Goal: Transaction & Acquisition: Purchase product/service

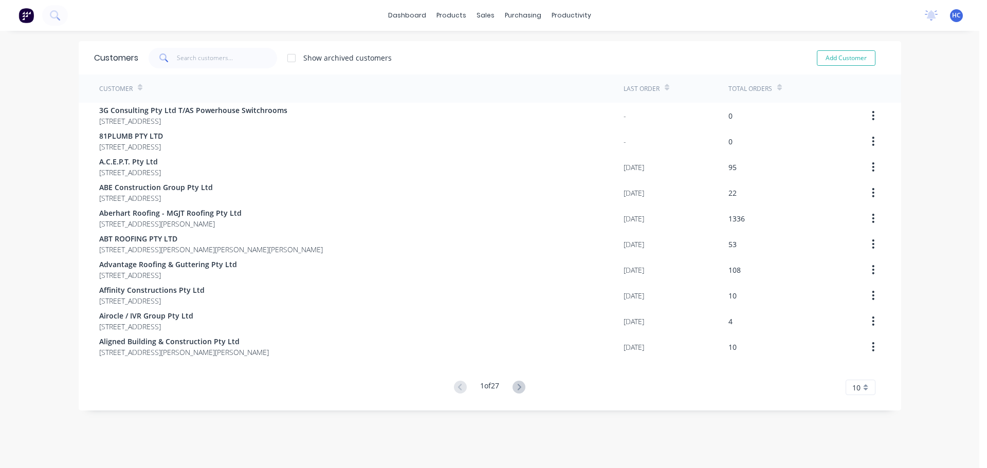
click at [250, 9] on div "dashboard products sales purchasing productivity dashboard products Product Cat…" at bounding box center [489, 15] width 979 height 31
click at [527, 72] on div "Suppliers" at bounding box center [540, 69] width 31 height 9
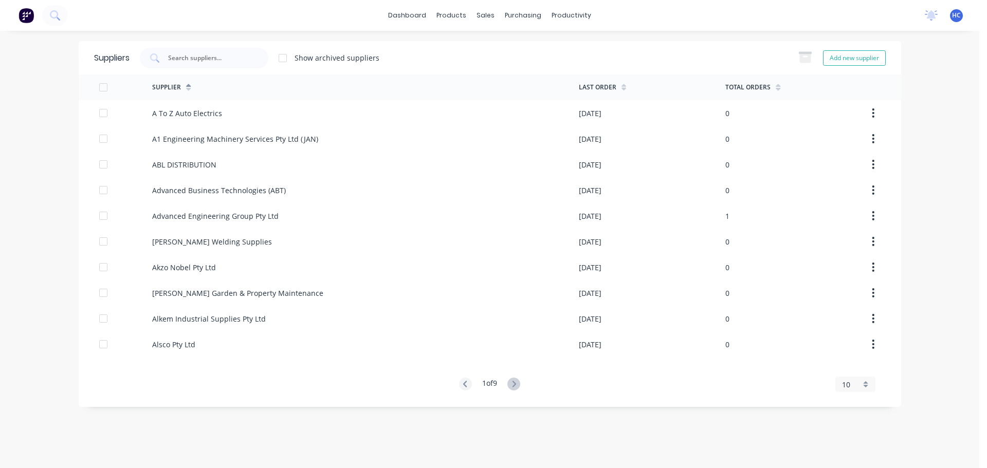
drag, startPoint x: 286, startPoint y: 28, endPoint x: 297, endPoint y: 22, distance: 12.3
click at [287, 28] on div "dashboard products sales purchasing productivity dashboard products Product Cat…" at bounding box center [489, 15] width 979 height 31
click at [513, 63] on link "Customers" at bounding box center [540, 70] width 136 height 21
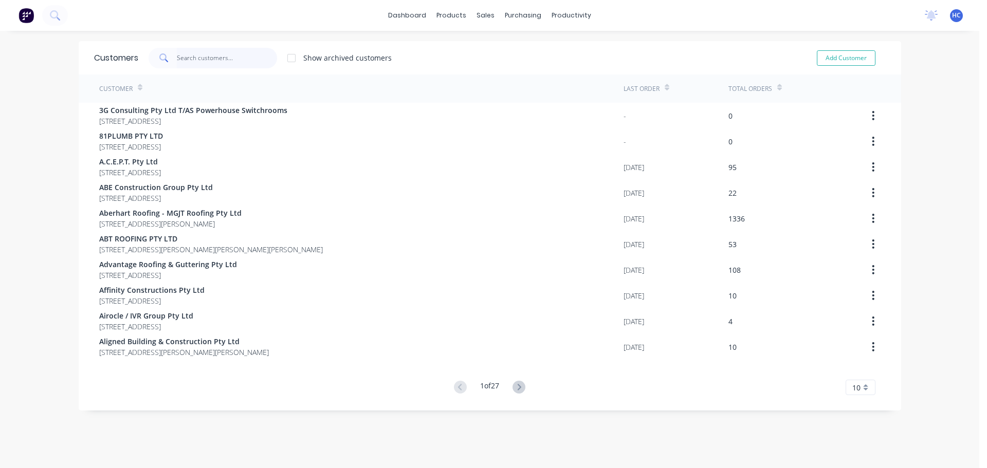
click at [238, 57] on input "text" at bounding box center [227, 58] width 100 height 21
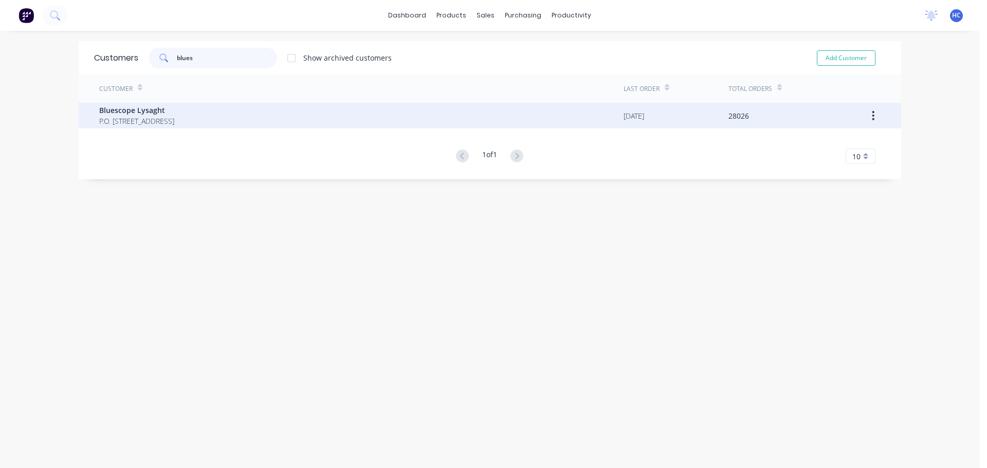
type input "blues"
click at [101, 114] on span "Bluescope Lysaght" at bounding box center [136, 110] width 75 height 11
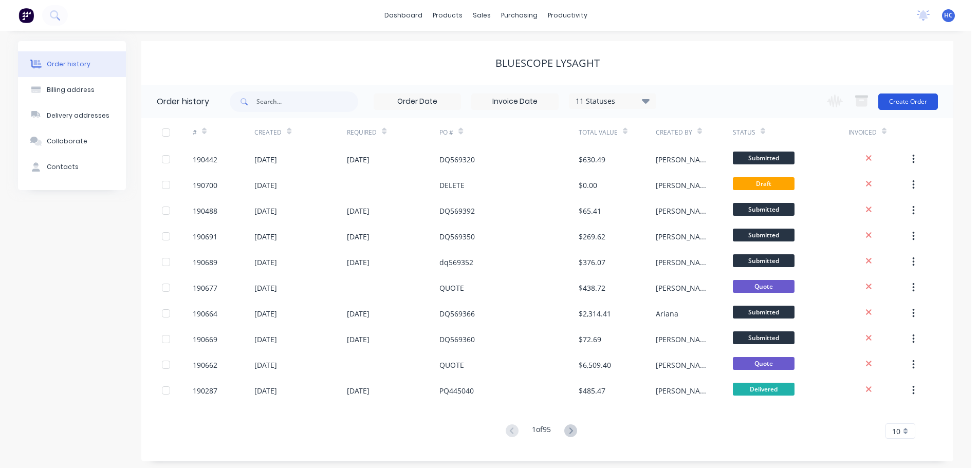
click at [899, 101] on button "Create Order" at bounding box center [909, 102] width 60 height 16
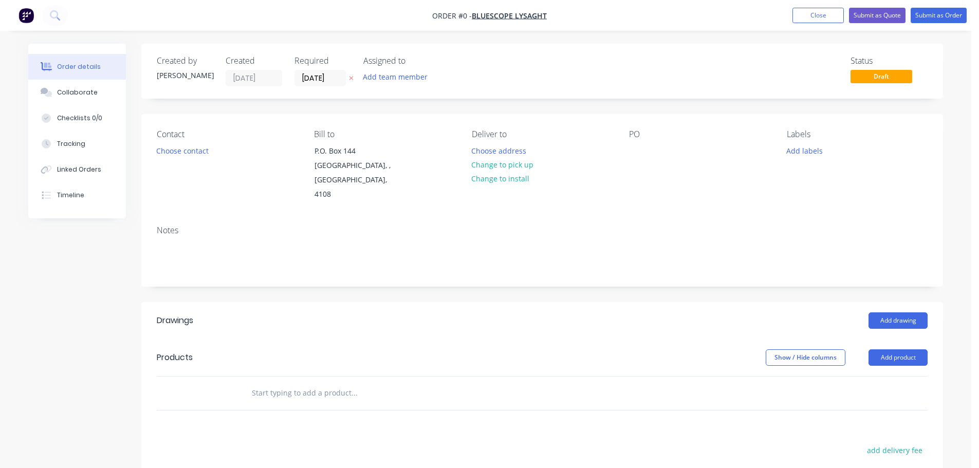
click at [353, 77] on icon at bounding box center [351, 78] width 5 height 6
click at [642, 155] on div at bounding box center [637, 150] width 16 height 15
click at [651, 339] on header "Products Show / Hide columns Add product" at bounding box center [542, 357] width 802 height 37
click at [630, 313] on div "Add drawing" at bounding box center [624, 321] width 607 height 16
click at [927, 350] on button "Add product" at bounding box center [898, 358] width 59 height 16
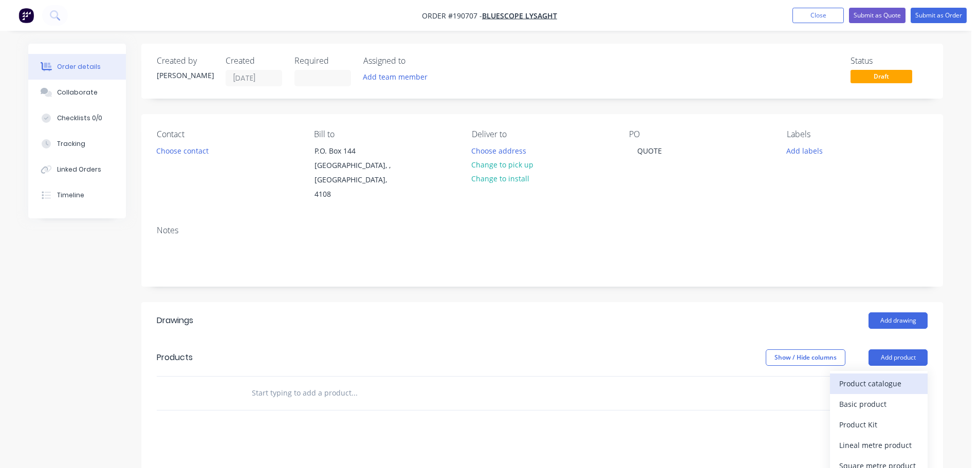
click at [880, 376] on div "Product catalogue" at bounding box center [879, 383] width 79 height 15
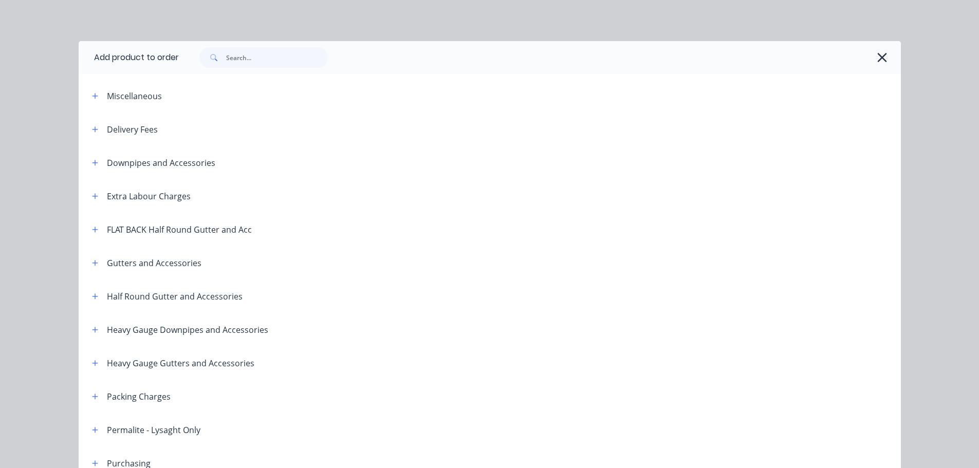
click at [84, 164] on div "Downpipes and Accessories" at bounding box center [150, 162] width 132 height 13
click at [92, 161] on icon "button" at bounding box center [95, 162] width 6 height 7
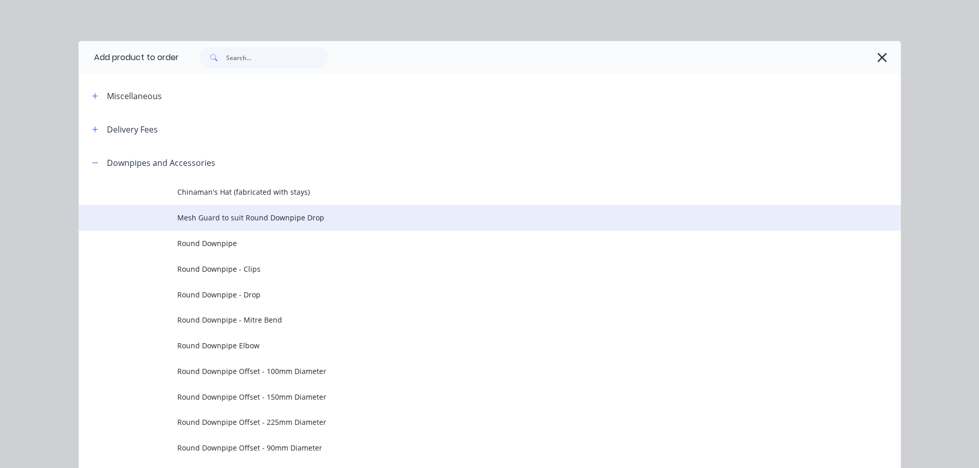
scroll to position [206, 0]
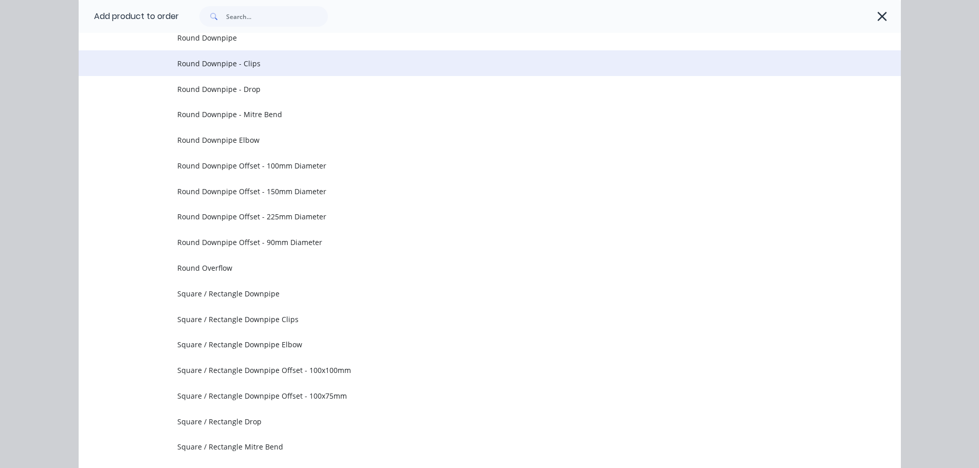
click at [267, 66] on span "Round Downpipe - Clips" at bounding box center [466, 63] width 579 height 11
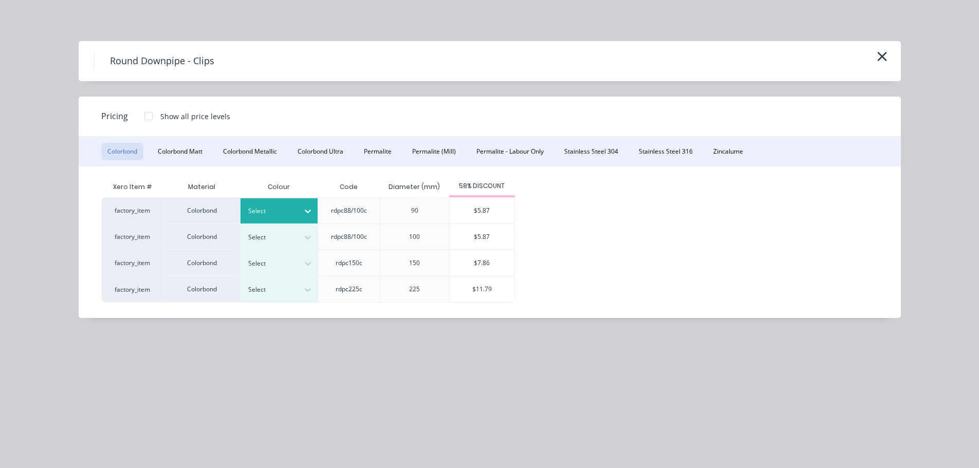
click at [285, 211] on div at bounding box center [271, 211] width 46 height 11
click at [272, 208] on div at bounding box center [271, 211] width 46 height 11
click at [471, 210] on div "$5.87" at bounding box center [482, 211] width 65 height 26
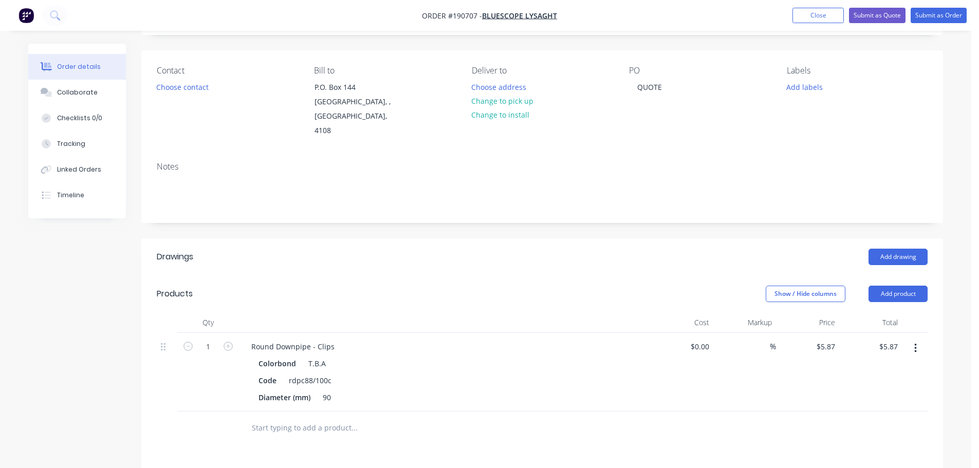
scroll to position [103, 0]
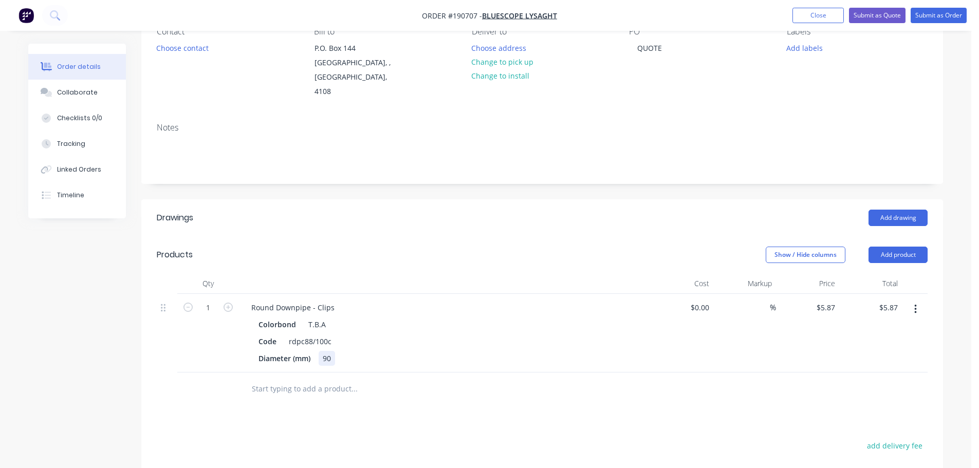
click at [333, 351] on div "90" at bounding box center [327, 358] width 16 height 15
click at [483, 274] on div at bounding box center [444, 284] width 411 height 21
click at [882, 247] on button "Add product" at bounding box center [898, 255] width 59 height 16
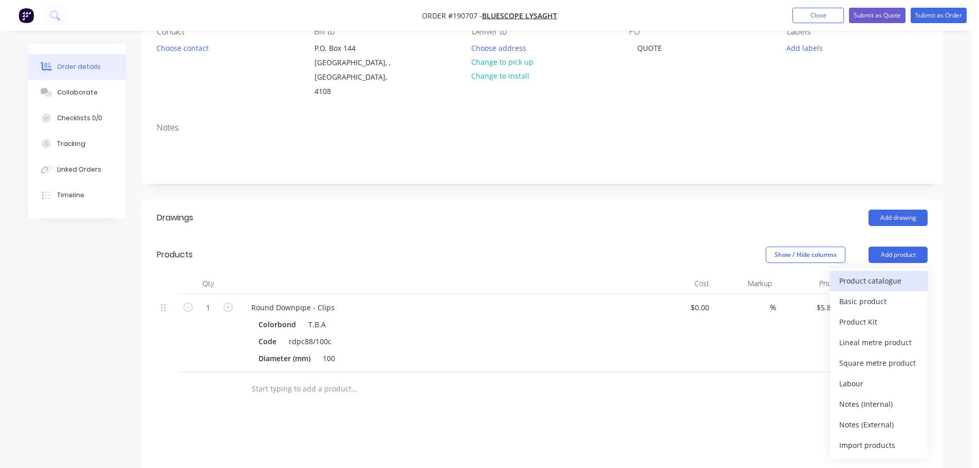
click at [867, 271] on button "Product catalogue" at bounding box center [879, 281] width 98 height 21
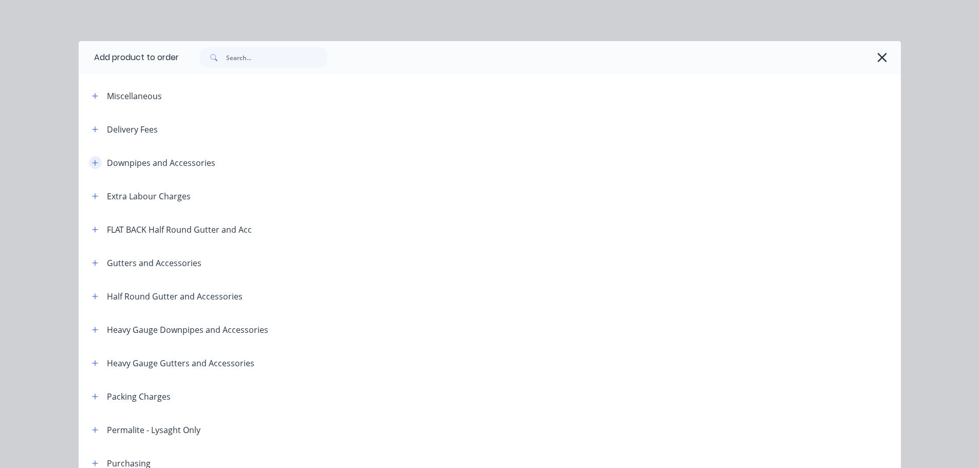
click at [93, 165] on icon "button" at bounding box center [95, 162] width 6 height 7
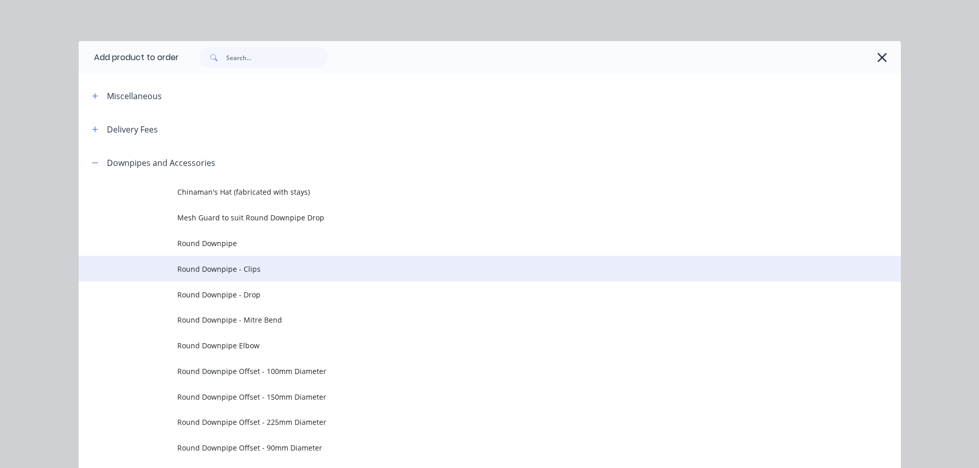
click at [261, 268] on span "Round Downpipe - Clips" at bounding box center [466, 269] width 579 height 11
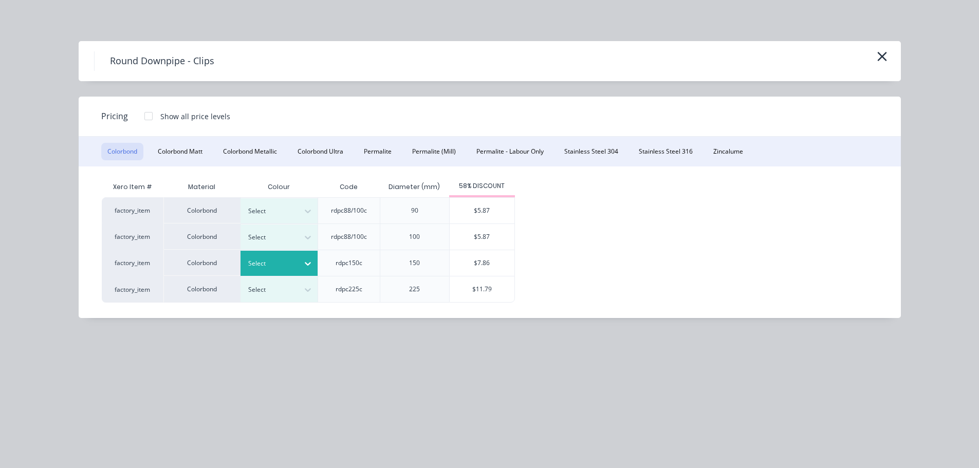
click at [297, 268] on div "Select" at bounding box center [270, 263] width 58 height 13
click at [129, 463] on div "T.B.A" at bounding box center [64, 472] width 129 height 19
click at [486, 260] on div "$7.86" at bounding box center [482, 263] width 65 height 26
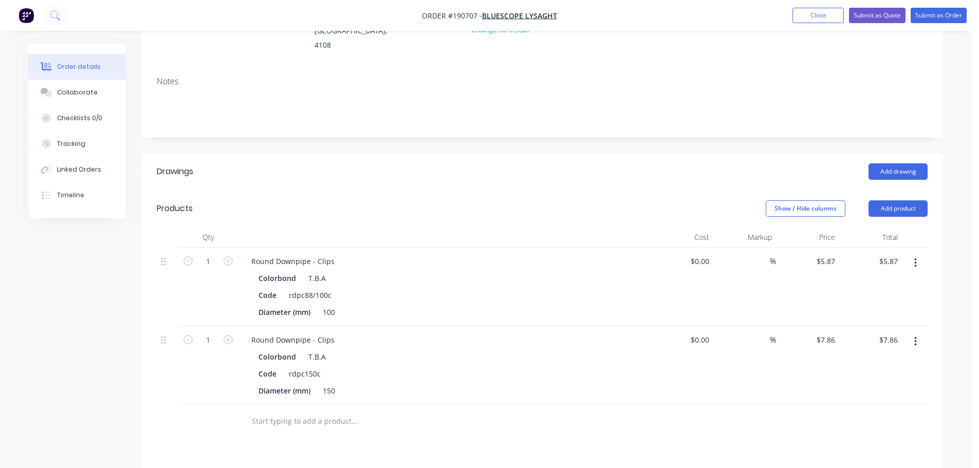
scroll to position [206, 0]
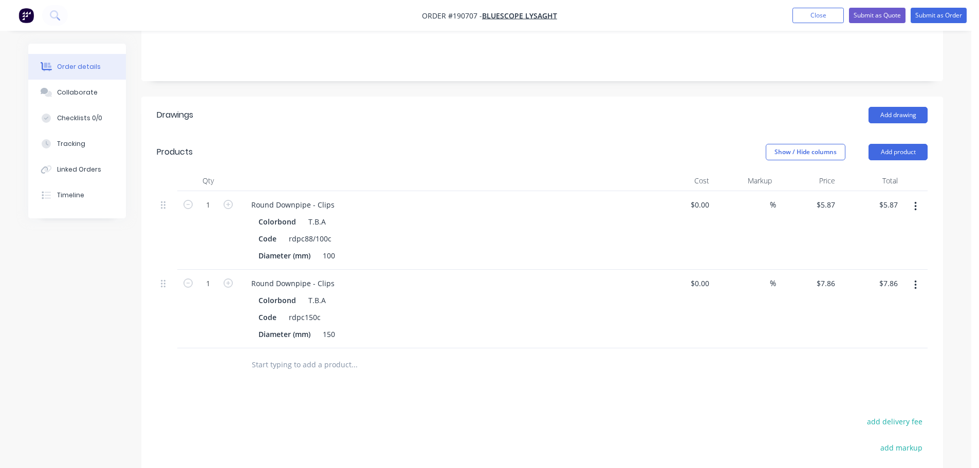
click at [431, 148] on header "Products Show / Hide columns Add product" at bounding box center [542, 152] width 802 height 37
click at [489, 171] on div at bounding box center [444, 181] width 411 height 21
click at [81, 90] on div "Collaborate" at bounding box center [77, 92] width 41 height 9
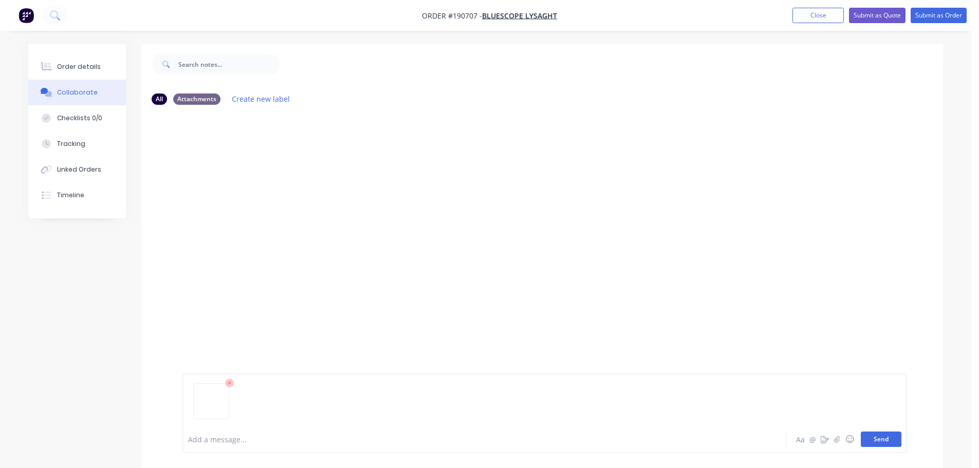
click at [884, 441] on button "Send" at bounding box center [881, 439] width 41 height 15
click at [86, 69] on div "Order details" at bounding box center [79, 66] width 44 height 9
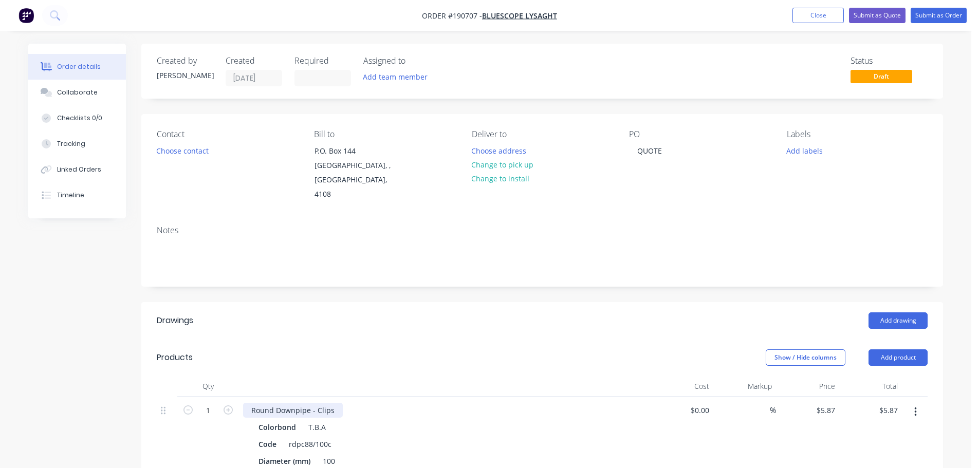
click at [333, 403] on div "Round Downpipe - Clips" at bounding box center [293, 410] width 100 height 15
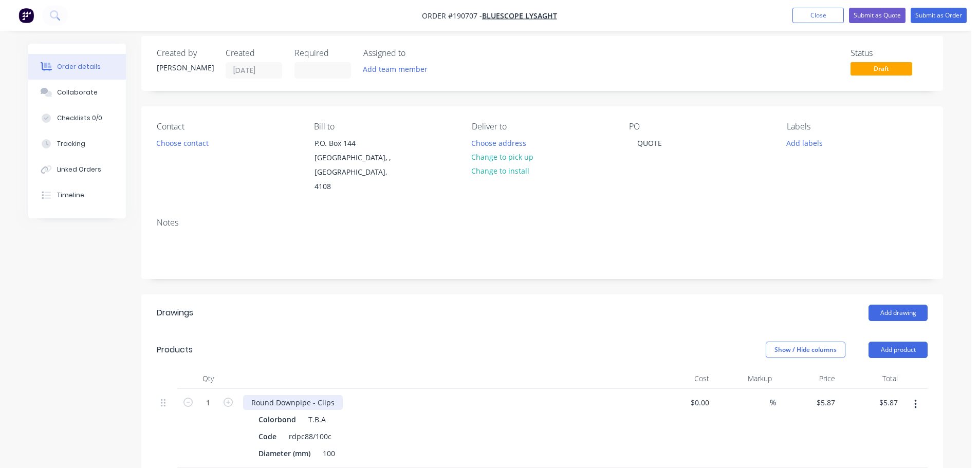
scroll to position [103, 0]
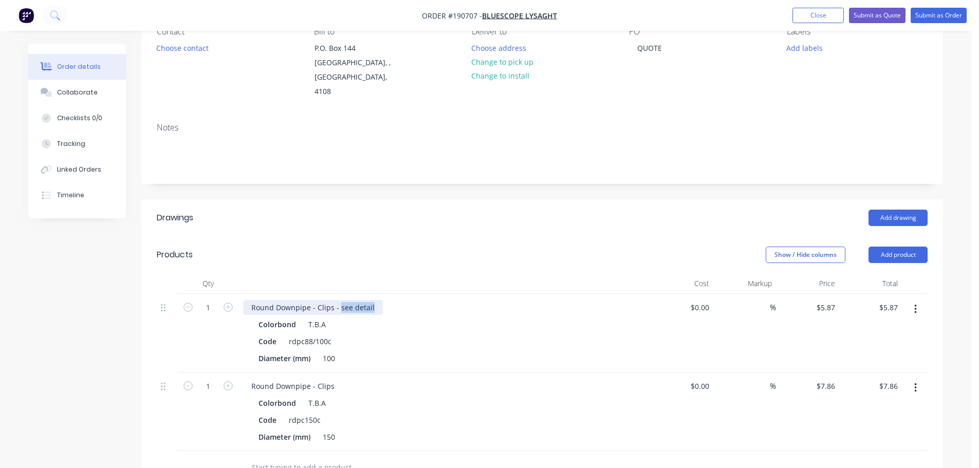
drag, startPoint x: 373, startPoint y: 292, endPoint x: 338, endPoint y: 298, distance: 36.1
click at [338, 300] on div "Round Downpipe - Clips - see detail" at bounding box center [313, 307] width 140 height 15
click at [338, 379] on div "Round Downpipe - Clips" at bounding box center [293, 386] width 100 height 15
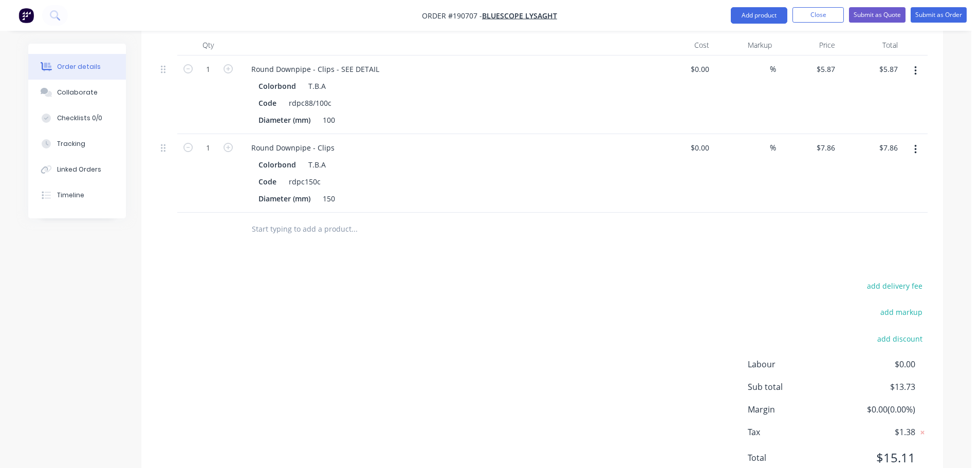
scroll to position [367, 0]
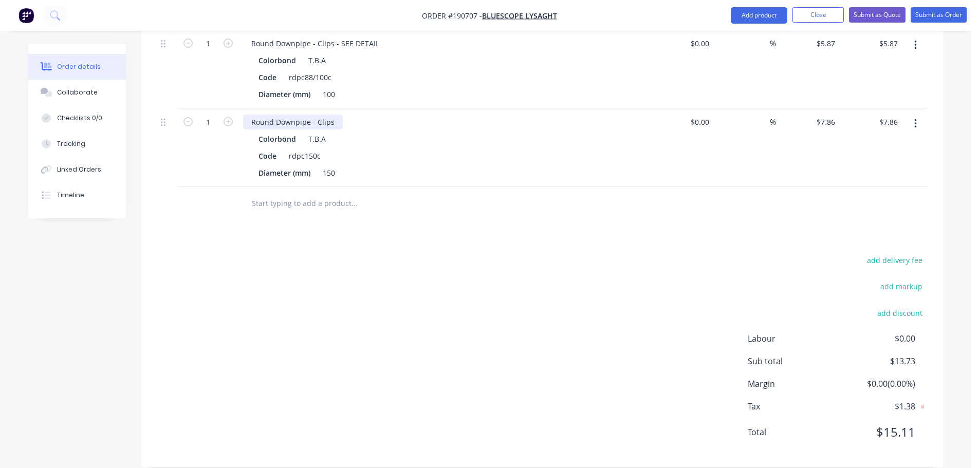
click at [338, 115] on div "Round Downpipe - Clips" at bounding box center [293, 122] width 100 height 15
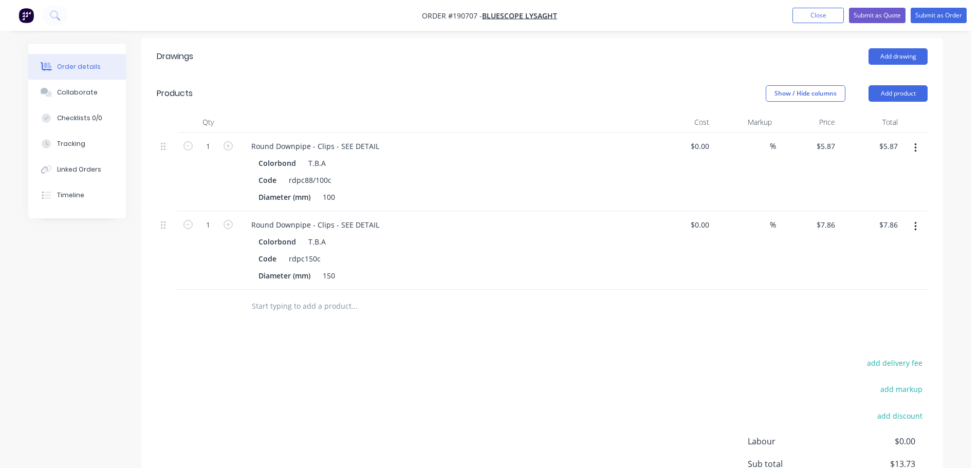
click at [462, 85] on div "Show / Hide columns Add product" at bounding box center [624, 93] width 607 height 16
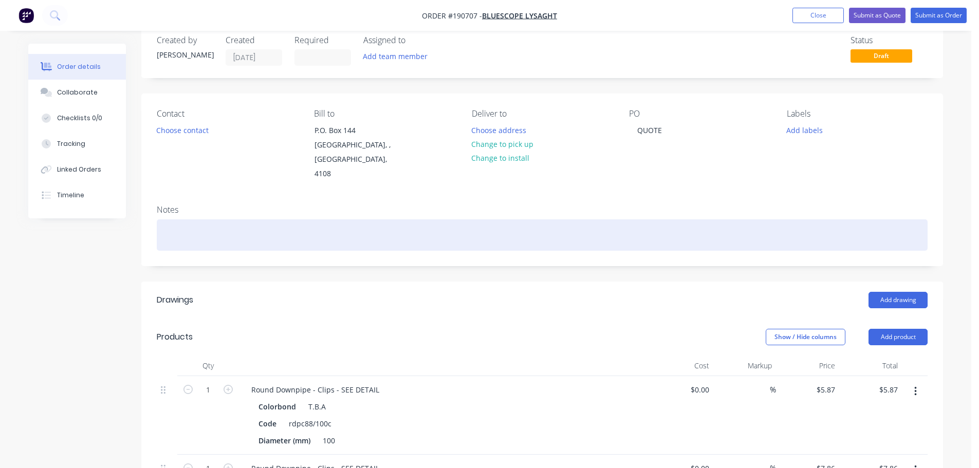
scroll to position [0, 0]
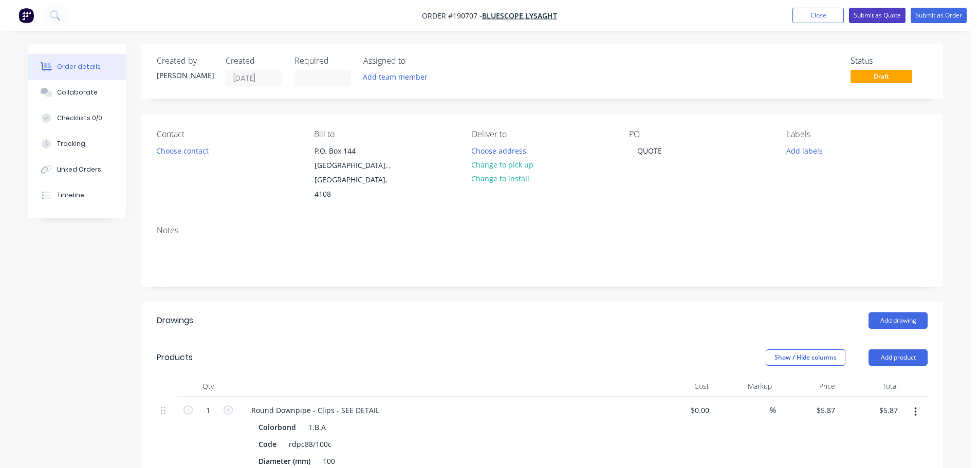
click at [892, 20] on button "Submit as Quote" at bounding box center [877, 15] width 57 height 15
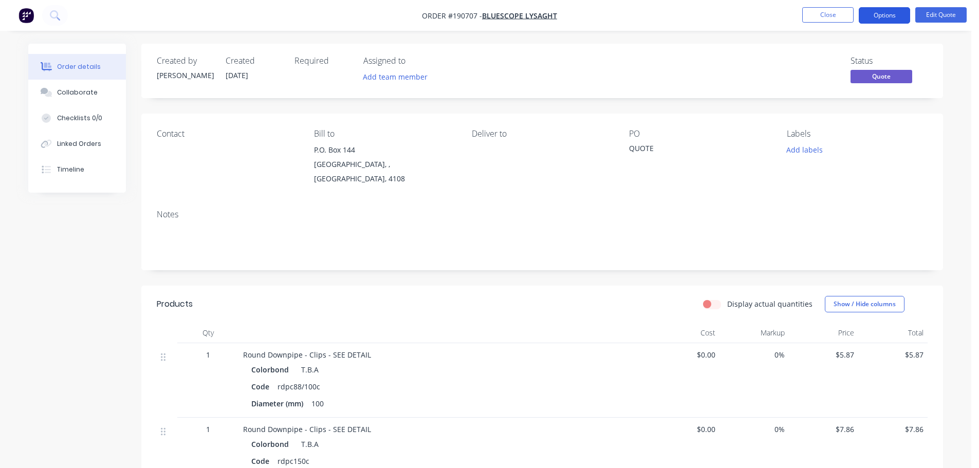
click at [887, 17] on button "Options" at bounding box center [884, 15] width 51 height 16
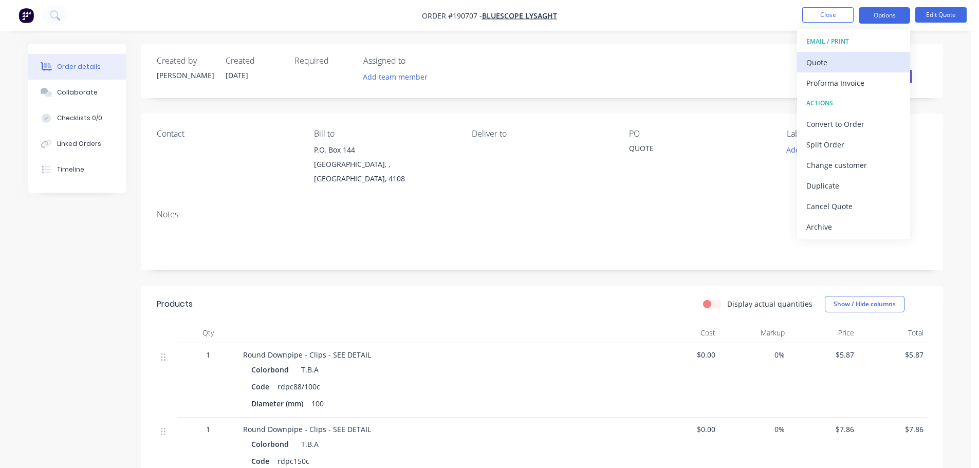
click at [848, 59] on div "Quote" at bounding box center [854, 62] width 95 height 15
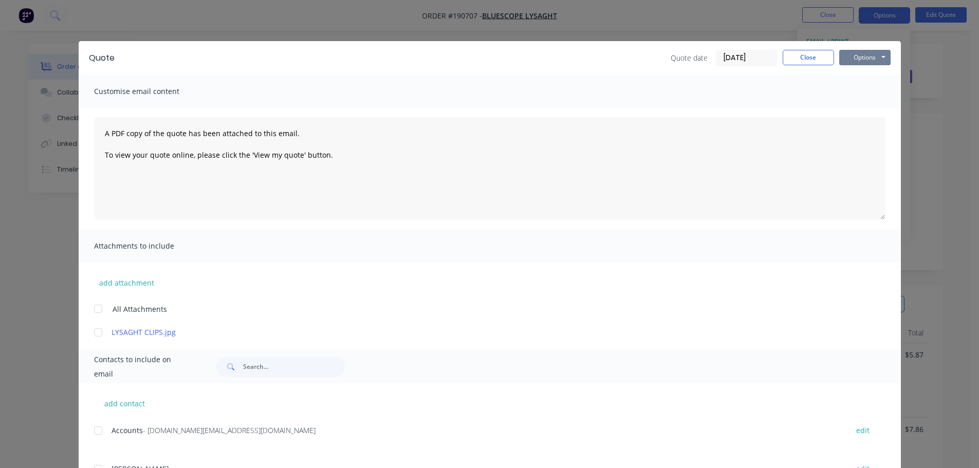
click at [863, 64] on button "Options" at bounding box center [865, 57] width 51 height 15
click at [855, 92] on button "Print" at bounding box center [873, 92] width 66 height 17
click at [792, 56] on button "Close" at bounding box center [808, 57] width 51 height 15
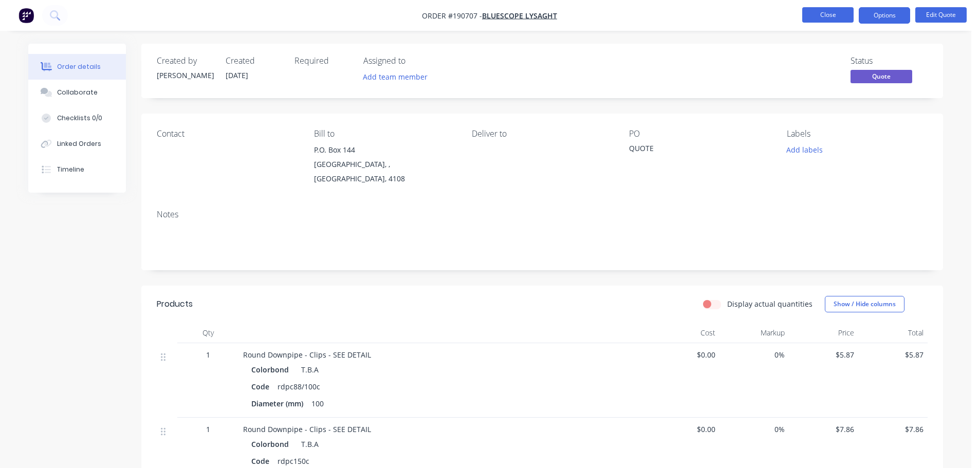
click at [842, 12] on button "Close" at bounding box center [828, 14] width 51 height 15
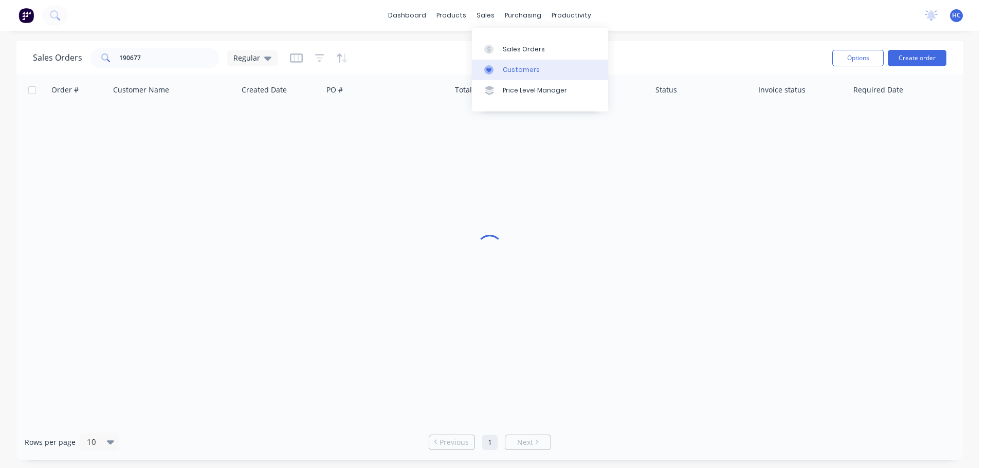
click at [518, 68] on div "Customers" at bounding box center [521, 69] width 37 height 9
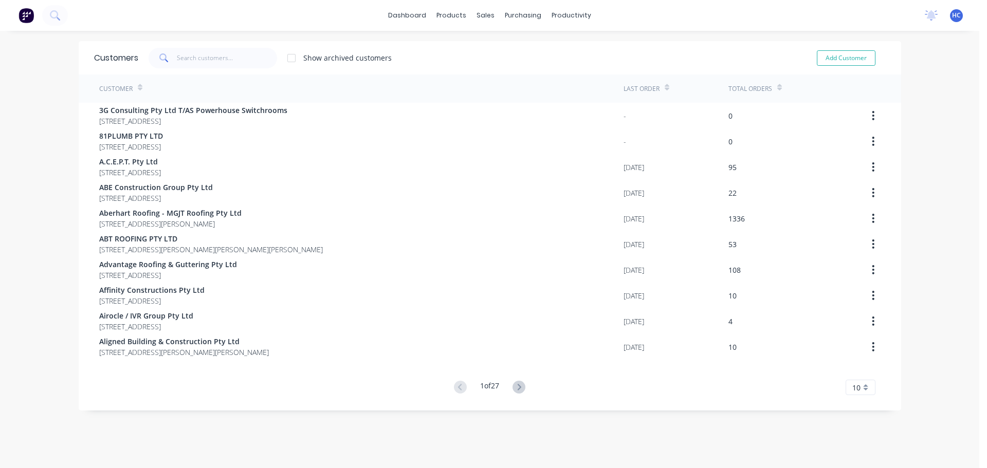
drag, startPoint x: 220, startPoint y: 47, endPoint x: 217, endPoint y: 59, distance: 12.2
click at [220, 47] on div "Customers Show archived customers Add Customer" at bounding box center [490, 57] width 823 height 33
click at [215, 59] on input "text" at bounding box center [227, 58] width 100 height 21
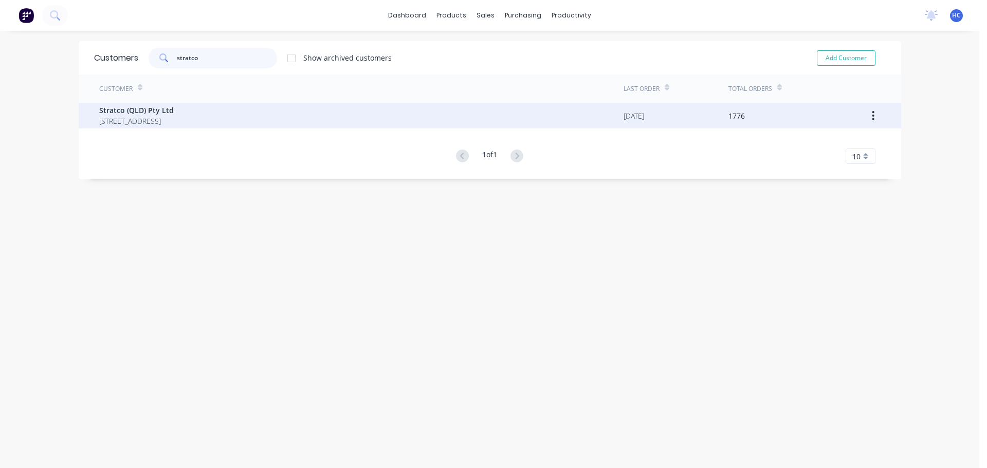
type input "stratco"
click at [116, 113] on span "Stratco (QLD) Pty Ltd" at bounding box center [136, 110] width 75 height 11
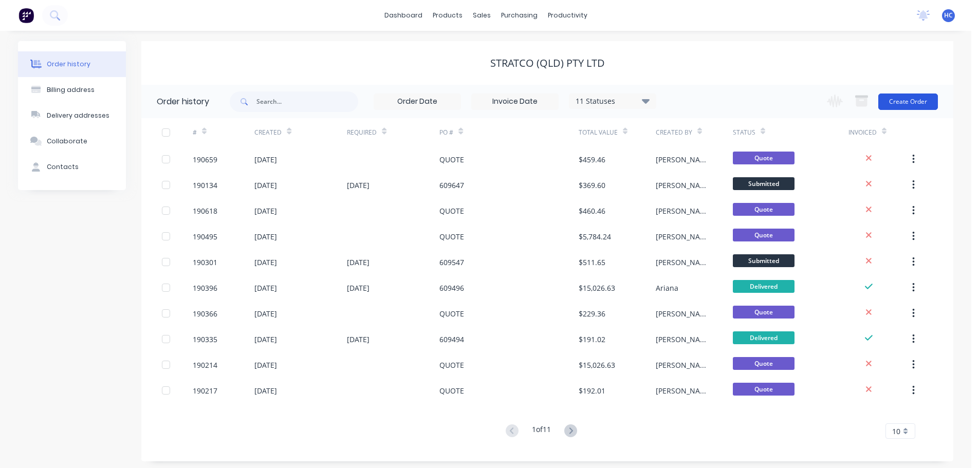
click at [907, 101] on button "Create Order" at bounding box center [909, 102] width 60 height 16
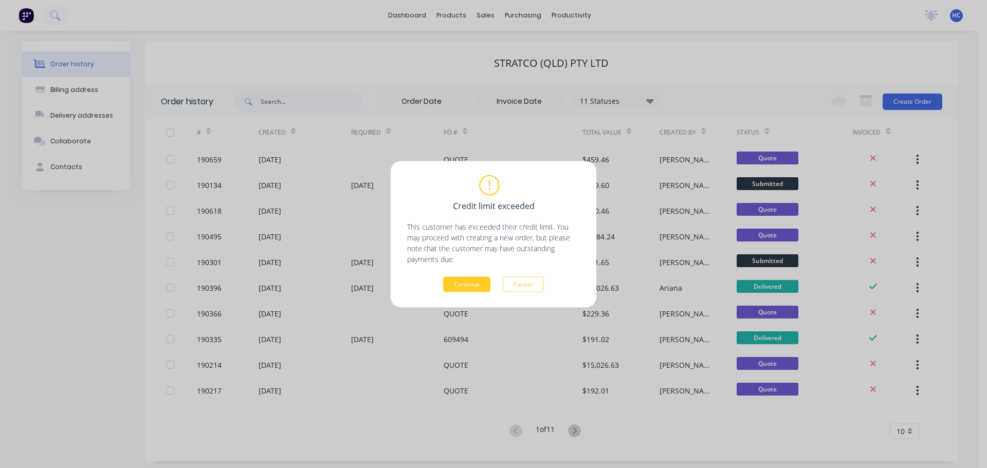
click at [453, 282] on button "Continue" at bounding box center [466, 284] width 47 height 15
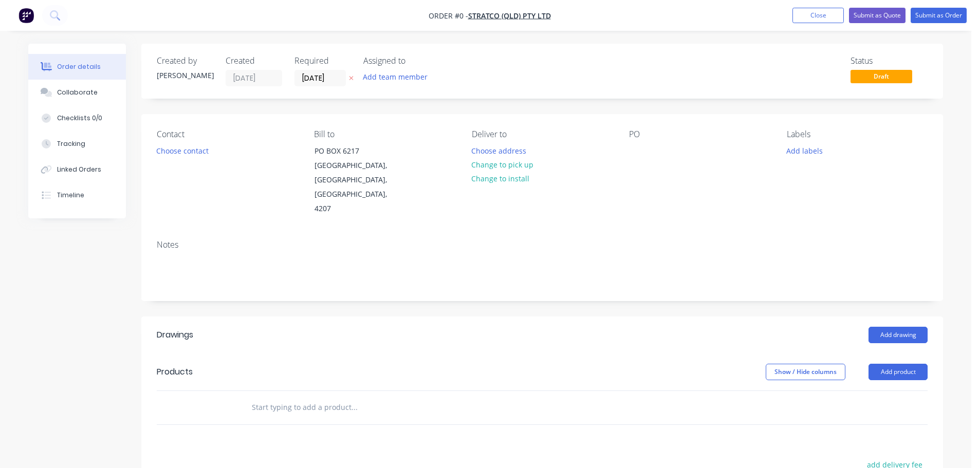
click at [349, 76] on icon at bounding box center [351, 78] width 5 height 6
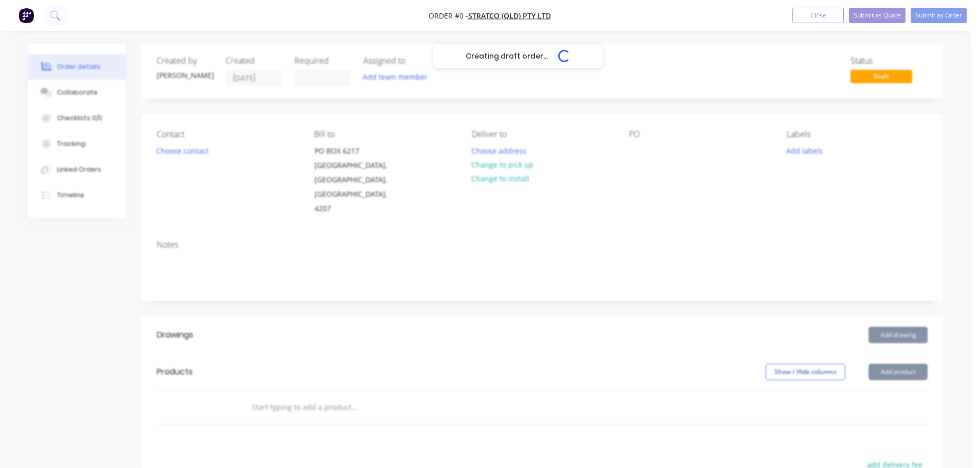
click at [641, 156] on div "Creating draft order... Loading..." at bounding box center [517, 278] width 979 height 468
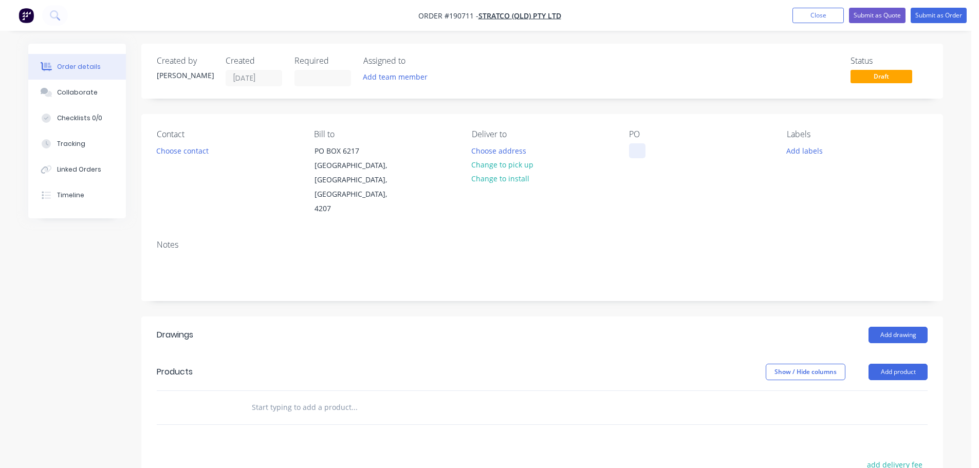
click at [641, 149] on div at bounding box center [637, 150] width 16 height 15
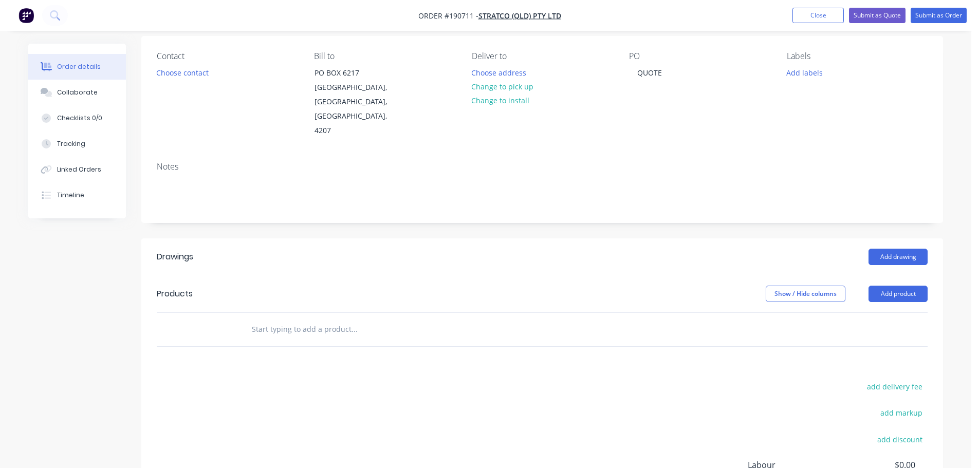
scroll to position [103, 0]
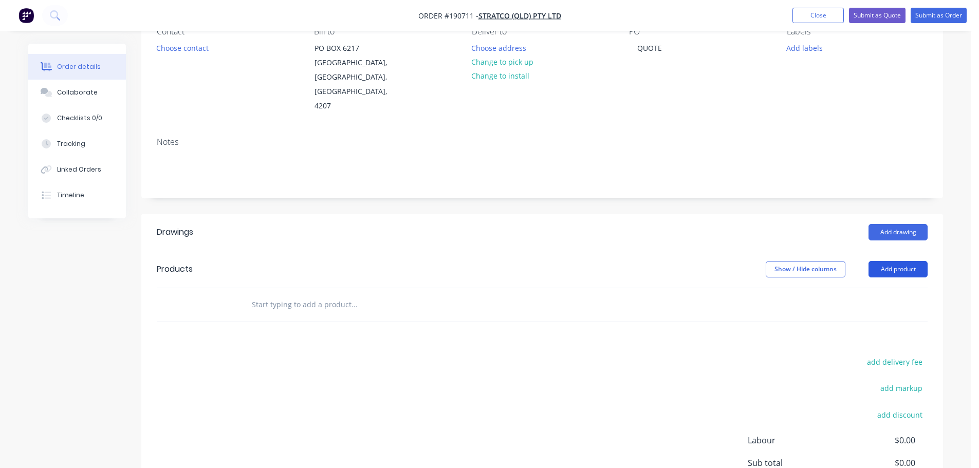
click at [895, 261] on button "Add product" at bounding box center [898, 269] width 59 height 16
click at [67, 93] on div "Collaborate" at bounding box center [77, 92] width 41 height 9
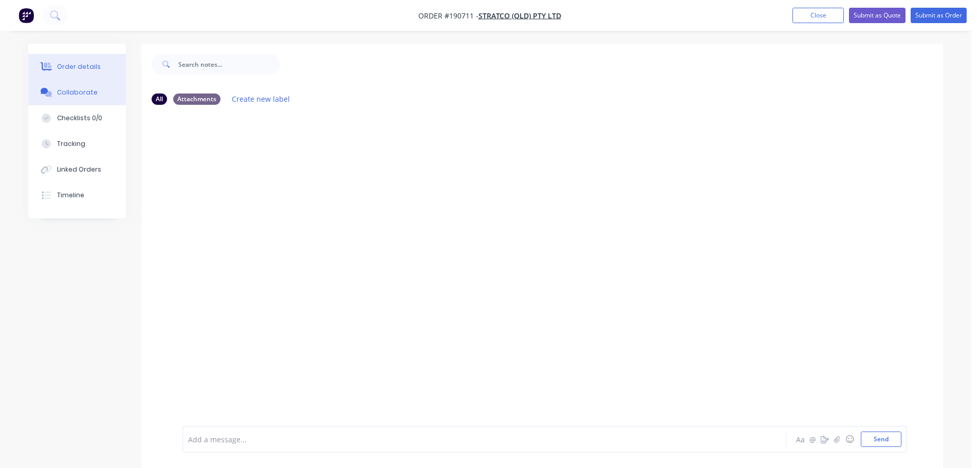
click at [52, 61] on button "Order details" at bounding box center [77, 67] width 98 height 26
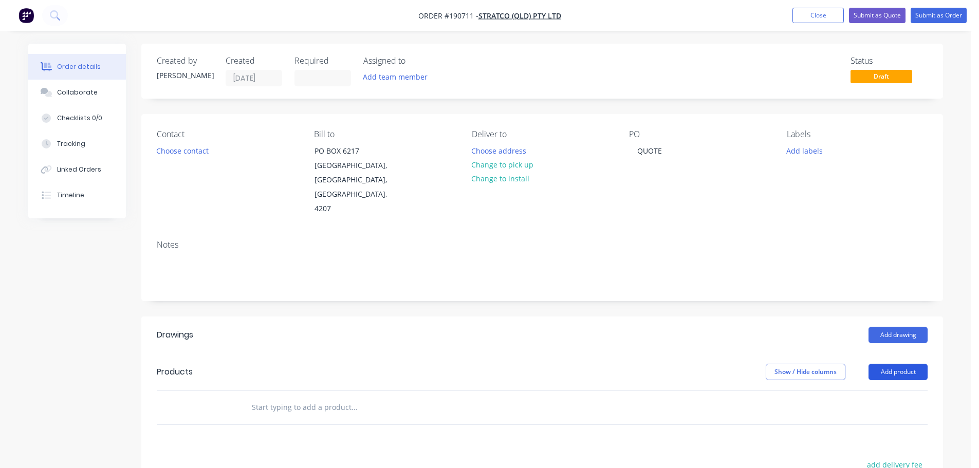
click at [894, 364] on button "Add product" at bounding box center [898, 372] width 59 height 16
click at [881, 391] on div "Product catalogue" at bounding box center [879, 398] width 79 height 15
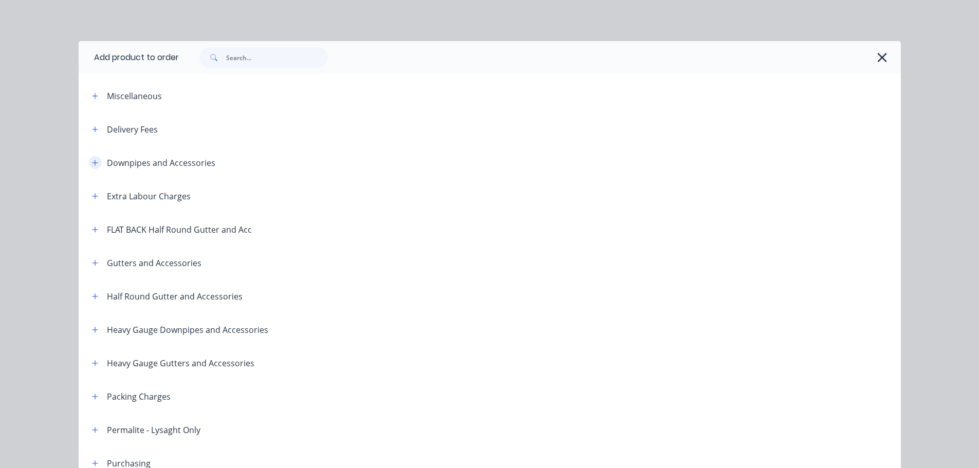
click at [92, 159] on icon "button" at bounding box center [95, 162] width 6 height 7
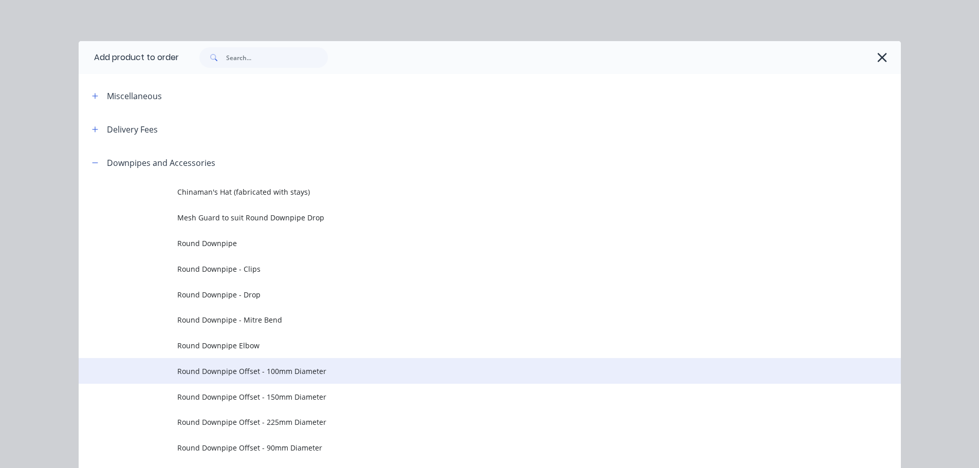
click at [308, 373] on span "Round Downpipe Offset - 100mm Diameter" at bounding box center [466, 371] width 579 height 11
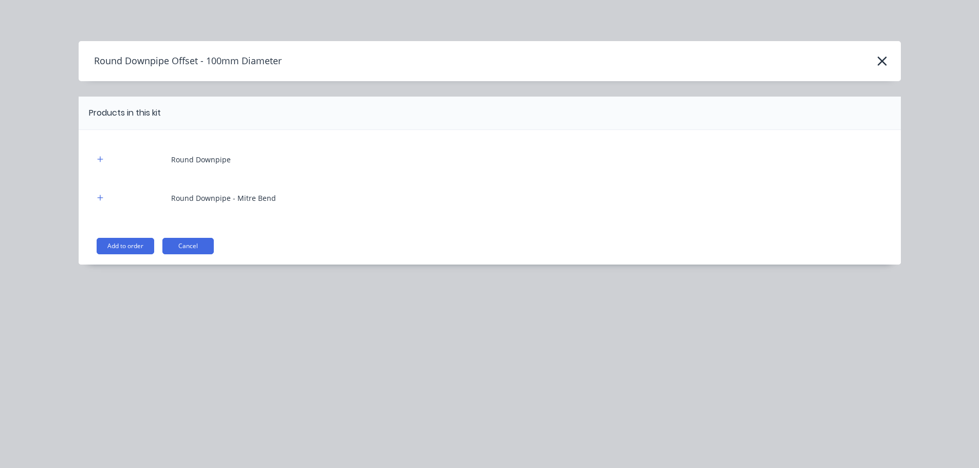
click at [125, 245] on button "Add to order" at bounding box center [126, 246] width 58 height 16
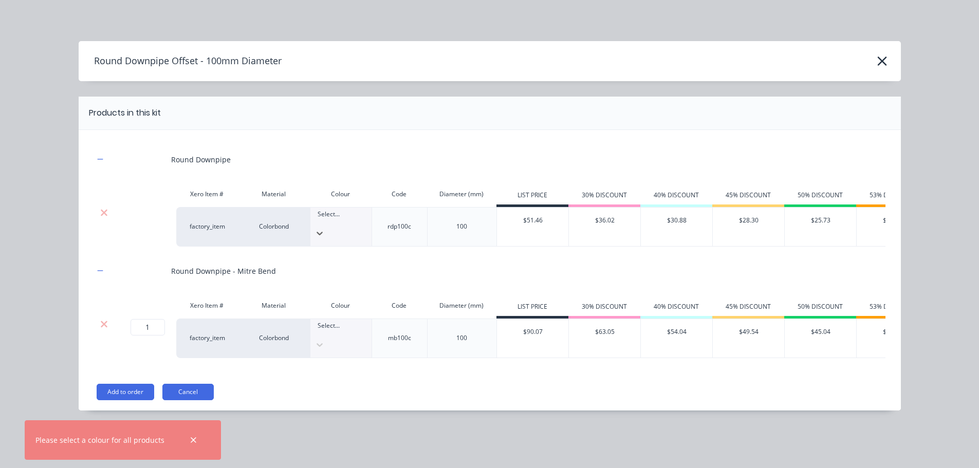
scroll to position [364, 0]
click at [399, 118] on div at bounding box center [531, 113] width 740 height 12
click at [880, 62] on icon "button" at bounding box center [882, 61] width 11 height 14
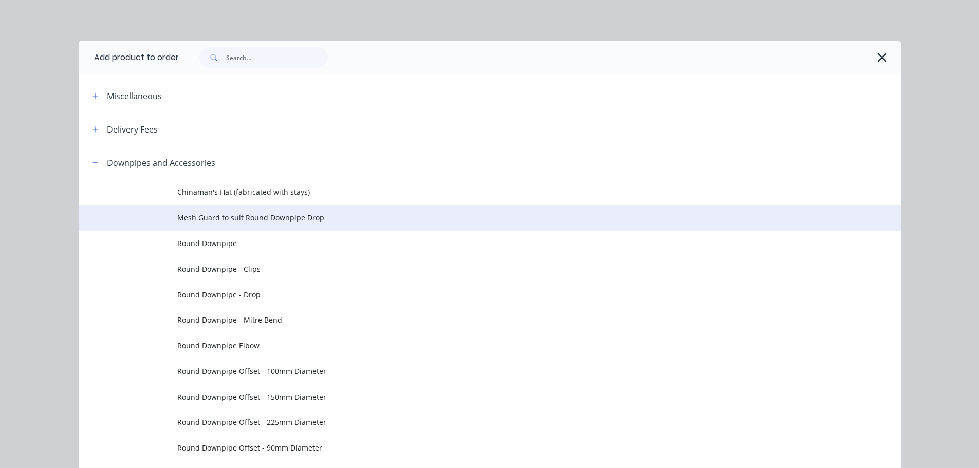
scroll to position [146, 0]
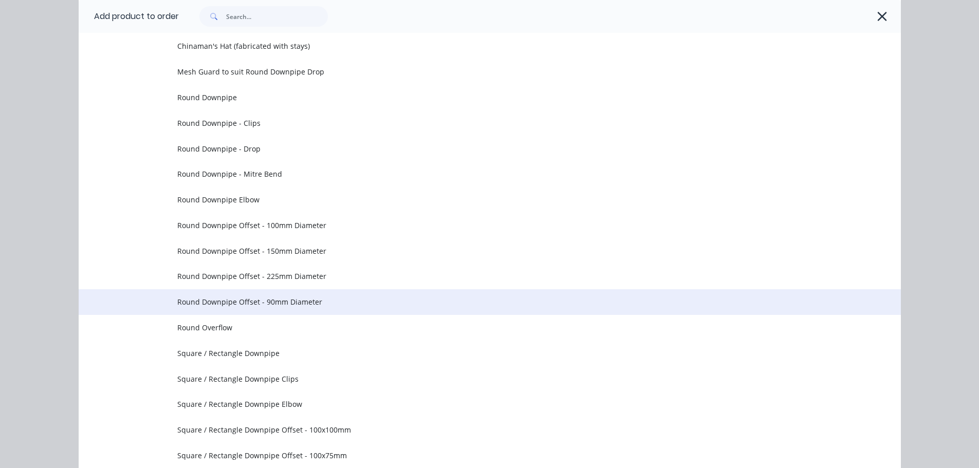
click at [290, 291] on td "Round Downpipe Offset - 90mm Diameter" at bounding box center [539, 302] width 724 height 26
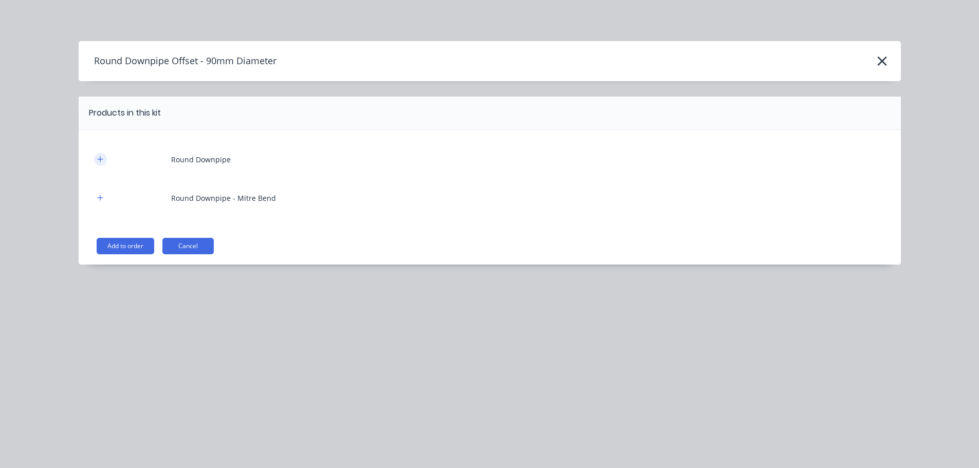
click at [104, 160] on button "button" at bounding box center [100, 159] width 13 height 13
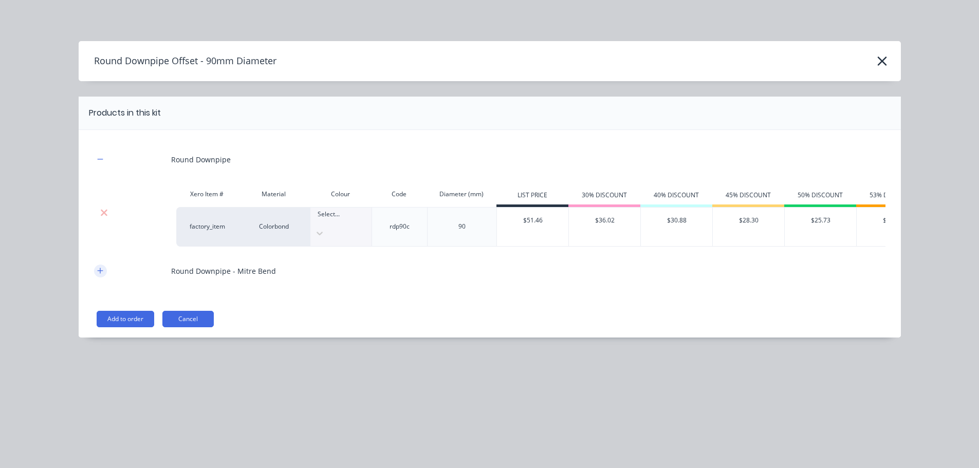
click at [98, 267] on icon "button" at bounding box center [100, 270] width 6 height 7
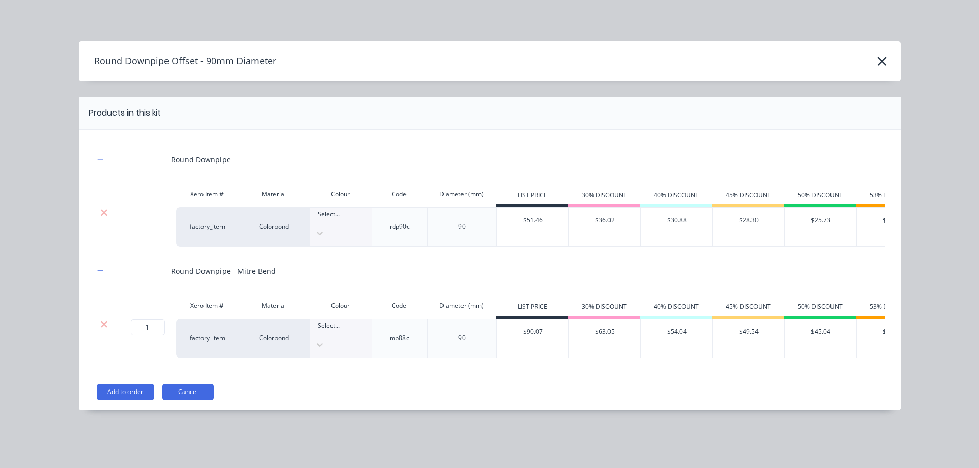
click at [350, 217] on div "Select..." at bounding box center [341, 214] width 61 height 13
click at [198, 384] on button "Cancel" at bounding box center [187, 392] width 51 height 16
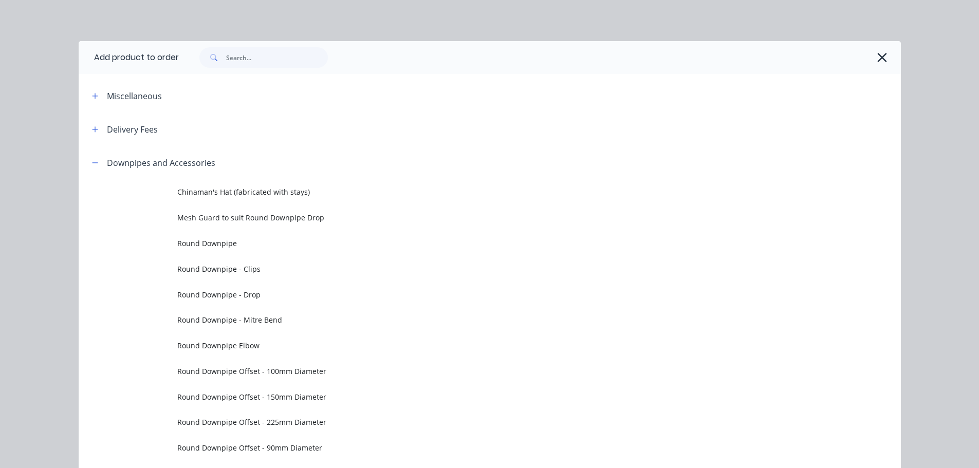
scroll to position [146, 0]
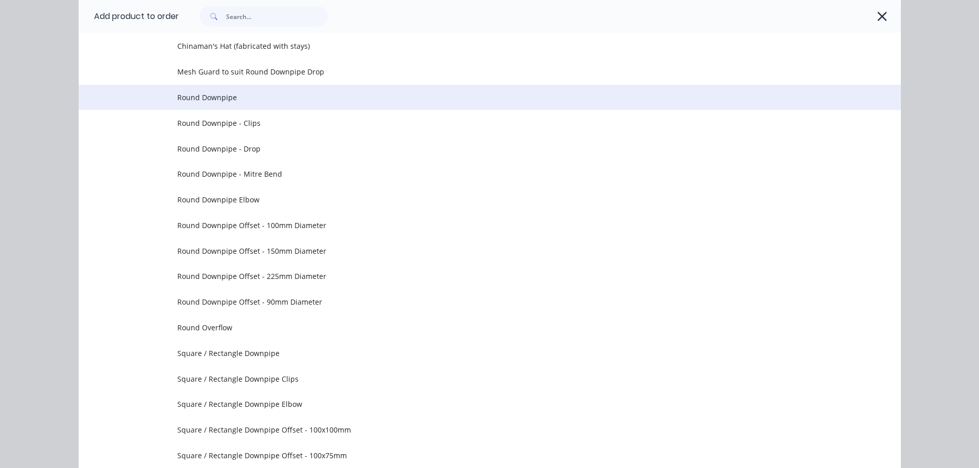
click at [276, 102] on span "Round Downpipe" at bounding box center [466, 97] width 579 height 11
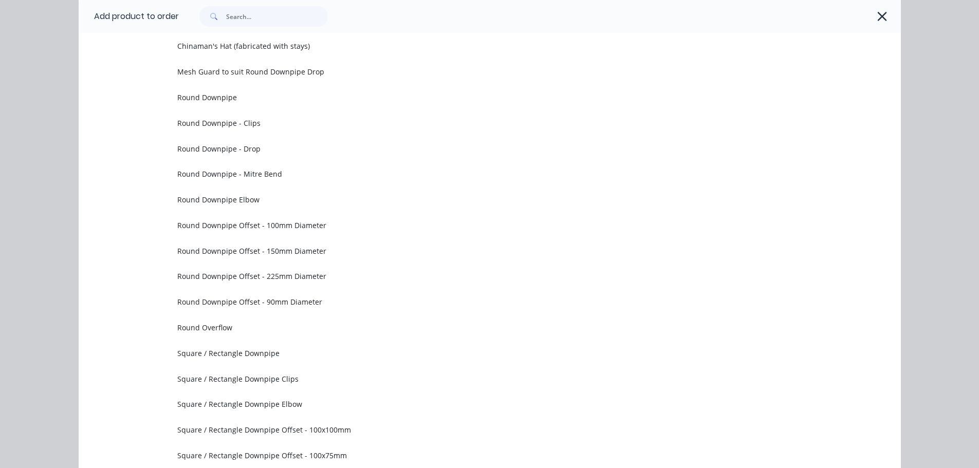
scroll to position [0, 0]
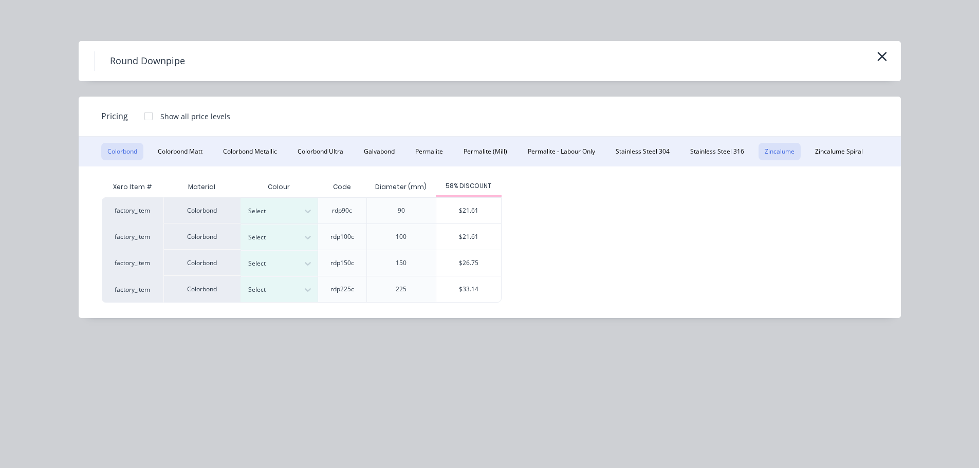
click at [782, 152] on button "Zincalume" at bounding box center [780, 151] width 42 height 17
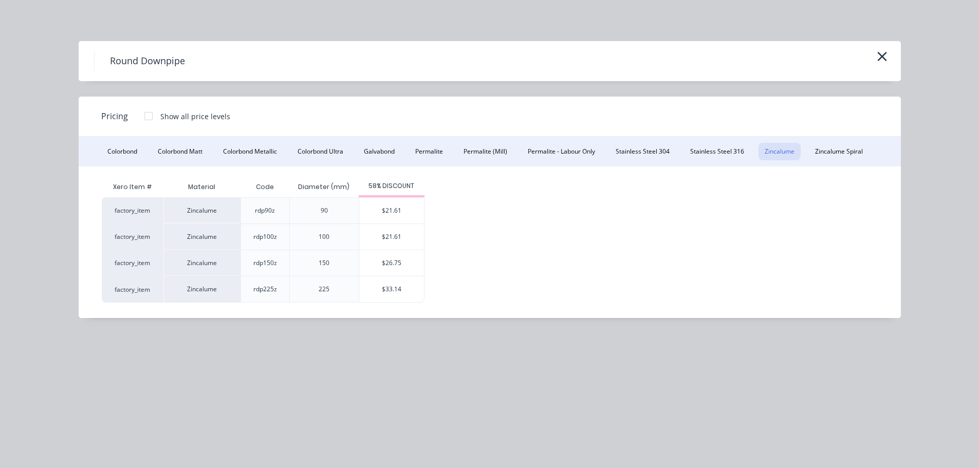
click at [396, 209] on div "$21.61" at bounding box center [391, 211] width 65 height 26
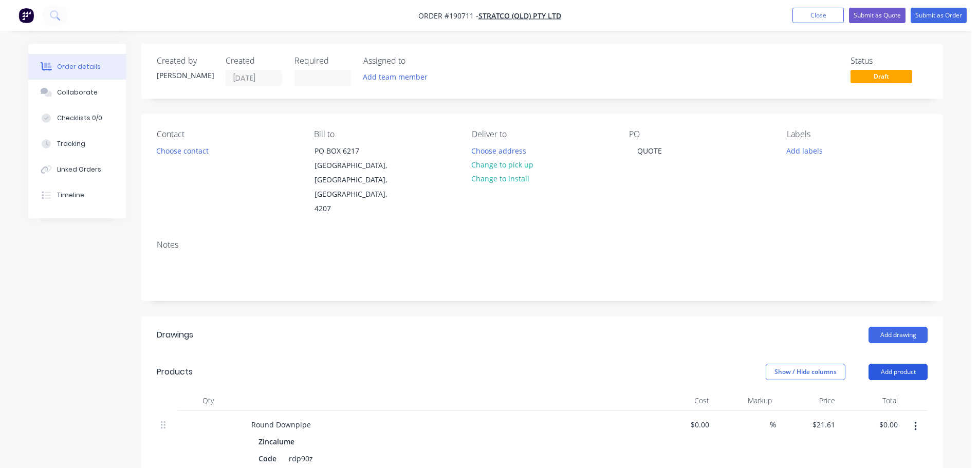
click at [903, 364] on button "Add product" at bounding box center [898, 372] width 59 height 16
click at [877, 391] on div "Product catalogue" at bounding box center [879, 398] width 79 height 15
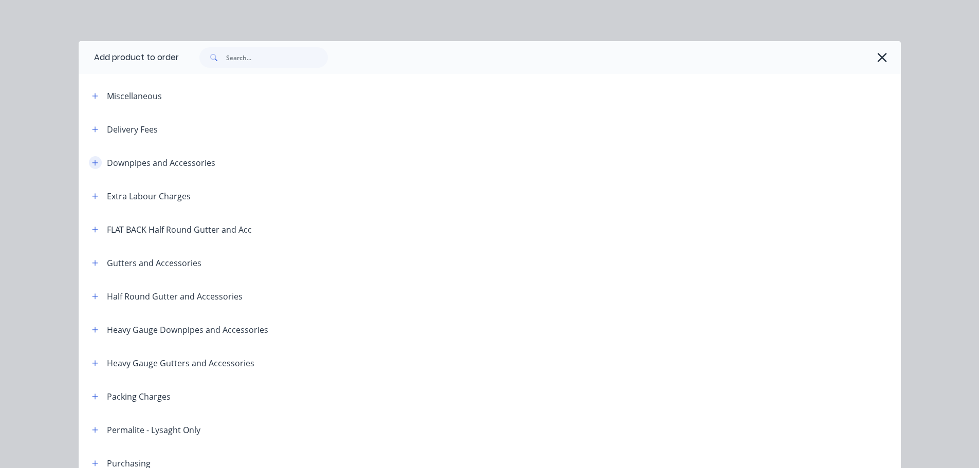
click at [96, 161] on button "button" at bounding box center [95, 162] width 13 height 13
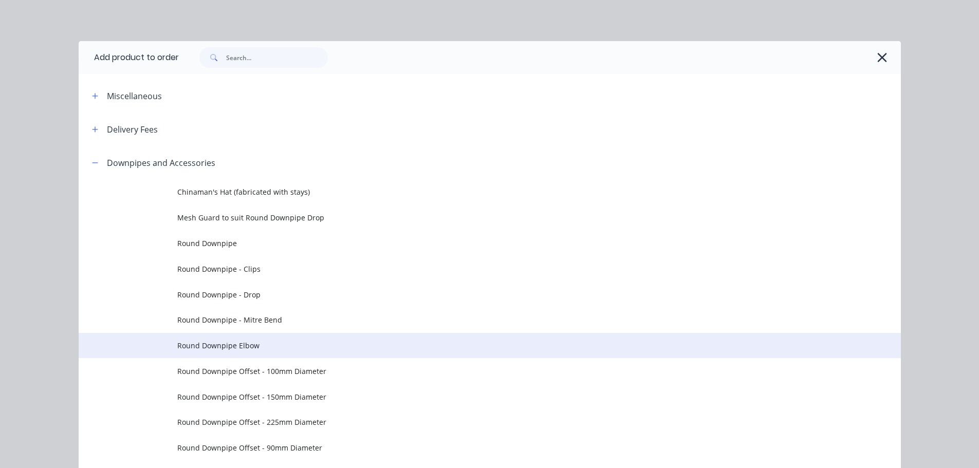
click at [263, 346] on span "Round Downpipe Elbow" at bounding box center [466, 345] width 579 height 11
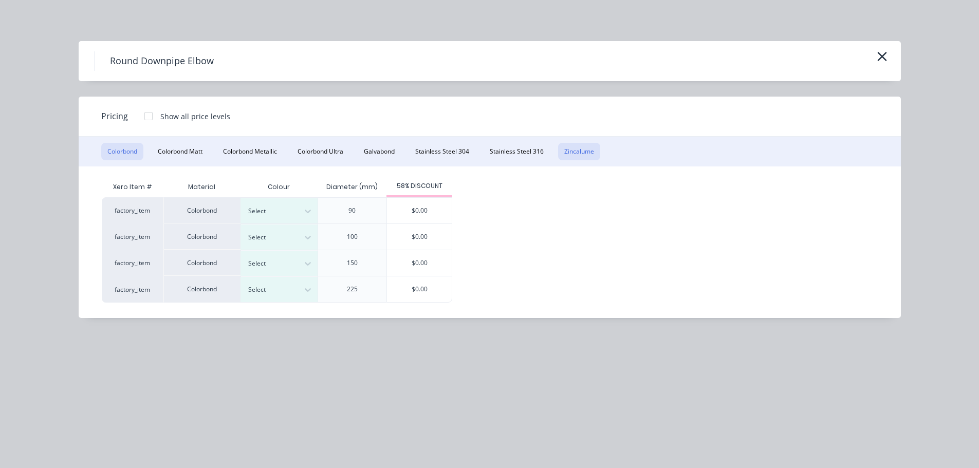
click at [588, 150] on button "Zincalume" at bounding box center [579, 151] width 42 height 17
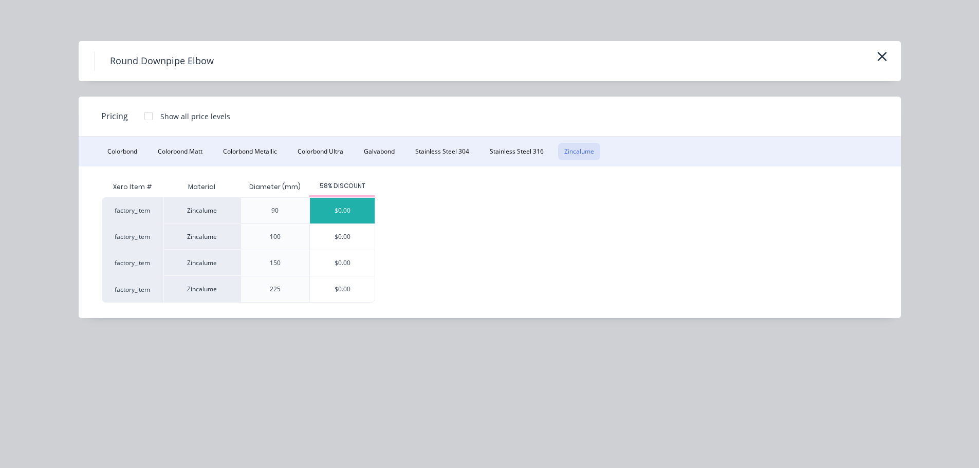
click at [342, 211] on div "$0.00" at bounding box center [342, 211] width 65 height 26
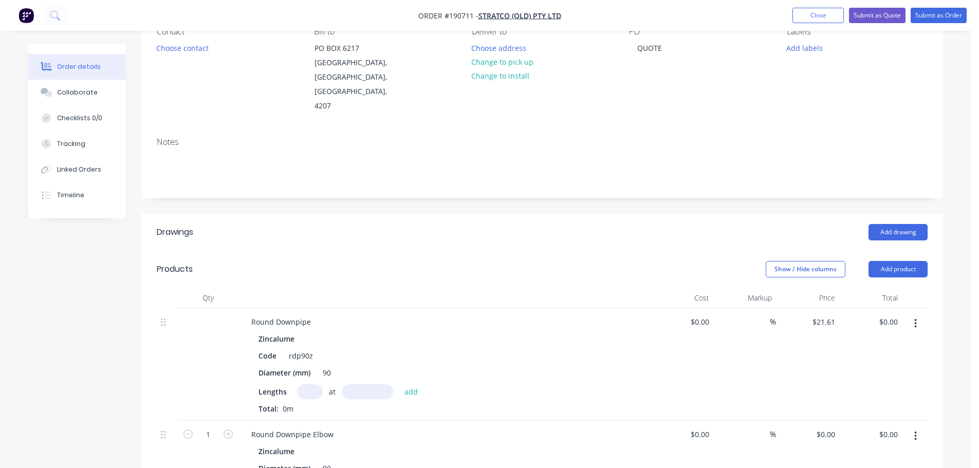
click at [389, 224] on div "Add drawing" at bounding box center [624, 232] width 607 height 16
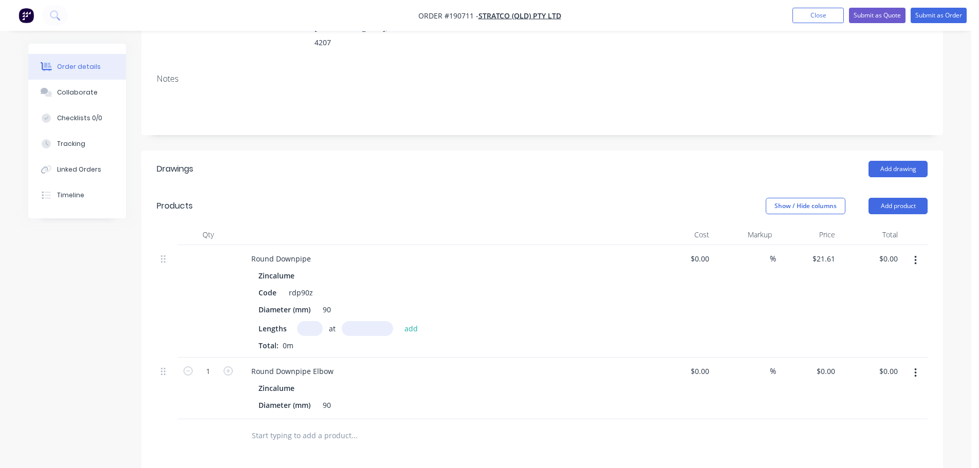
scroll to position [206, 0]
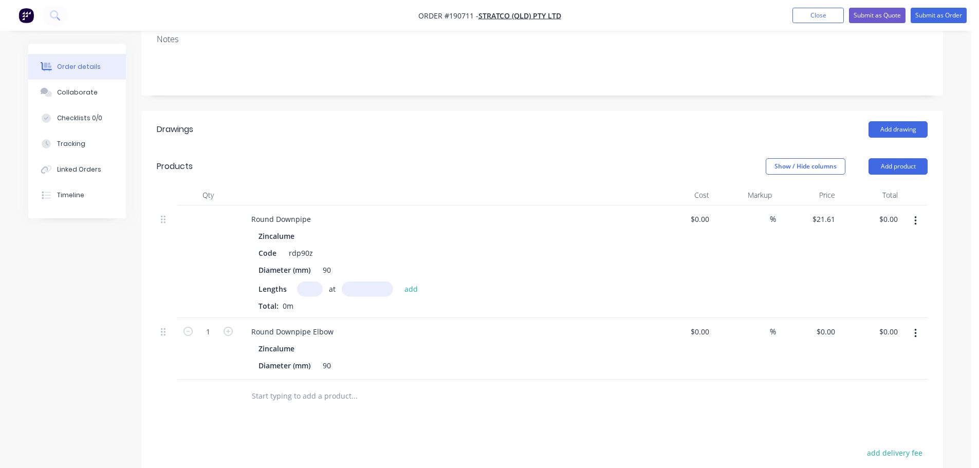
click at [914, 324] on button "button" at bounding box center [916, 333] width 24 height 19
drag, startPoint x: 852, startPoint y: 397, endPoint x: 864, endPoint y: 328, distance: 70.8
click at [852, 415] on div "Delete" at bounding box center [879, 422] width 79 height 15
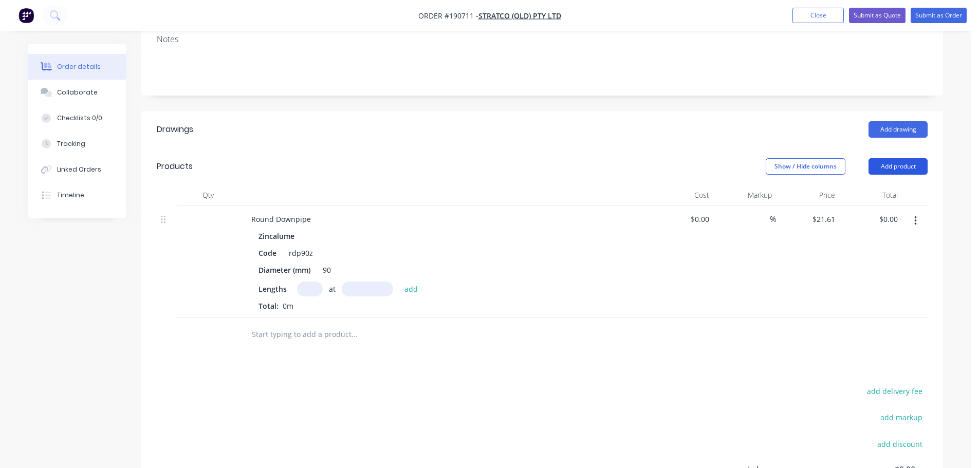
click at [887, 158] on button "Add product" at bounding box center [898, 166] width 59 height 16
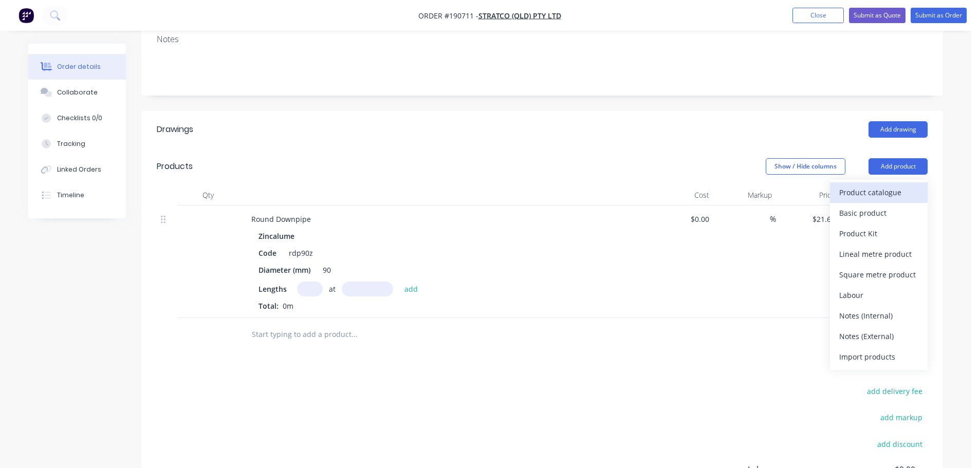
click at [880, 185] on div "Product catalogue" at bounding box center [879, 192] width 79 height 15
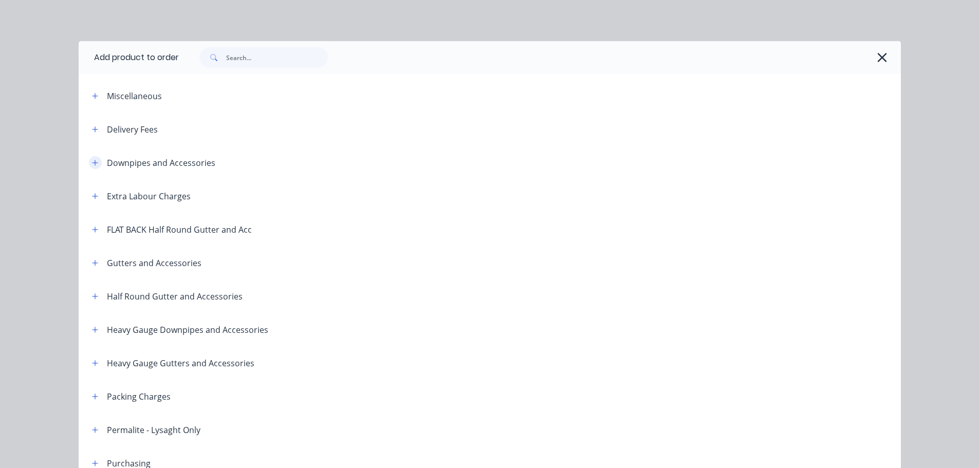
click at [89, 158] on button "button" at bounding box center [95, 162] width 13 height 13
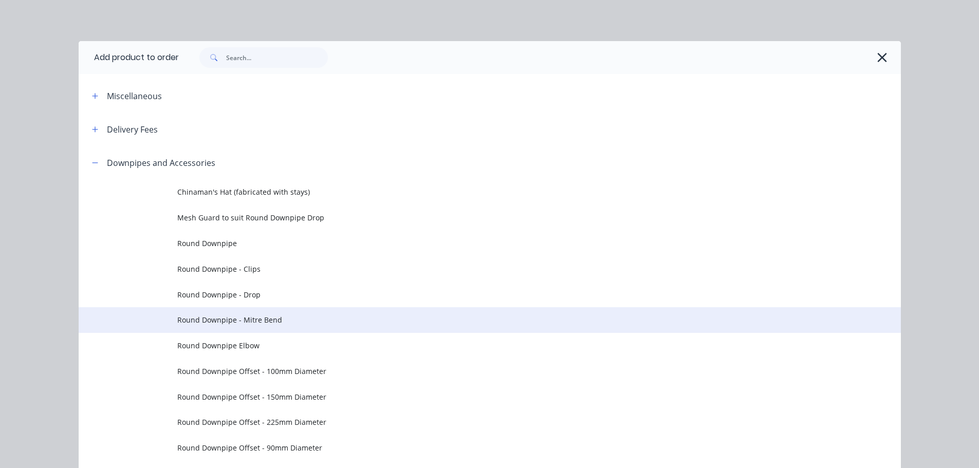
click at [314, 314] on td "Round Downpipe - Mitre Bend" at bounding box center [539, 320] width 724 height 26
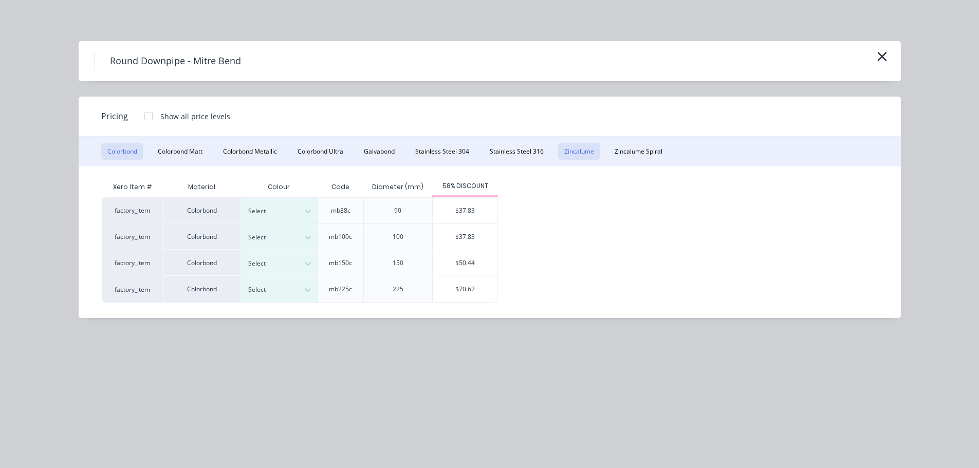
click at [585, 145] on button "Zincalume" at bounding box center [579, 151] width 42 height 17
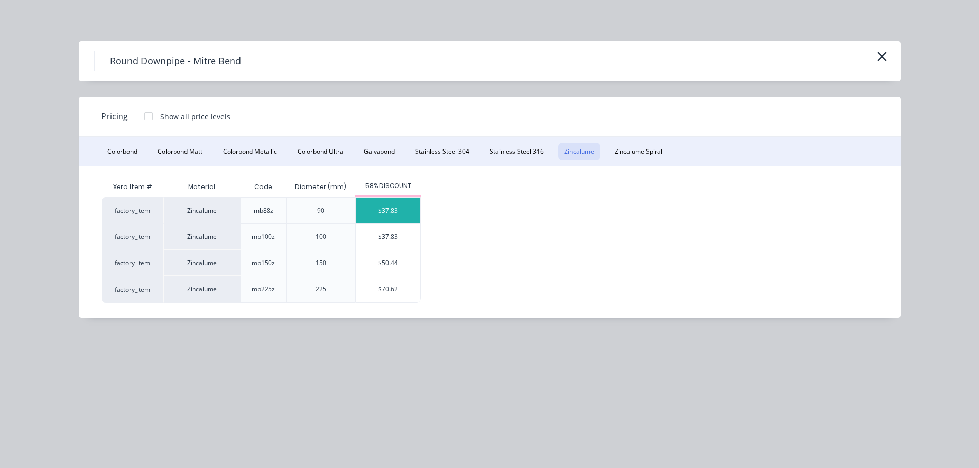
click at [396, 210] on div "$37.83" at bounding box center [388, 211] width 65 height 26
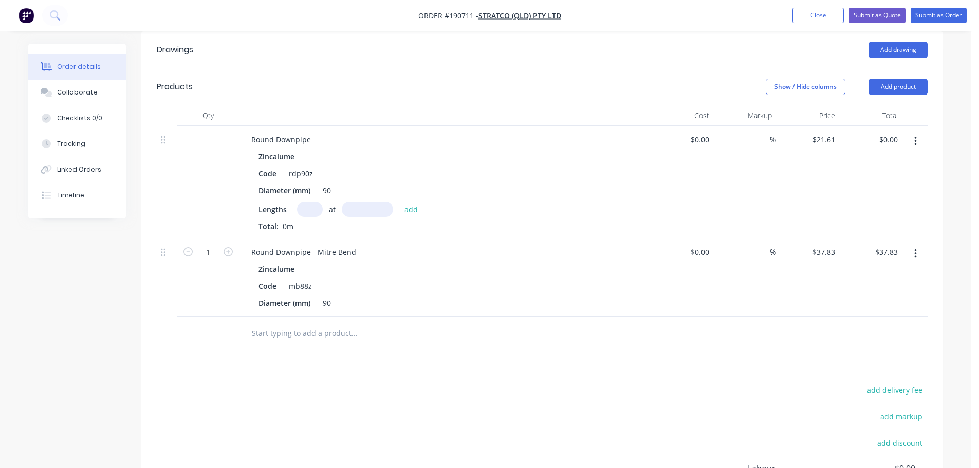
scroll to position [309, 0]
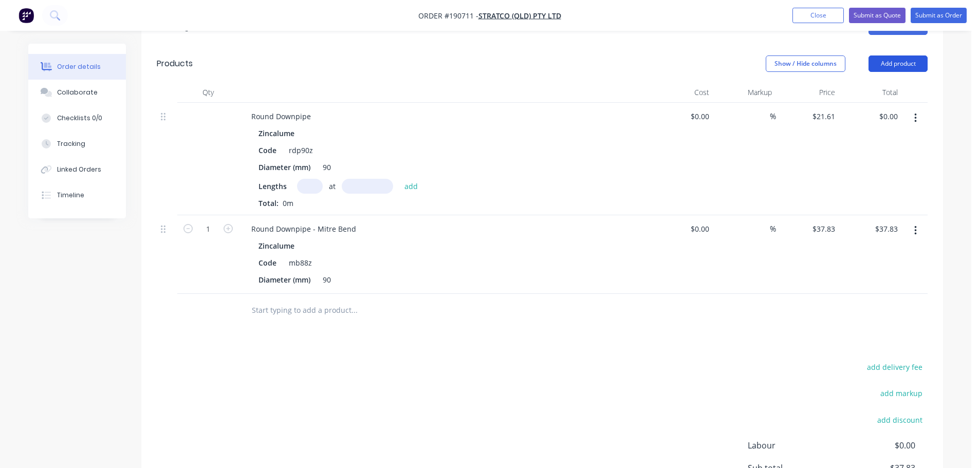
click at [914, 56] on button "Add product" at bounding box center [898, 64] width 59 height 16
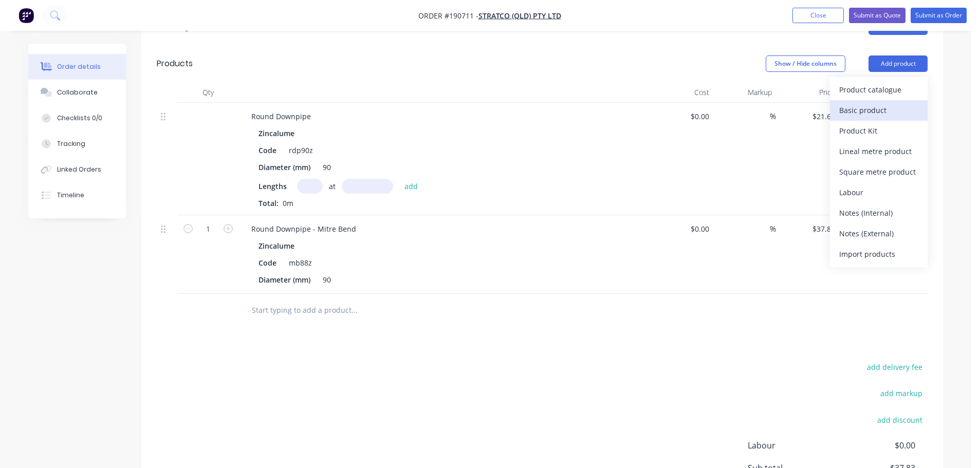
click at [877, 103] on div "Basic product" at bounding box center [879, 110] width 79 height 15
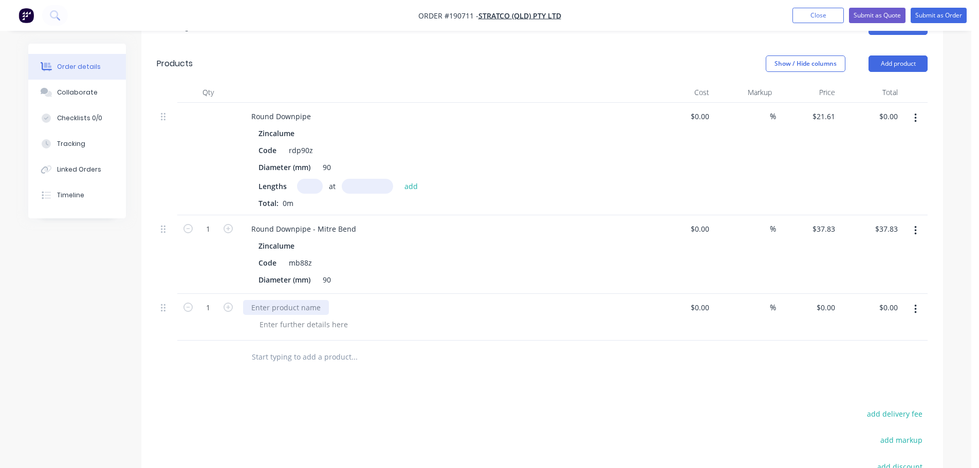
click at [297, 300] on div at bounding box center [286, 307] width 86 height 15
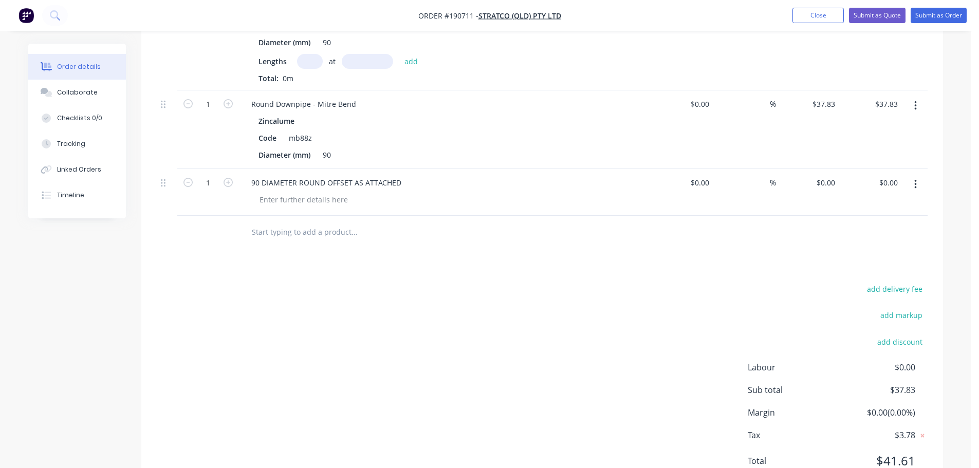
scroll to position [448, 0]
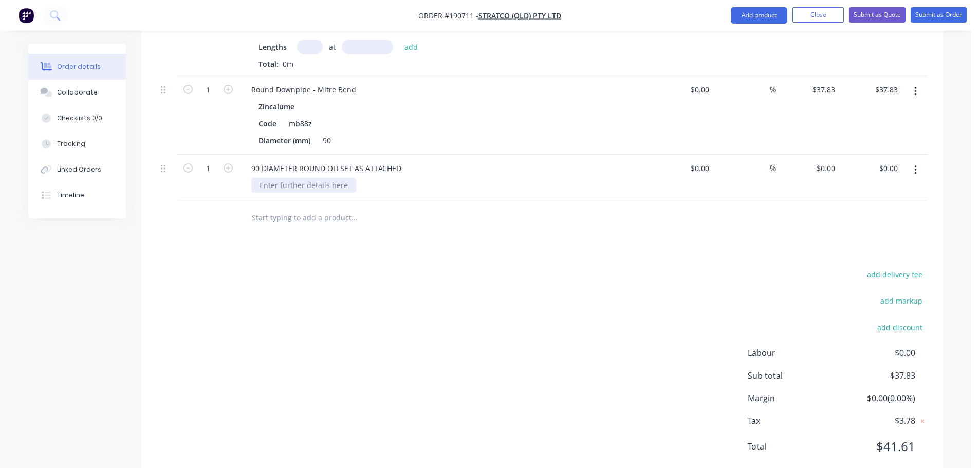
click at [334, 178] on div at bounding box center [303, 185] width 105 height 15
click at [426, 273] on div "add delivery fee add markup add discount Labour $0.00 Sub total $37.83 Margin $…" at bounding box center [542, 367] width 771 height 198
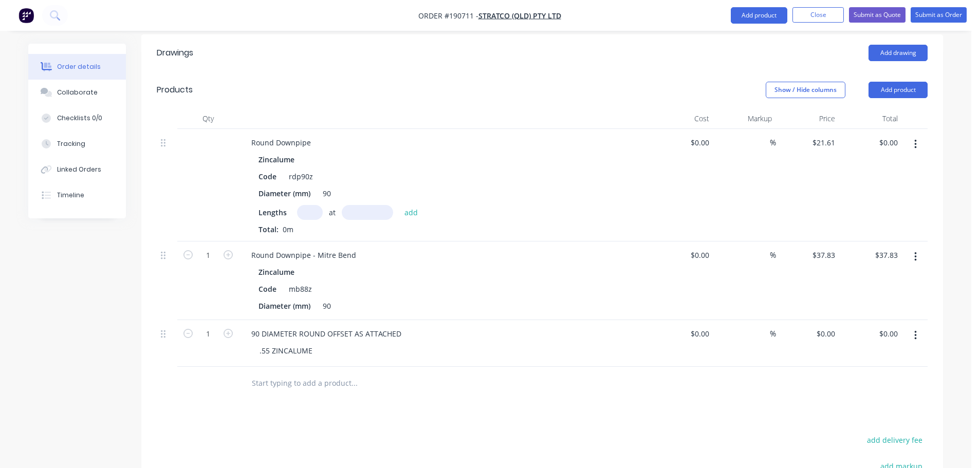
scroll to position [242, 0]
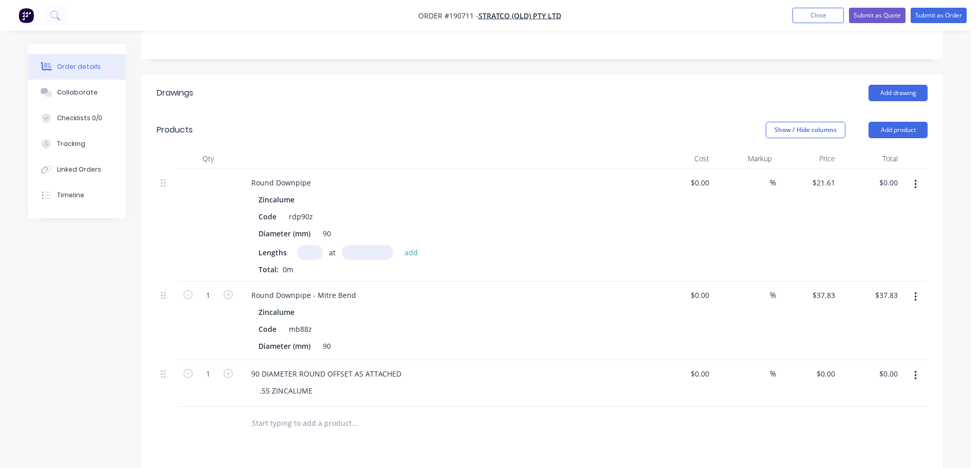
click at [840, 360] on div "$0.00 $0.00" at bounding box center [871, 383] width 63 height 47
click at [823, 360] on div "0 0" at bounding box center [807, 383] width 63 height 47
type input "$97.27"
click at [922, 175] on button "button" at bounding box center [916, 184] width 24 height 19
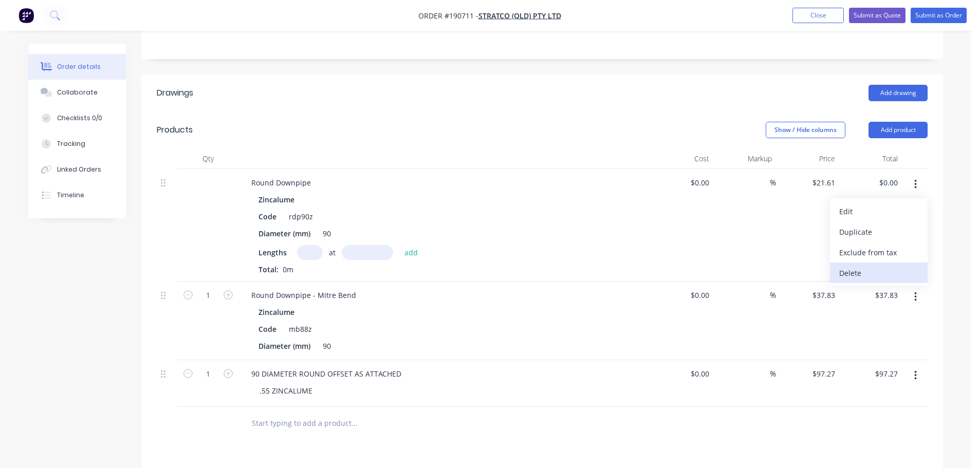
click at [868, 266] on div "Delete" at bounding box center [879, 273] width 79 height 15
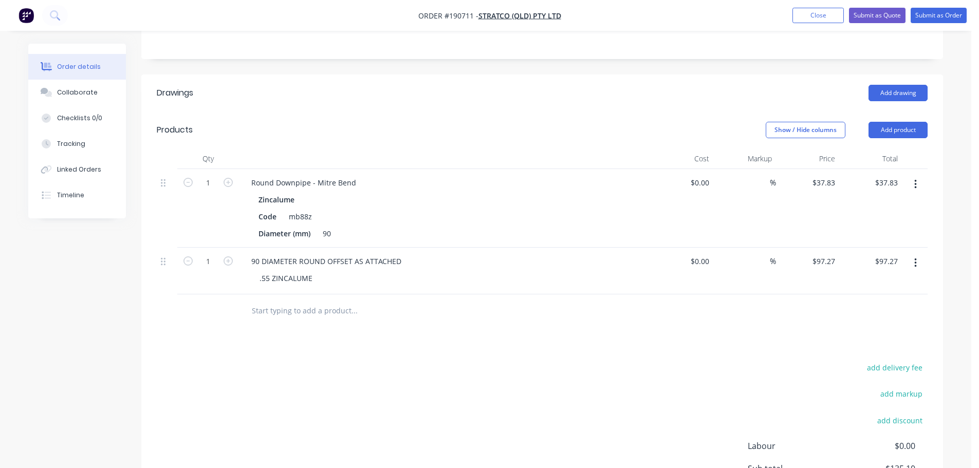
click at [918, 175] on button "button" at bounding box center [916, 184] width 24 height 19
click at [878, 266] on div "Delete" at bounding box center [879, 273] width 79 height 15
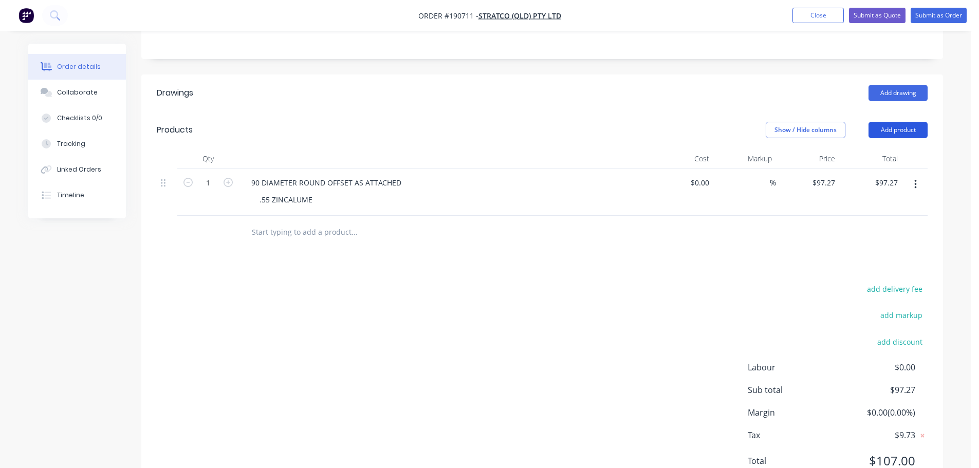
click at [897, 122] on button "Add product" at bounding box center [898, 130] width 59 height 16
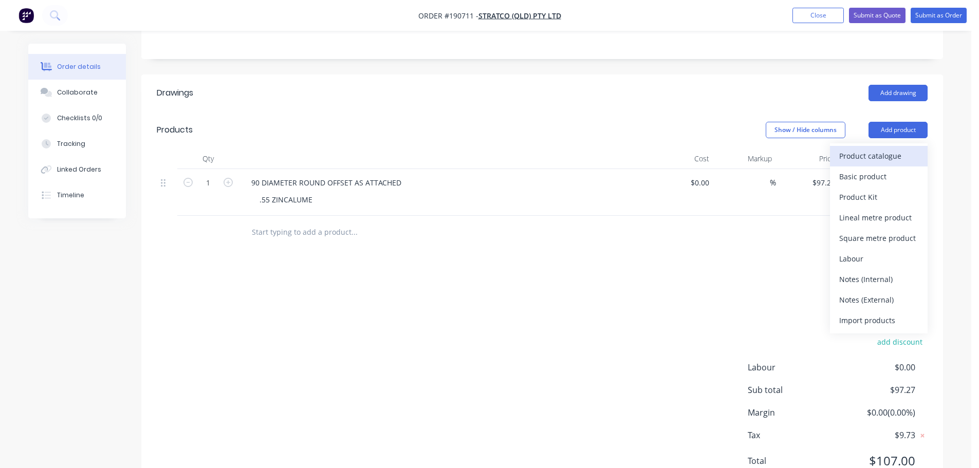
click at [875, 149] on div "Product catalogue" at bounding box center [879, 156] width 79 height 15
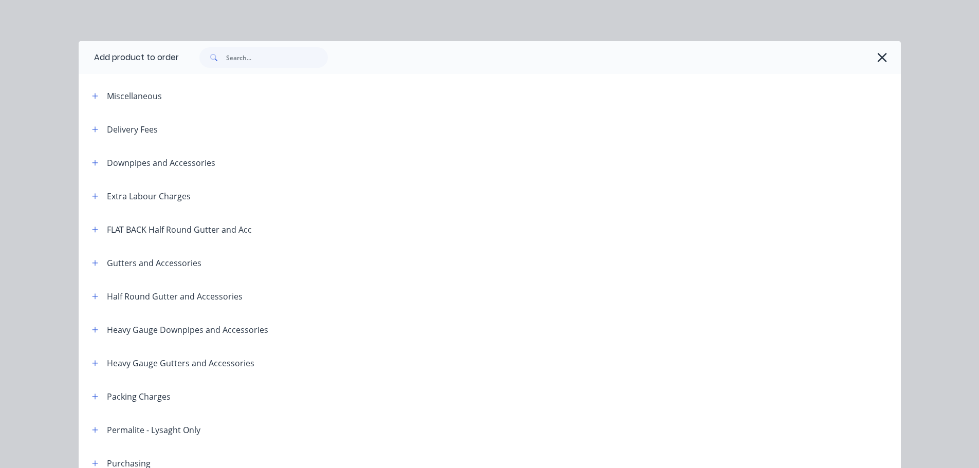
click at [881, 56] on icon "button" at bounding box center [882, 57] width 11 height 14
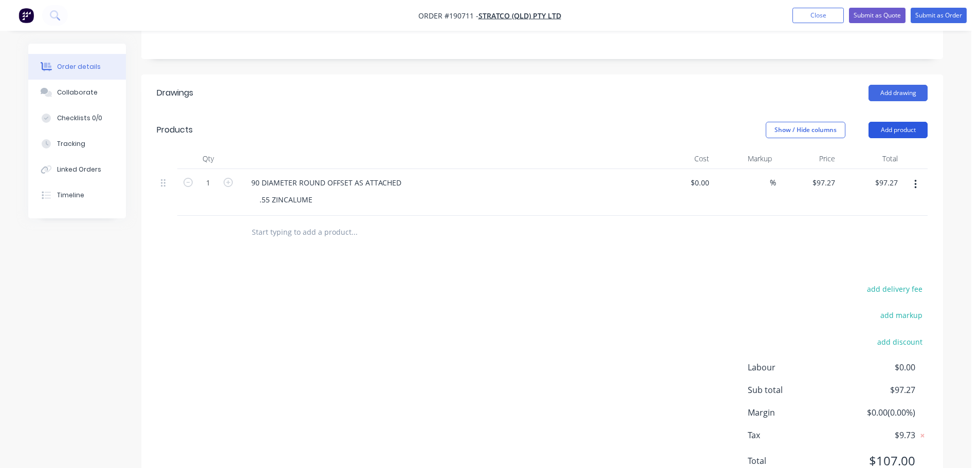
click at [903, 122] on button "Add product" at bounding box center [898, 130] width 59 height 16
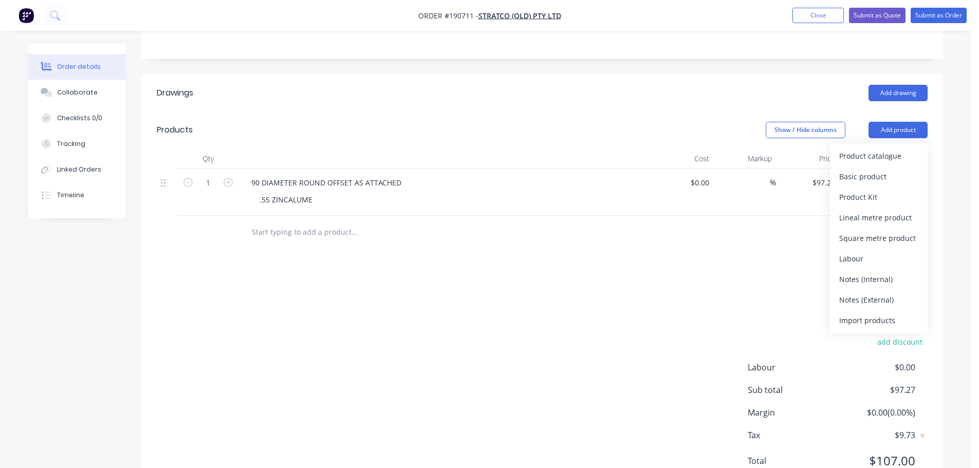
click at [872, 293] on div "Notes (External)" at bounding box center [879, 300] width 79 height 15
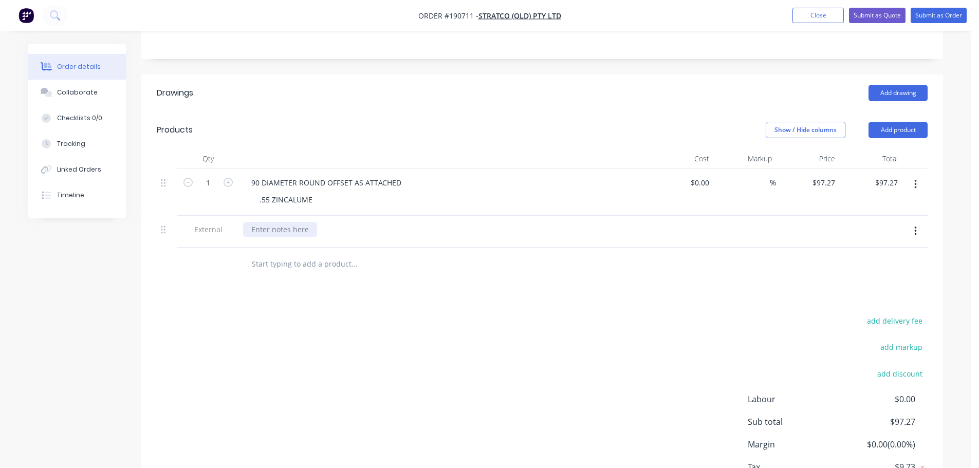
click at [270, 222] on div at bounding box center [280, 229] width 74 height 15
click at [555, 149] on div at bounding box center [444, 159] width 411 height 21
click at [110, 83] on button "Collaborate" at bounding box center [77, 93] width 98 height 26
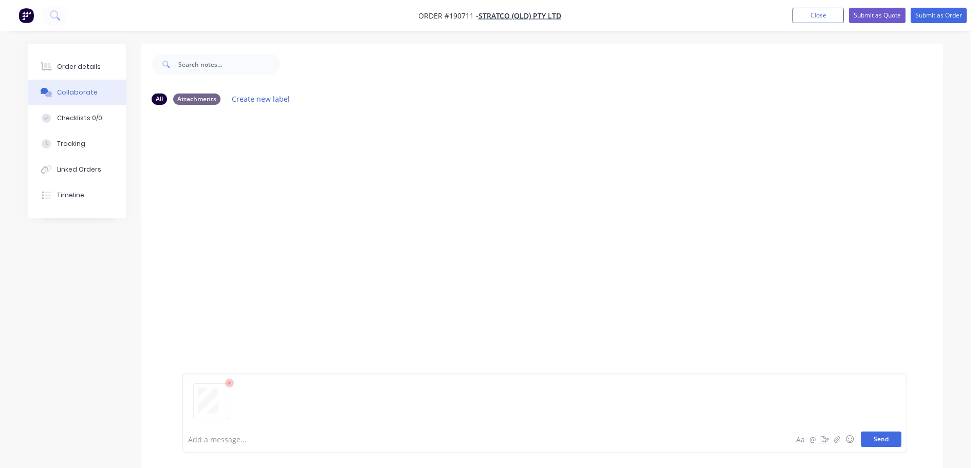
click at [881, 442] on button "Send" at bounding box center [881, 439] width 41 height 15
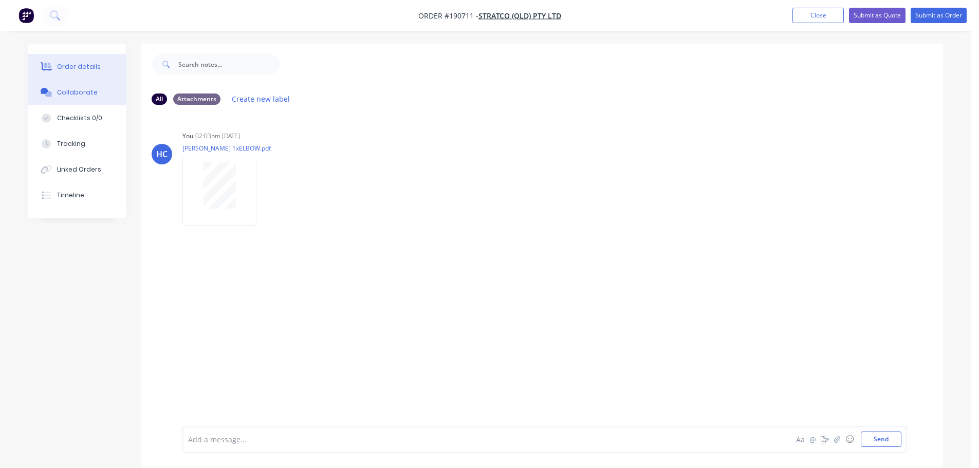
click at [83, 71] on button "Order details" at bounding box center [77, 67] width 98 height 26
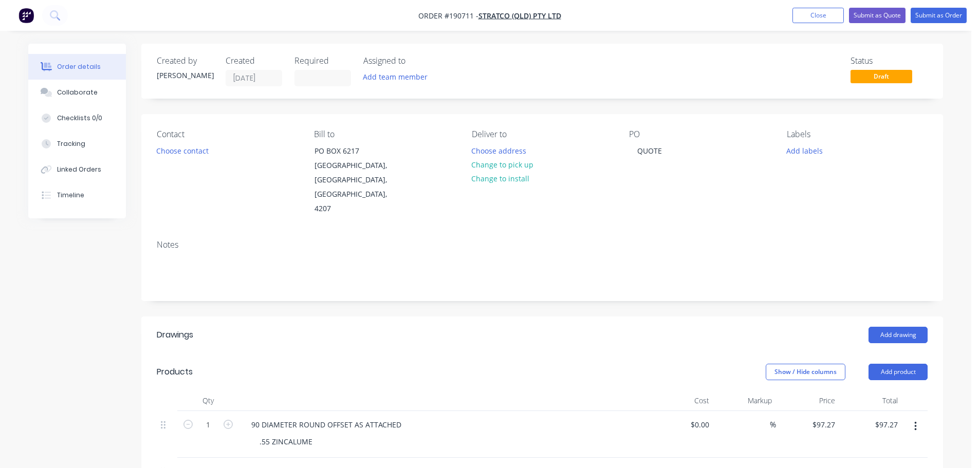
click at [418, 354] on header "Products Show / Hide columns Add product" at bounding box center [542, 372] width 802 height 37
click at [437, 355] on header "Products Show / Hide columns Add product" at bounding box center [542, 372] width 802 height 37
click at [820, 19] on button "Close" at bounding box center [818, 15] width 51 height 15
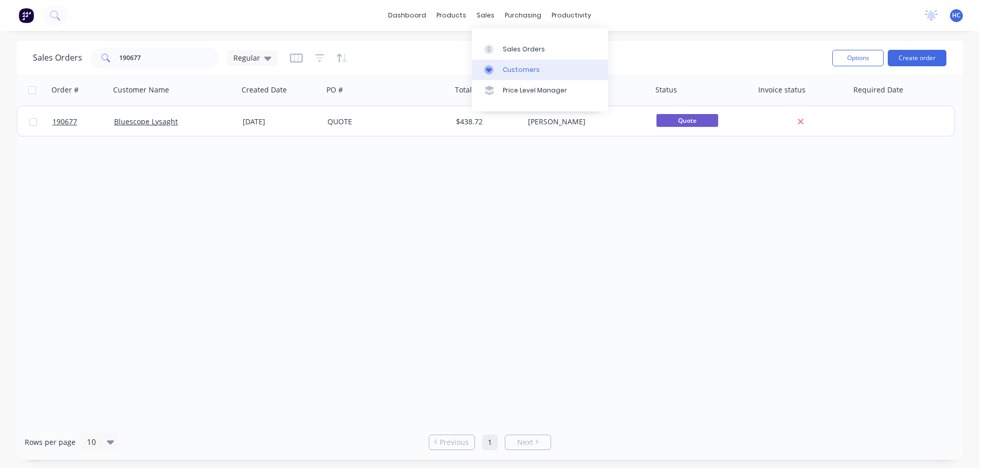
click at [507, 72] on div "Customers" at bounding box center [521, 69] width 37 height 9
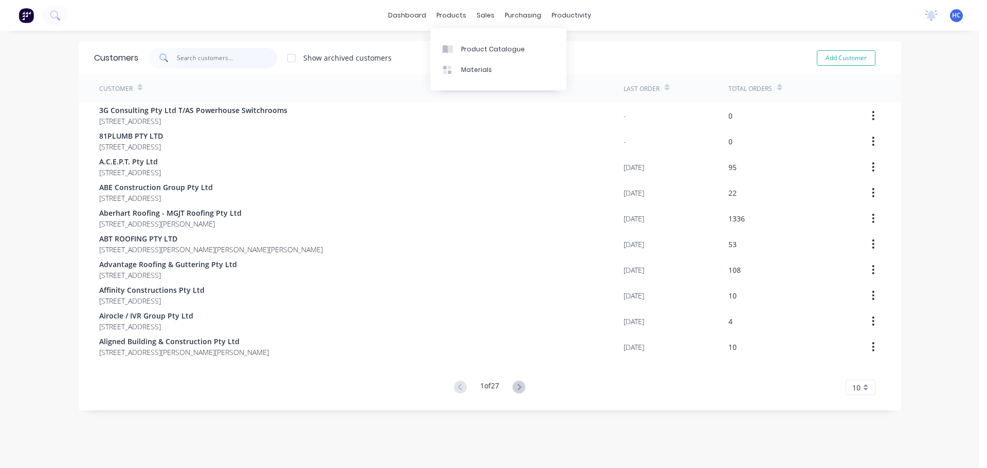
click at [207, 49] on input "text" at bounding box center [227, 58] width 100 height 21
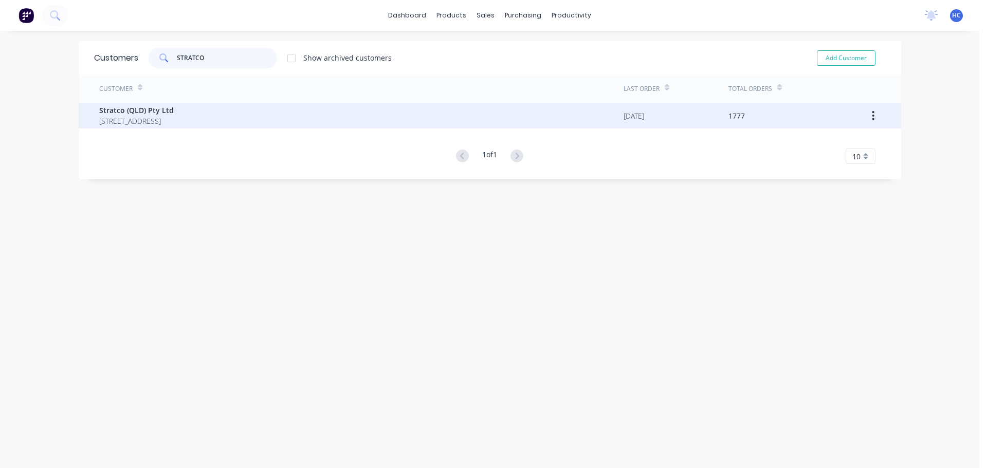
type input "STRATCO"
click at [148, 124] on span "[STREET_ADDRESS]" at bounding box center [136, 121] width 75 height 11
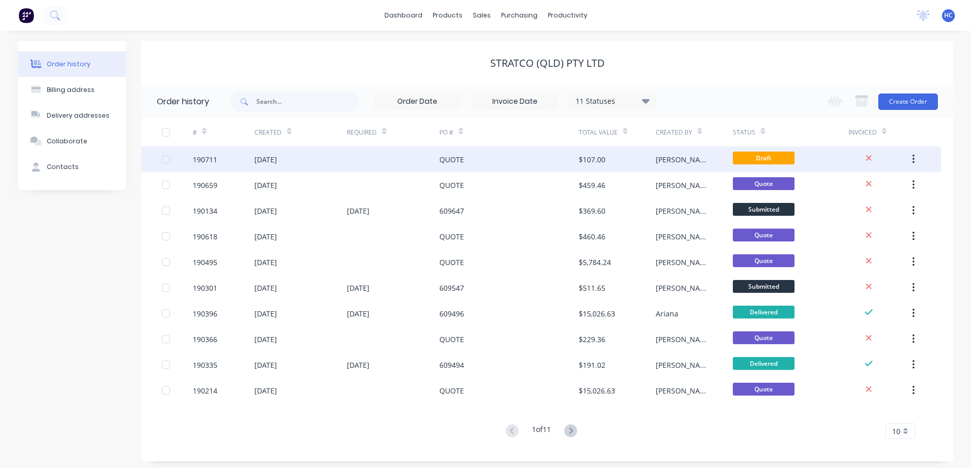
click at [548, 164] on div "QUOTE" at bounding box center [509, 160] width 139 height 26
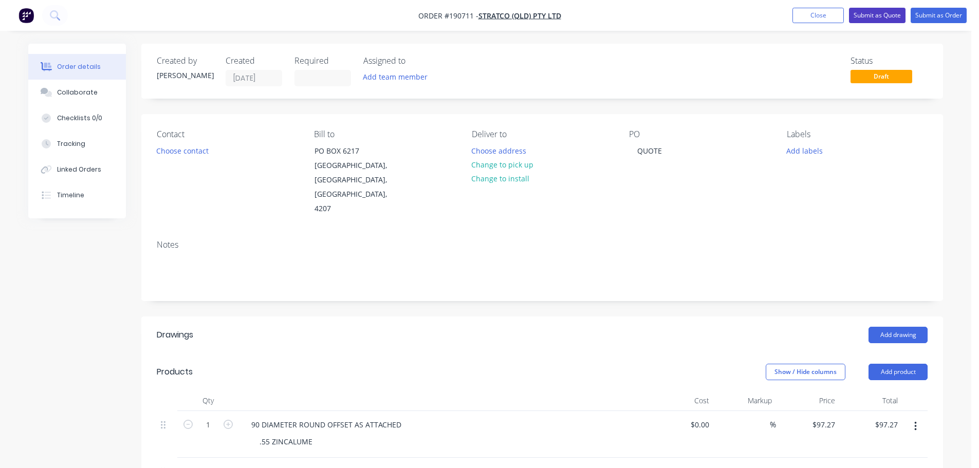
click at [880, 13] on button "Submit as Quote" at bounding box center [877, 15] width 57 height 15
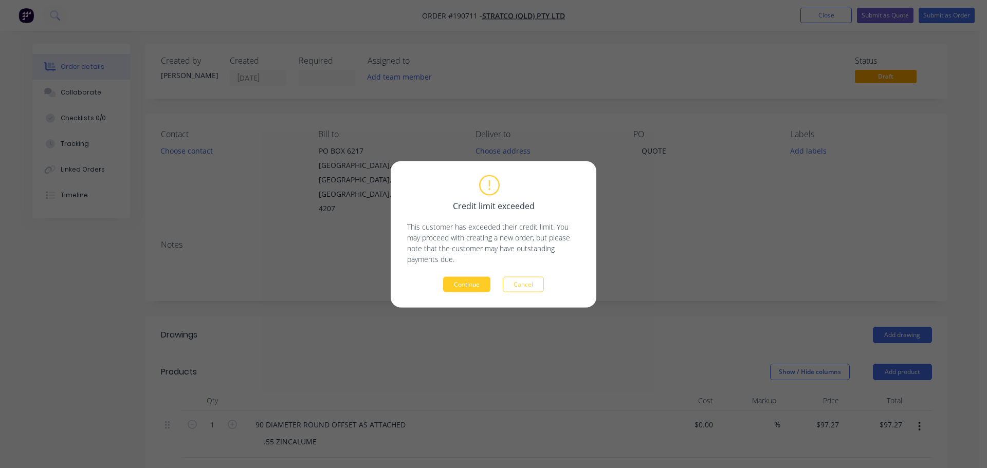
click at [462, 286] on button "Continue" at bounding box center [466, 284] width 47 height 15
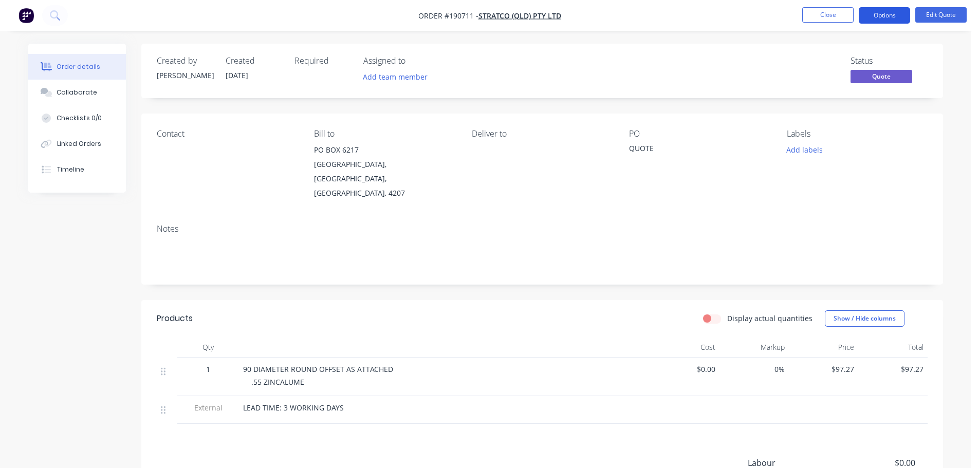
click at [885, 19] on button "Options" at bounding box center [884, 15] width 51 height 16
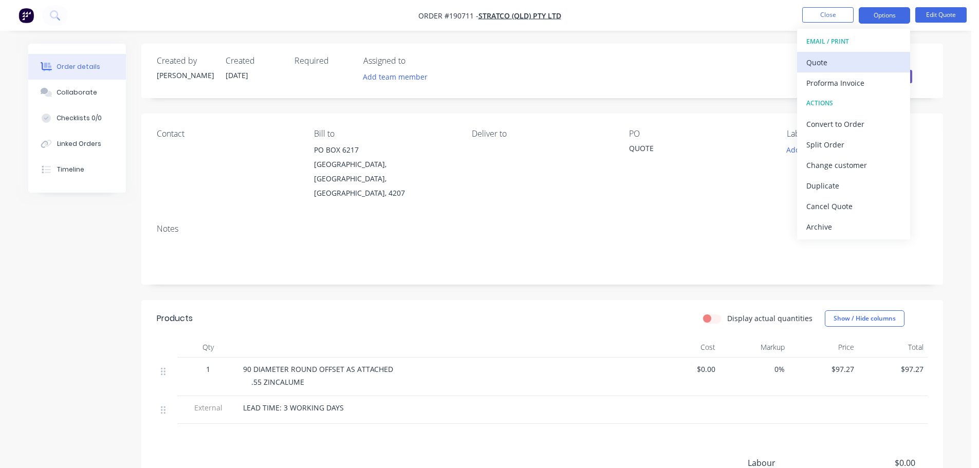
click at [838, 62] on div "Quote" at bounding box center [854, 62] width 95 height 15
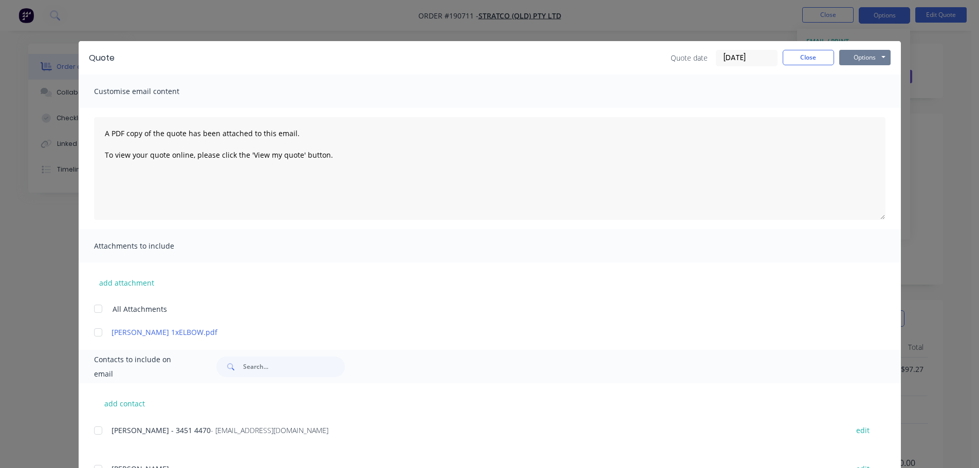
click at [872, 60] on button "Options" at bounding box center [865, 57] width 51 height 15
click at [861, 100] on button "Print" at bounding box center [873, 92] width 66 height 17
click at [821, 53] on button "Close" at bounding box center [808, 57] width 51 height 15
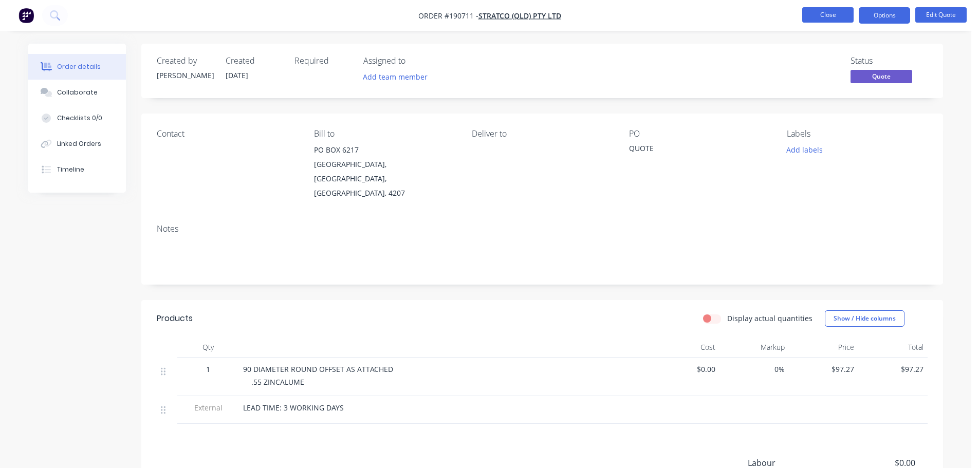
click at [833, 17] on button "Close" at bounding box center [828, 14] width 51 height 15
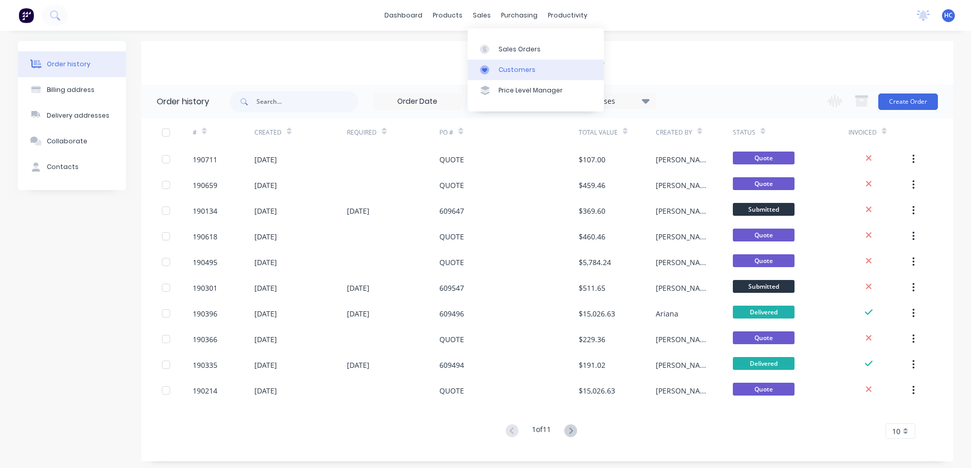
click at [520, 66] on div "Customers" at bounding box center [517, 69] width 37 height 9
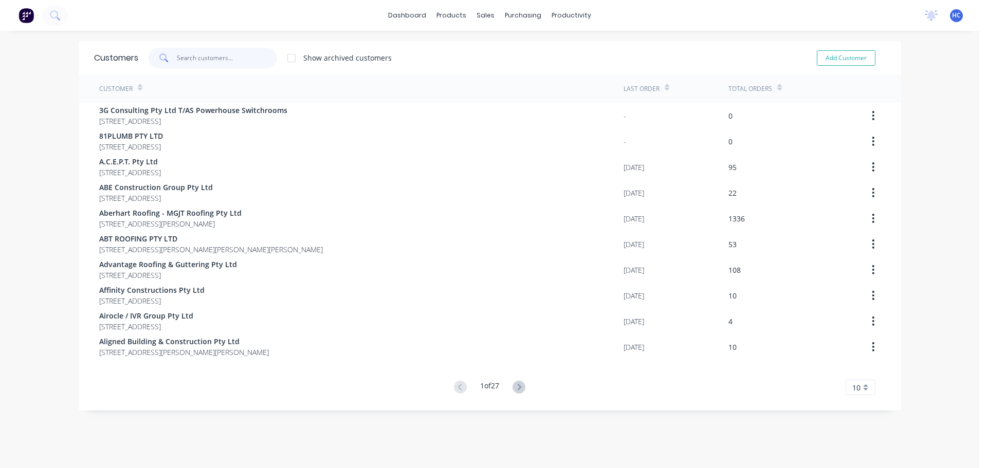
click at [217, 59] on input "text" at bounding box center [227, 58] width 100 height 21
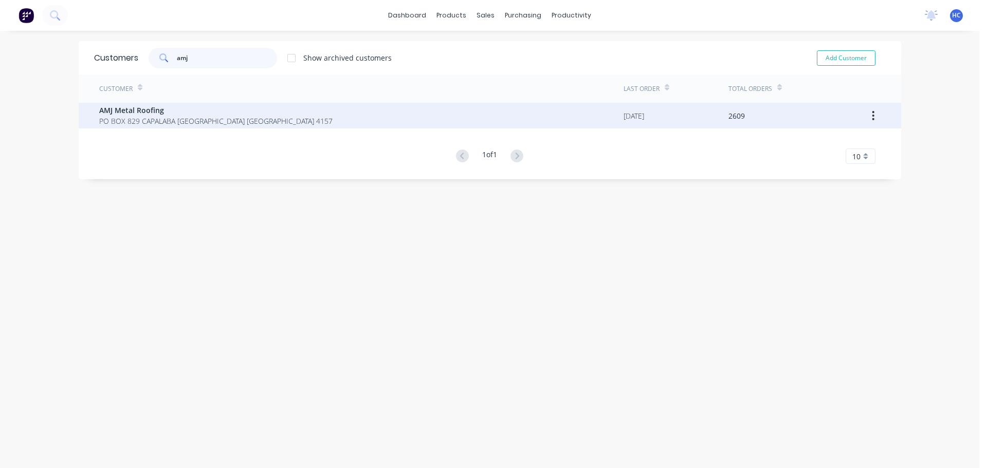
type input "amj"
click at [102, 113] on span "AMJ Metal Roofing" at bounding box center [215, 110] width 233 height 11
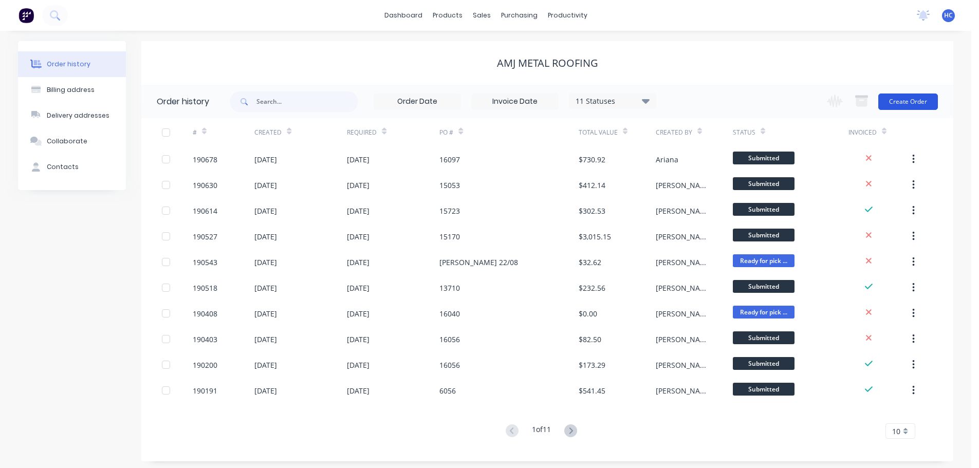
click at [906, 100] on button "Create Order" at bounding box center [909, 102] width 60 height 16
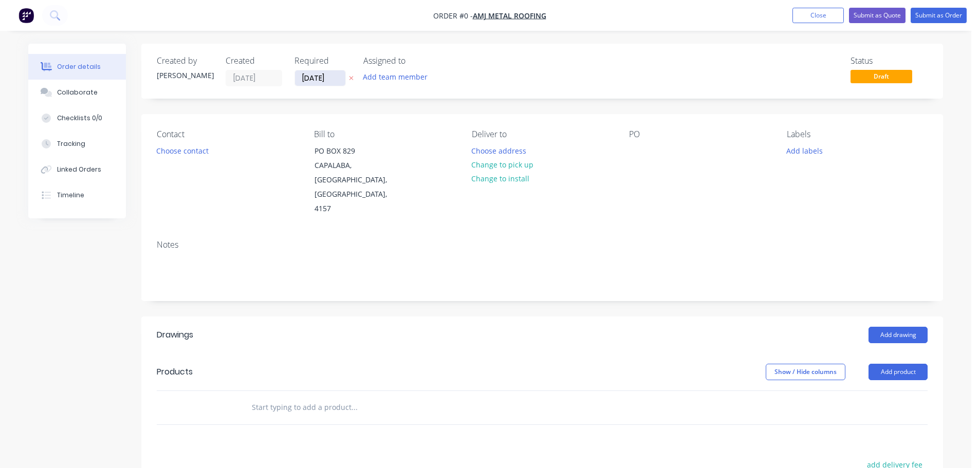
click at [315, 75] on input "[DATE]" at bounding box center [320, 77] width 50 height 15
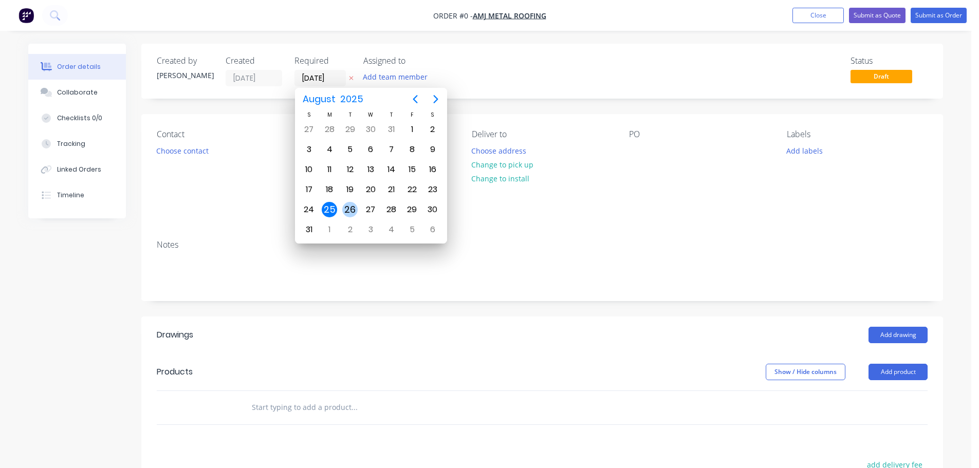
click at [350, 202] on div "26" at bounding box center [350, 210] width 21 height 20
type input "[DATE]"
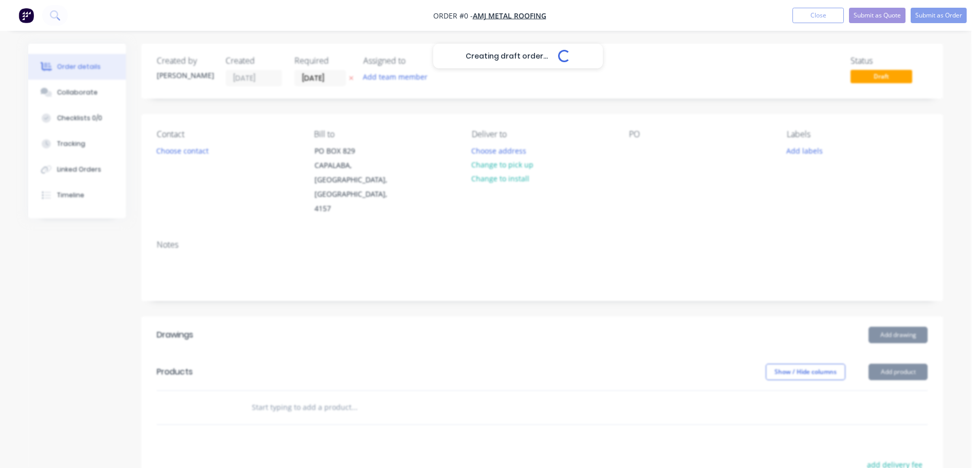
click at [183, 156] on div "Creating draft order... Loading..." at bounding box center [517, 278] width 979 height 468
click at [188, 152] on div "Creating draft order... Loading..." at bounding box center [517, 278] width 979 height 468
click at [188, 152] on button "Choose contact" at bounding box center [182, 150] width 63 height 14
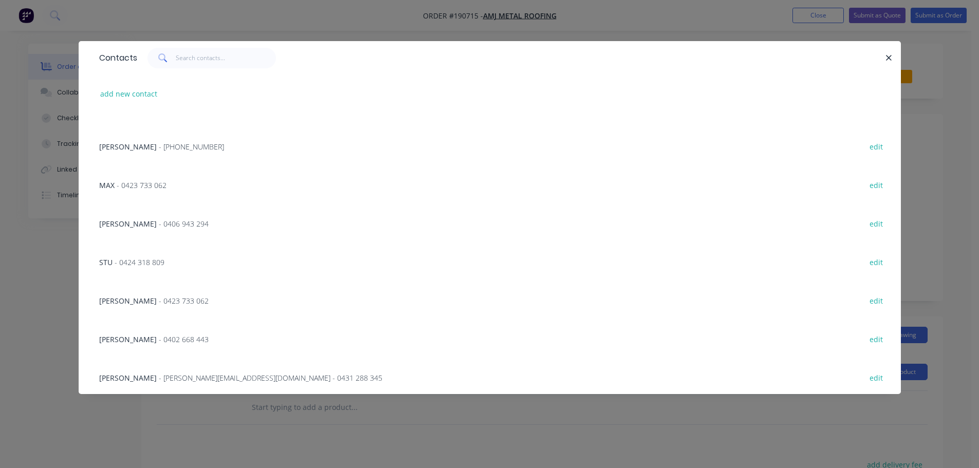
scroll to position [220, 0]
click at [150, 382] on div "[PERSON_NAME] - [PERSON_NAME][EMAIL_ADDRESS][DOMAIN_NAME] - 0431 288 345 edit" at bounding box center [490, 375] width 792 height 39
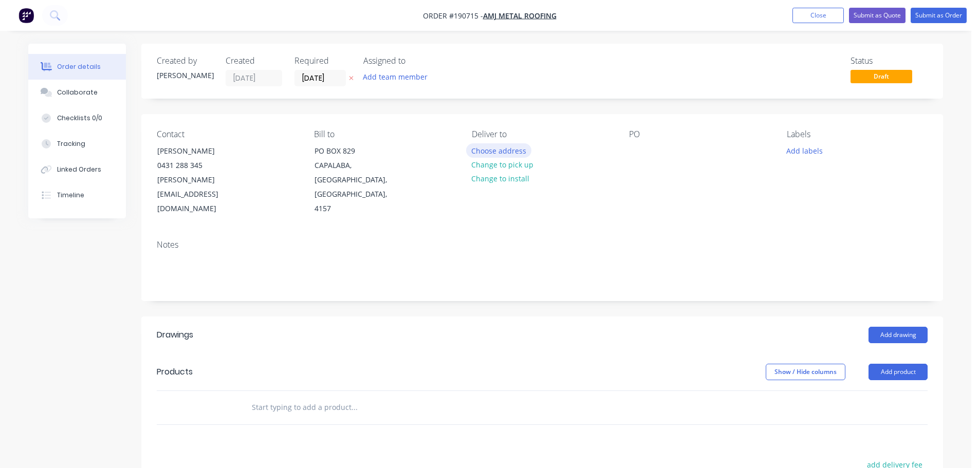
click at [511, 149] on button "Choose address" at bounding box center [499, 150] width 66 height 14
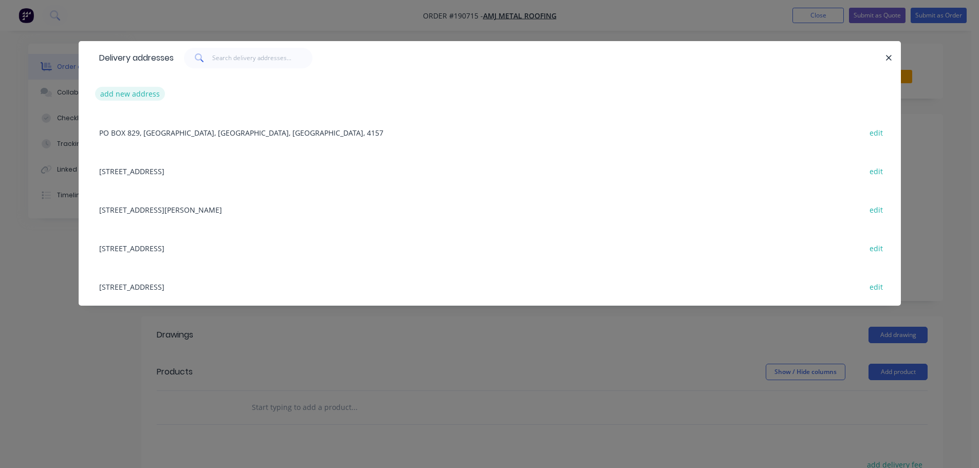
click at [115, 93] on button "add new address" at bounding box center [130, 94] width 70 height 14
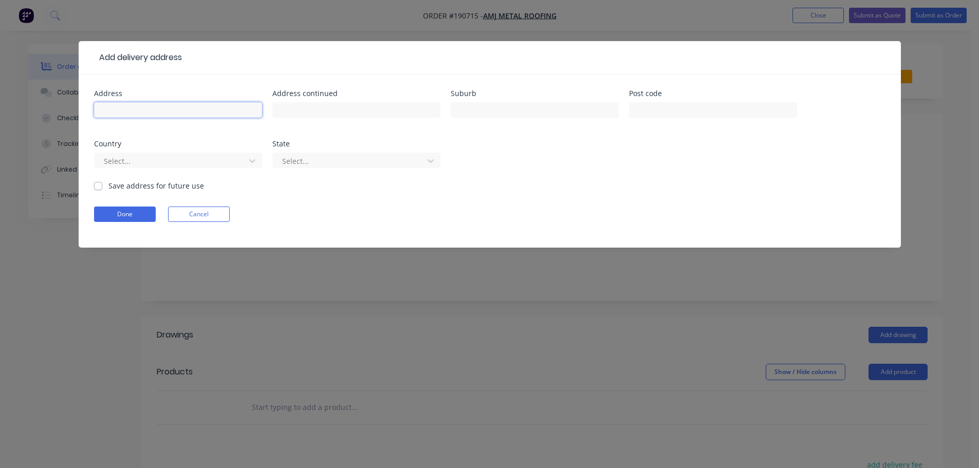
click at [150, 102] on input "text" at bounding box center [178, 109] width 168 height 15
type input "[STREET_ADDRESS]"
type input "BULIMBA"
click at [116, 165] on div at bounding box center [171, 161] width 137 height 13
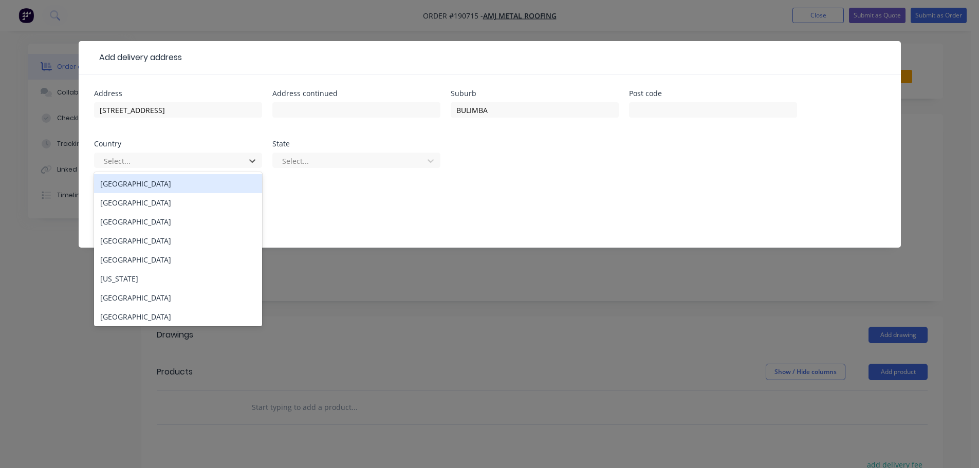
click at [123, 184] on div "[GEOGRAPHIC_DATA]" at bounding box center [178, 183] width 168 height 19
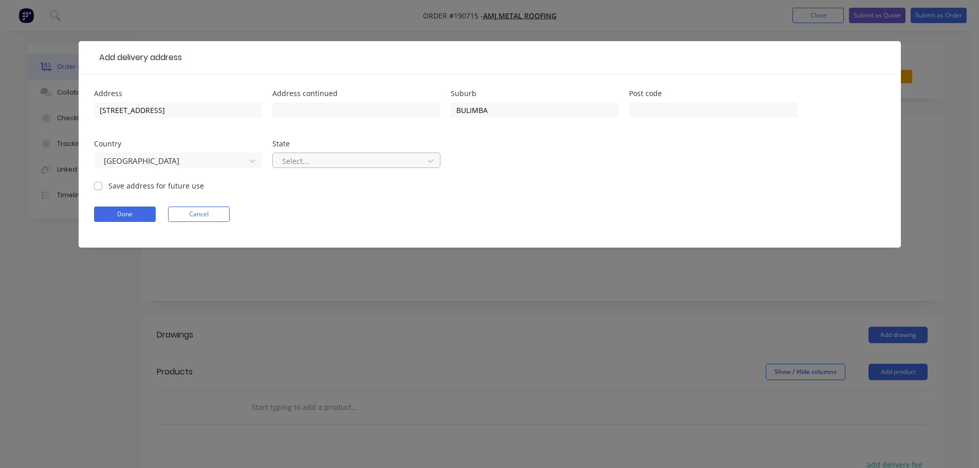
click at [317, 157] on div at bounding box center [349, 161] width 137 height 13
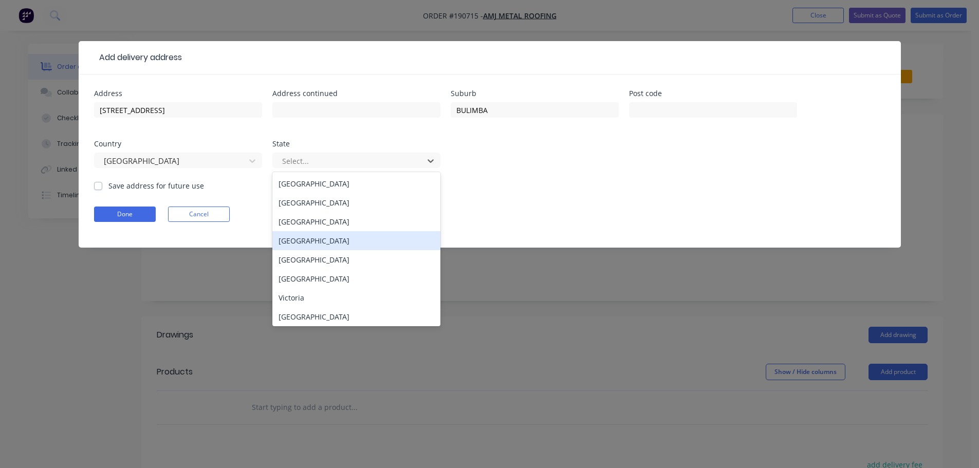
click at [319, 244] on div "[GEOGRAPHIC_DATA]" at bounding box center [357, 240] width 168 height 19
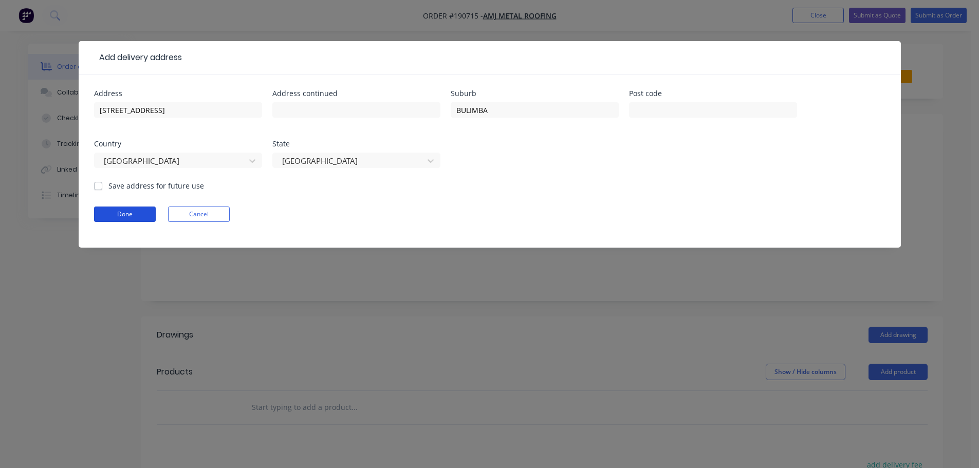
click at [145, 213] on button "Done" at bounding box center [125, 214] width 62 height 15
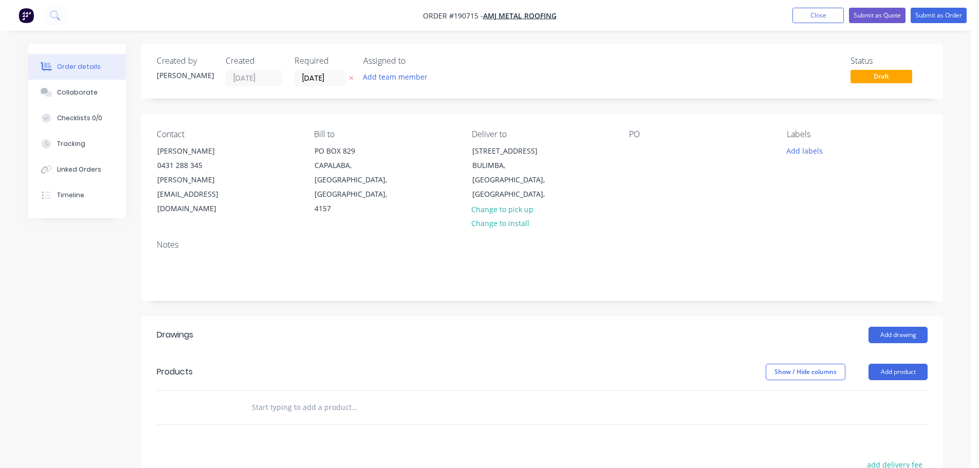
click at [640, 159] on div "PO" at bounding box center [699, 173] width 141 height 87
click at [636, 146] on div at bounding box center [637, 150] width 16 height 15
click at [817, 138] on div "Labels" at bounding box center [857, 135] width 141 height 10
click at [796, 146] on button "Add labels" at bounding box center [804, 150] width 47 height 14
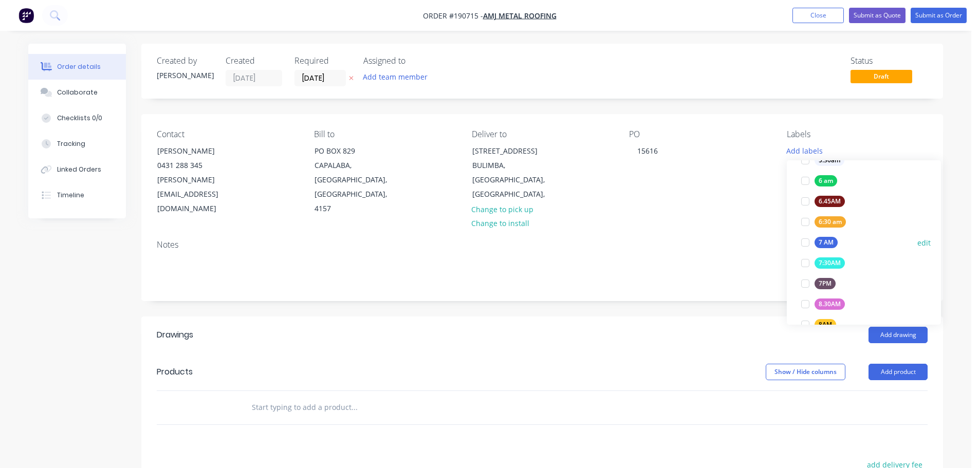
click at [823, 238] on div "7 AM" at bounding box center [826, 242] width 23 height 11
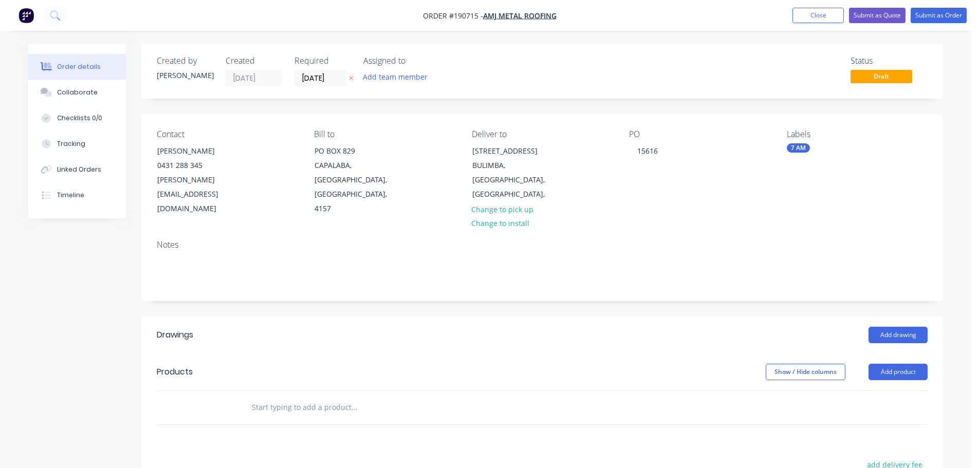
click at [720, 278] on div "Created by [PERSON_NAME] Created [DATE] Required [DATE] Assigned to Add team me…" at bounding box center [542, 358] width 802 height 628
click at [890, 317] on header "Drawings Add drawing" at bounding box center [542, 335] width 802 height 37
click at [901, 327] on button "Add drawing" at bounding box center [898, 335] width 59 height 16
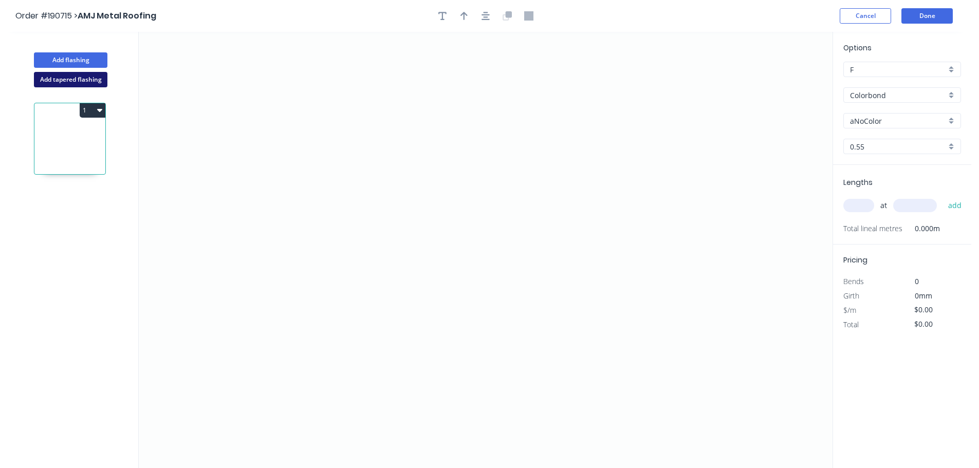
click at [67, 80] on button "Add tapered flashing" at bounding box center [71, 79] width 74 height 15
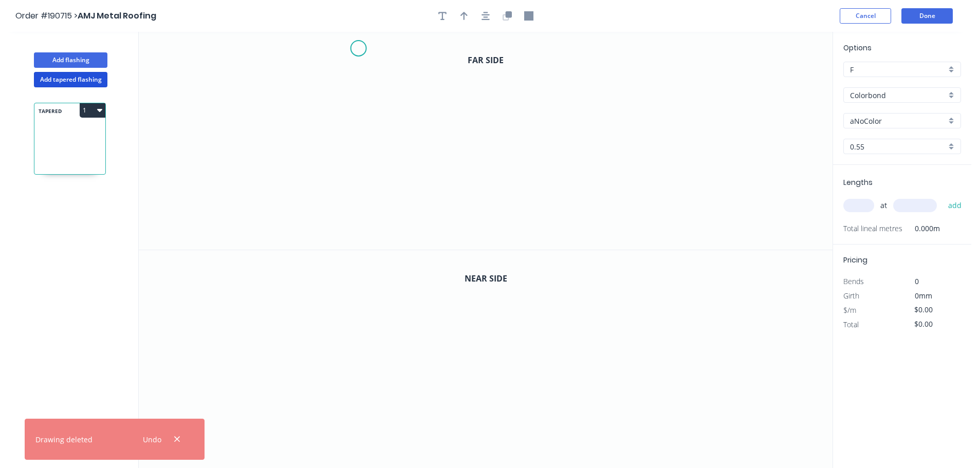
click at [361, 48] on icon "0" at bounding box center [486, 141] width 694 height 218
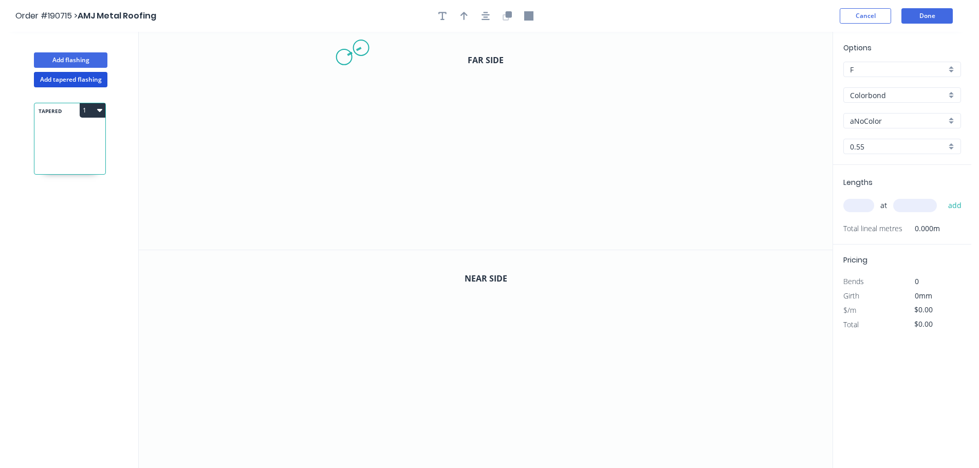
click at [344, 57] on icon "0" at bounding box center [486, 141] width 694 height 218
click at [424, 140] on icon "0 ?" at bounding box center [486, 141] width 694 height 218
click at [425, 138] on circle at bounding box center [425, 138] width 15 height 15
click at [424, 161] on icon "0 ? ? ? º" at bounding box center [486, 141] width 694 height 218
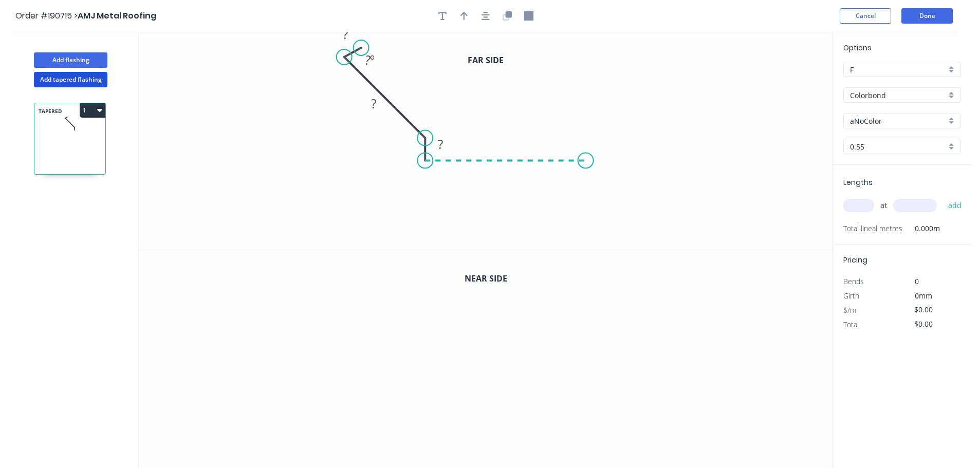
click at [586, 158] on icon "0 ? ? ? ? º" at bounding box center [486, 141] width 694 height 218
click at [601, 187] on icon "0 ? ? ? ? ? º" at bounding box center [486, 141] width 694 height 218
click at [577, 180] on tspan "º" at bounding box center [575, 181] width 5 height 17
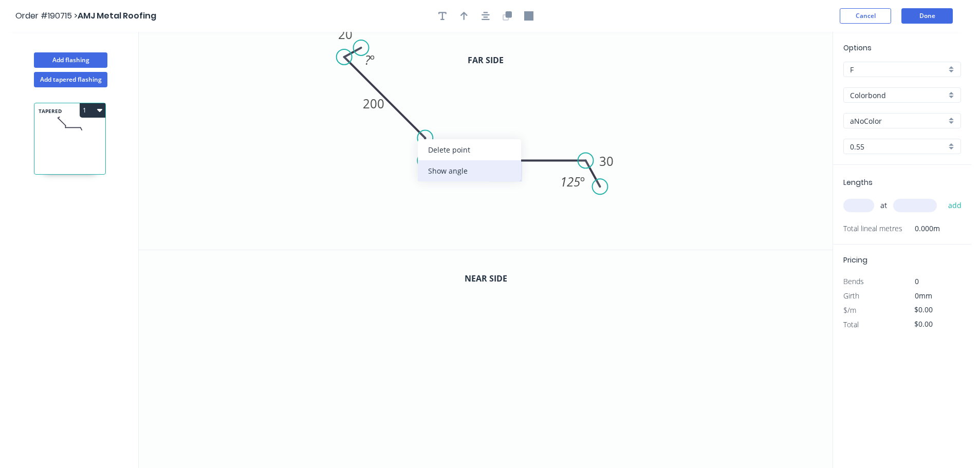
click at [442, 171] on div "Show angle" at bounding box center [469, 170] width 103 height 21
click at [412, 149] on rect at bounding box center [401, 148] width 21 height 14
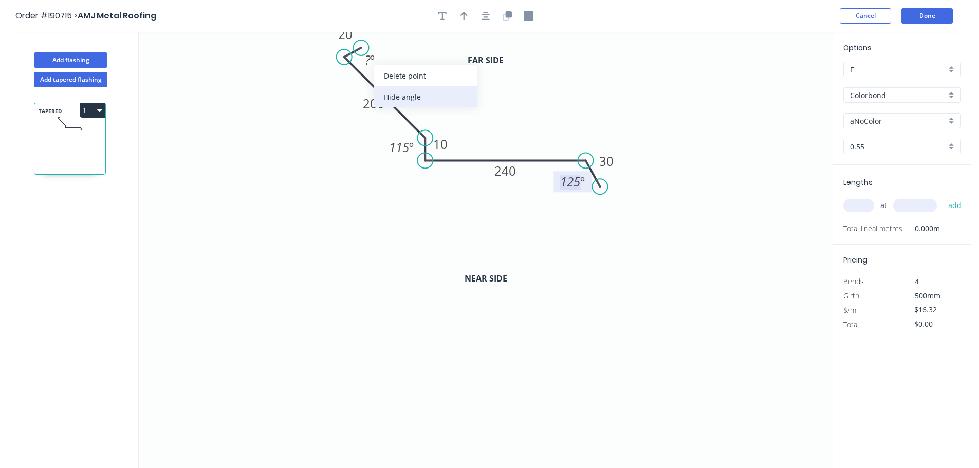
click at [406, 95] on div "Hide angle" at bounding box center [425, 96] width 103 height 21
click at [467, 13] on icon "button" at bounding box center [464, 15] width 7 height 9
drag, startPoint x: 782, startPoint y: 81, endPoint x: 510, endPoint y: 48, distance: 274.0
click at [501, 118] on icon at bounding box center [505, 105] width 9 height 33
click at [509, 16] on icon "button" at bounding box center [509, 14] width 6 height 6
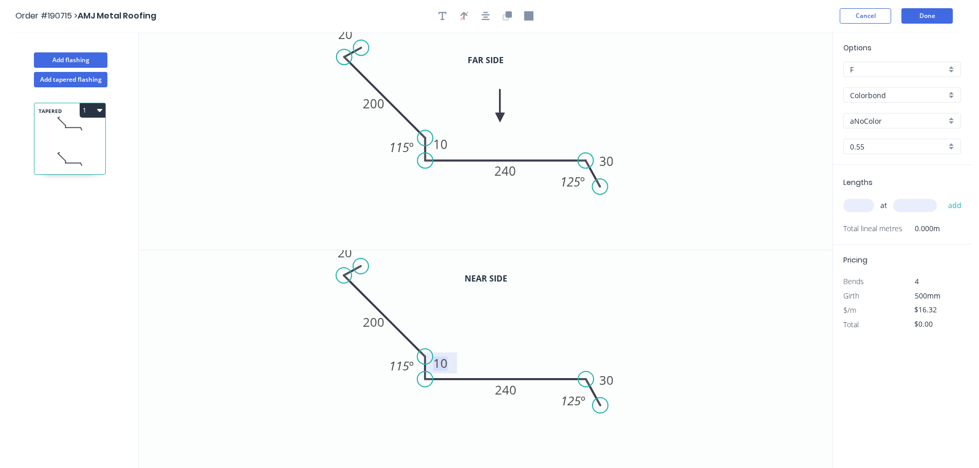
click at [444, 366] on tspan "10" at bounding box center [440, 363] width 14 height 17
click at [690, 315] on icon "0 20 200 285 240 30 115 º 125 º" at bounding box center [486, 359] width 694 height 219
click at [610, 387] on div "Delete point" at bounding box center [637, 394] width 103 height 21
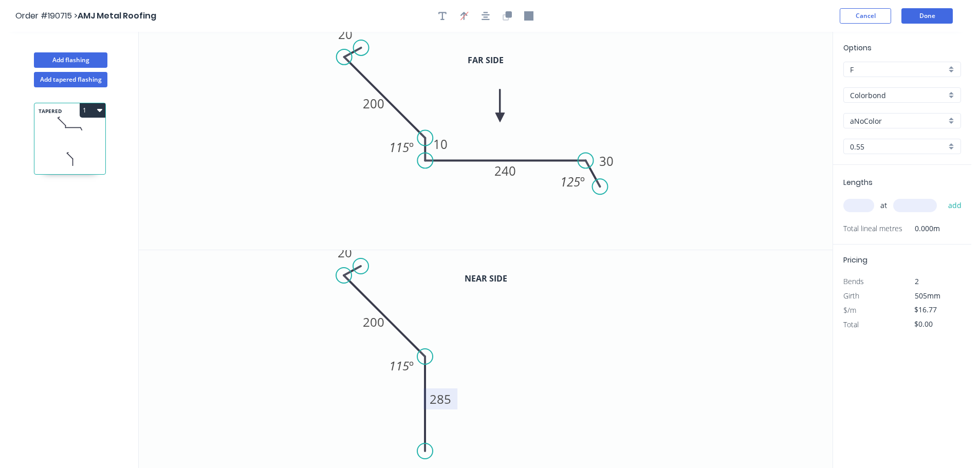
drag, startPoint x: 427, startPoint y: 382, endPoint x: 431, endPoint y: 452, distance: 70.6
click at [423, 459] on circle at bounding box center [425, 451] width 15 height 15
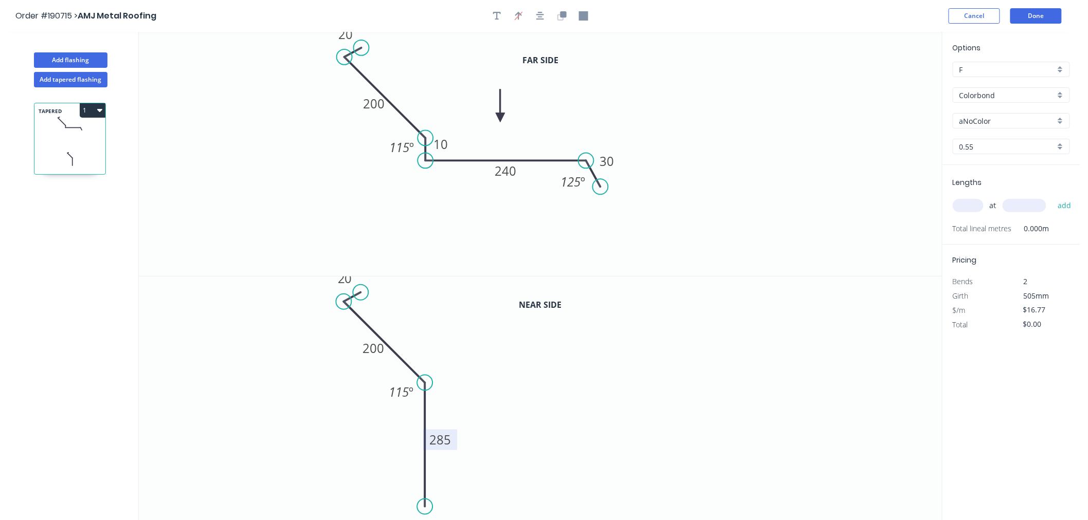
drag, startPoint x: 427, startPoint y: 482, endPoint x: 423, endPoint y: 507, distance: 25.5
click at [423, 468] on circle at bounding box center [425, 506] width 15 height 15
click at [424, 468] on circle at bounding box center [425, 506] width 15 height 15
click at [578, 468] on icon "0 20 200 285 115 º" at bounding box center [540, 399] width 803 height 245
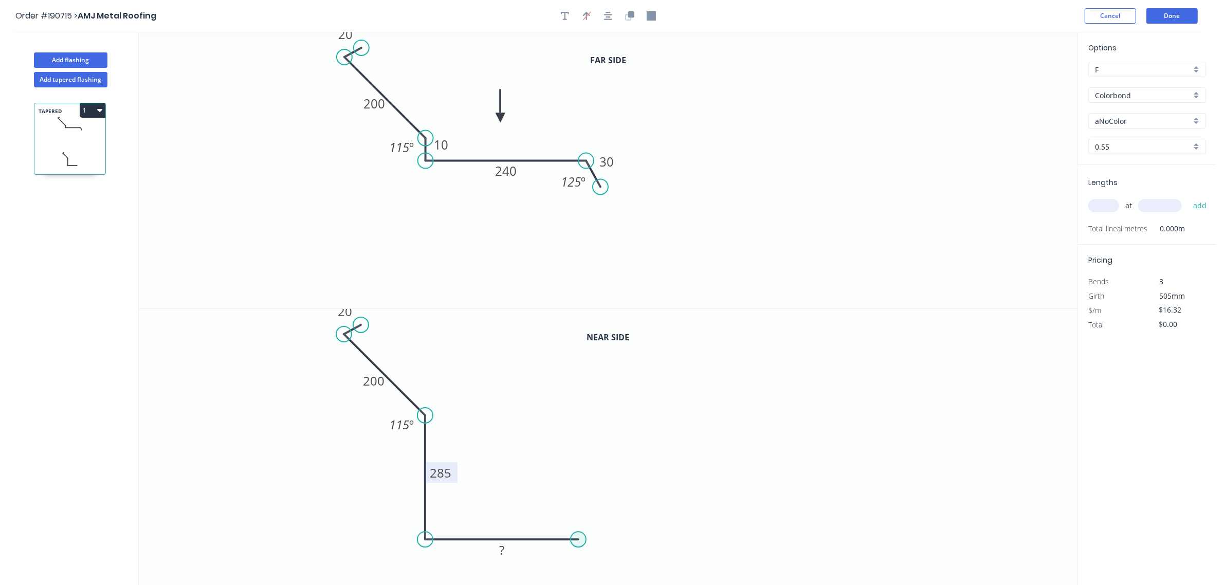
click at [576, 468] on circle at bounding box center [578, 539] width 15 height 15
click at [572, 468] on circle at bounding box center [576, 539] width 15 height 15
click at [594, 468] on icon "0 20 200 285 ? 115 º" at bounding box center [608, 447] width 939 height 277
click at [567, 468] on tspan "º" at bounding box center [567, 561] width 5 height 17
type input "$24.16"
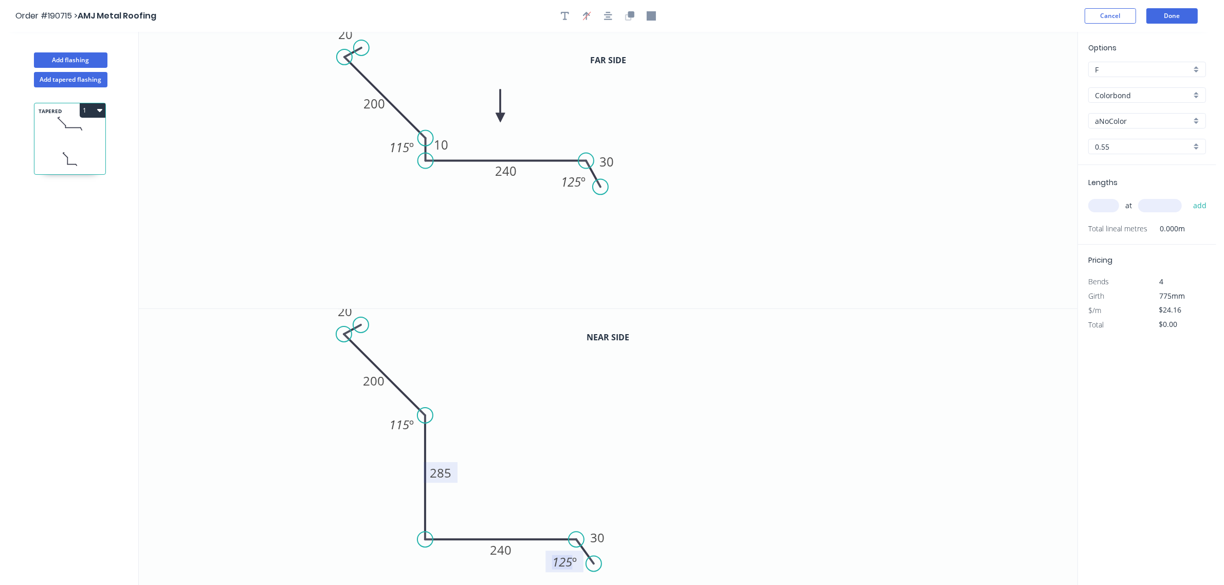
click at [784, 405] on icon "0 20 200 285 240 30 115 º 125 º" at bounding box center [608, 447] width 939 height 277
click at [987, 114] on div "aNoColor" at bounding box center [1148, 120] width 118 height 15
click at [987, 150] on div "Southerly" at bounding box center [1147, 141] width 117 height 18
type input "Southerly"
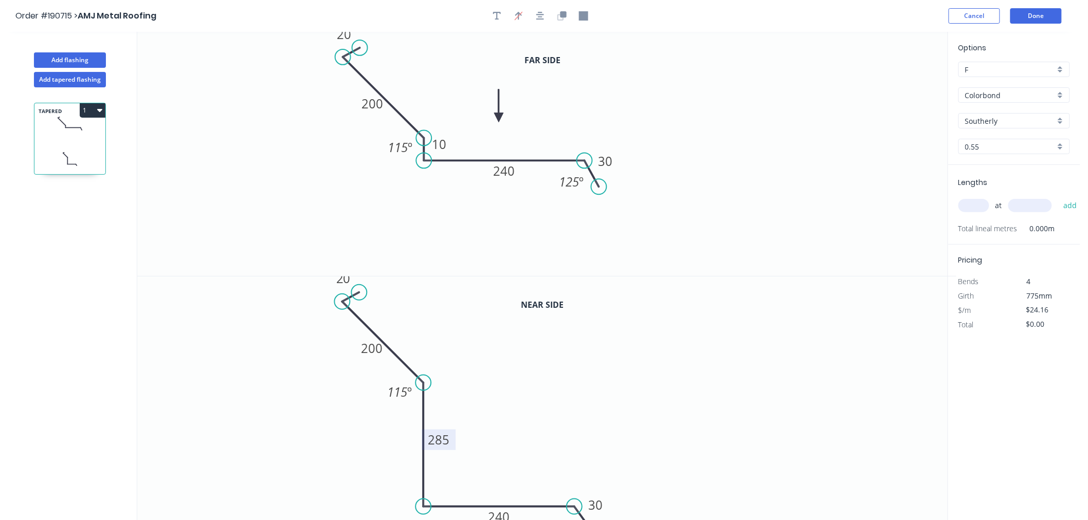
click at [987, 208] on input "text" at bounding box center [973, 205] width 31 height 13
type input "1"
type input "2800"
click at [987, 197] on button "add" at bounding box center [1070, 205] width 24 height 17
type input "$67.65"
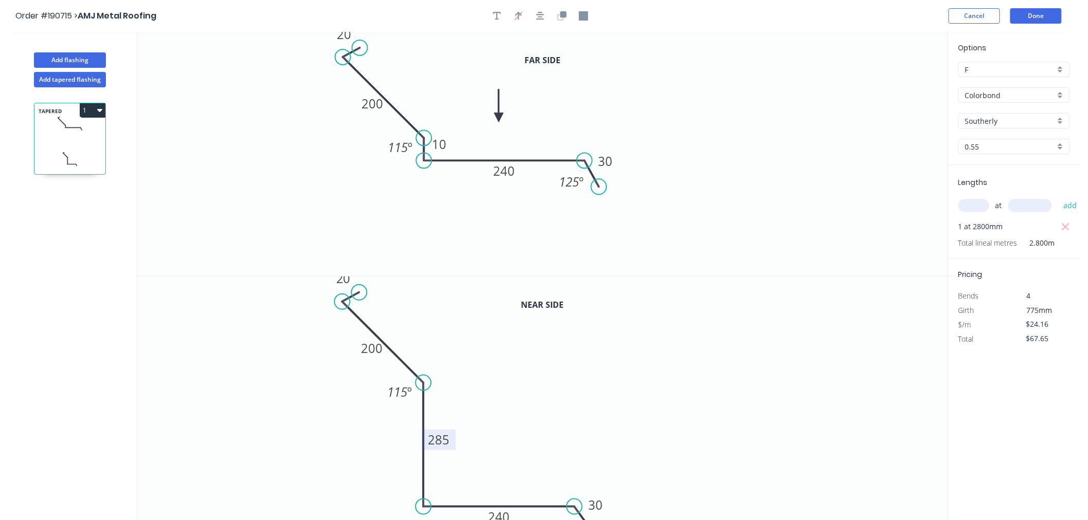
click at [88, 104] on button "1" at bounding box center [93, 110] width 26 height 14
click at [76, 79] on button "Add tapered flashing" at bounding box center [70, 79] width 72 height 15
type input "$0.00"
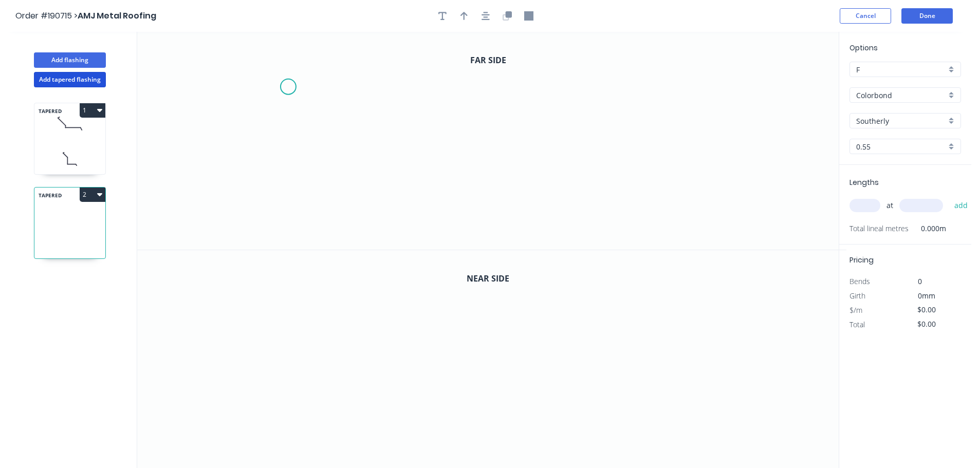
click at [312, 79] on icon "0" at bounding box center [492, 141] width 710 height 218
click at [293, 93] on icon "0" at bounding box center [492, 141] width 710 height 218
click at [524, 208] on icon "0 ?" at bounding box center [492, 141] width 710 height 218
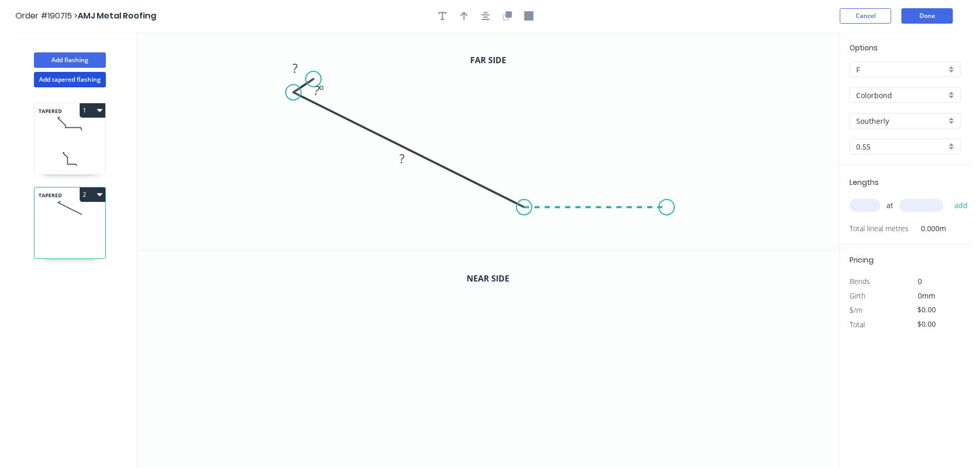
click at [667, 207] on icon "0 ? ? ? º" at bounding box center [492, 141] width 710 height 218
click at [670, 212] on circle at bounding box center [666, 206] width 15 height 15
click at [682, 232] on icon "0 ? ? ? ? º ? º" at bounding box center [492, 141] width 710 height 218
click at [682, 232] on circle at bounding box center [681, 231] width 15 height 15
click at [664, 226] on rect at bounding box center [654, 230] width 21 height 14
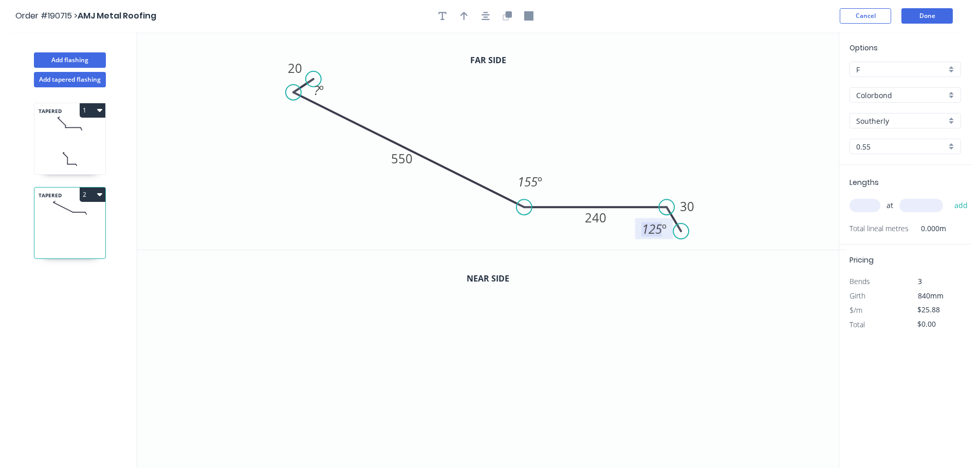
click at [689, 172] on icon "0 20 550 240 30 ? º 155 º 125 º" at bounding box center [492, 141] width 710 height 218
click at [379, 126] on div "Hide angle" at bounding box center [374, 130] width 103 height 21
click at [462, 19] on icon "button" at bounding box center [464, 15] width 7 height 9
drag, startPoint x: 799, startPoint y: 79, endPoint x: 538, endPoint y: 126, distance: 265.5
click at [567, 143] on icon at bounding box center [571, 129] width 9 height 33
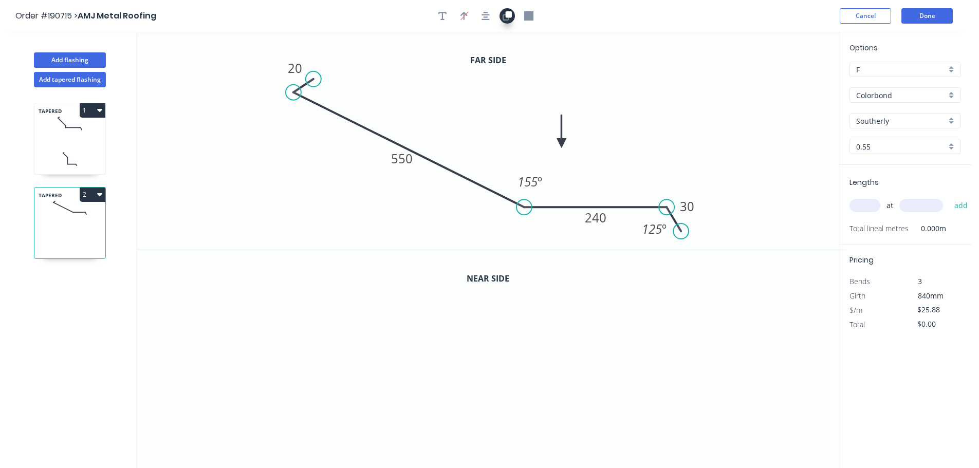
click at [504, 16] on icon "button" at bounding box center [506, 17] width 6 height 6
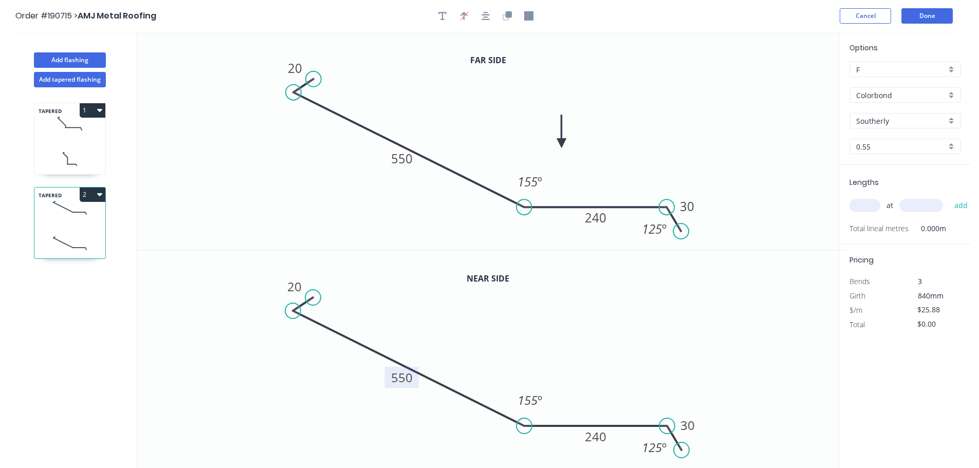
click at [403, 376] on tspan "550" at bounding box center [402, 377] width 22 height 17
type input "$27.50"
click at [871, 201] on input "text" at bounding box center [865, 205] width 31 height 13
type input "1"
type input "1000"
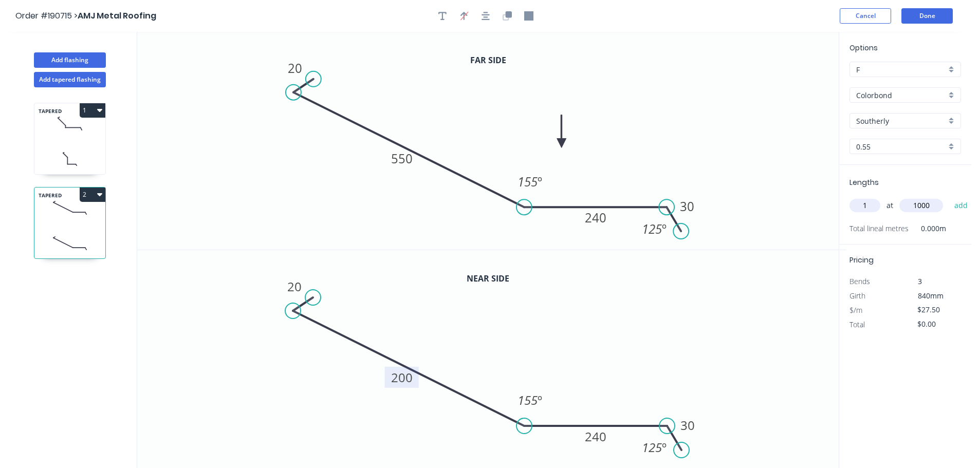
click at [950, 197] on button "add" at bounding box center [962, 205] width 24 height 17
type input "$27.50"
click at [418, 238] on icon "0 20 550 240 30 155 º 125 º" at bounding box center [492, 141] width 710 height 218
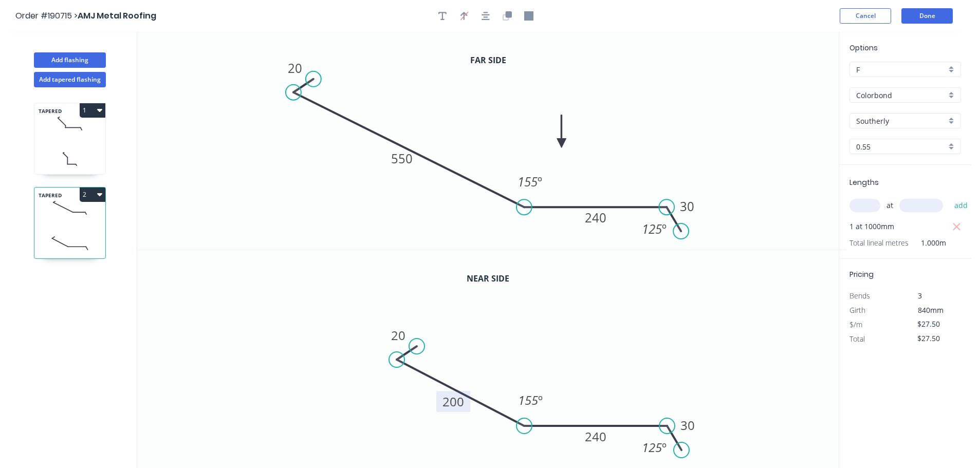
drag, startPoint x: 304, startPoint y: 304, endPoint x: 408, endPoint y: 353, distance: 115.2
click at [408, 353] on icon at bounding box center [407, 353] width 20 height 13
click at [556, 292] on icon "0 20 200 240 30 155 º 125 º" at bounding box center [492, 359] width 710 height 219
click at [929, 17] on button "Done" at bounding box center [927, 15] width 51 height 15
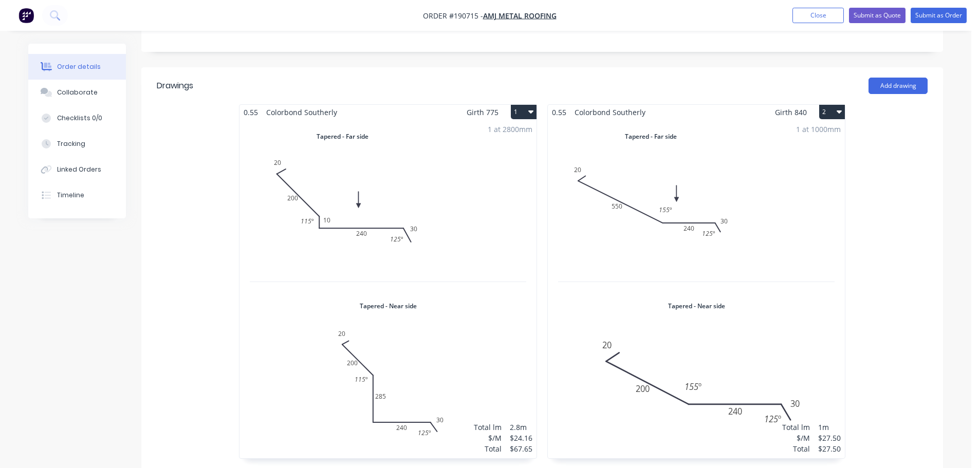
scroll to position [309, 0]
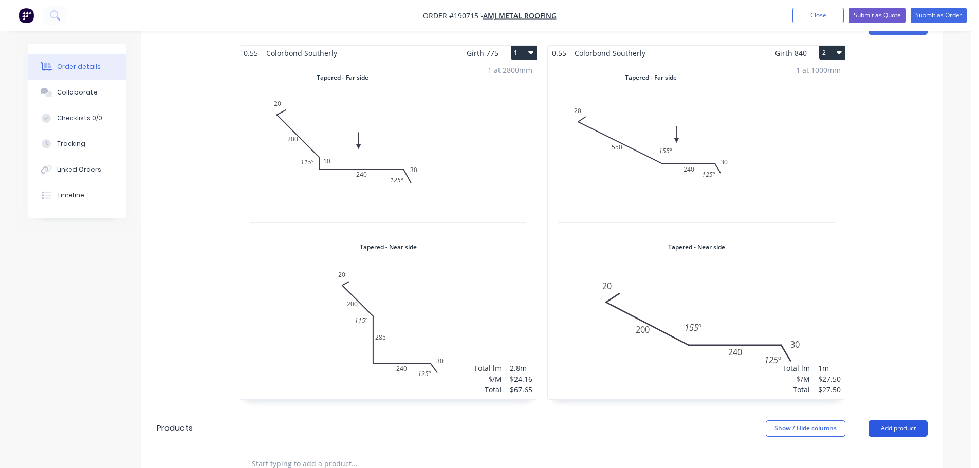
click at [873, 421] on div "Show / Hide columns Add product" at bounding box center [624, 429] width 607 height 16
drag, startPoint x: 897, startPoint y: 397, endPoint x: 897, endPoint y: 405, distance: 7.7
click at [897, 421] on button "Add product" at bounding box center [898, 429] width 59 height 16
click at [892, 445] on button "Product catalogue" at bounding box center [879, 455] width 98 height 21
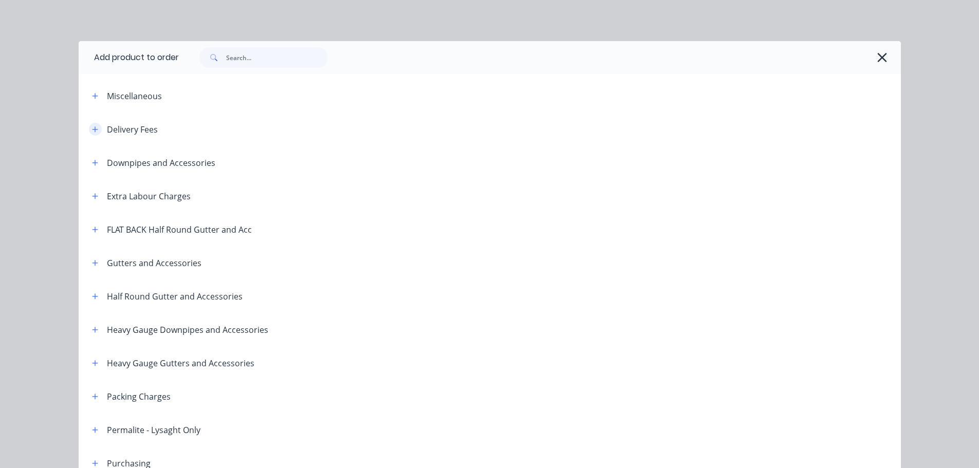
click at [92, 130] on icon "button" at bounding box center [95, 129] width 6 height 7
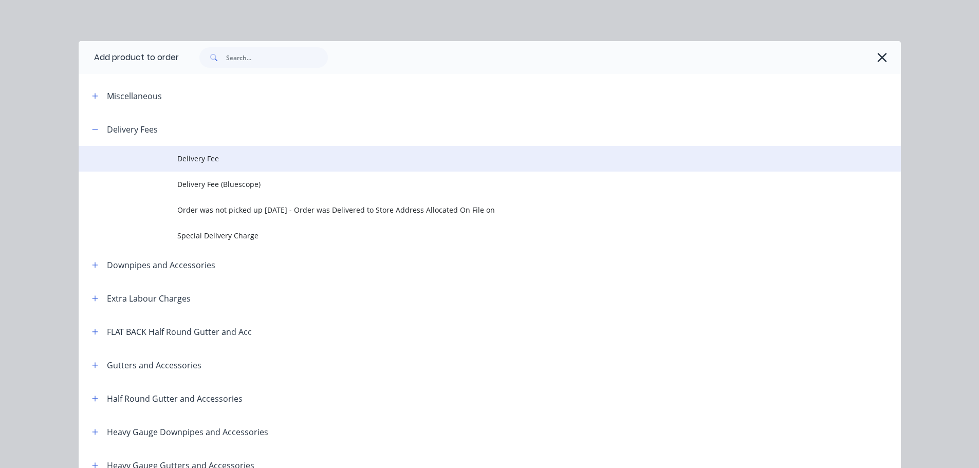
click at [196, 154] on span "Delivery Fee" at bounding box center [466, 158] width 579 height 11
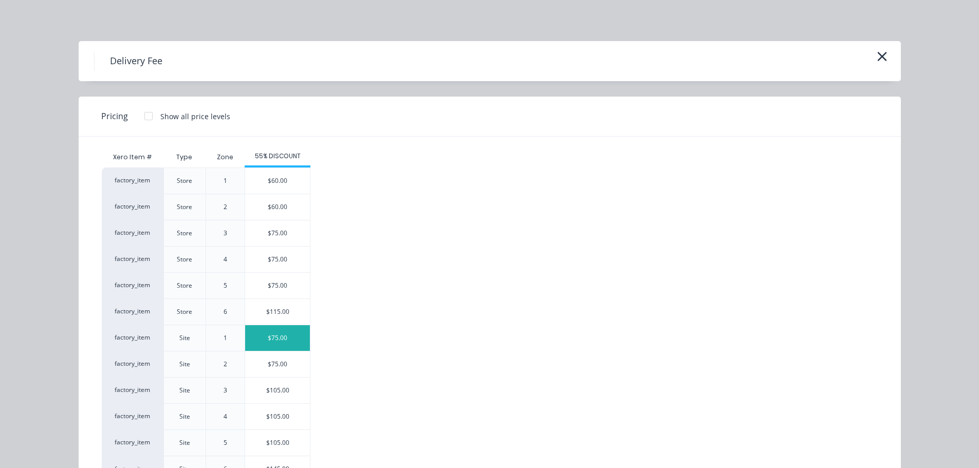
click at [282, 344] on div "$75.00" at bounding box center [277, 338] width 65 height 26
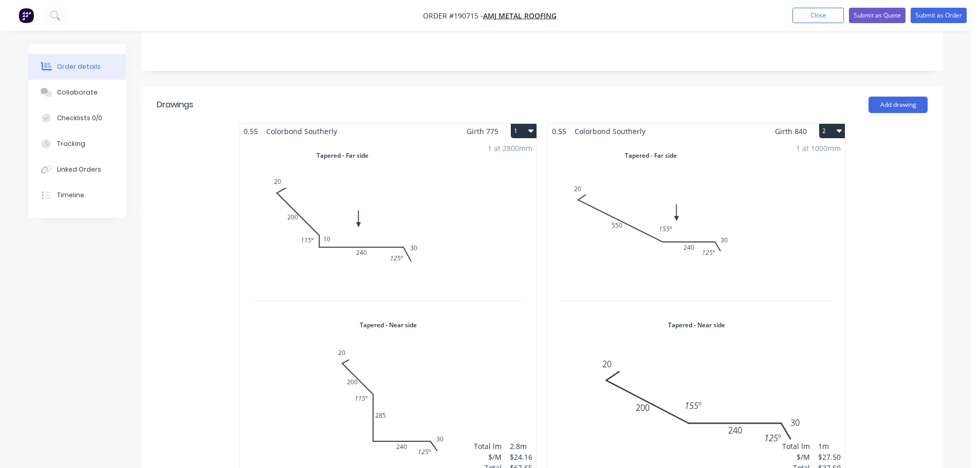
scroll to position [206, 0]
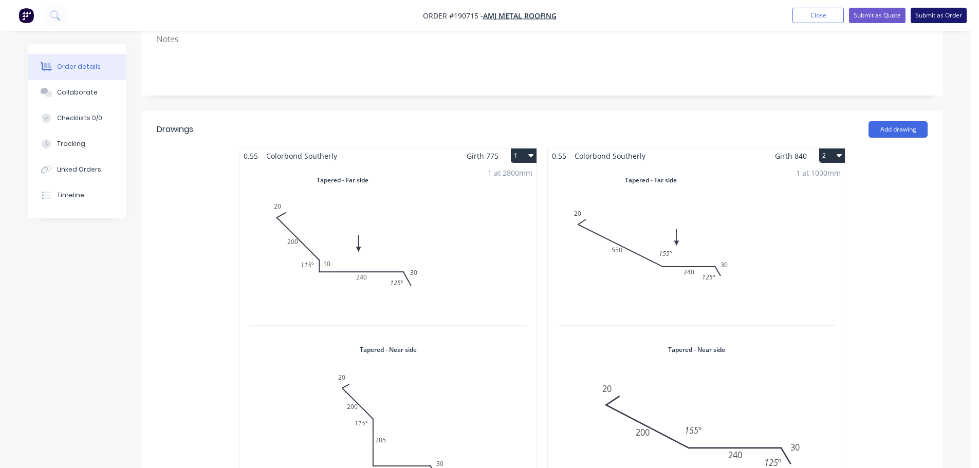
click at [946, 17] on button "Submit as Order" at bounding box center [939, 15] width 56 height 15
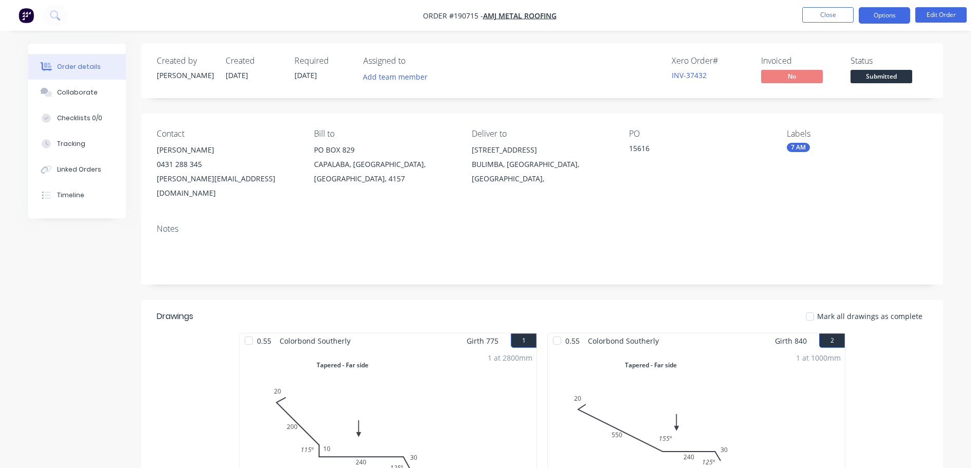
click at [884, 12] on button "Options" at bounding box center [884, 15] width 51 height 16
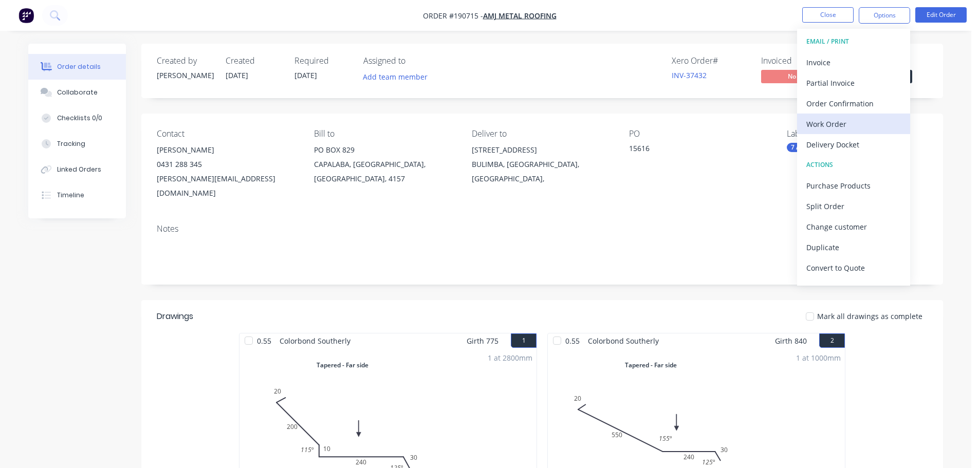
click at [832, 125] on div "Work Order" at bounding box center [854, 124] width 95 height 15
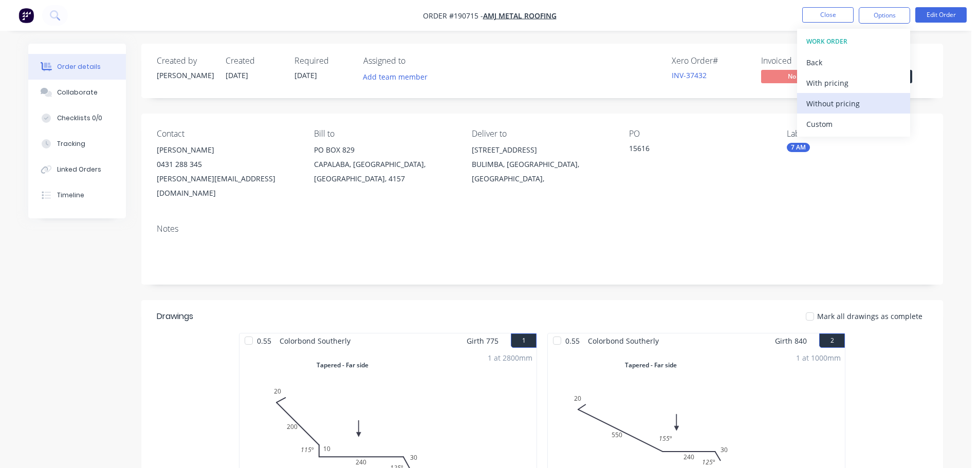
click at [840, 103] on div "Without pricing" at bounding box center [854, 103] width 95 height 15
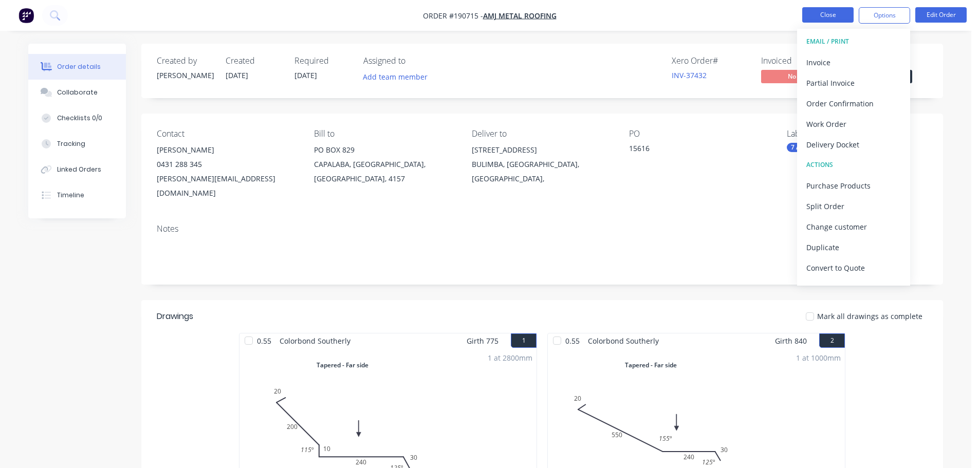
click at [821, 16] on button "Close" at bounding box center [828, 14] width 51 height 15
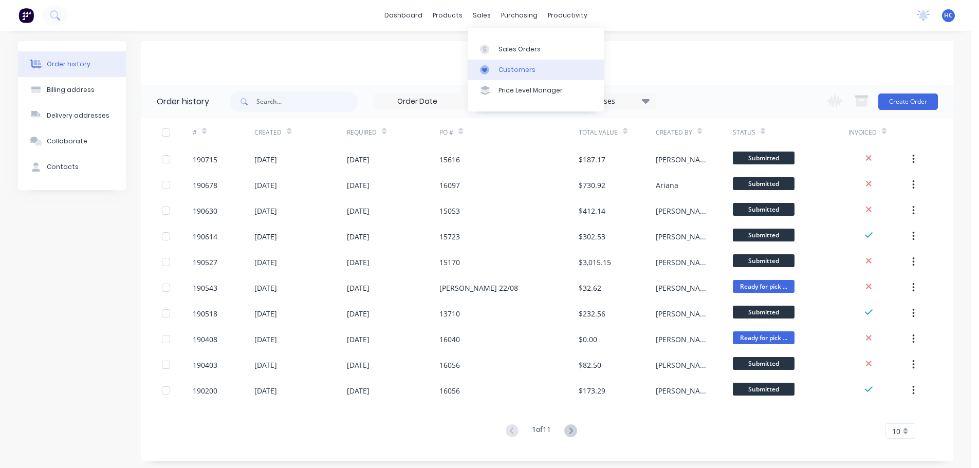
click at [506, 61] on link "Customers" at bounding box center [536, 70] width 136 height 21
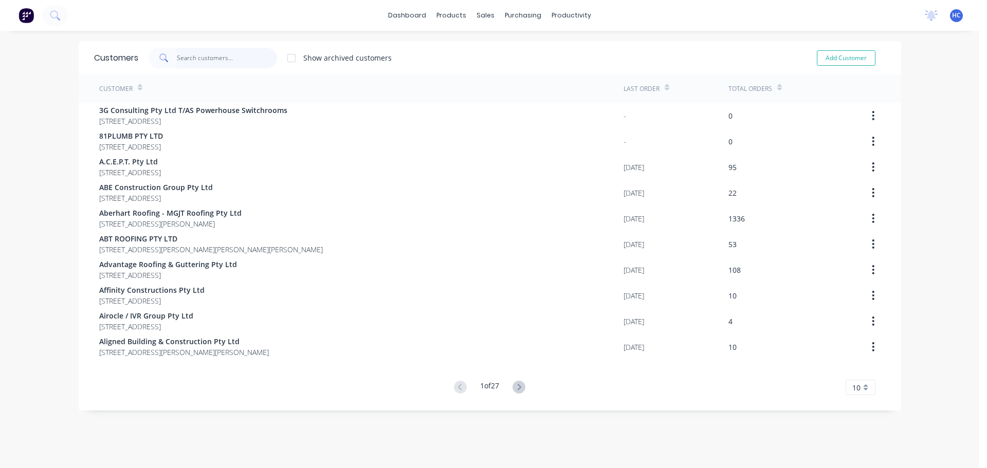
click at [220, 64] on input "text" at bounding box center [227, 58] width 100 height 21
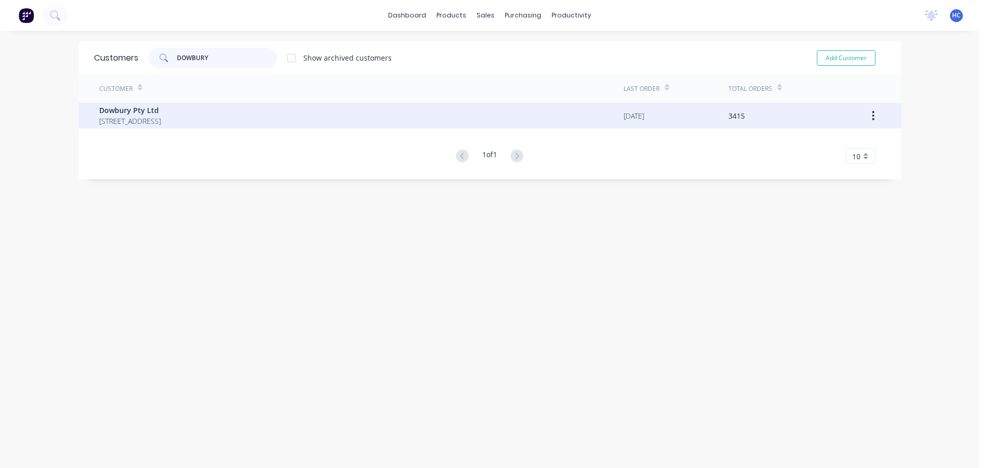
type input "DOWBURY"
click at [161, 112] on span "Dowbury Pty Ltd" at bounding box center [130, 110] width 62 height 11
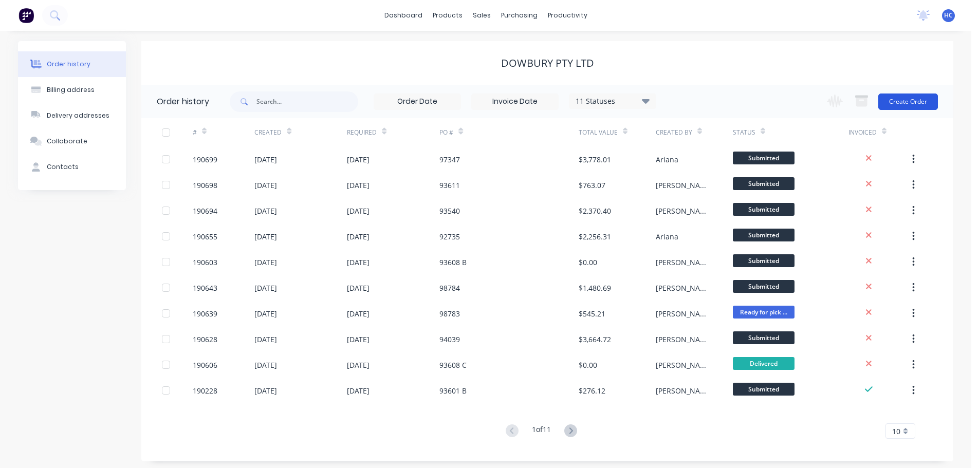
click at [921, 101] on button "Create Order" at bounding box center [909, 102] width 60 height 16
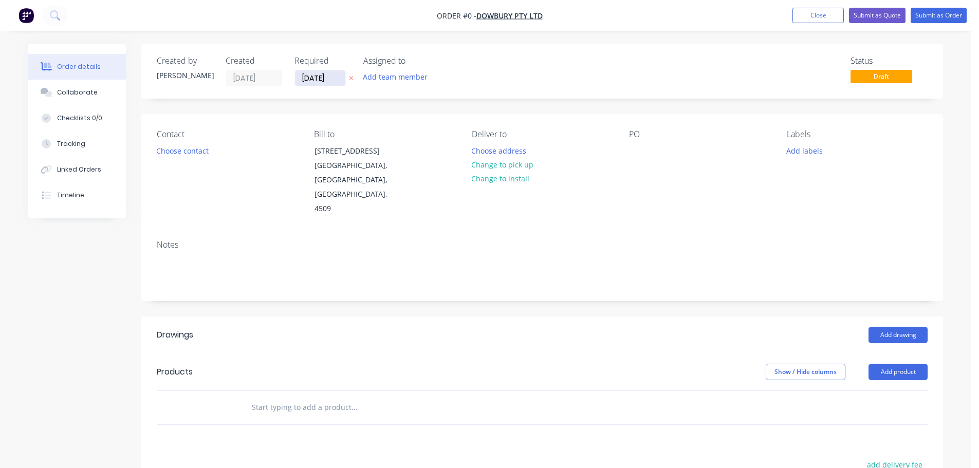
click at [319, 77] on input "[DATE]" at bounding box center [320, 77] width 50 height 15
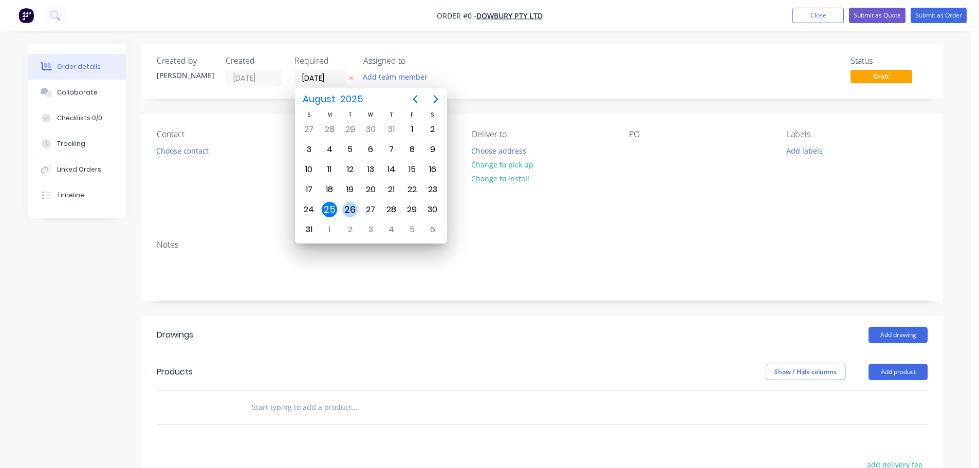
click at [351, 207] on div "26" at bounding box center [349, 209] width 15 height 15
type input "[DATE]"
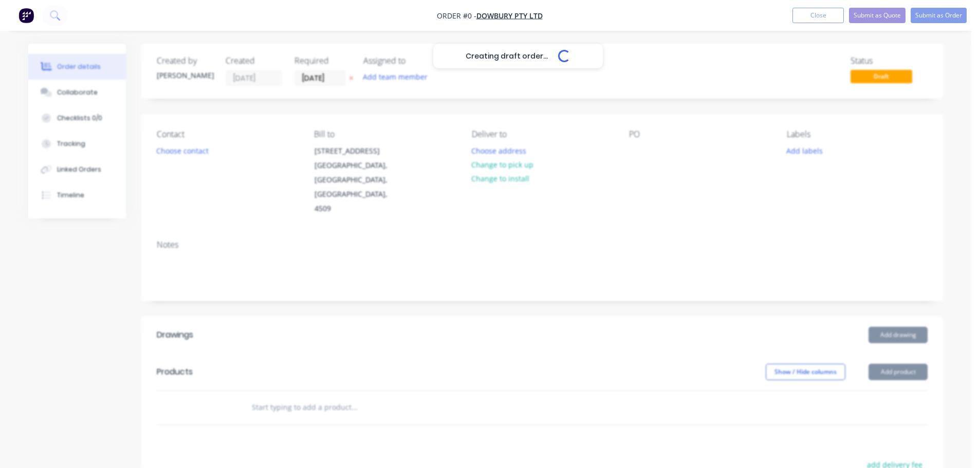
drag, startPoint x: 198, startPoint y: 158, endPoint x: 207, endPoint y: 162, distance: 9.9
click at [198, 158] on div "Contact Choose contact" at bounding box center [227, 173] width 141 height 87
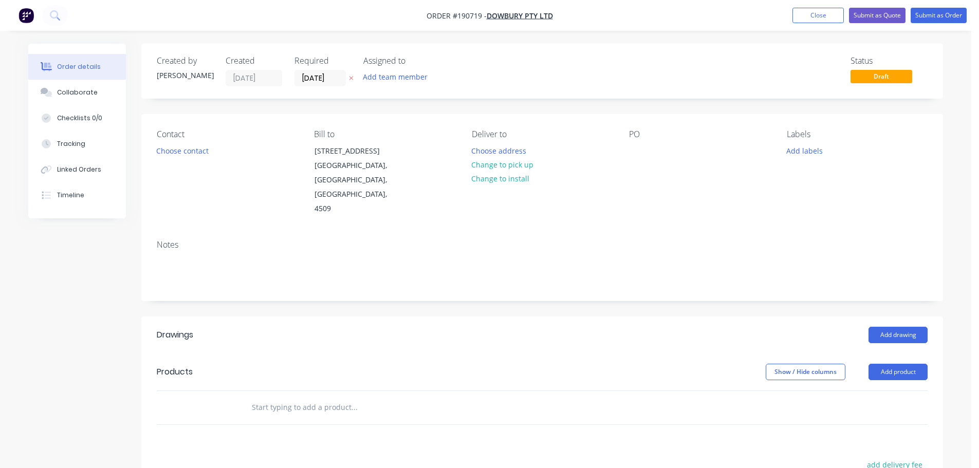
click at [188, 159] on div "Contact Choose contact" at bounding box center [227, 173] width 141 height 87
click at [205, 162] on div "Contact Choose contact" at bounding box center [227, 173] width 141 height 87
click at [197, 156] on button "Choose contact" at bounding box center [182, 150] width 63 height 14
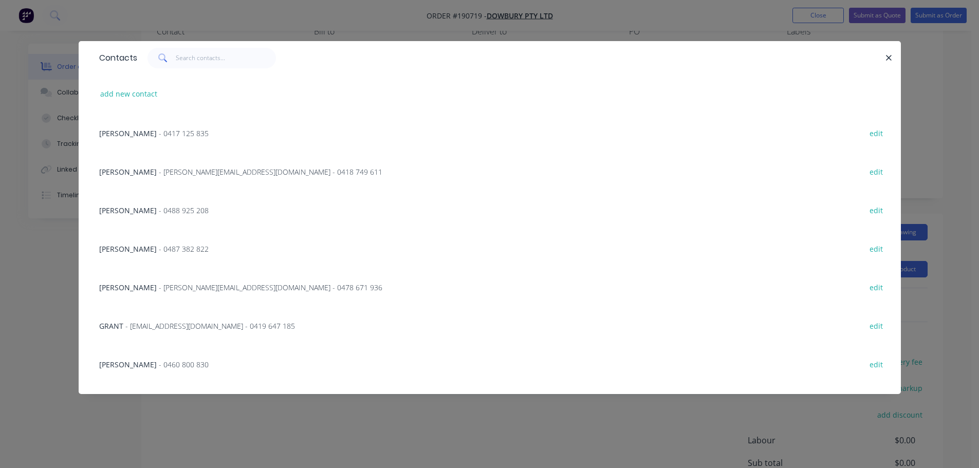
scroll to position [156, 0]
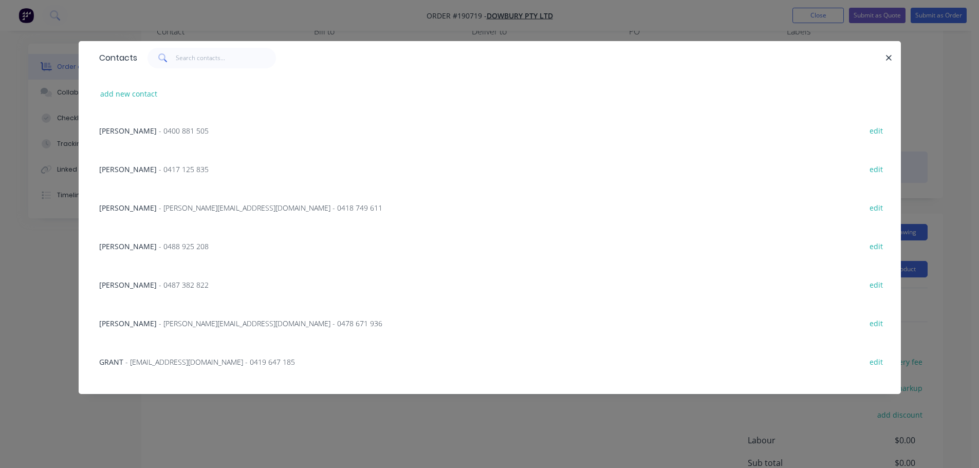
drag, startPoint x: 193, startPoint y: 137, endPoint x: 439, endPoint y: 137, distance: 246.3
click at [193, 136] on div "[PERSON_NAME] - 0400 881 505 edit" at bounding box center [490, 130] width 792 height 39
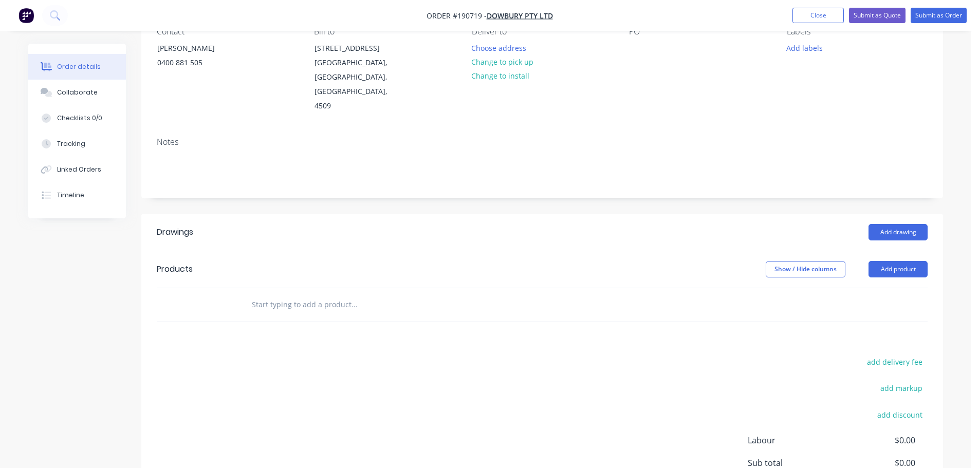
scroll to position [0, 0]
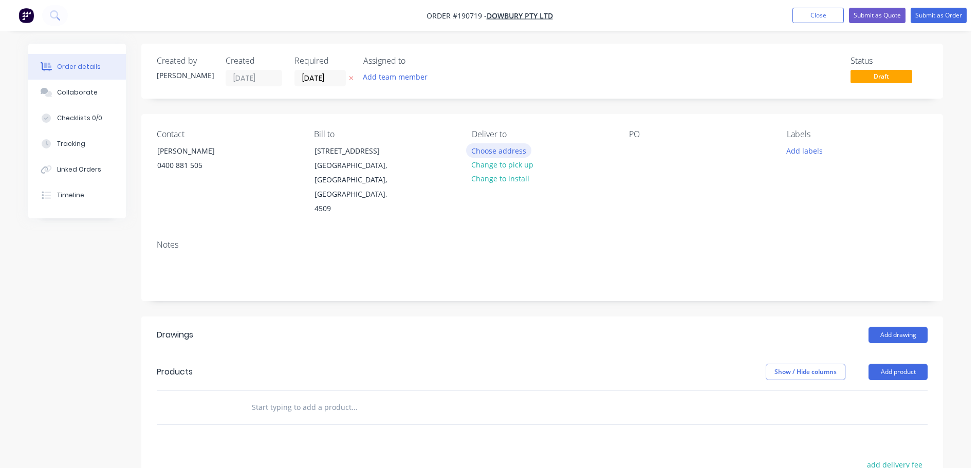
click at [505, 148] on button "Choose address" at bounding box center [499, 150] width 66 height 14
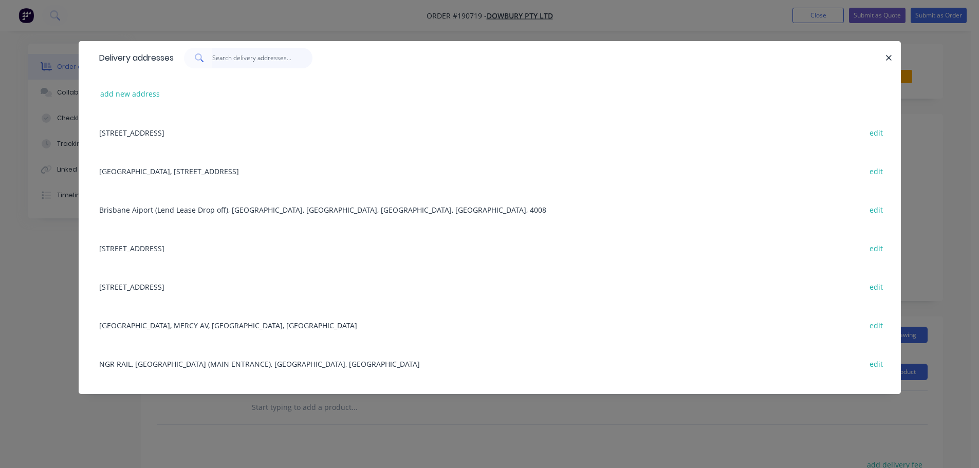
click at [229, 62] on input "text" at bounding box center [262, 58] width 100 height 21
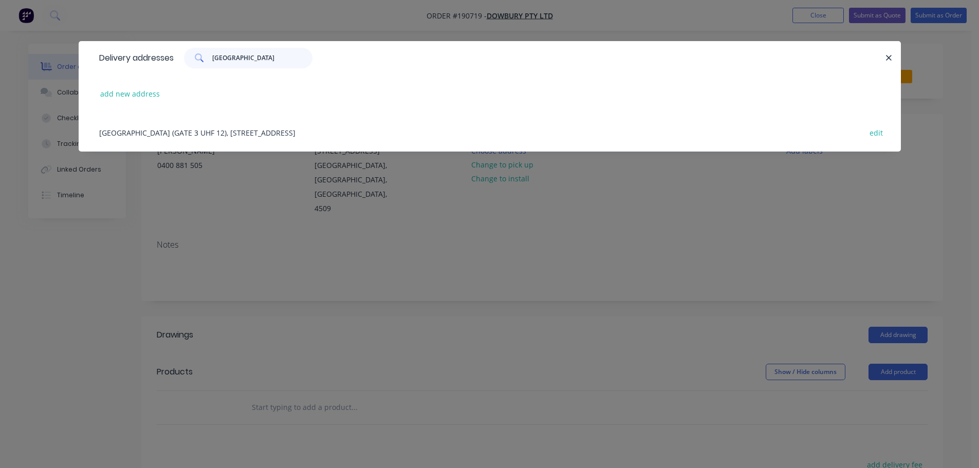
type input "[GEOGRAPHIC_DATA]"
click at [188, 133] on div "[GEOGRAPHIC_DATA] (GATE 3 UHF 12), [GEOGRAPHIC_DATA] [GEOGRAPHIC_DATA], [GEOGRA…" at bounding box center [490, 132] width 792 height 39
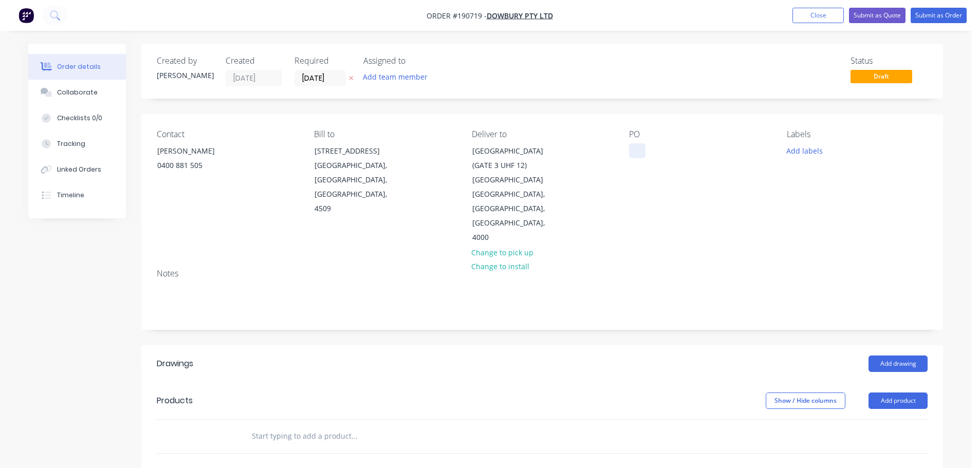
click at [633, 151] on div at bounding box center [637, 150] width 16 height 15
drag, startPoint x: 640, startPoint y: 154, endPoint x: 675, endPoint y: 130, distance: 42.9
click at [641, 154] on div "63051" at bounding box center [647, 150] width 37 height 15
click at [799, 149] on button "Add labels" at bounding box center [804, 150] width 47 height 14
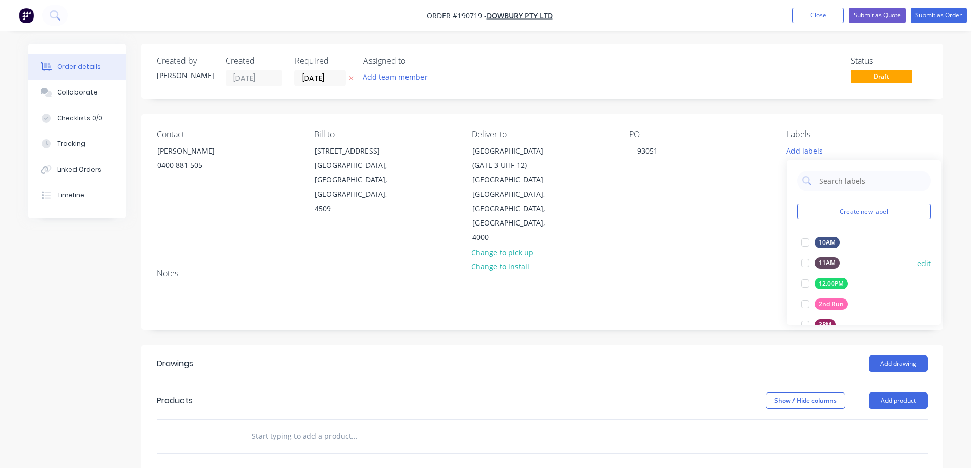
scroll to position [103, 0]
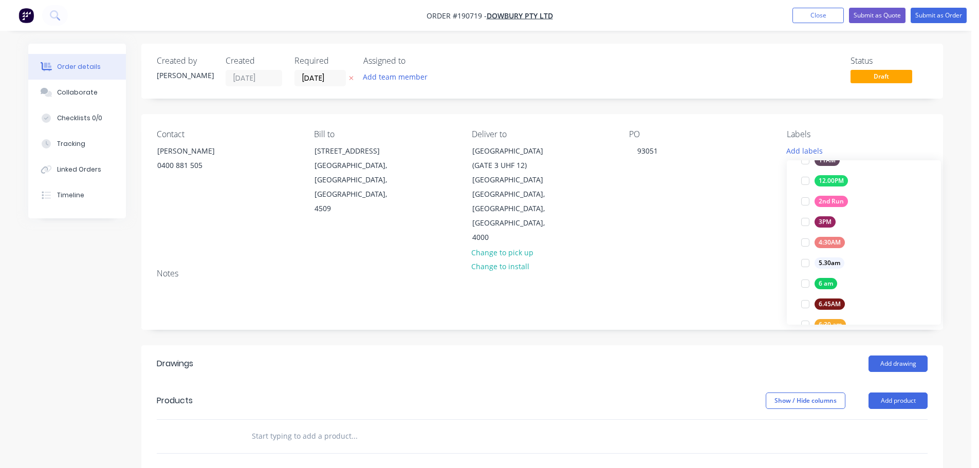
drag, startPoint x: 826, startPoint y: 319, endPoint x: 820, endPoint y: 321, distance: 6.5
click at [826, 319] on button "6:30 am" at bounding box center [823, 325] width 53 height 14
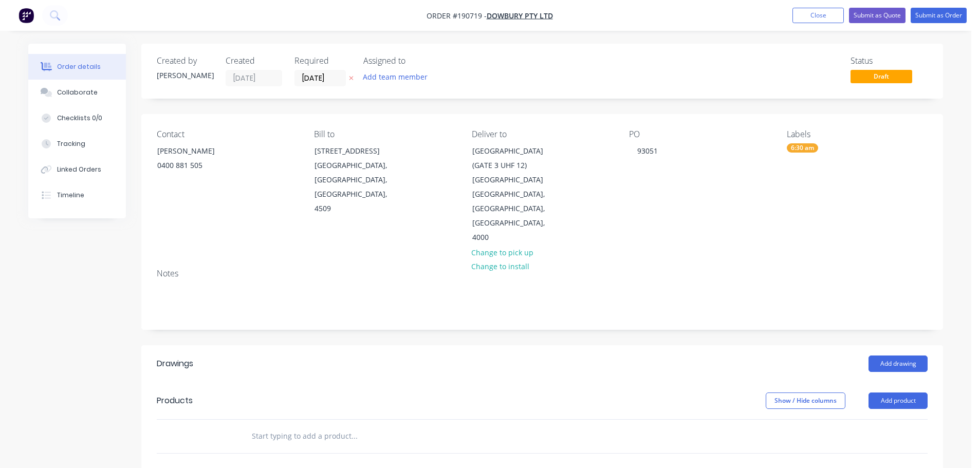
click at [703, 346] on header "Drawings Add drawing" at bounding box center [542, 364] width 802 height 37
click at [888, 346] on header "Drawings Add drawing" at bounding box center [542, 364] width 802 height 37
click at [893, 356] on button "Add drawing" at bounding box center [898, 364] width 59 height 16
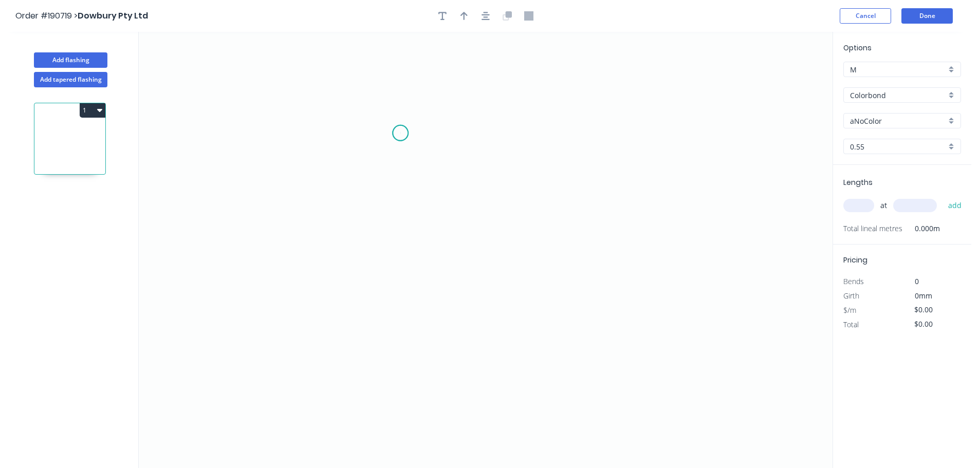
click at [401, 133] on icon "0" at bounding box center [486, 250] width 694 height 437
click at [414, 251] on icon "0" at bounding box center [486, 250] width 694 height 437
click at [708, 254] on icon "0 ?" at bounding box center [486, 250] width 694 height 437
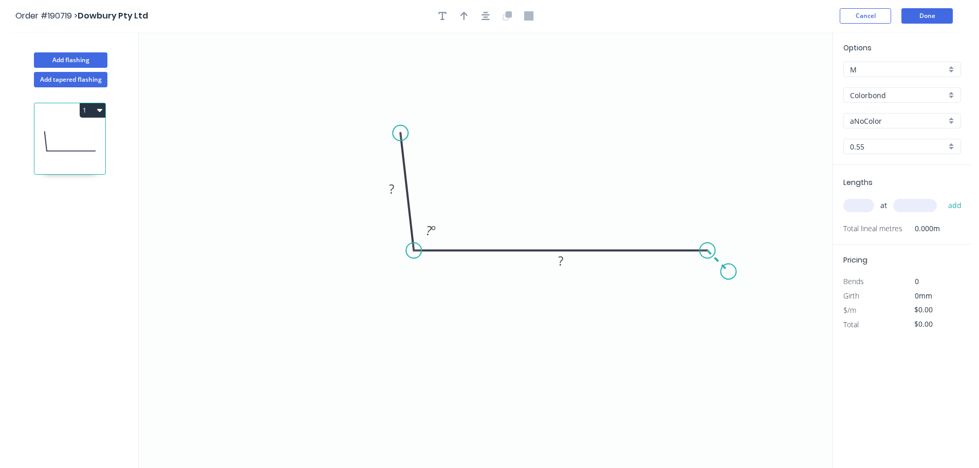
click at [729, 271] on icon "0 ? ? ? º" at bounding box center [486, 250] width 694 height 437
click at [732, 250] on tspan "?" at bounding box center [729, 245] width 5 height 17
type input "$12.41"
click at [465, 22] on button "button" at bounding box center [464, 15] width 15 height 15
drag, startPoint x: 620, startPoint y: 196, endPoint x: 663, endPoint y: 190, distance: 43.7
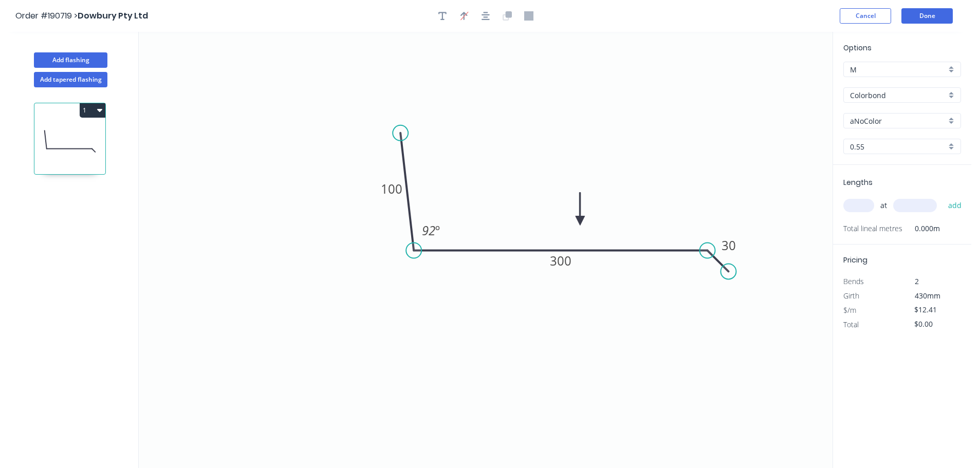
click at [585, 211] on icon at bounding box center [580, 209] width 9 height 33
click at [871, 118] on input "aNoColor" at bounding box center [898, 121] width 96 height 11
click at [870, 220] on div "Surfmist" at bounding box center [902, 228] width 117 height 18
type input "Surfmist"
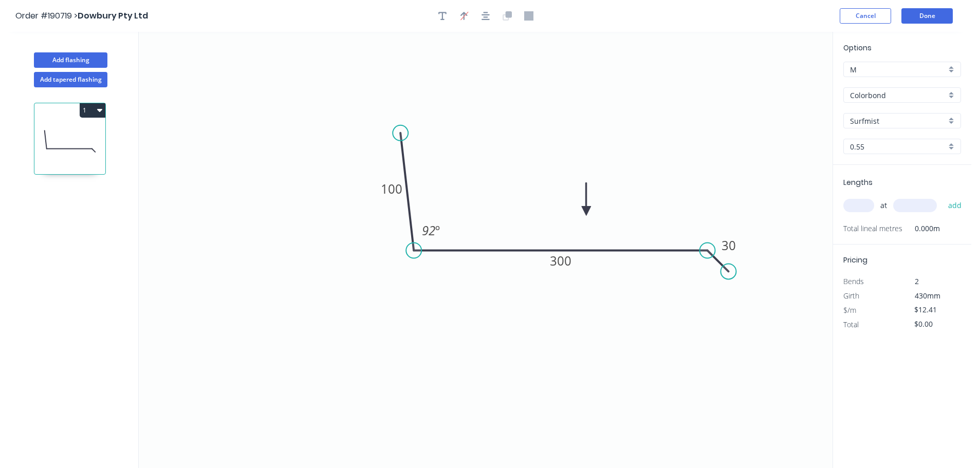
click at [847, 208] on input "text" at bounding box center [859, 205] width 31 height 13
type input "12"
type input "4100"
click at [944, 197] on button "add" at bounding box center [956, 205] width 24 height 17
type input "$610.57"
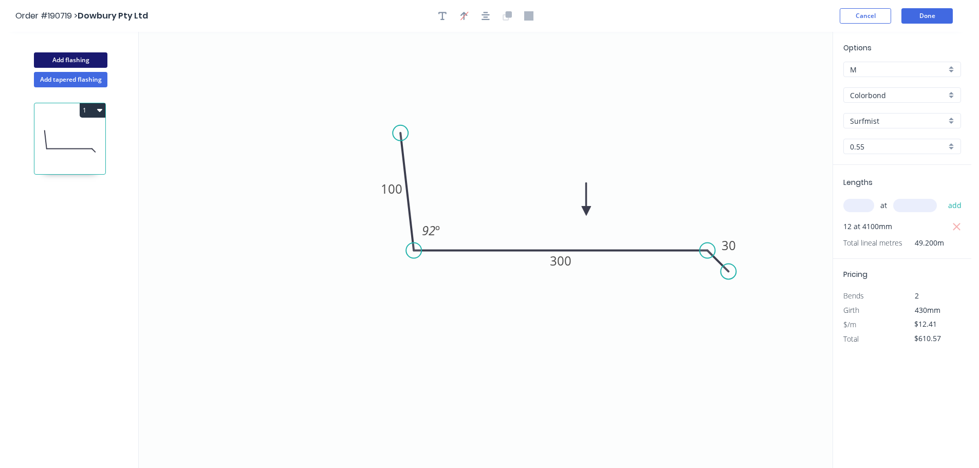
click at [79, 60] on button "Add flashing" at bounding box center [71, 59] width 74 height 15
type input "$0.00"
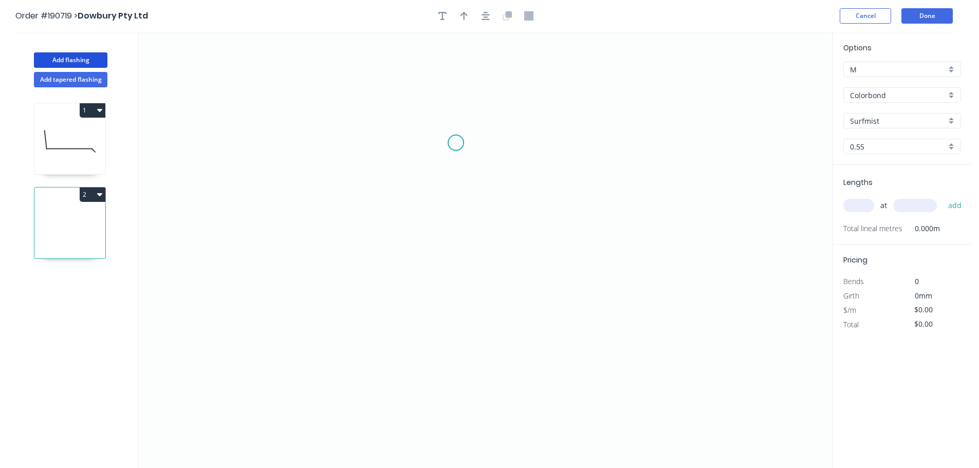
click at [456, 143] on icon "0" at bounding box center [486, 250] width 694 height 437
click at [460, 346] on icon "0" at bounding box center [486, 250] width 694 height 437
click at [538, 343] on icon "0 ?" at bounding box center [486, 250] width 694 height 437
click at [538, 343] on circle at bounding box center [537, 344] width 15 height 15
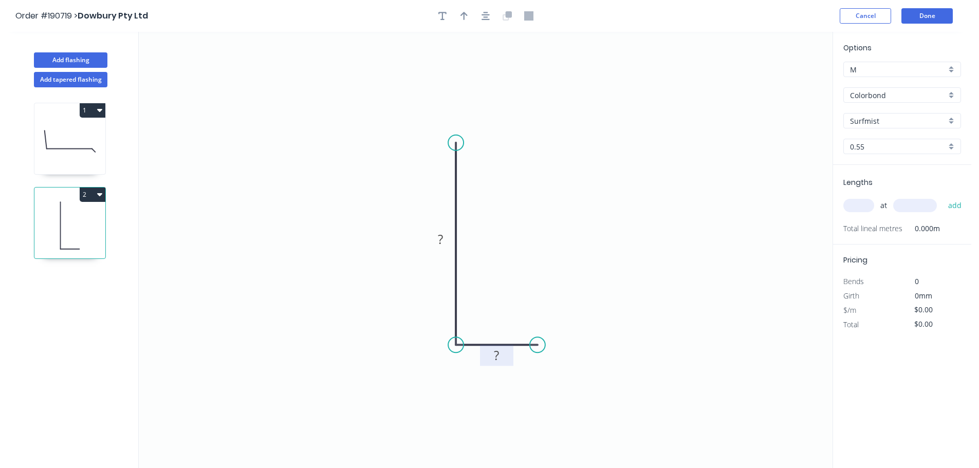
click at [505, 354] on rect at bounding box center [496, 356] width 21 height 14
type input "$6.47"
click at [888, 95] on input "Colorbond" at bounding box center [898, 95] width 96 height 11
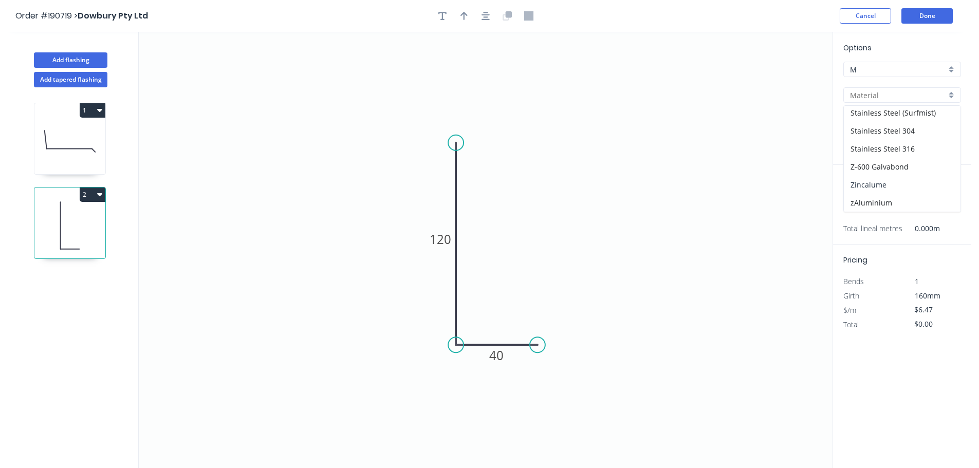
click at [877, 182] on div "Zincalume" at bounding box center [902, 185] width 117 height 18
type input "Zincalume"
type input "$6.05"
click at [869, 200] on input "text" at bounding box center [859, 205] width 31 height 13
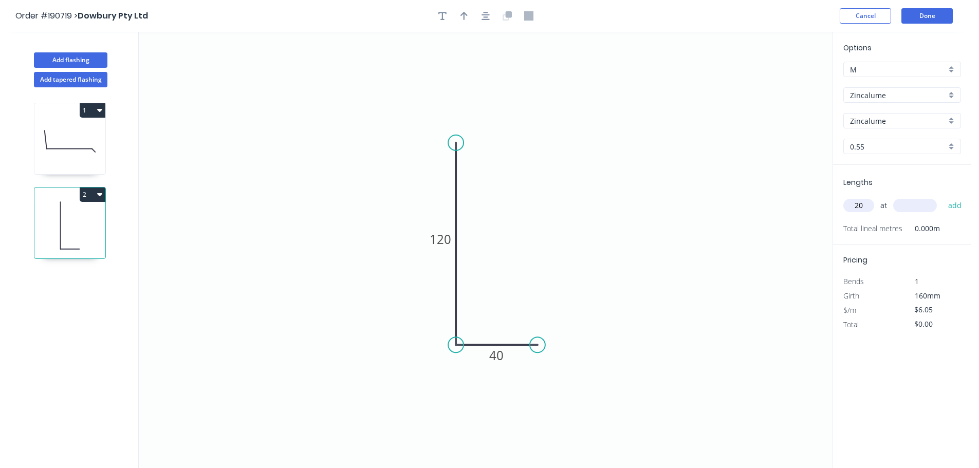
type input "20"
type input "4100"
click at [944, 197] on button "add" at bounding box center [956, 205] width 24 height 17
type input "$496.10"
click at [869, 137] on div "Options M M Zincalume Zincalume Zincalume Zincalume 0.55 0.55" at bounding box center [902, 103] width 138 height 123
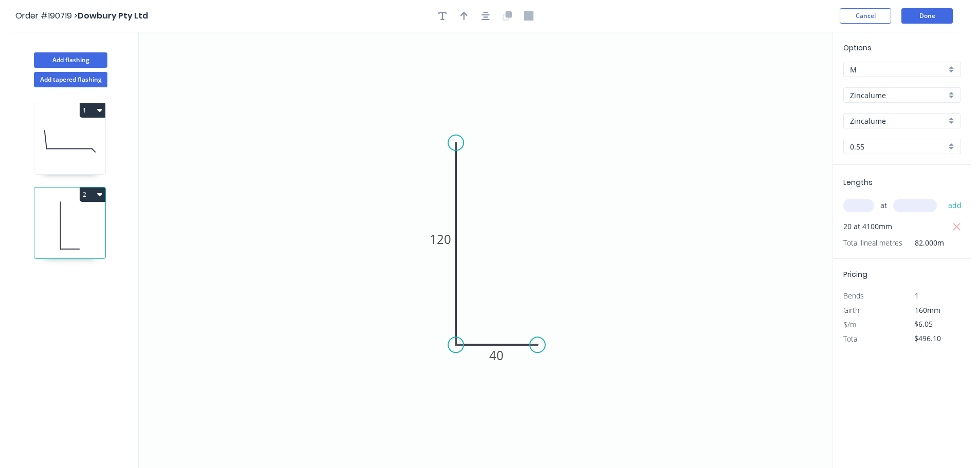
click at [886, 161] on div "Options M M Zincalume Zincalume Zincalume Zincalume 0.55 0.55" at bounding box center [902, 103] width 138 height 123
click at [897, 142] on input "0.55" at bounding box center [898, 146] width 96 height 11
click at [881, 189] on div "0.8" at bounding box center [902, 184] width 117 height 18
type input "0.8"
type input "$8.80"
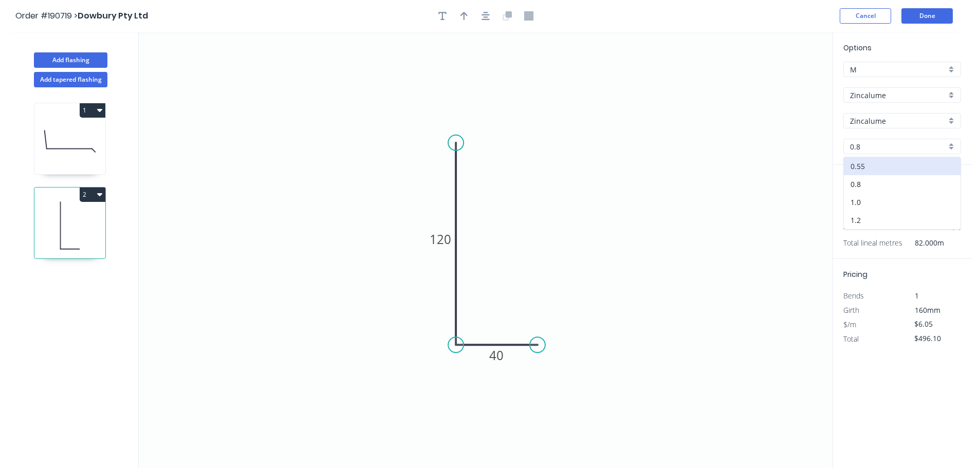
type input "$721.60"
click at [798, 222] on icon "0 120 40" at bounding box center [486, 250] width 694 height 437
click at [935, 16] on button "Done" at bounding box center [927, 15] width 51 height 15
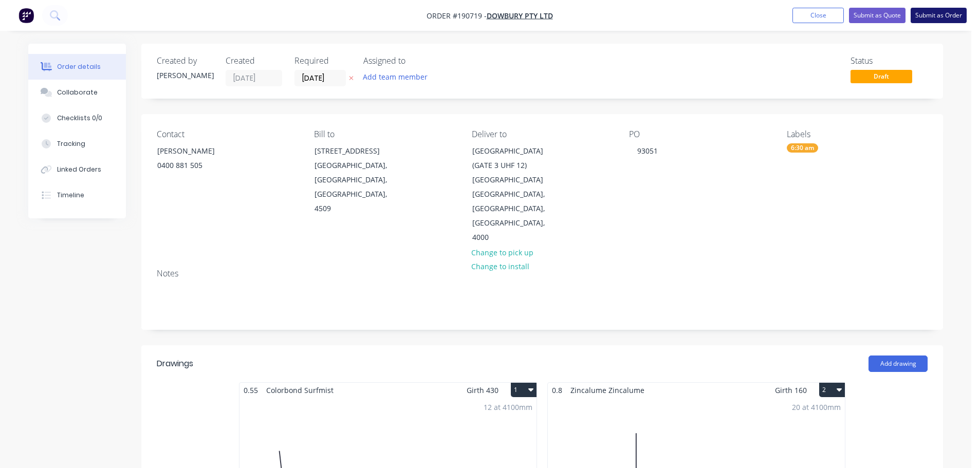
click at [937, 17] on button "Submit as Order" at bounding box center [939, 15] width 56 height 15
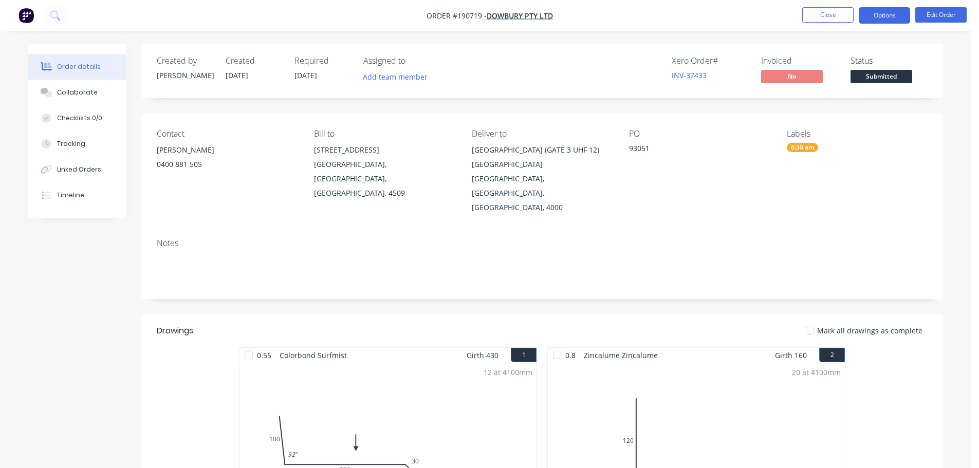
click at [880, 18] on button "Options" at bounding box center [884, 15] width 51 height 16
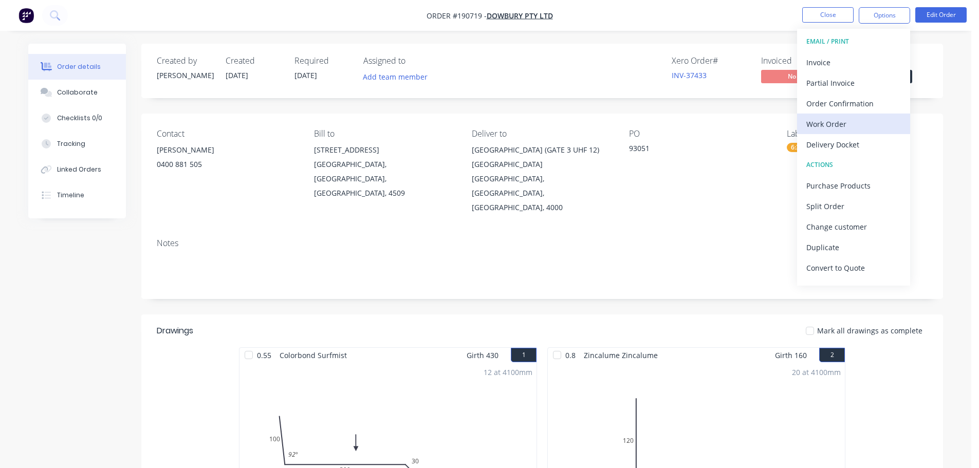
click at [833, 125] on div "Work Order" at bounding box center [854, 124] width 95 height 15
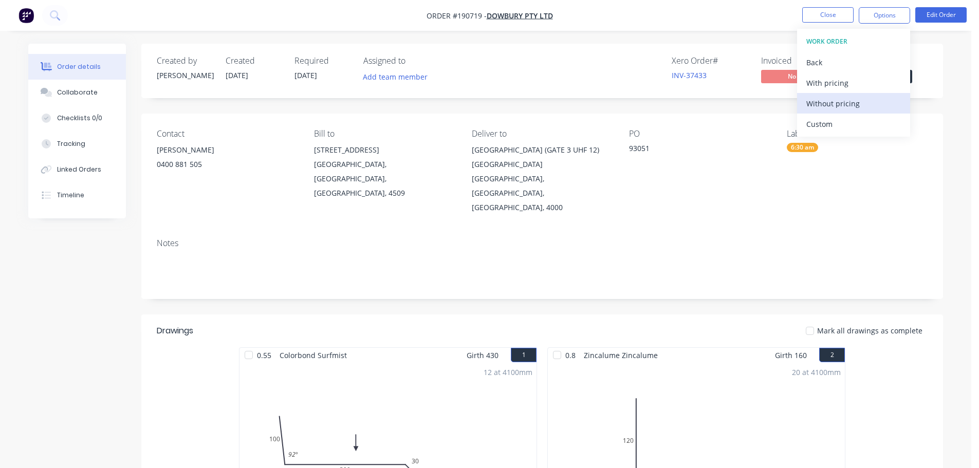
click at [837, 106] on div "Without pricing" at bounding box center [854, 103] width 95 height 15
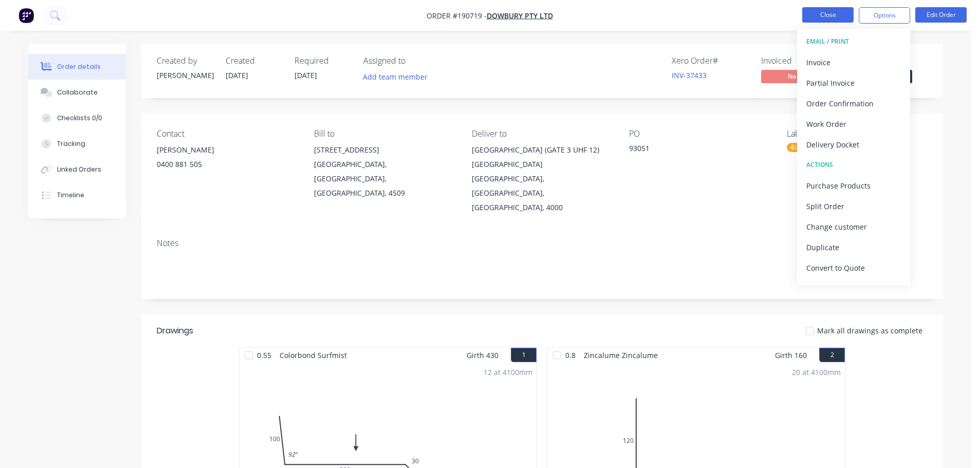
click at [836, 15] on button "Close" at bounding box center [828, 14] width 51 height 15
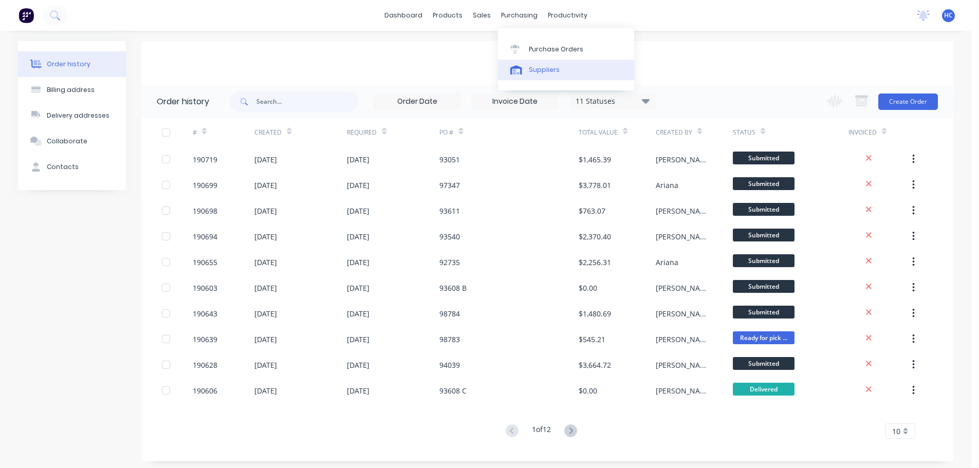
click at [542, 66] on div "Suppliers" at bounding box center [544, 69] width 31 height 9
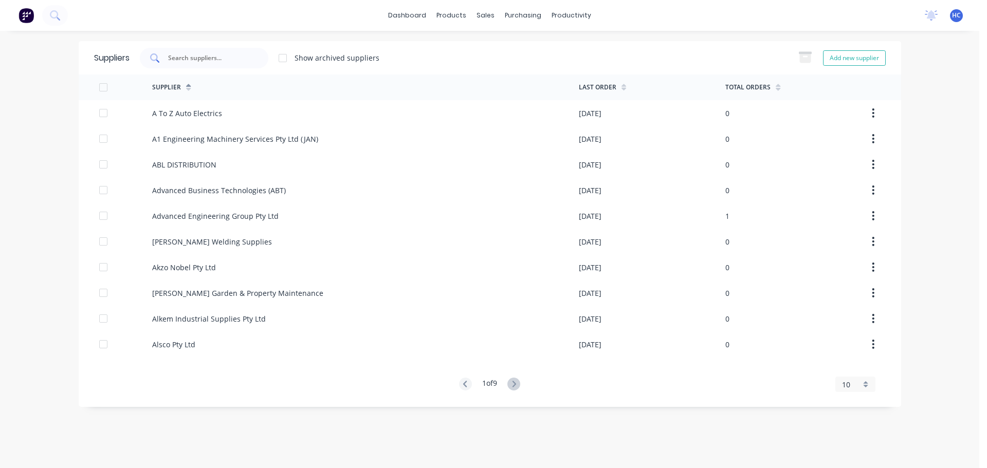
click at [199, 62] on input "text" at bounding box center [209, 58] width 85 height 10
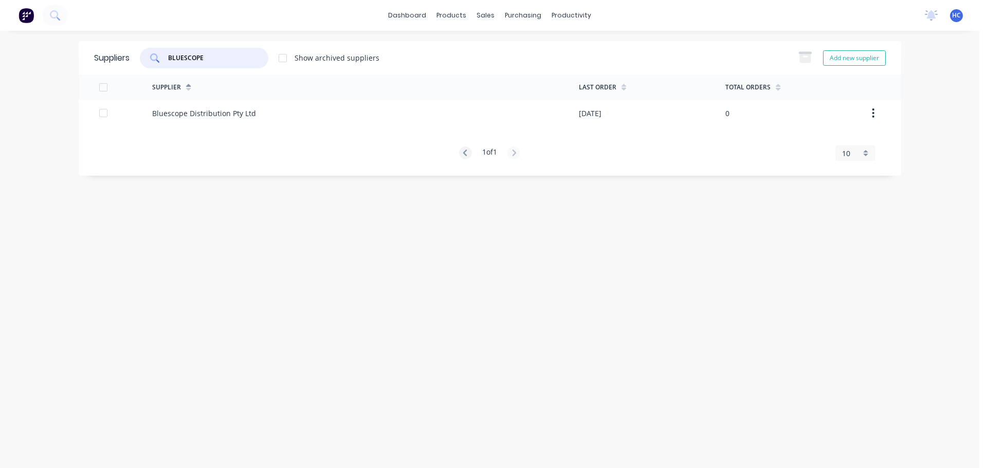
type input "BLUESCOPE"
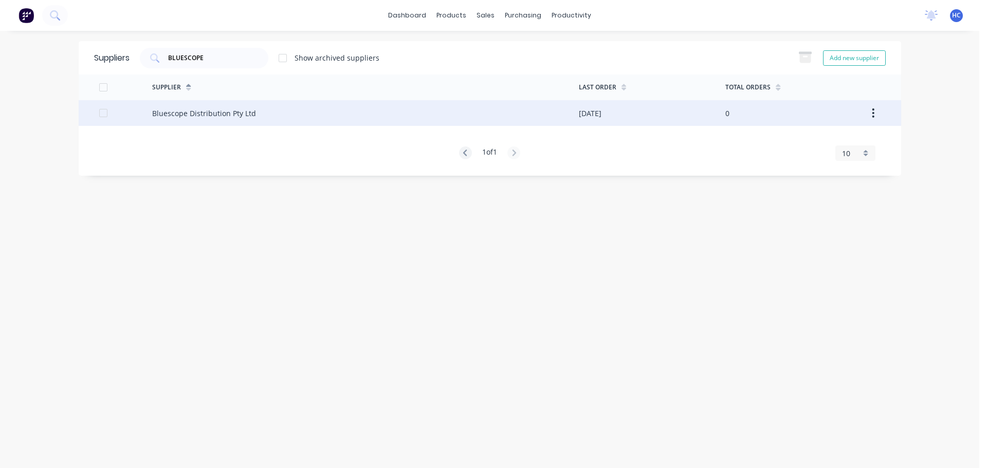
click at [225, 123] on div "Bluescope Distribution Pty Ltd" at bounding box center [365, 113] width 427 height 26
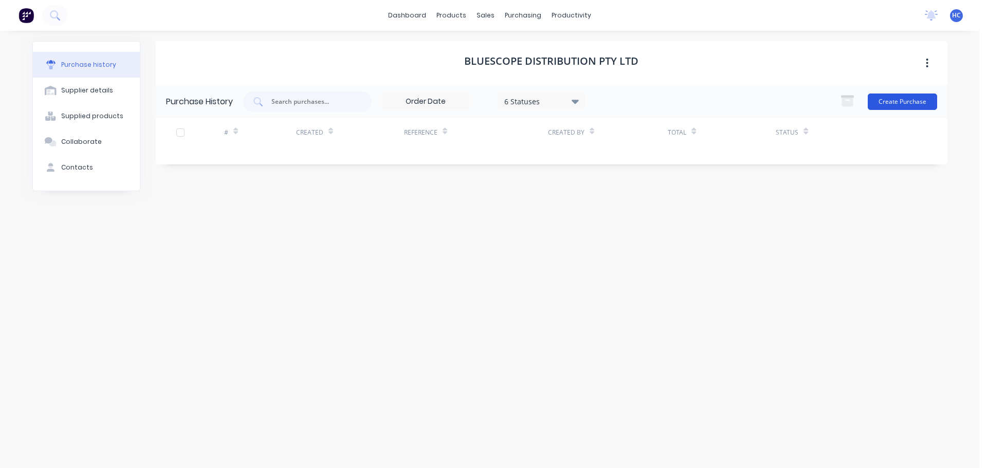
click at [898, 106] on button "Create Purchase" at bounding box center [902, 102] width 69 height 16
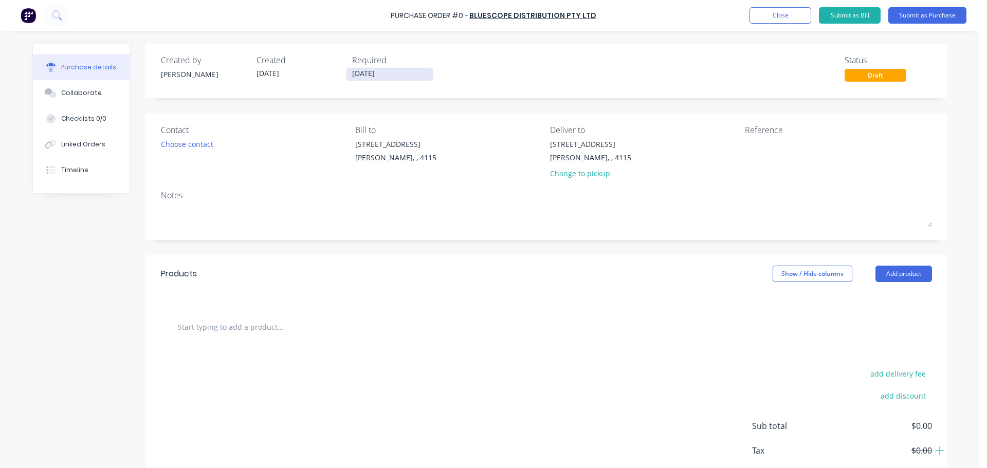
click at [353, 75] on input "[DATE]" at bounding box center [390, 74] width 86 height 13
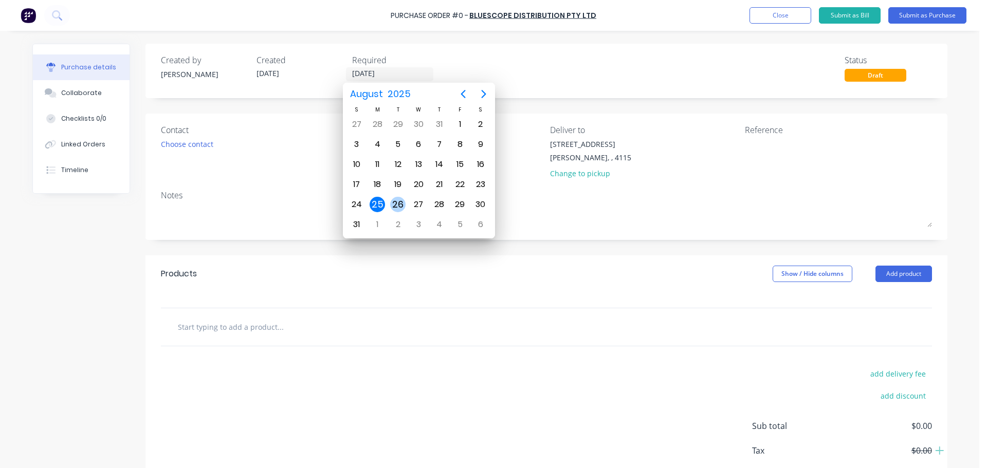
click at [401, 195] on div "26" at bounding box center [398, 205] width 21 height 20
type input "[DATE]"
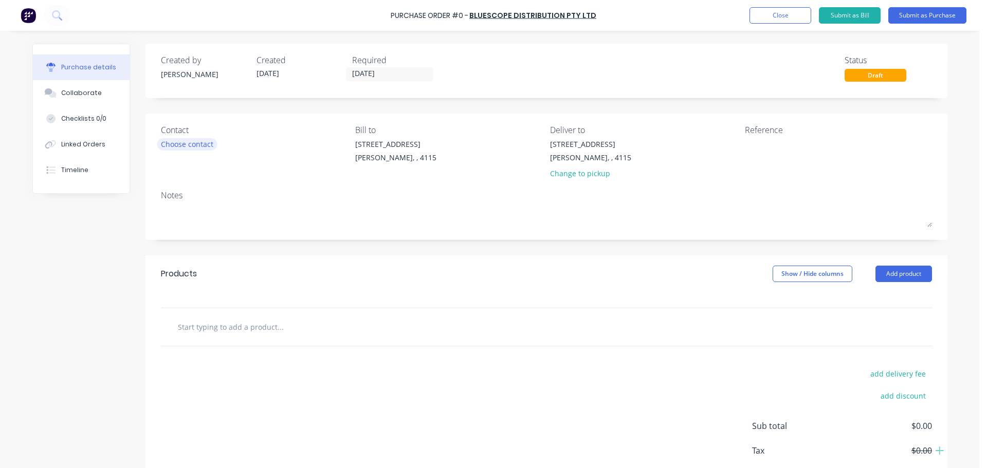
click at [175, 135] on div "Contact" at bounding box center [254, 130] width 187 height 12
click at [184, 141] on div "Choose contact" at bounding box center [187, 144] width 52 height 11
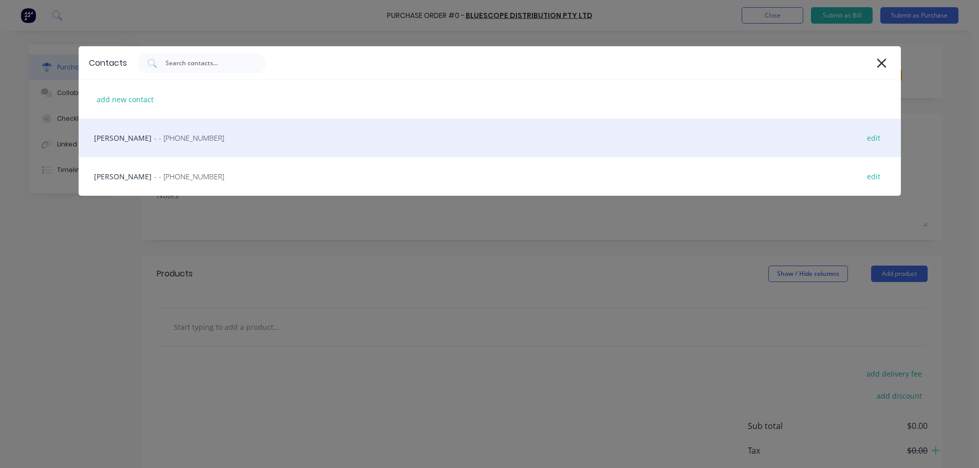
click at [195, 137] on div "HAYDEN - - [PHONE_NUMBER] edit" at bounding box center [490, 138] width 823 height 39
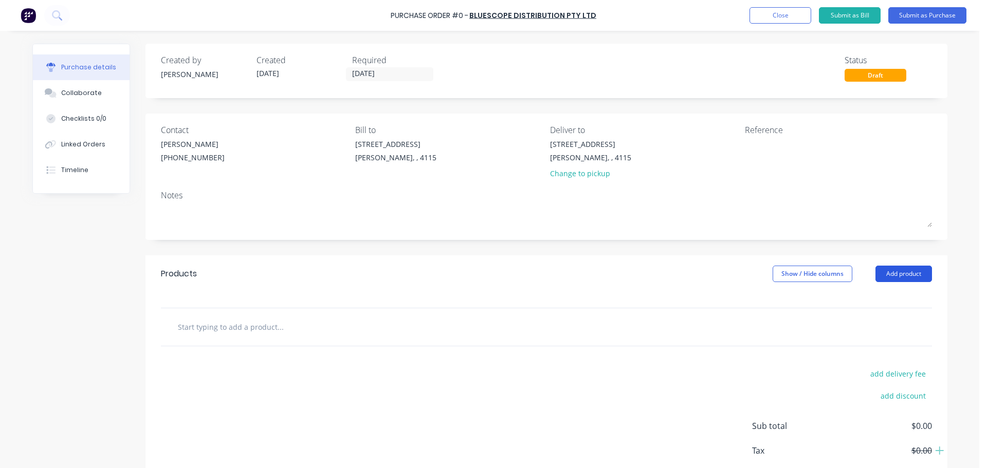
drag, startPoint x: 898, startPoint y: 270, endPoint x: 899, endPoint y: 286, distance: 16.0
click at [898, 271] on button "Add product" at bounding box center [904, 274] width 57 height 16
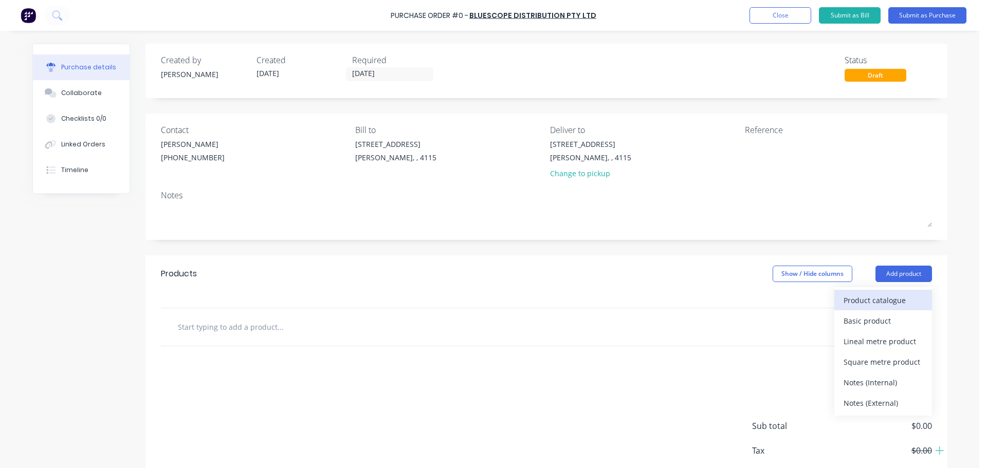
click at [873, 297] on div "Product catalogue" at bounding box center [883, 300] width 79 height 15
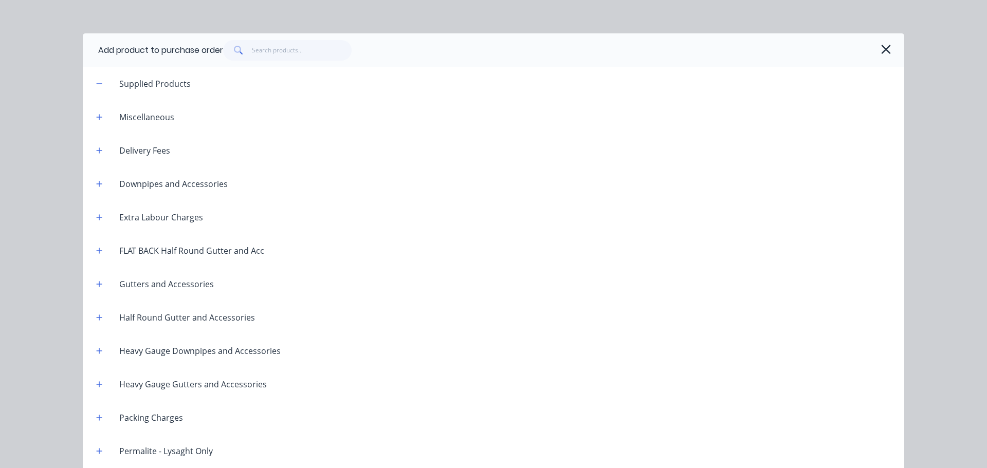
click at [875, 42] on div at bounding box center [556, 50] width 666 height 21
click at [882, 44] on icon "button" at bounding box center [886, 49] width 11 height 14
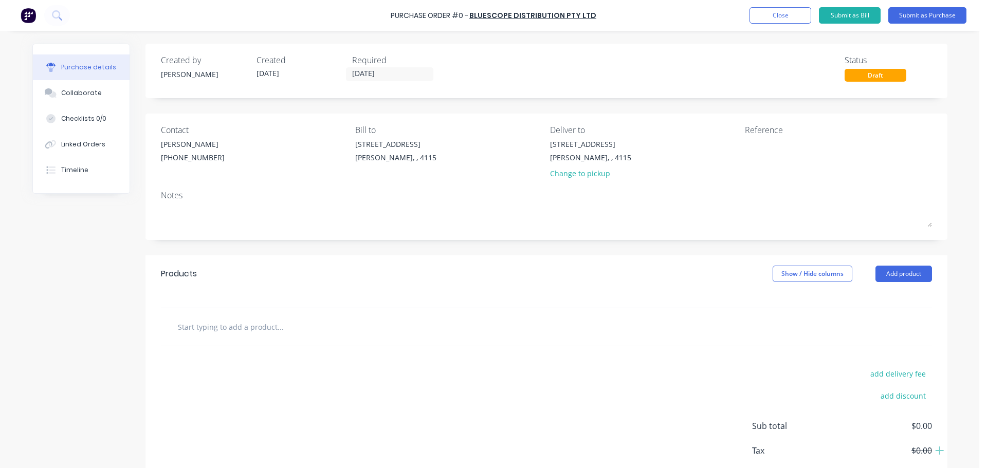
drag, startPoint x: 884, startPoint y: 267, endPoint x: 896, endPoint y: 287, distance: 23.0
click at [885, 267] on button "Add product" at bounding box center [904, 274] width 57 height 16
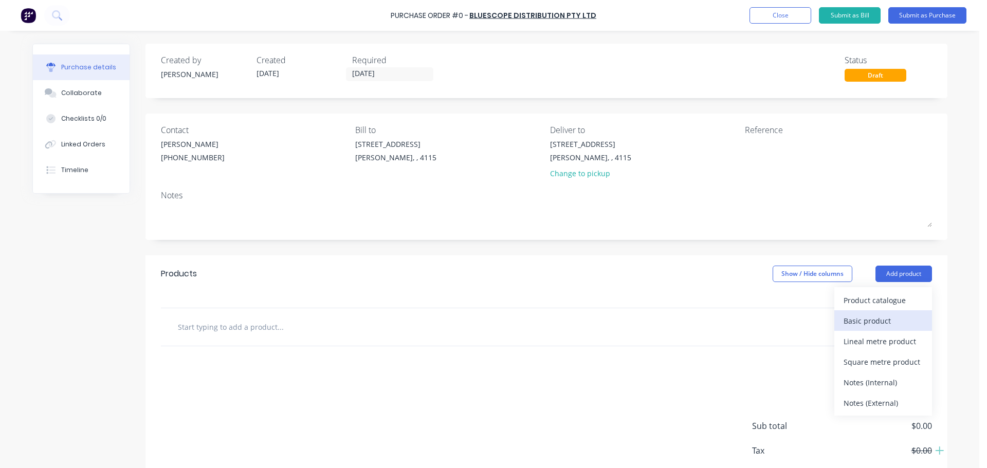
click at [866, 318] on div "Basic product" at bounding box center [883, 321] width 79 height 15
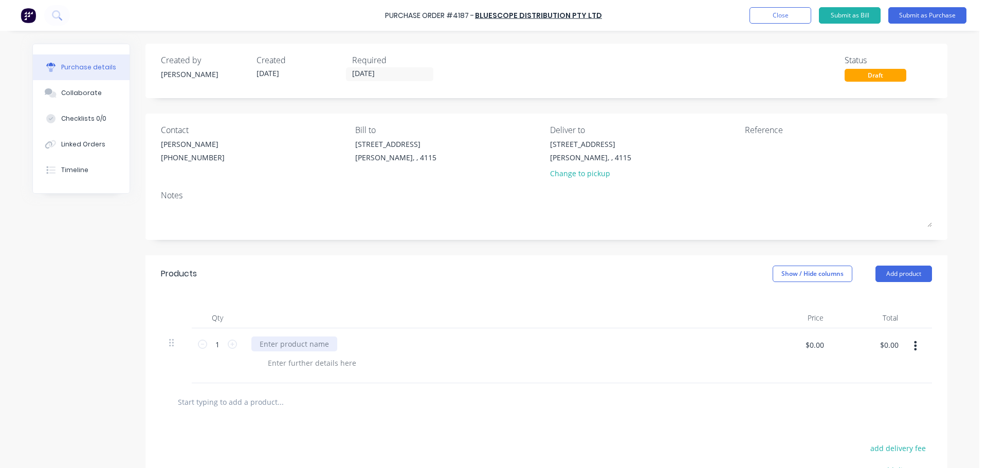
click at [292, 343] on div at bounding box center [294, 344] width 86 height 15
click at [357, 347] on div "50x4mm DURAGALV FLAT BAR" at bounding box center [310, 344] width 119 height 15
click at [579, 297] on div "Qty Price Total 1 1 50x4mm DURAGALV FLAT BAR (BUNDLE) LENGTHS $0.00 $0.00 $0.00…" at bounding box center [547, 338] width 802 height 91
click at [914, 339] on button "button" at bounding box center [915, 346] width 24 height 19
click at [874, 373] on button "Duplicate" at bounding box center [884, 373] width 87 height 21
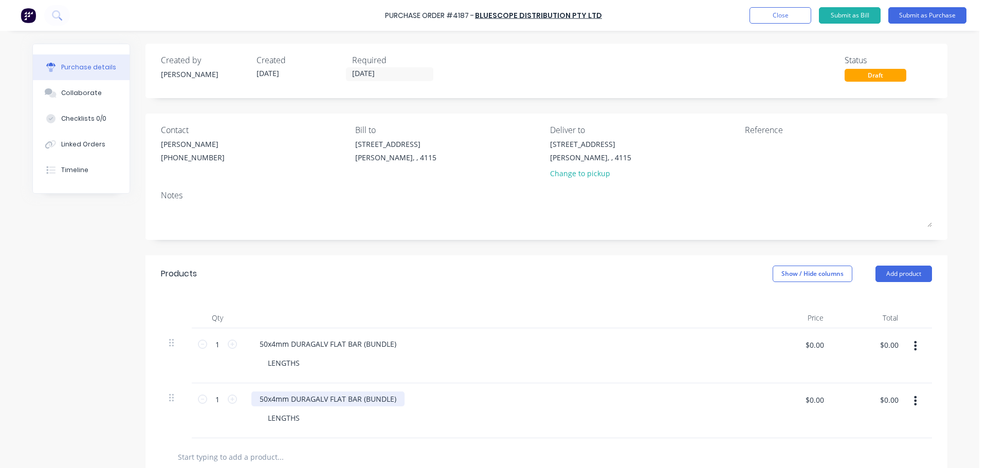
click at [274, 396] on div "50x4mm DURAGALV FLAT BAR (BUNDLE)" at bounding box center [327, 399] width 153 height 15
click at [420, 295] on div "Qty Price Total 1 1 50x4mm DURAGALV FLAT BAR (BUNDLE) LENGTHS $0.00 $0.00 $0.00…" at bounding box center [547, 366] width 802 height 146
click at [283, 360] on div "LENGTHS" at bounding box center [284, 363] width 48 height 15
click at [354, 299] on div "Qty Price Total 1 1 50x4mm DURAGALV FLAT BAR (BUNDLE) $0.00 $0.00 $0.00 $0.00 1…" at bounding box center [547, 366] width 802 height 146
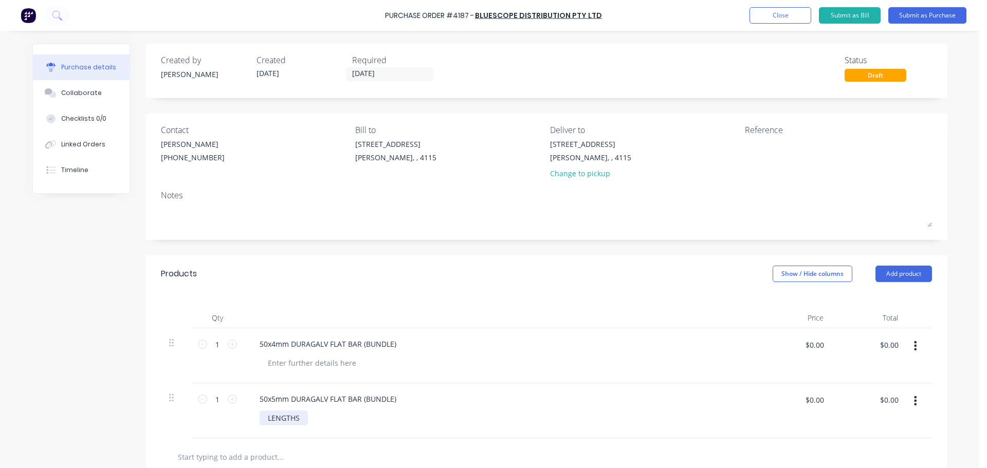
click at [291, 418] on div "LENGTHS" at bounding box center [284, 418] width 48 height 15
click at [400, 288] on div "Products Show / Hide columns Add product" at bounding box center [547, 274] width 802 height 37
click at [929, 19] on button "Submit as Purchase" at bounding box center [927, 15] width 78 height 16
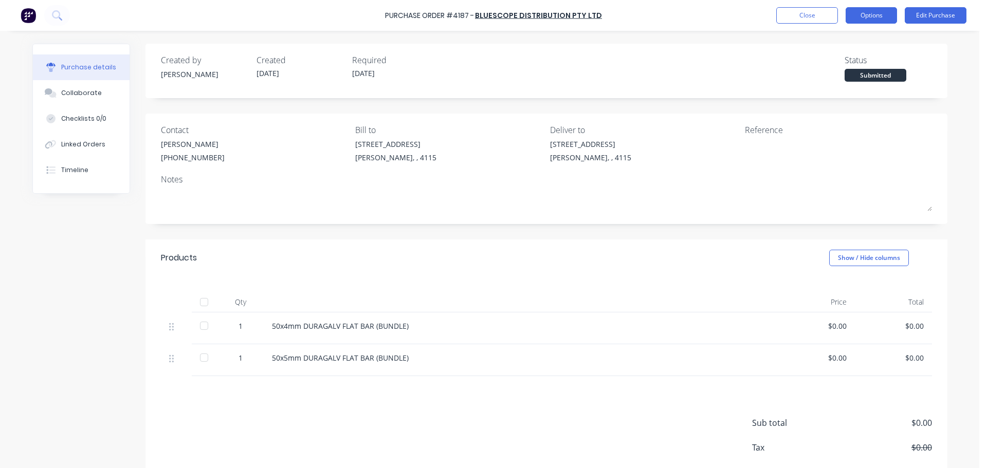
click at [855, 14] on button "Options" at bounding box center [871, 15] width 51 height 16
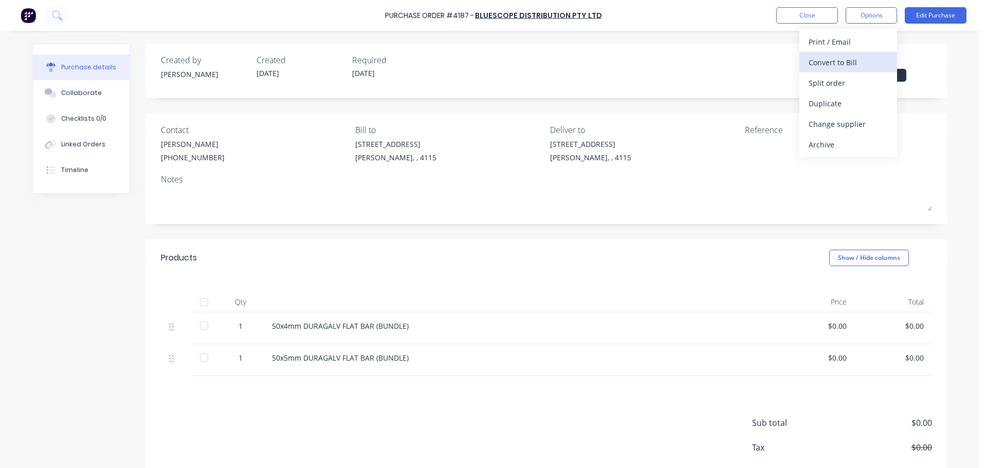
click at [818, 53] on button "Convert to Bill" at bounding box center [849, 62] width 98 height 21
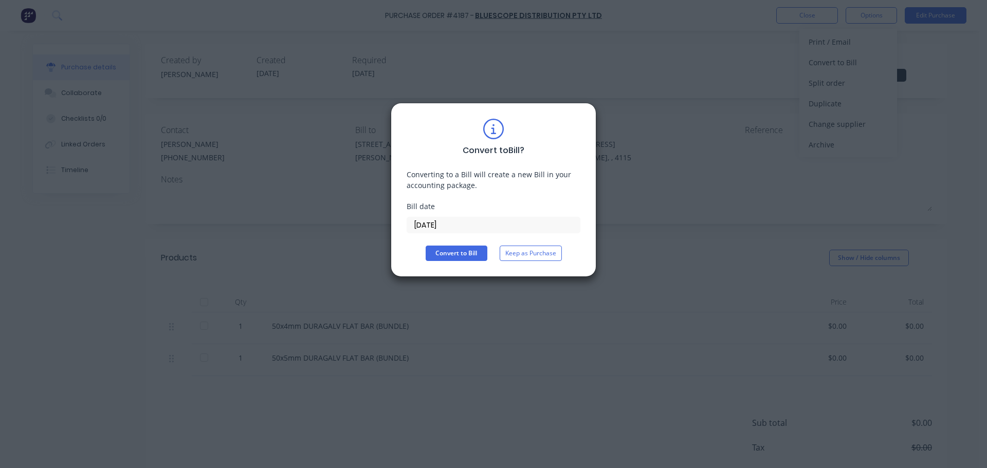
click at [529, 260] on button "Keep as Purchase" at bounding box center [531, 253] width 62 height 15
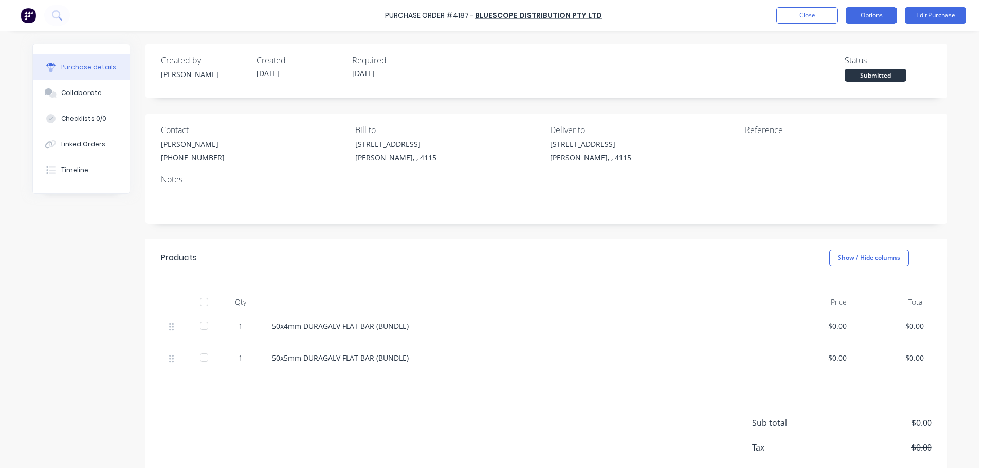
click at [891, 12] on button "Options" at bounding box center [871, 15] width 51 height 16
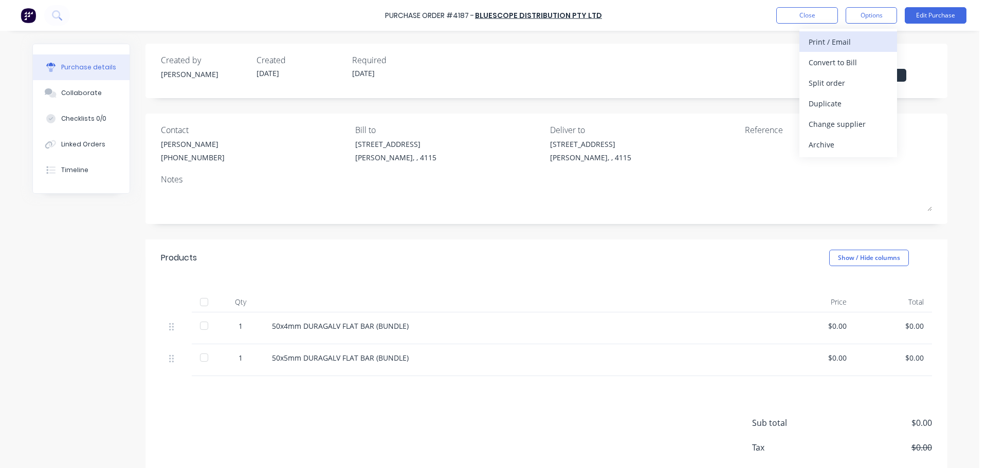
click at [865, 45] on div "Print / Email" at bounding box center [848, 41] width 79 height 15
click at [841, 81] on div "Without pricing" at bounding box center [848, 83] width 79 height 15
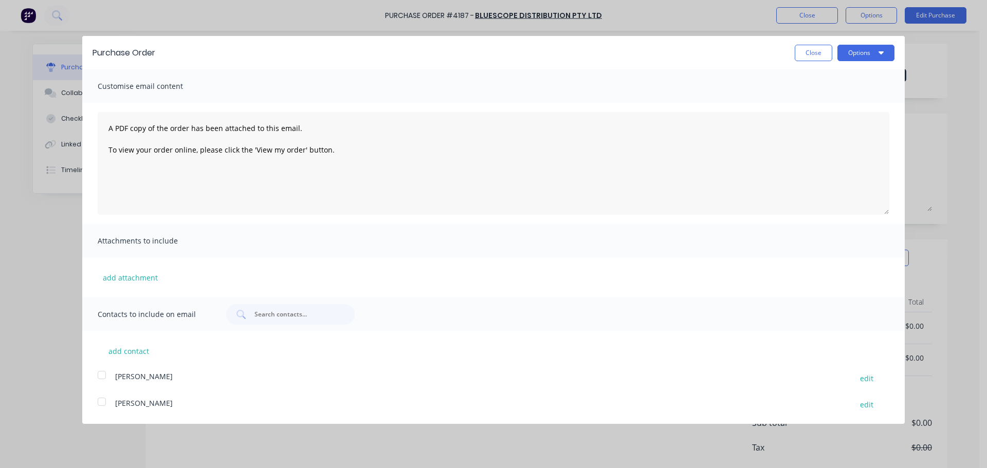
click at [869, 45] on div "Options" at bounding box center [866, 53] width 57 height 16
click at [863, 55] on button "Options" at bounding box center [866, 53] width 57 height 16
click at [847, 81] on div "Print" at bounding box center [845, 78] width 79 height 15
click at [812, 45] on button "Close" at bounding box center [814, 53] width 38 height 16
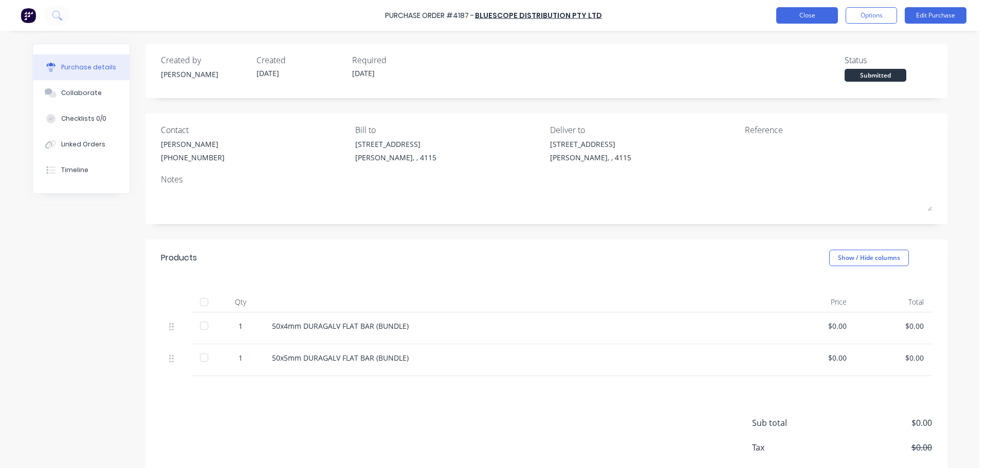
click at [808, 16] on button "Close" at bounding box center [807, 15] width 62 height 16
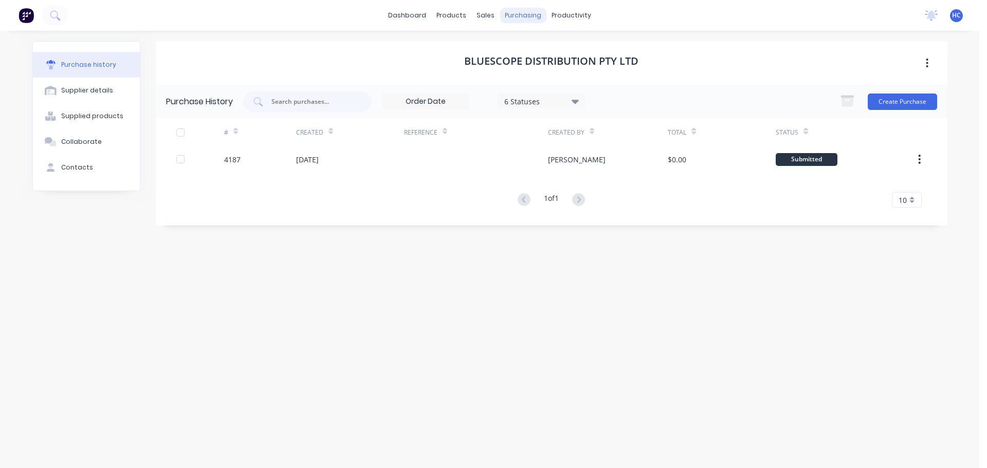
click at [523, 29] on body "dashboard products sales purchasing productivity dashboard products Product Cat…" at bounding box center [493, 234] width 987 height 468
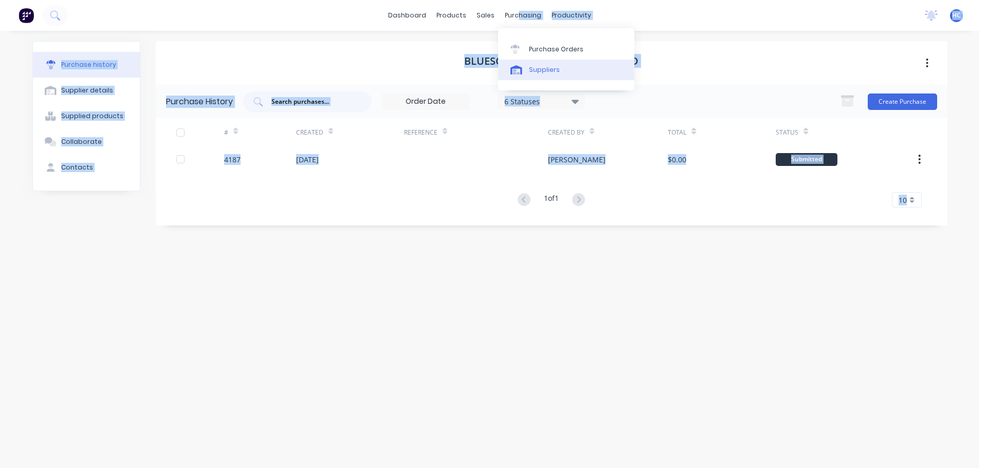
click at [531, 68] on div "Suppliers" at bounding box center [544, 69] width 31 height 9
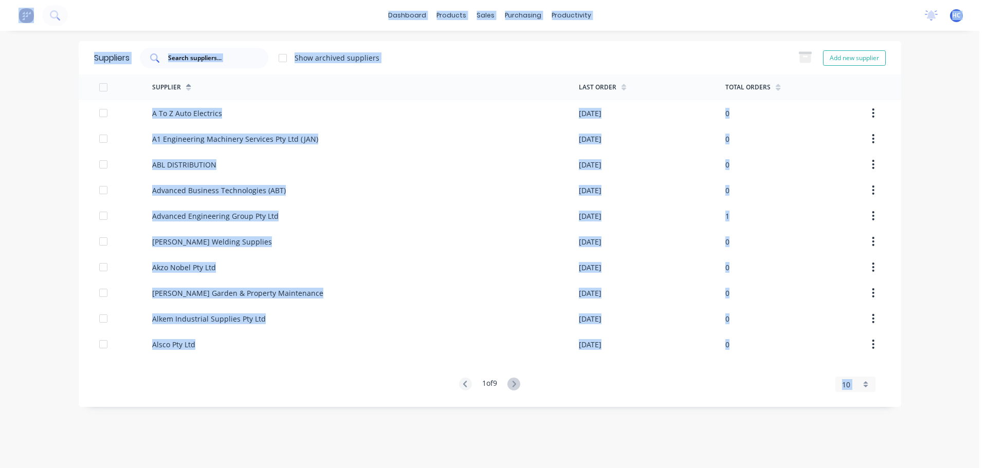
click at [216, 57] on input "text" at bounding box center [209, 58] width 85 height 10
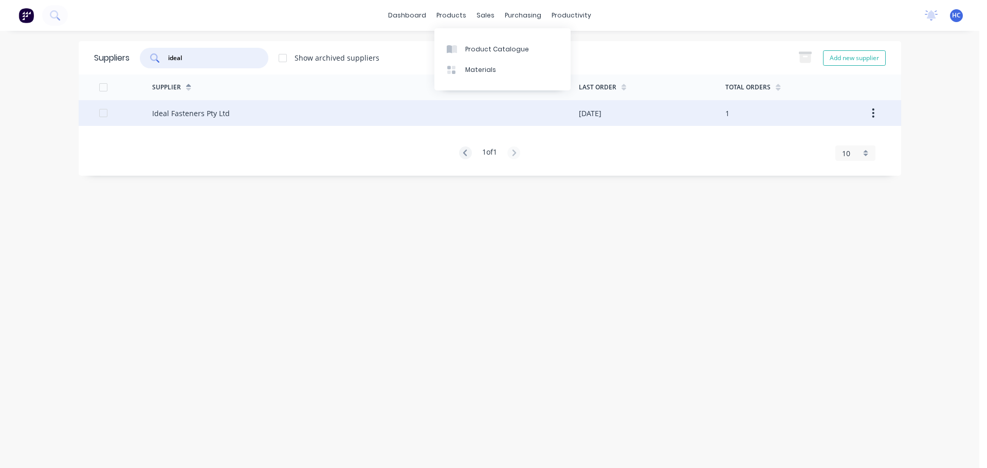
type input "ideal"
click at [197, 121] on div "Ideal Fasteners Pty Ltd" at bounding box center [365, 113] width 427 height 26
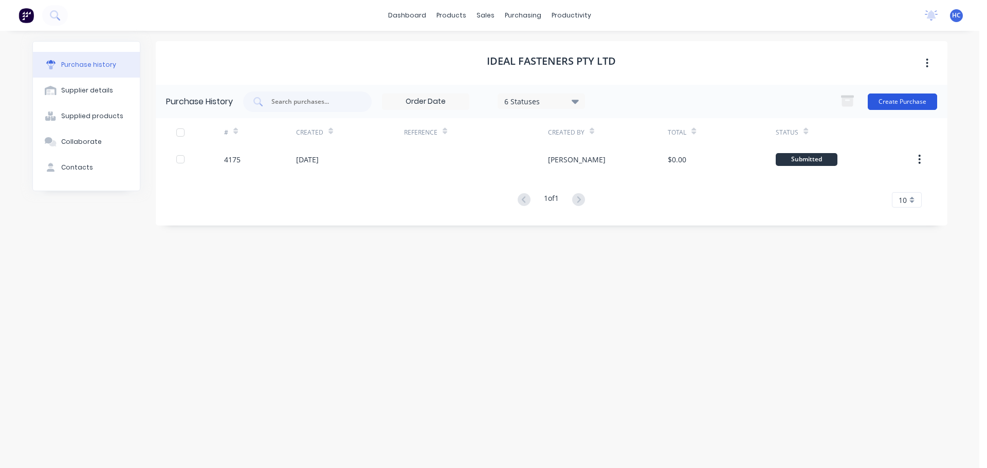
click at [914, 98] on button "Create Purchase" at bounding box center [902, 102] width 69 height 16
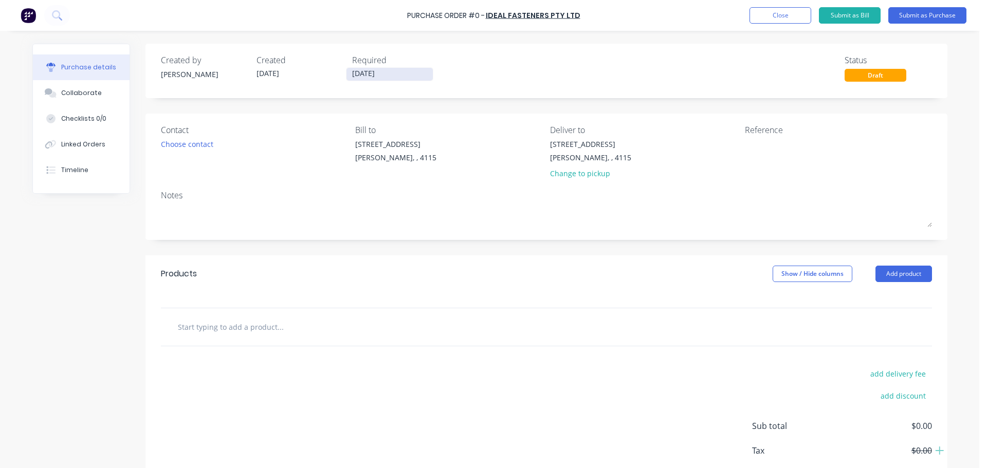
click at [360, 75] on input "[DATE]" at bounding box center [390, 74] width 86 height 13
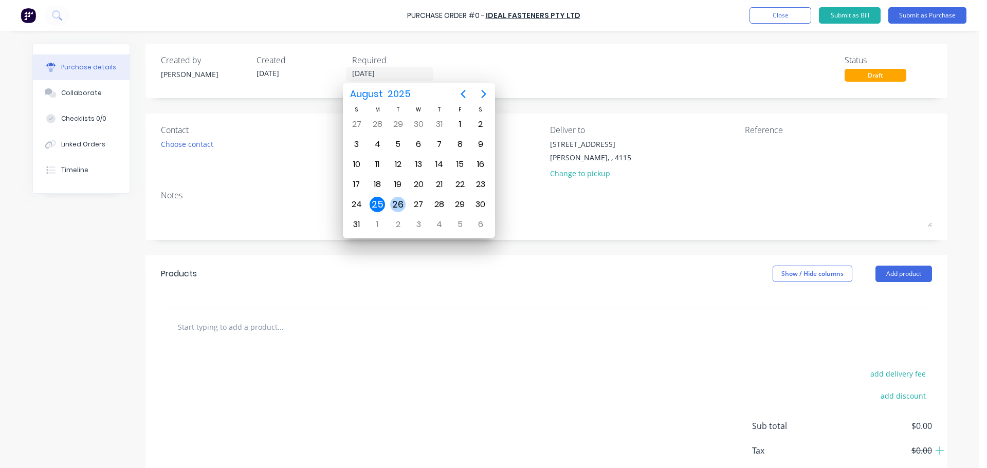
click at [401, 204] on div "26" at bounding box center [397, 204] width 15 height 15
type input "[DATE]"
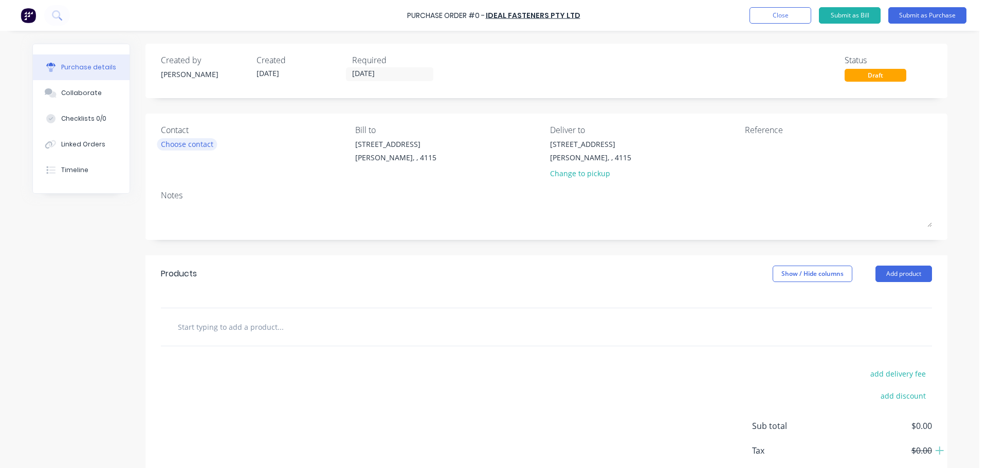
click at [184, 141] on div "Choose contact" at bounding box center [187, 144] width 52 height 11
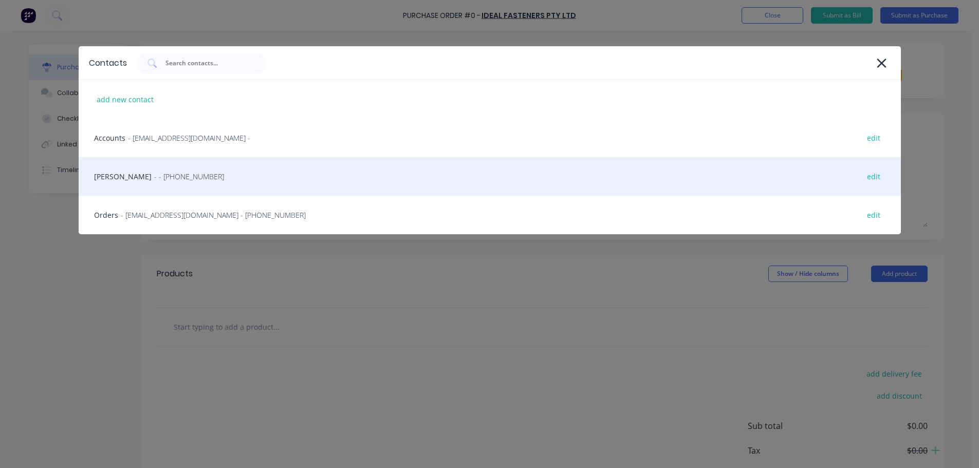
click at [169, 170] on div "HAYDEN - - [PHONE_NUMBER] edit" at bounding box center [490, 176] width 823 height 39
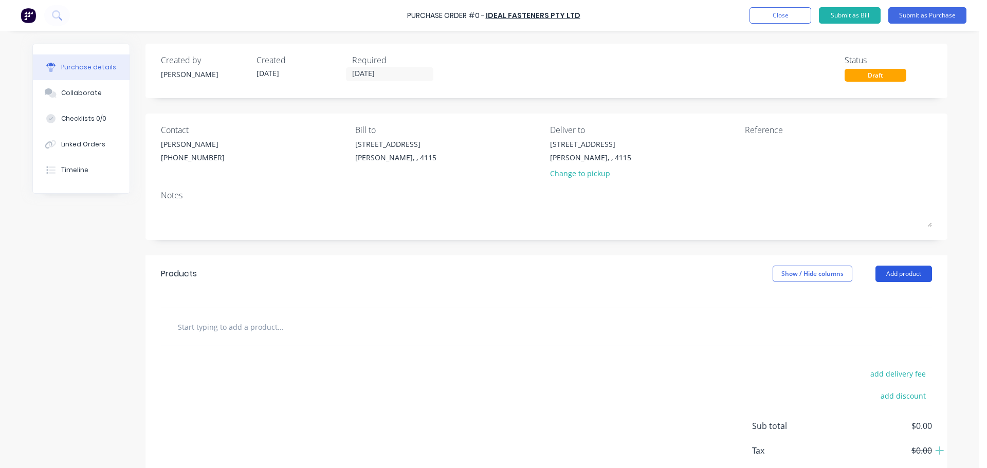
click at [907, 280] on button "Add product" at bounding box center [904, 274] width 57 height 16
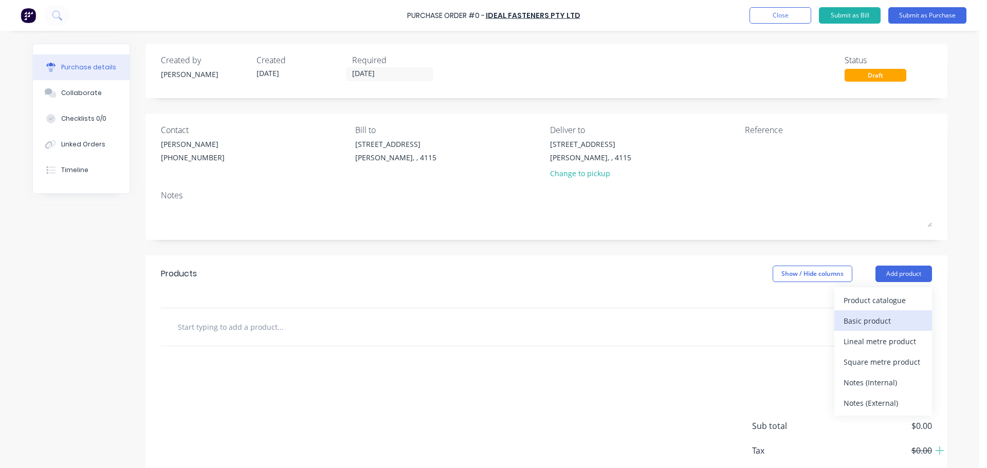
click at [861, 318] on div "Basic product" at bounding box center [883, 321] width 79 height 15
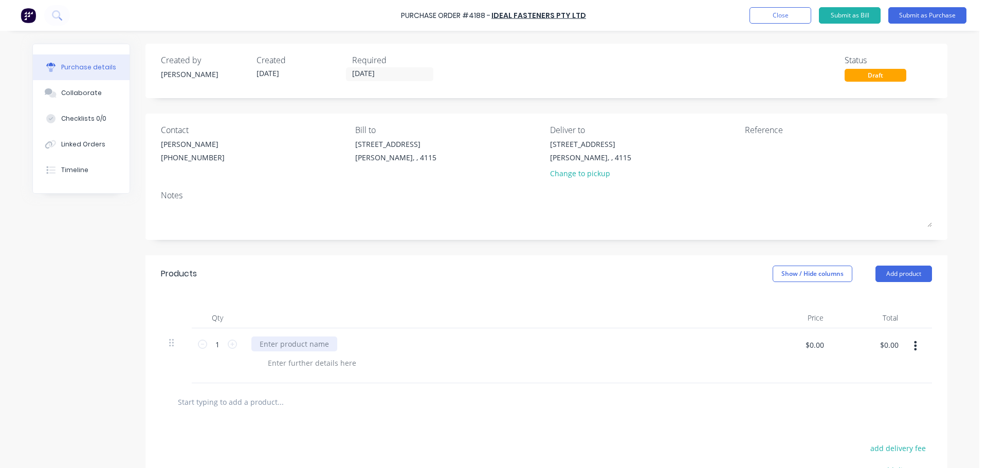
click at [293, 346] on div at bounding box center [294, 344] width 86 height 15
click at [775, 18] on button "Close" at bounding box center [781, 15] width 62 height 16
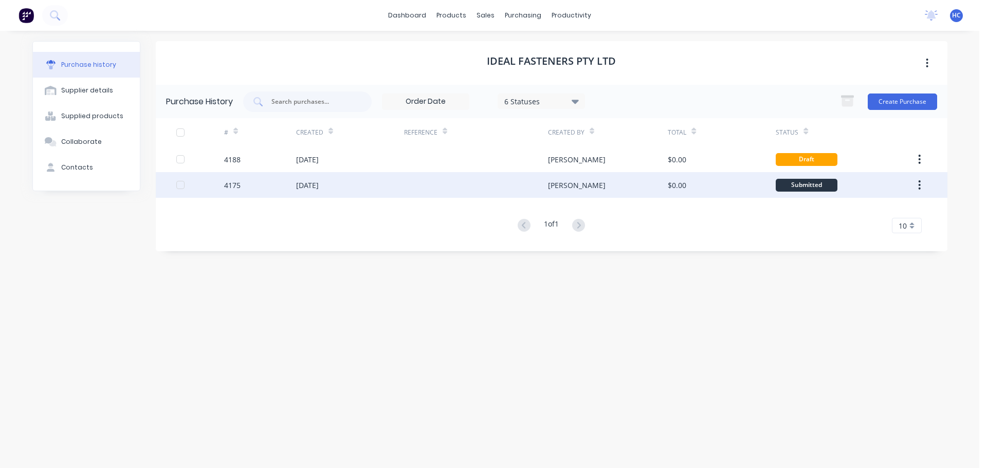
click at [408, 176] on div at bounding box center [476, 185] width 144 height 26
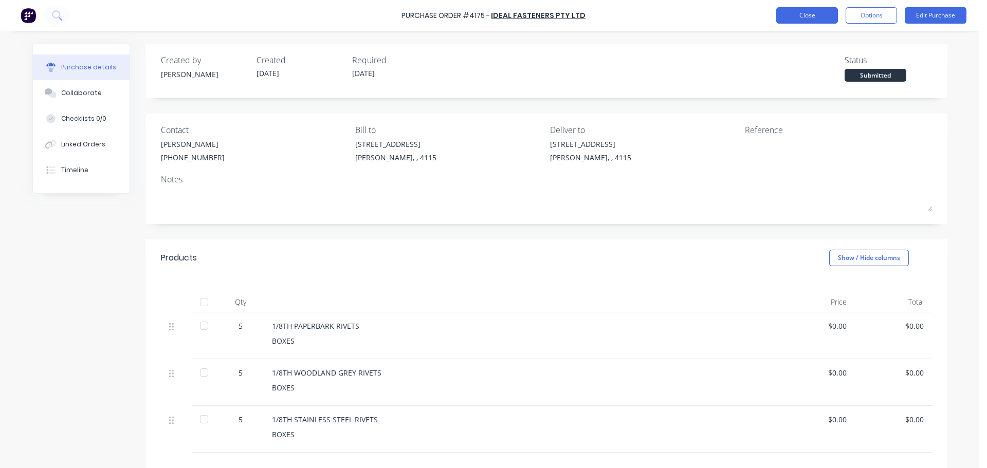
click at [789, 10] on button "Close" at bounding box center [807, 15] width 62 height 16
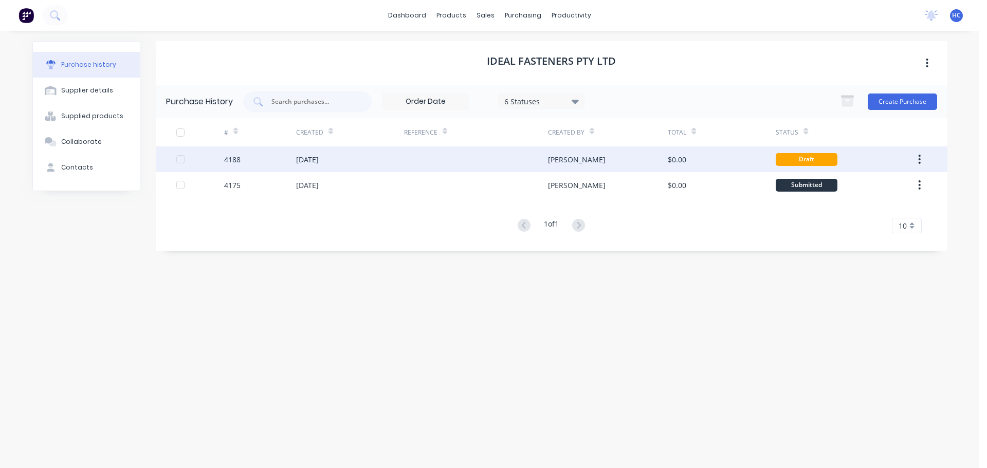
click at [403, 160] on div "[DATE]" at bounding box center [350, 160] width 108 height 26
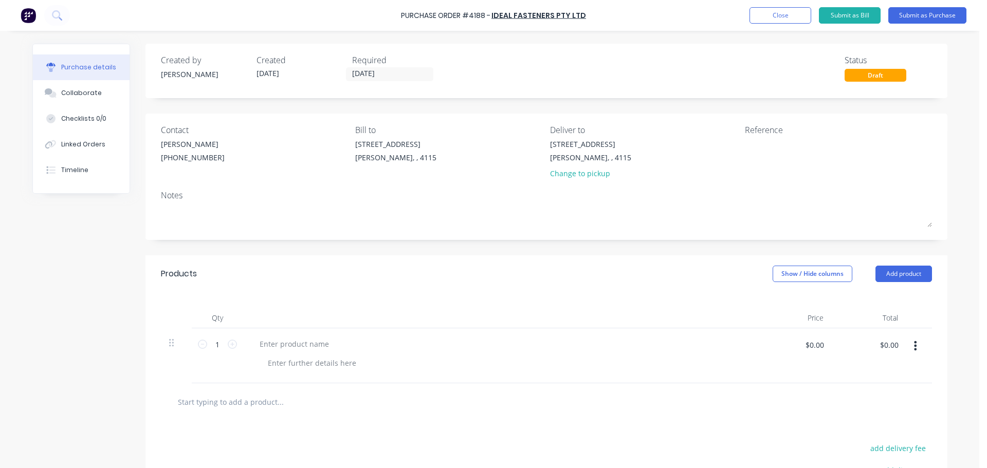
click at [295, 336] on div at bounding box center [500, 356] width 514 height 55
click at [300, 336] on div at bounding box center [500, 356] width 514 height 55
click at [288, 343] on div at bounding box center [294, 344] width 86 height 15
click at [211, 342] on input "1" at bounding box center [217, 344] width 21 height 15
click at [219, 351] on input "1" at bounding box center [217, 344] width 21 height 15
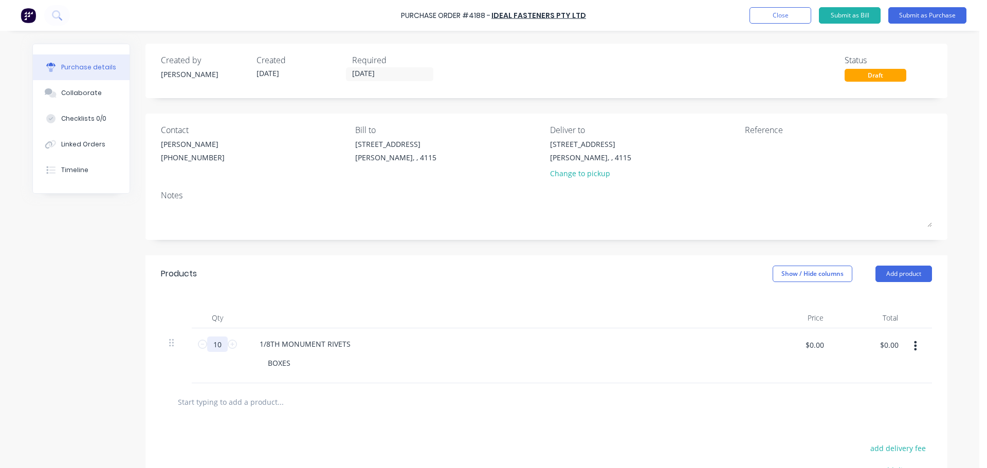
type input "10"
click at [310, 306] on div "Qty Price Total 10 10 1/8TH MONUMENT RIVETS BOXES $0.00 $0.00 $0.00 $0.00" at bounding box center [547, 338] width 802 height 91
click at [323, 283] on div "Products Show / Hide columns Add product" at bounding box center [547, 274] width 802 height 37
click at [912, 19] on button "Submit as Purchase" at bounding box center [927, 15] width 78 height 16
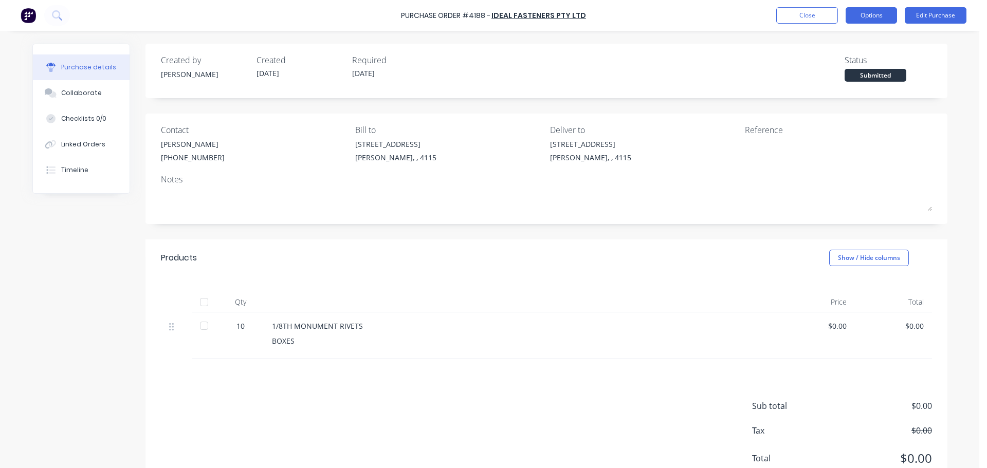
click at [886, 16] on button "Options" at bounding box center [871, 15] width 51 height 16
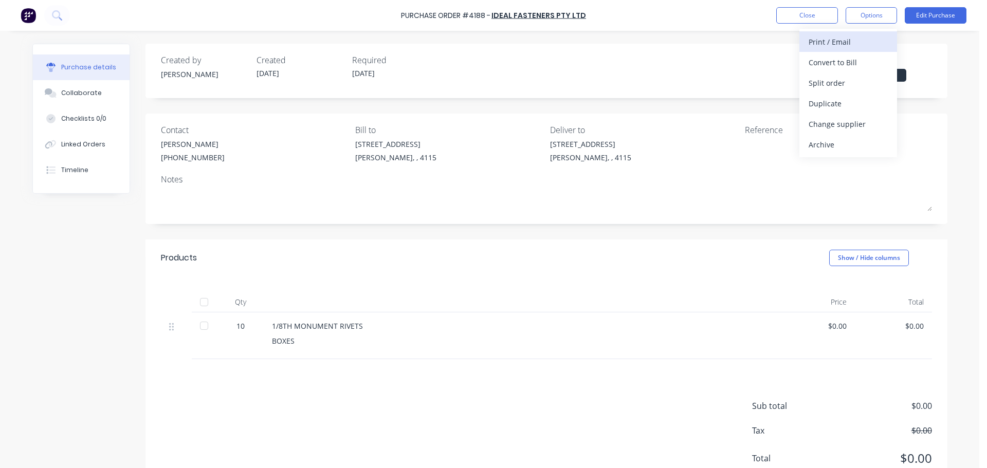
click at [850, 48] on div "Print / Email" at bounding box center [848, 41] width 79 height 15
click at [842, 65] on div "With pricing" at bounding box center [848, 62] width 79 height 15
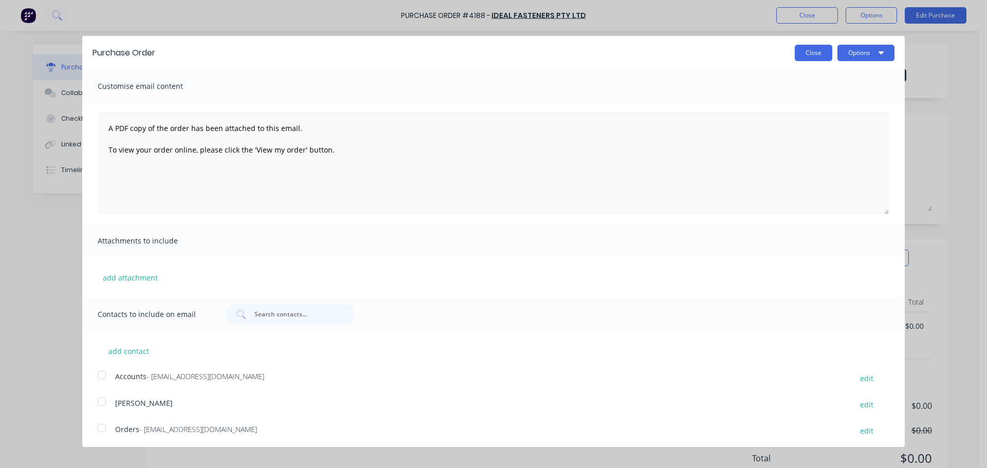
click at [807, 51] on button "Close" at bounding box center [814, 53] width 38 height 16
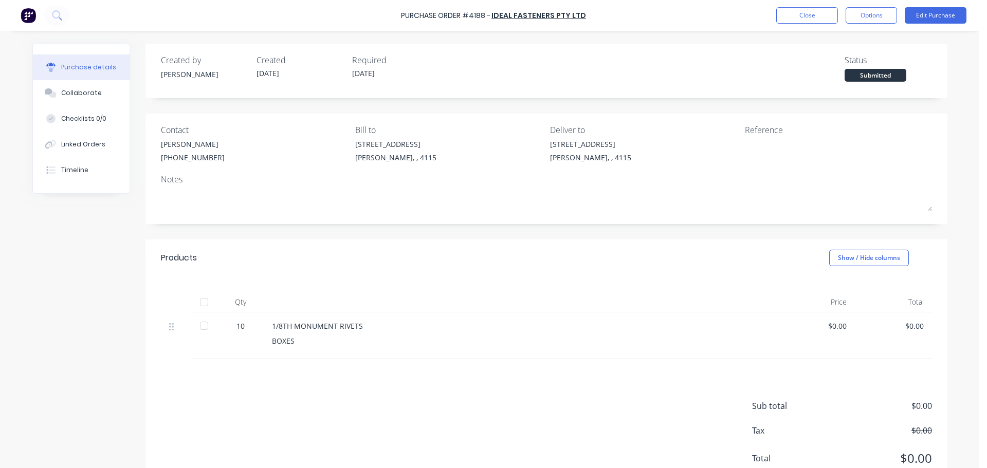
click at [849, 24] on div "Purchase Order #4188 - Ideal Fasteners Pty Ltd Close Options Edit Purchase" at bounding box center [493, 15] width 987 height 31
click at [856, 19] on button "Options" at bounding box center [871, 15] width 51 height 16
click at [832, 47] on div "Print / Email" at bounding box center [848, 41] width 79 height 15
click at [838, 82] on div "Without pricing" at bounding box center [848, 83] width 79 height 15
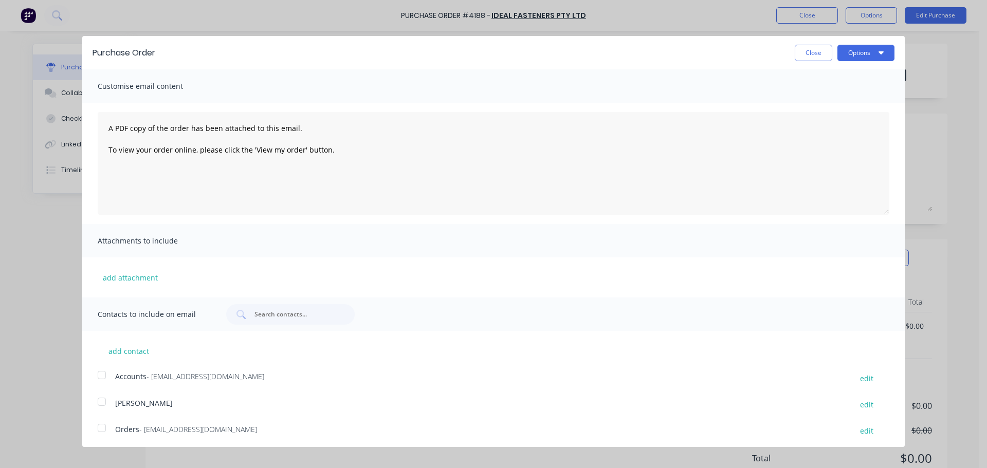
click at [856, 50] on button "Options" at bounding box center [866, 53] width 57 height 16
click at [835, 86] on div "Print" at bounding box center [845, 78] width 79 height 15
click at [804, 52] on button "Close" at bounding box center [814, 53] width 38 height 16
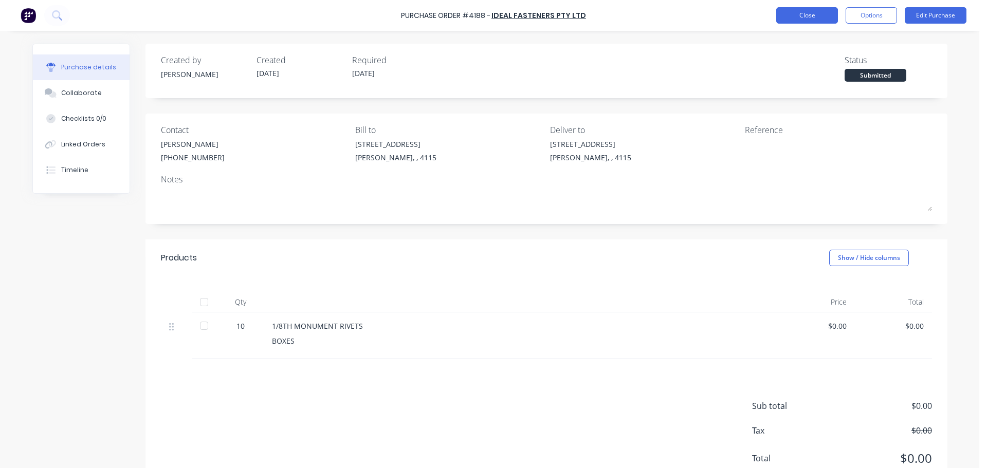
click at [813, 14] on button "Close" at bounding box center [807, 15] width 62 height 16
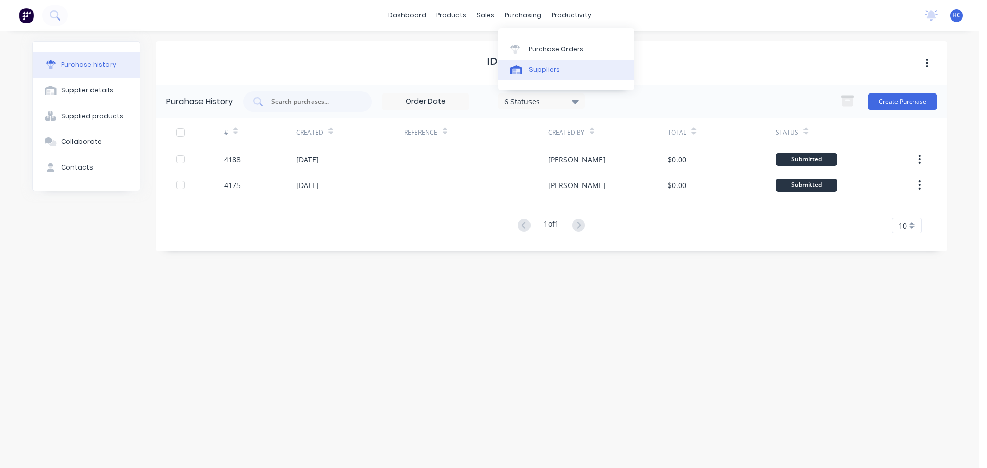
click at [550, 69] on div "Suppliers" at bounding box center [544, 69] width 31 height 9
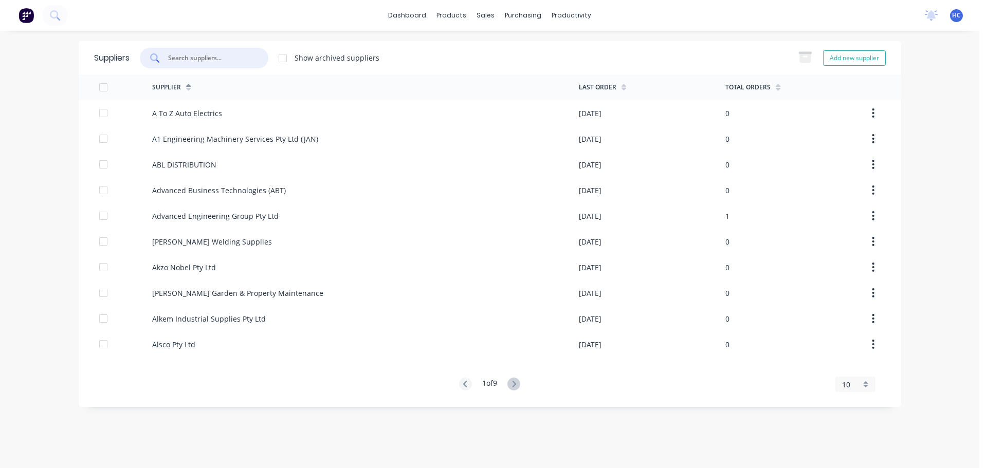
click at [240, 55] on input "text" at bounding box center [209, 58] width 85 height 10
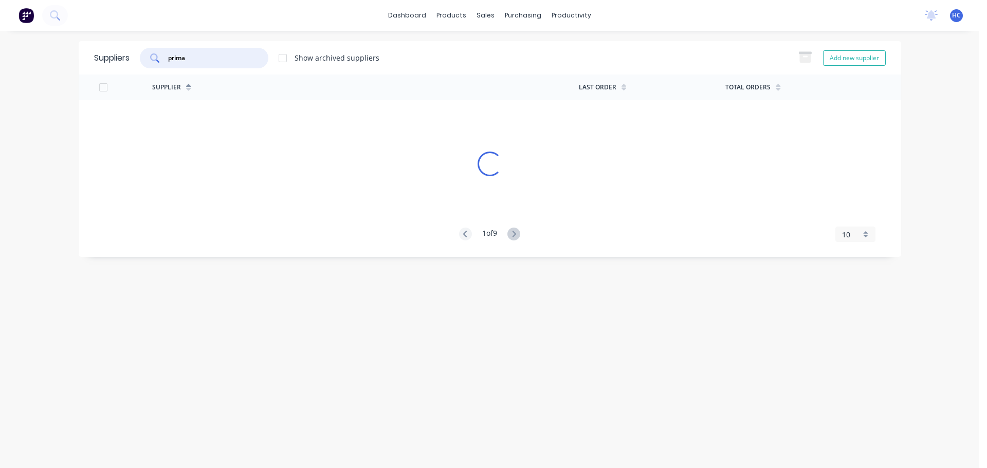
type input "prima"
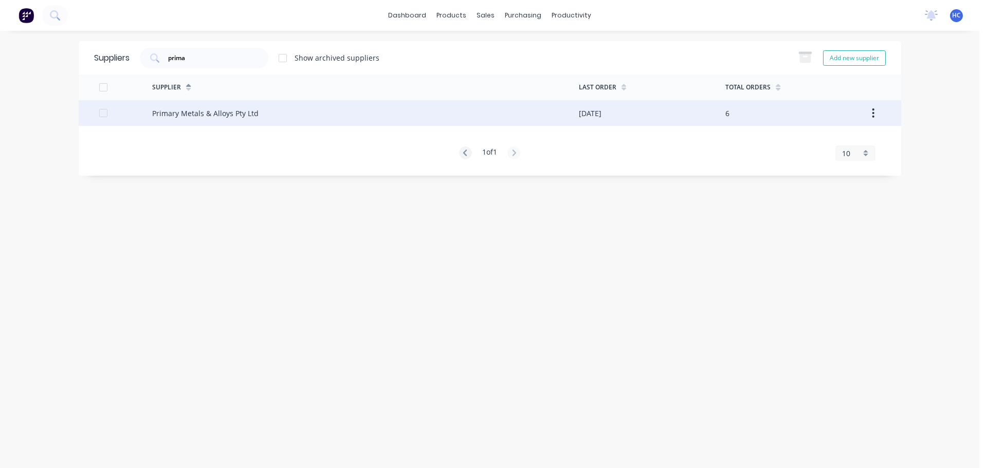
click at [288, 112] on div "Primary Metals & Alloys Pty Ltd" at bounding box center [365, 113] width 427 height 26
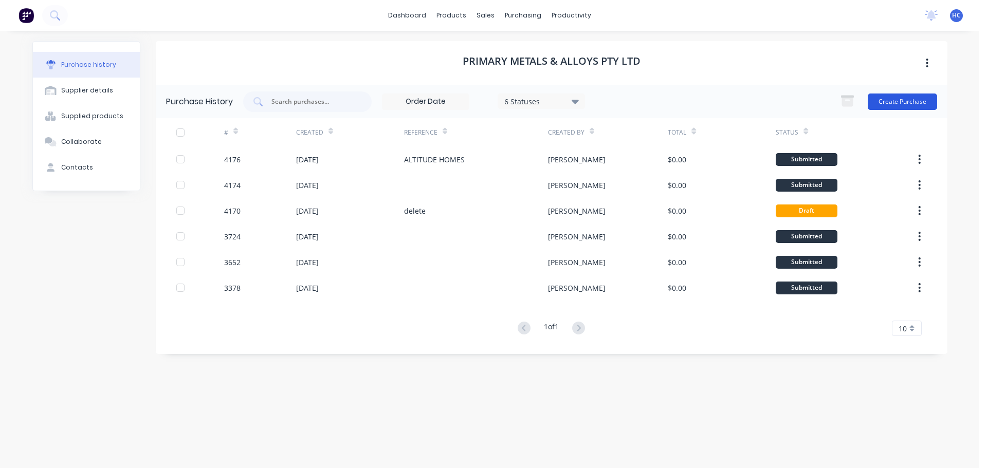
click at [892, 105] on button "Create Purchase" at bounding box center [902, 102] width 69 height 16
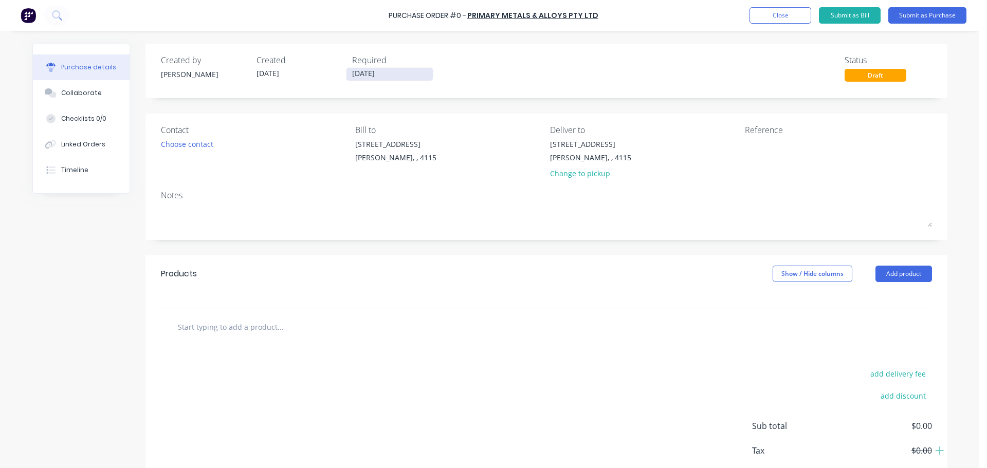
click at [362, 68] on input "[DATE]" at bounding box center [390, 74] width 86 height 13
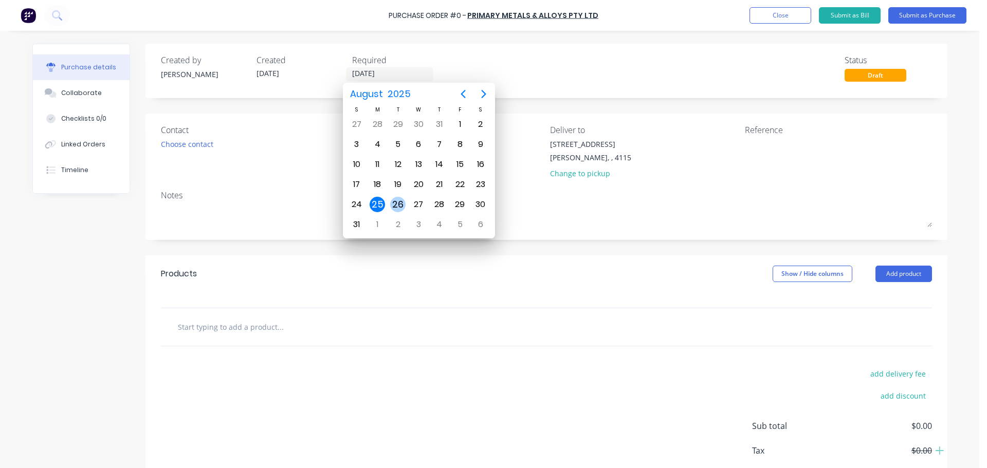
click at [397, 203] on div "26" at bounding box center [397, 204] width 15 height 15
type input "[DATE]"
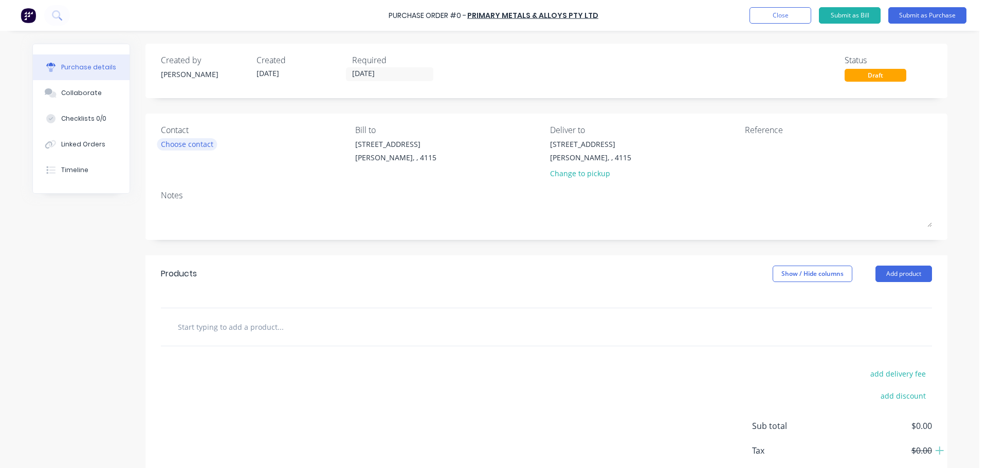
click at [196, 150] on div "Choose contact" at bounding box center [187, 144] width 52 height 11
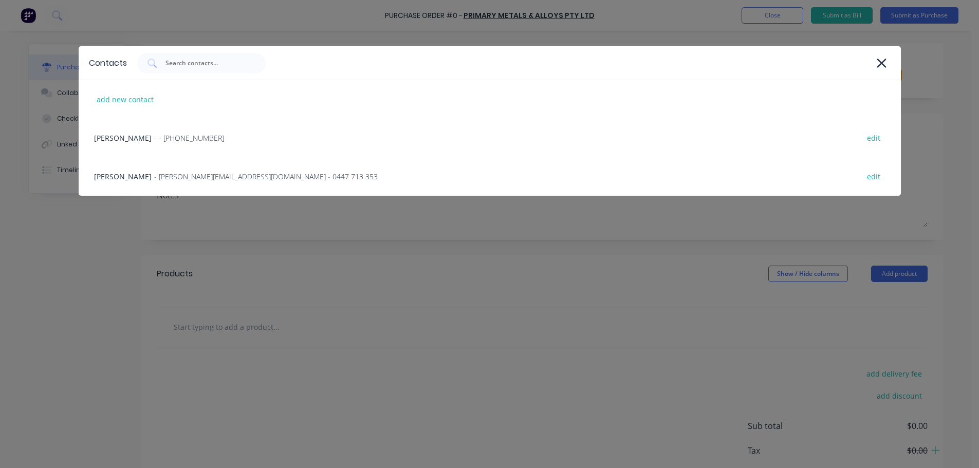
drag, startPoint x: 188, startPoint y: 140, endPoint x: 276, endPoint y: 139, distance: 87.9
click at [189, 140] on div "HAYDEN - - [PHONE_NUMBER] edit" at bounding box center [490, 138] width 823 height 39
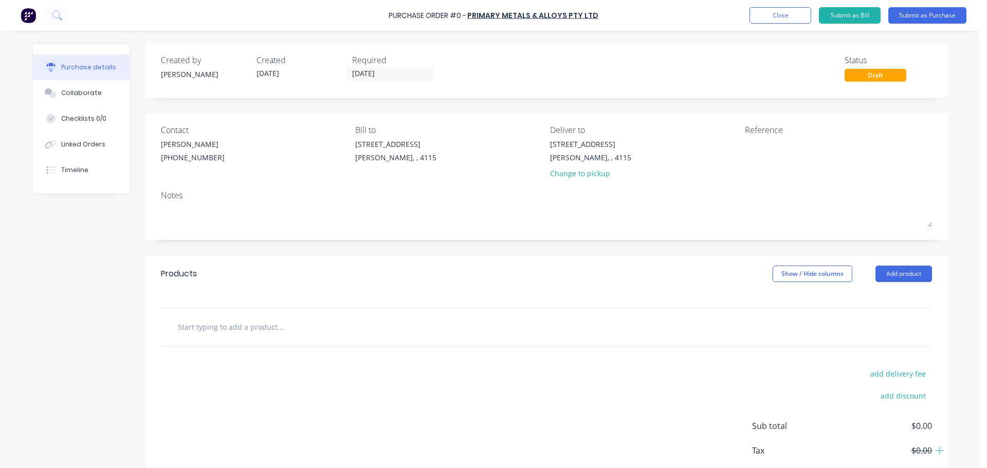
click at [586, 181] on div "[STREET_ADDRESS][PERSON_NAME] Change to pickup" at bounding box center [590, 161] width 81 height 45
click at [585, 174] on div "Change to pickup" at bounding box center [590, 173] width 81 height 11
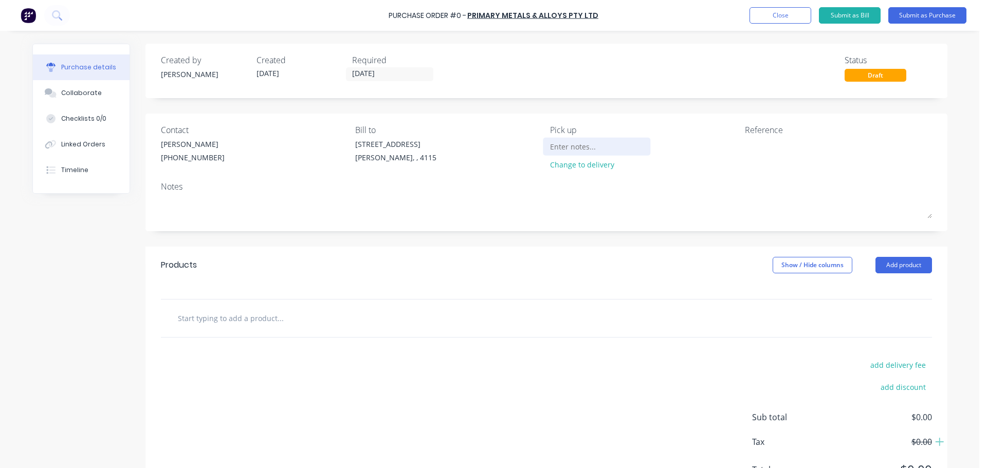
click at [575, 150] on input at bounding box center [597, 146] width 94 height 15
type input "[STREET_ADDRESS], [PERSON_NAME]"
click at [890, 262] on button "Add product" at bounding box center [904, 265] width 57 height 16
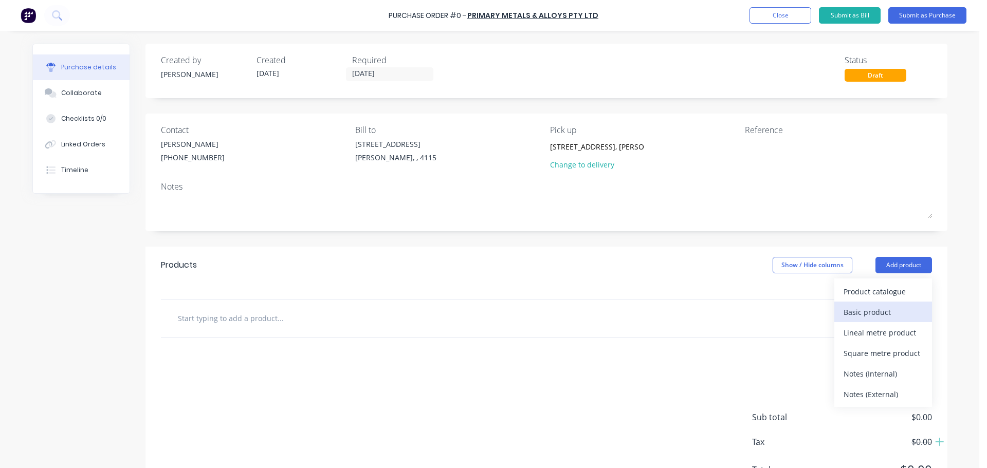
click at [853, 307] on div "Basic product" at bounding box center [883, 312] width 79 height 15
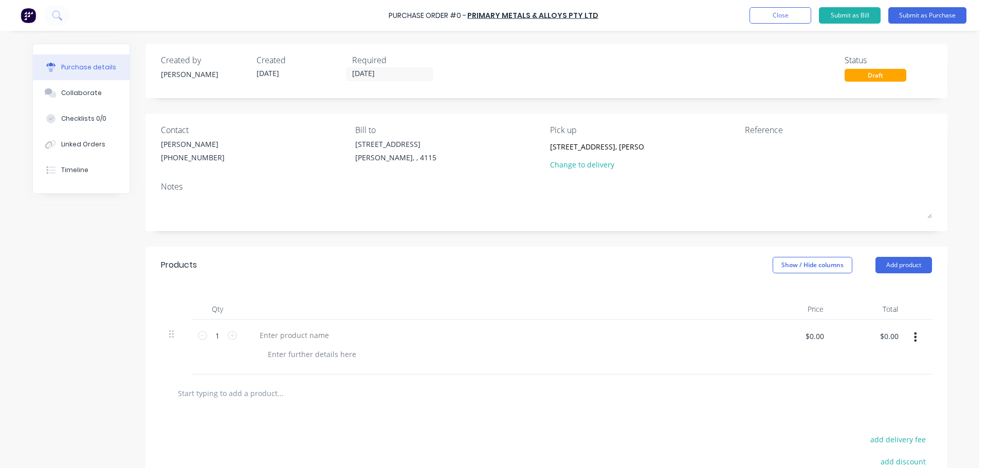
click at [293, 328] on div "Purchase details Collaborate Checklists 0/0 Linked Orders Timeline Created by […" at bounding box center [490, 218] width 936 height 417
click at [281, 330] on div at bounding box center [294, 335] width 86 height 15
click at [302, 334] on div "2400x1200 DLAT SHEET" at bounding box center [299, 335] width 96 height 15
click at [228, 332] on icon at bounding box center [232, 335] width 9 height 9
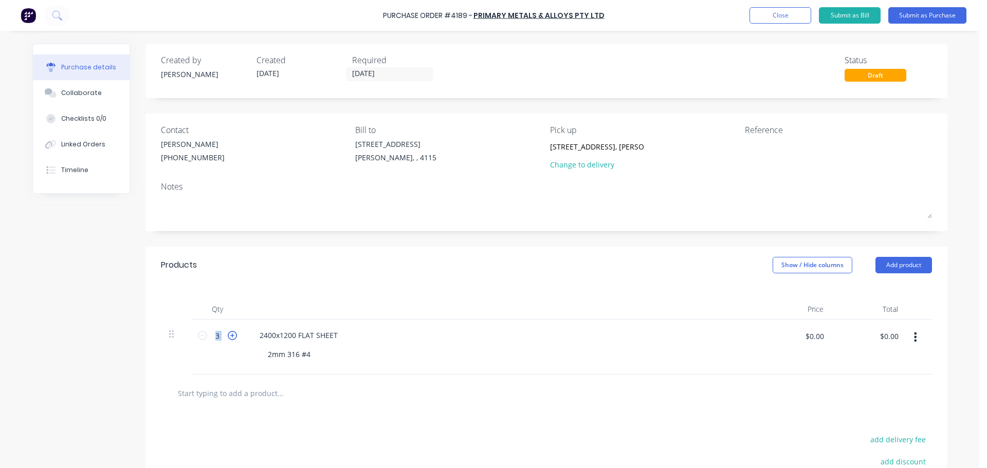
click at [228, 332] on icon at bounding box center [232, 335] width 9 height 9
type input "7"
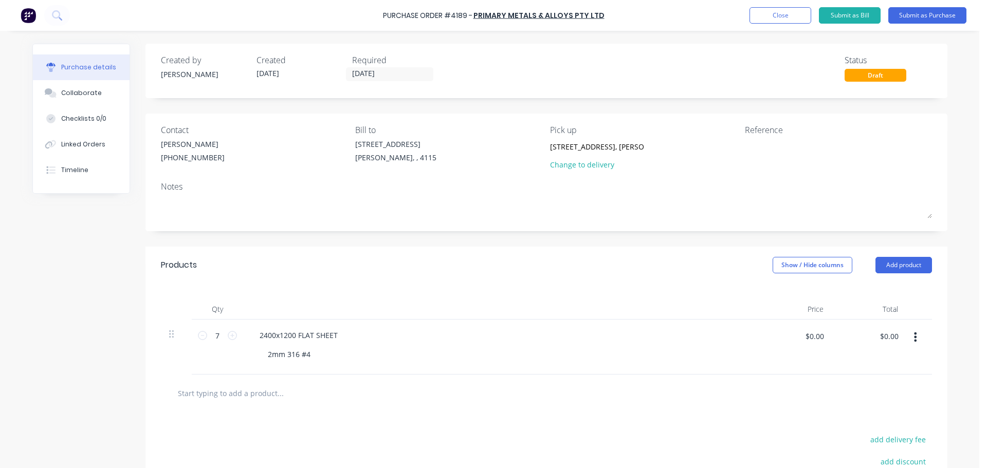
click at [291, 314] on div at bounding box center [500, 309] width 514 height 21
click at [955, 11] on button "Submit as Purchase" at bounding box center [927, 15] width 78 height 16
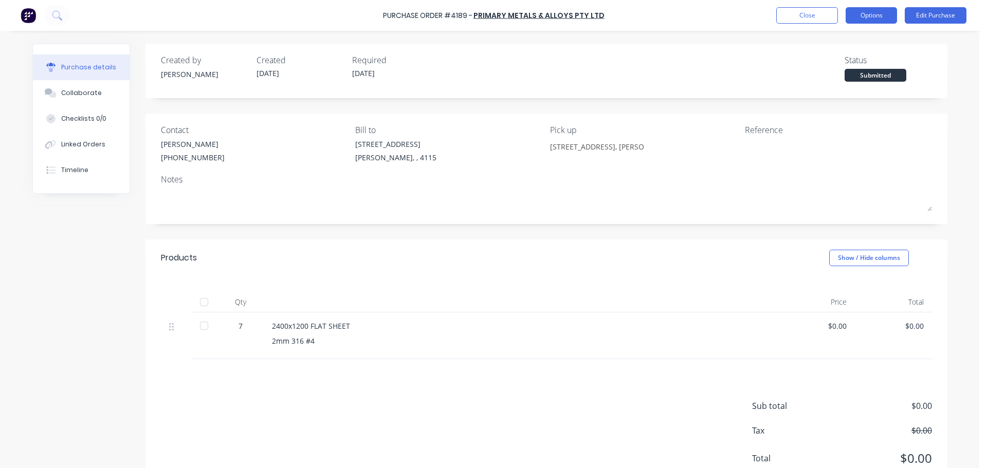
click at [867, 17] on button "Options" at bounding box center [871, 15] width 51 height 16
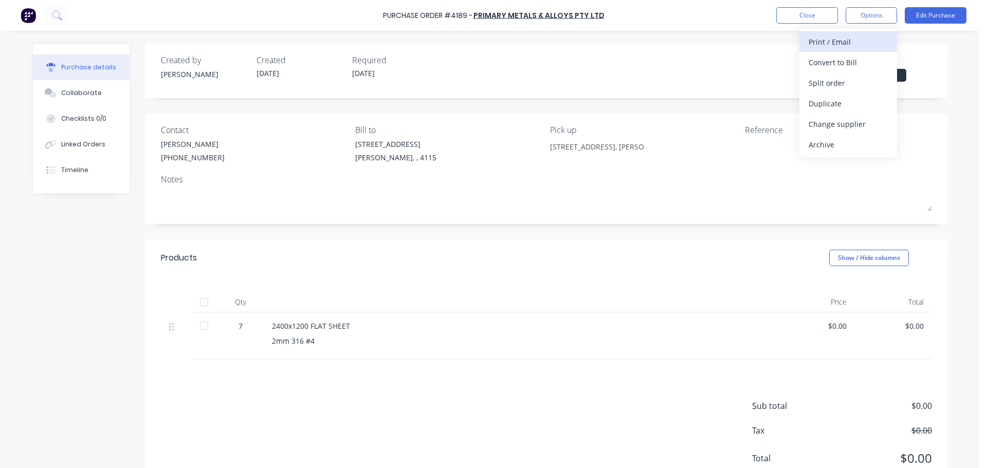
click at [852, 46] on div "Print / Email" at bounding box center [848, 41] width 79 height 15
click at [846, 87] on div "Without pricing" at bounding box center [848, 83] width 79 height 15
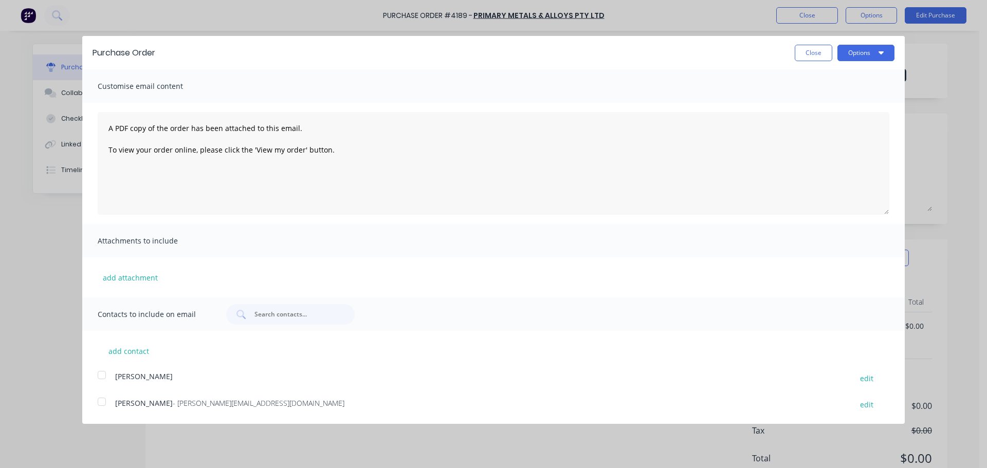
click at [868, 54] on button "Options" at bounding box center [866, 53] width 57 height 16
click at [855, 81] on div "Print" at bounding box center [845, 78] width 79 height 15
click at [815, 50] on button "Close" at bounding box center [814, 53] width 38 height 16
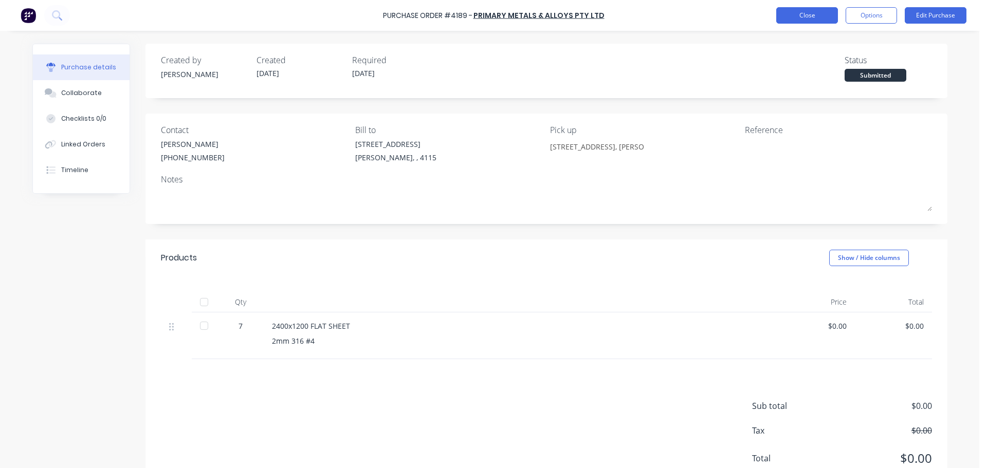
click at [804, 14] on button "Close" at bounding box center [807, 15] width 62 height 16
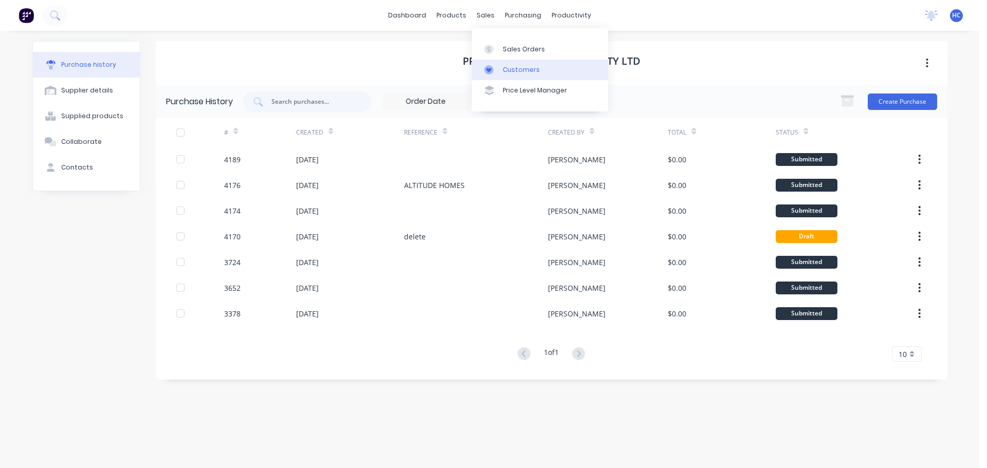
click at [520, 70] on div "Customers" at bounding box center [521, 69] width 37 height 9
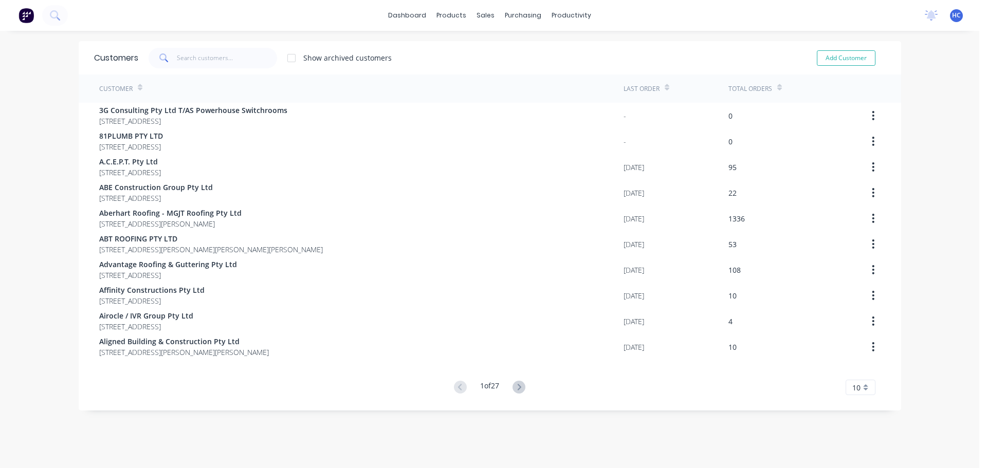
click at [228, 43] on div "Customers Show archived customers Add Customer" at bounding box center [490, 57] width 823 height 33
click at [227, 49] on input "text" at bounding box center [227, 58] width 100 height 21
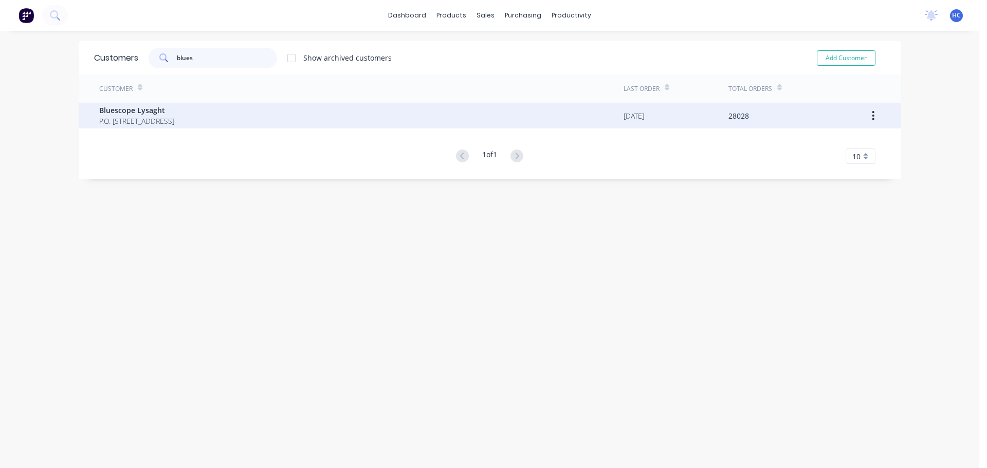
type input "blues"
click at [167, 124] on span "P.O. [STREET_ADDRESS]" at bounding box center [136, 121] width 75 height 11
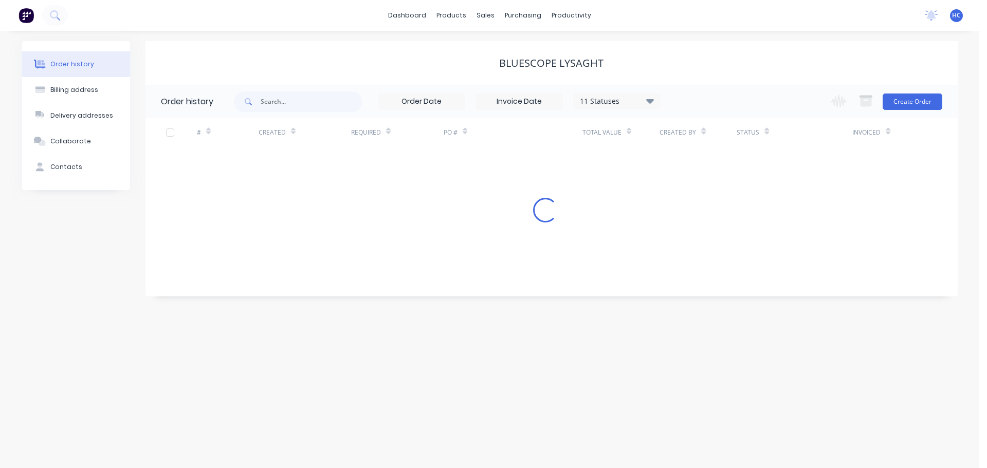
click at [264, 90] on div "11 Statuses Invoice Status Invoiced Not Invoiced Partial Order Status All Archi…" at bounding box center [447, 101] width 427 height 33
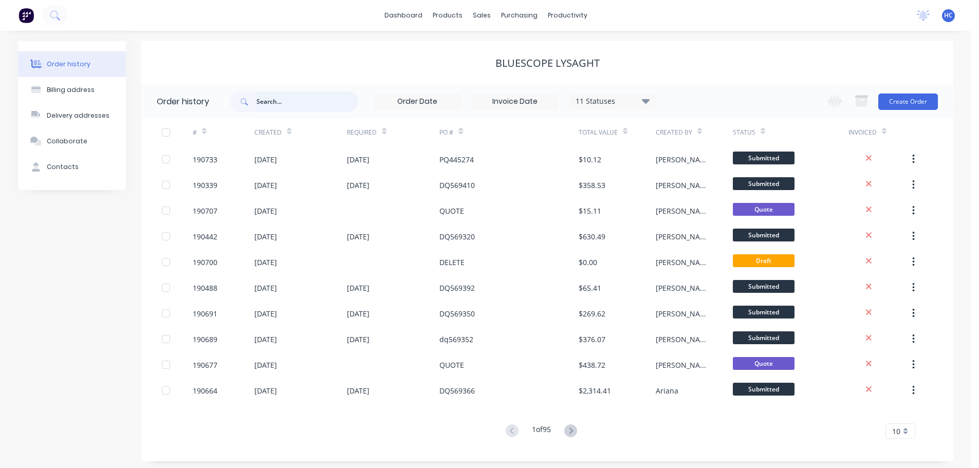
click at [291, 103] on input "text" at bounding box center [308, 102] width 102 height 21
type input "557"
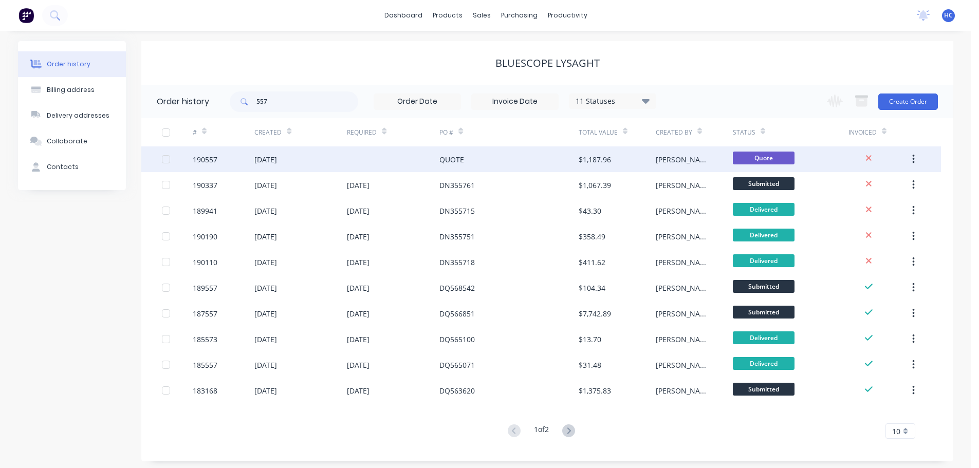
click at [330, 151] on div "[DATE]" at bounding box center [301, 160] width 93 height 26
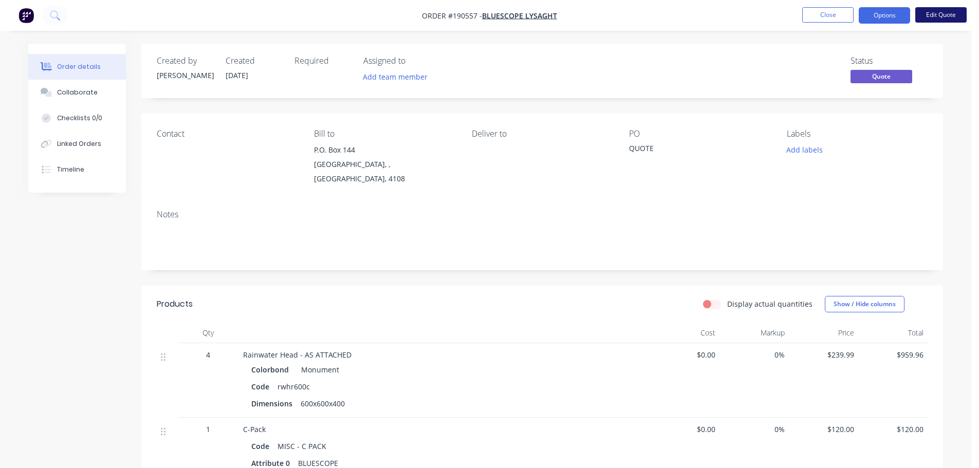
click at [938, 12] on button "Edit Quote" at bounding box center [941, 14] width 51 height 15
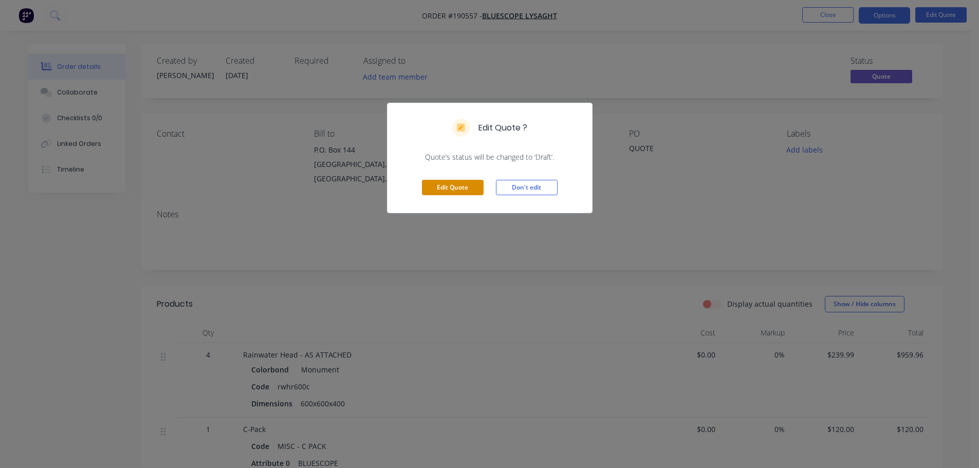
click at [460, 191] on button "Edit Quote" at bounding box center [453, 187] width 62 height 15
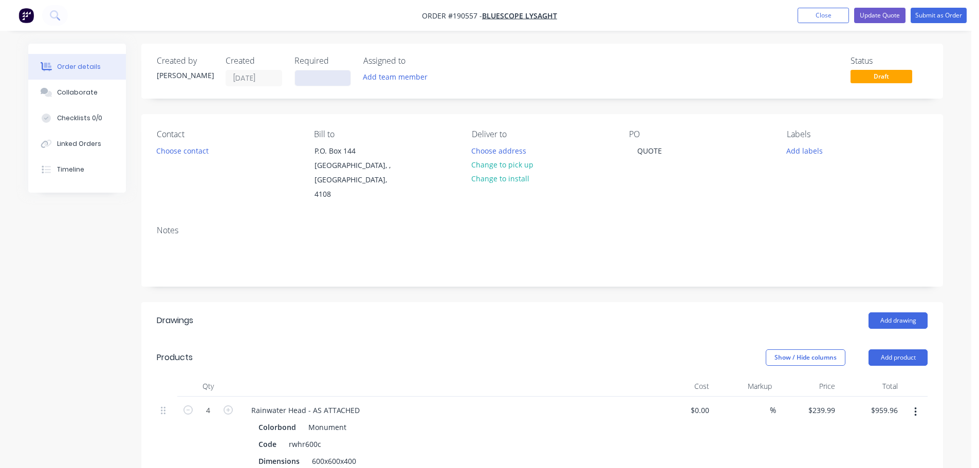
click at [319, 81] on input at bounding box center [323, 77] width 56 height 15
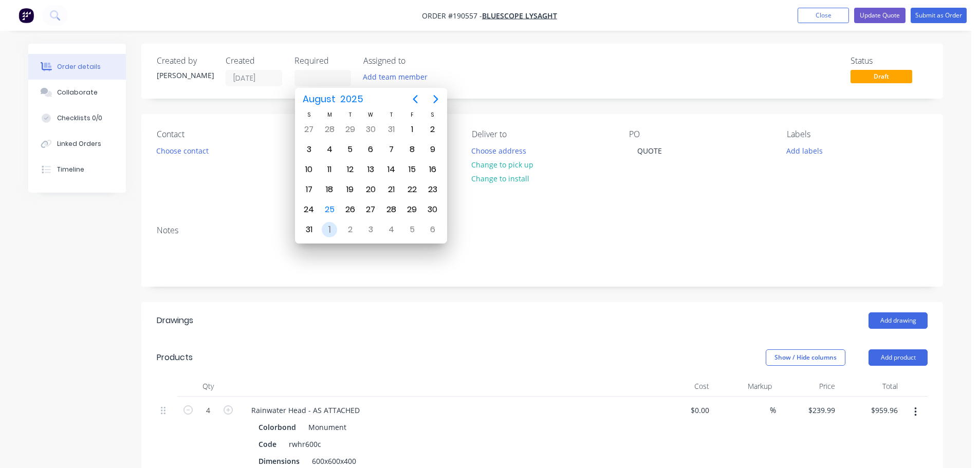
click at [326, 225] on div "1" at bounding box center [329, 229] width 15 height 15
type input "[DATE]"
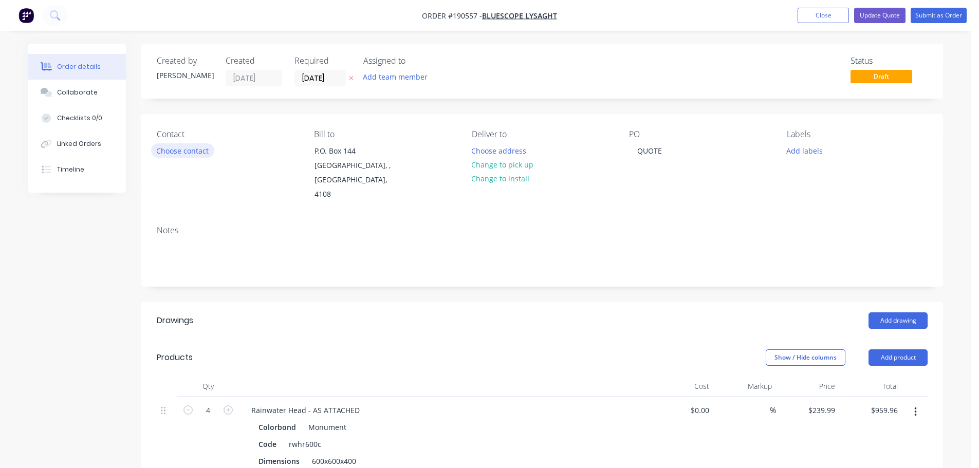
click at [199, 150] on button "Choose contact" at bounding box center [182, 150] width 63 height 14
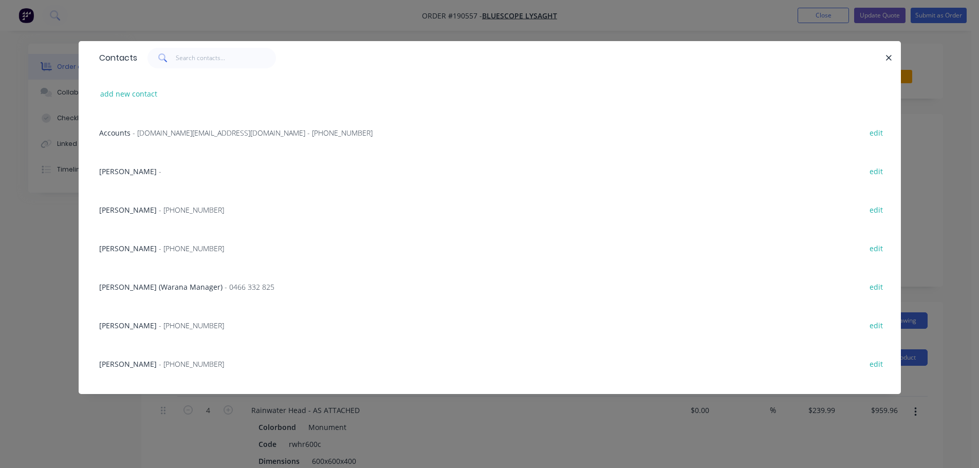
click at [179, 248] on span "- [PHONE_NUMBER]" at bounding box center [191, 249] width 65 height 10
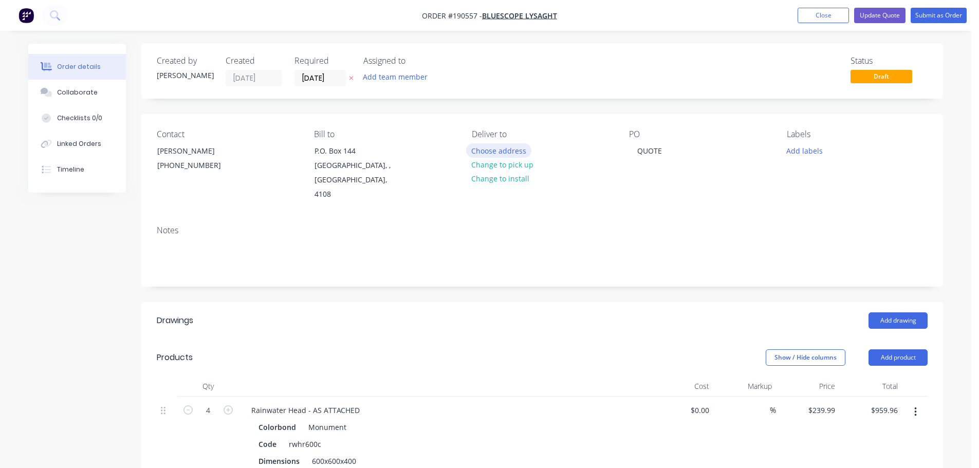
click at [517, 144] on button "Choose address" at bounding box center [499, 150] width 66 height 14
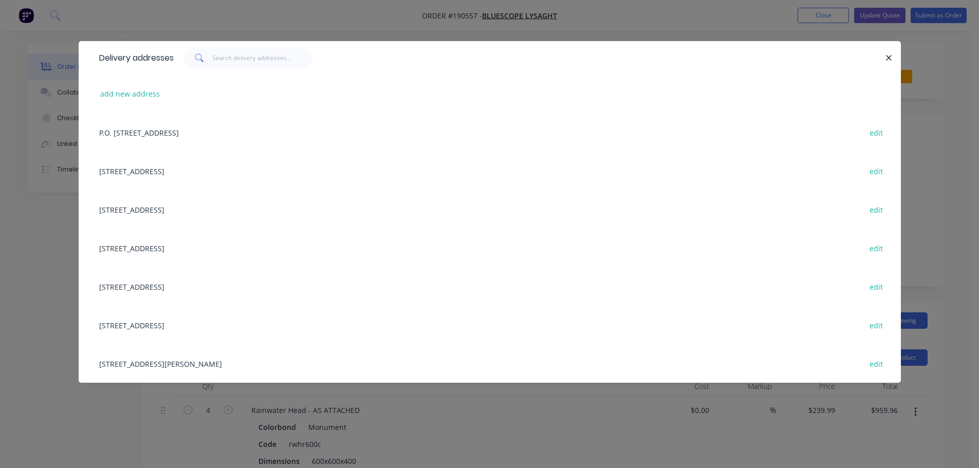
click at [154, 369] on div "[STREET_ADDRESS][PERSON_NAME] edit" at bounding box center [490, 363] width 792 height 39
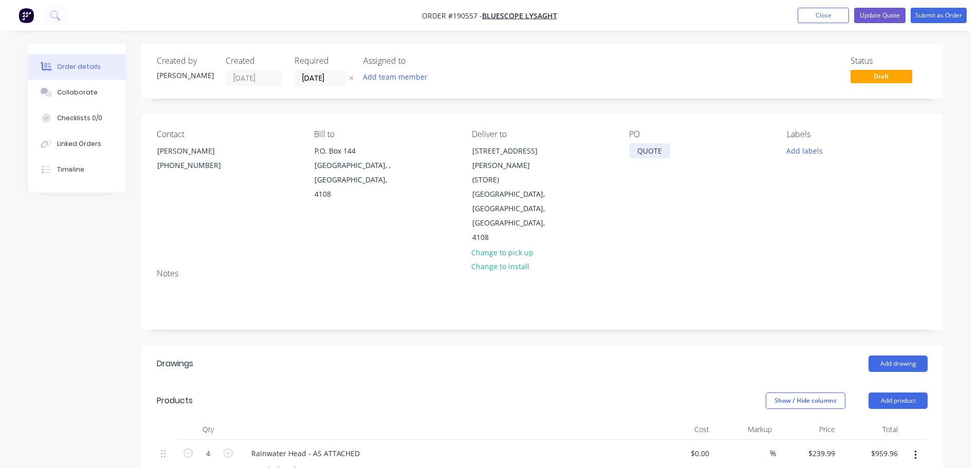
click at [656, 149] on div "QUOTE" at bounding box center [649, 150] width 41 height 15
click at [804, 150] on button "Add labels" at bounding box center [804, 150] width 47 height 14
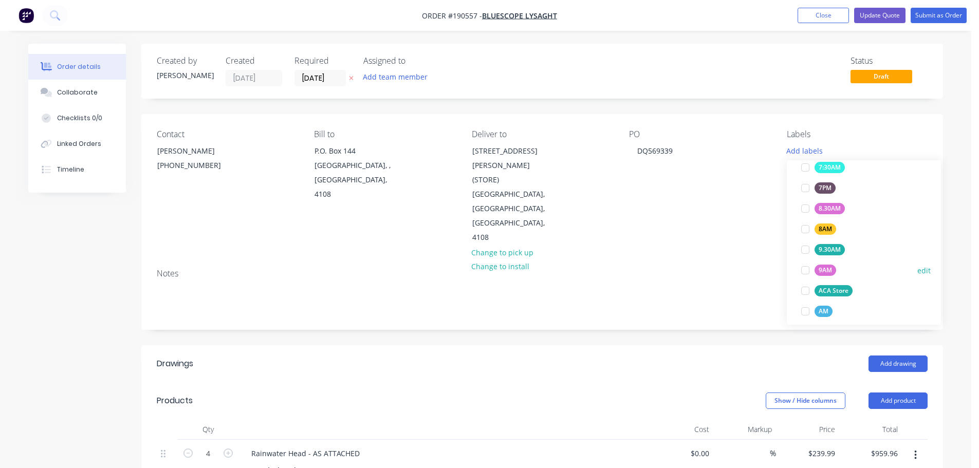
scroll to position [309, 0]
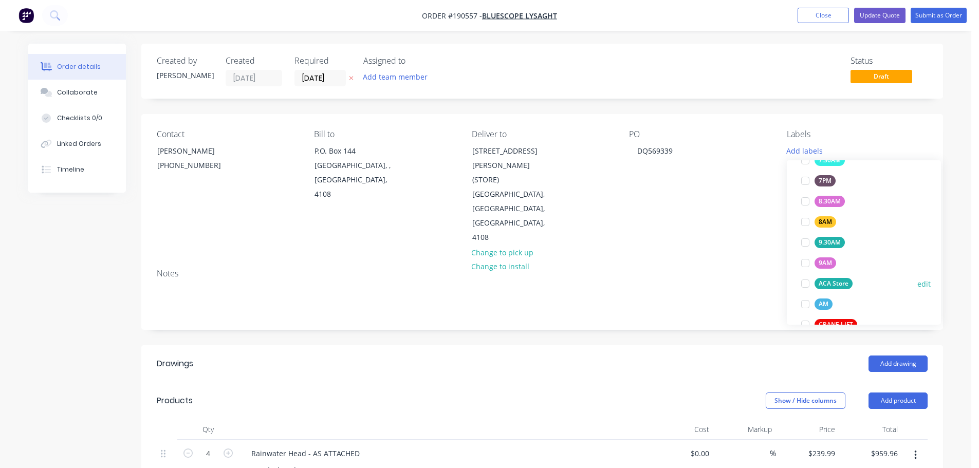
click at [845, 285] on div "ACA Store" at bounding box center [834, 283] width 38 height 11
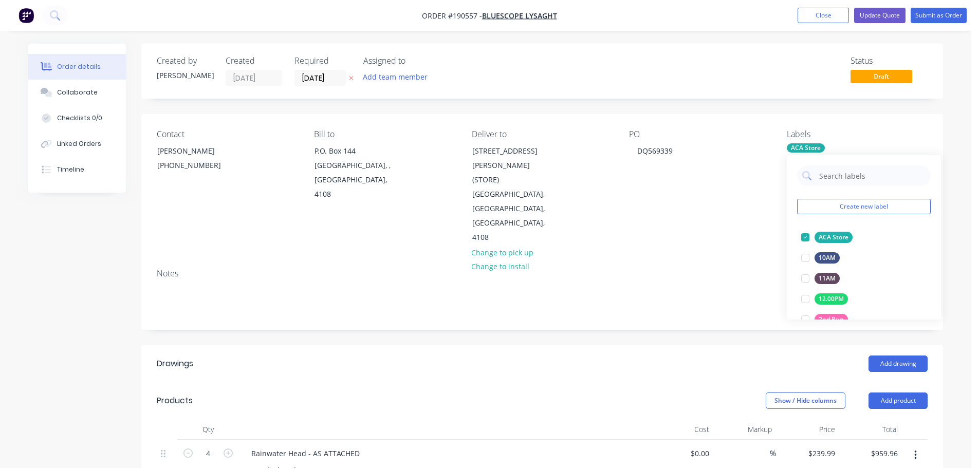
click at [602, 356] on div "Add drawing" at bounding box center [624, 364] width 607 height 16
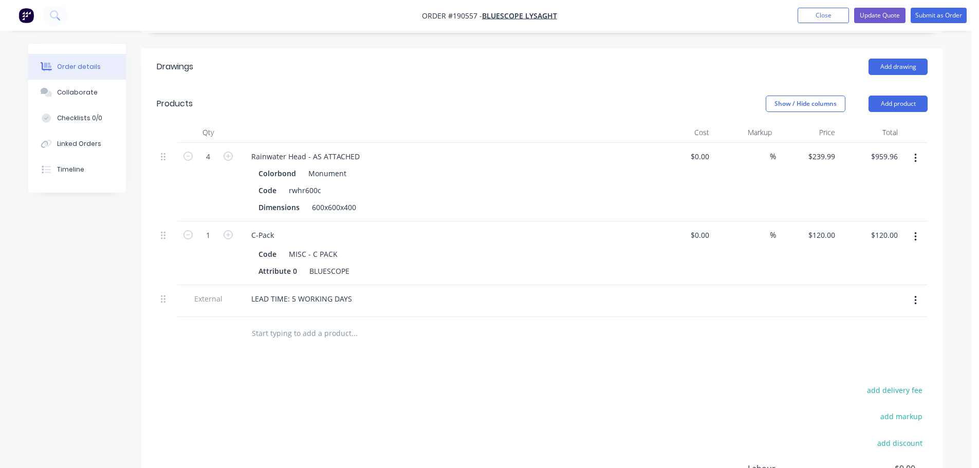
scroll to position [309, 0]
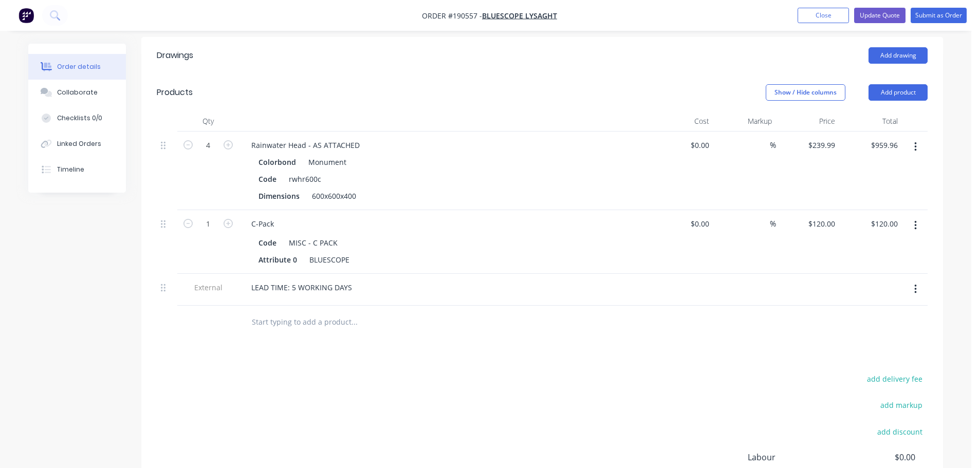
click at [917, 280] on button "button" at bounding box center [916, 289] width 24 height 19
click at [872, 330] on div "Delete" at bounding box center [879, 337] width 79 height 15
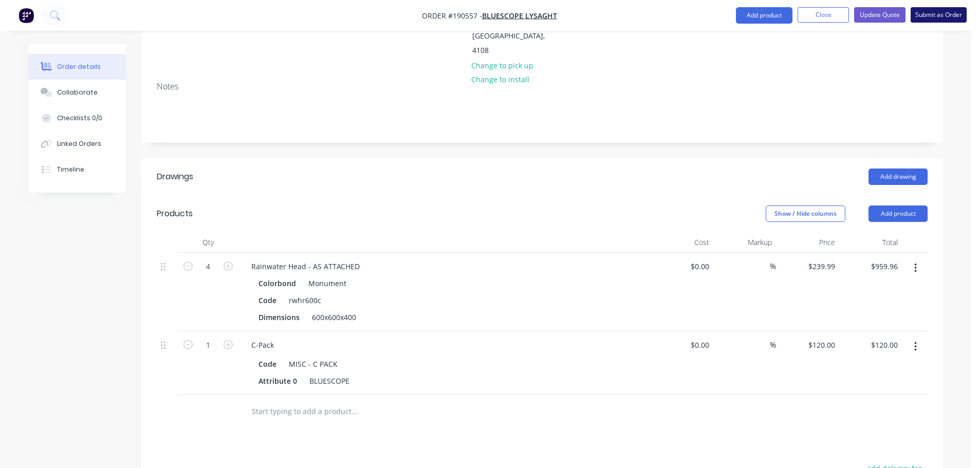
scroll to position [72, 0]
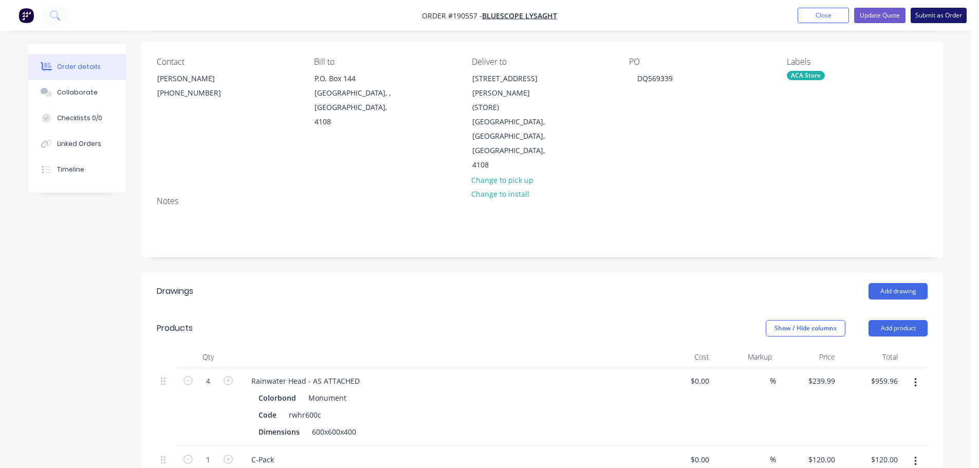
click at [933, 16] on button "Submit as Order" at bounding box center [939, 15] width 56 height 15
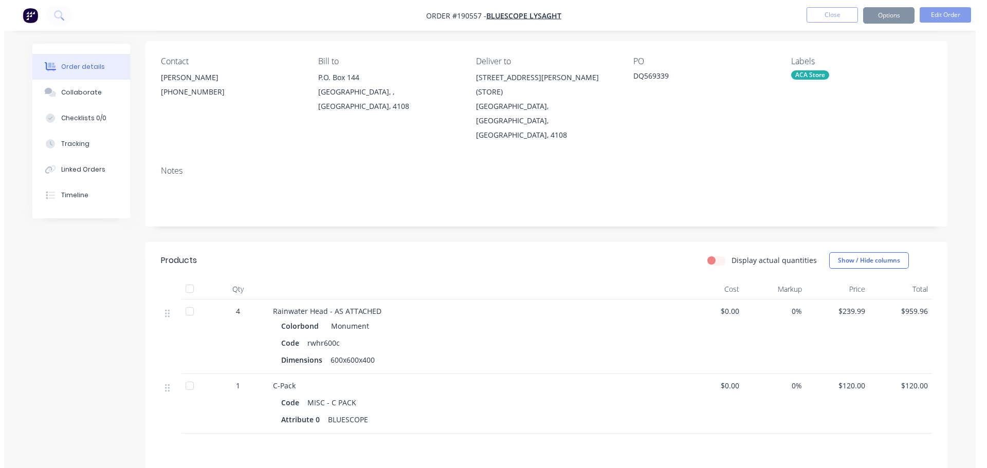
scroll to position [0, 0]
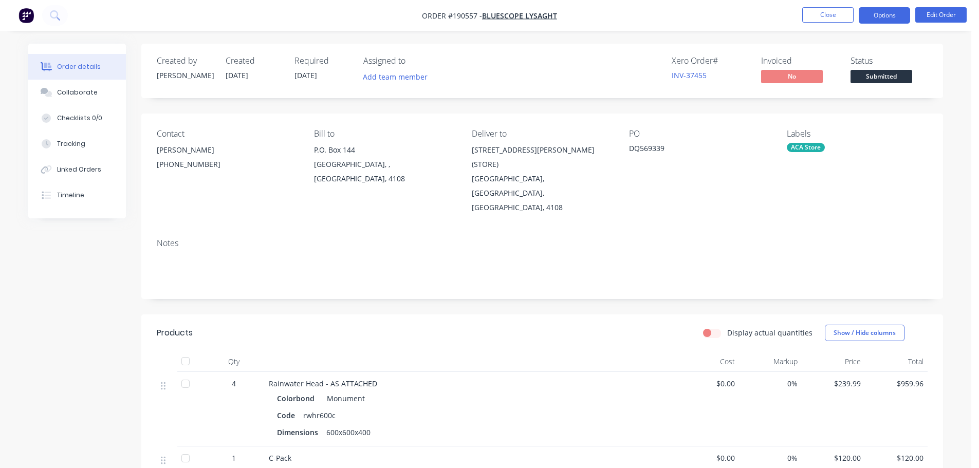
click at [897, 15] on button "Options" at bounding box center [884, 15] width 51 height 16
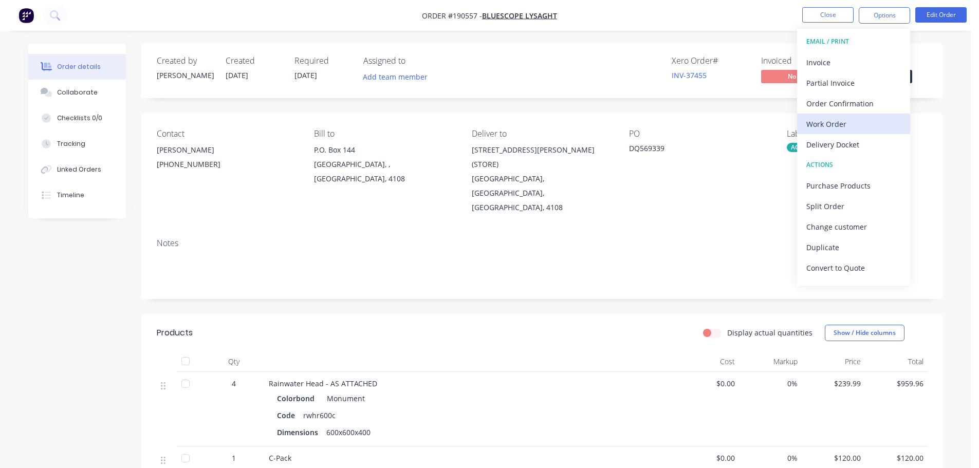
click at [831, 133] on button "Work Order" at bounding box center [853, 124] width 113 height 21
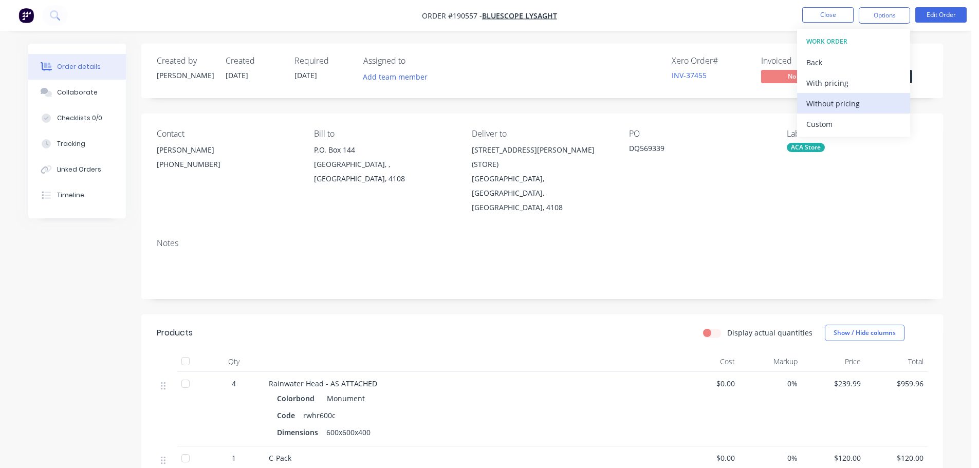
click at [847, 113] on button "Without pricing" at bounding box center [853, 103] width 113 height 21
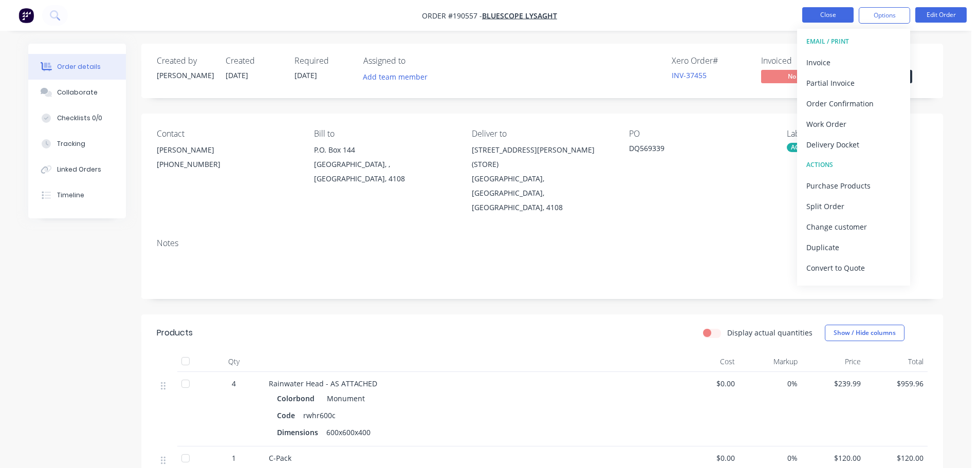
click at [838, 15] on button "Close" at bounding box center [828, 14] width 51 height 15
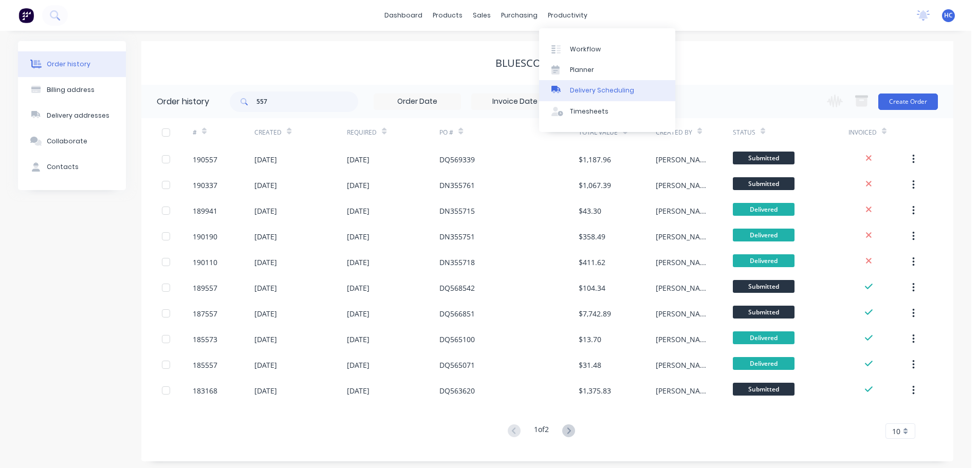
click at [586, 81] on link "Delivery Scheduling" at bounding box center [607, 90] width 136 height 21
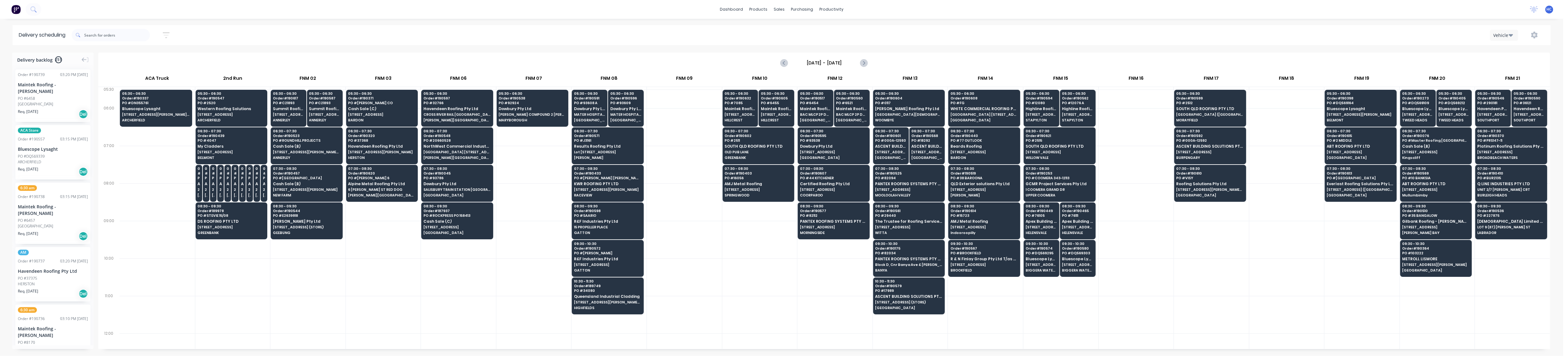
click at [601, 63] on div "[DATE] - [DATE]" at bounding box center [824, 63] width 1451 height 19
click at [601, 63] on icon "Next page" at bounding box center [864, 63] width 7 height 7
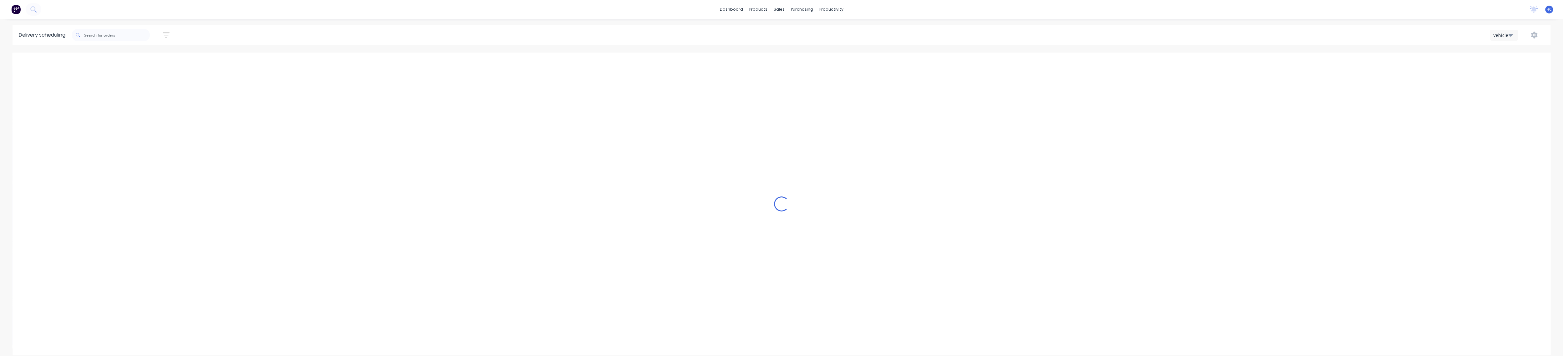
type input "[DATE] - [DATE]"
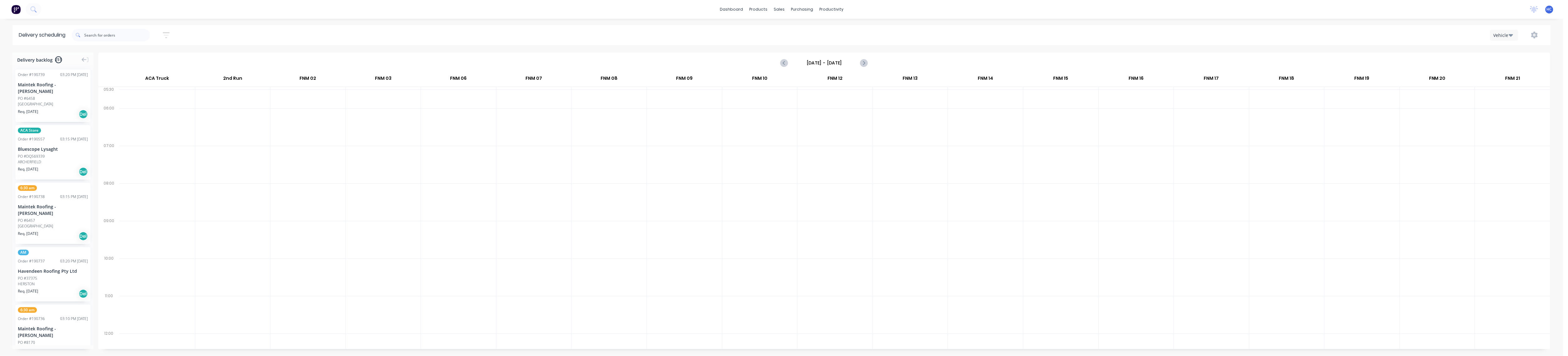
click at [173, 39] on button "button" at bounding box center [166, 35] width 20 height 12
drag, startPoint x: 158, startPoint y: 63, endPoint x: 158, endPoint y: 59, distance: 4.0
click at [157, 63] on label at bounding box center [137, 58] width 59 height 10
click at [157, 63] on input at bounding box center [138, 58] width 58 height 9
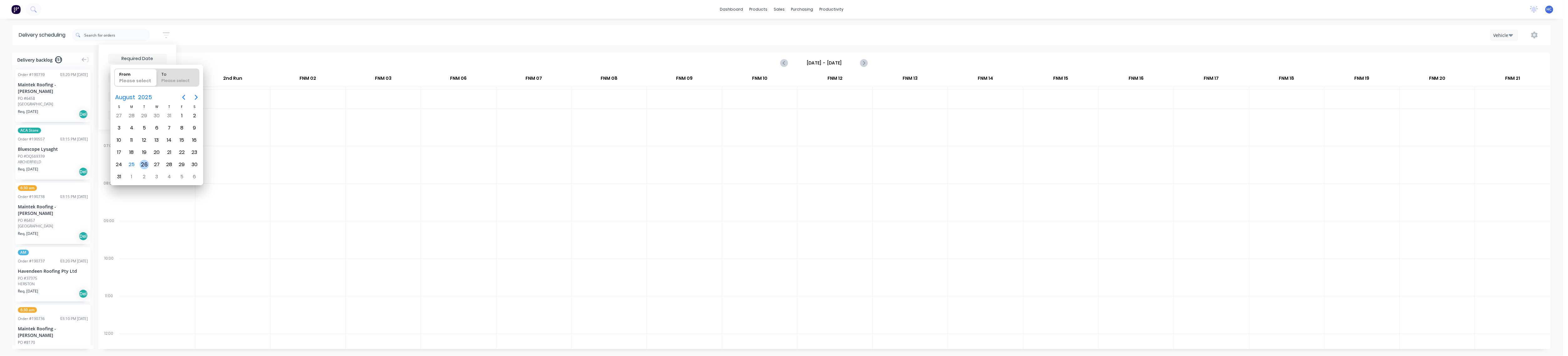
click at [139, 162] on div "26" at bounding box center [144, 165] width 13 height 12
type input "[DATE]"
radio input "false"
radio input "true"
click at [140, 162] on div "26" at bounding box center [144, 165] width 13 height 12
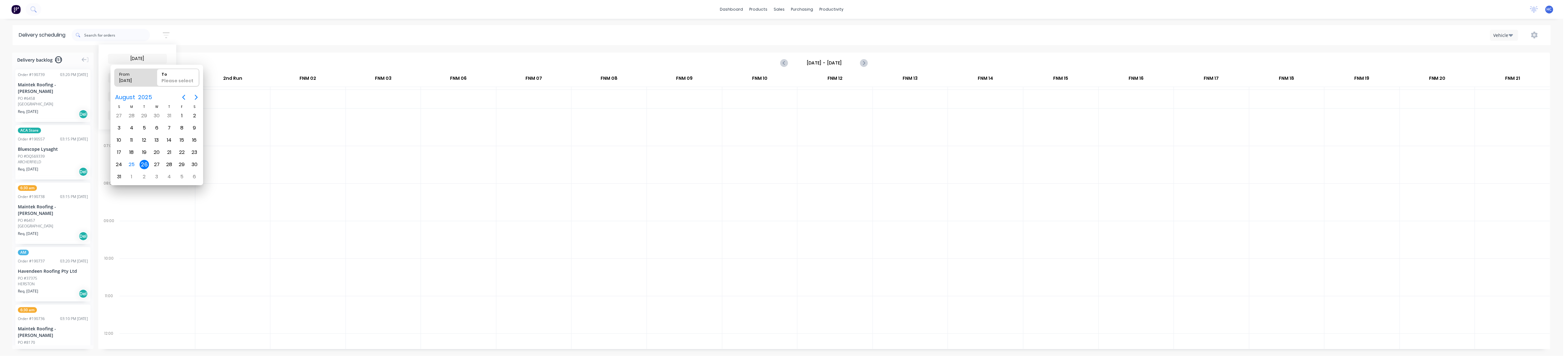
type input "[DATE] - [DATE]"
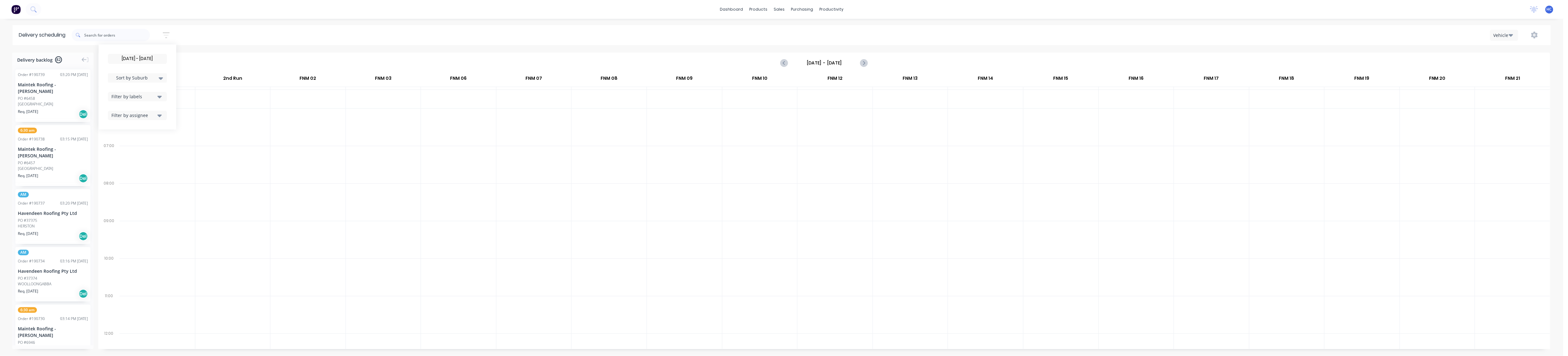
click at [128, 100] on button "Filter by labels" at bounding box center [137, 96] width 59 height 9
click at [119, 145] on div "button" at bounding box center [118, 143] width 13 height 13
click at [153, 71] on div "[DATE] - [DATE] Sort by Suburb Created date Required date Order number Customer…" at bounding box center [137, 86] width 59 height 66
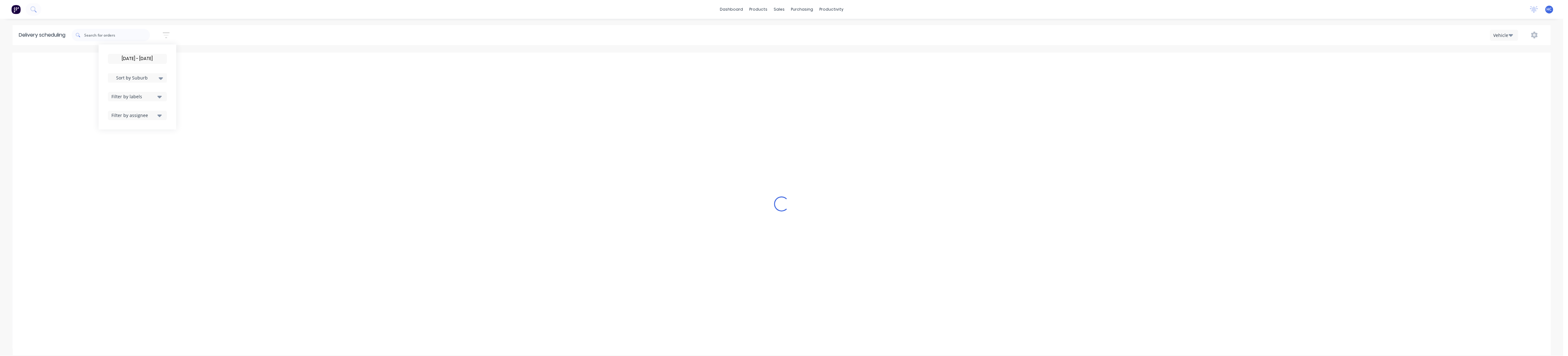
click at [152, 75] on span "Sort by Suburb" at bounding box center [132, 77] width 41 height 7
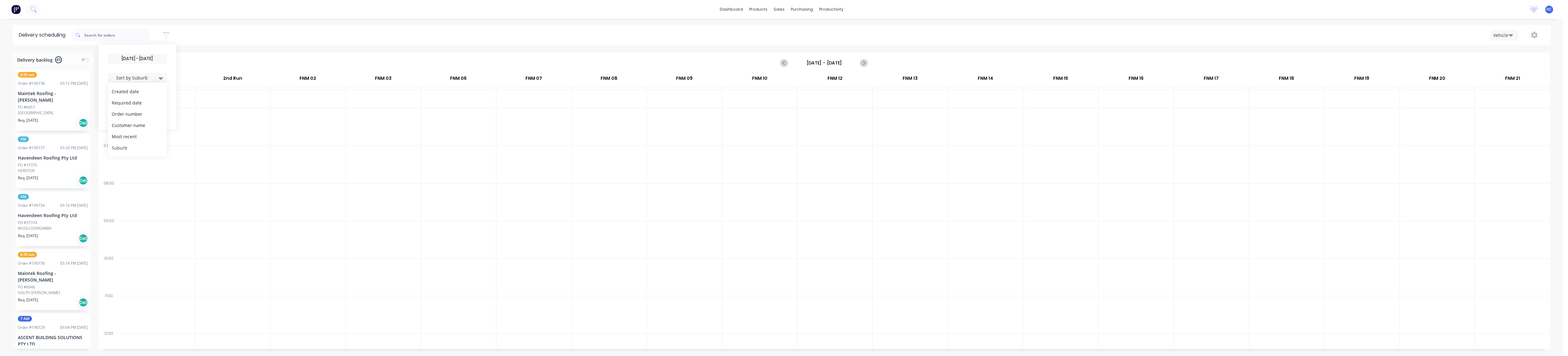
click at [130, 150] on div "Suburb" at bounding box center [137, 147] width 59 height 12
click at [245, 212] on div at bounding box center [233, 202] width 75 height 38
drag, startPoint x: 64, startPoint y: 100, endPoint x: 140, endPoint y: 94, distance: 76.2
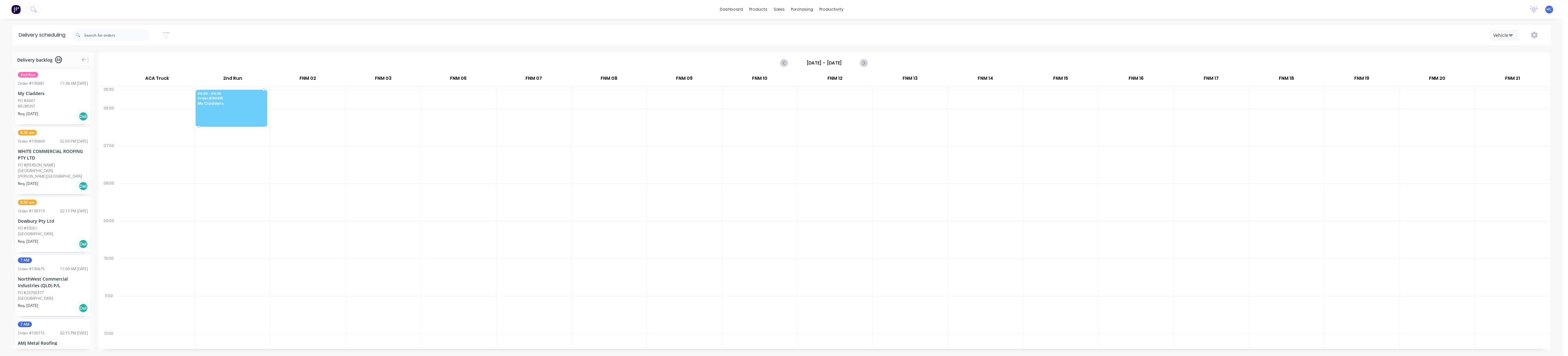
drag, startPoint x: 65, startPoint y: 96, endPoint x: 243, endPoint y: 94, distance: 178.0
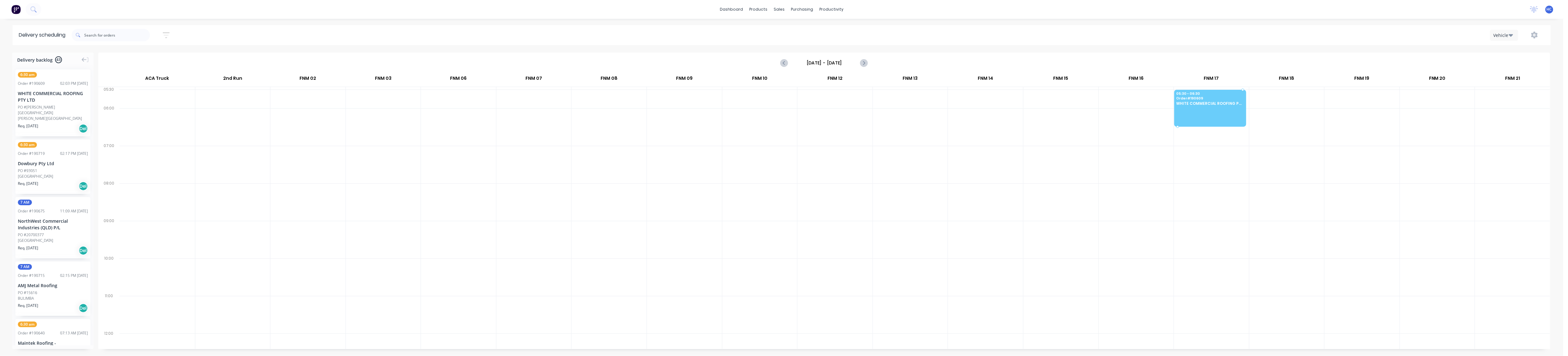
drag, startPoint x: 51, startPoint y: 105, endPoint x: 1203, endPoint y: 96, distance: 1152.0
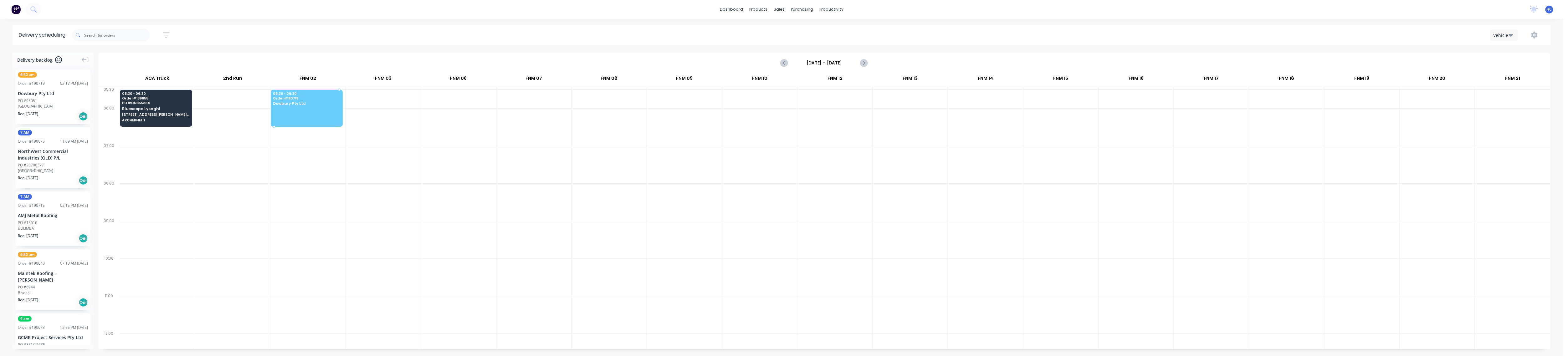
drag, startPoint x: 33, startPoint y: 99, endPoint x: 297, endPoint y: 95, distance: 264.0
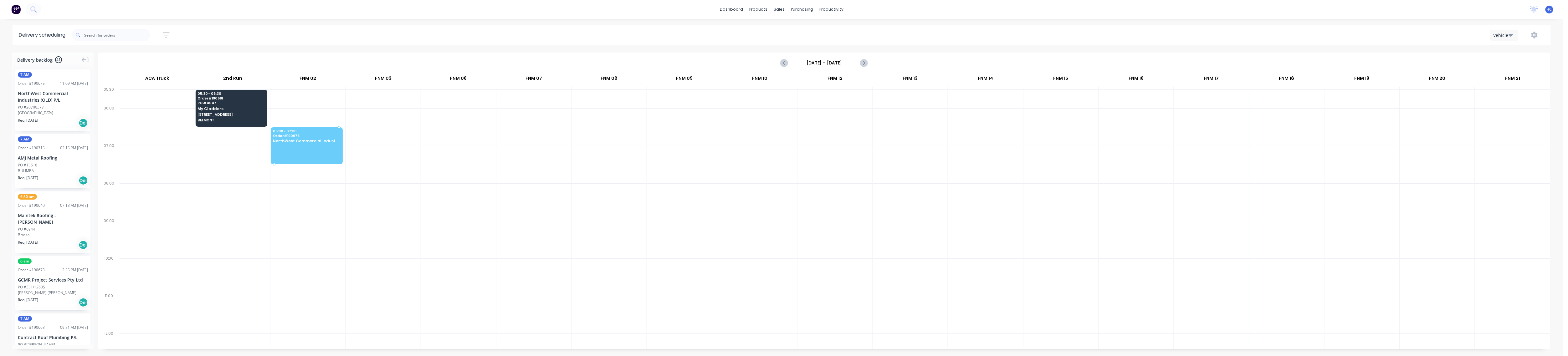
drag, startPoint x: 32, startPoint y: 113, endPoint x: 310, endPoint y: 140, distance: 279.3
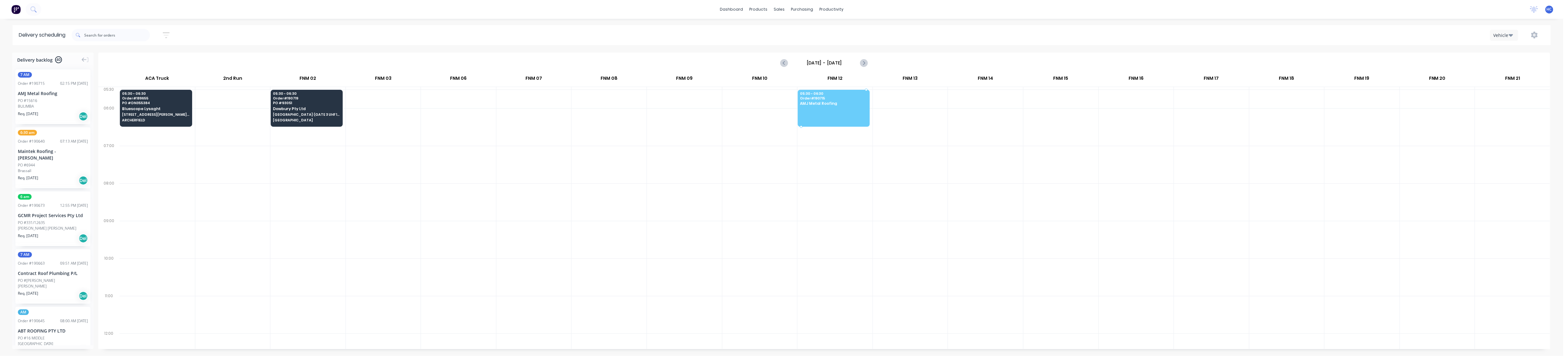
drag, startPoint x: 41, startPoint y: 103, endPoint x: 848, endPoint y: 91, distance: 807.1
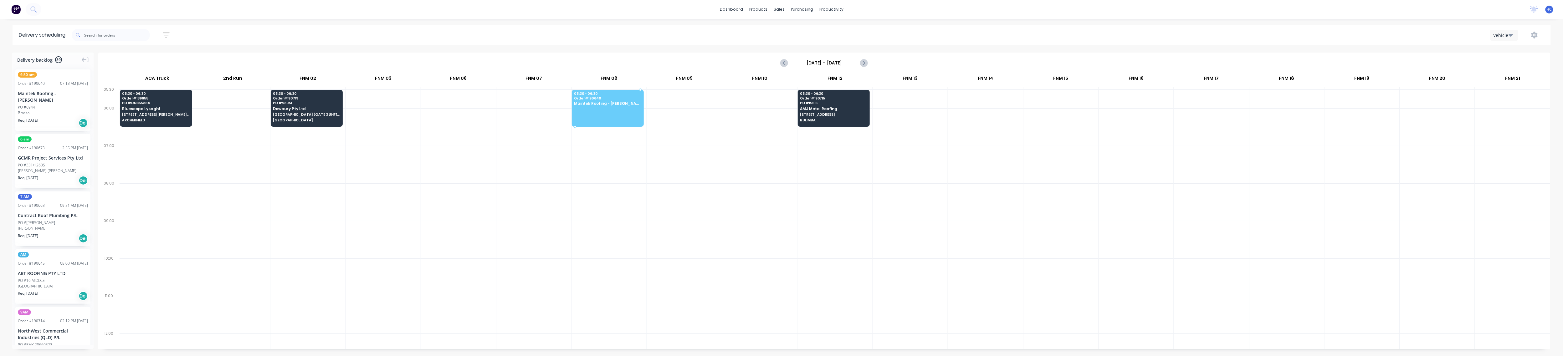
drag, startPoint x: 45, startPoint y: 106, endPoint x: 617, endPoint y: 105, distance: 572.0
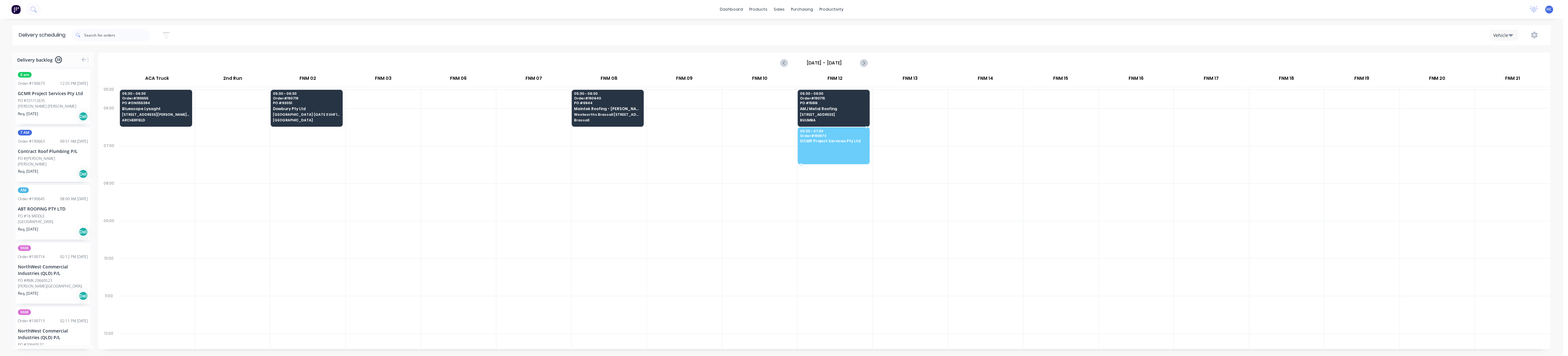
drag, startPoint x: 46, startPoint y: 97, endPoint x: 839, endPoint y: 142, distance: 794.3
click at [475, 165] on div at bounding box center [458, 165] width 75 height 38
drag, startPoint x: 421, startPoint y: 282, endPoint x: 138, endPoint y: 72, distance: 352.4
click at [421, 282] on div at bounding box center [458, 277] width 75 height 38
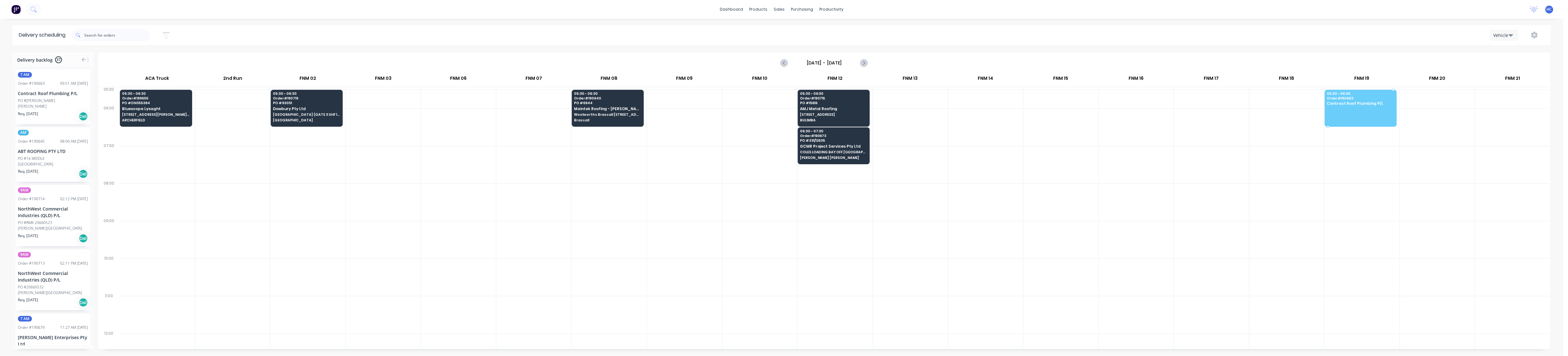
drag, startPoint x: 43, startPoint y: 97, endPoint x: 1345, endPoint y: 94, distance: 1302.0
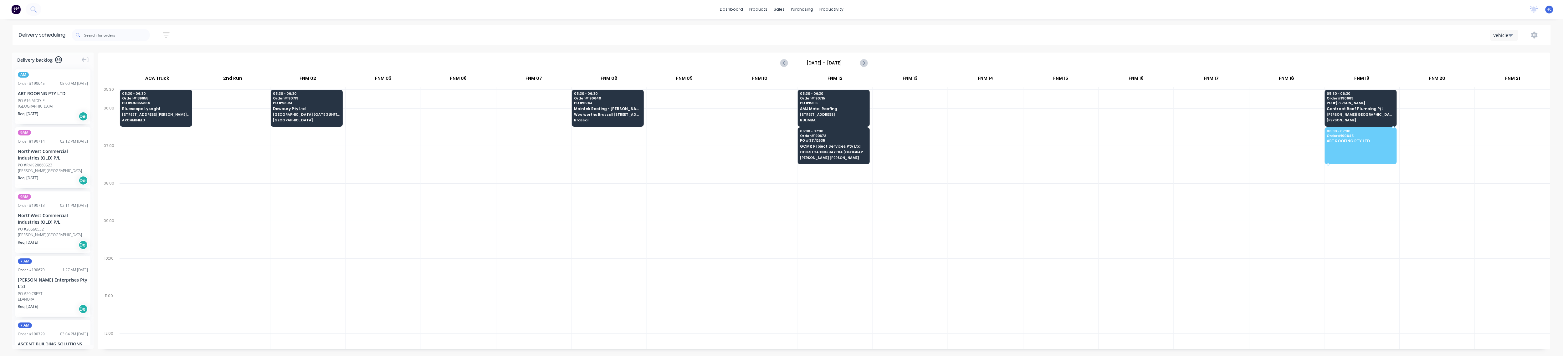
drag, startPoint x: 52, startPoint y: 98, endPoint x: 1365, endPoint y: 136, distance: 1313.5
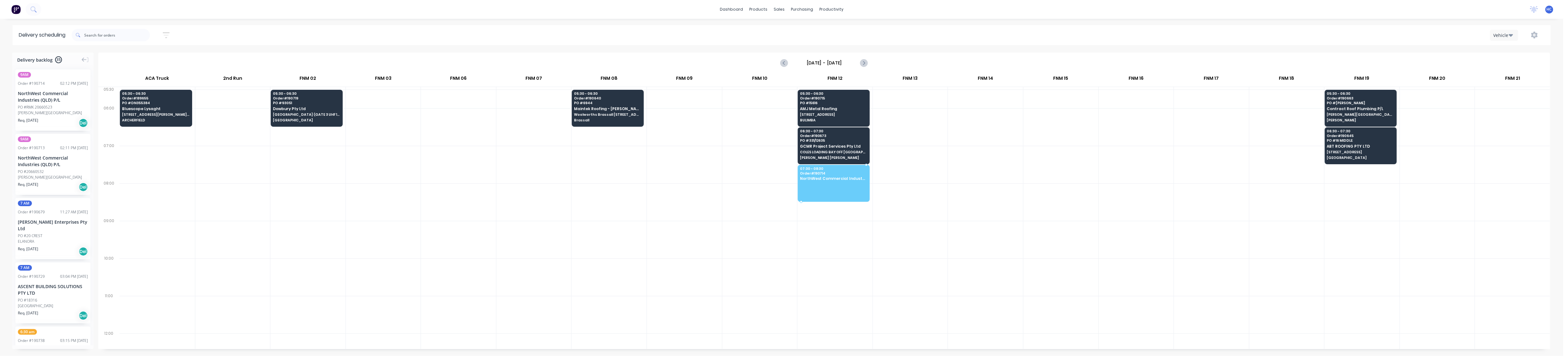
drag, startPoint x: 52, startPoint y: 101, endPoint x: 848, endPoint y: 181, distance: 800.0
drag, startPoint x: 74, startPoint y: 100, endPoint x: 857, endPoint y: 175, distance: 786.6
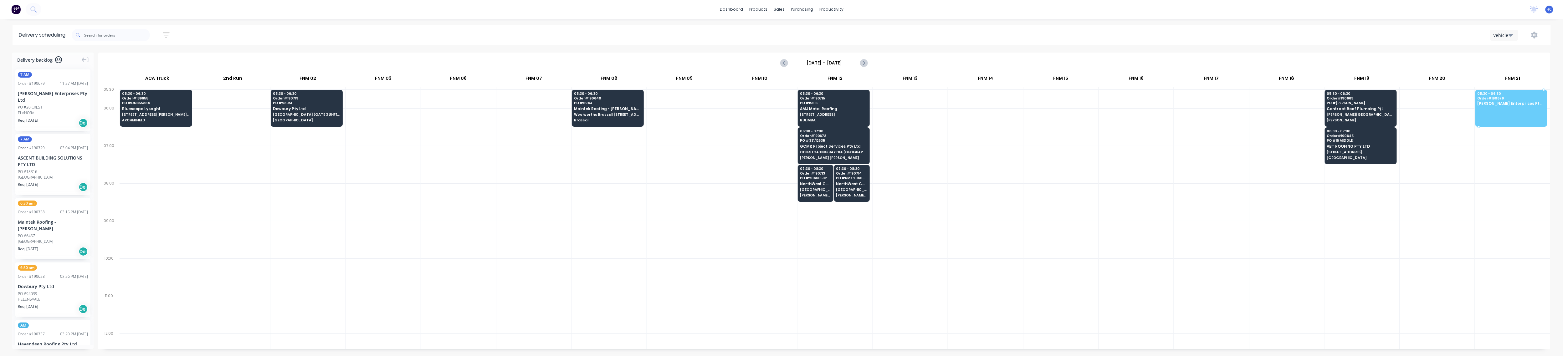
drag, startPoint x: 34, startPoint y: 102, endPoint x: 1488, endPoint y: 91, distance: 1454.0
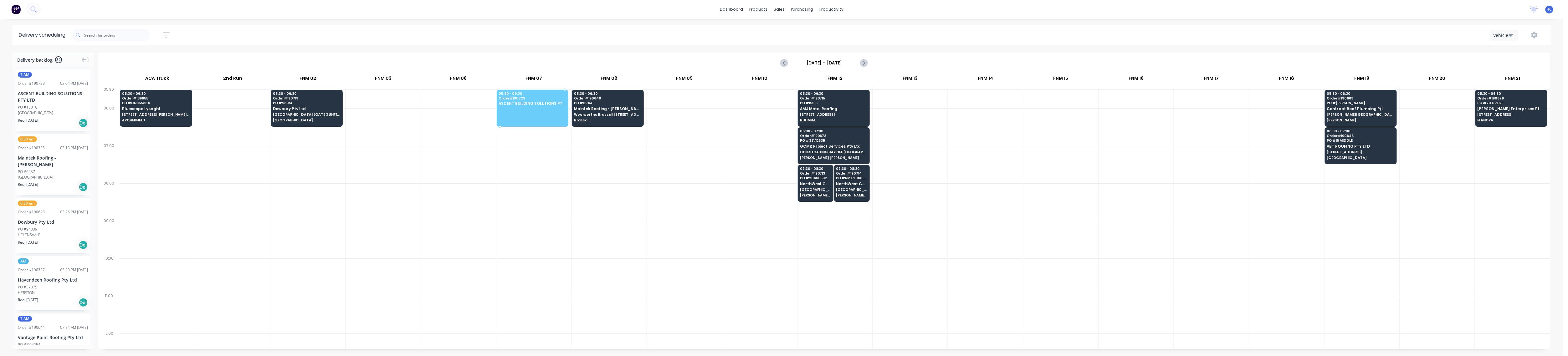
drag, startPoint x: 19, startPoint y: 100, endPoint x: 551, endPoint y: 103, distance: 532.0
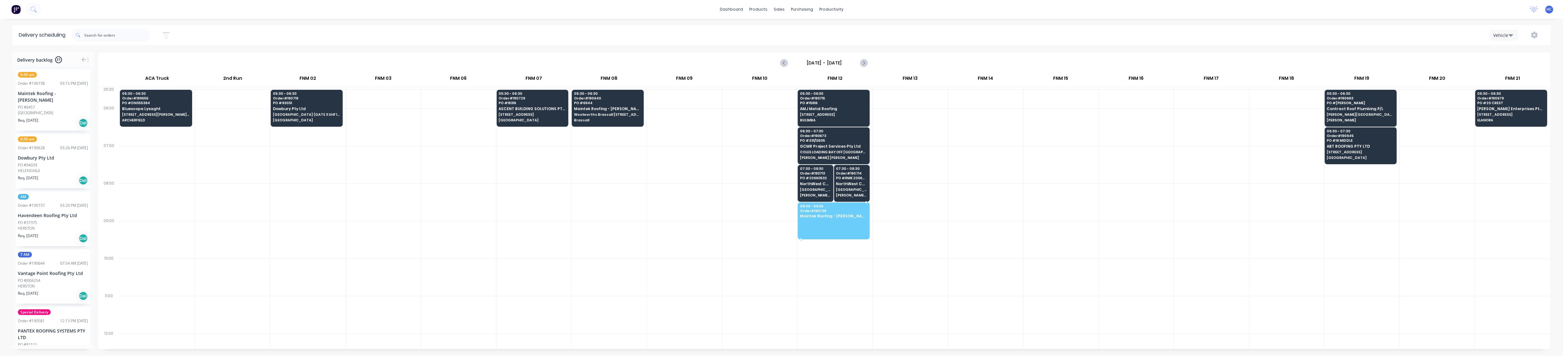
drag, startPoint x: 46, startPoint y: 103, endPoint x: 847, endPoint y: 215, distance: 808.8
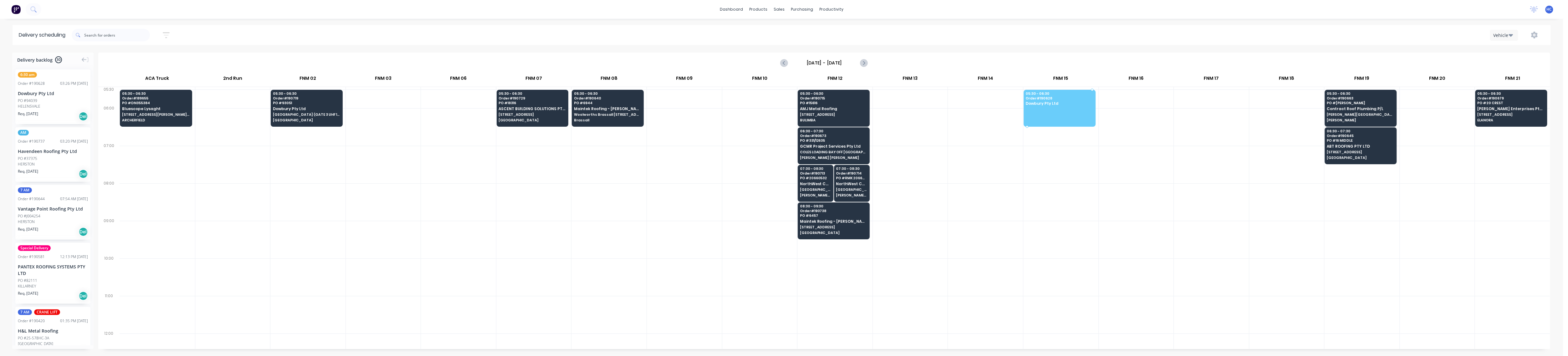
drag, startPoint x: 57, startPoint y: 103, endPoint x: 1077, endPoint y: 93, distance: 1020.0
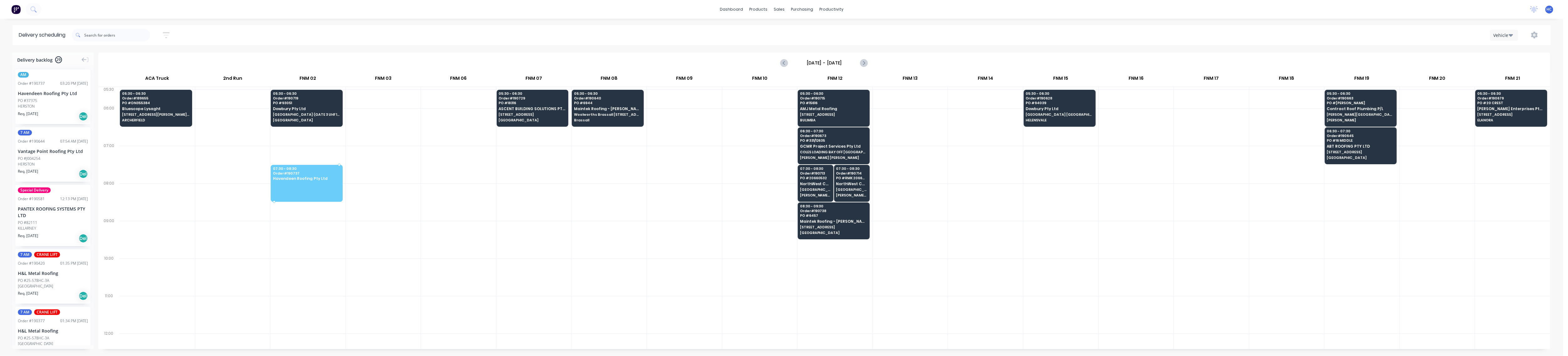
drag, startPoint x: 63, startPoint y: 97, endPoint x: 312, endPoint y: 172, distance: 260.0
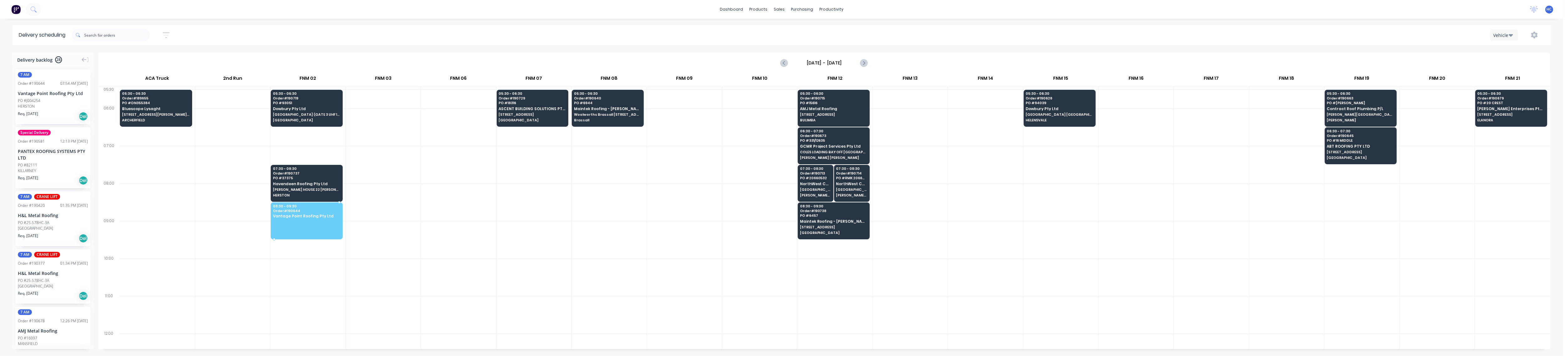
drag, startPoint x: 64, startPoint y: 106, endPoint x: 298, endPoint y: 214, distance: 257.7
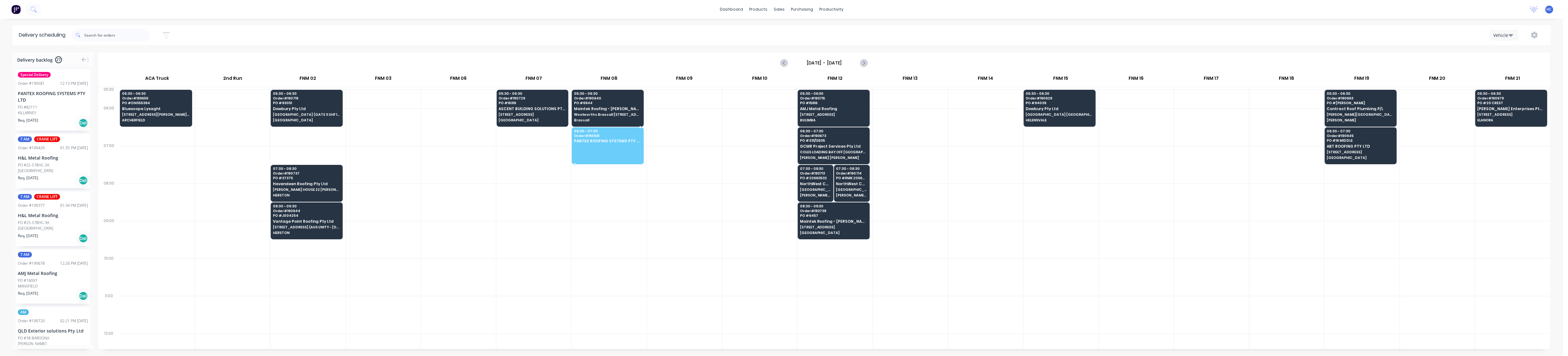
drag, startPoint x: 38, startPoint y: 116, endPoint x: 573, endPoint y: 140, distance: 535.5
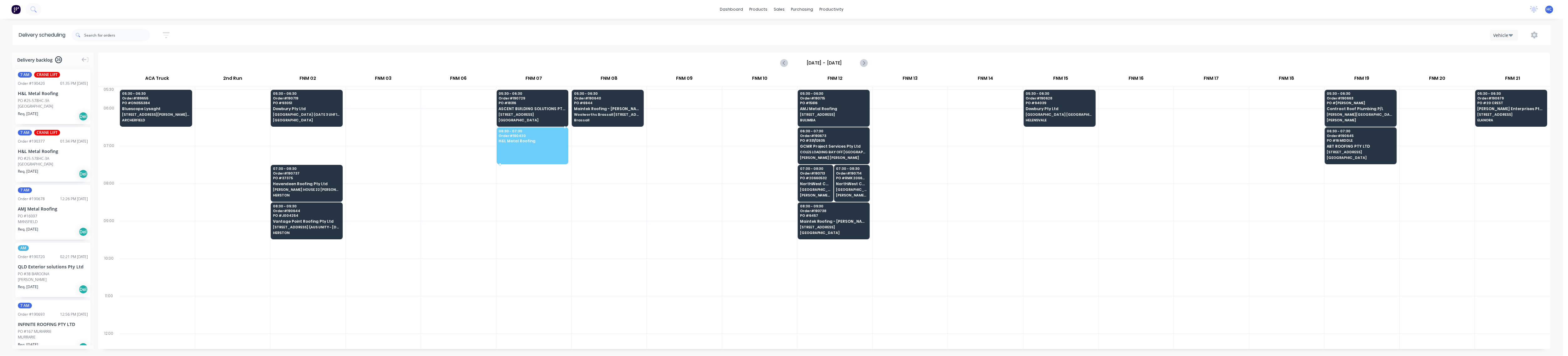
drag, startPoint x: 40, startPoint y: 98, endPoint x: 521, endPoint y: 139, distance: 482.7
drag, startPoint x: 47, startPoint y: 86, endPoint x: 542, endPoint y: 142, distance: 498.2
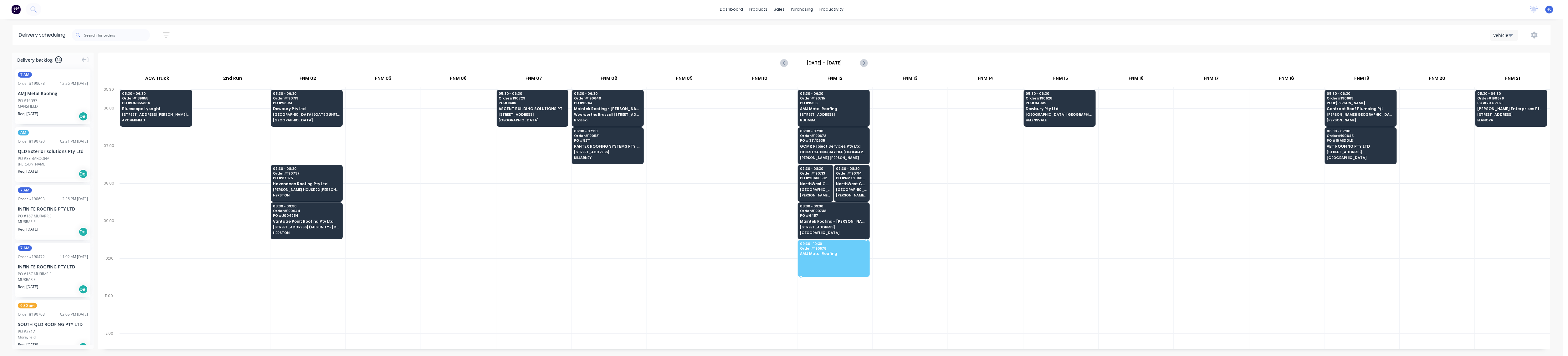
drag, startPoint x: 62, startPoint y: 100, endPoint x: 846, endPoint y: 257, distance: 799.6
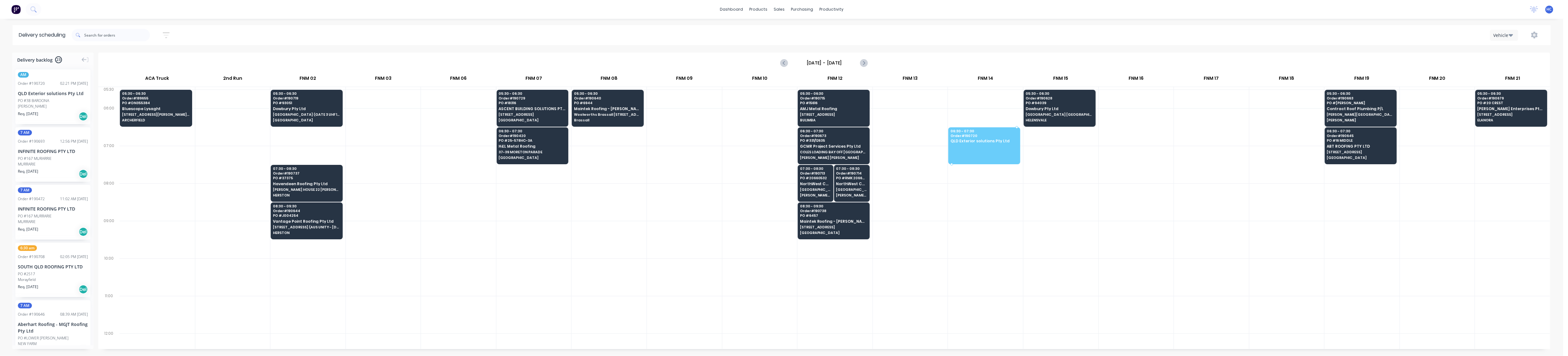
drag, startPoint x: 35, startPoint y: 100, endPoint x: 1003, endPoint y: 129, distance: 968.4
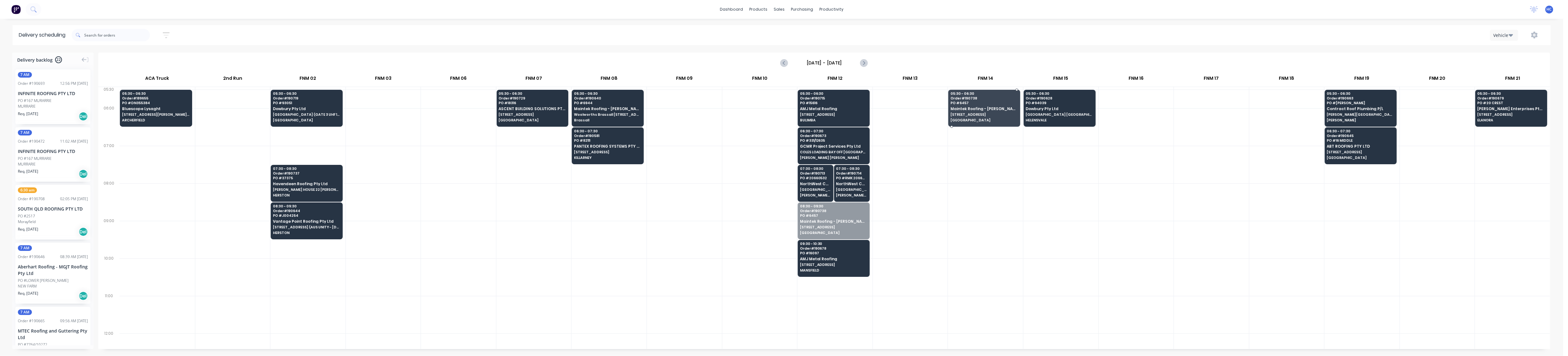
drag, startPoint x: 827, startPoint y: 225, endPoint x: 990, endPoint y: 111, distance: 198.9
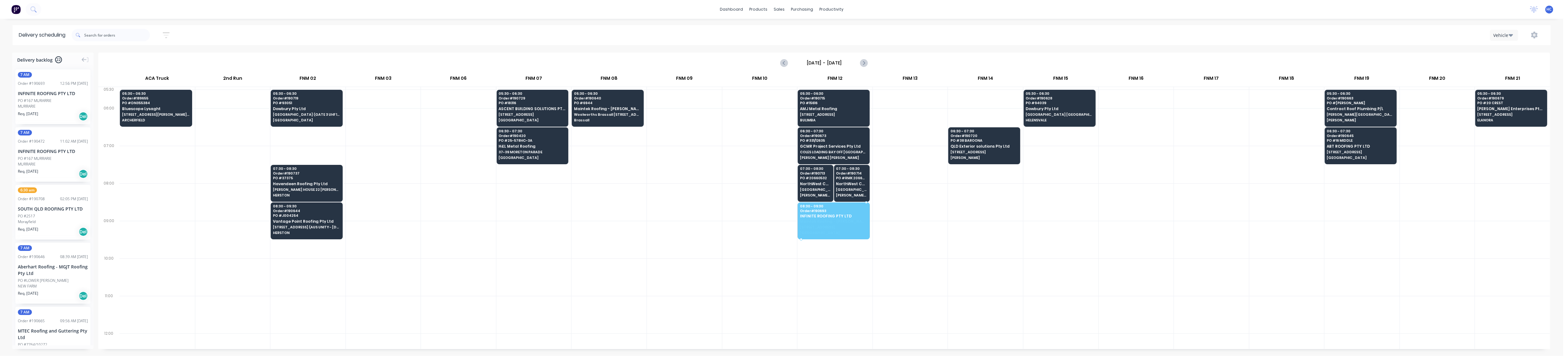
drag, startPoint x: 29, startPoint y: 103, endPoint x: 861, endPoint y: 218, distance: 839.9
click at [601, 248] on div at bounding box center [910, 240] width 75 height 38
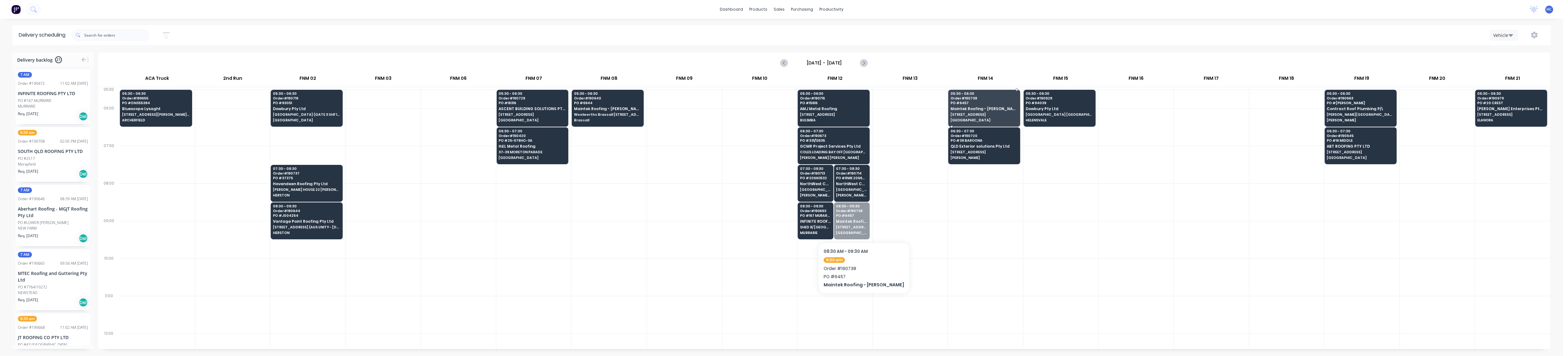
drag, startPoint x: 853, startPoint y: 228, endPoint x: 1017, endPoint y: 115, distance: 199.2
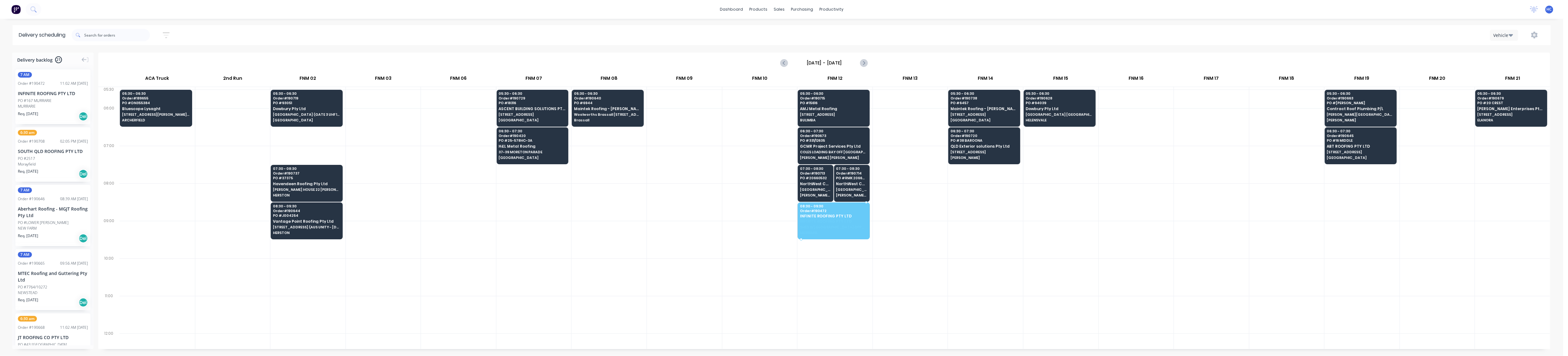
drag, startPoint x: 39, startPoint y: 96, endPoint x: 866, endPoint y: 209, distance: 834.7
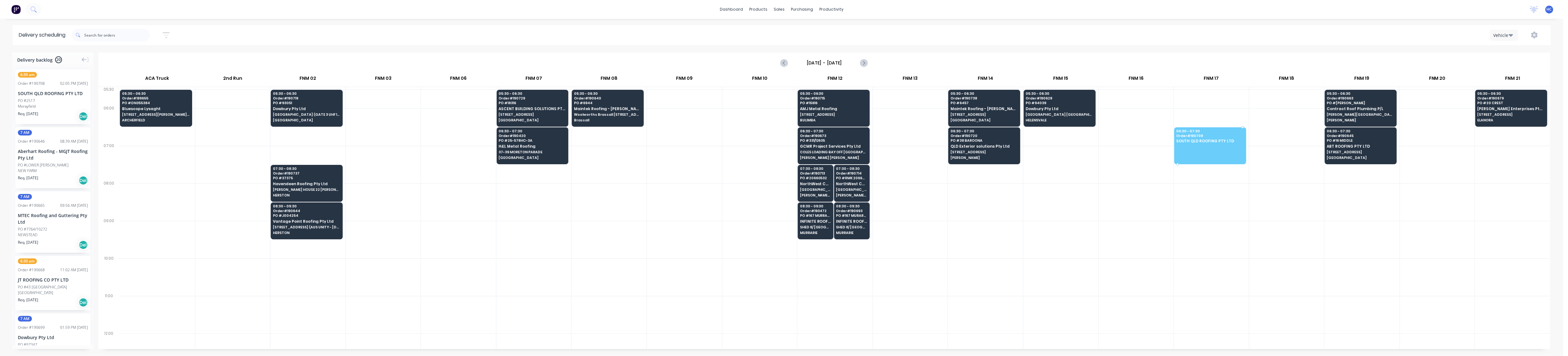
drag, startPoint x: 35, startPoint y: 102, endPoint x: 1215, endPoint y: 138, distance: 1180.5
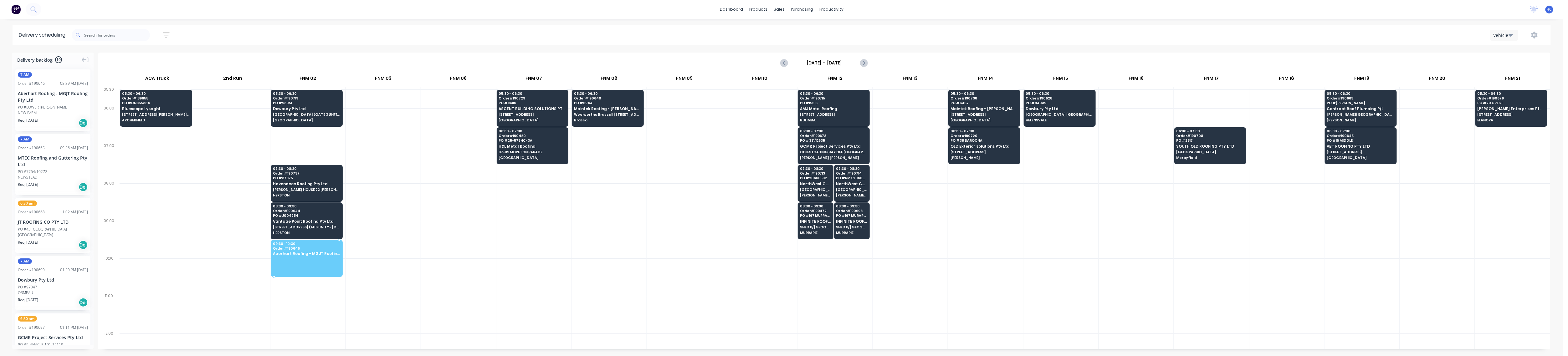
drag, startPoint x: 37, startPoint y: 104, endPoint x: 319, endPoint y: 251, distance: 318.0
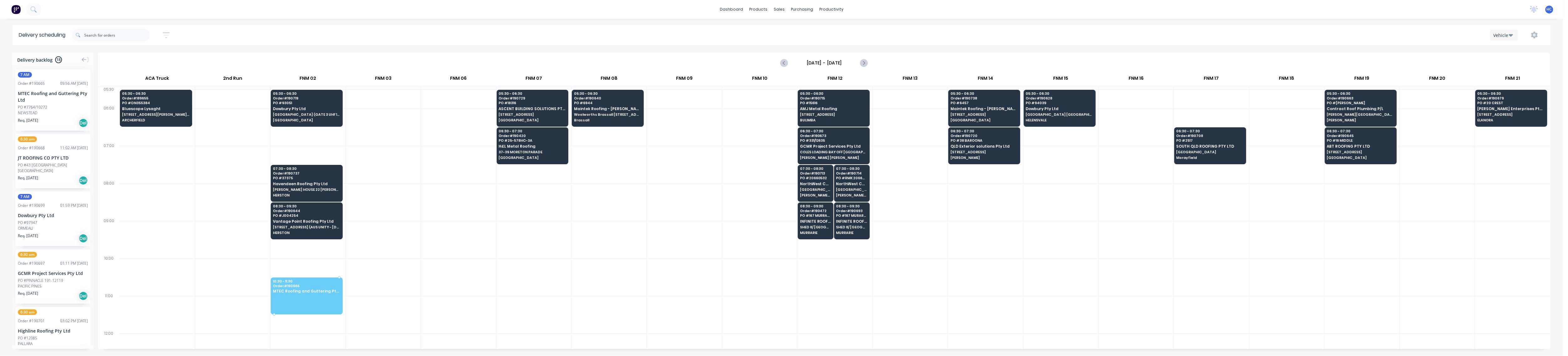
drag, startPoint x: 49, startPoint y: 112, endPoint x: 292, endPoint y: 289, distance: 300.6
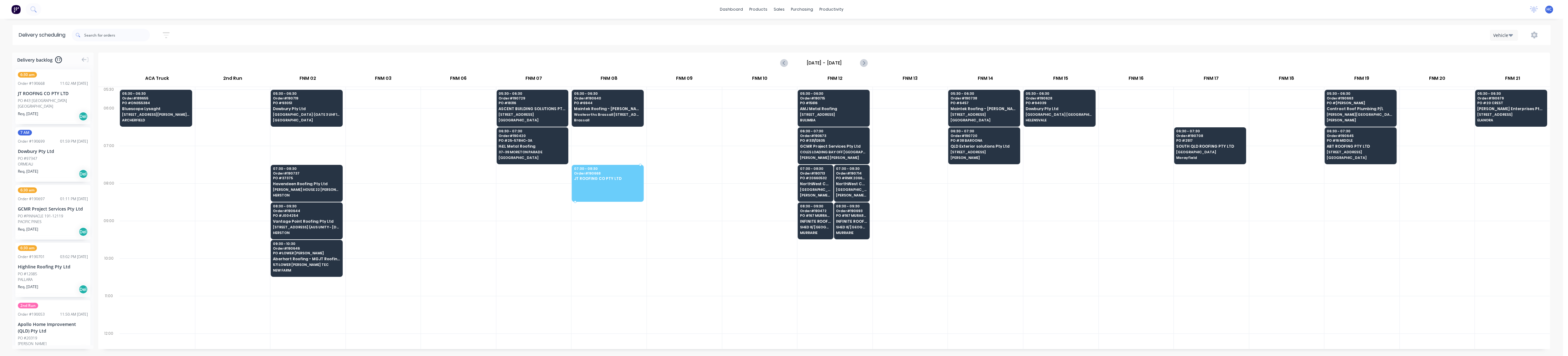
drag, startPoint x: 32, startPoint y: 98, endPoint x: 600, endPoint y: 178, distance: 573.6
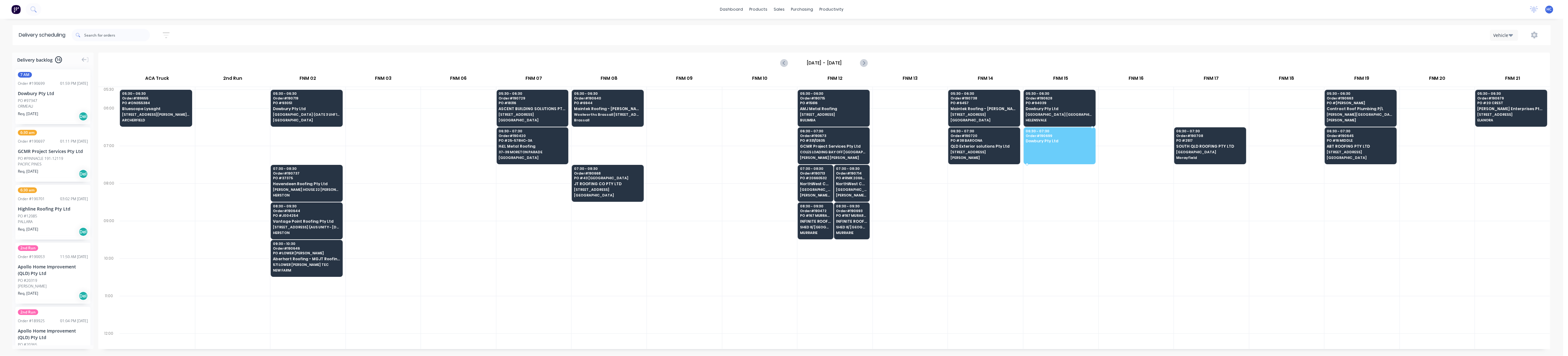
drag, startPoint x: 40, startPoint y: 105, endPoint x: 1058, endPoint y: 144, distance: 1018.7
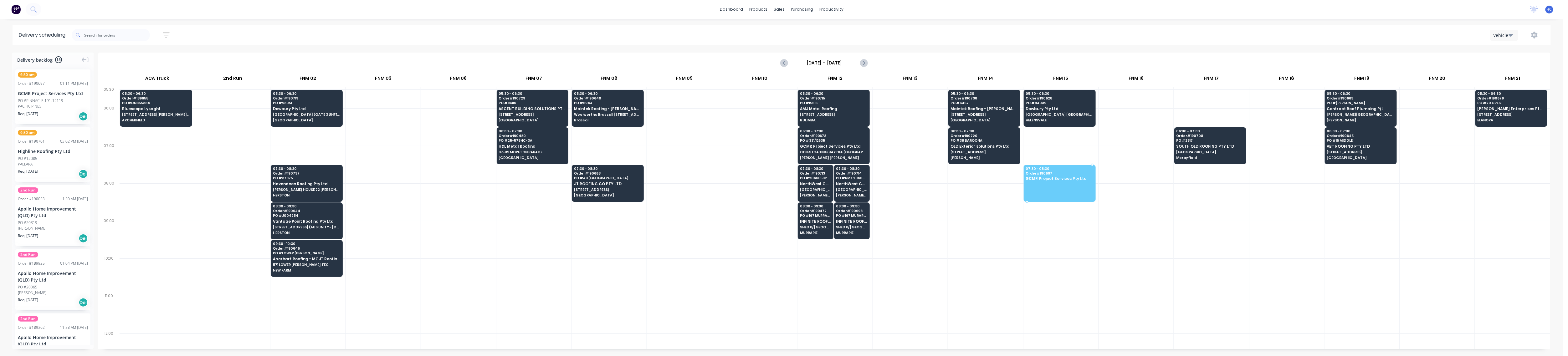
drag, startPoint x: 67, startPoint y: 111, endPoint x: 1077, endPoint y: 178, distance: 1012.2
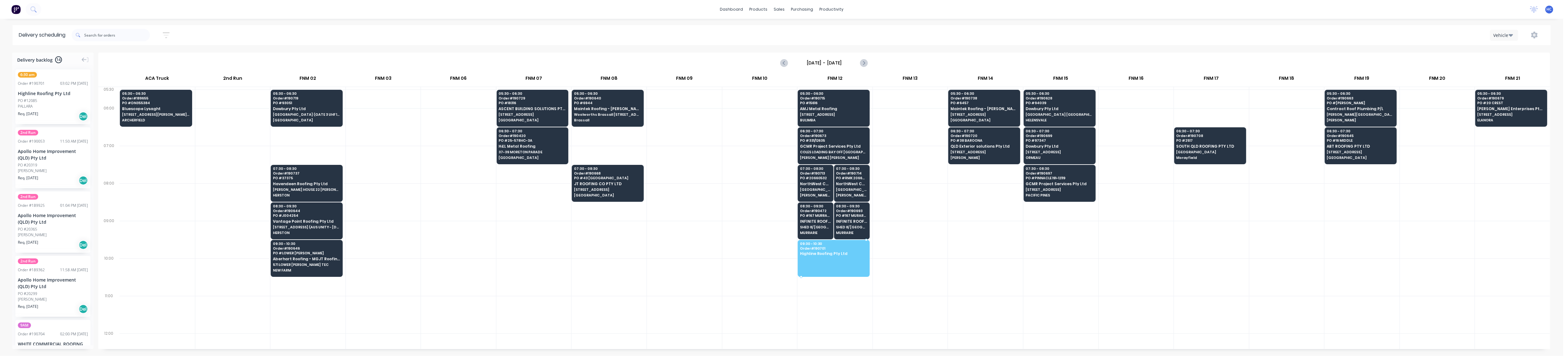
drag, startPoint x: 44, startPoint y: 100, endPoint x: 821, endPoint y: 252, distance: 791.7
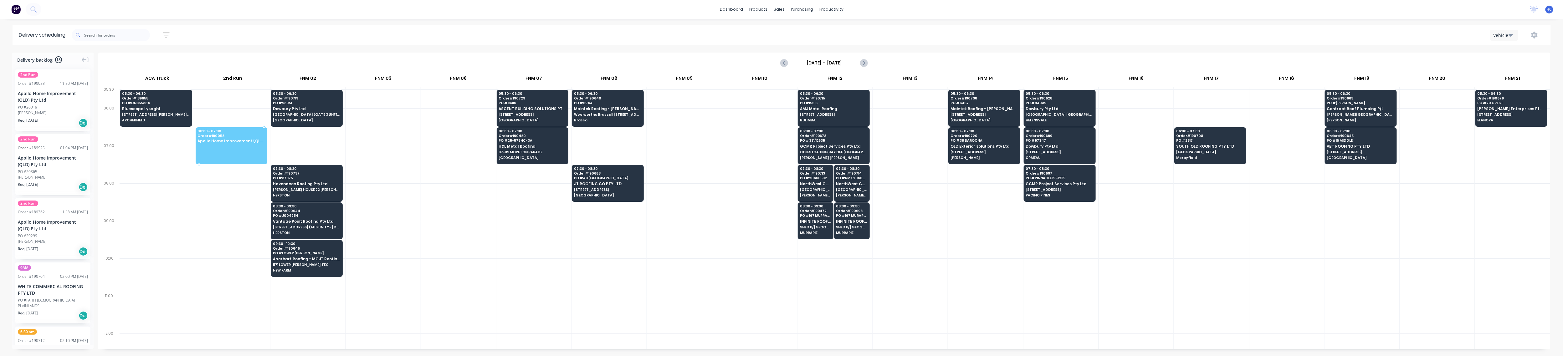
drag, startPoint x: 42, startPoint y: 104, endPoint x: 211, endPoint y: 134, distance: 171.6
drag, startPoint x: 54, startPoint y: 108, endPoint x: 237, endPoint y: 134, distance: 184.8
drag, startPoint x: 45, startPoint y: 101, endPoint x: 215, endPoint y: 138, distance: 174.0
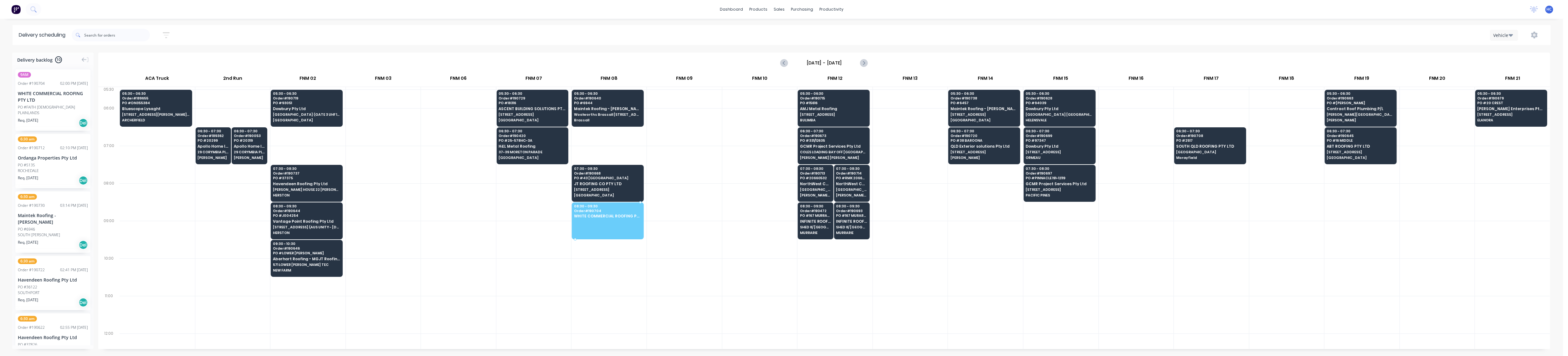
drag, startPoint x: 35, startPoint y: 100, endPoint x: 590, endPoint y: 217, distance: 567.2
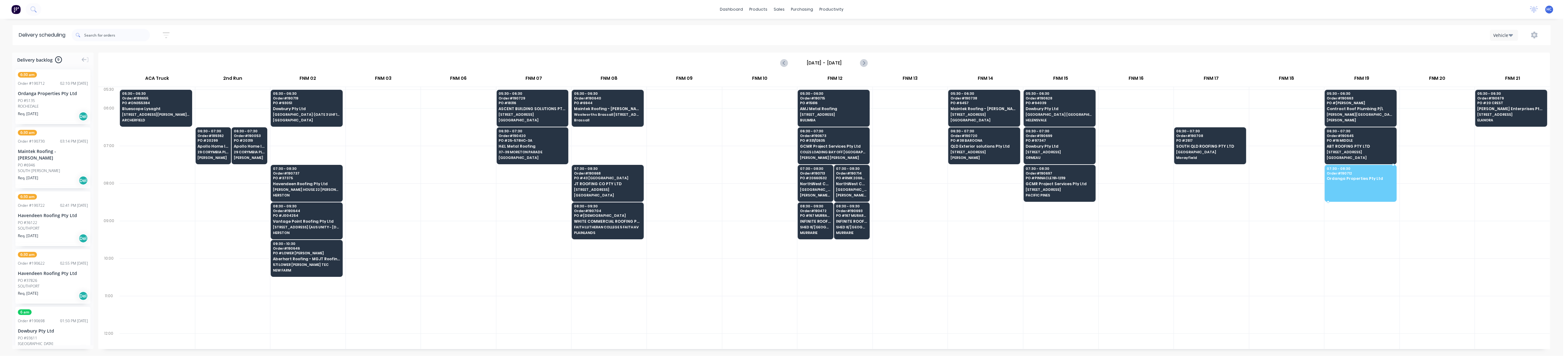
drag, startPoint x: 41, startPoint y: 97, endPoint x: 1360, endPoint y: 168, distance: 1320.9
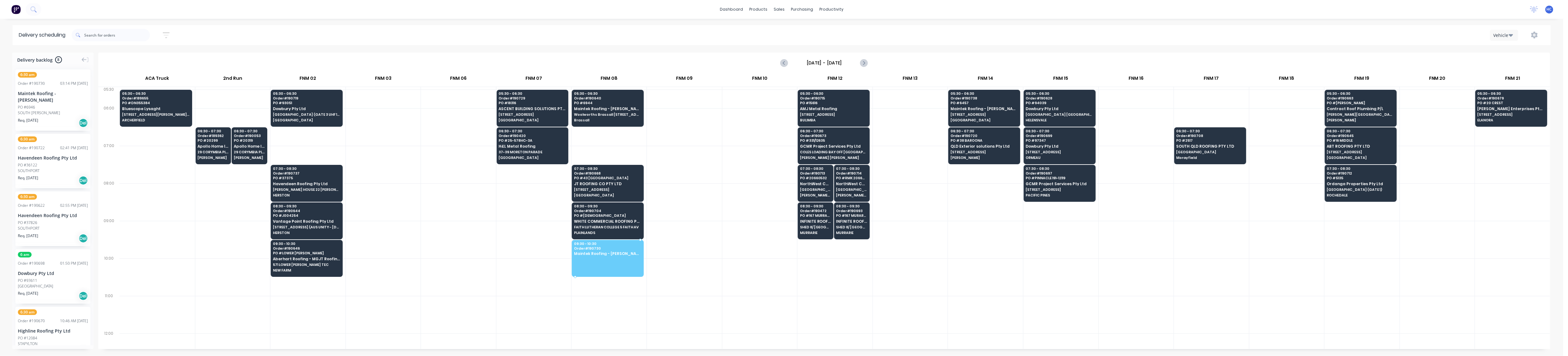
drag, startPoint x: 35, startPoint y: 110, endPoint x: 604, endPoint y: 248, distance: 585.5
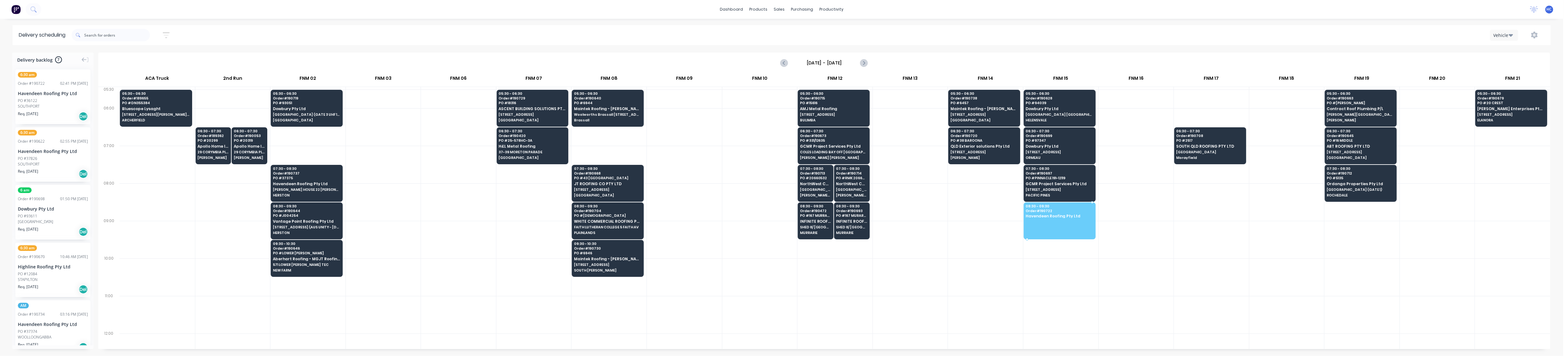
drag, startPoint x: 29, startPoint y: 104, endPoint x: 1044, endPoint y: 220, distance: 1021.6
drag, startPoint x: 56, startPoint y: 106, endPoint x: 1059, endPoint y: 220, distance: 1009.5
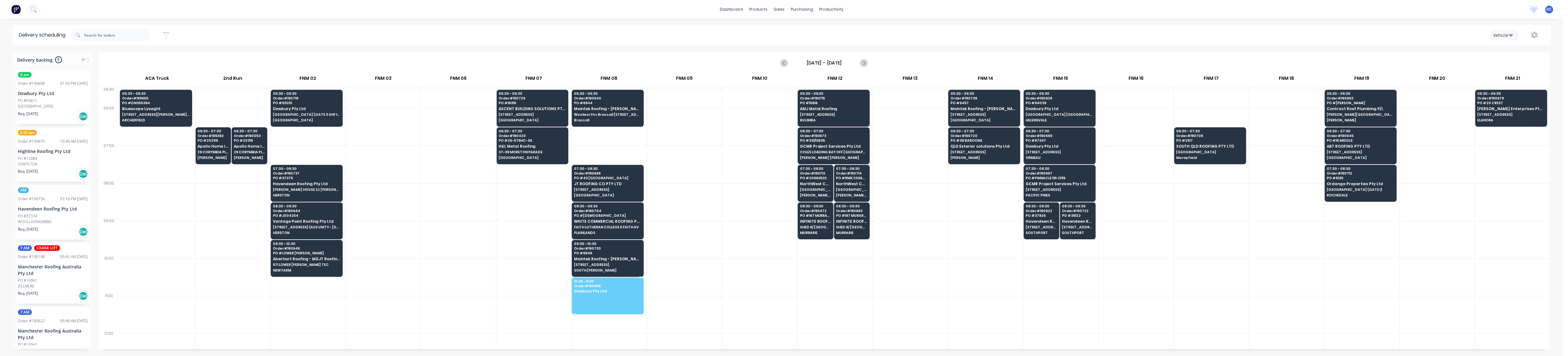
drag, startPoint x: 51, startPoint y: 102, endPoint x: 609, endPoint y: 291, distance: 589.1
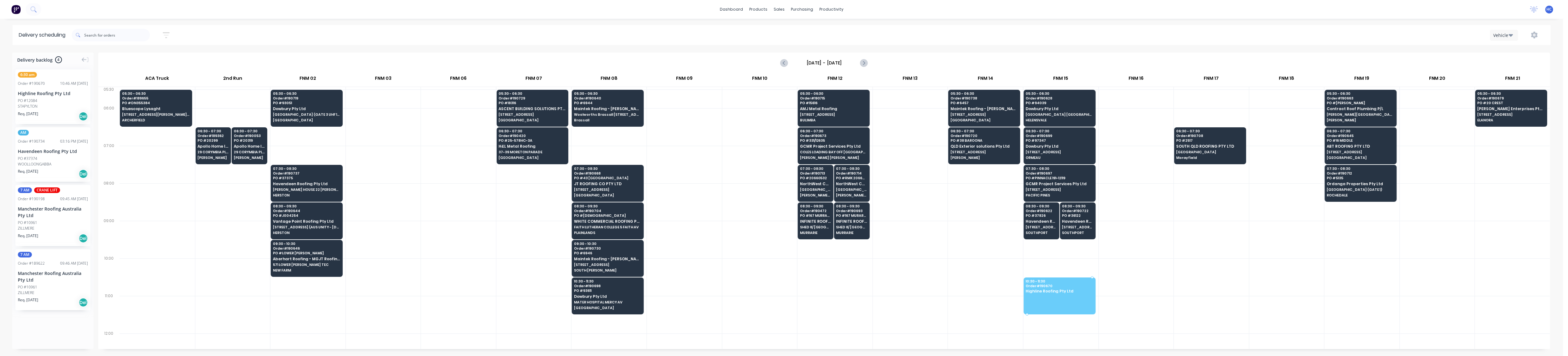
drag, startPoint x: 53, startPoint y: 106, endPoint x: 1063, endPoint y: 290, distance: 1026.6
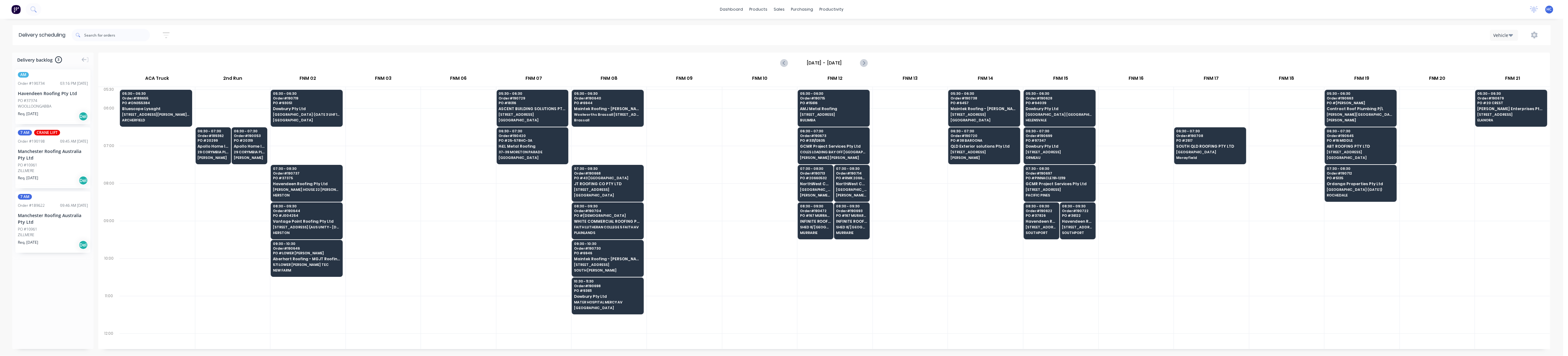
click at [601, 259] on div at bounding box center [1211, 277] width 75 height 38
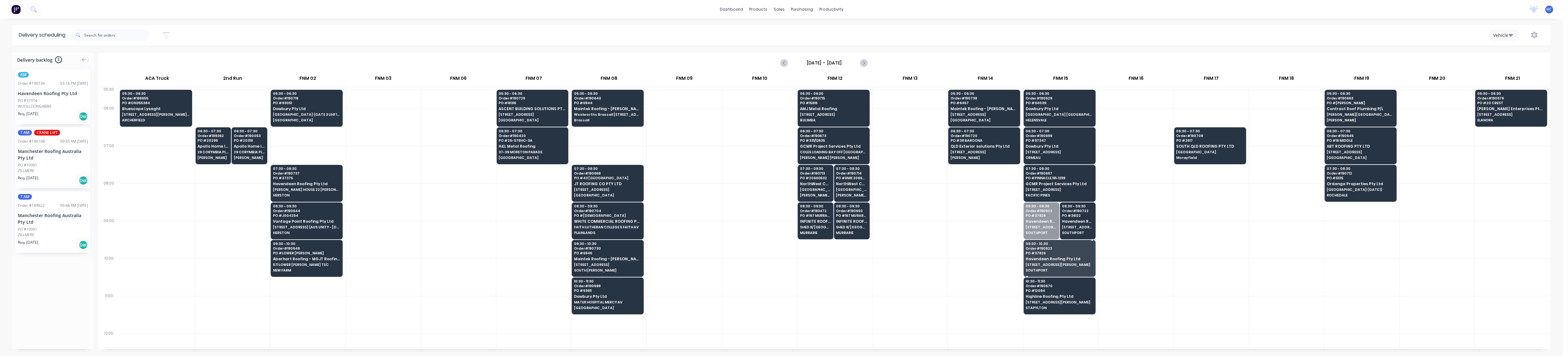
drag, startPoint x: 1037, startPoint y: 220, endPoint x: 1037, endPoint y: 231, distance: 11.0
click at [601, 253] on div at bounding box center [1211, 240] width 75 height 38
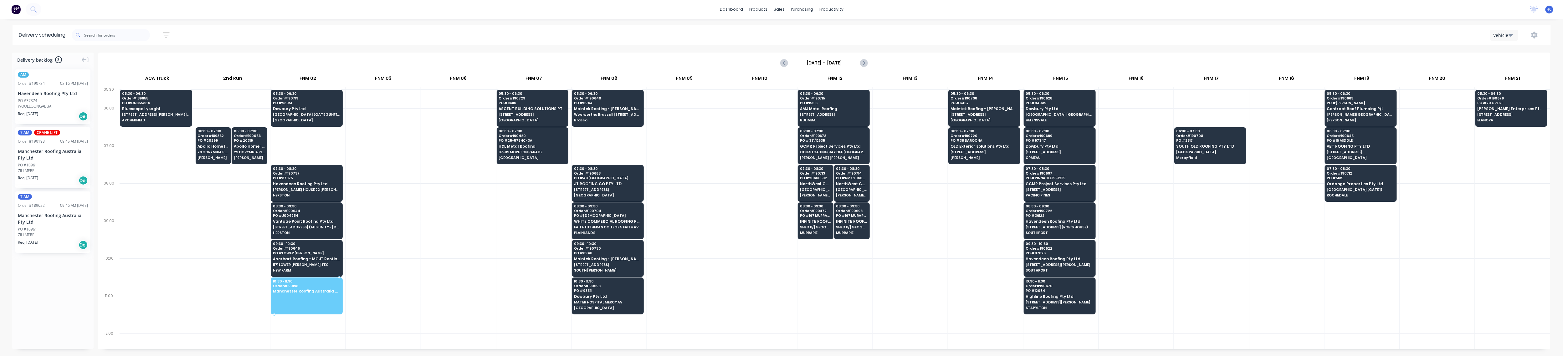
drag, startPoint x: 57, startPoint y: 150, endPoint x: 291, endPoint y: 290, distance: 272.7
drag, startPoint x: 35, startPoint y: 160, endPoint x: 316, endPoint y: 288, distance: 308.8
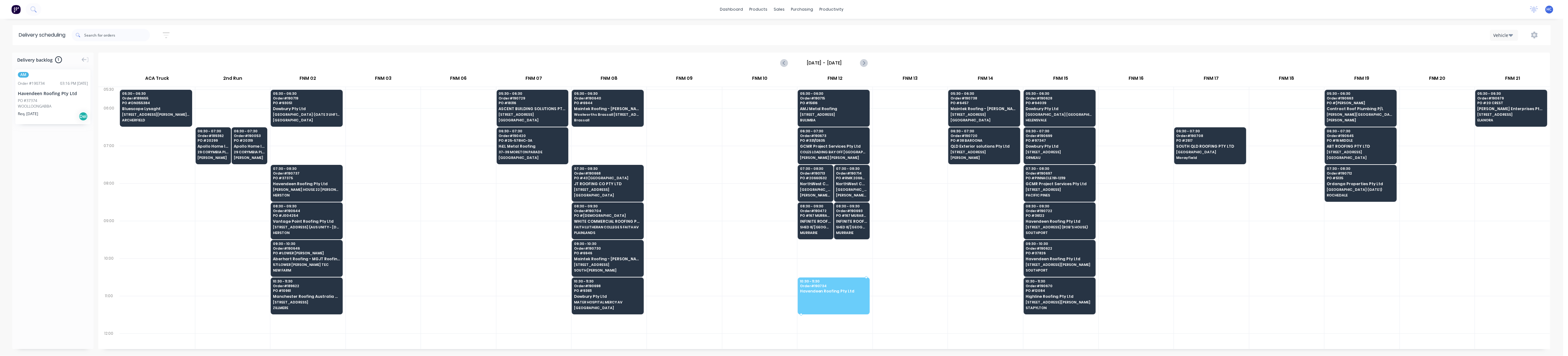
drag, startPoint x: 30, startPoint y: 106, endPoint x: 845, endPoint y: 292, distance: 836.0
click at [601, 227] on div at bounding box center [684, 240] width 75 height 38
click at [168, 37] on icon "button" at bounding box center [166, 35] width 7 height 8
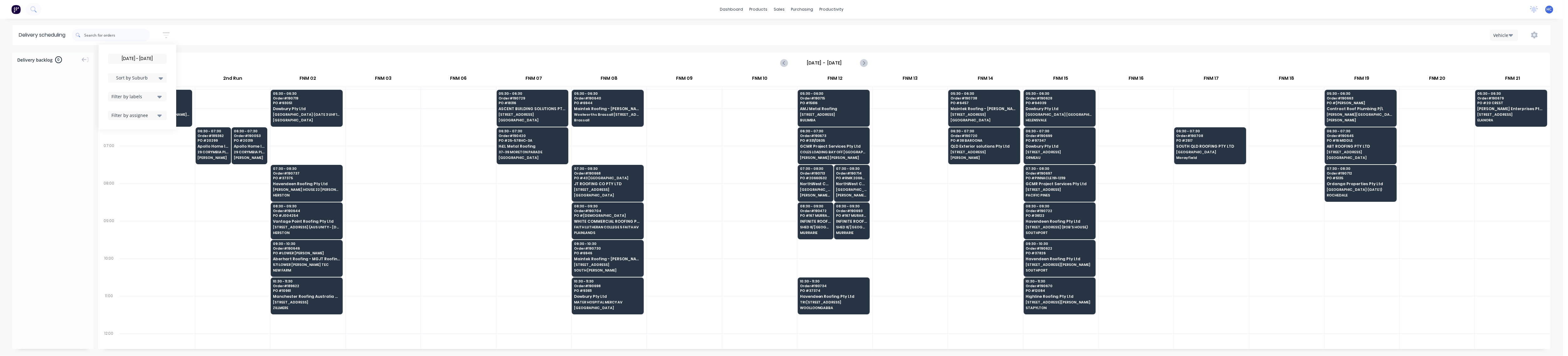
click at [145, 90] on div "[DATE] - [DATE] Sort by Suburb Created date Required date Order number Customer…" at bounding box center [137, 86] width 59 height 66
click at [152, 97] on div "Filter by labels" at bounding box center [133, 96] width 44 height 7
click at [122, 145] on div "button" at bounding box center [118, 143] width 13 height 13
click at [153, 84] on div "[DATE] - [DATE] Sort by Suburb Created date Required date Order number Customer…" at bounding box center [137, 86] width 59 height 66
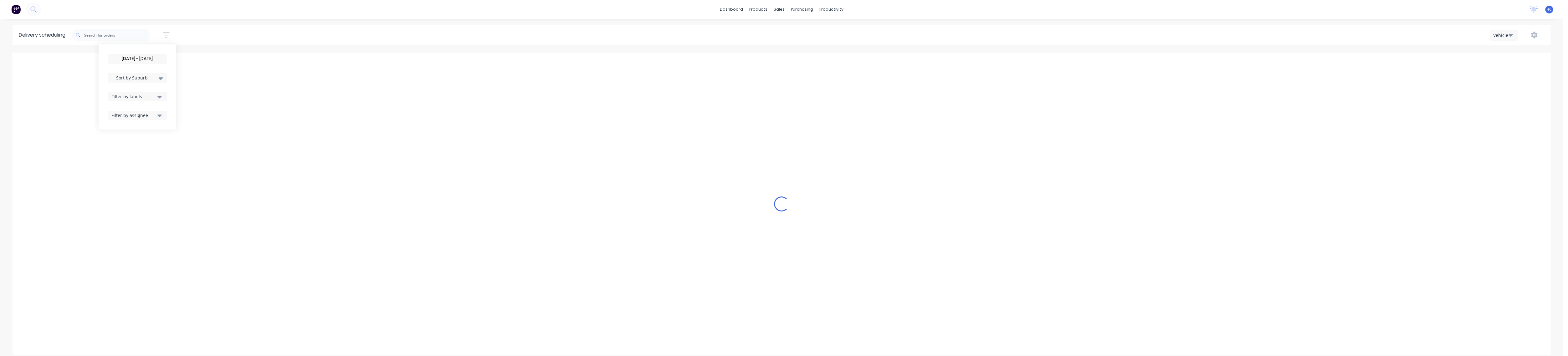
click at [152, 78] on span "Sort by Suburb" at bounding box center [132, 77] width 41 height 7
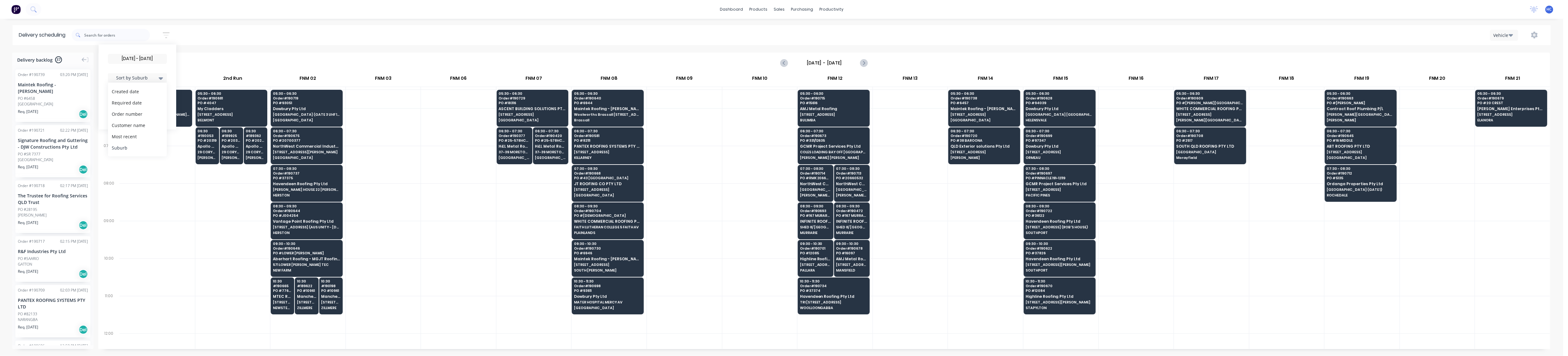
click at [135, 148] on div "Suburb" at bounding box center [137, 147] width 59 height 12
click at [148, 262] on div at bounding box center [157, 277] width 75 height 38
click at [464, 187] on div at bounding box center [458, 202] width 75 height 38
click at [431, 285] on div at bounding box center [458, 315] width 75 height 38
click at [447, 285] on div at bounding box center [458, 315] width 75 height 38
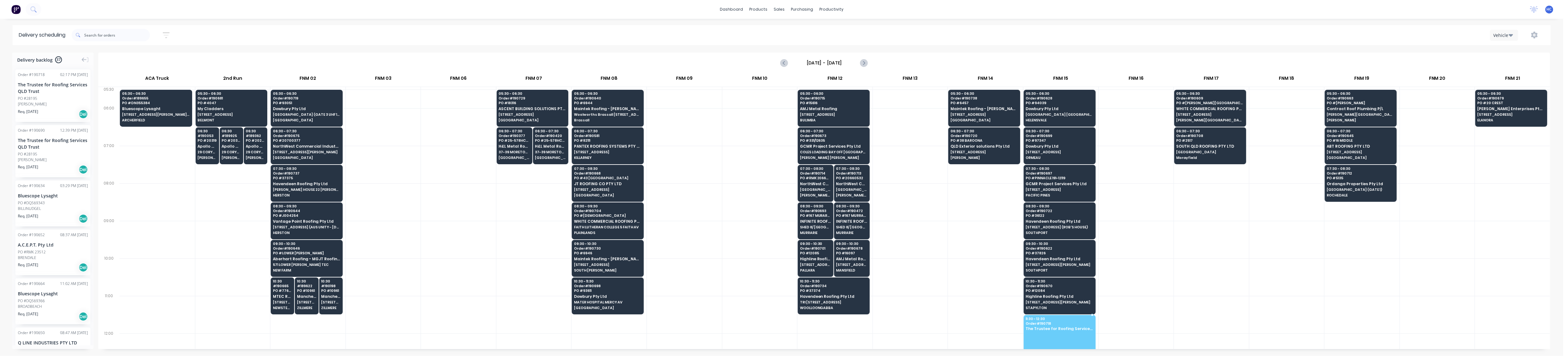
drag, startPoint x: 47, startPoint y: 96, endPoint x: 1022, endPoint y: 326, distance: 1001.8
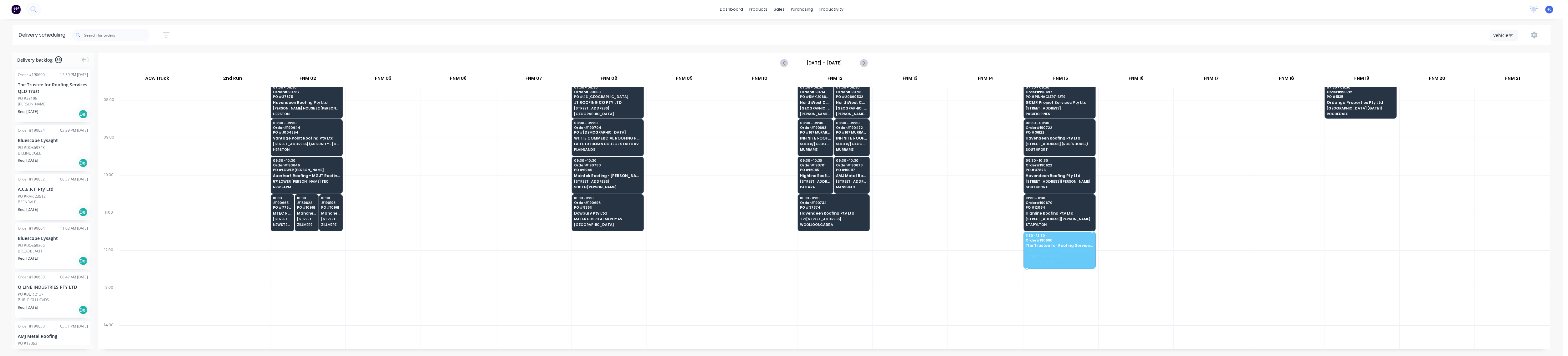
drag, startPoint x: 44, startPoint y: 96, endPoint x: 1059, endPoint y: 240, distance: 1025.2
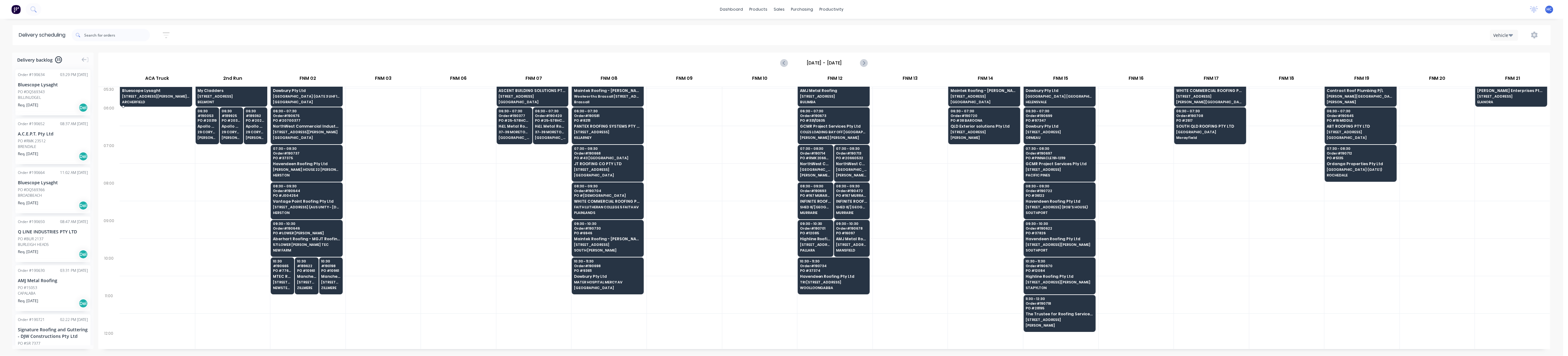
scroll to position [0, 0]
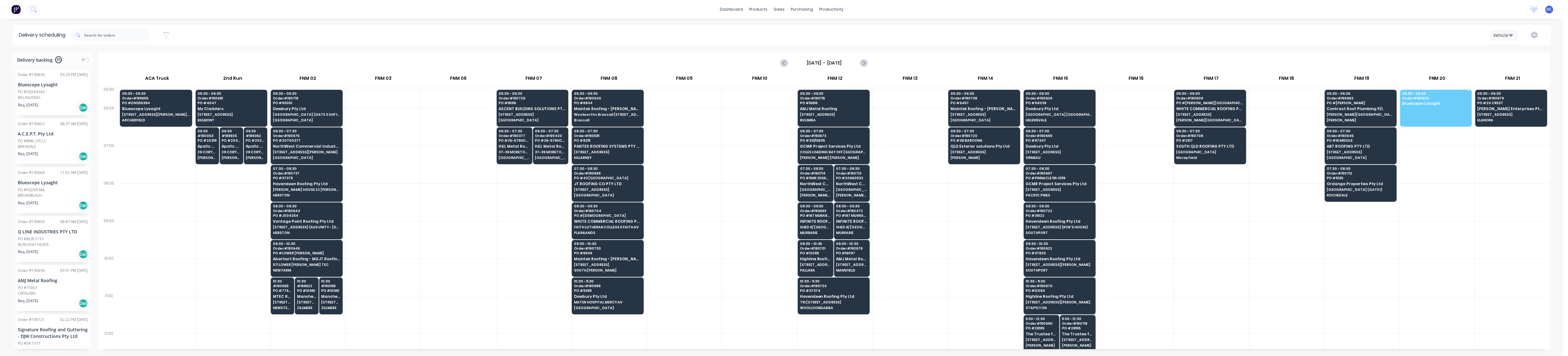
drag, startPoint x: 57, startPoint y: 92, endPoint x: 1440, endPoint y: 97, distance: 1383.0
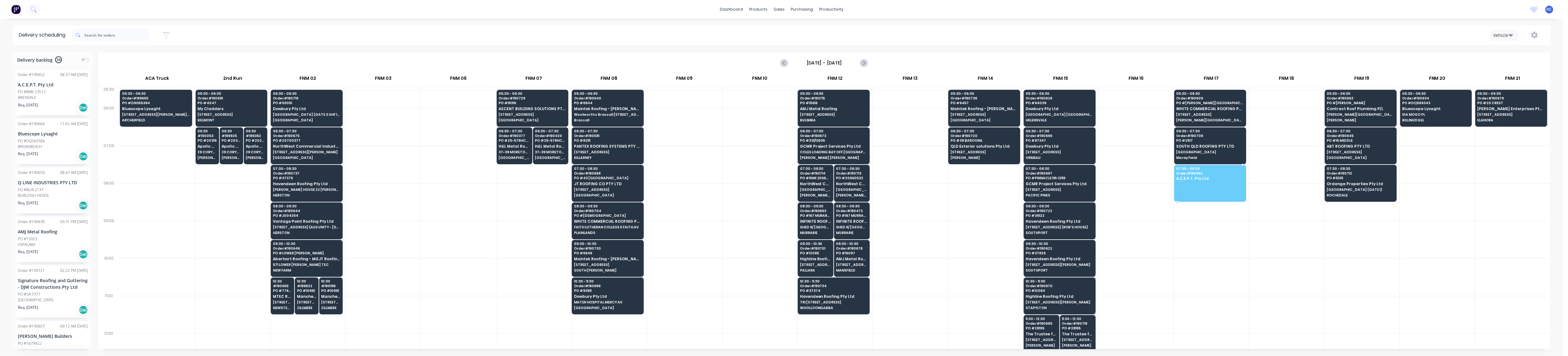
drag, startPoint x: 46, startPoint y: 88, endPoint x: 1216, endPoint y: 178, distance: 1173.5
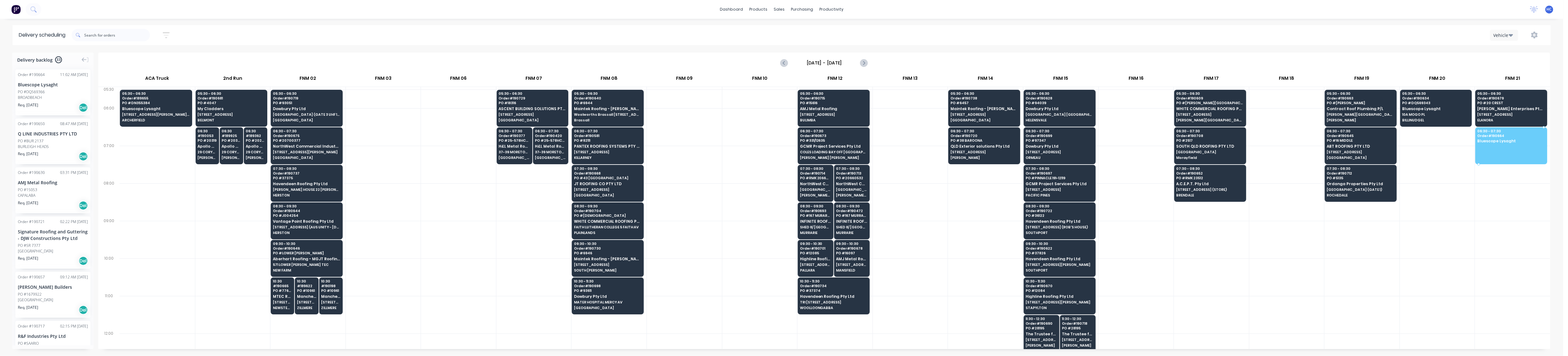
drag, startPoint x: 33, startPoint y: 88, endPoint x: 1495, endPoint y: 134, distance: 1462.7
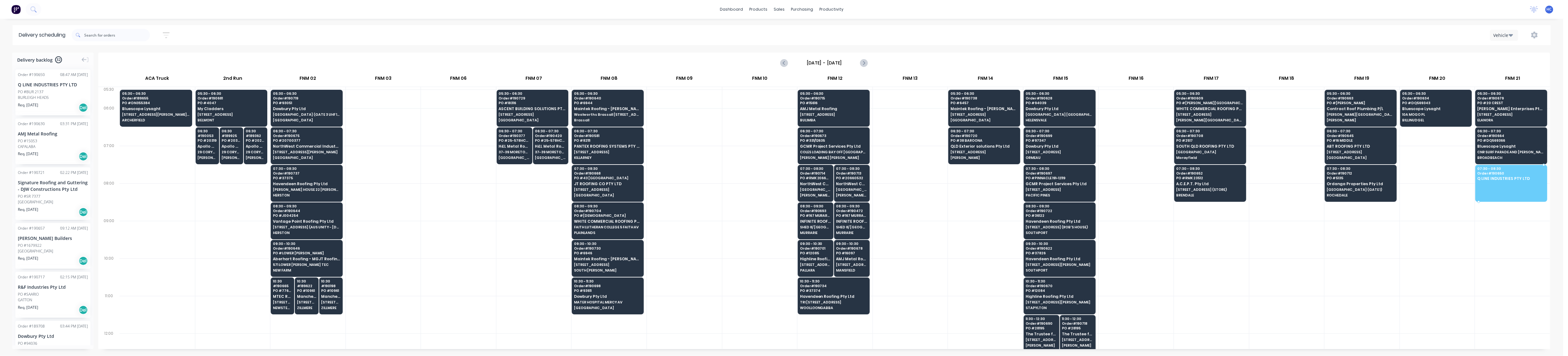
drag, startPoint x: 34, startPoint y: 92, endPoint x: 1499, endPoint y: 173, distance: 1467.2
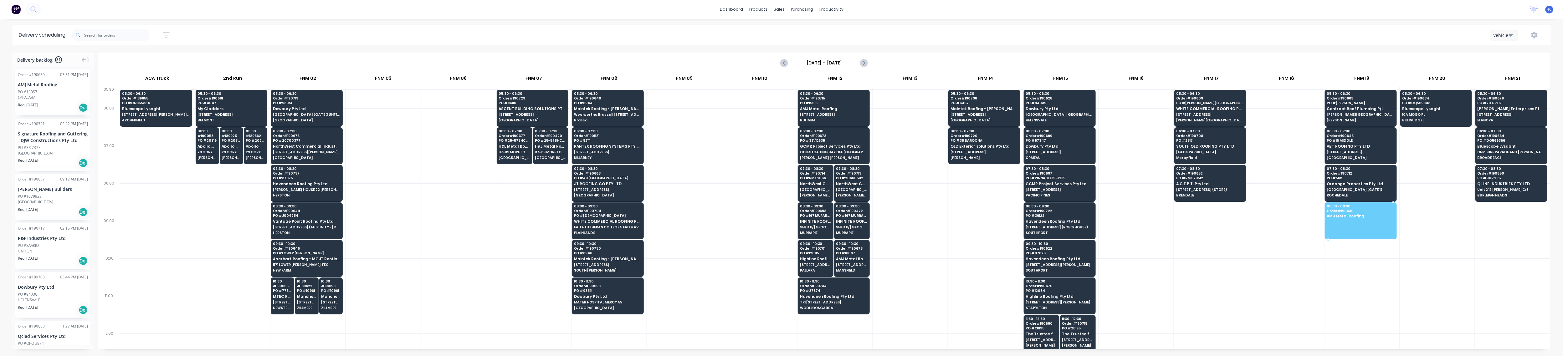
drag, startPoint x: 56, startPoint y: 101, endPoint x: 1373, endPoint y: 213, distance: 1321.8
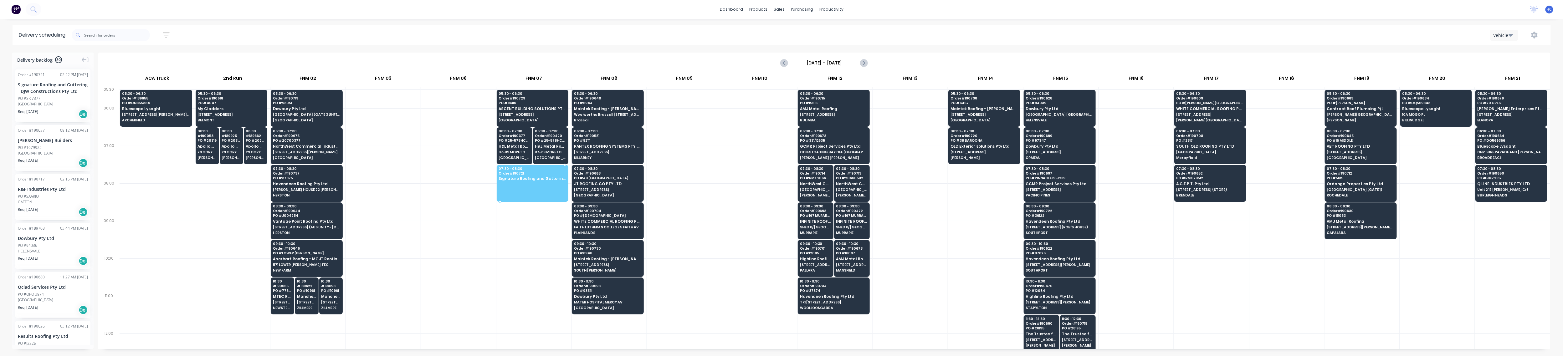
drag, startPoint x: 27, startPoint y: 102, endPoint x: 536, endPoint y: 169, distance: 513.4
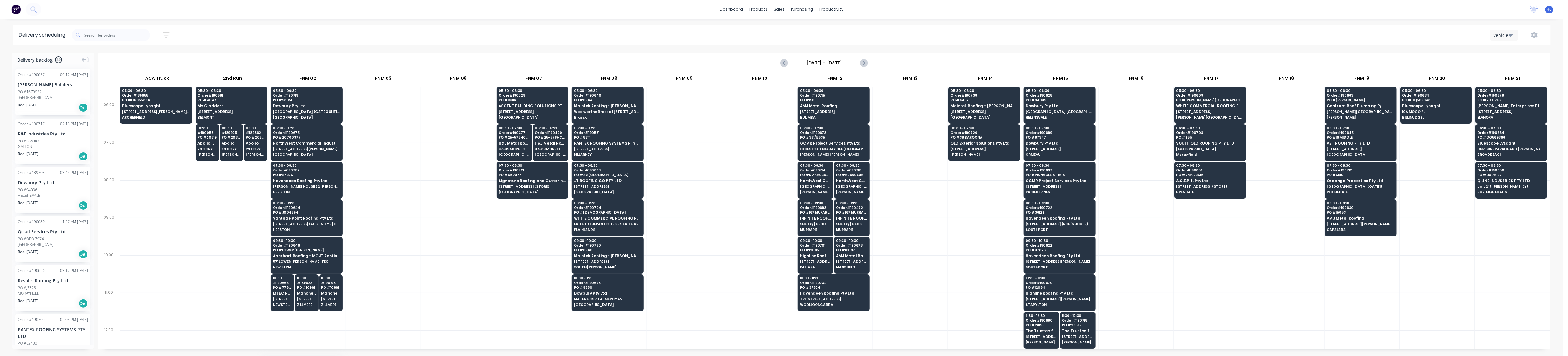
scroll to position [15, 0]
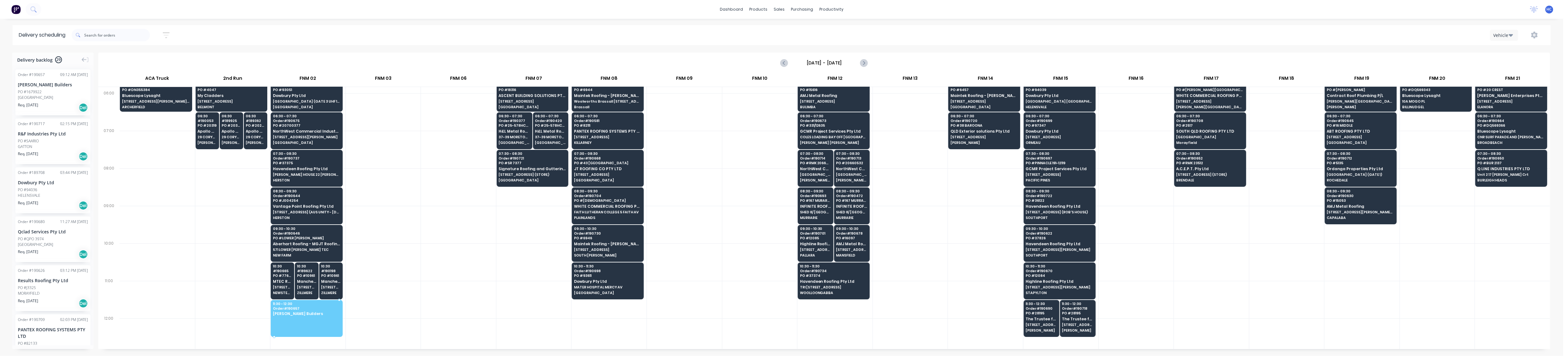
drag, startPoint x: 38, startPoint y: 103, endPoint x: 303, endPoint y: 310, distance: 336.3
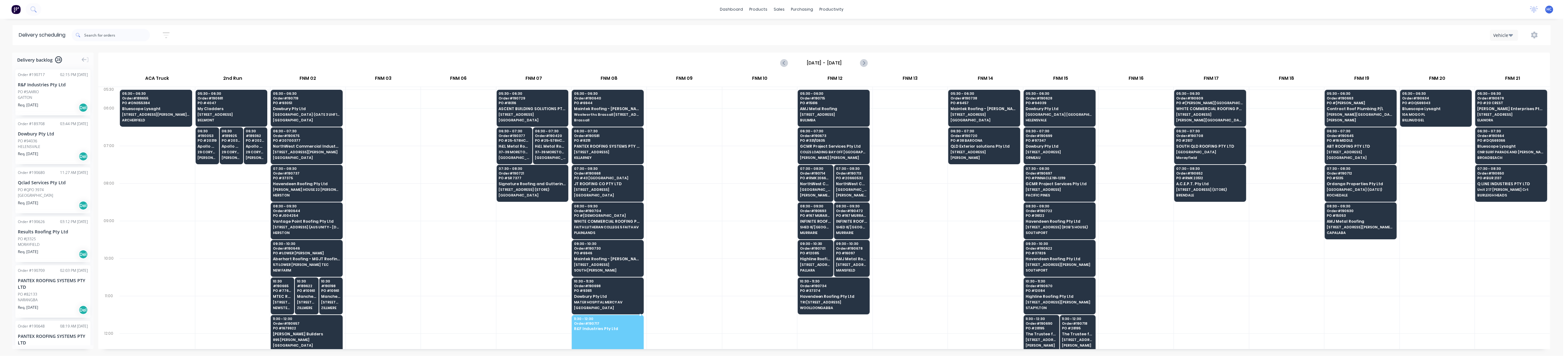
drag, startPoint x: 19, startPoint y: 91, endPoint x: 592, endPoint y: 323, distance: 618.2
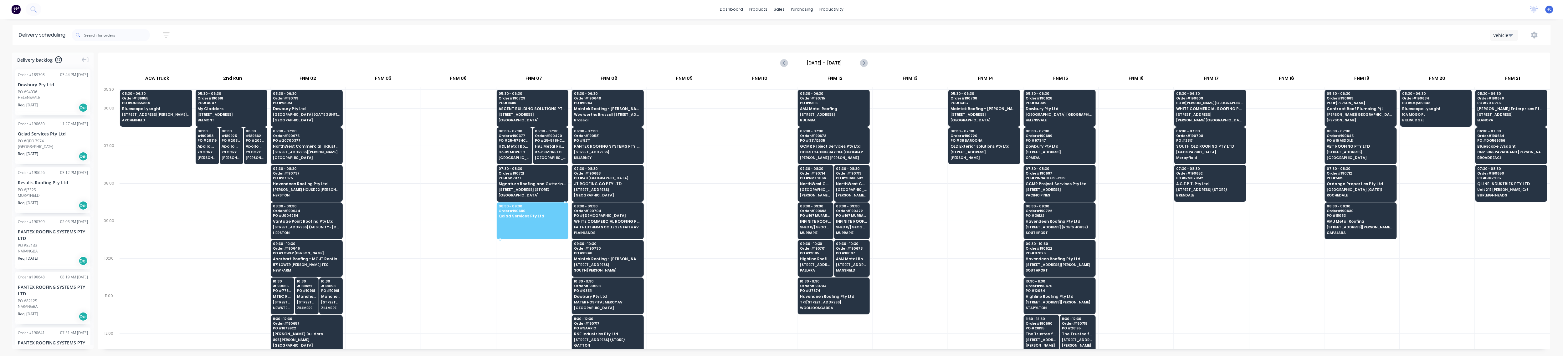
drag, startPoint x: 43, startPoint y: 145, endPoint x: 515, endPoint y: 214, distance: 477.0
drag, startPoint x: 53, startPoint y: 94, endPoint x: 158, endPoint y: 100, distance: 105.2
click at [601, 266] on div at bounding box center [985, 277] width 75 height 38
click at [601, 246] on div at bounding box center [1136, 240] width 75 height 38
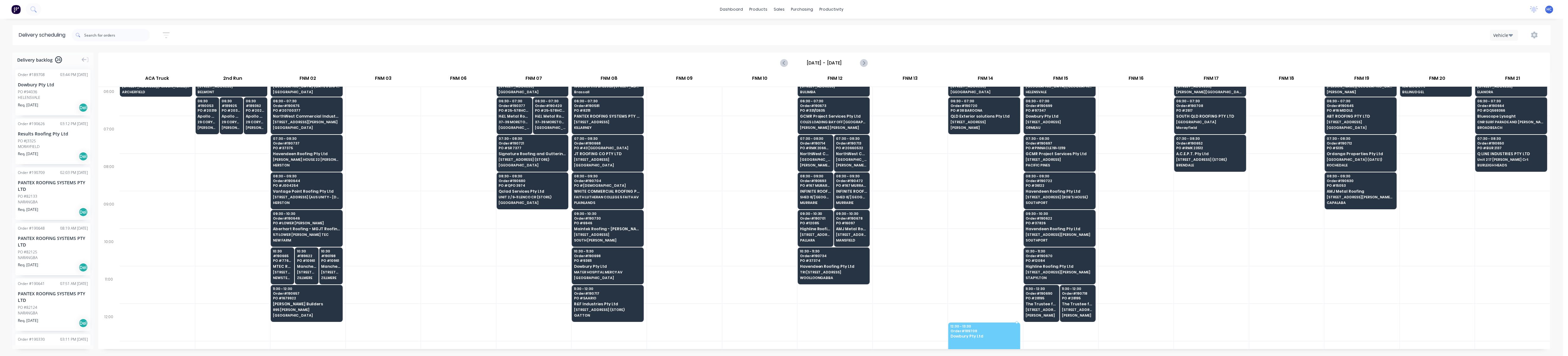
drag, startPoint x: 39, startPoint y: 97, endPoint x: 1008, endPoint y: 343, distance: 999.7
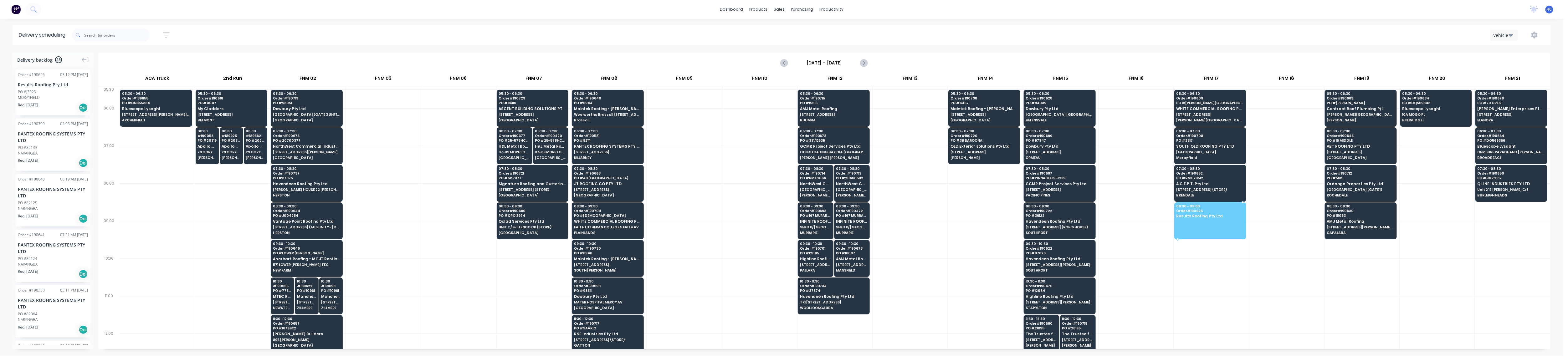
drag, startPoint x: 53, startPoint y: 100, endPoint x: 1209, endPoint y: 218, distance: 1162.0
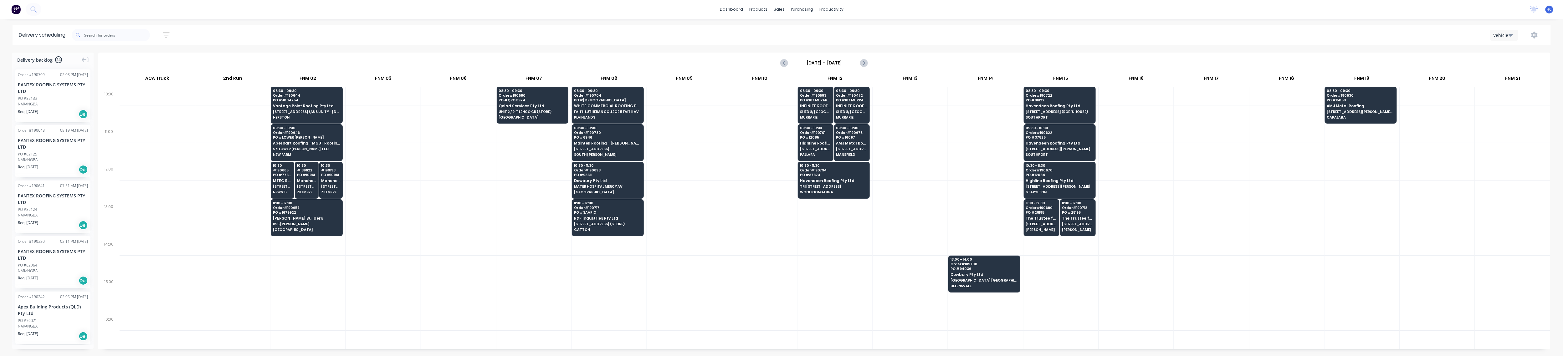
scroll to position [167, 0]
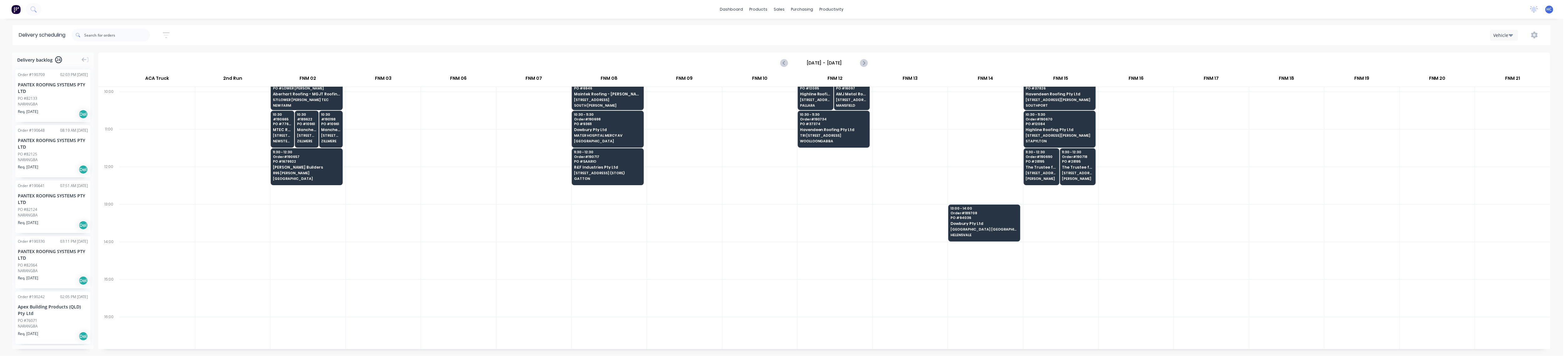
click at [601, 220] on div at bounding box center [1211, 223] width 75 height 38
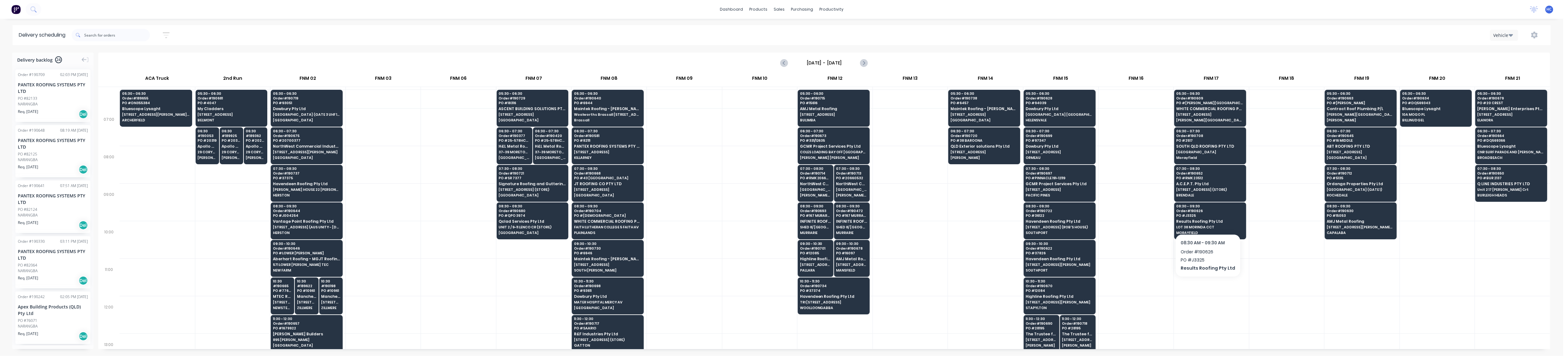
scroll to position [83, 0]
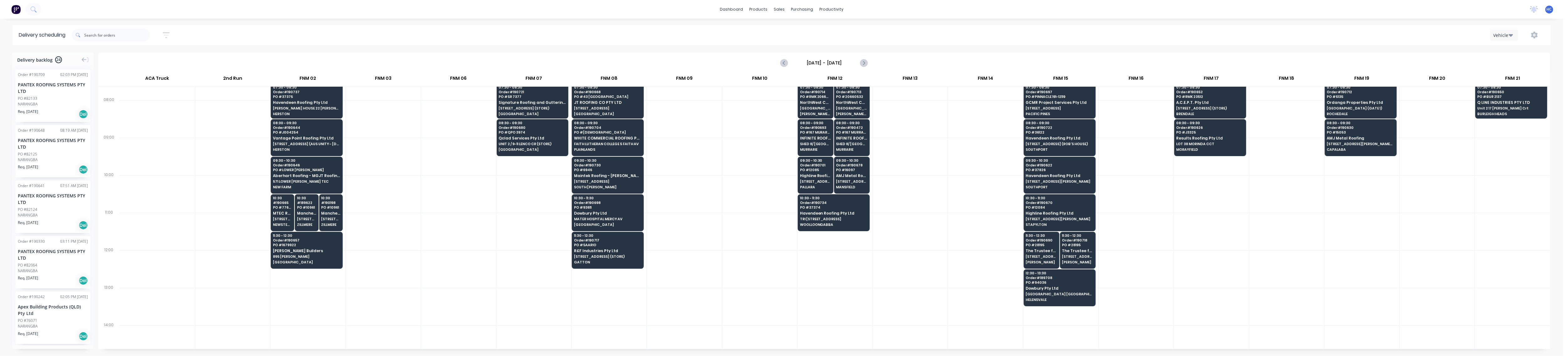
click at [601, 269] on div at bounding box center [1211, 269] width 75 height 38
drag, startPoint x: 42, startPoint y: 96, endPoint x: 1205, endPoint y: 172, distance: 1165.5
drag, startPoint x: 35, startPoint y: 94, endPoint x: 1213, endPoint y: 170, distance: 1180.4
drag, startPoint x: 61, startPoint y: 105, endPoint x: 1208, endPoint y: 168, distance: 1148.7
drag, startPoint x: 77, startPoint y: 99, endPoint x: 1230, endPoint y: 167, distance: 1155.0
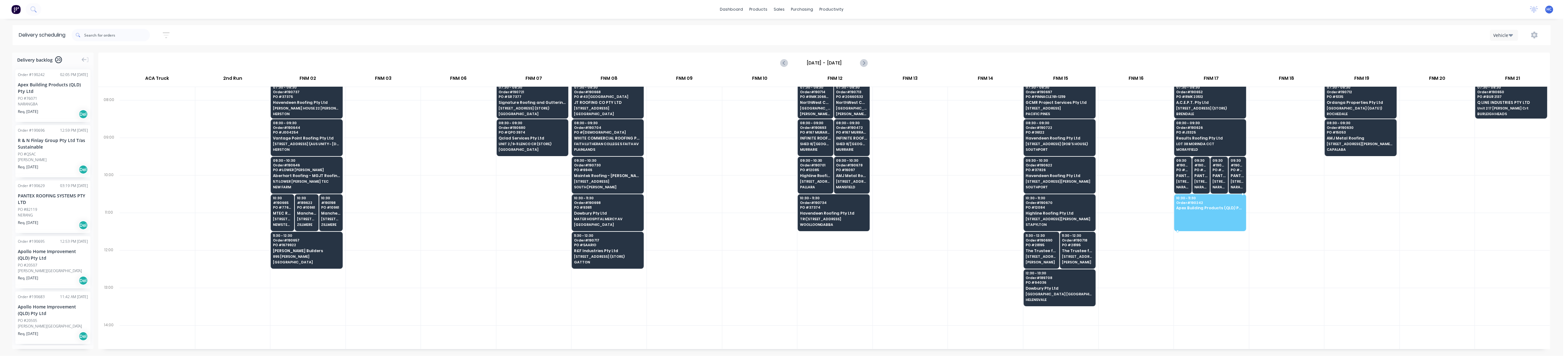
drag, startPoint x: 44, startPoint y: 86, endPoint x: 1208, endPoint y: 204, distance: 1170.0
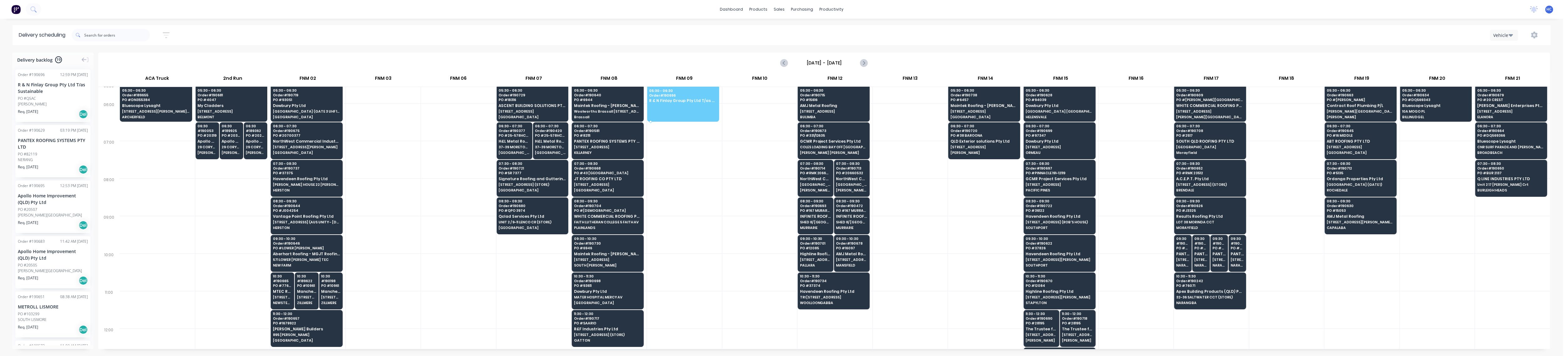
scroll to position [0, 0]
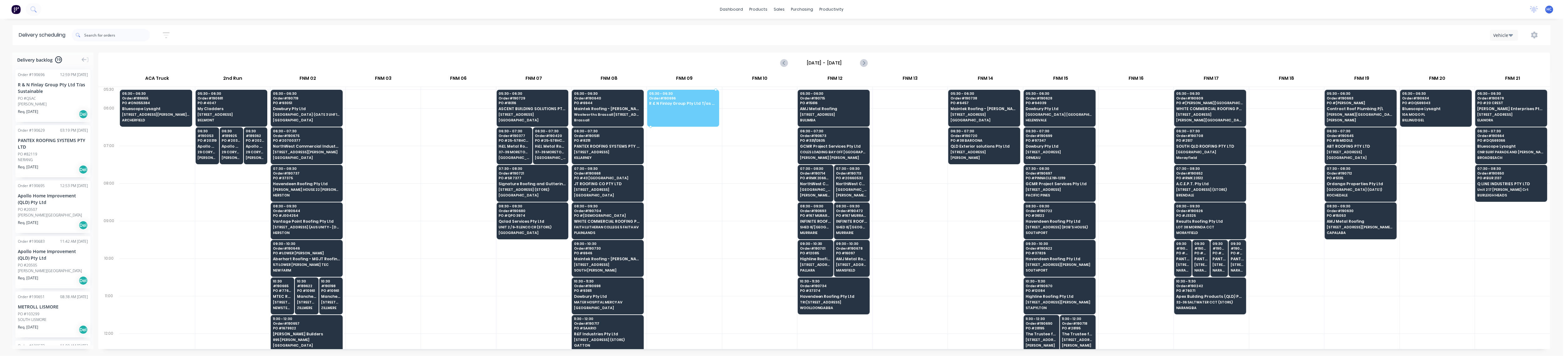
drag, startPoint x: 48, startPoint y: 89, endPoint x: 682, endPoint y: 101, distance: 634.1
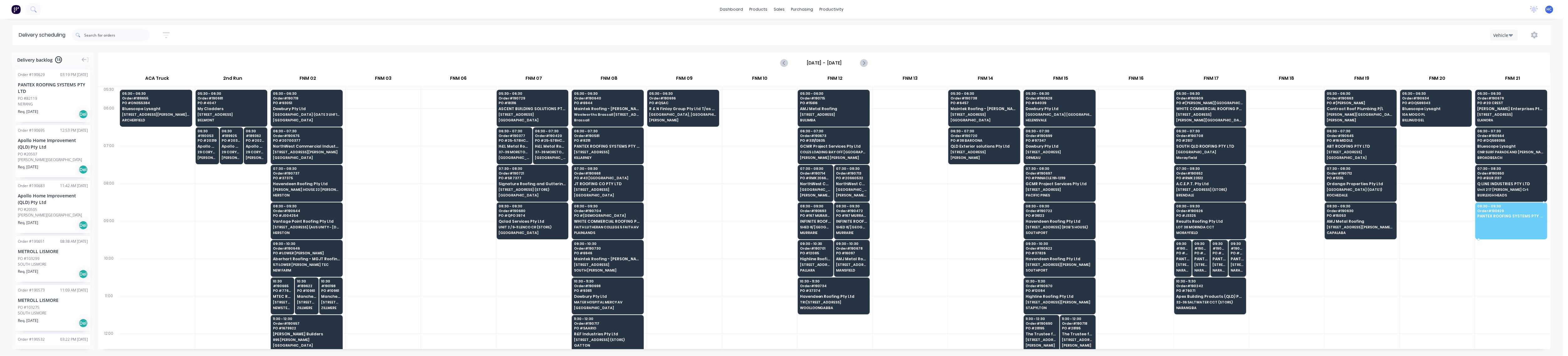
drag, startPoint x: 34, startPoint y: 95, endPoint x: 1500, endPoint y: 216, distance: 1471.0
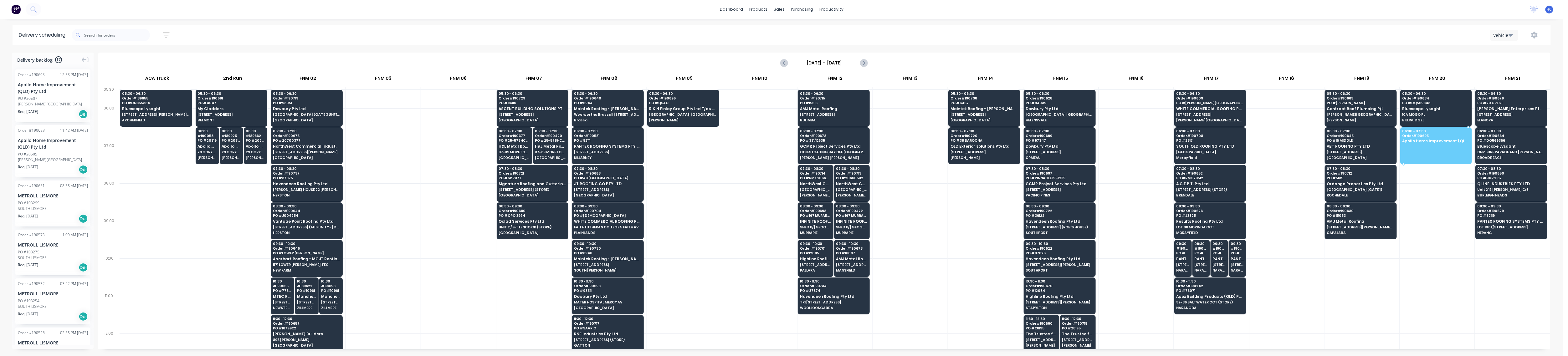
drag, startPoint x: 41, startPoint y: 100, endPoint x: 1410, endPoint y: 130, distance: 1369.3
drag, startPoint x: 57, startPoint y: 103, endPoint x: 1404, endPoint y: 133, distance: 1347.3
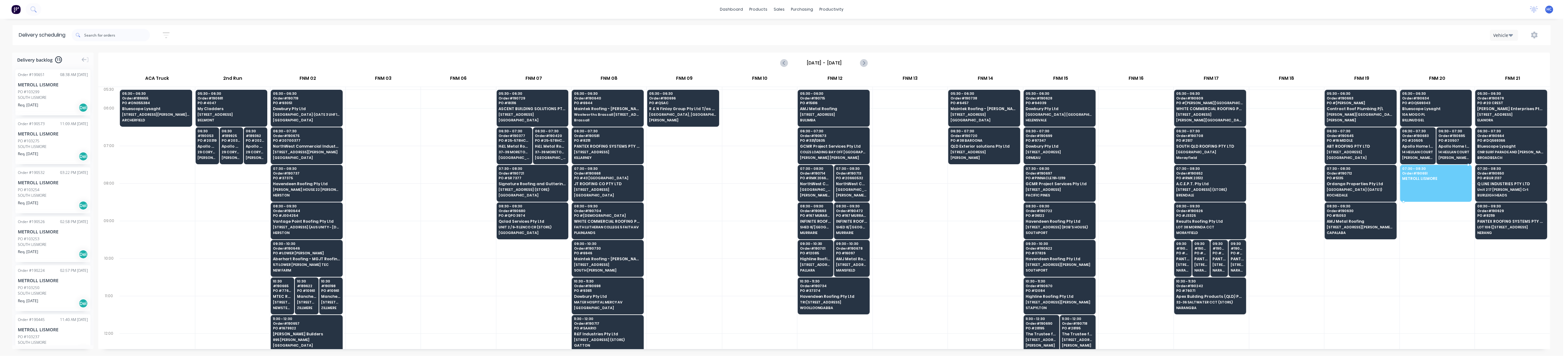
drag, startPoint x: 23, startPoint y: 85, endPoint x: 1430, endPoint y: 168, distance: 1409.4
drag, startPoint x: 56, startPoint y: 100, endPoint x: 1421, endPoint y: 178, distance: 1367.2
drag, startPoint x: 47, startPoint y: 99, endPoint x: 1447, endPoint y: 174, distance: 1402.0
drag, startPoint x: 60, startPoint y: 86, endPoint x: 1378, endPoint y: 173, distance: 1320.9
drag, startPoint x: 25, startPoint y: 82, endPoint x: 1438, endPoint y: 180, distance: 1416.4
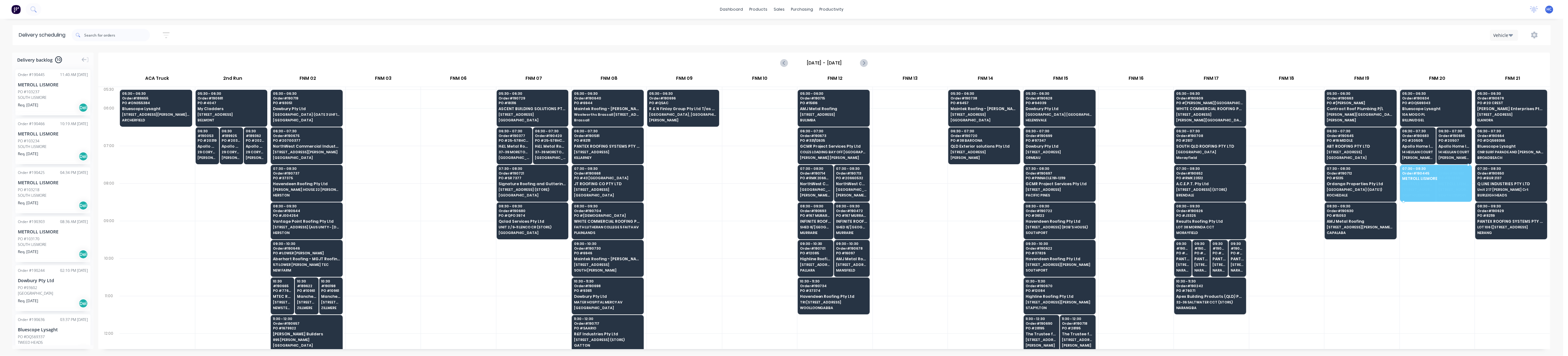
drag, startPoint x: 25, startPoint y: 88, endPoint x: 1431, endPoint y: 178, distance: 1408.9
drag, startPoint x: 35, startPoint y: 94, endPoint x: 1444, endPoint y: 178, distance: 1411.5
drag, startPoint x: 66, startPoint y: 96, endPoint x: 1396, endPoint y: 170, distance: 1332.1
drag, startPoint x: 40, startPoint y: 91, endPoint x: 1455, endPoint y: 174, distance: 1417.4
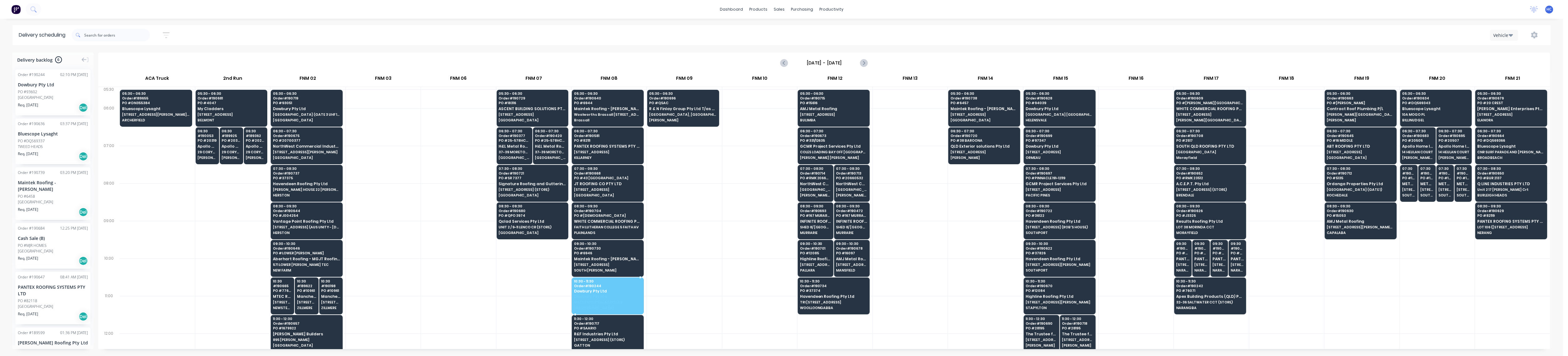
drag, startPoint x: 41, startPoint y: 80, endPoint x: 586, endPoint y: 283, distance: 581.6
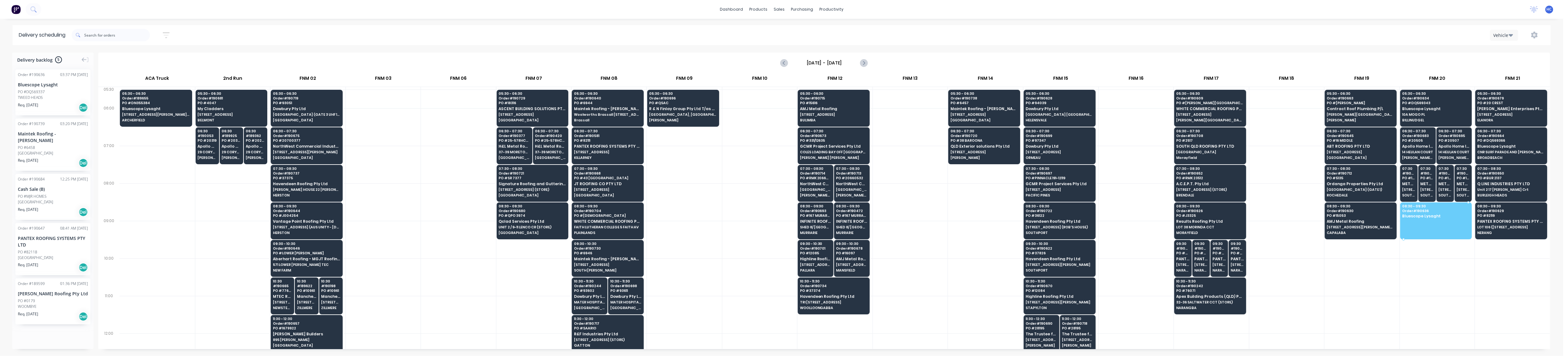
drag, startPoint x: 48, startPoint y: 96, endPoint x: 1430, endPoint y: 218, distance: 1387.4
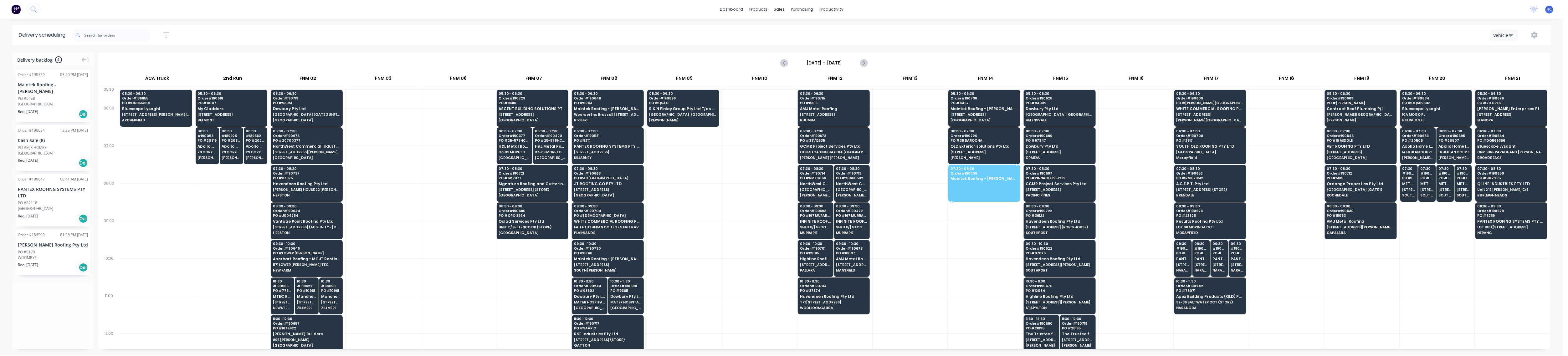
drag, startPoint x: 46, startPoint y: 98, endPoint x: 969, endPoint y: 178, distance: 926.5
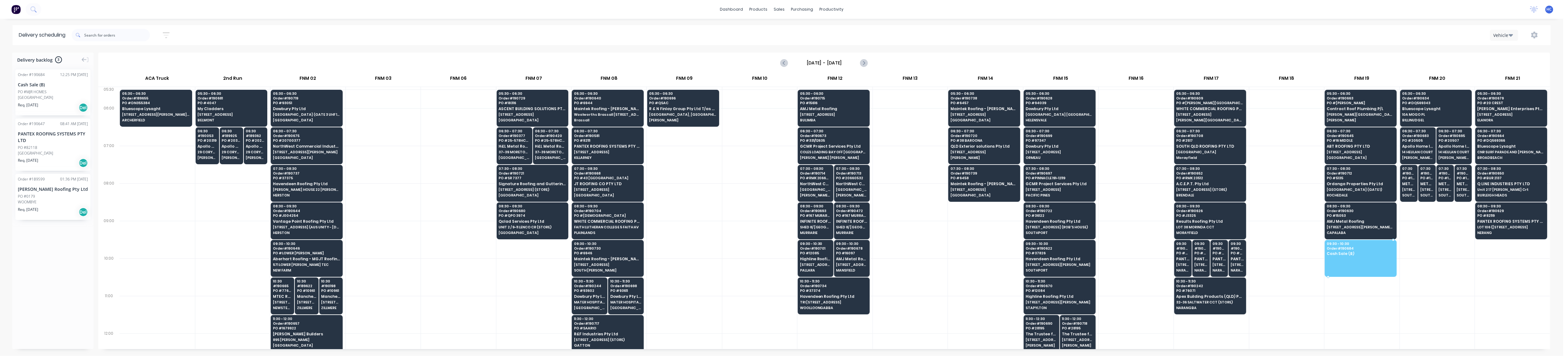
drag, startPoint x: 32, startPoint y: 92, endPoint x: 1346, endPoint y: 252, distance: 1323.7
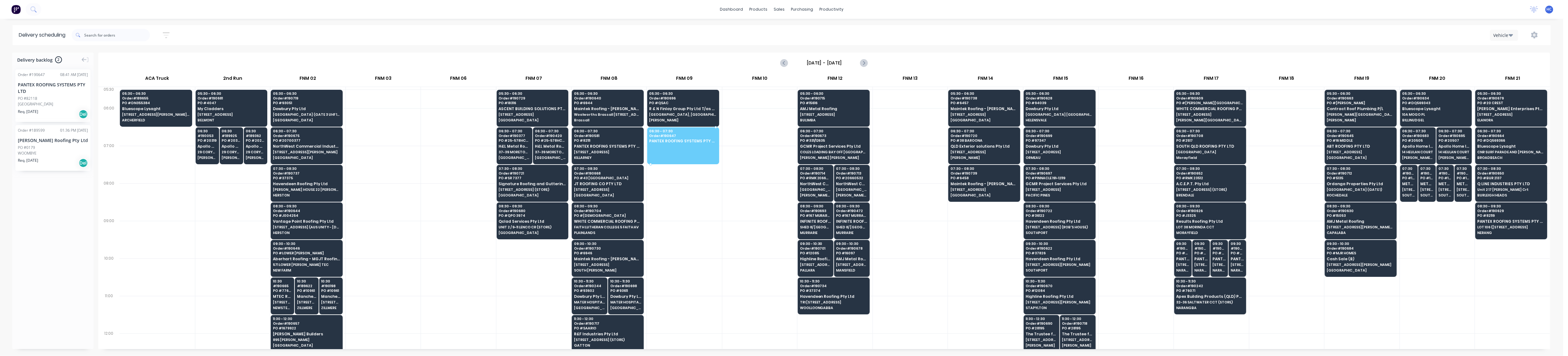
drag, startPoint x: 45, startPoint y: 99, endPoint x: 702, endPoint y: 134, distance: 657.9
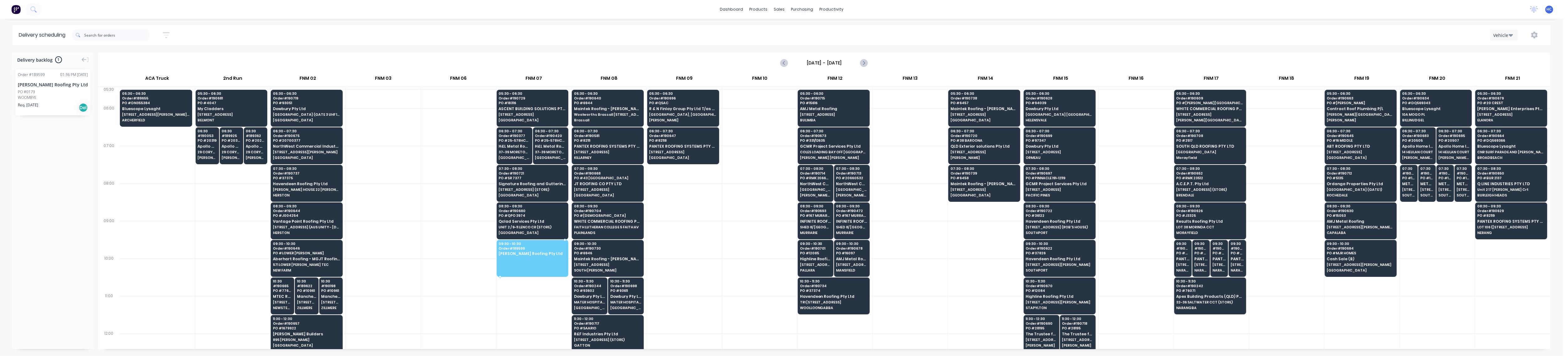
drag, startPoint x: 31, startPoint y: 99, endPoint x: 522, endPoint y: 246, distance: 512.5
click at [169, 32] on icon "button" at bounding box center [166, 35] width 7 height 6
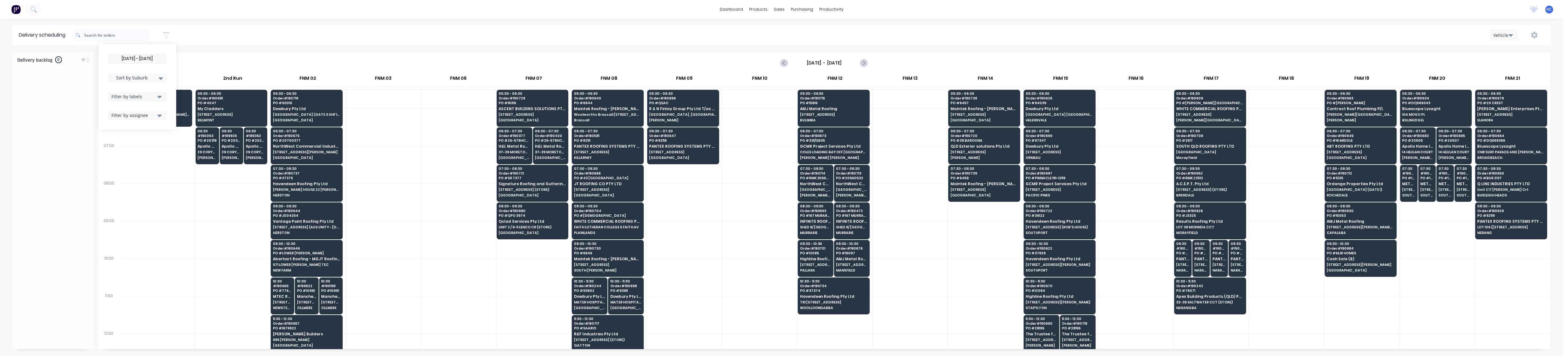
click at [143, 57] on input "[DATE] - [DATE]" at bounding box center [138, 58] width 58 height 9
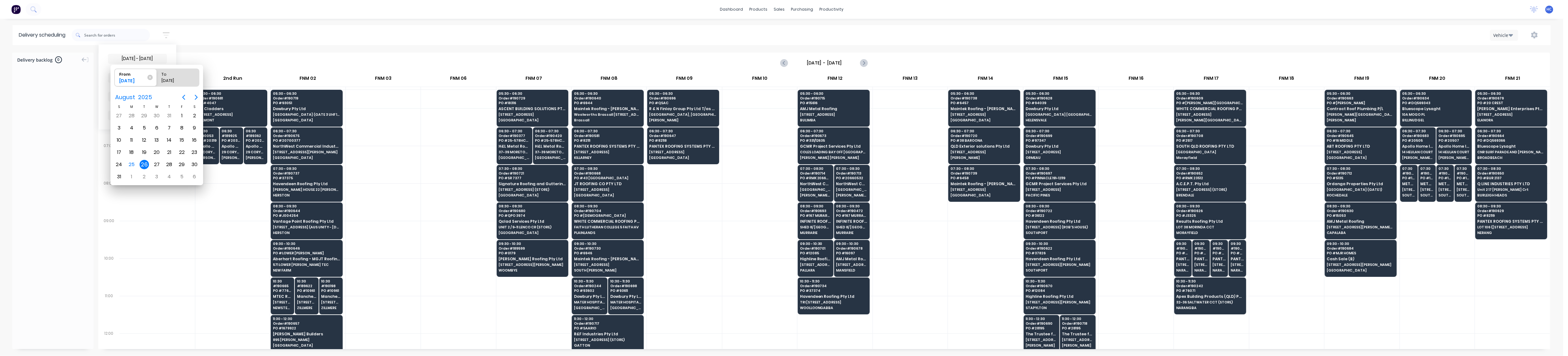
click at [143, 166] on div "26" at bounding box center [144, 164] width 9 height 9
radio input "false"
radio input "true"
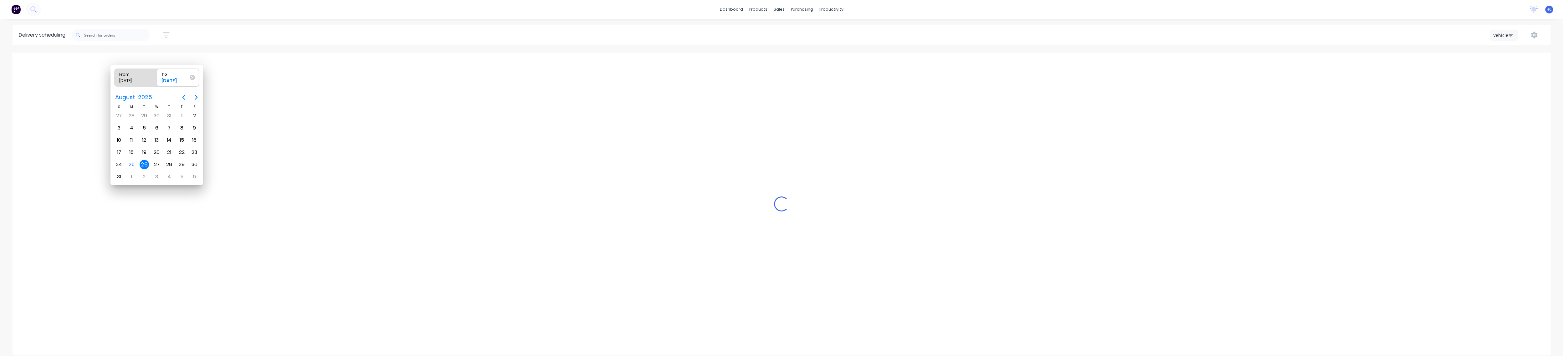
click at [143, 166] on div "26" at bounding box center [144, 164] width 9 height 9
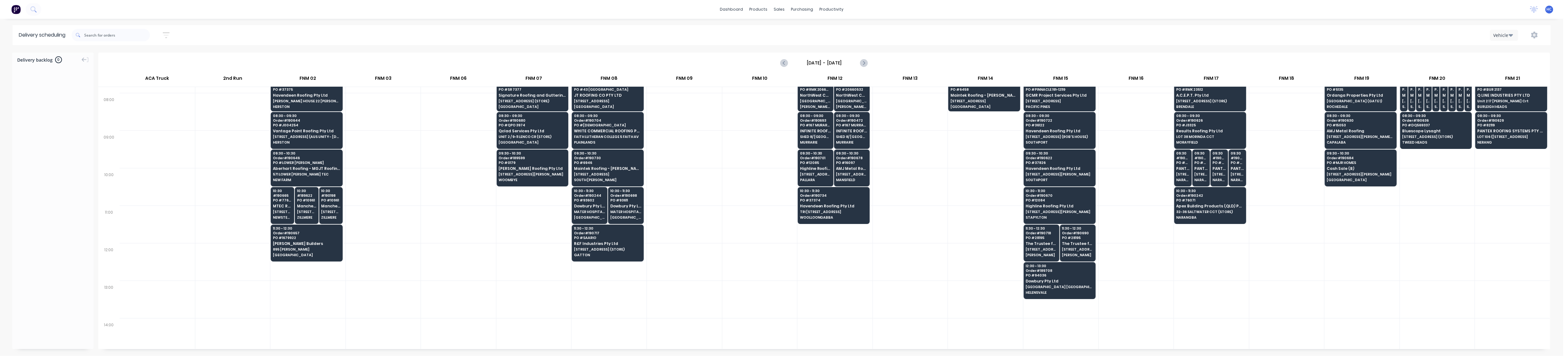
scroll to position [83, 0]
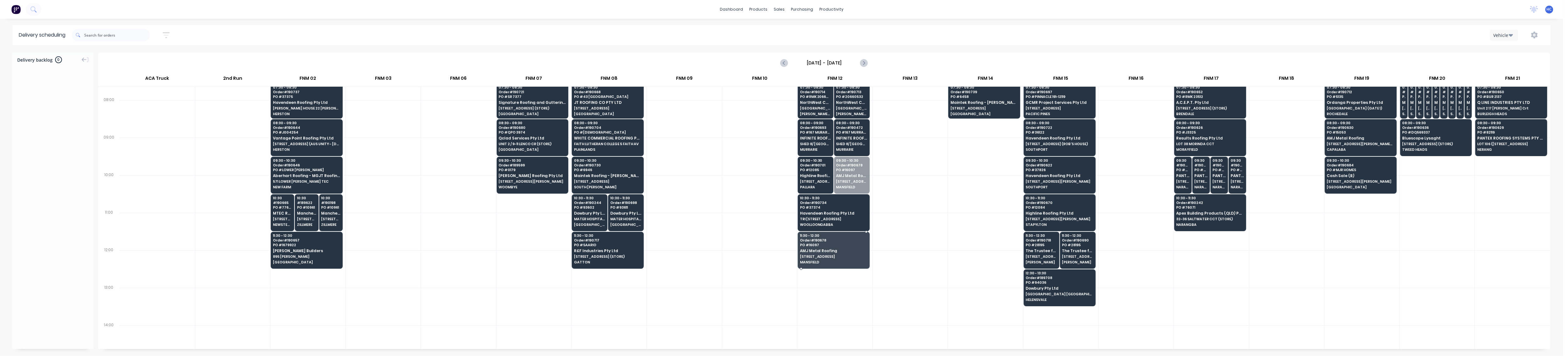
drag, startPoint x: 854, startPoint y: 176, endPoint x: 850, endPoint y: 245, distance: 69.1
click at [601, 234] on div at bounding box center [910, 232] width 75 height 38
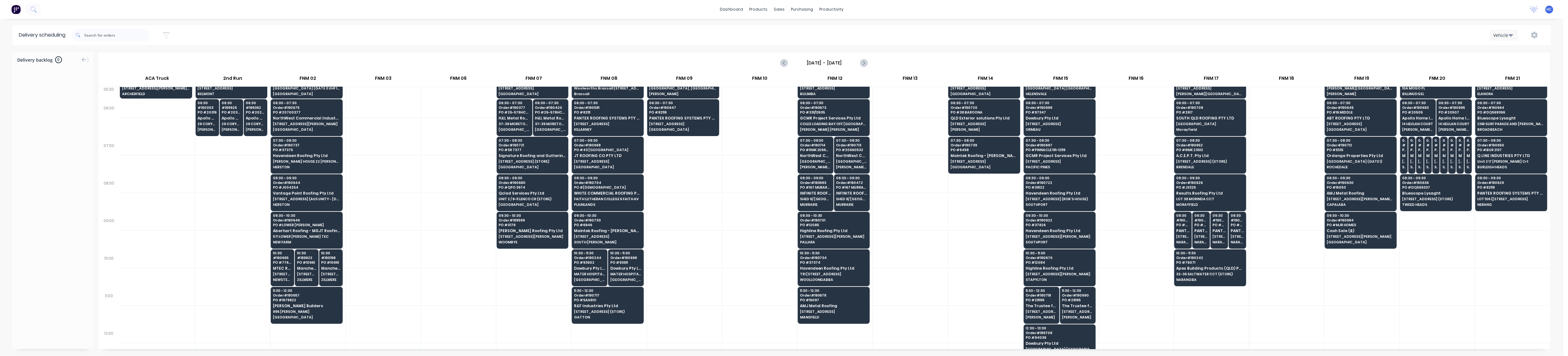
scroll to position [0, 0]
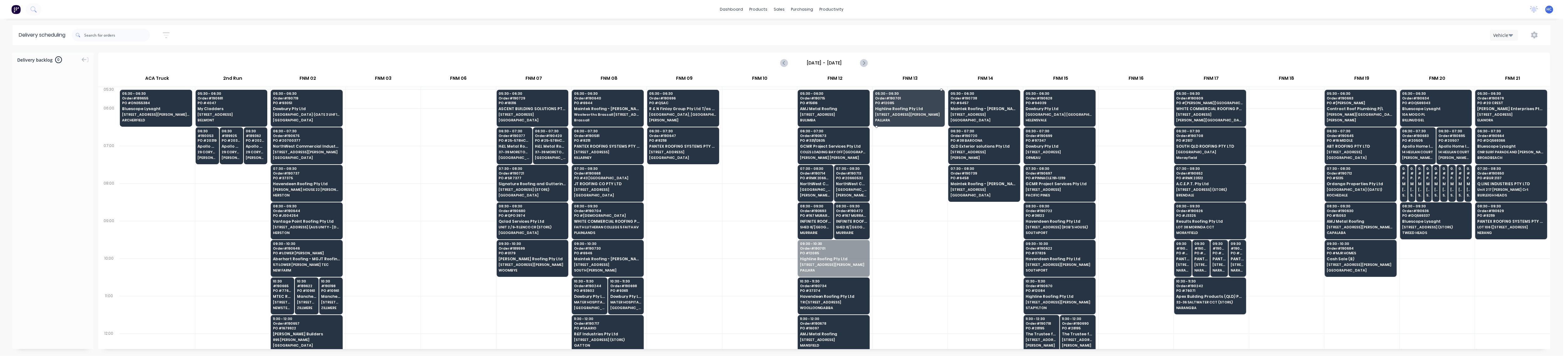
drag, startPoint x: 826, startPoint y: 269, endPoint x: 925, endPoint y: 113, distance: 184.8
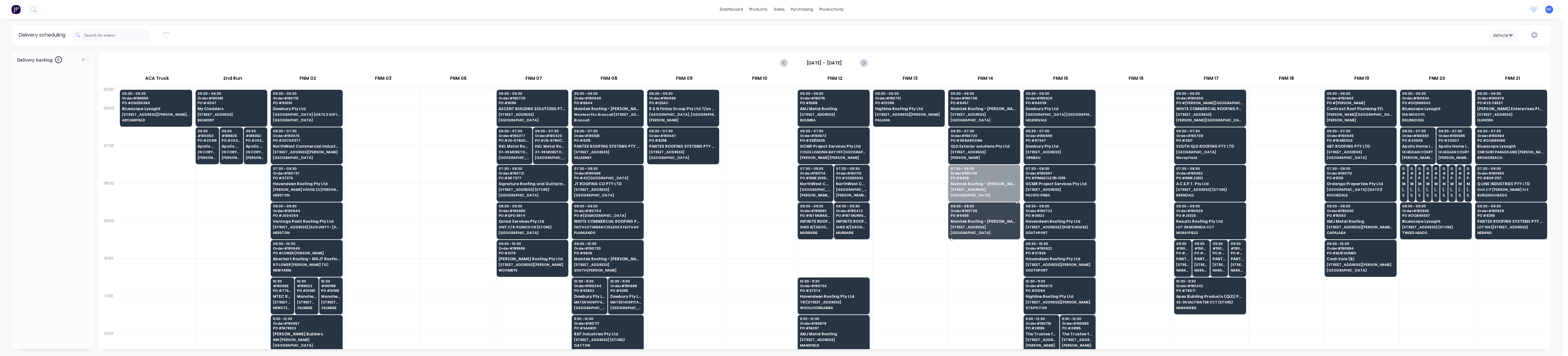
drag, startPoint x: 978, startPoint y: 183, endPoint x: 978, endPoint y: 229, distance: 46.0
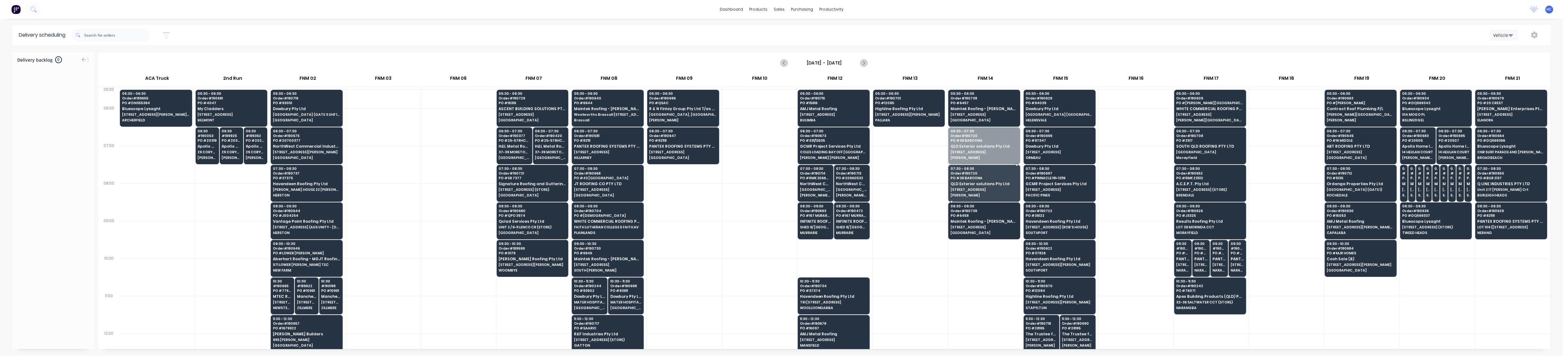
drag, startPoint x: 990, startPoint y: 142, endPoint x: 985, endPoint y: 154, distance: 13.0
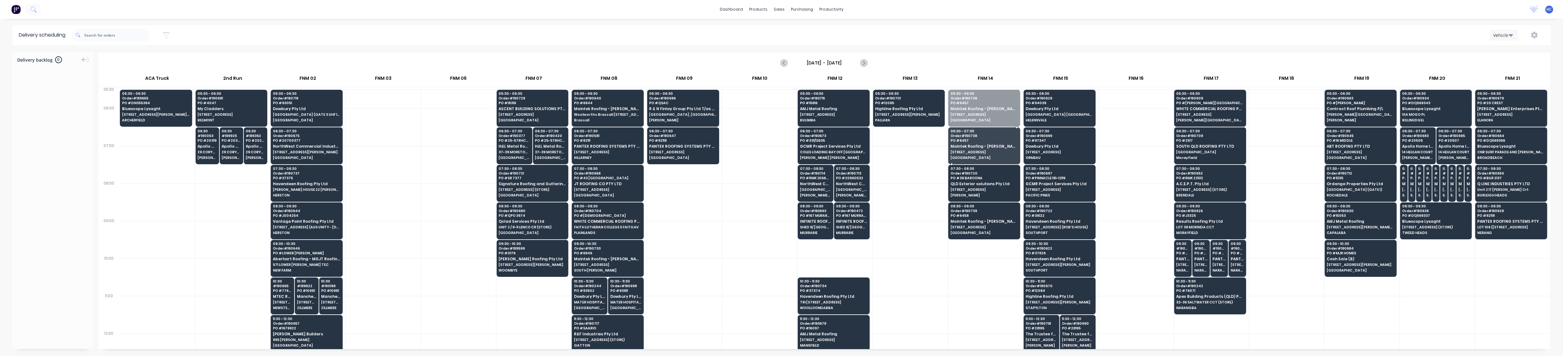
drag, startPoint x: 992, startPoint y: 100, endPoint x: 987, endPoint y: 129, distance: 29.4
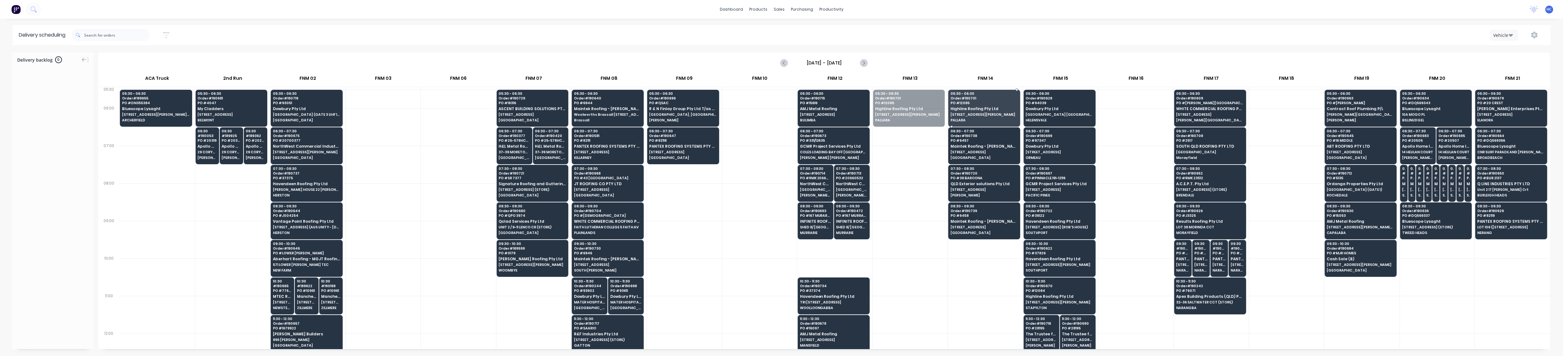
drag, startPoint x: 928, startPoint y: 105, endPoint x: 952, endPoint y: 107, distance: 24.1
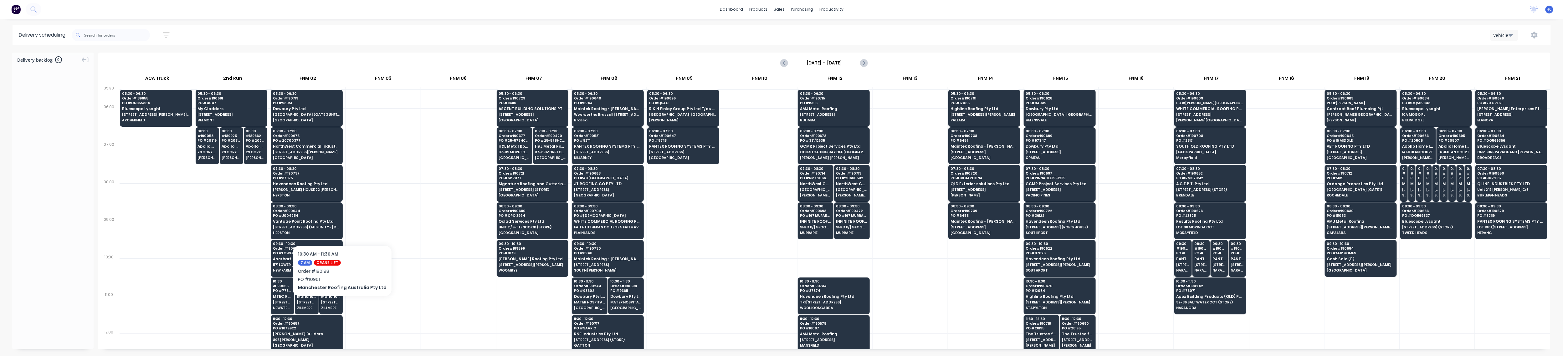
scroll to position [83, 0]
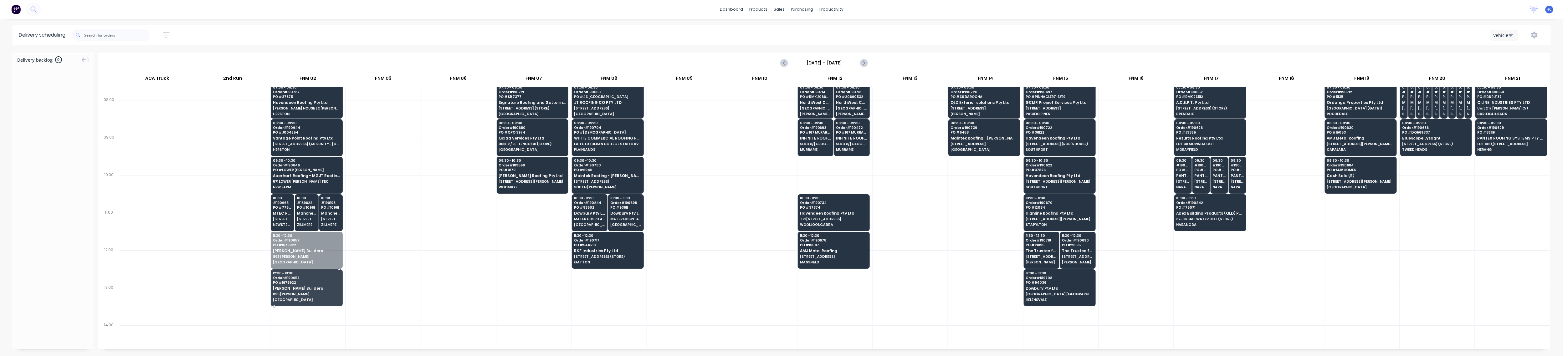
drag, startPoint x: 291, startPoint y: 250, endPoint x: 284, endPoint y: 287, distance: 37.7
drag, startPoint x: 284, startPoint y: 221, endPoint x: 284, endPoint y: 233, distance: 12.0
click at [407, 232] on div at bounding box center [383, 232] width 75 height 38
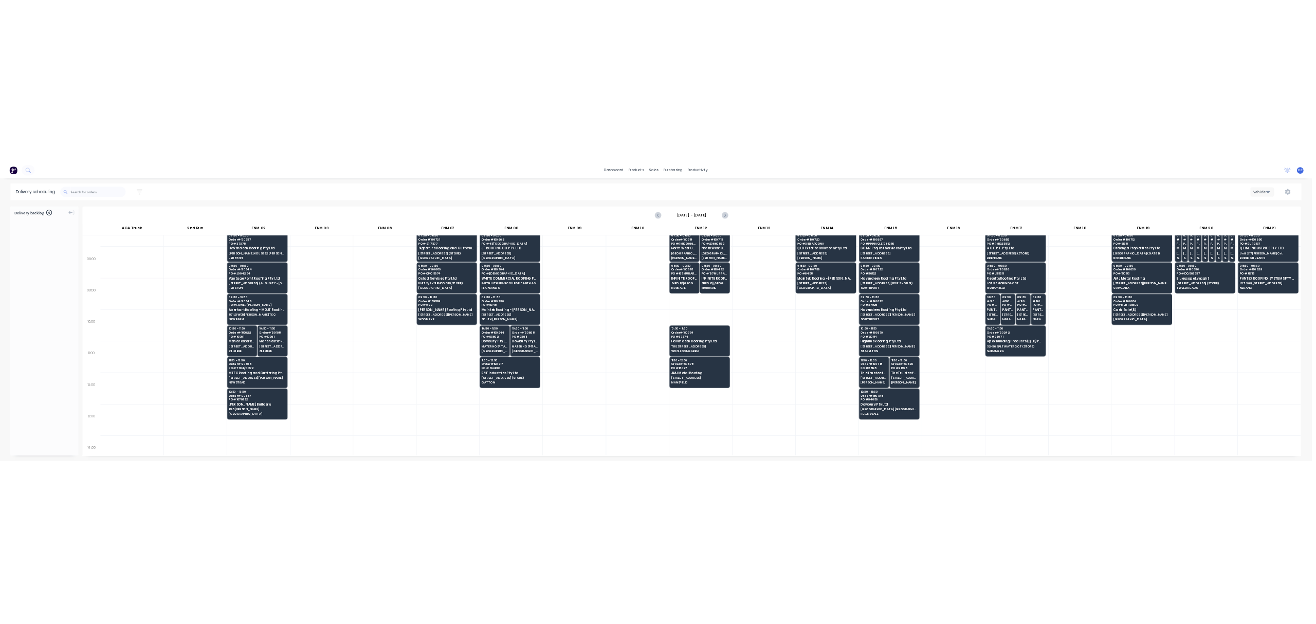
scroll to position [0, 0]
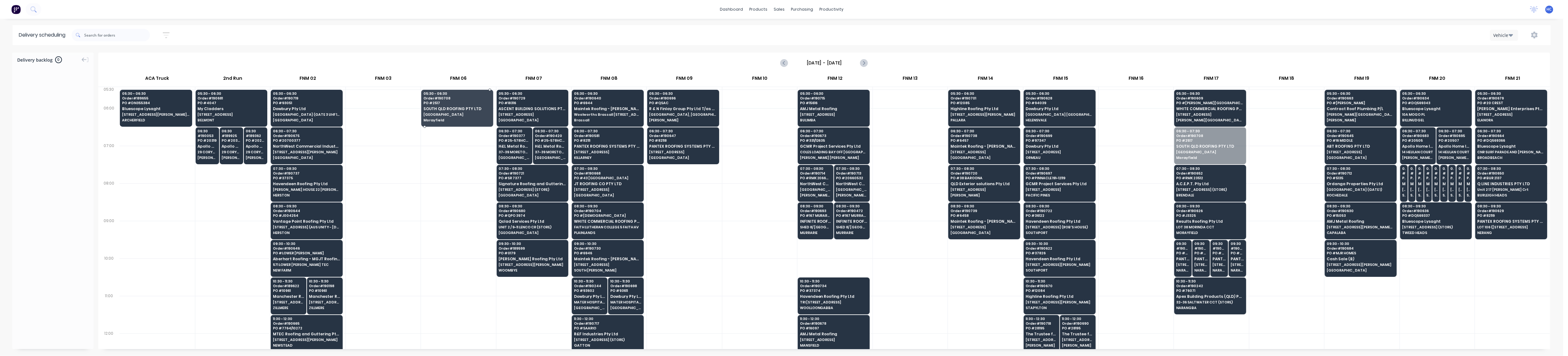
drag, startPoint x: 1197, startPoint y: 141, endPoint x: 458, endPoint y: 104, distance: 739.9
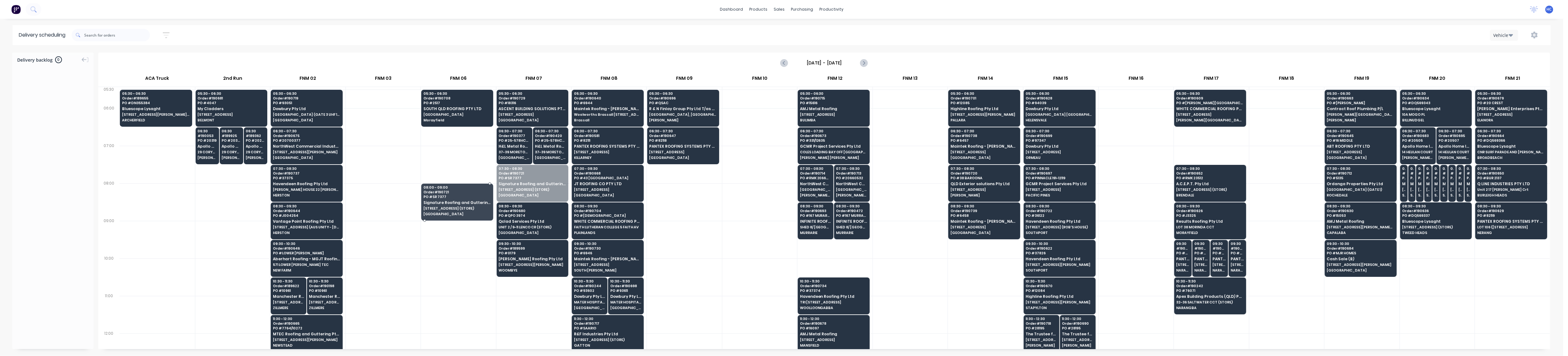
drag, startPoint x: 508, startPoint y: 180, endPoint x: 490, endPoint y: 186, distance: 19.0
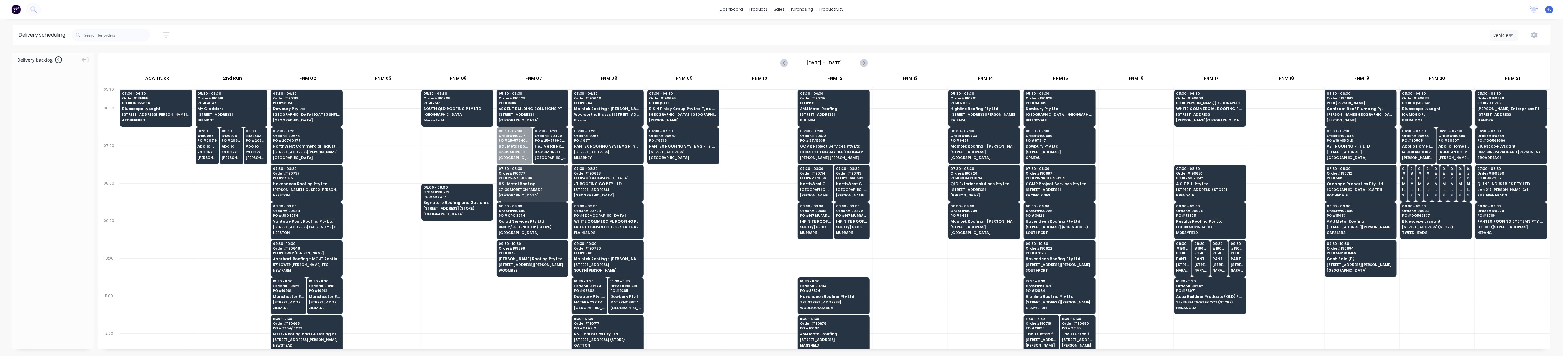
drag, startPoint x: 515, startPoint y: 156, endPoint x: 514, endPoint y: 173, distance: 17.0
drag, startPoint x: 536, startPoint y: 152, endPoint x: 534, endPoint y: 190, distance: 38.1
drag, startPoint x: 533, startPoint y: 114, endPoint x: 531, endPoint y: 147, distance: 33.1
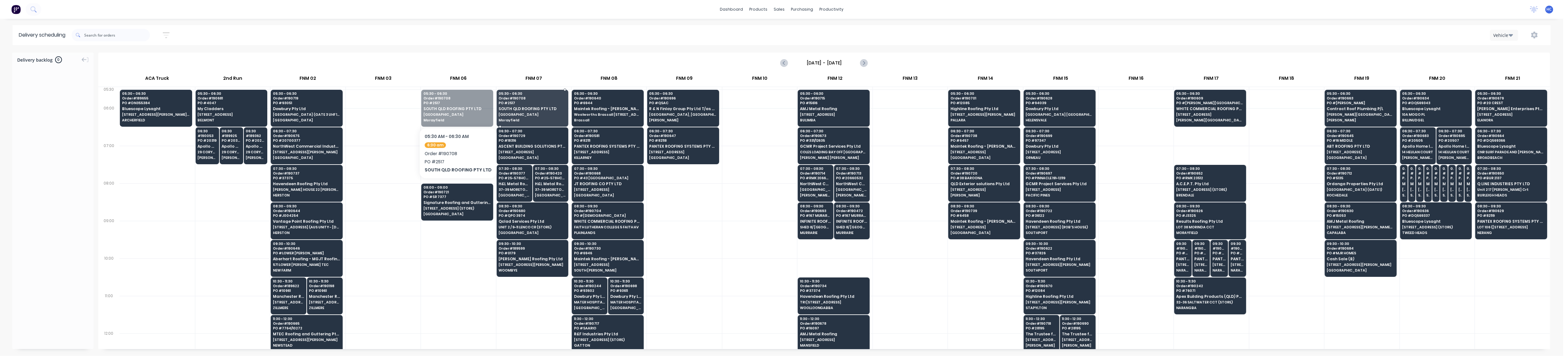
drag, startPoint x: 458, startPoint y: 116, endPoint x: 519, endPoint y: 114, distance: 61.0
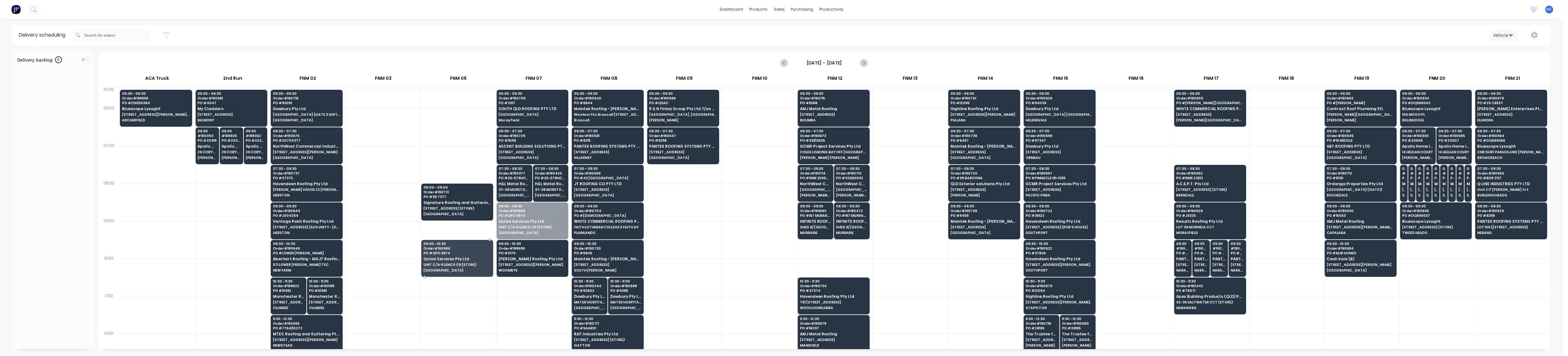
drag, startPoint x: 530, startPoint y: 230, endPoint x: 453, endPoint y: 274, distance: 88.7
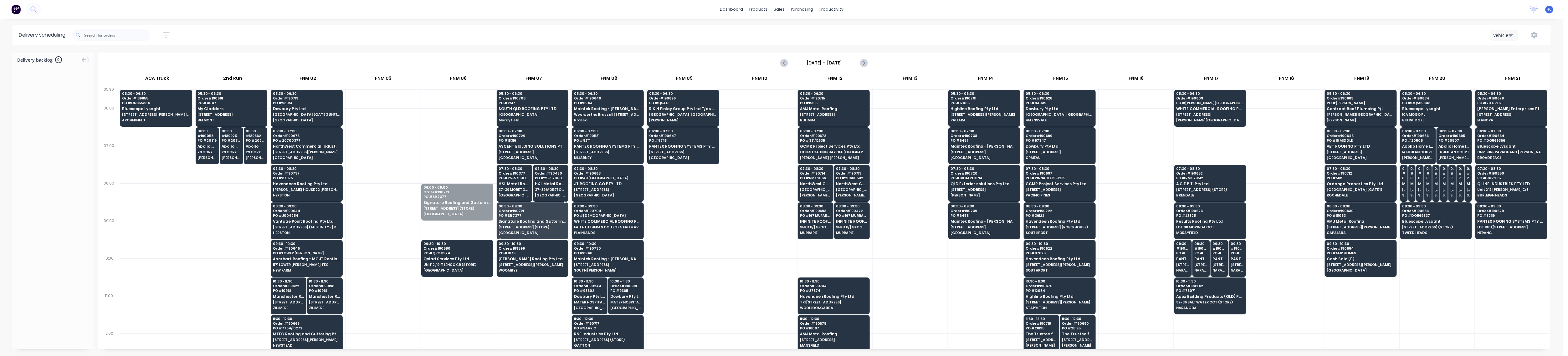
drag, startPoint x: 461, startPoint y: 211, endPoint x: 506, endPoint y: 234, distance: 50.5
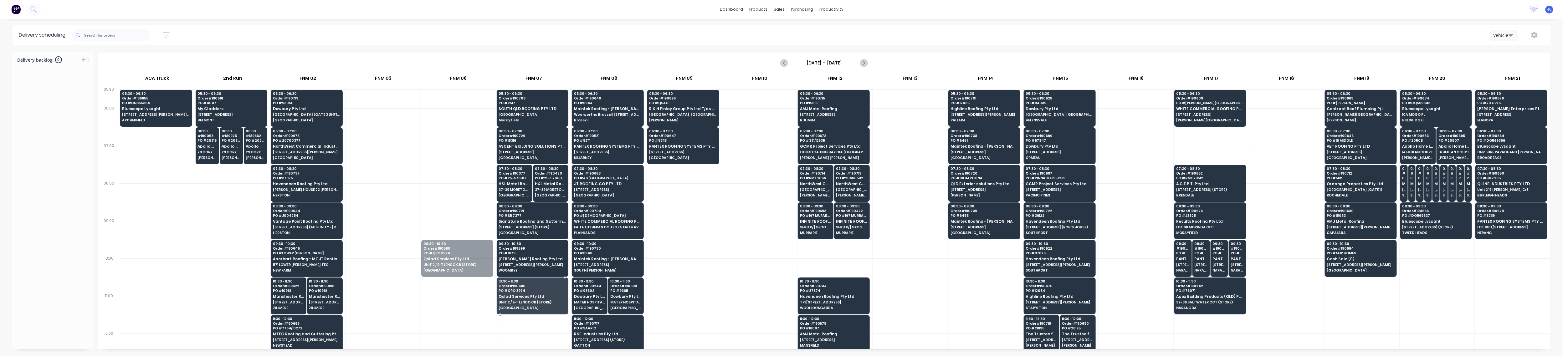
drag, startPoint x: 448, startPoint y: 267, endPoint x: 459, endPoint y: 278, distance: 15.6
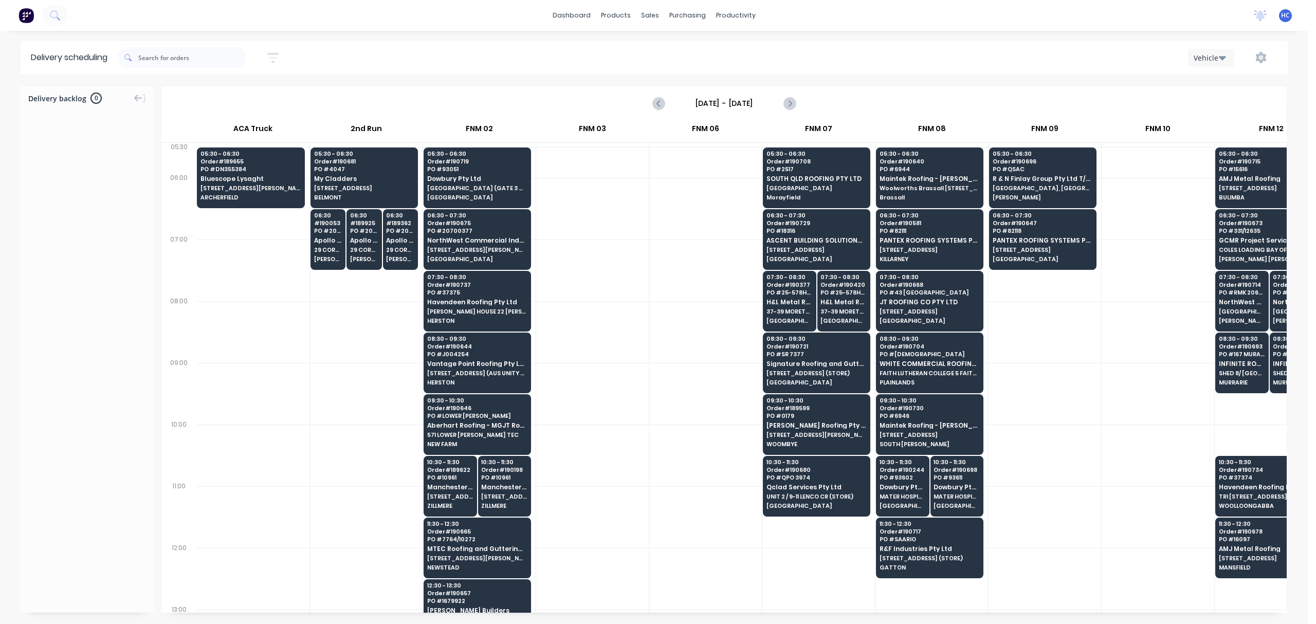
click at [987, 352] on div at bounding box center [1045, 332] width 113 height 62
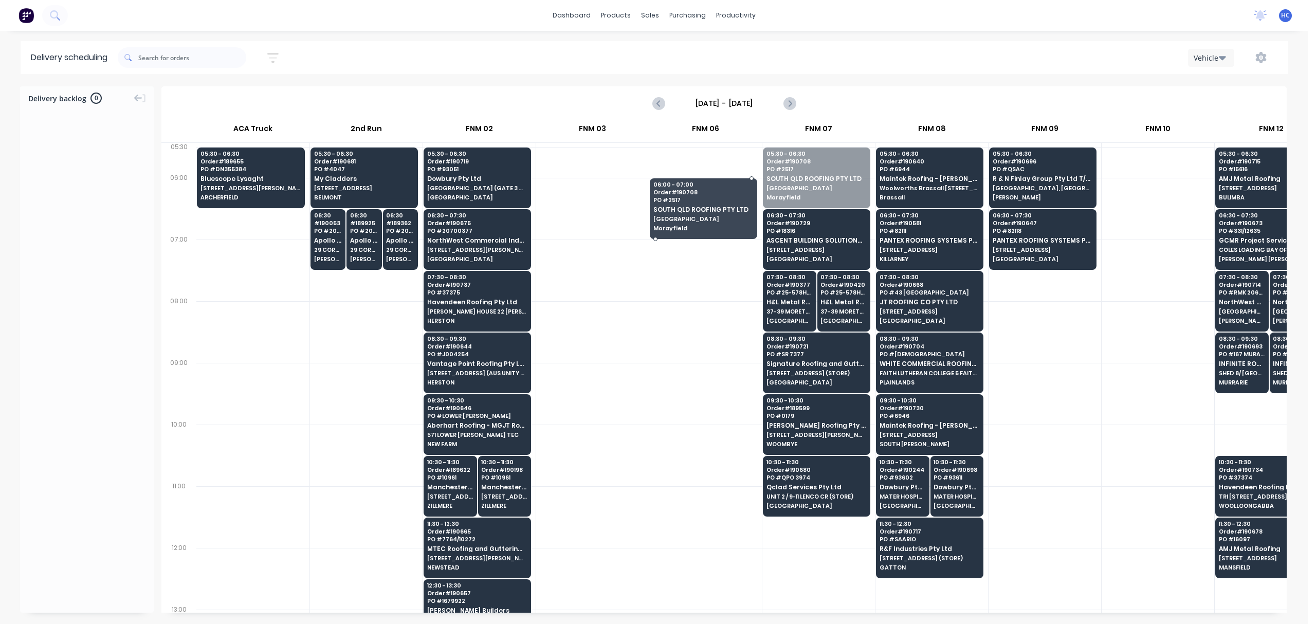
drag, startPoint x: 800, startPoint y: 166, endPoint x: 765, endPoint y: 184, distance: 39.3
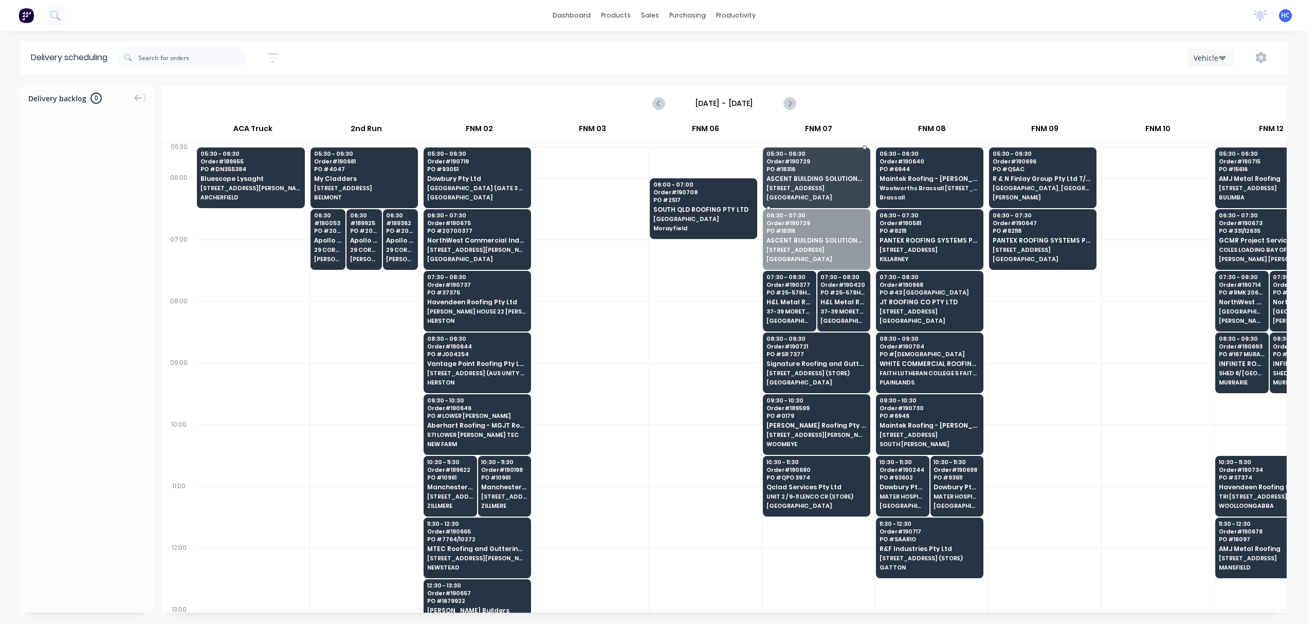
drag, startPoint x: 807, startPoint y: 212, endPoint x: 821, endPoint y: 169, distance: 45.9
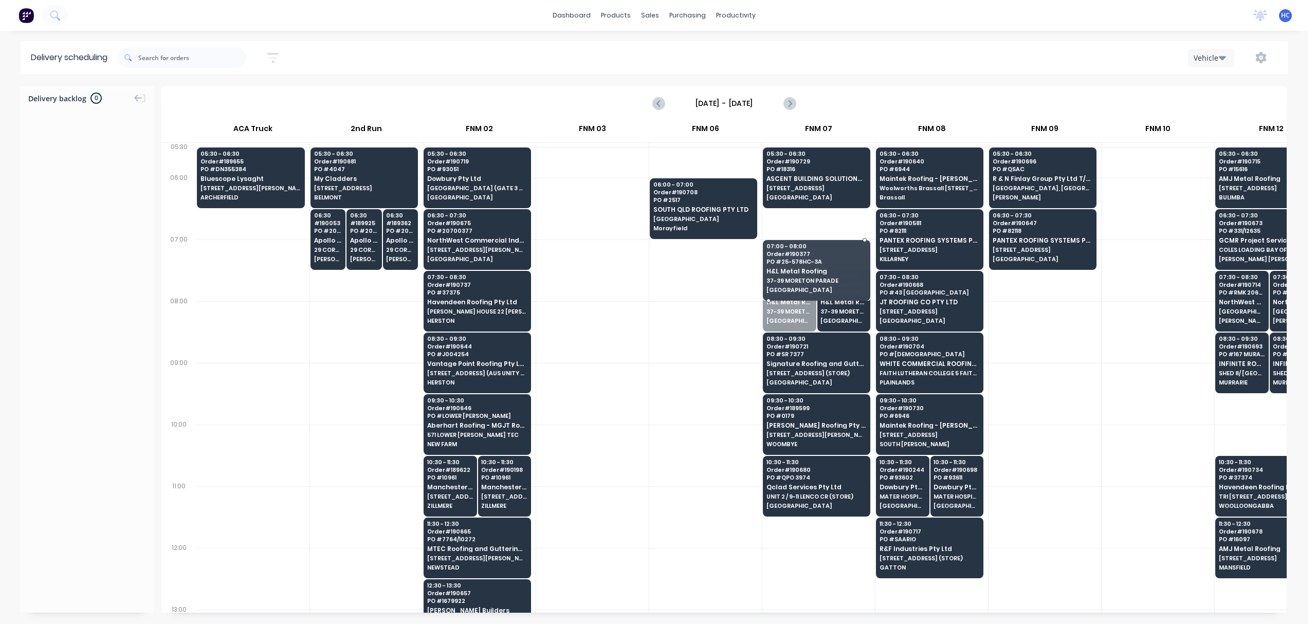
drag, startPoint x: 792, startPoint y: 278, endPoint x: 807, endPoint y: 225, distance: 55.7
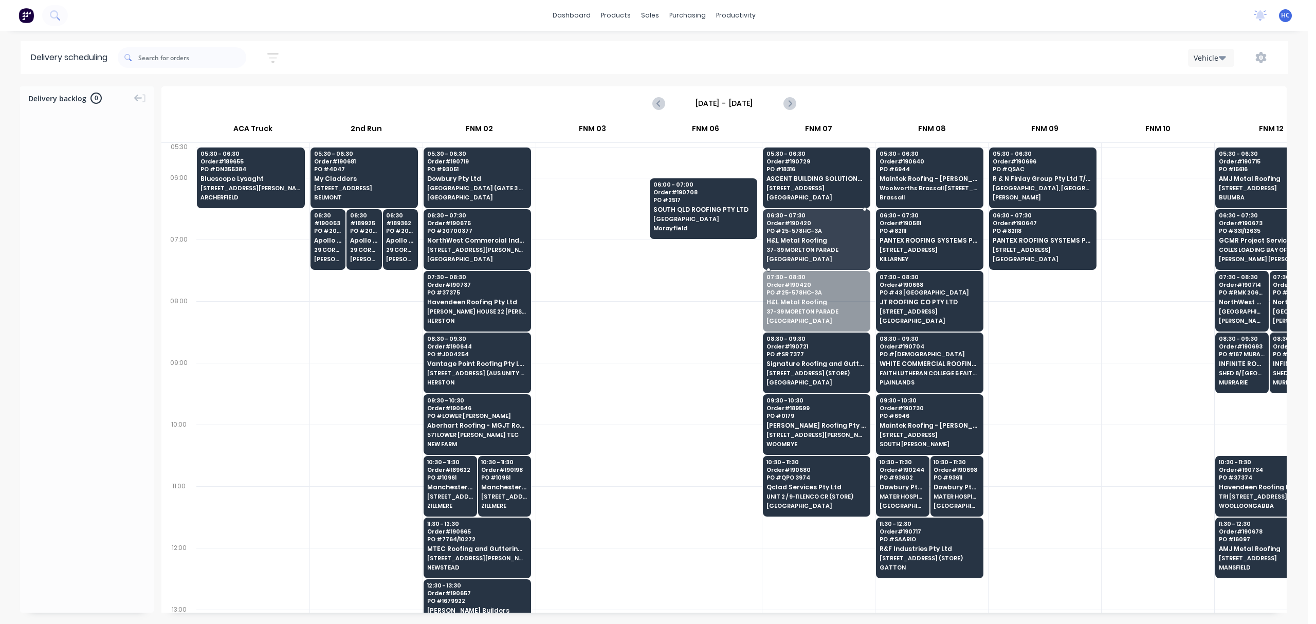
drag, startPoint x: 822, startPoint y: 295, endPoint x: 836, endPoint y: 269, distance: 28.8
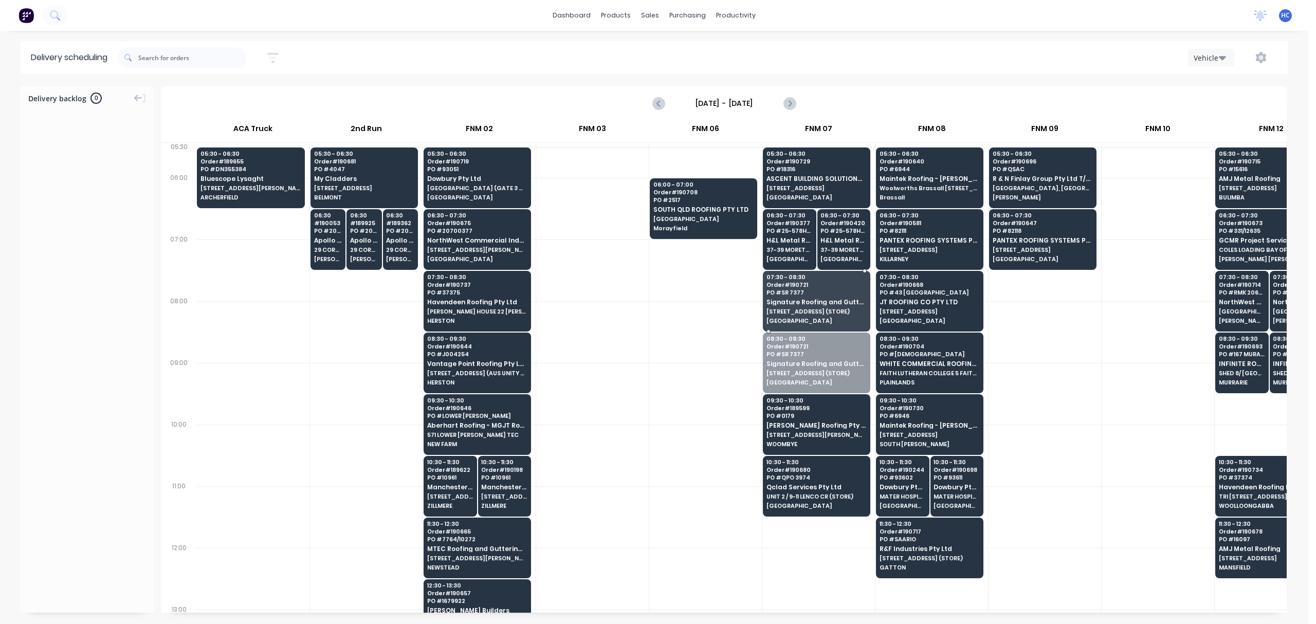
drag, startPoint x: 812, startPoint y: 362, endPoint x: 828, endPoint y: 362, distance: 15.4
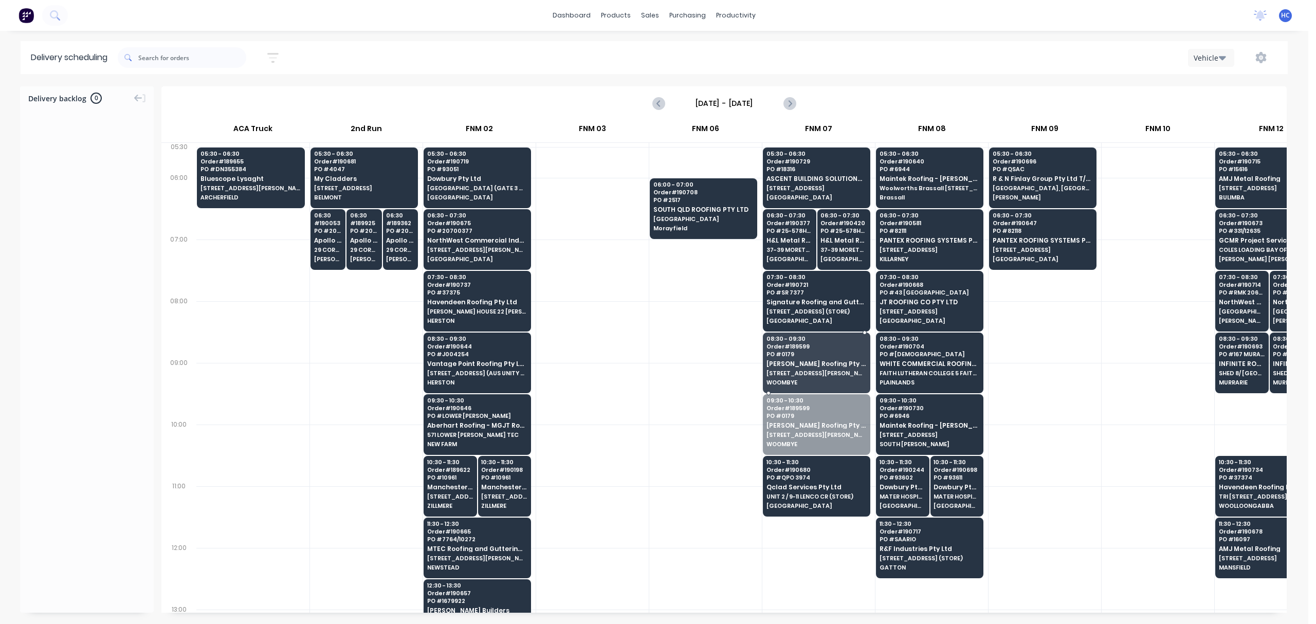
drag, startPoint x: 825, startPoint y: 410, endPoint x: 836, endPoint y: 354, distance: 57.1
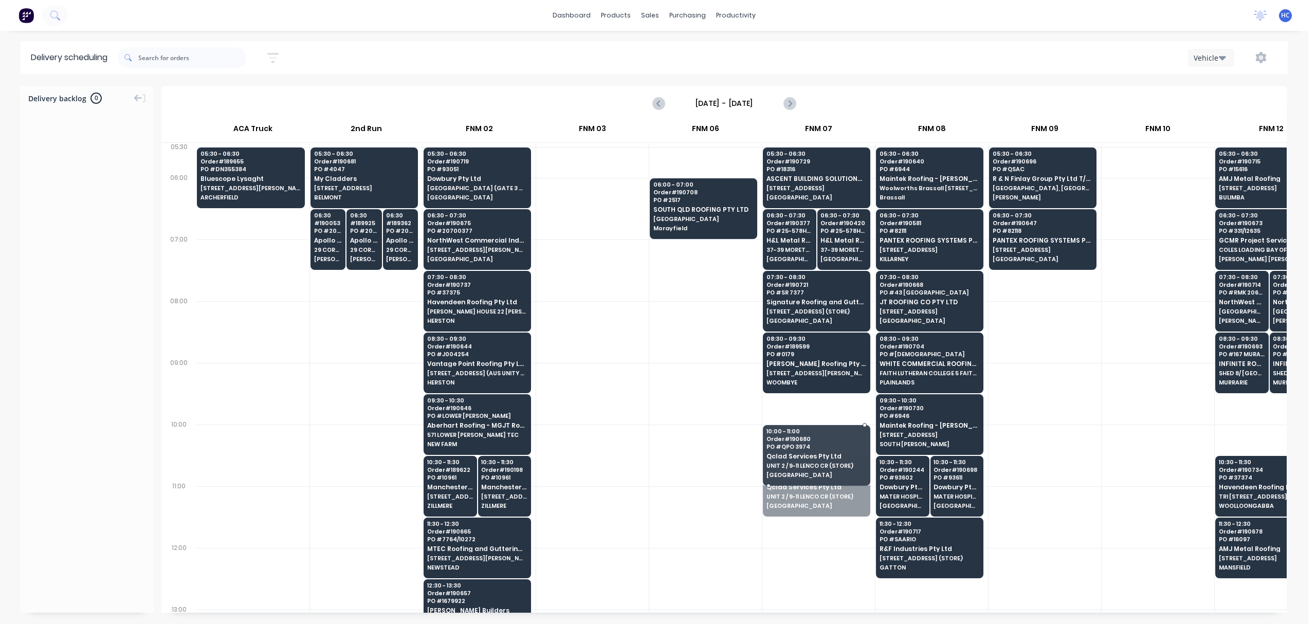
drag, startPoint x: 822, startPoint y: 458, endPoint x: 829, endPoint y: 430, distance: 28.3
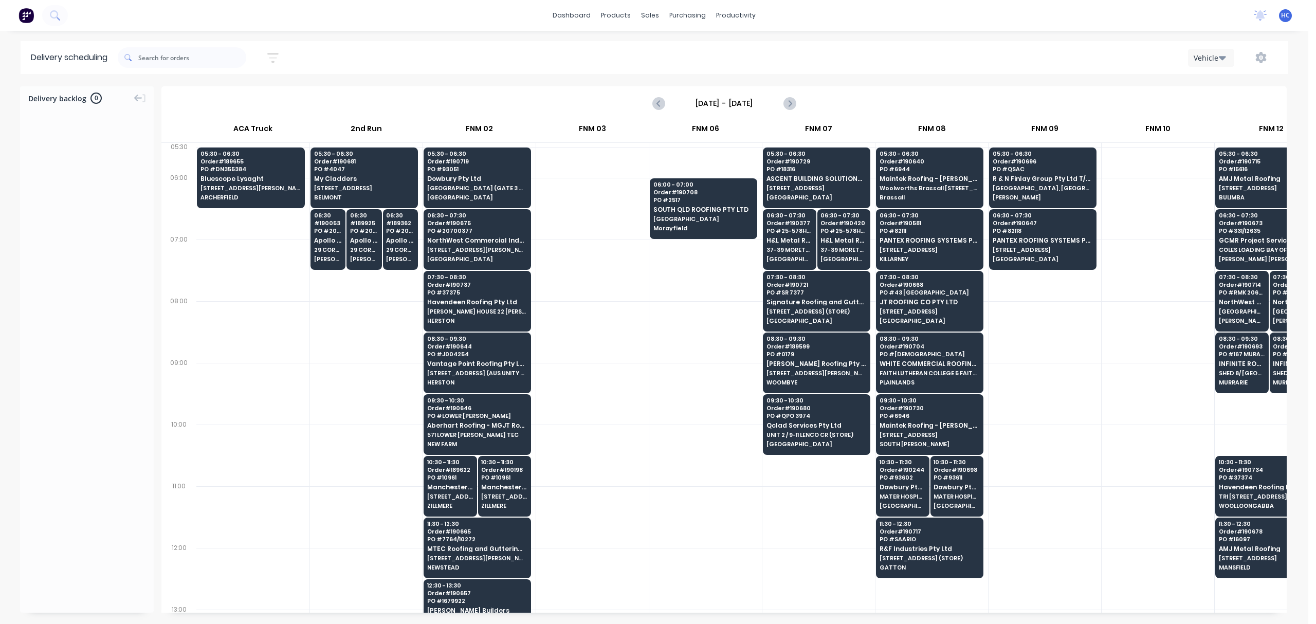
click at [987, 375] on div at bounding box center [1045, 394] width 113 height 62
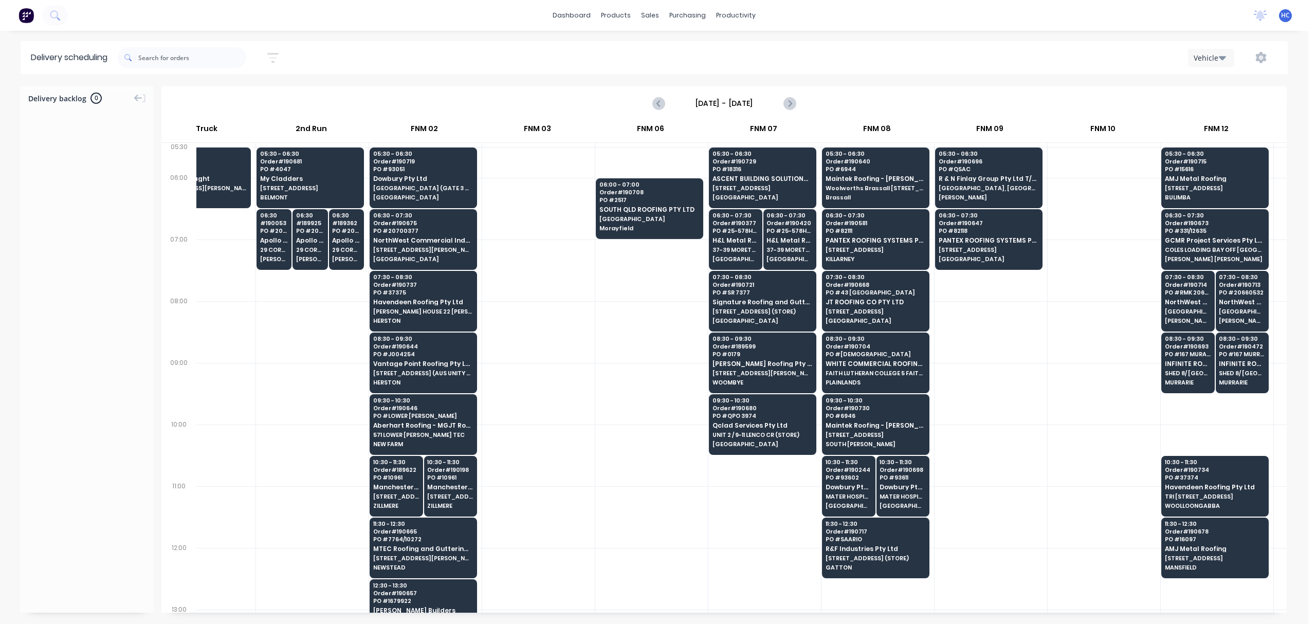
scroll to position [0, 55]
click at [903, 332] on div at bounding box center [875, 333] width 108 height 2
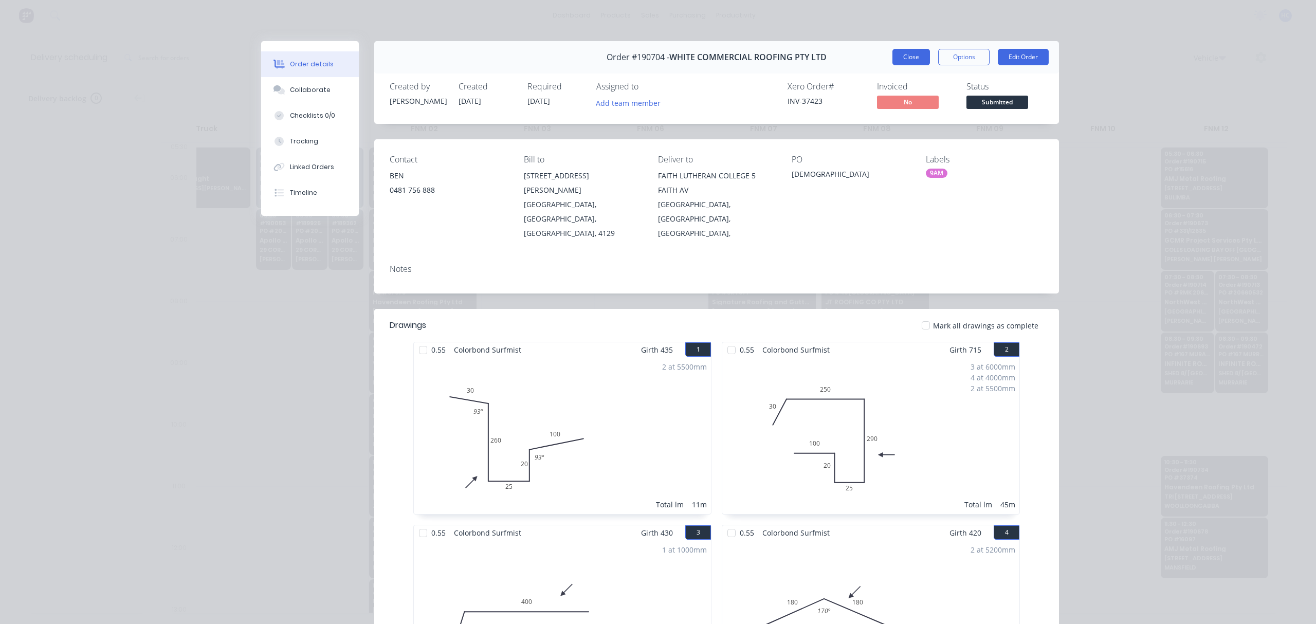
click at [907, 64] on button "Close" at bounding box center [912, 57] width 38 height 16
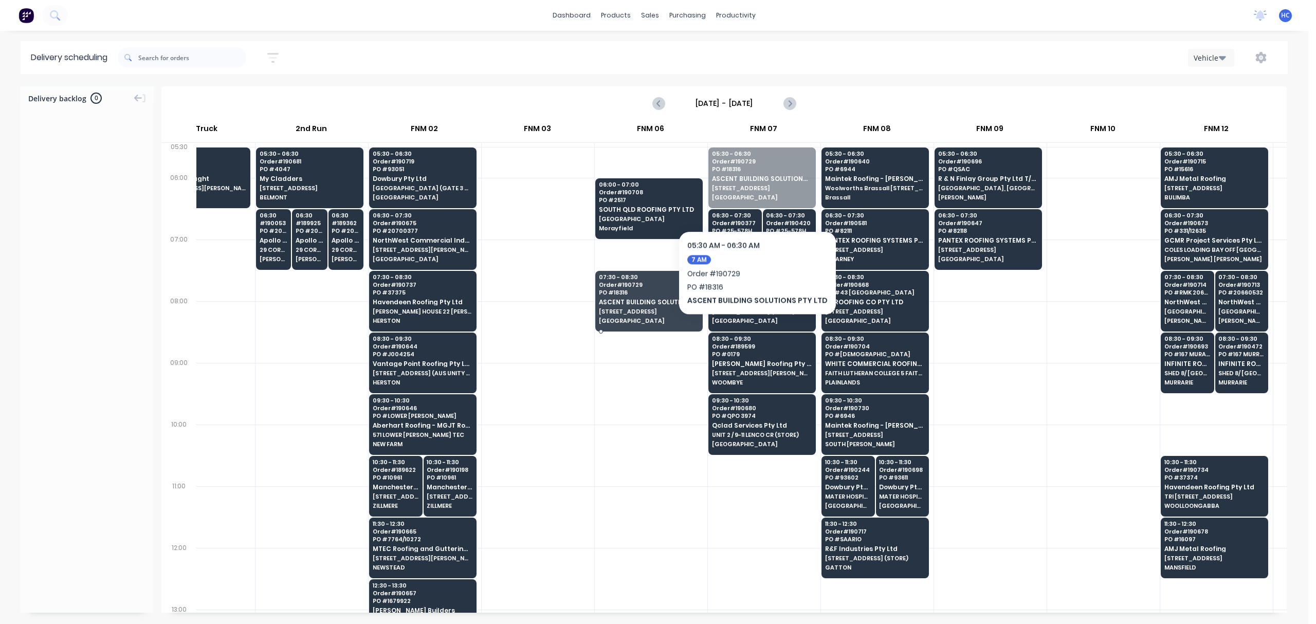
drag, startPoint x: 741, startPoint y: 210, endPoint x: 678, endPoint y: 208, distance: 63.8
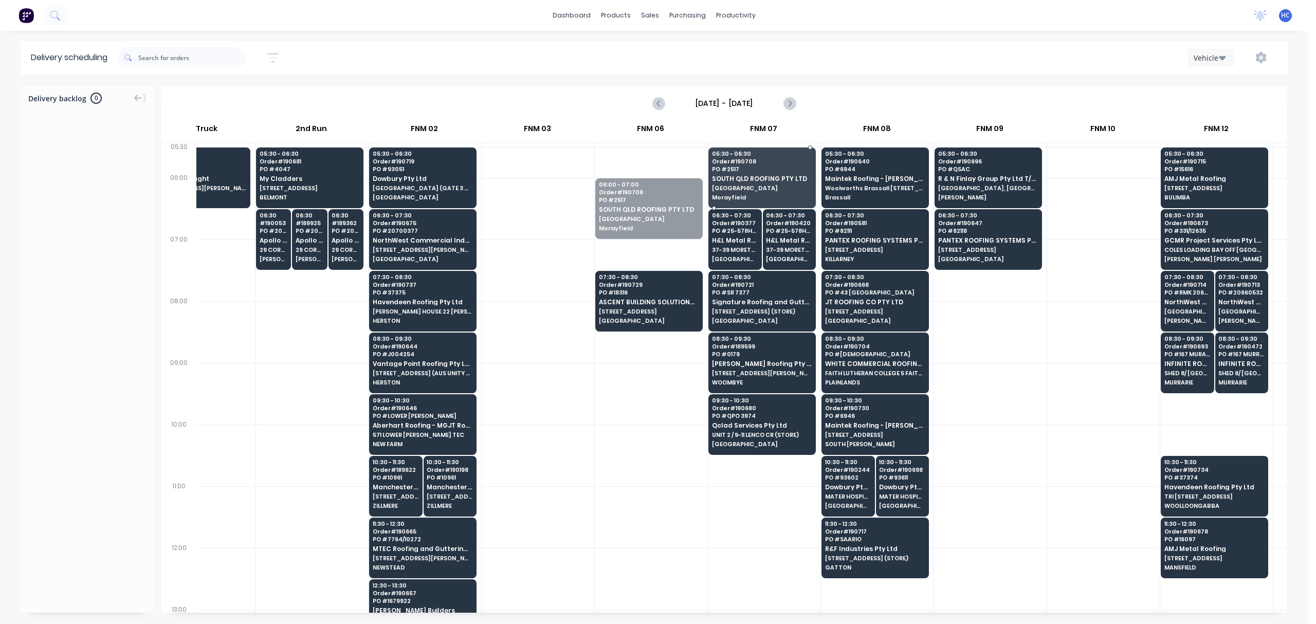
drag, startPoint x: 672, startPoint y: 203, endPoint x: 759, endPoint y: 173, distance: 92.8
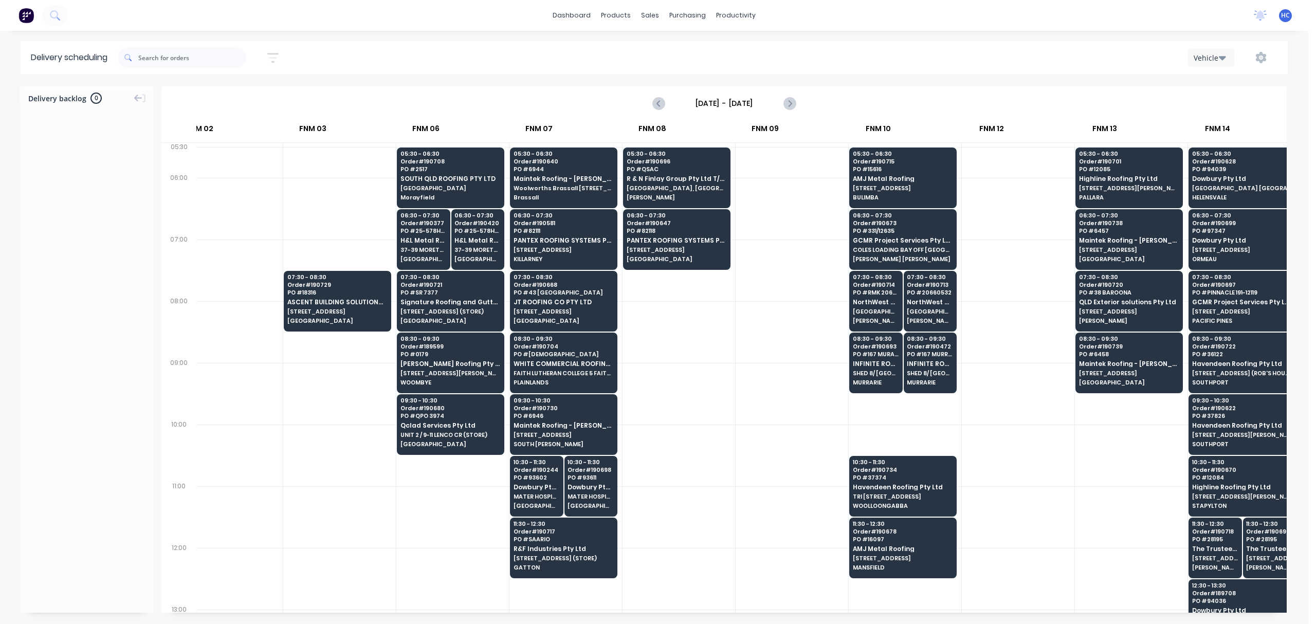
scroll to position [0, 384]
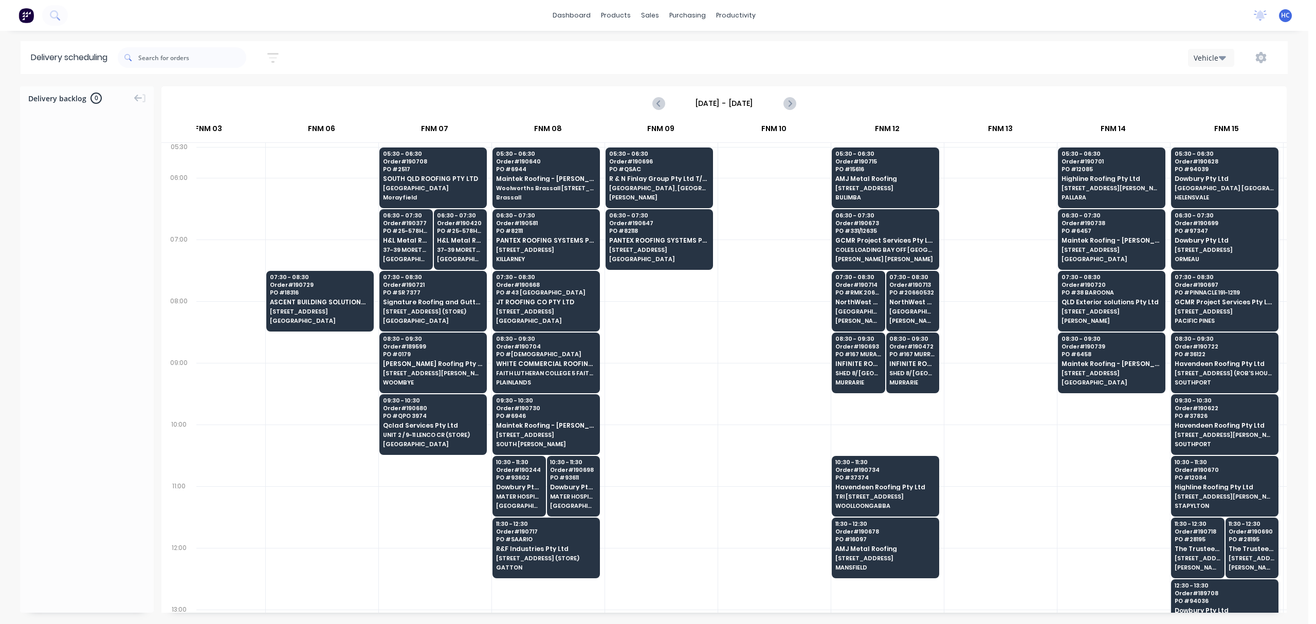
click at [644, 374] on div at bounding box center [661, 394] width 113 height 62
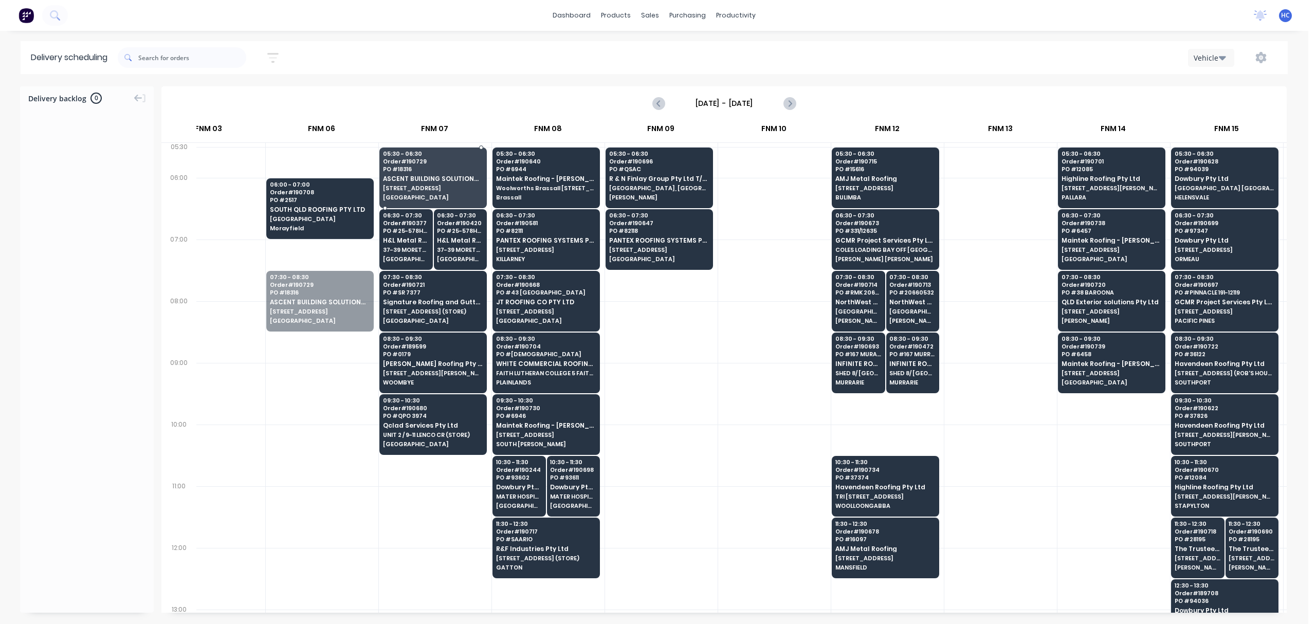
drag, startPoint x: 321, startPoint y: 313, endPoint x: 449, endPoint y: 189, distance: 178.2
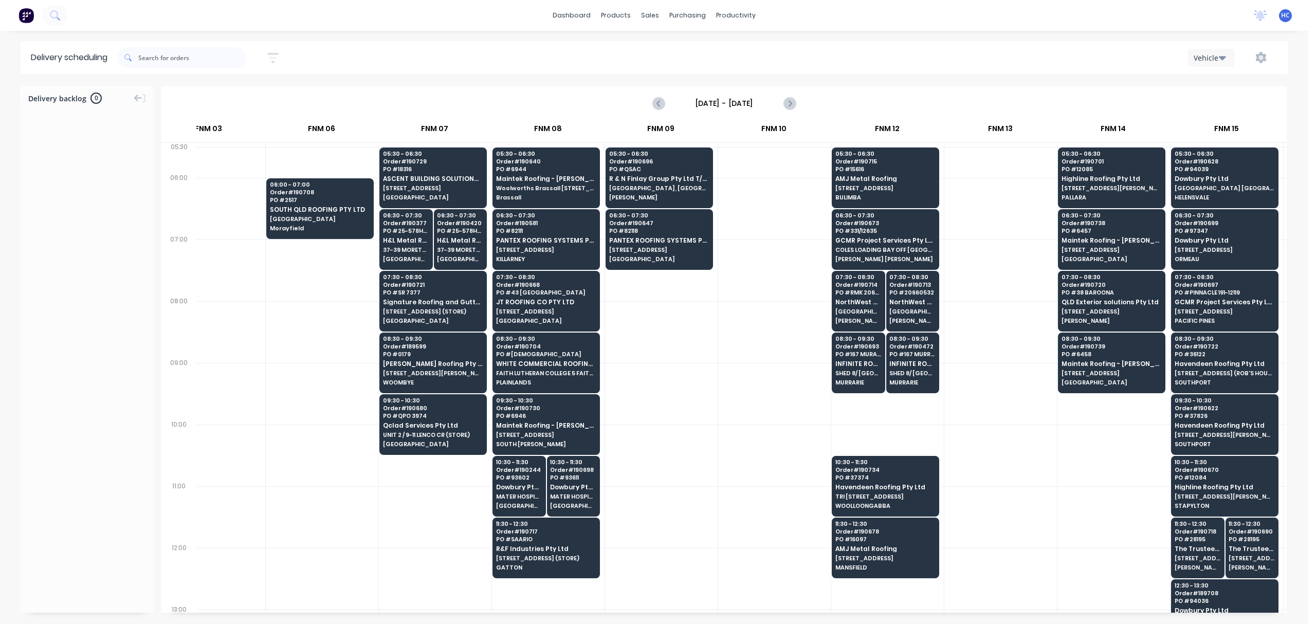
drag, startPoint x: 677, startPoint y: 614, endPoint x: 724, endPoint y: 604, distance: 48.4
click at [724, 468] on div "Delivery backlog 0 [DATE] - [DATE] [DATE] ACA Truck 2nd Run FNM 02 FNM 03 FNM 0…" at bounding box center [654, 354] width 1309 height 537
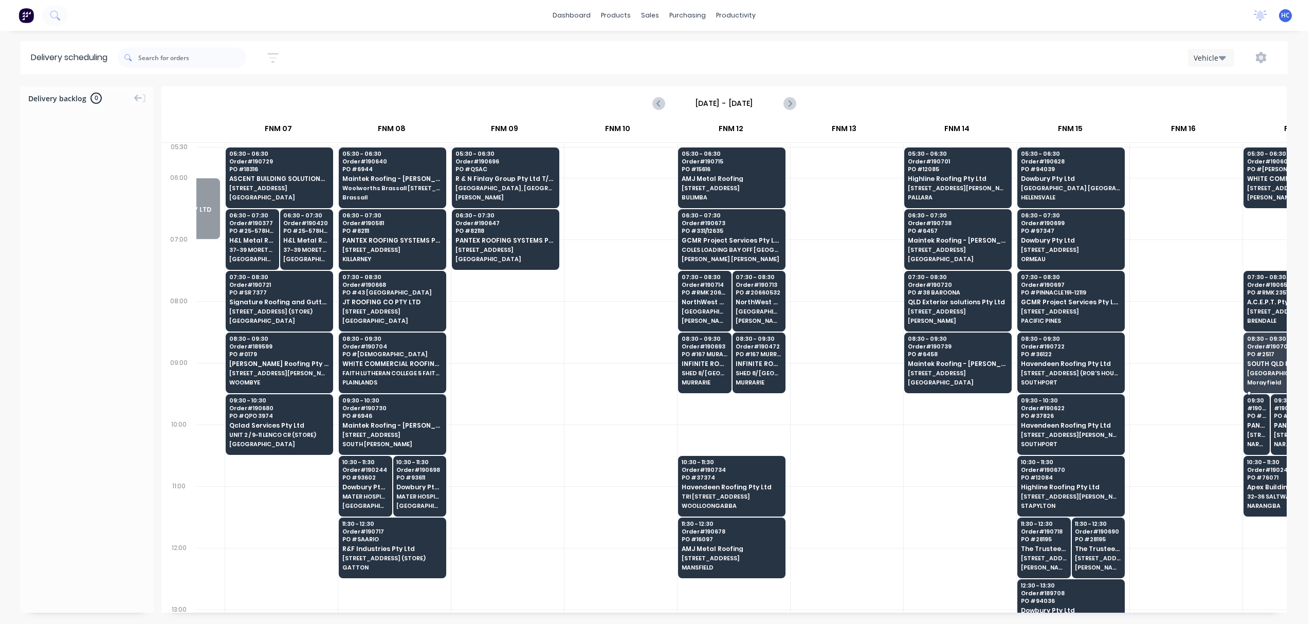
scroll to position [0, 562]
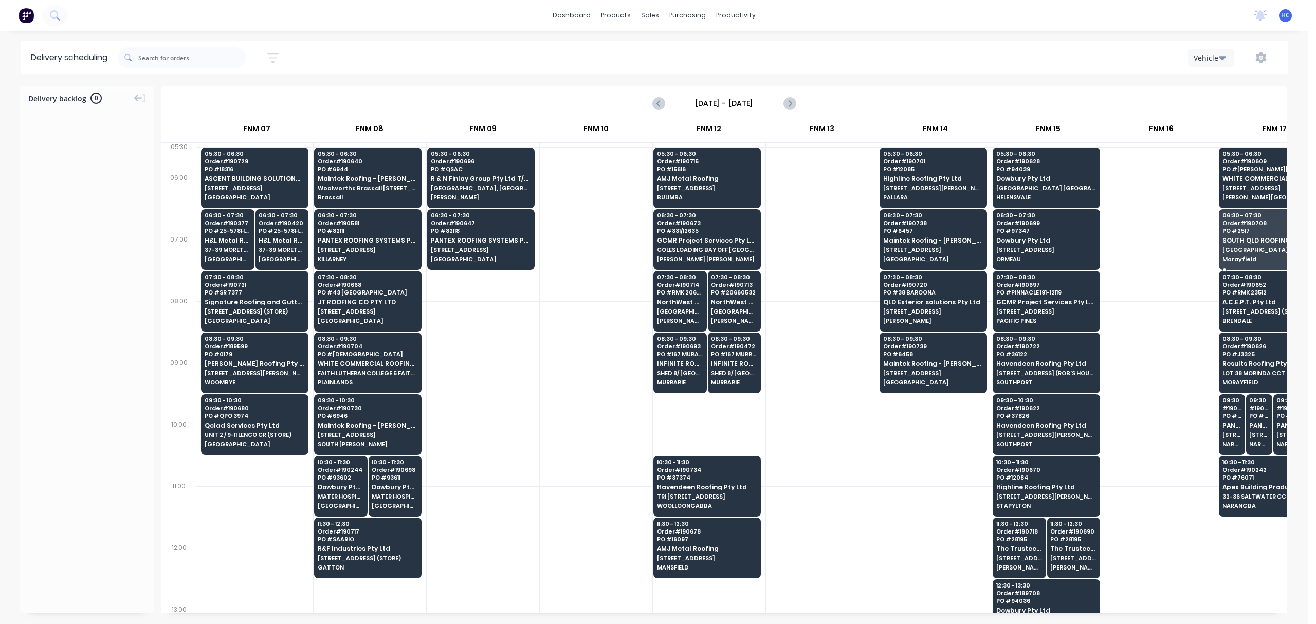
drag, startPoint x: 326, startPoint y: 202, endPoint x: 1240, endPoint y: 232, distance: 914.7
drag, startPoint x: 880, startPoint y: 601, endPoint x: 897, endPoint y: 611, distance: 19.6
click at [900, 468] on div "05:30 - 06:30 Order # 189655 PO # DN355384 Bluescope Lysaght [STREET_ADDRESS][P…" at bounding box center [741, 378] width 1091 height 470
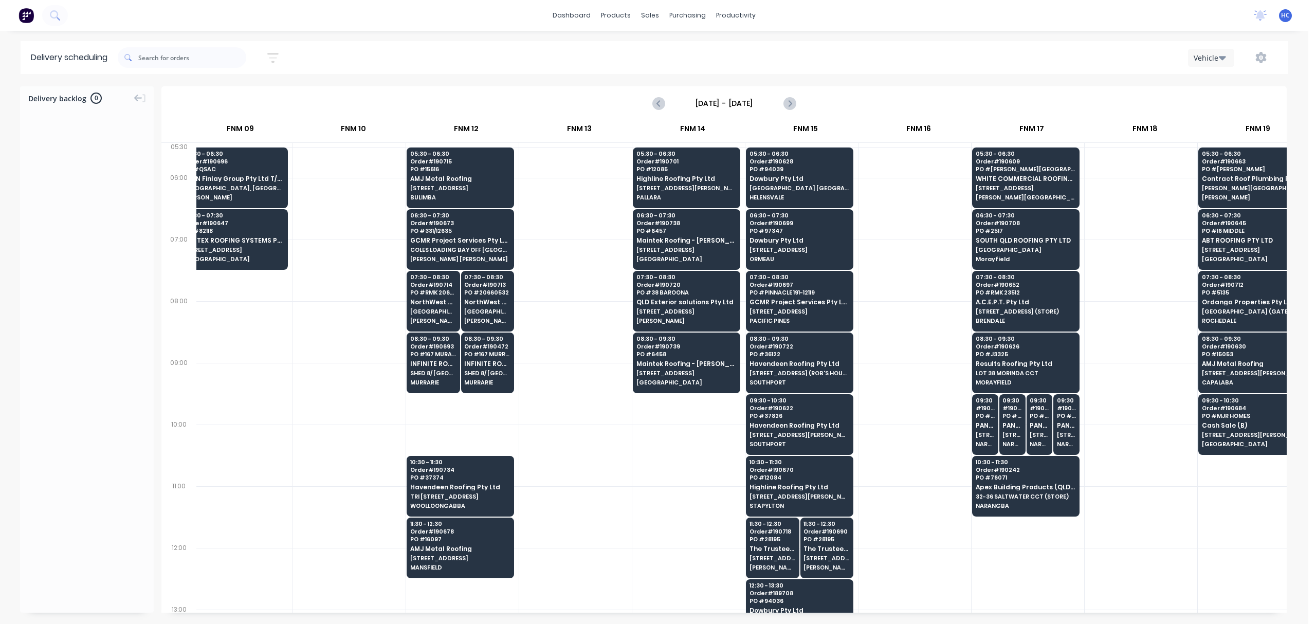
scroll to position [0, 803]
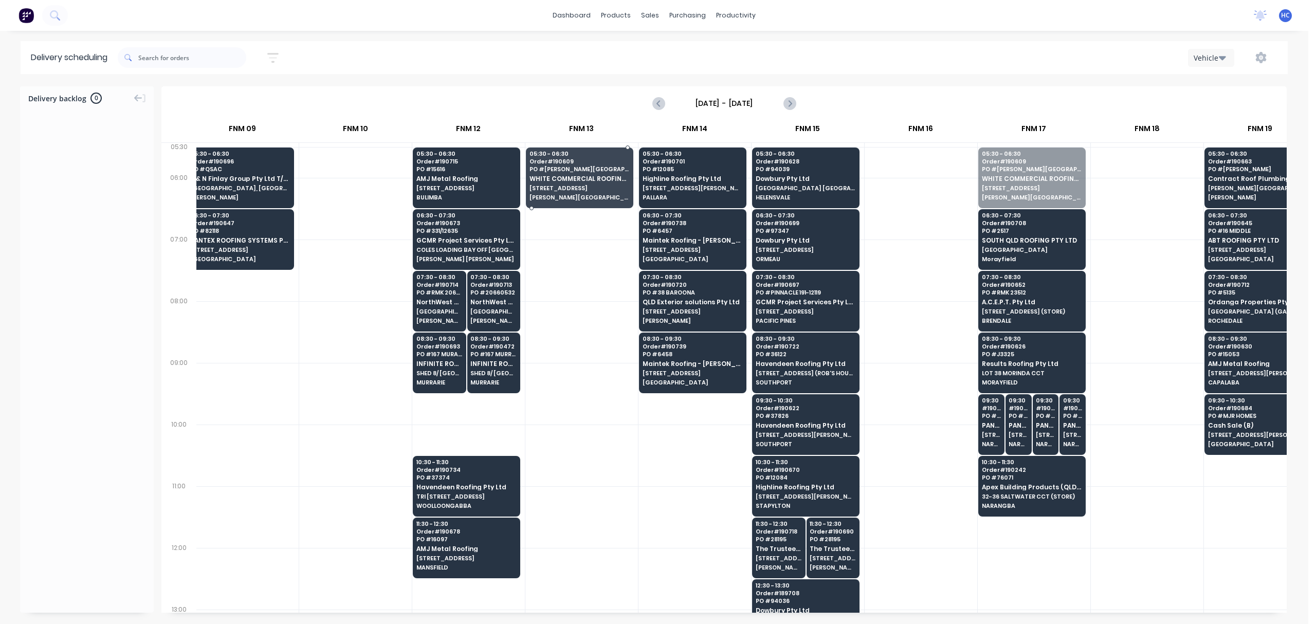
drag, startPoint x: 1033, startPoint y: 186, endPoint x: 603, endPoint y: 193, distance: 430.9
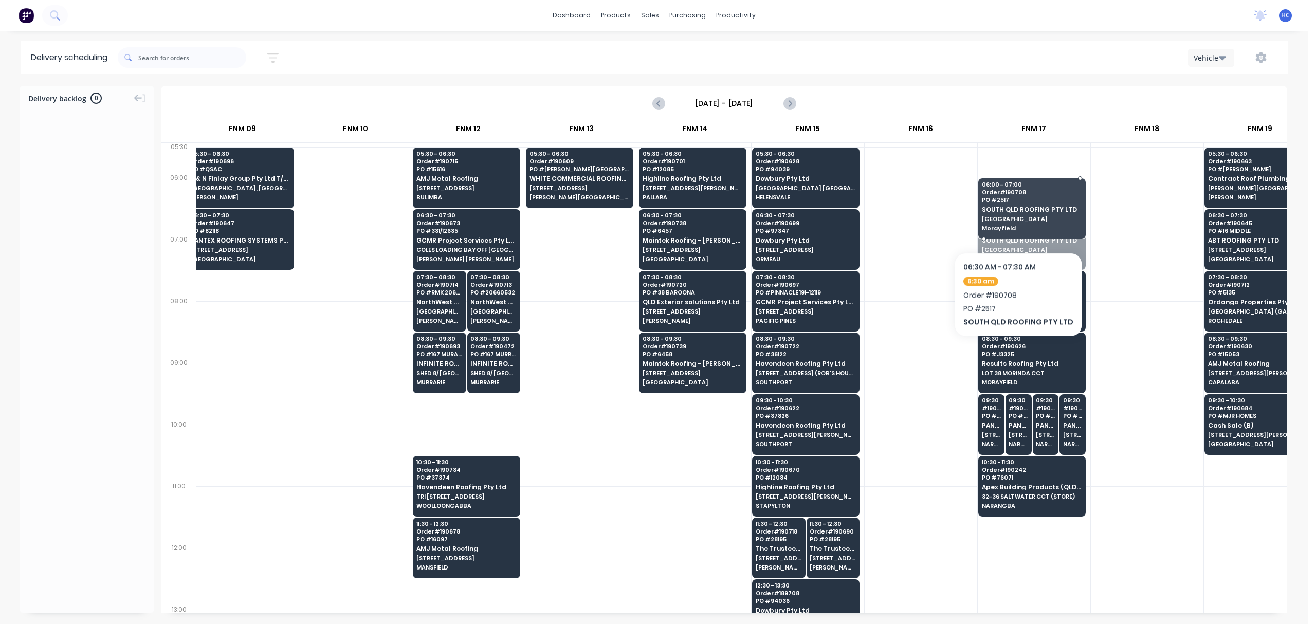
drag, startPoint x: 1014, startPoint y: 234, endPoint x: 1028, endPoint y: 177, distance: 59.2
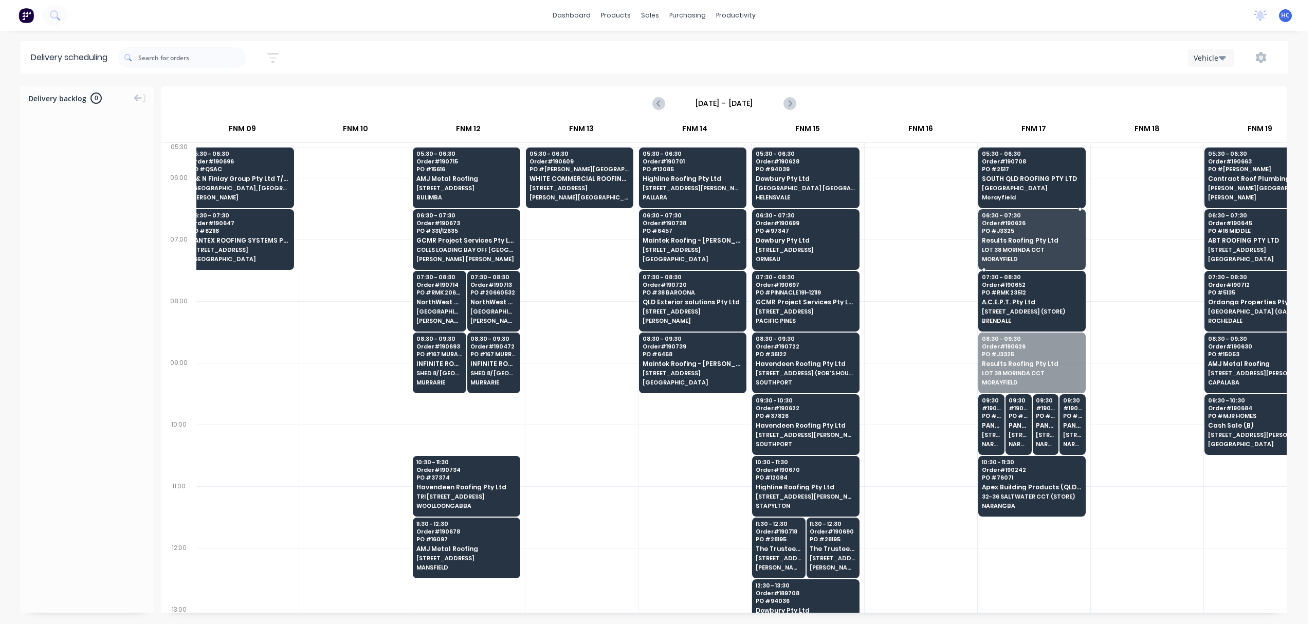
drag, startPoint x: 1005, startPoint y: 362, endPoint x: 1049, endPoint y: 237, distance: 133.5
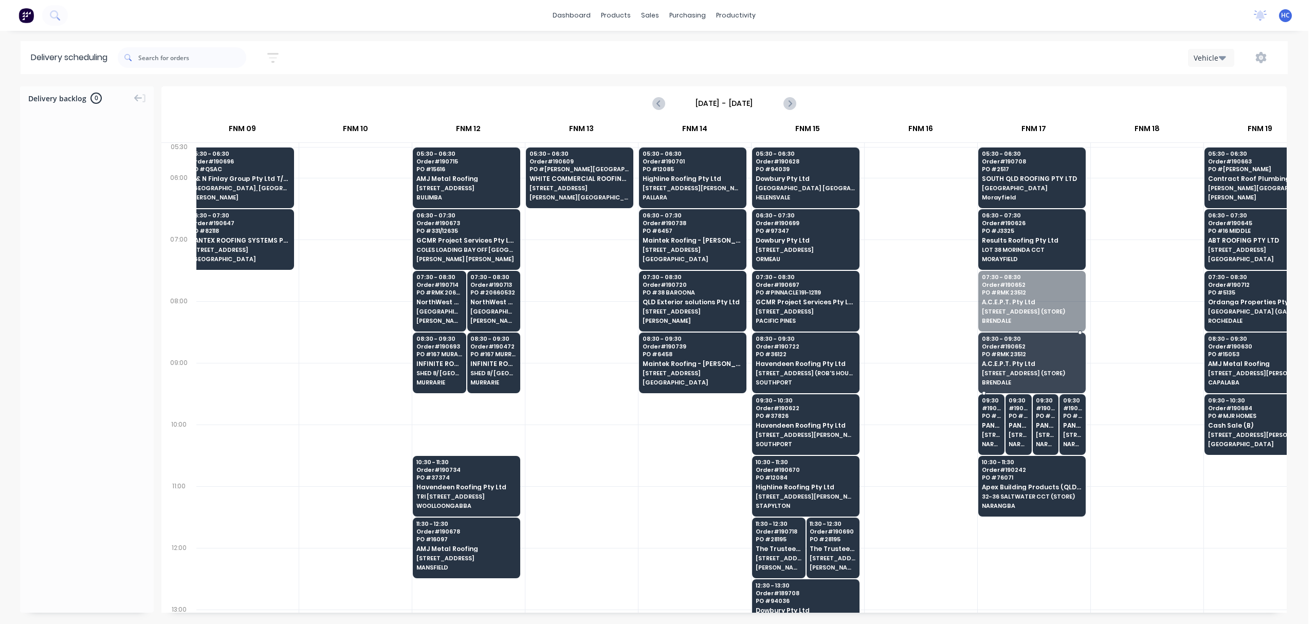
drag, startPoint x: 1043, startPoint y: 312, endPoint x: 1043, endPoint y: 319, distance: 7.2
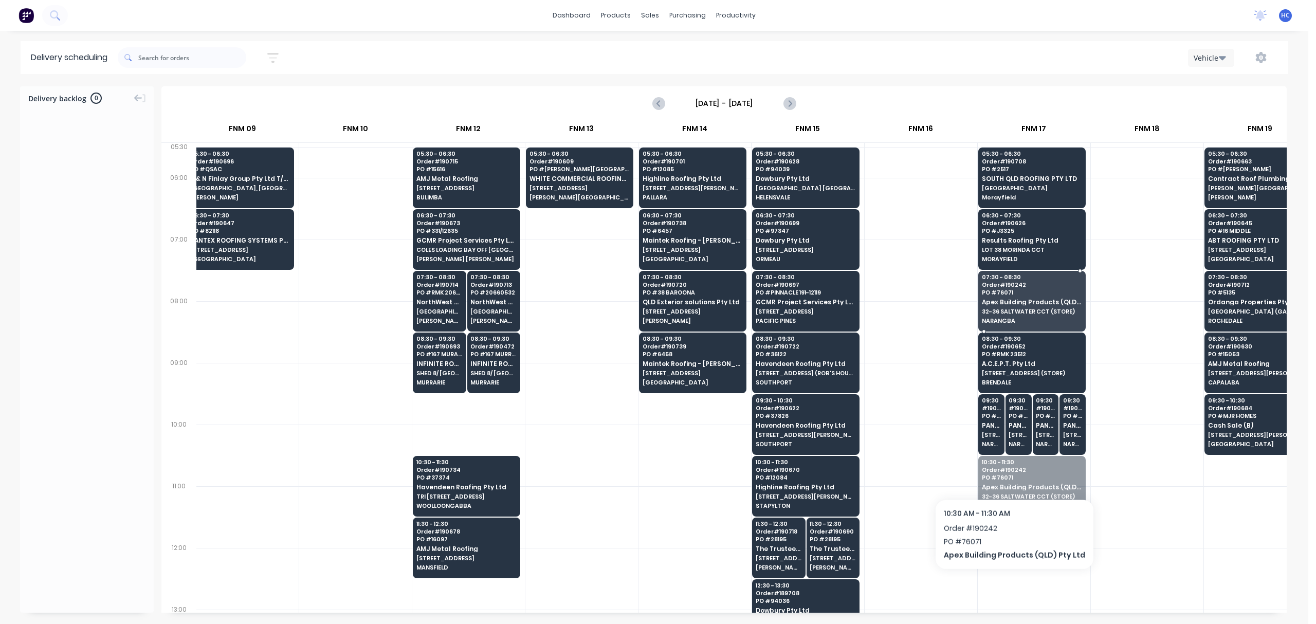
drag, startPoint x: 1012, startPoint y: 497, endPoint x: 1010, endPoint y: 472, distance: 24.8
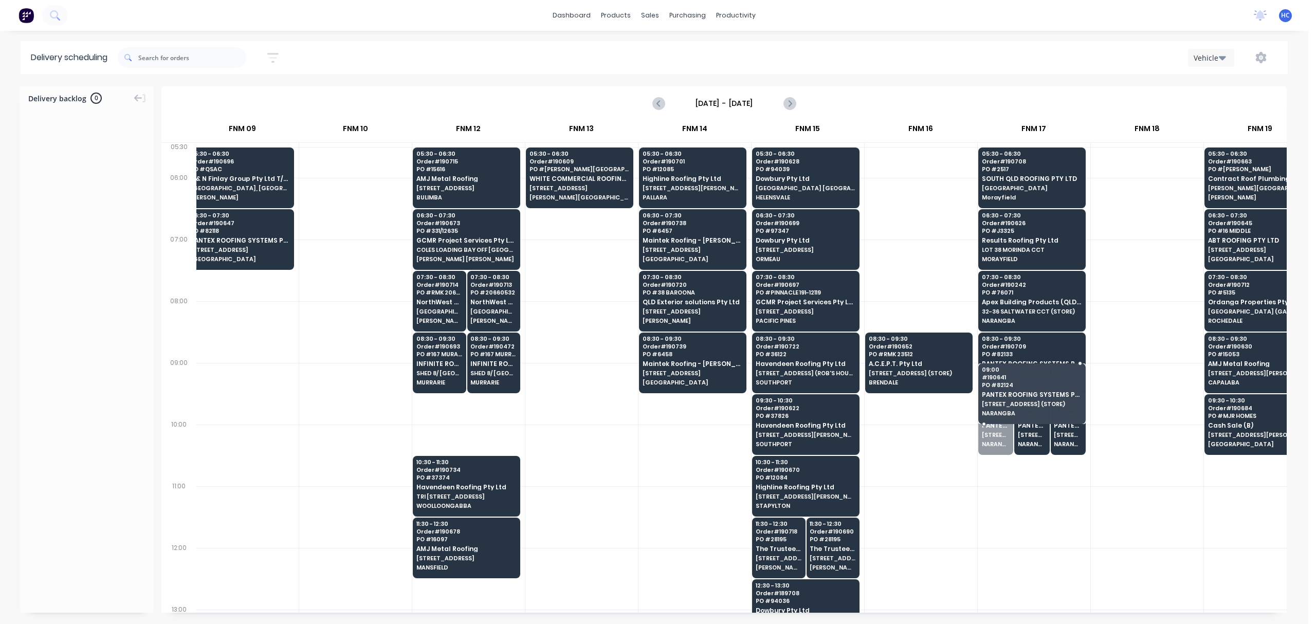
drag, startPoint x: 1006, startPoint y: 426, endPoint x: 1008, endPoint y: 362, distance: 63.3
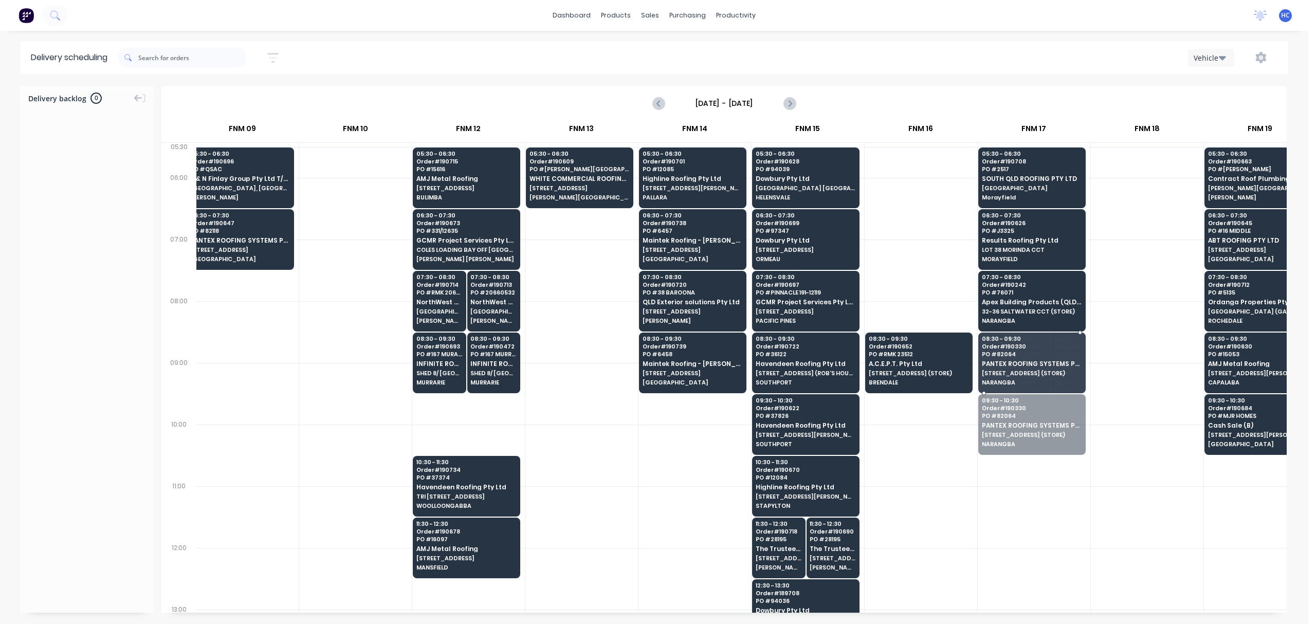
drag, startPoint x: 1026, startPoint y: 432, endPoint x: 1049, endPoint y: 371, distance: 65.2
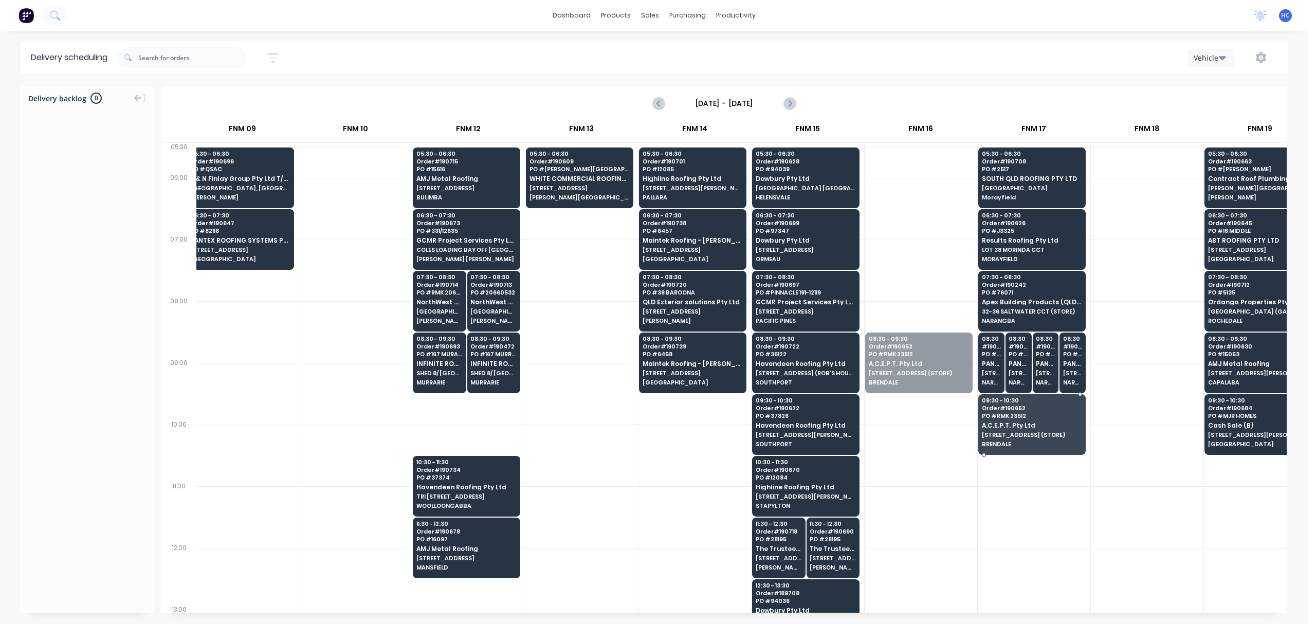
drag, startPoint x: 959, startPoint y: 373, endPoint x: 1022, endPoint y: 438, distance: 90.5
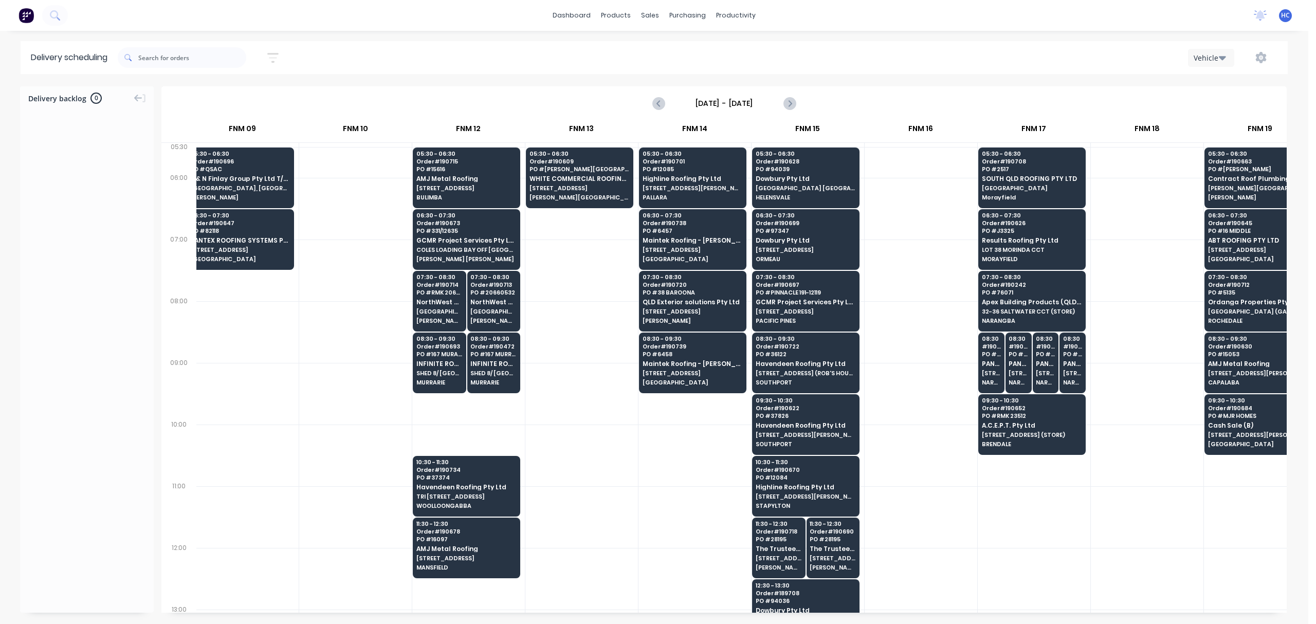
click at [987, 374] on div at bounding box center [1147, 394] width 113 height 62
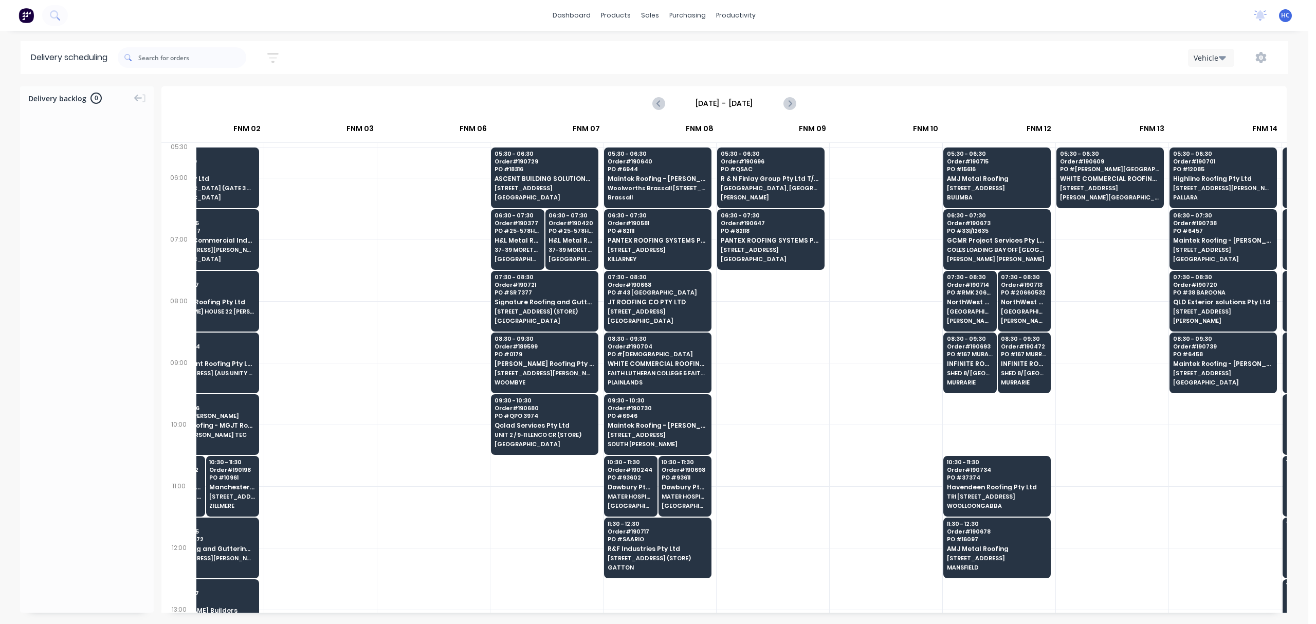
scroll to position [0, 186]
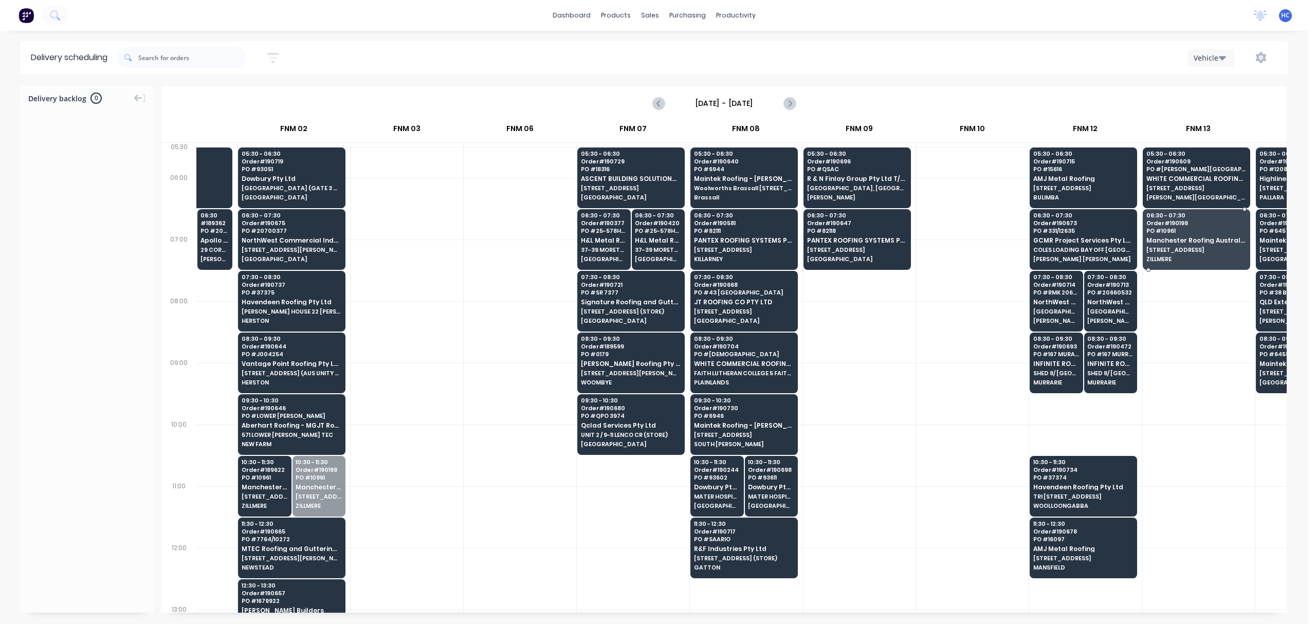
drag, startPoint x: 321, startPoint y: 488, endPoint x: 1208, endPoint y: 250, distance: 918.8
drag, startPoint x: 291, startPoint y: 483, endPoint x: 1226, endPoint y: 242, distance: 966.5
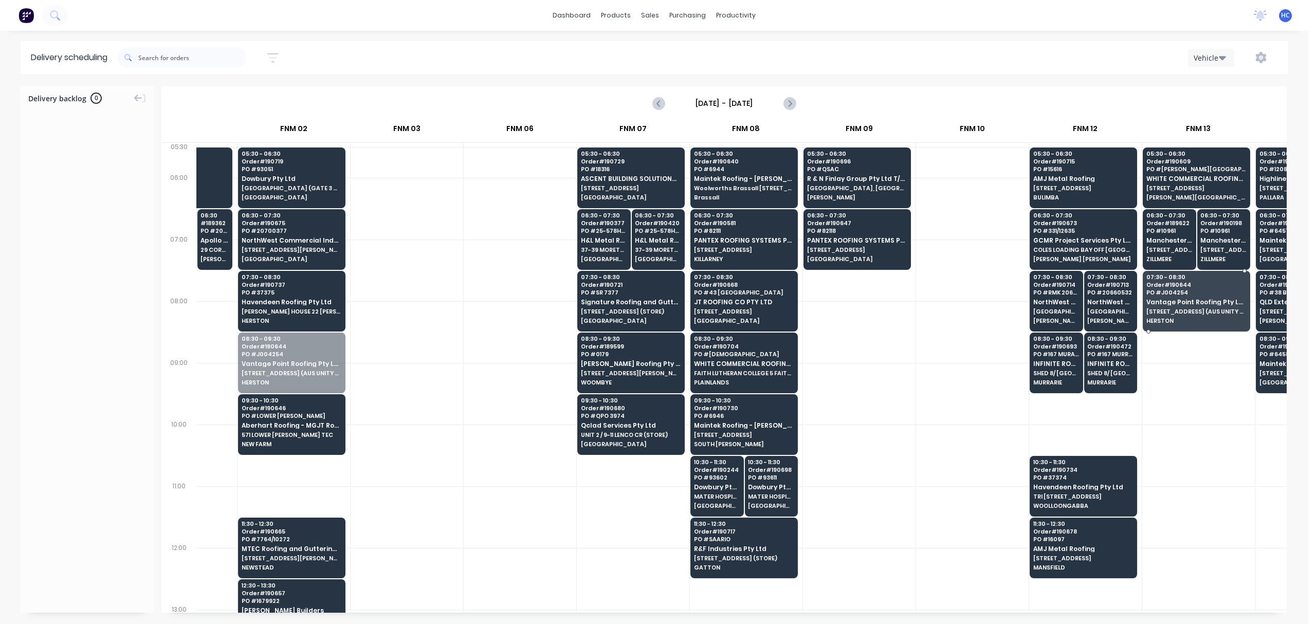
scroll to position [0, 196]
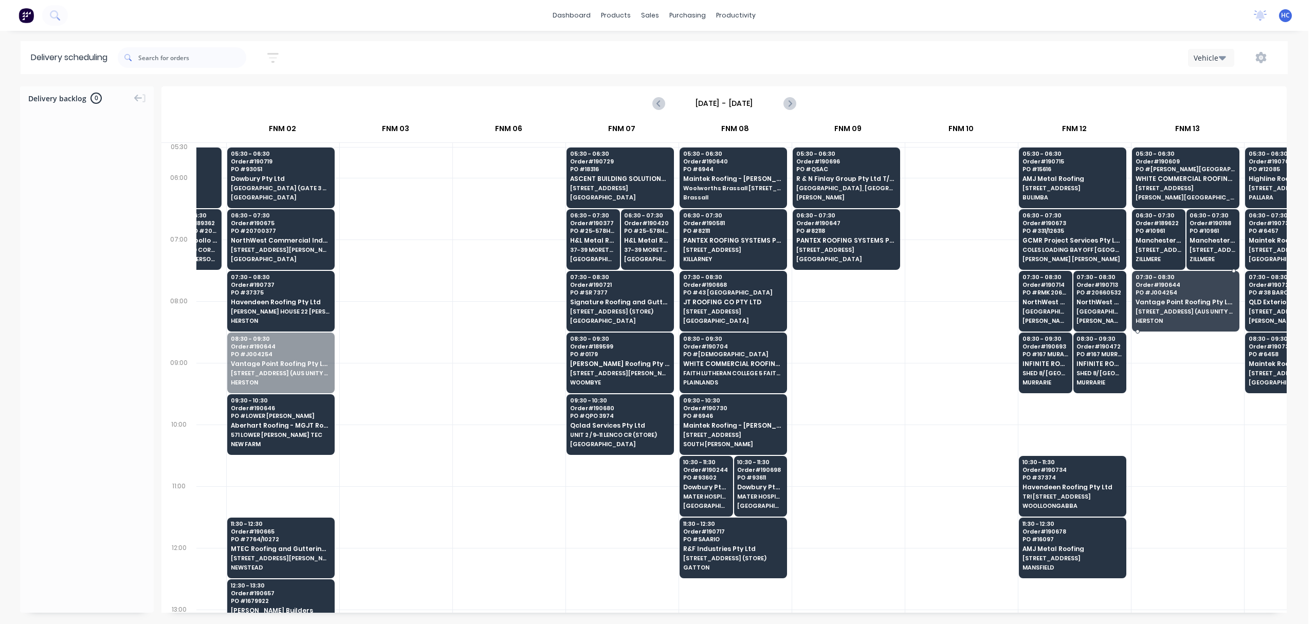
drag, startPoint x: 287, startPoint y: 360, endPoint x: 1220, endPoint y: 297, distance: 934.8
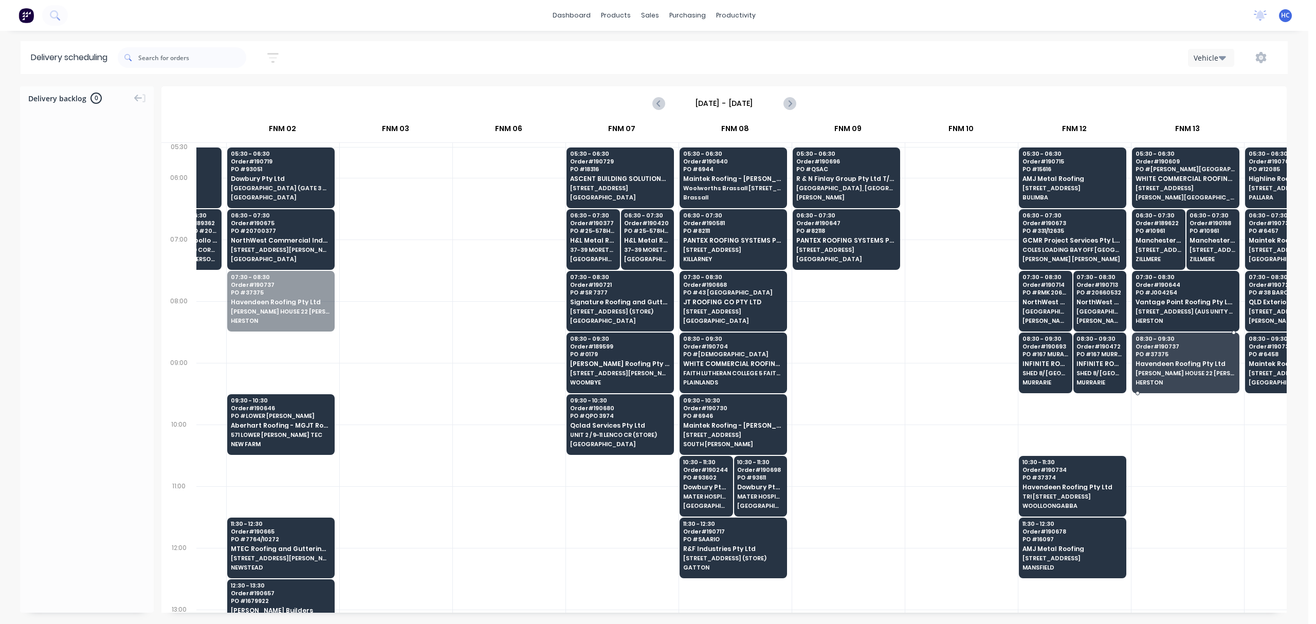
drag, startPoint x: 241, startPoint y: 315, endPoint x: 1184, endPoint y: 362, distance: 943.7
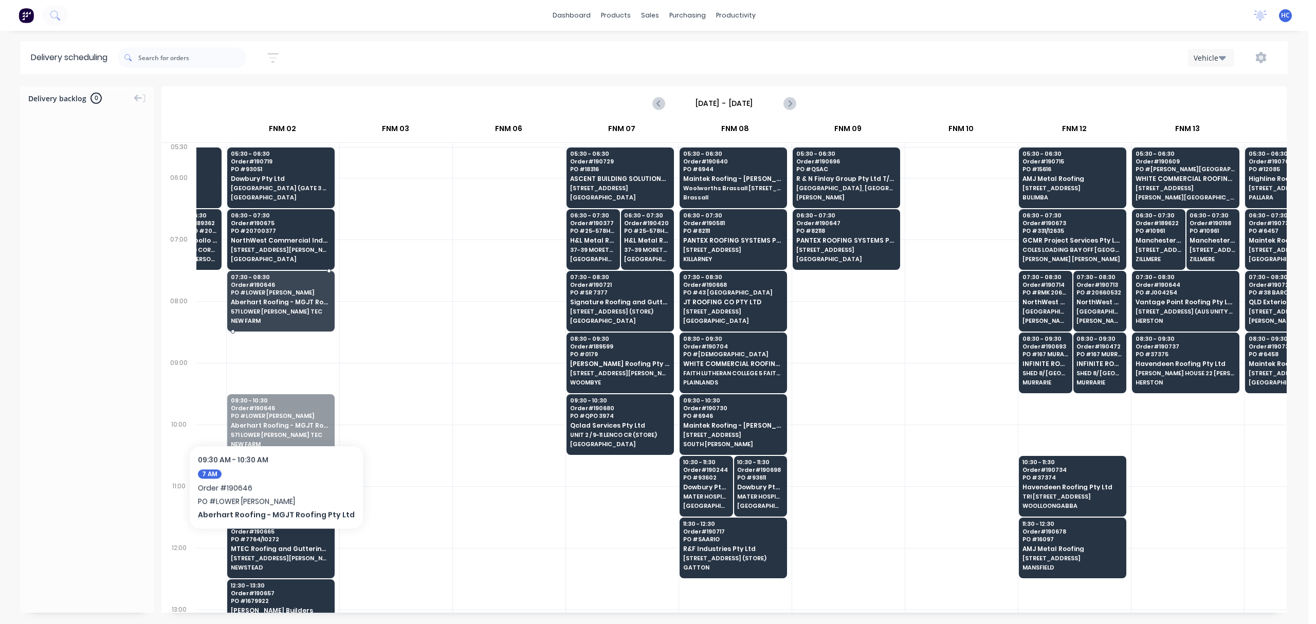
drag, startPoint x: 270, startPoint y: 414, endPoint x: 295, endPoint y: 310, distance: 107.4
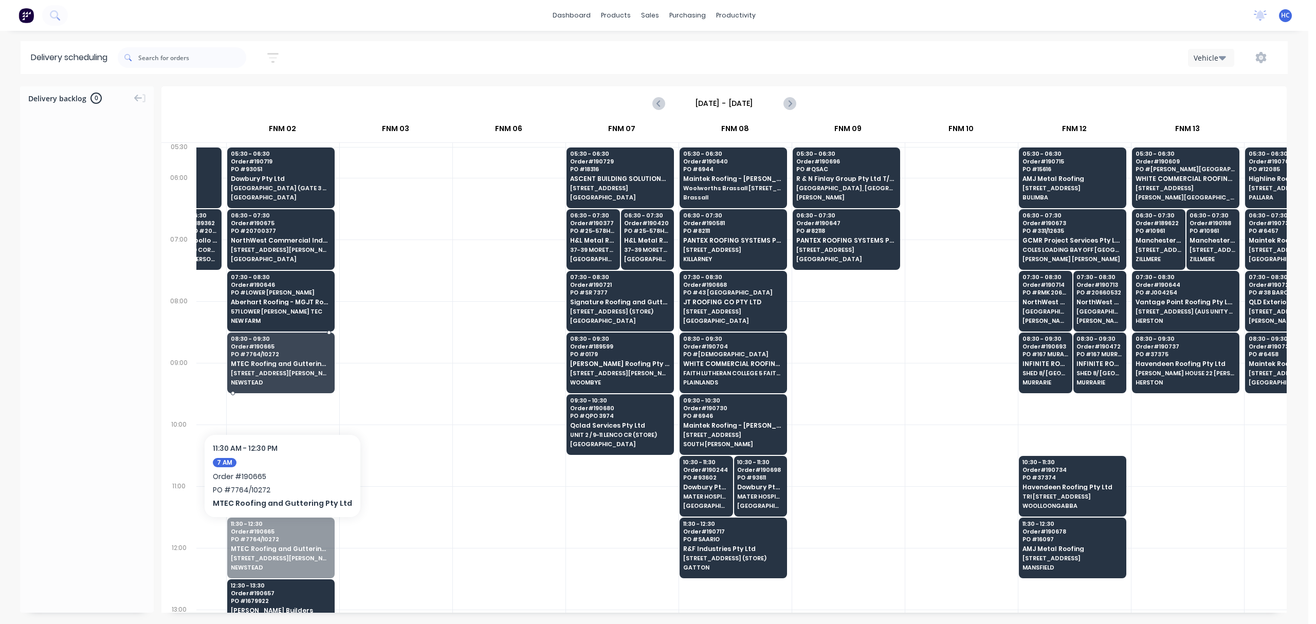
drag, startPoint x: 277, startPoint y: 533, endPoint x: 300, endPoint y: 367, distance: 167.2
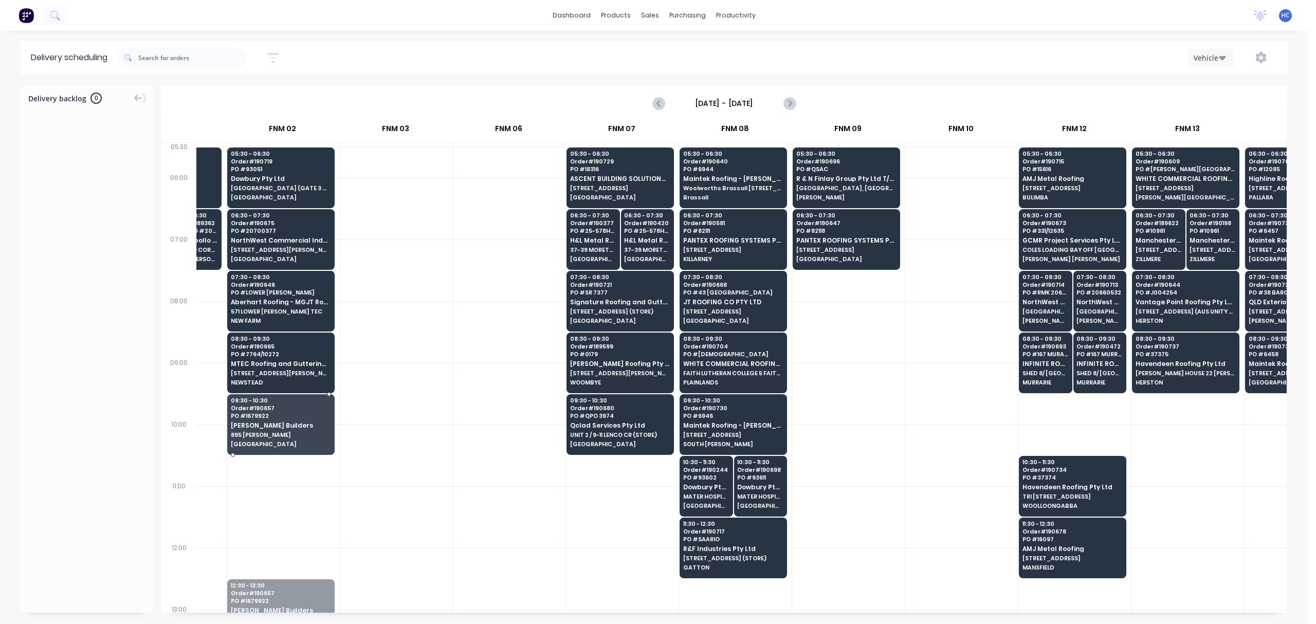
drag, startPoint x: 287, startPoint y: 593, endPoint x: 311, endPoint y: 409, distance: 185.1
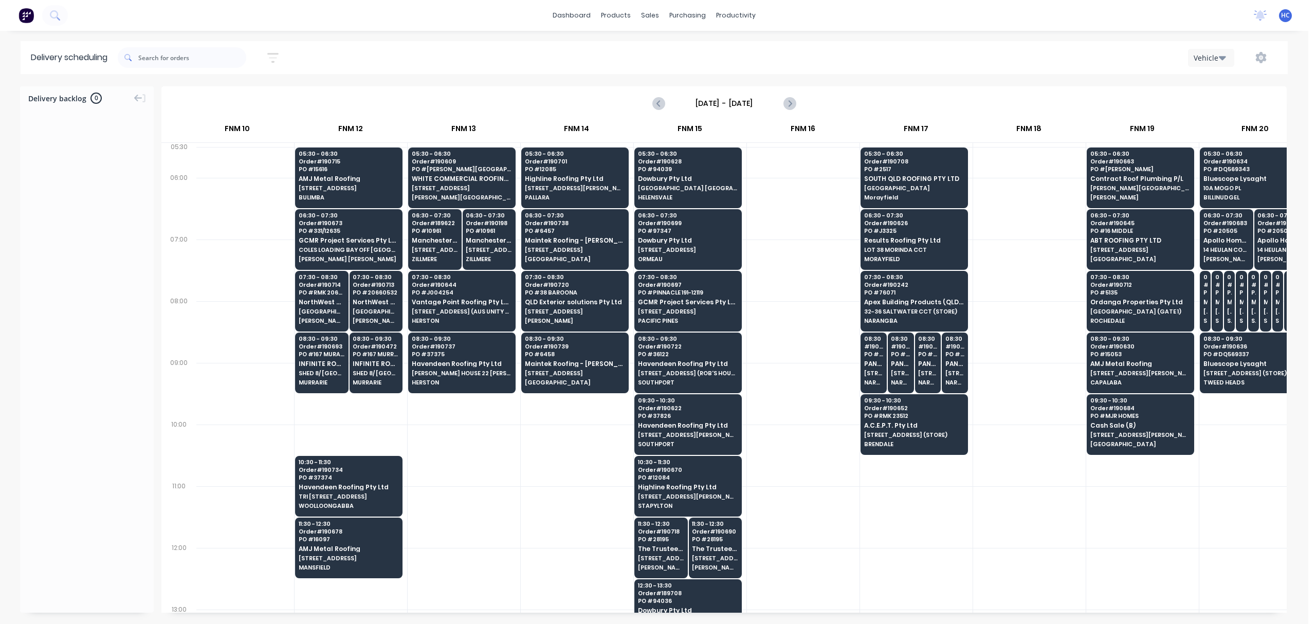
scroll to position [0, 1068]
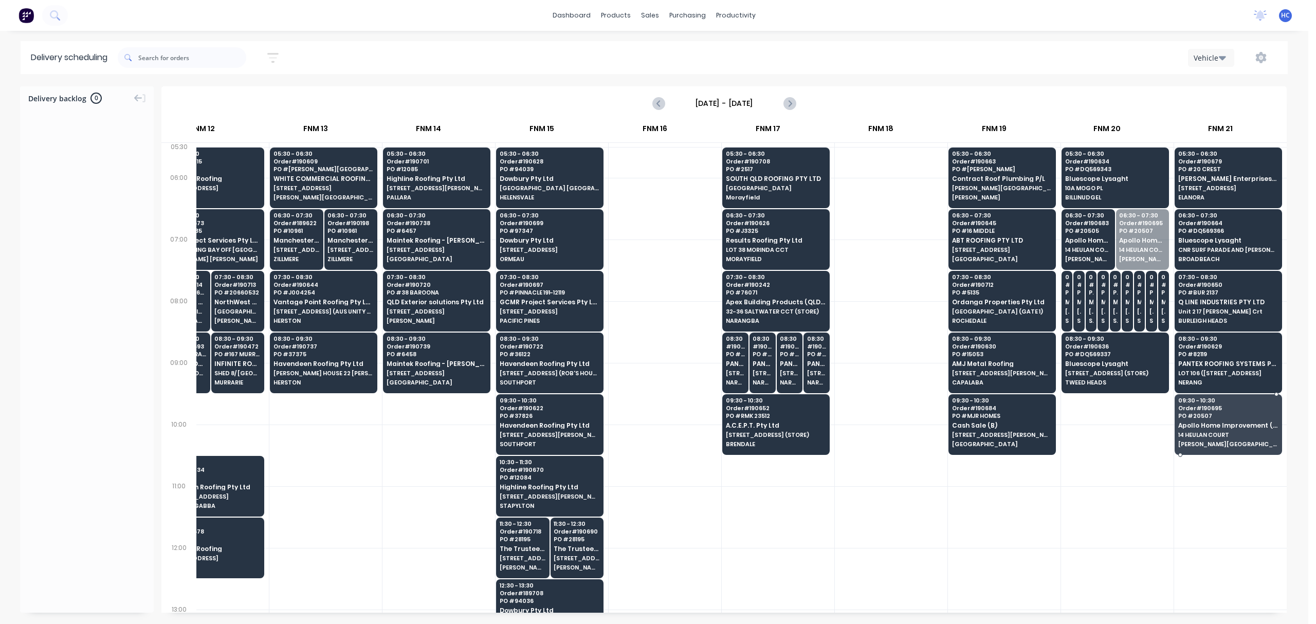
drag, startPoint x: 1137, startPoint y: 280, endPoint x: 1224, endPoint y: 436, distance: 178.4
drag, startPoint x: 1112, startPoint y: 247, endPoint x: 1214, endPoint y: 441, distance: 219.9
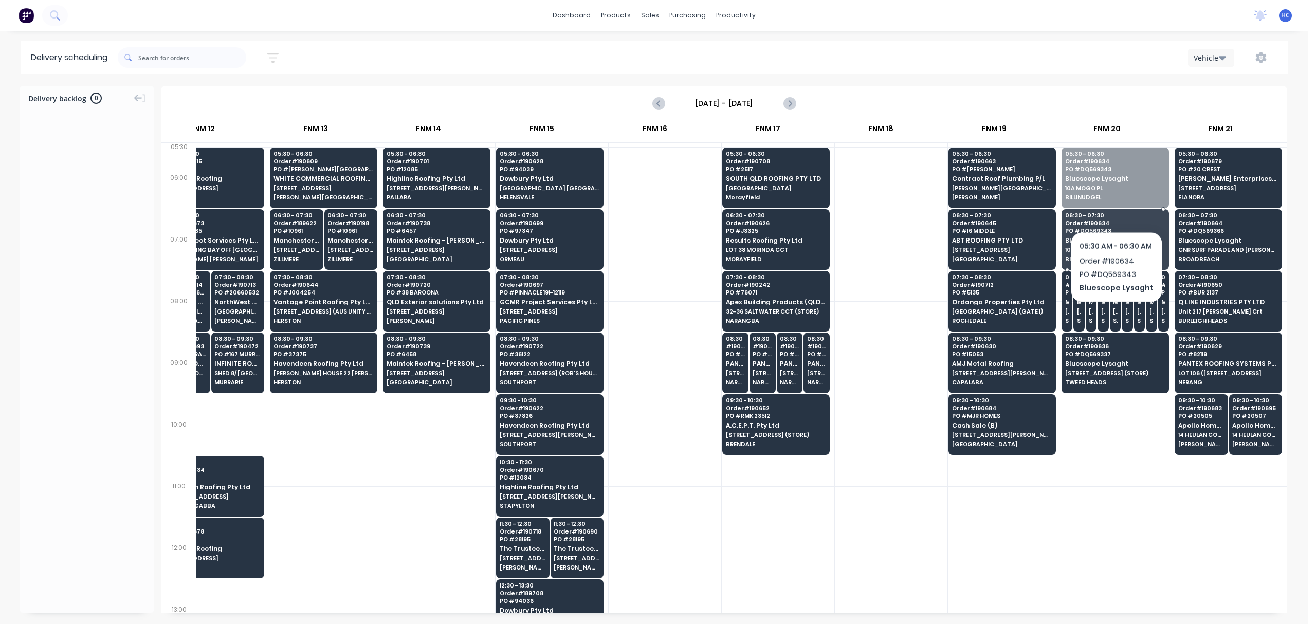
drag, startPoint x: 1115, startPoint y: 188, endPoint x: 1203, endPoint y: 190, distance: 88.0
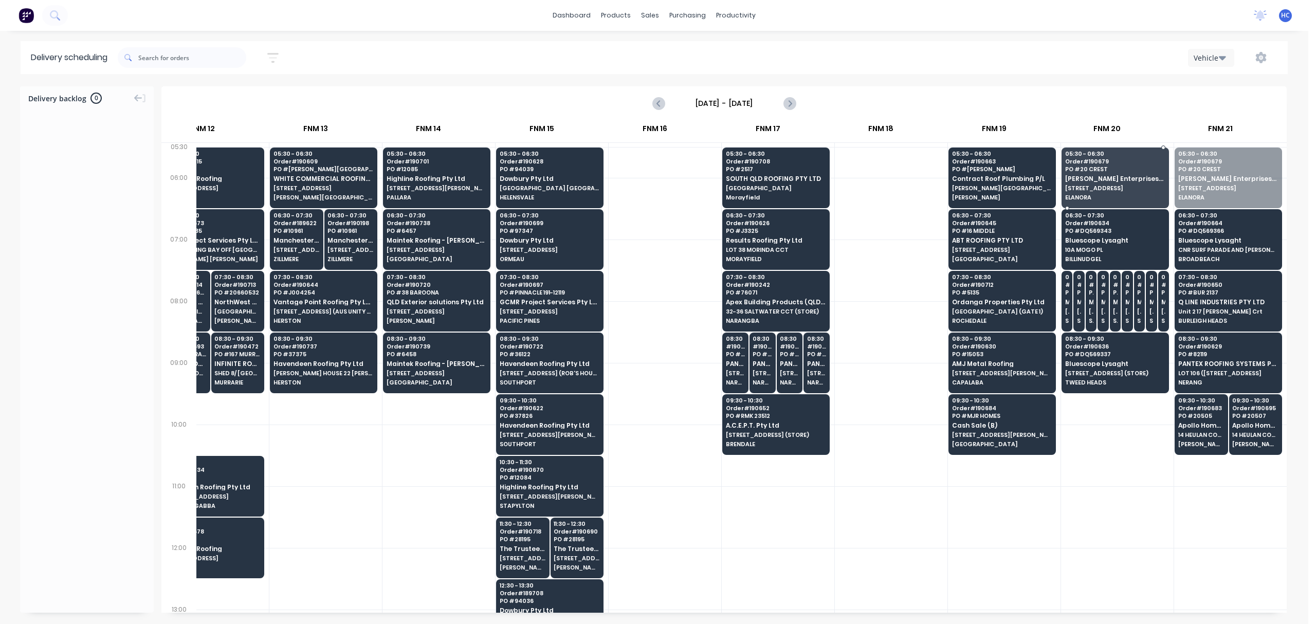
drag, startPoint x: 1208, startPoint y: 181, endPoint x: 1101, endPoint y: 184, distance: 107.0
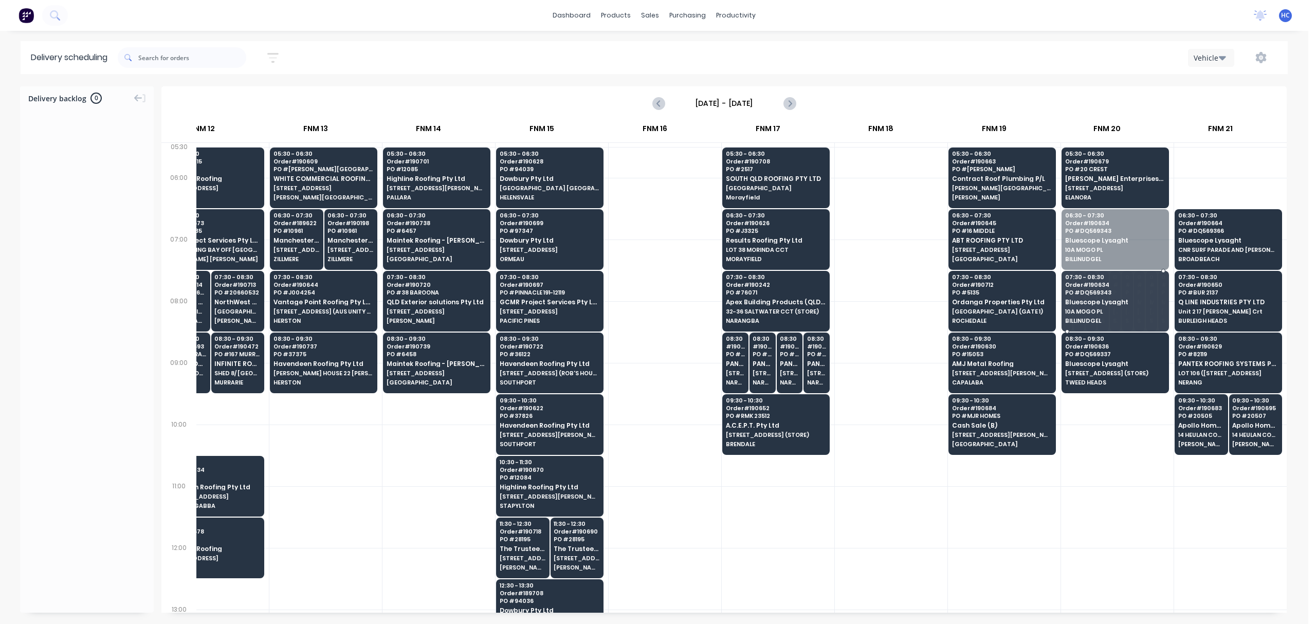
drag, startPoint x: 1116, startPoint y: 235, endPoint x: 1098, endPoint y: 306, distance: 73.6
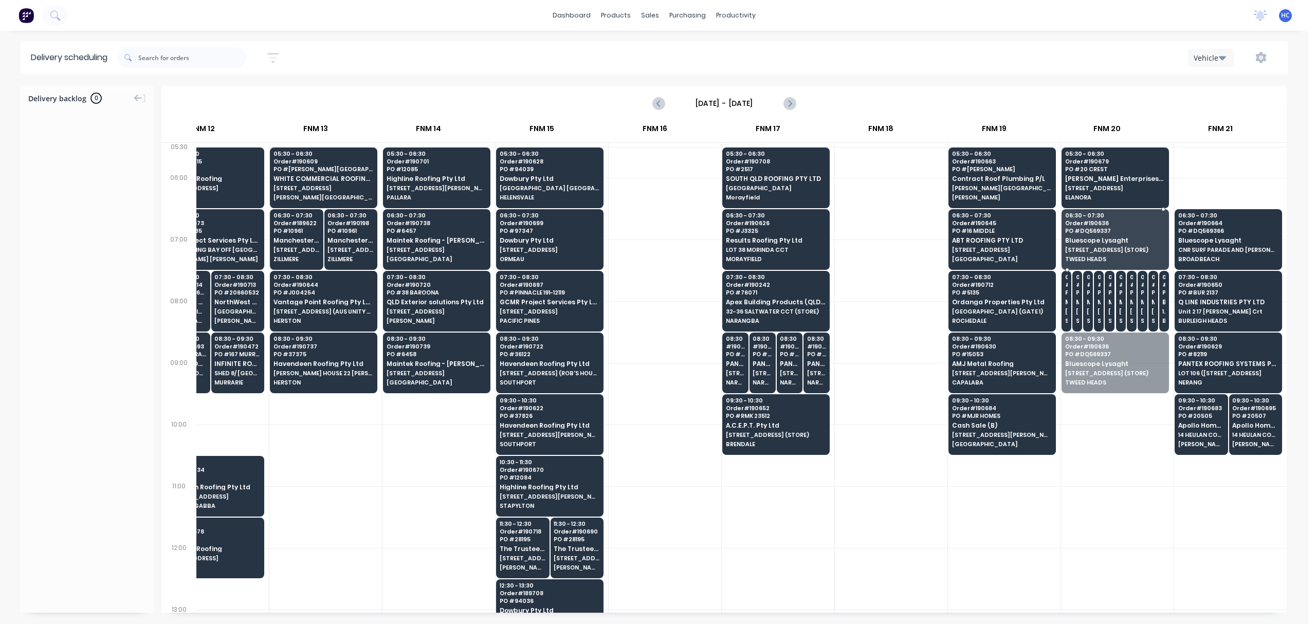
drag, startPoint x: 1102, startPoint y: 319, endPoint x: 1140, endPoint y: 215, distance: 110.6
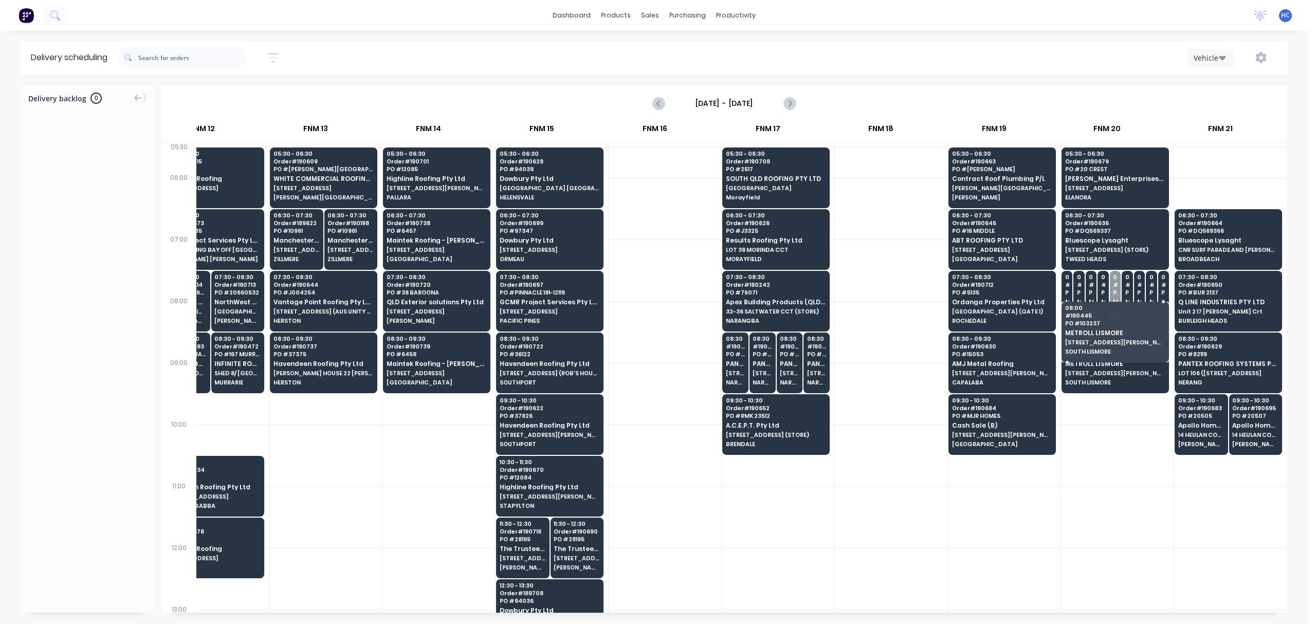
drag, startPoint x: 1099, startPoint y: 313, endPoint x: 1099, endPoint y: 356, distance: 42.7
click at [987, 350] on span "Order # 190466" at bounding box center [1109, 346] width 88 height 6
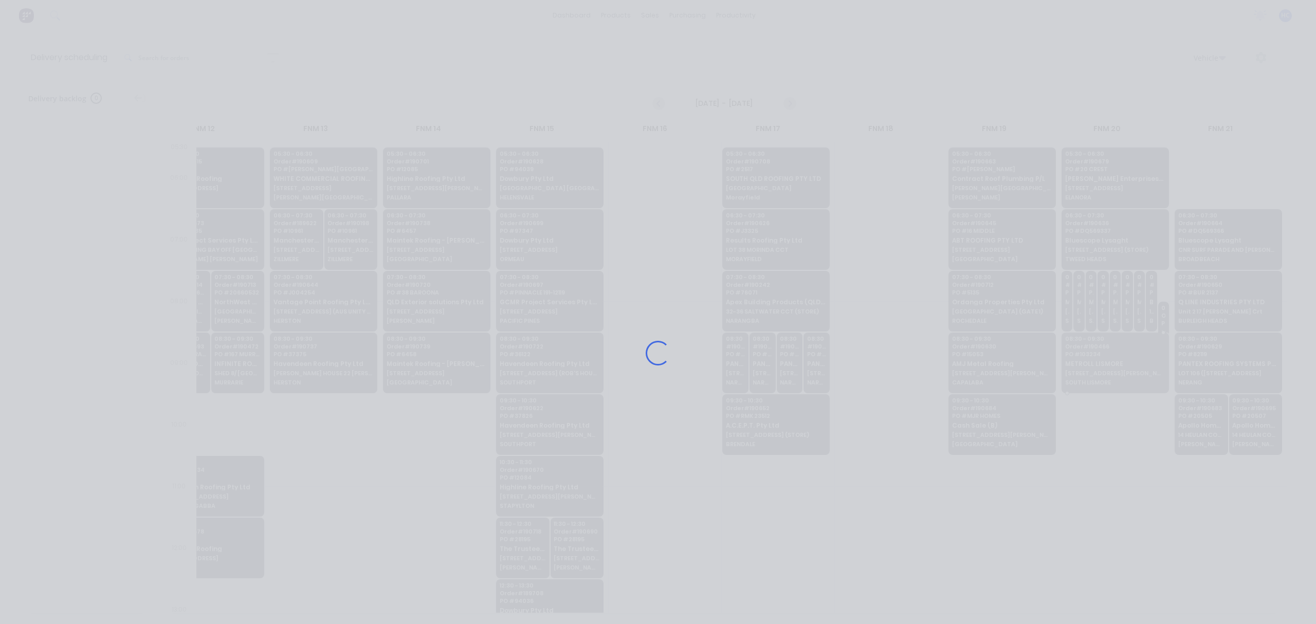
drag, startPoint x: 1101, startPoint y: 350, endPoint x: 1101, endPoint y: 362, distance: 12.9
click at [987, 348] on body "dashboard products sales purchasing productivity dashboard products Product Cat…" at bounding box center [658, 312] width 1316 height 624
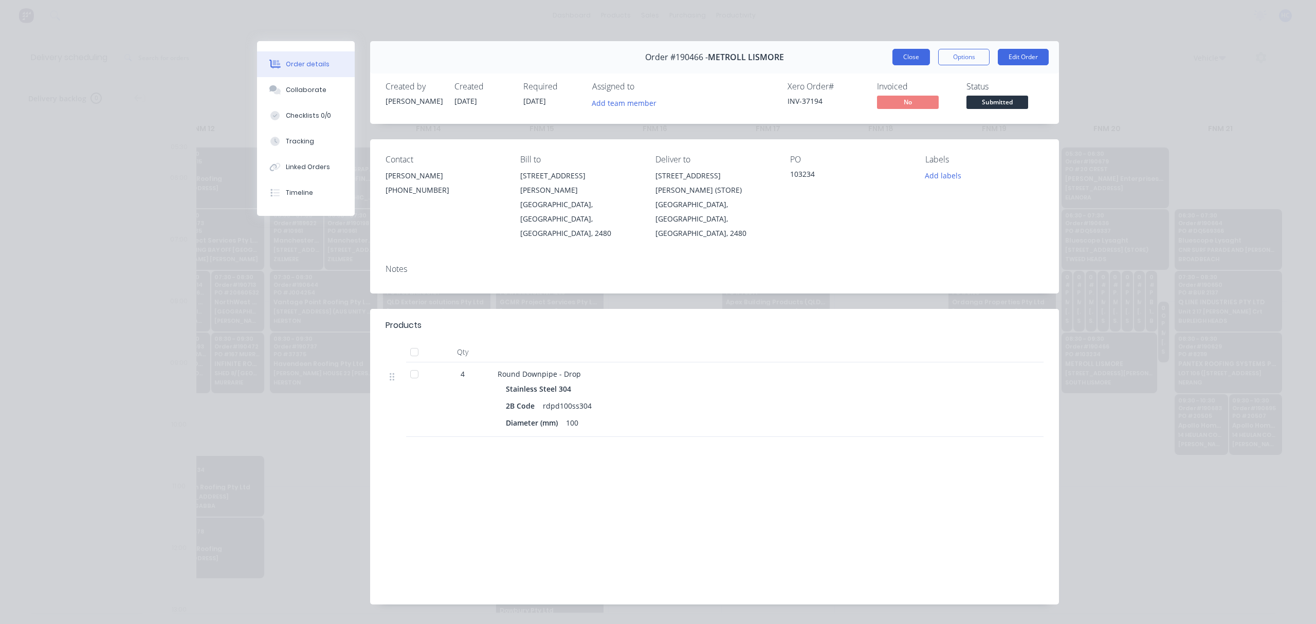
click at [915, 50] on button "Close" at bounding box center [912, 57] width 38 height 16
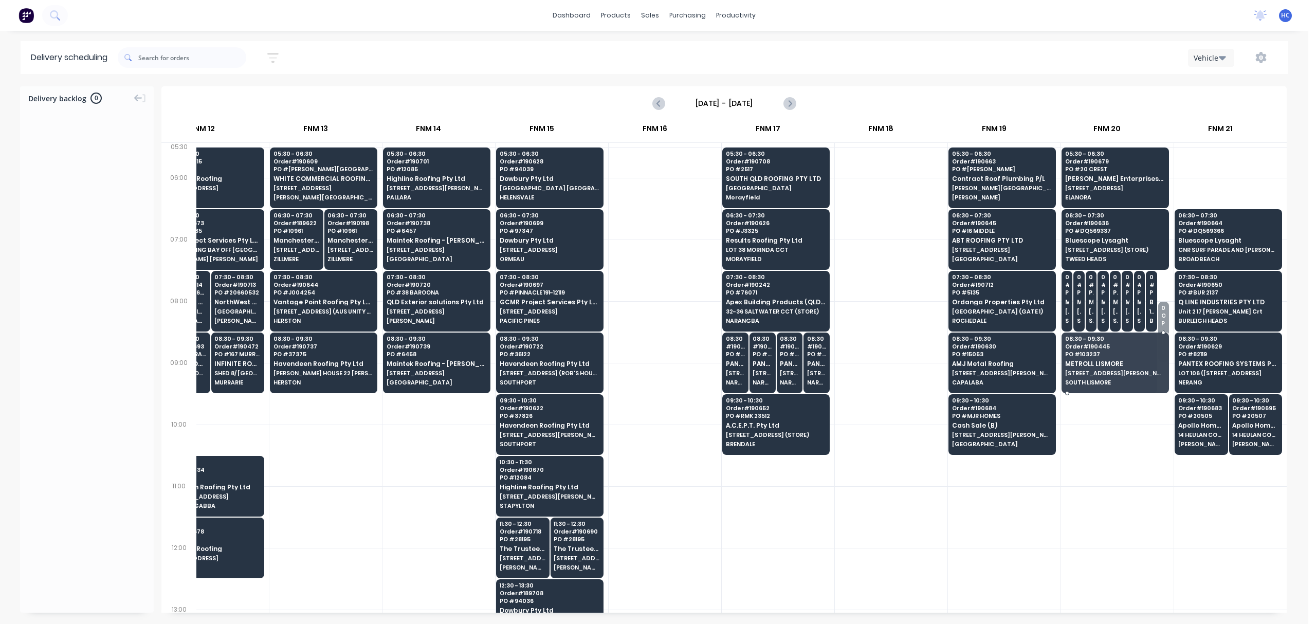
drag, startPoint x: 1153, startPoint y: 336, endPoint x: 1150, endPoint y: 349, distance: 12.6
drag, startPoint x: 1113, startPoint y: 306, endPoint x: 1096, endPoint y: 307, distance: 17.0
drag, startPoint x: 1091, startPoint y: 293, endPoint x: 1091, endPoint y: 313, distance: 20.1
drag, startPoint x: 1090, startPoint y: 301, endPoint x: 1084, endPoint y: 303, distance: 6.0
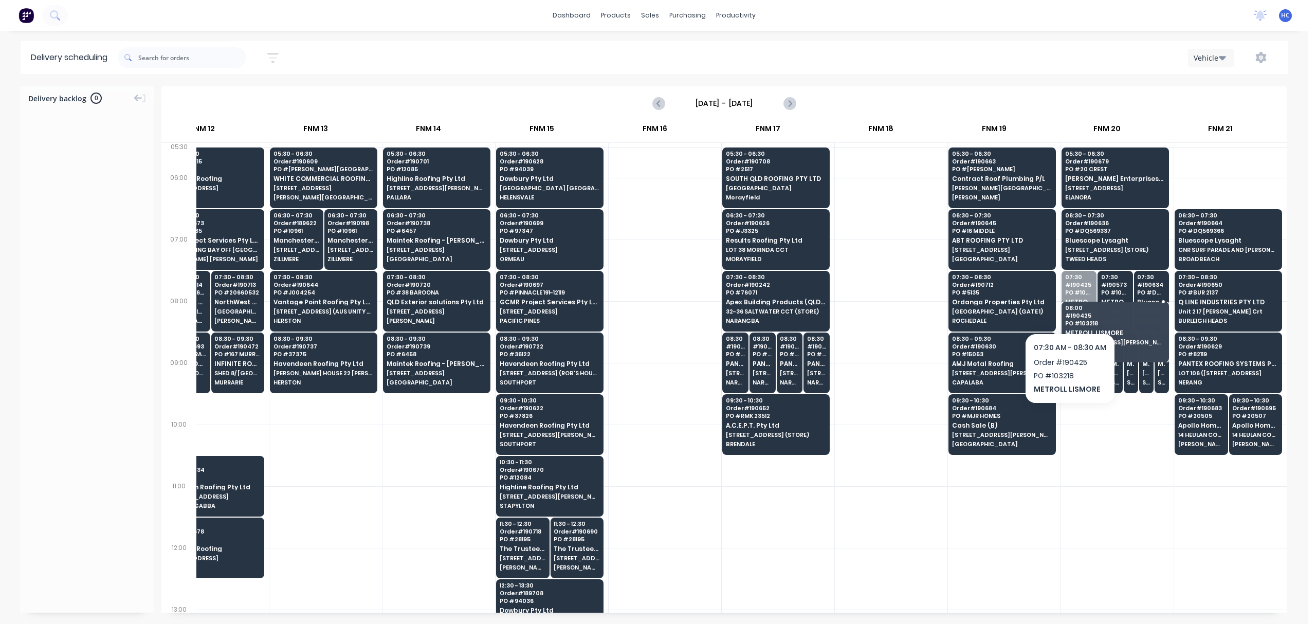
drag, startPoint x: 1074, startPoint y: 294, endPoint x: 1074, endPoint y: 344, distance: 49.9
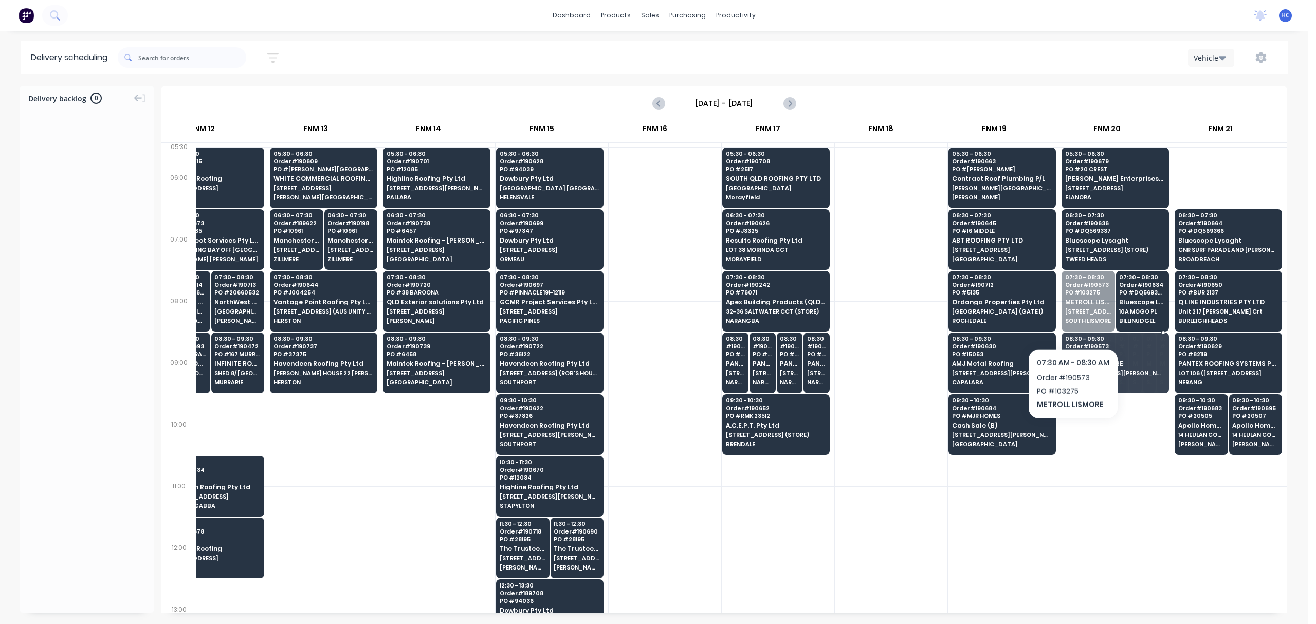
drag, startPoint x: 1075, startPoint y: 295, endPoint x: 1070, endPoint y: 336, distance: 41.9
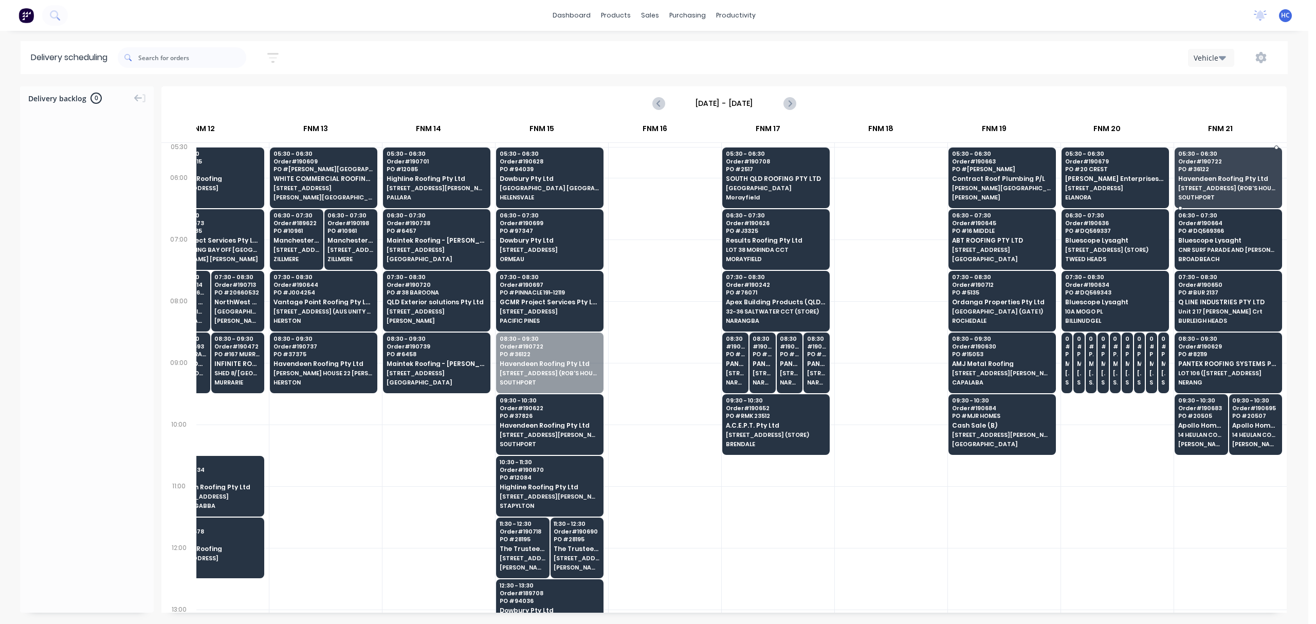
drag, startPoint x: 554, startPoint y: 369, endPoint x: 1235, endPoint y: 179, distance: 706.8
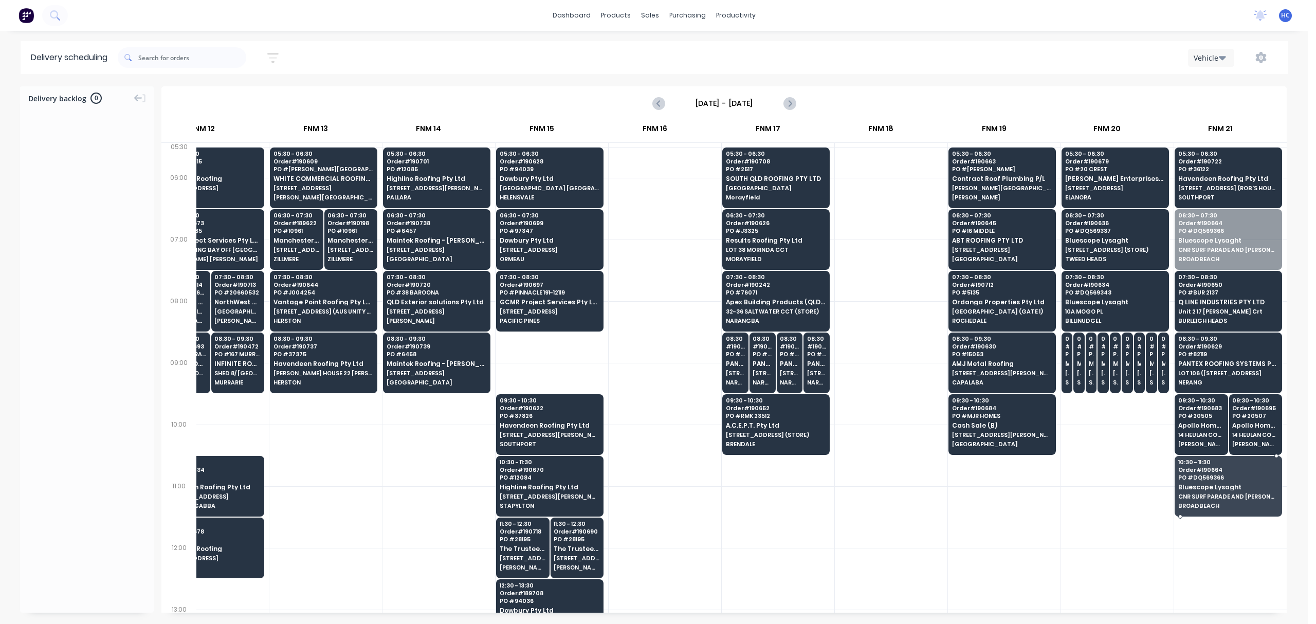
drag, startPoint x: 1205, startPoint y: 246, endPoint x: 1224, endPoint y: 504, distance: 258.8
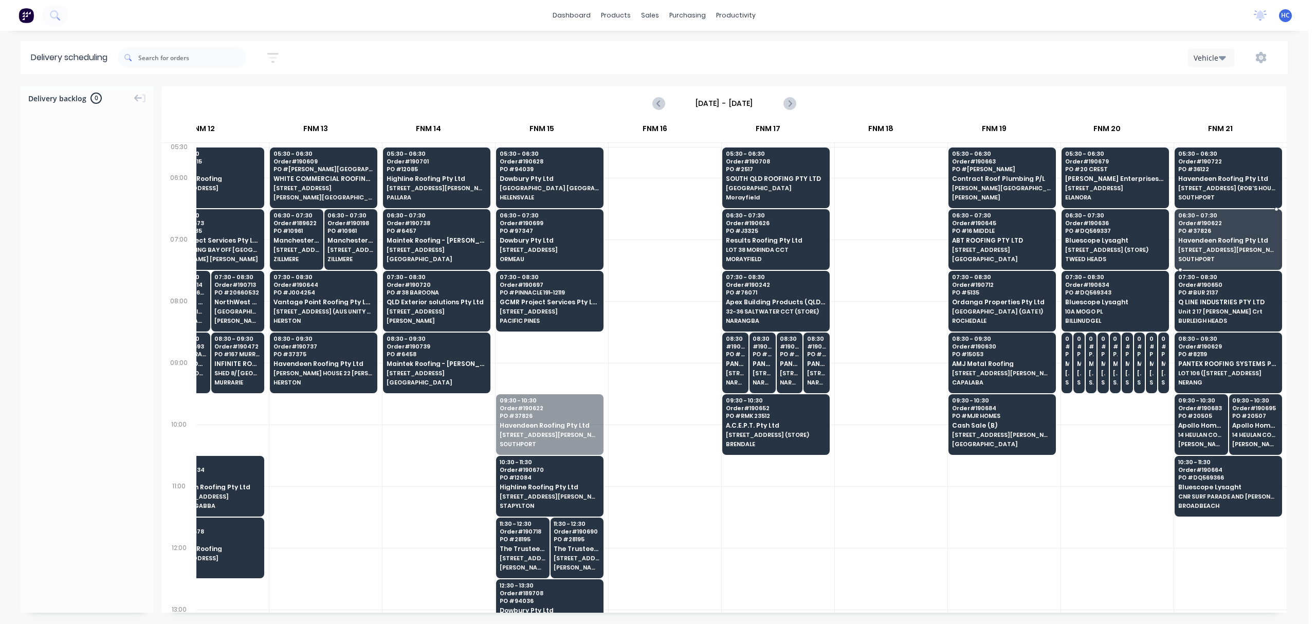
drag, startPoint x: 564, startPoint y: 432, endPoint x: 1239, endPoint y: 245, distance: 699.9
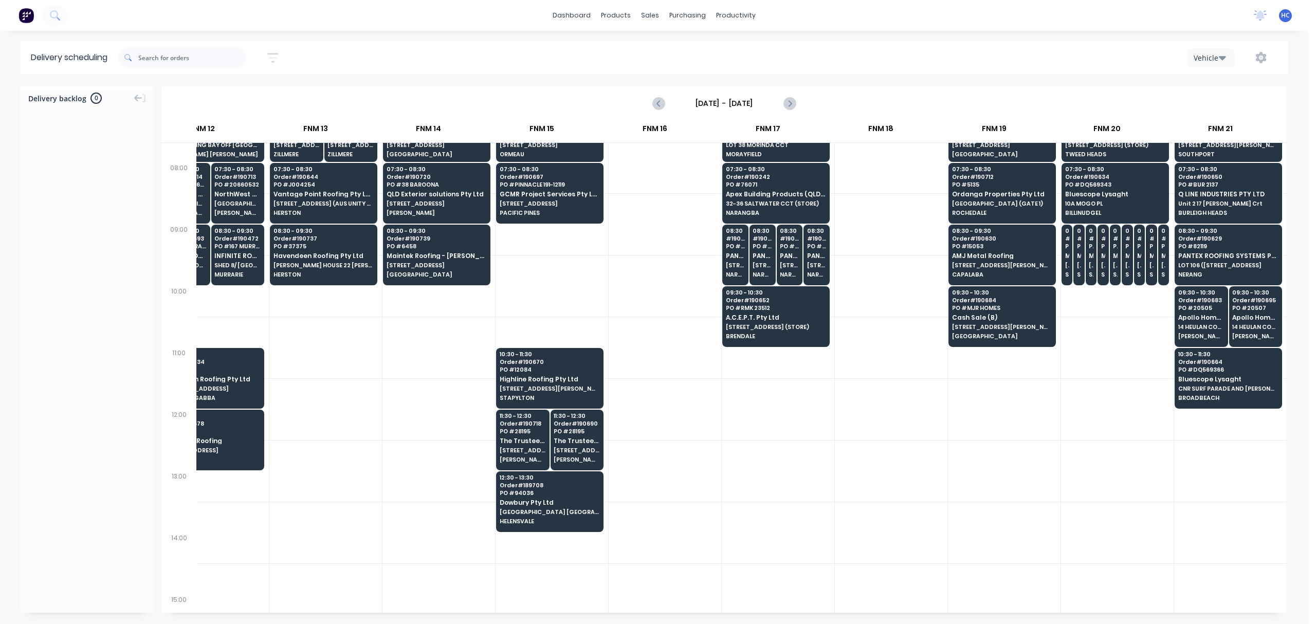
scroll to position [137, 1068]
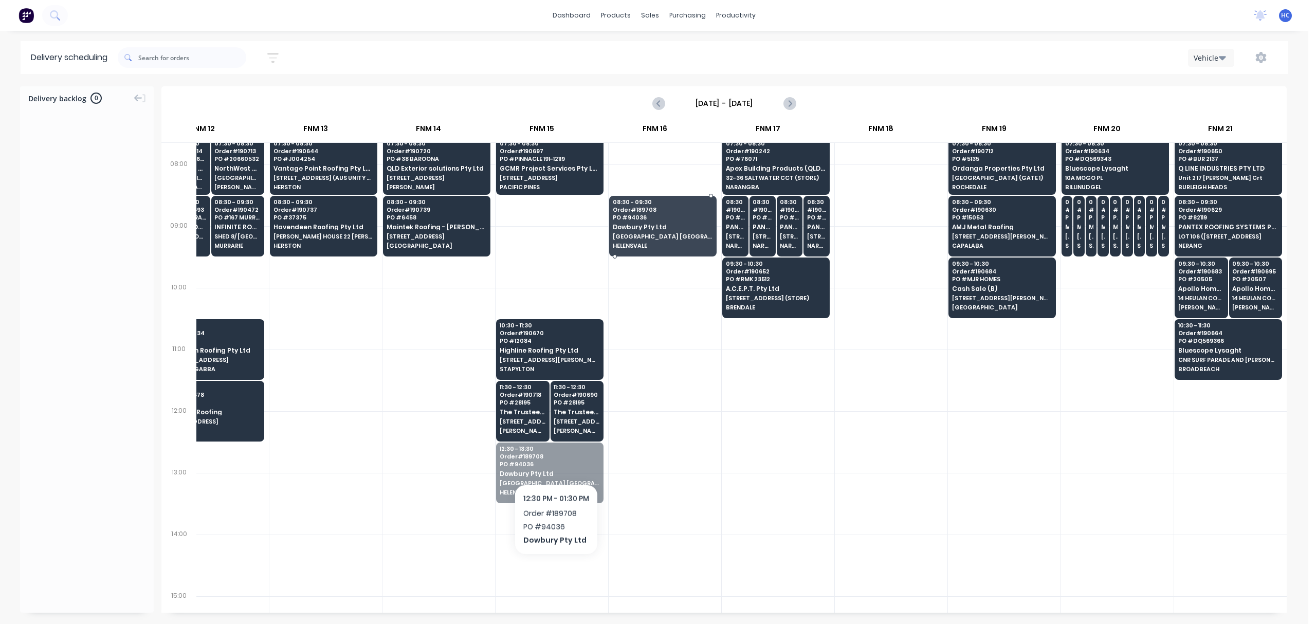
drag, startPoint x: 541, startPoint y: 474, endPoint x: 582, endPoint y: 416, distance: 70.8
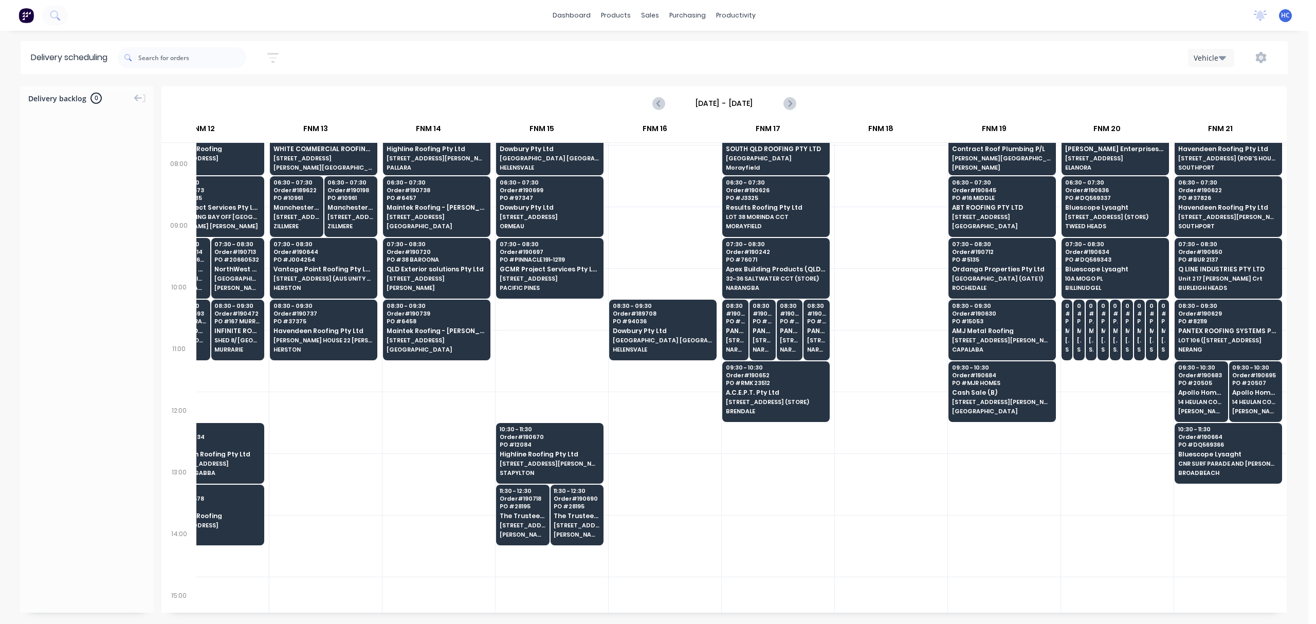
scroll to position [0, 1068]
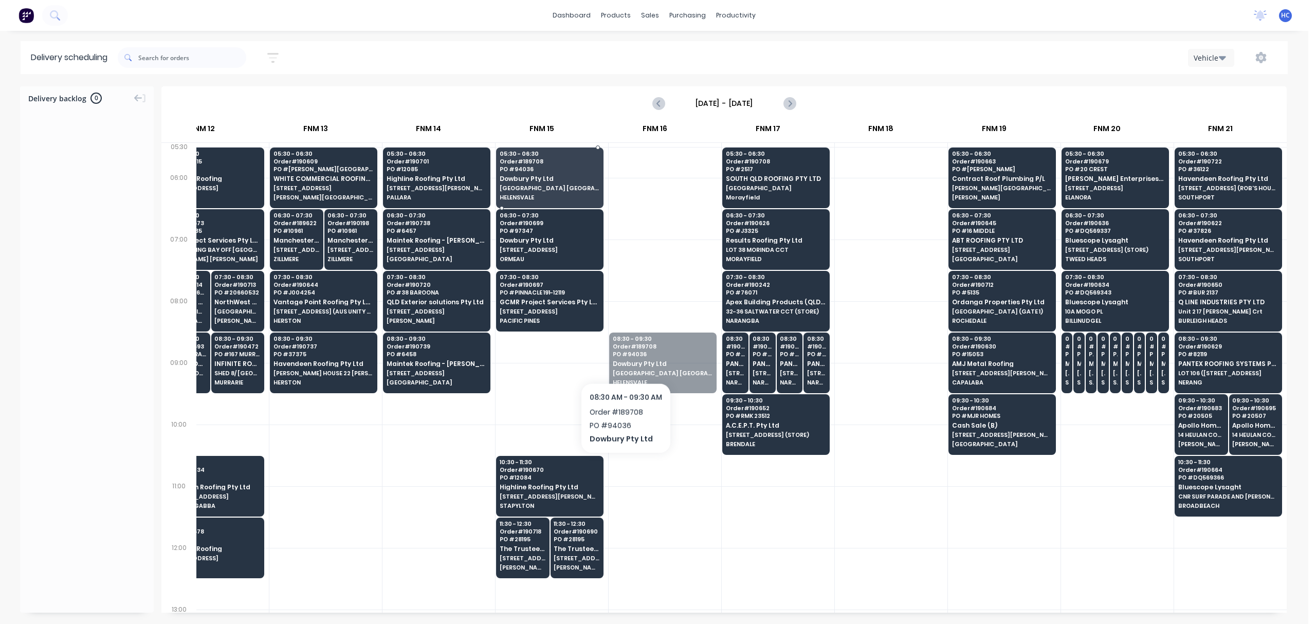
drag, startPoint x: 629, startPoint y: 363, endPoint x: 557, endPoint y: 171, distance: 205.3
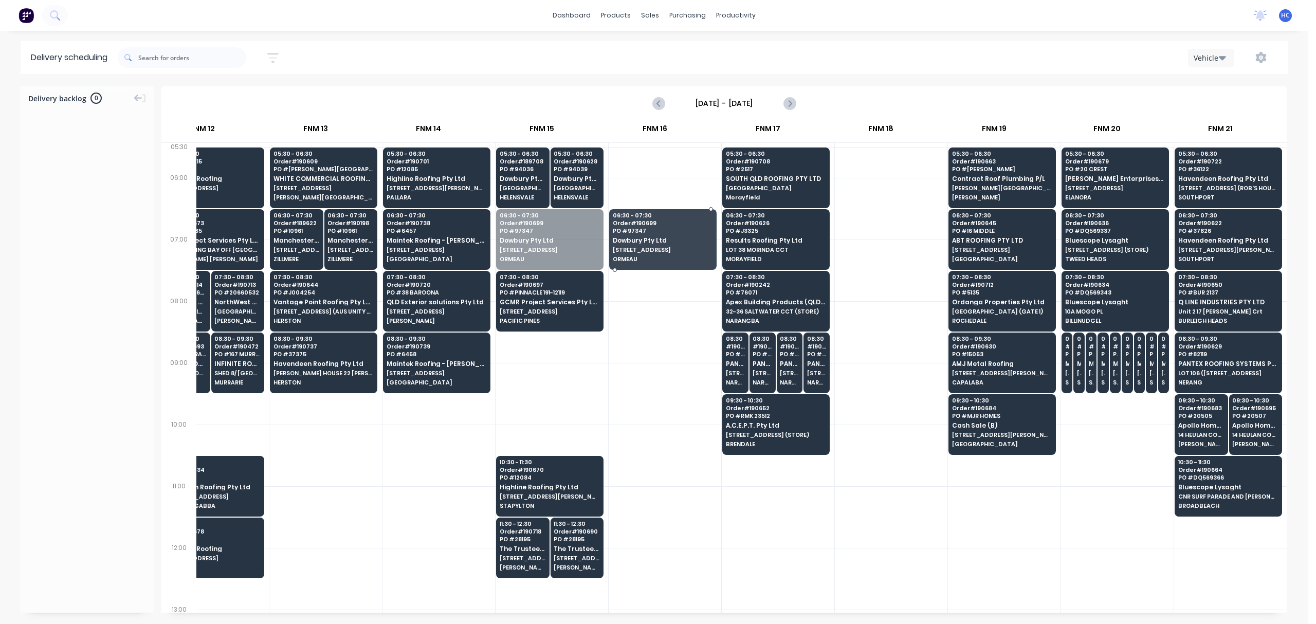
drag, startPoint x: 592, startPoint y: 257, endPoint x: 660, endPoint y: 249, distance: 68.3
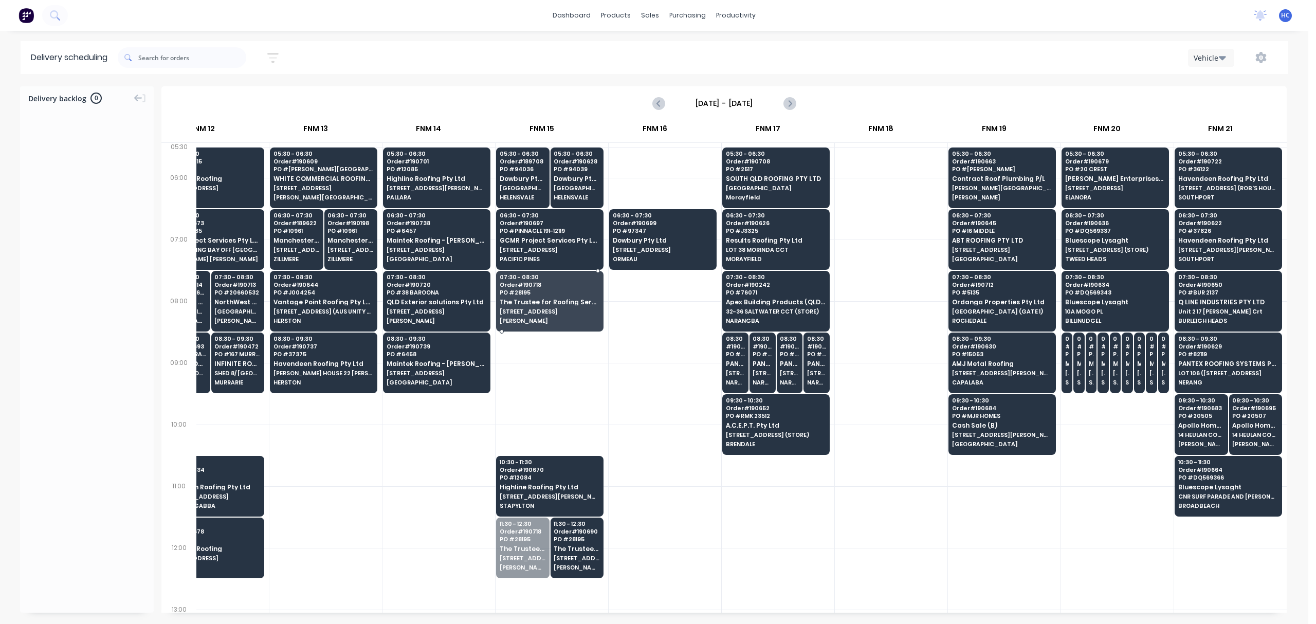
drag, startPoint x: 518, startPoint y: 535, endPoint x: 557, endPoint y: 315, distance: 223.5
drag, startPoint x: 559, startPoint y: 548, endPoint x: 562, endPoint y: 313, distance: 234.5
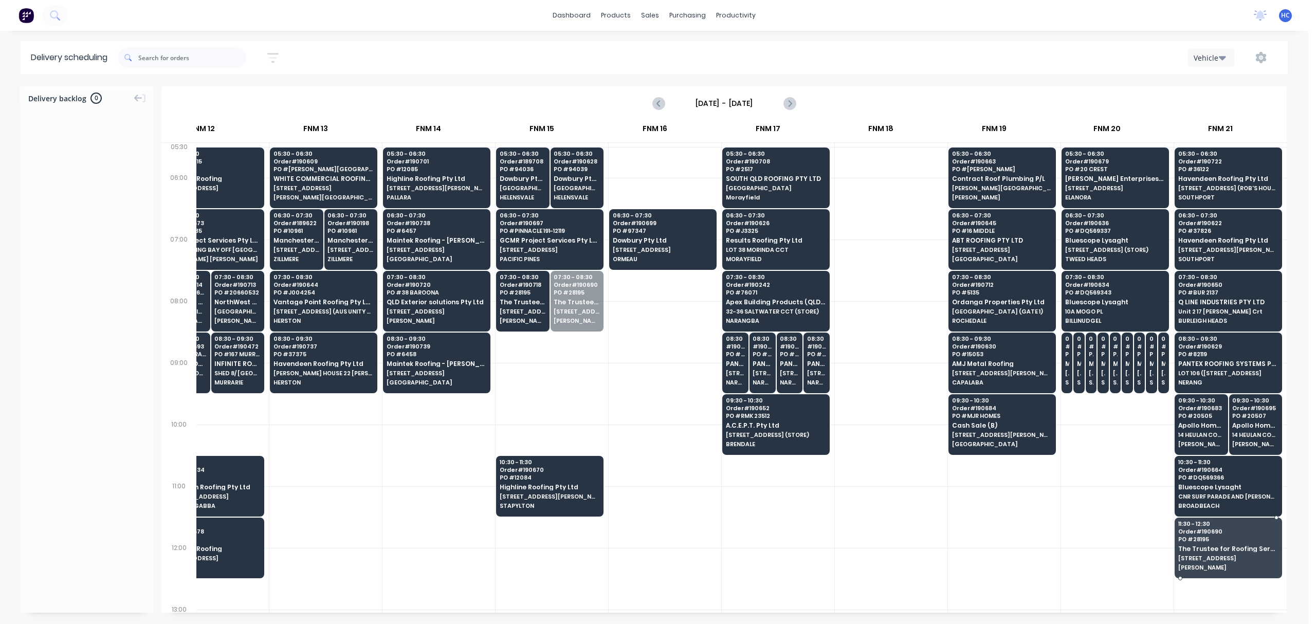
drag, startPoint x: 552, startPoint y: 311, endPoint x: 1045, endPoint y: 477, distance: 520.5
drag, startPoint x: 530, startPoint y: 313, endPoint x: 1059, endPoint y: 453, distance: 547.9
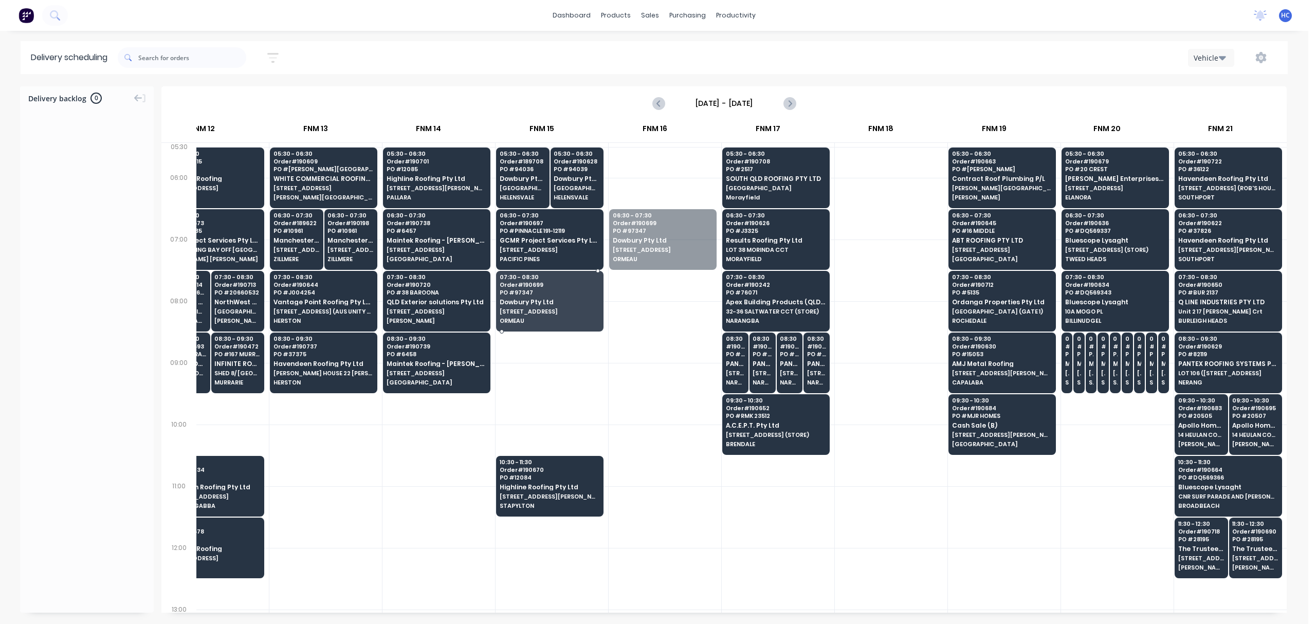
drag, startPoint x: 648, startPoint y: 245, endPoint x: 552, endPoint y: 306, distance: 114.4
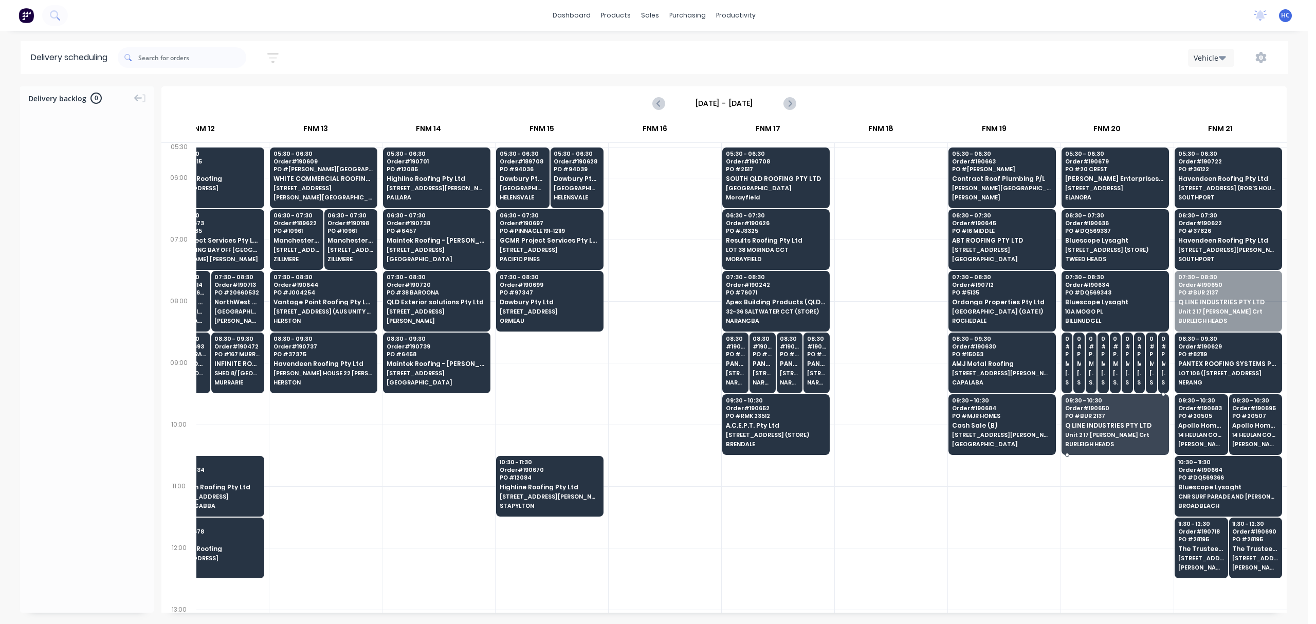
drag, startPoint x: 1217, startPoint y: 307, endPoint x: 1112, endPoint y: 426, distance: 158.5
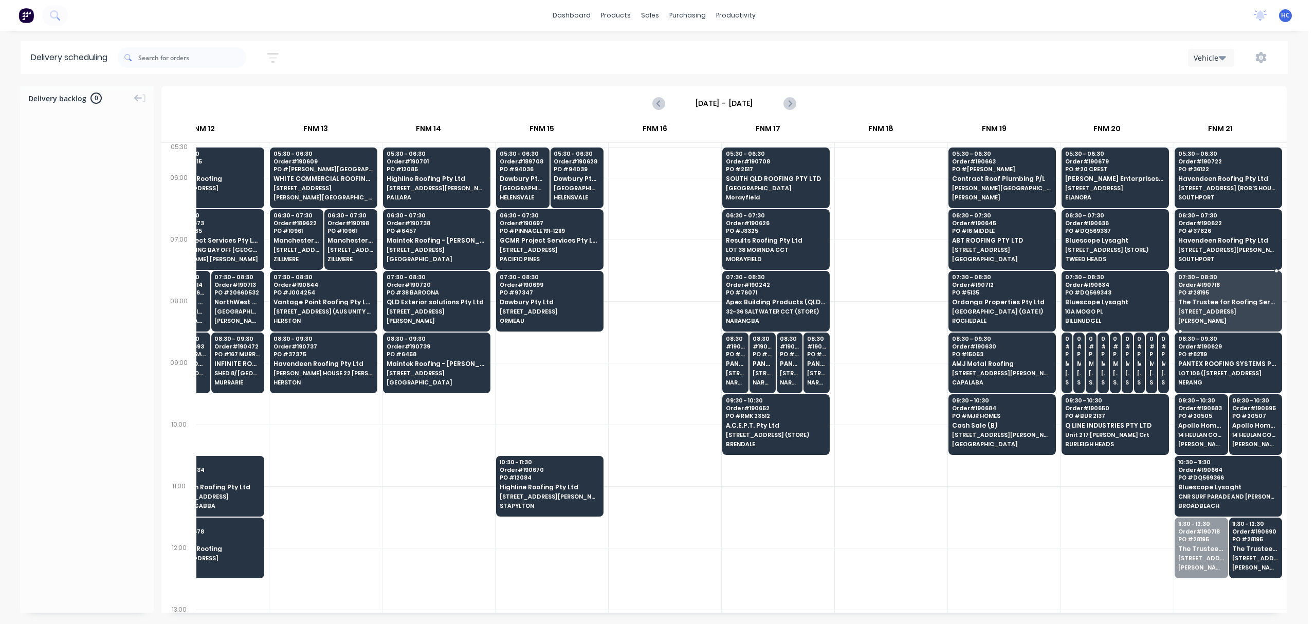
drag, startPoint x: 1198, startPoint y: 541, endPoint x: 1207, endPoint y: 314, distance: 228.0
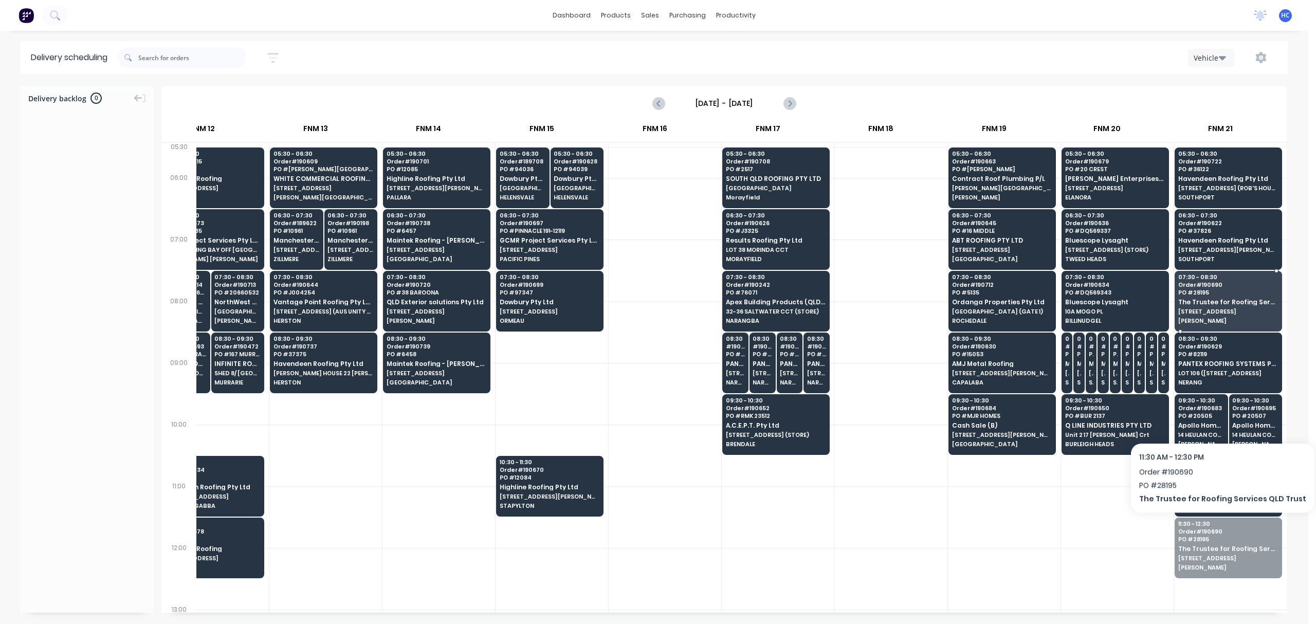
drag, startPoint x: 1216, startPoint y: 527, endPoint x: 1255, endPoint y: 301, distance: 229.1
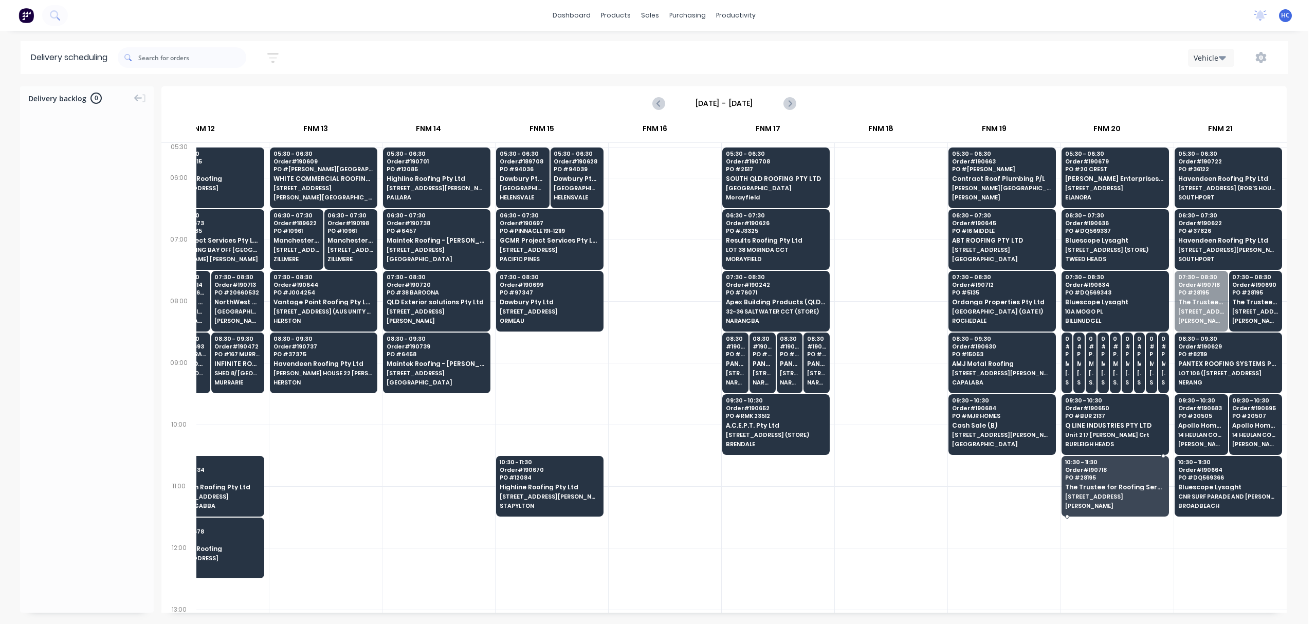
drag, startPoint x: 1196, startPoint y: 305, endPoint x: 1185, endPoint y: 412, distance: 107.5
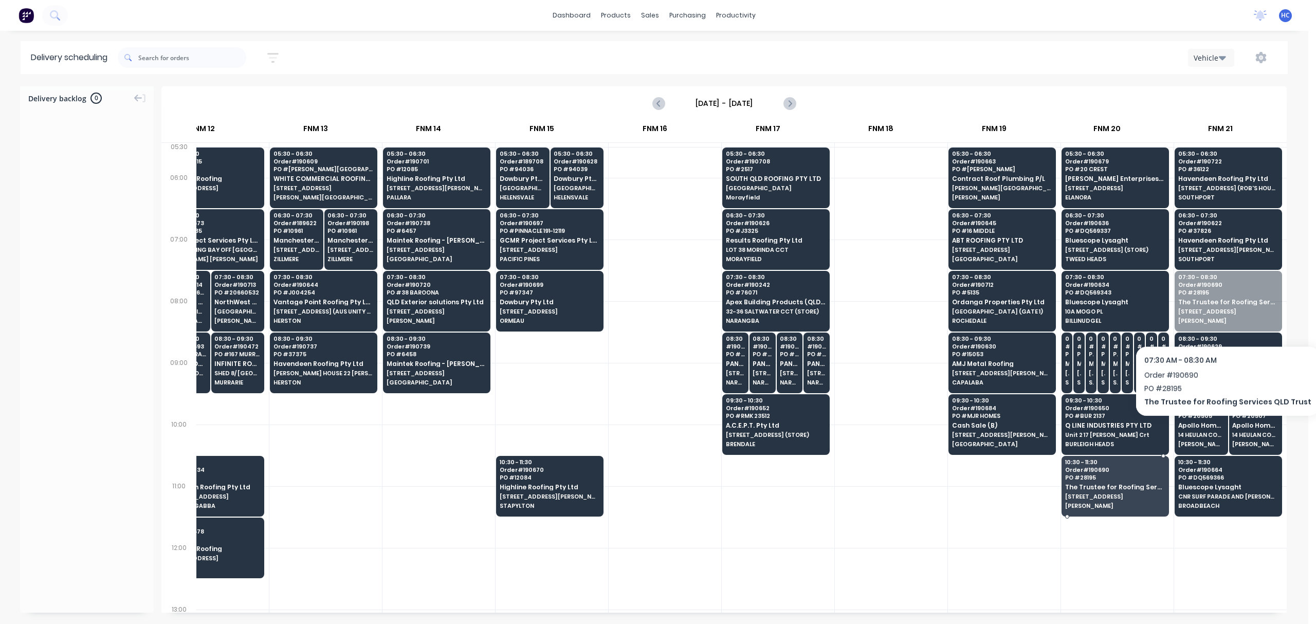
drag, startPoint x: 1230, startPoint y: 305, endPoint x: 1148, endPoint y: 432, distance: 151.3
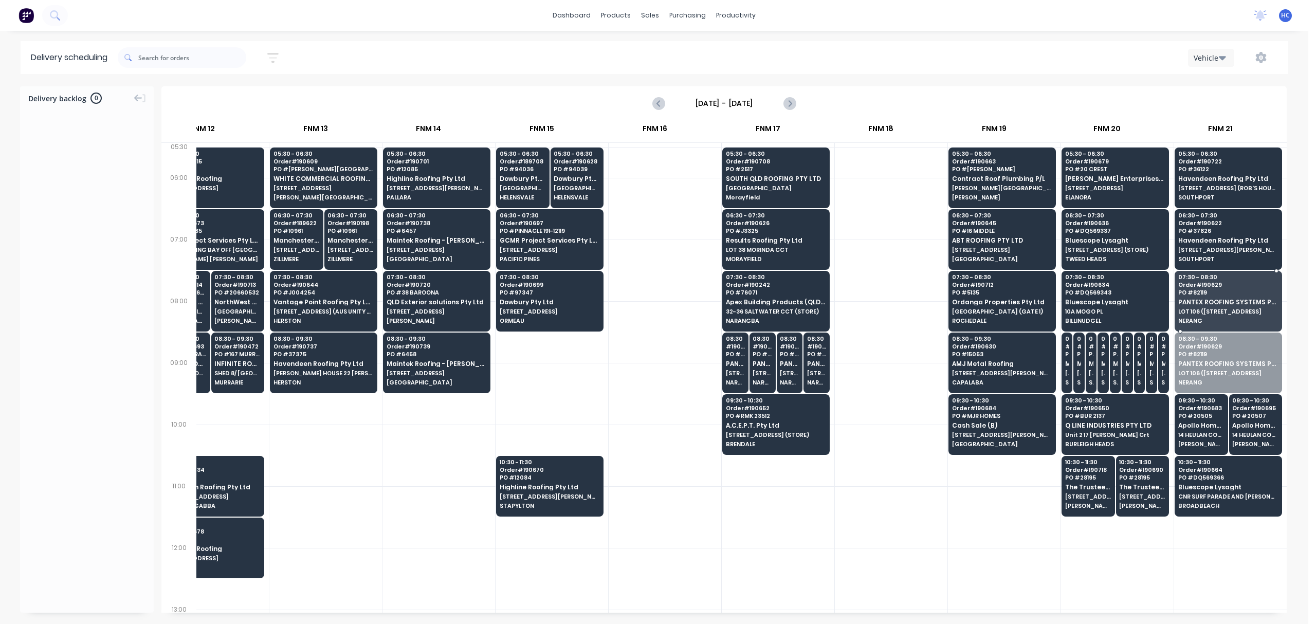
drag, startPoint x: 1198, startPoint y: 356, endPoint x: 1211, endPoint y: 301, distance: 56.6
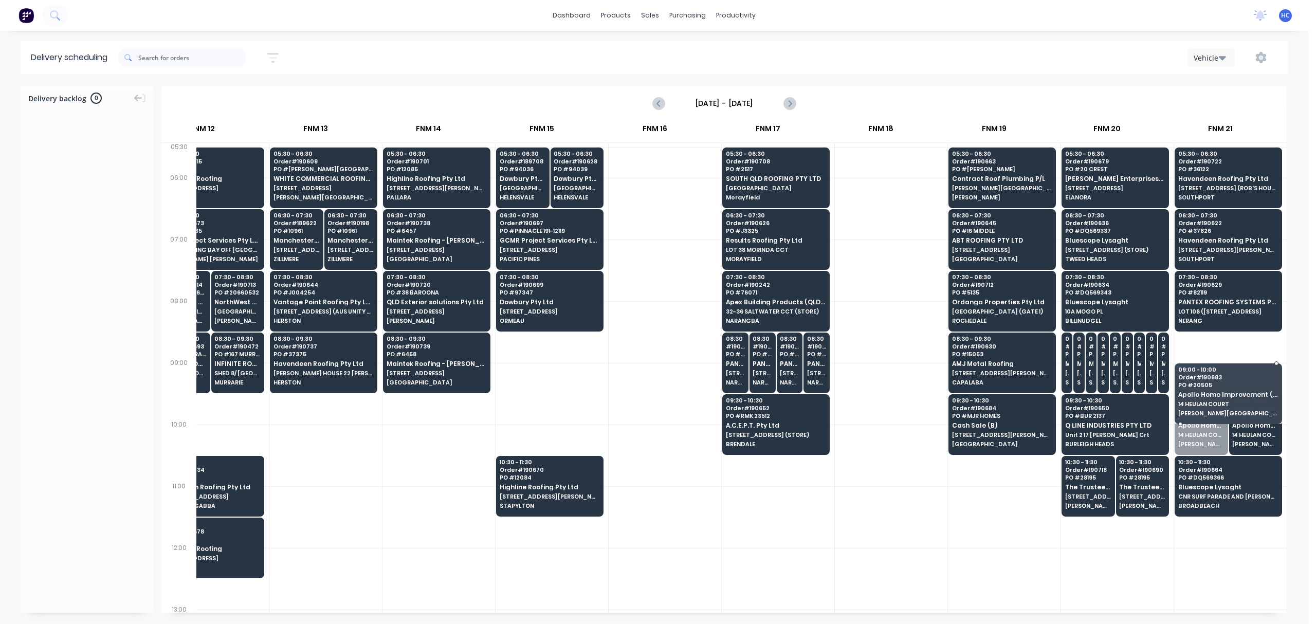
drag, startPoint x: 1189, startPoint y: 422, endPoint x: 1203, endPoint y: 367, distance: 56.9
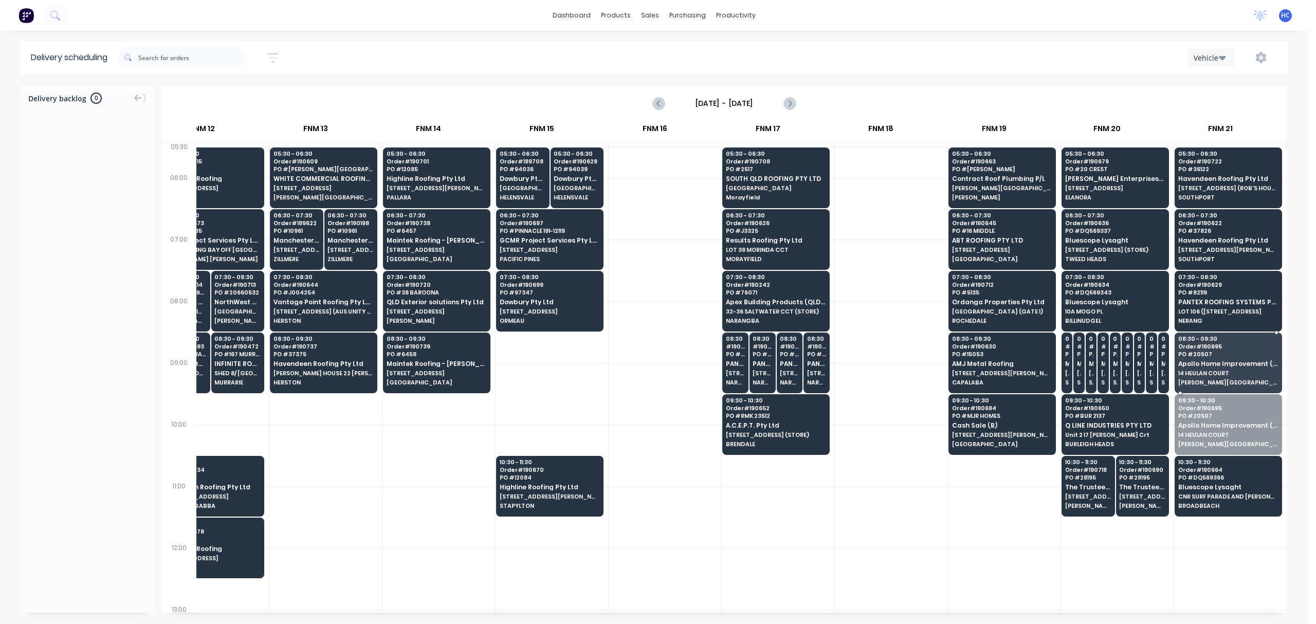
drag, startPoint x: 1221, startPoint y: 416, endPoint x: 1229, endPoint y: 368, distance: 48.5
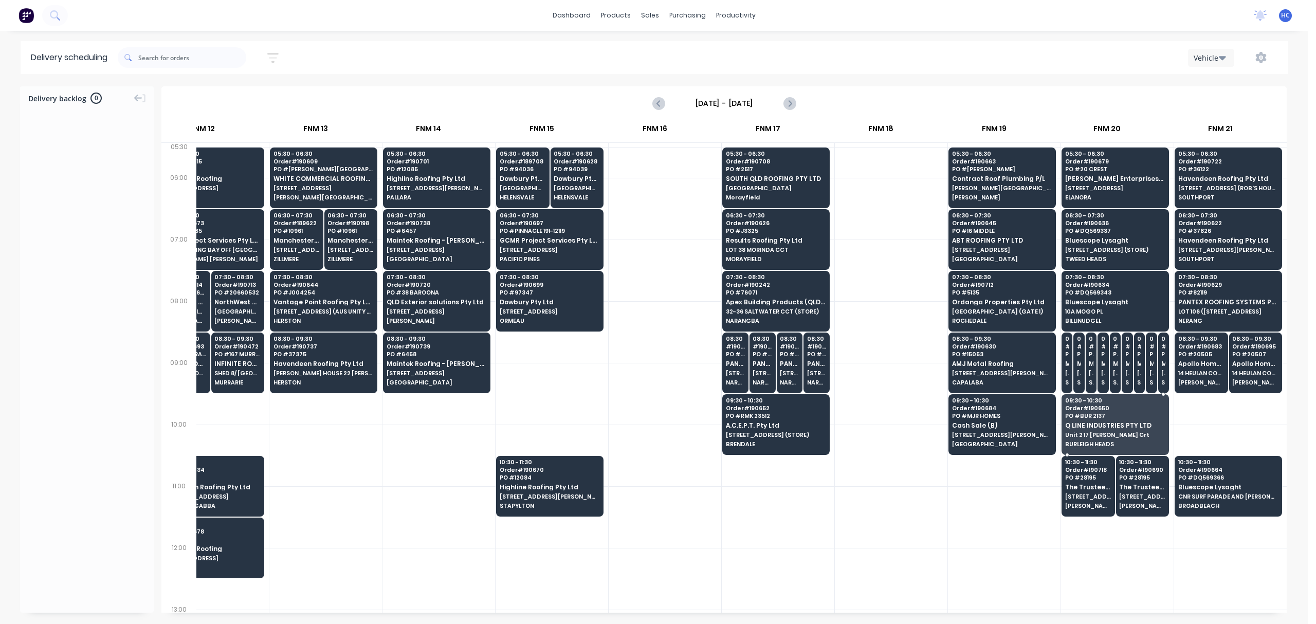
drag, startPoint x: 1127, startPoint y: 432, endPoint x: 1142, endPoint y: 433, distance: 15.5
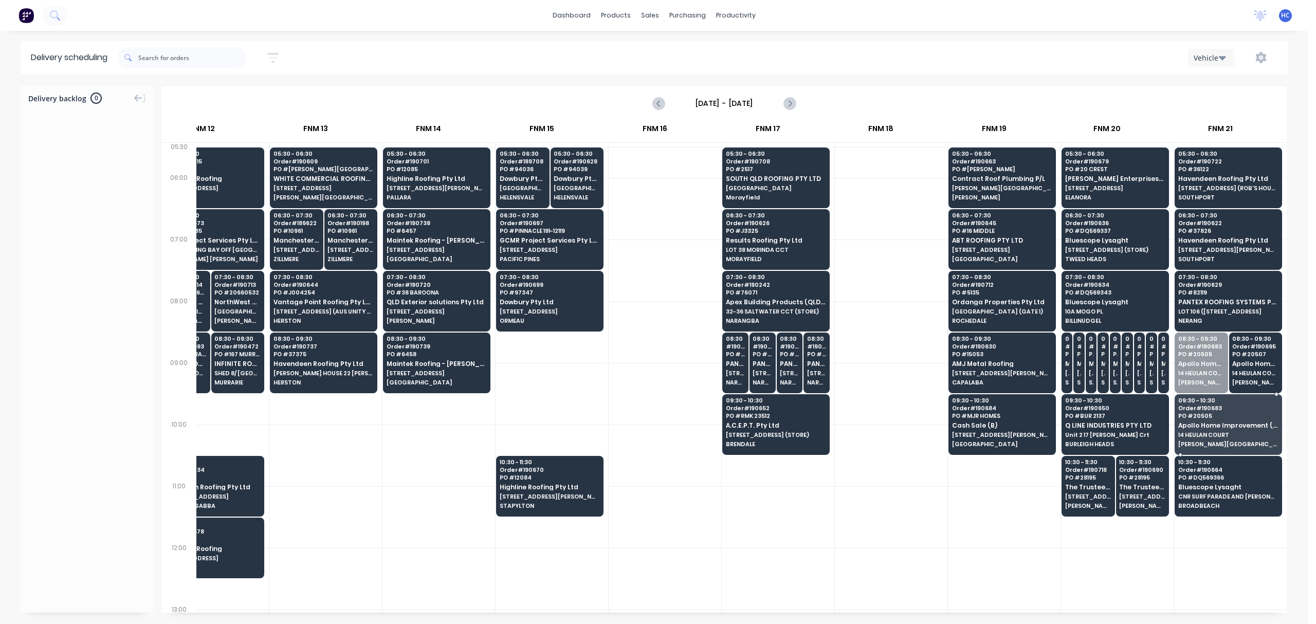
drag, startPoint x: 1185, startPoint y: 360, endPoint x: 1222, endPoint y: 340, distance: 42.1
drag, startPoint x: 1222, startPoint y: 340, endPoint x: 1220, endPoint y: 356, distance: 16.0
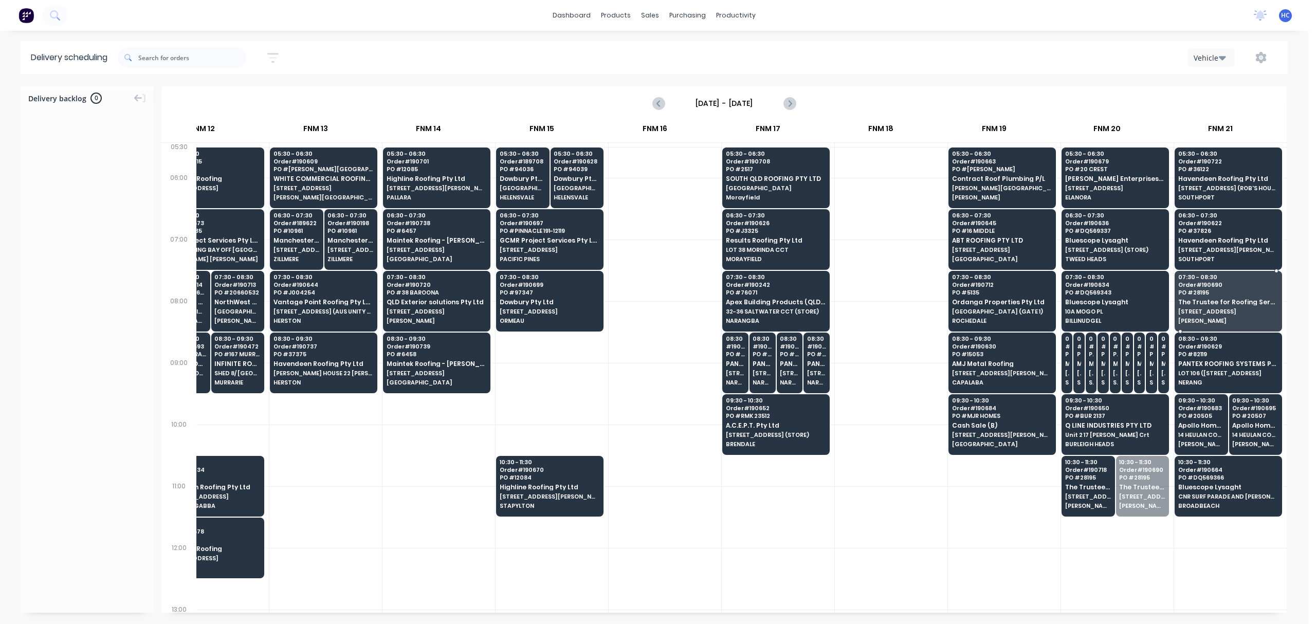
drag, startPoint x: 1141, startPoint y: 486, endPoint x: 1226, endPoint y: 307, distance: 197.3
drag, startPoint x: 1114, startPoint y: 492, endPoint x: 1229, endPoint y: 301, distance: 222.8
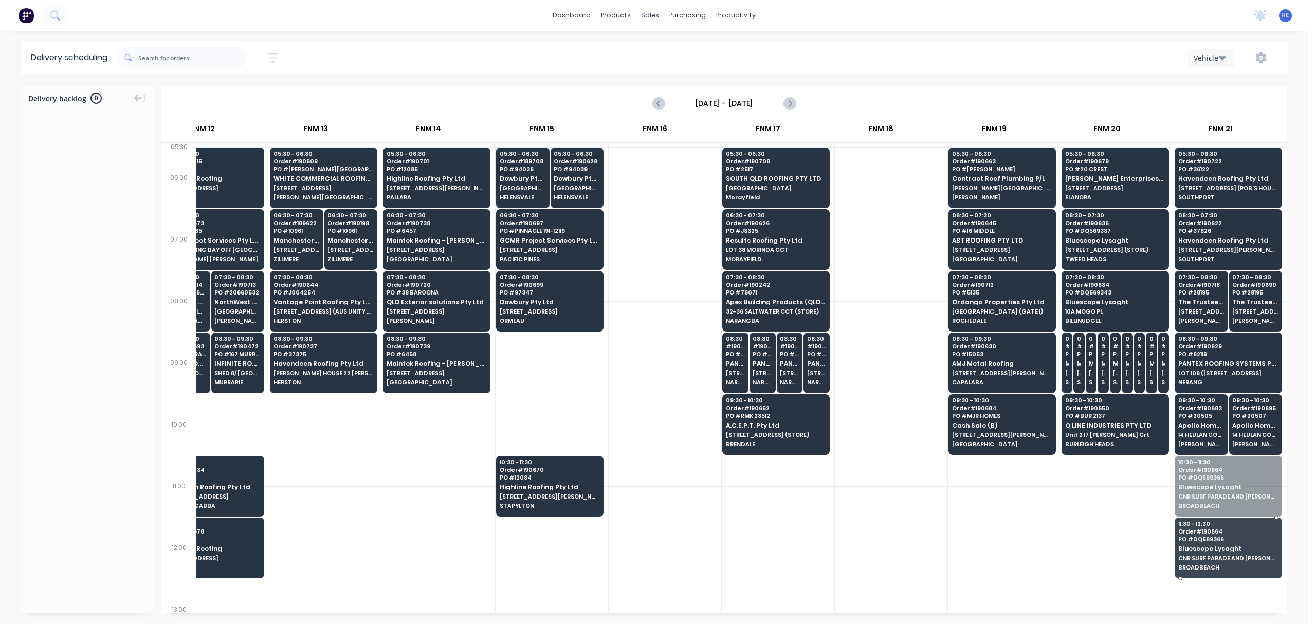
drag, startPoint x: 1214, startPoint y: 511, endPoint x: 1181, endPoint y: 488, distance: 40.4
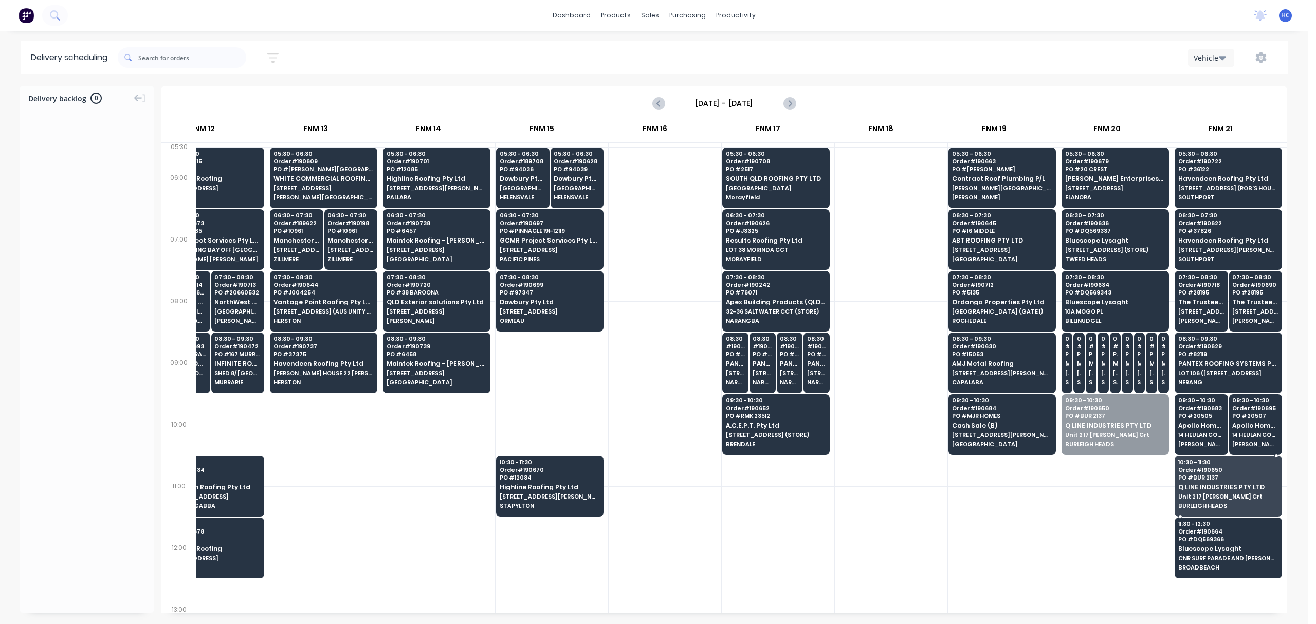
drag, startPoint x: 1112, startPoint y: 444, endPoint x: 1196, endPoint y: 511, distance: 107.6
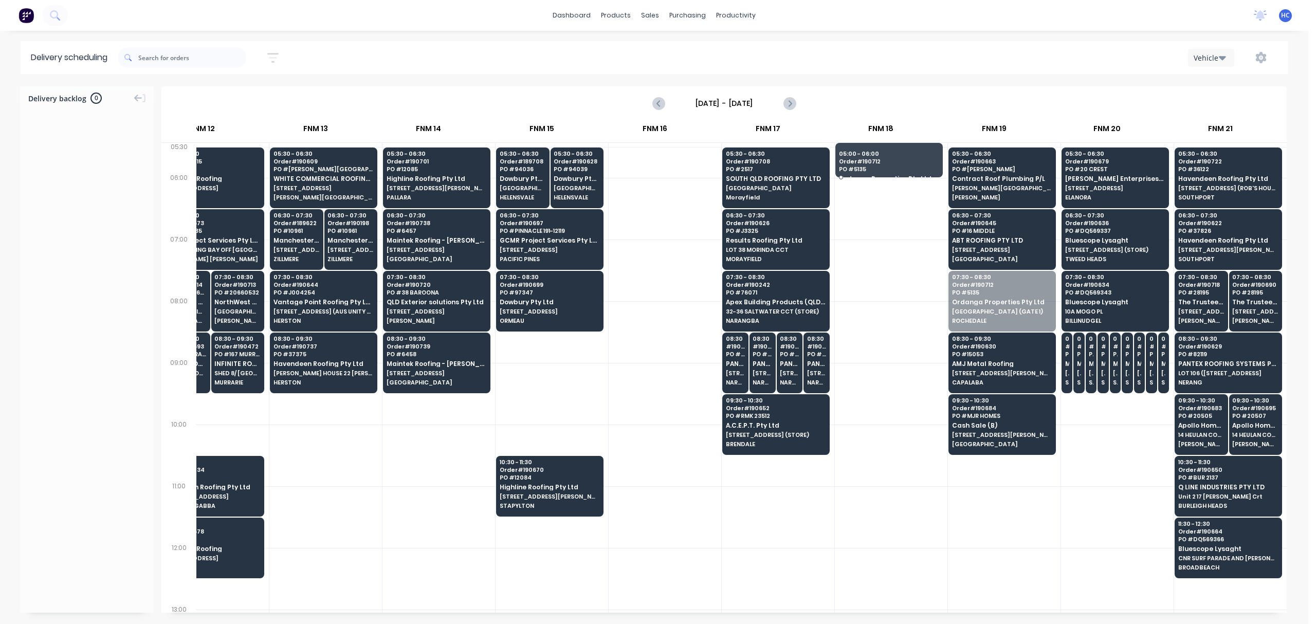
drag, startPoint x: 978, startPoint y: 305, endPoint x: 899, endPoint y: 165, distance: 160.9
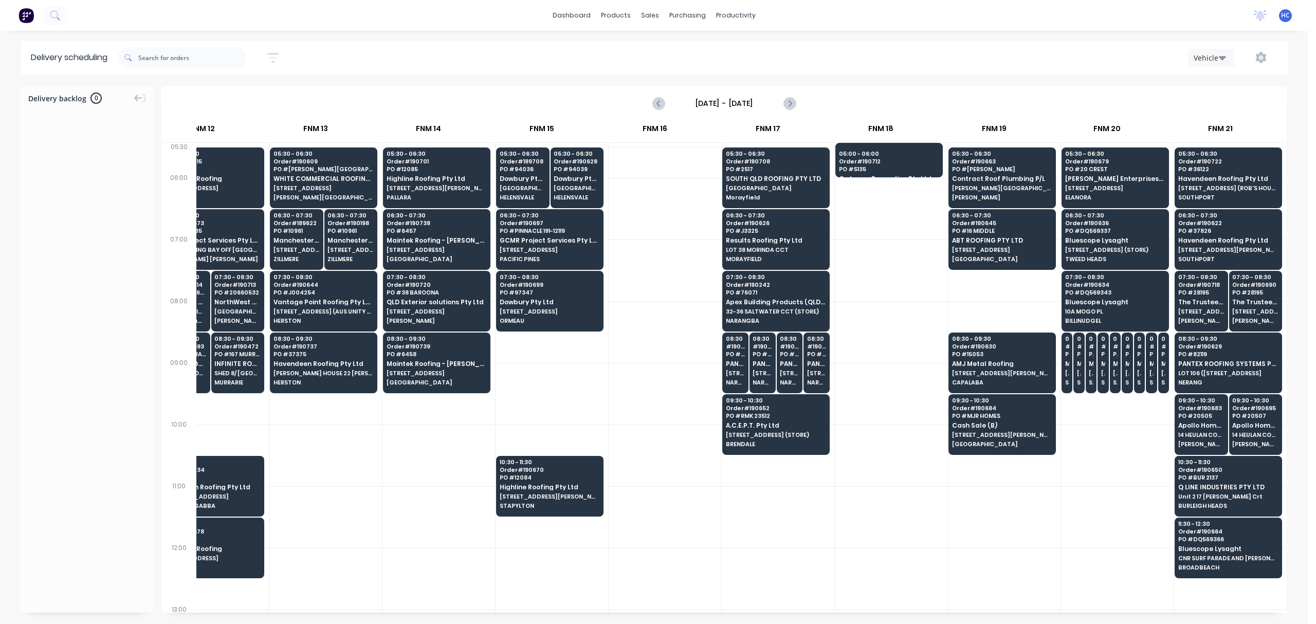
drag, startPoint x: 866, startPoint y: 163, endPoint x: 875, endPoint y: 187, distance: 25.7
click at [871, 196] on div "ACA Truck 2nd Run FNM 02 FNM 03 FNM 06 FNM 07 FNM 08 FNM 09 FNM 10 FNM 12 FNM 1…" at bounding box center [724, 366] width 1126 height 493
drag, startPoint x: 895, startPoint y: 167, endPoint x: 893, endPoint y: 193, distance: 26.8
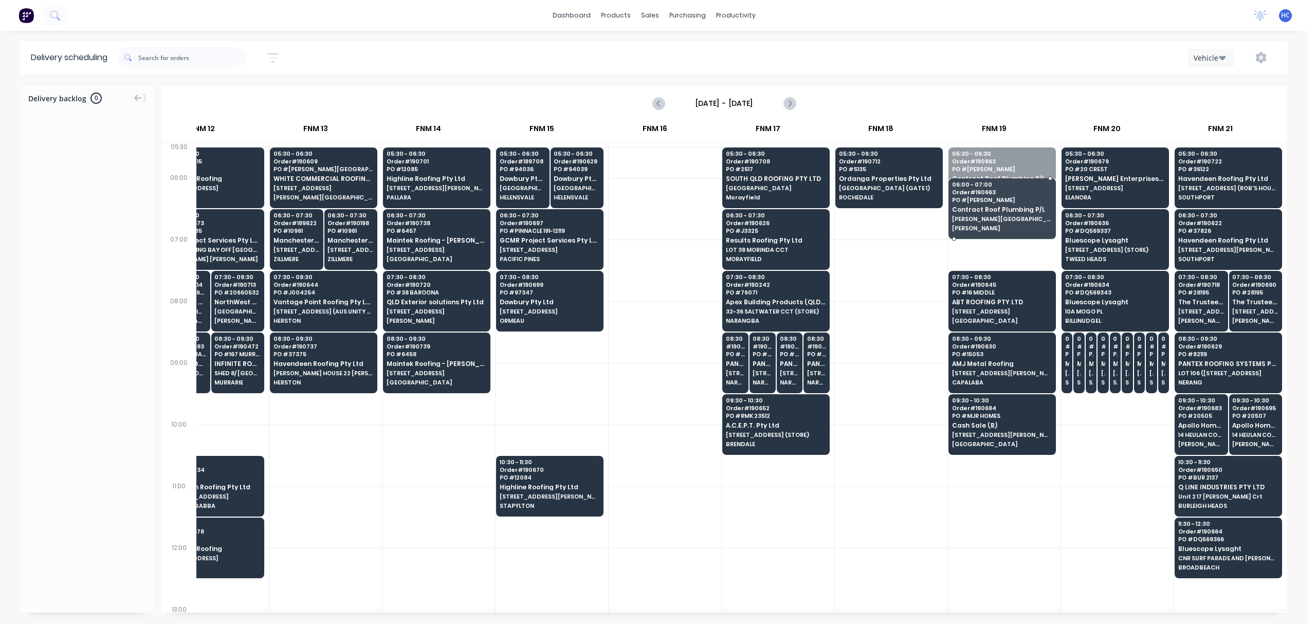
drag, startPoint x: 1001, startPoint y: 188, endPoint x: 955, endPoint y: 216, distance: 53.5
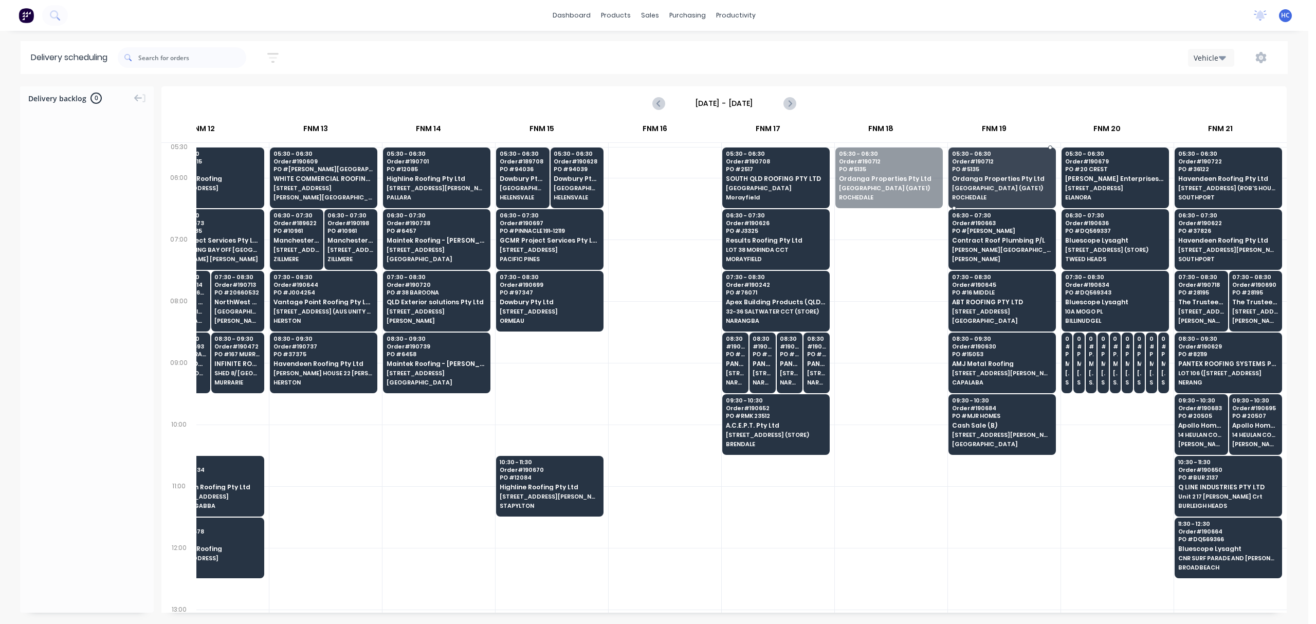
drag, startPoint x: 903, startPoint y: 196, endPoint x: 916, endPoint y: 193, distance: 13.2
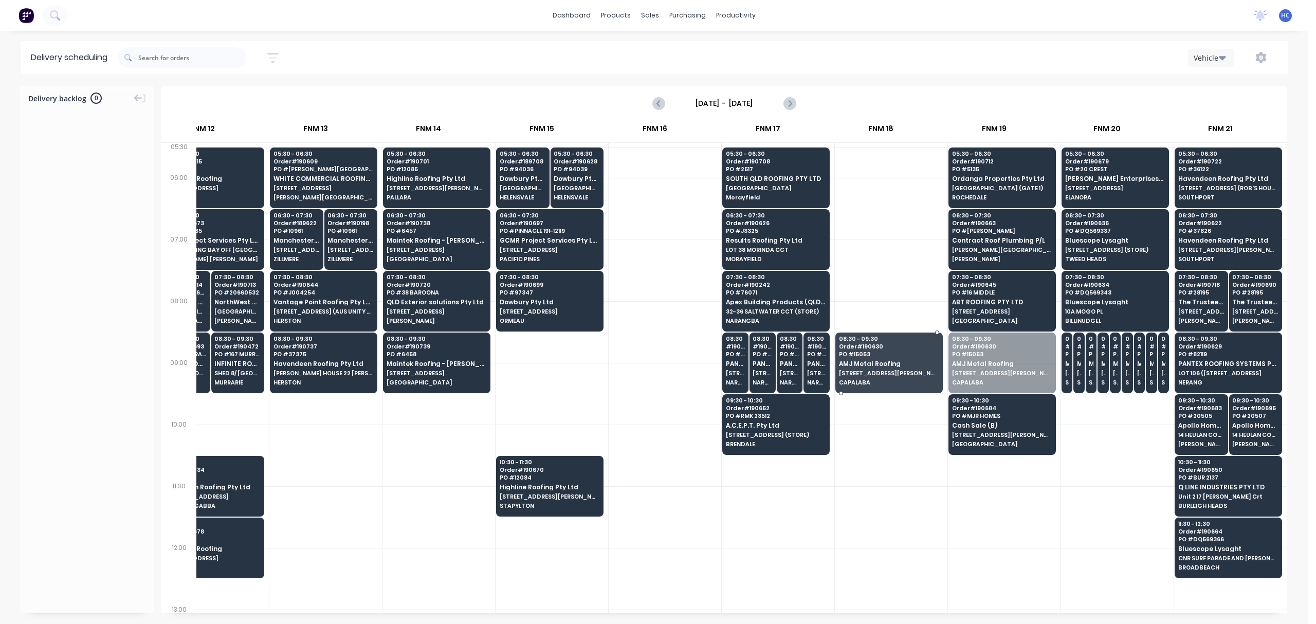
drag, startPoint x: 996, startPoint y: 354, endPoint x: 965, endPoint y: 404, distance: 59.1
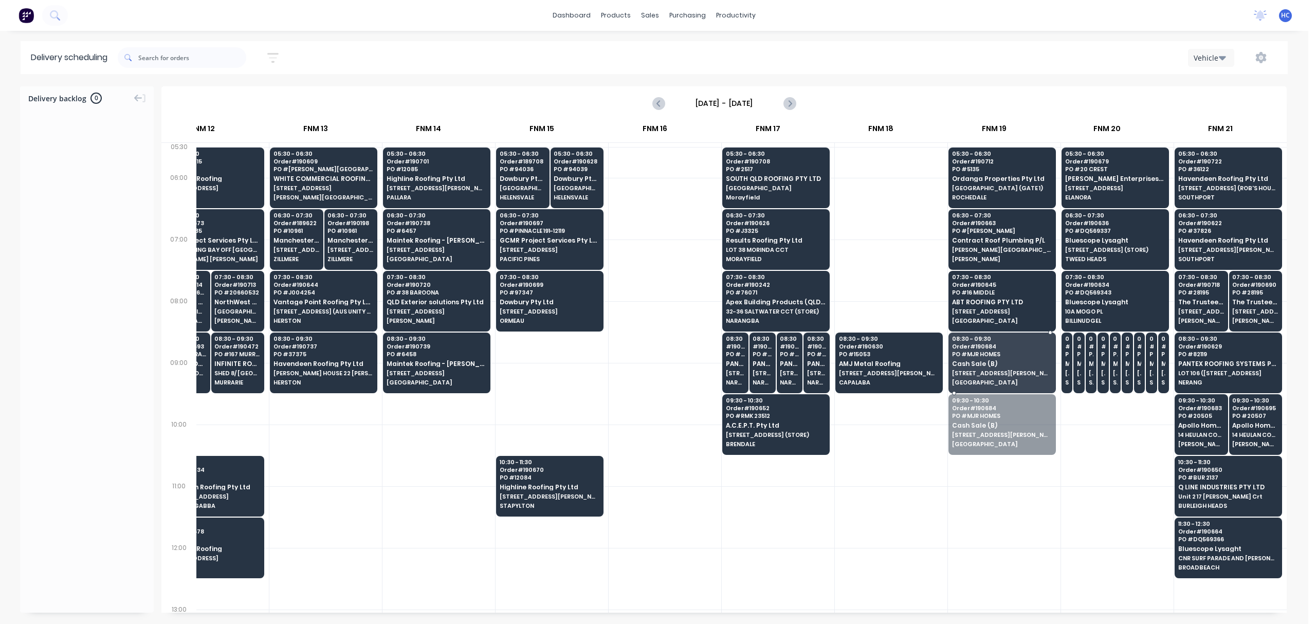
drag, startPoint x: 971, startPoint y: 408, endPoint x: 988, endPoint y: 342, distance: 68.0
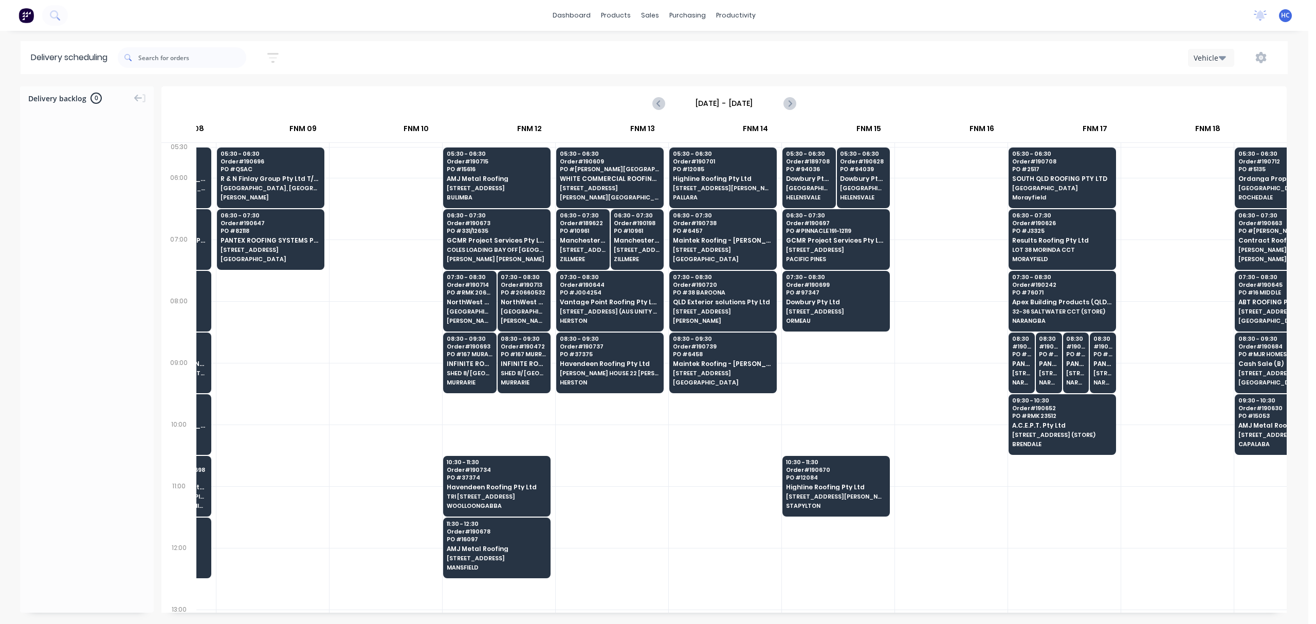
scroll to position [0, 741]
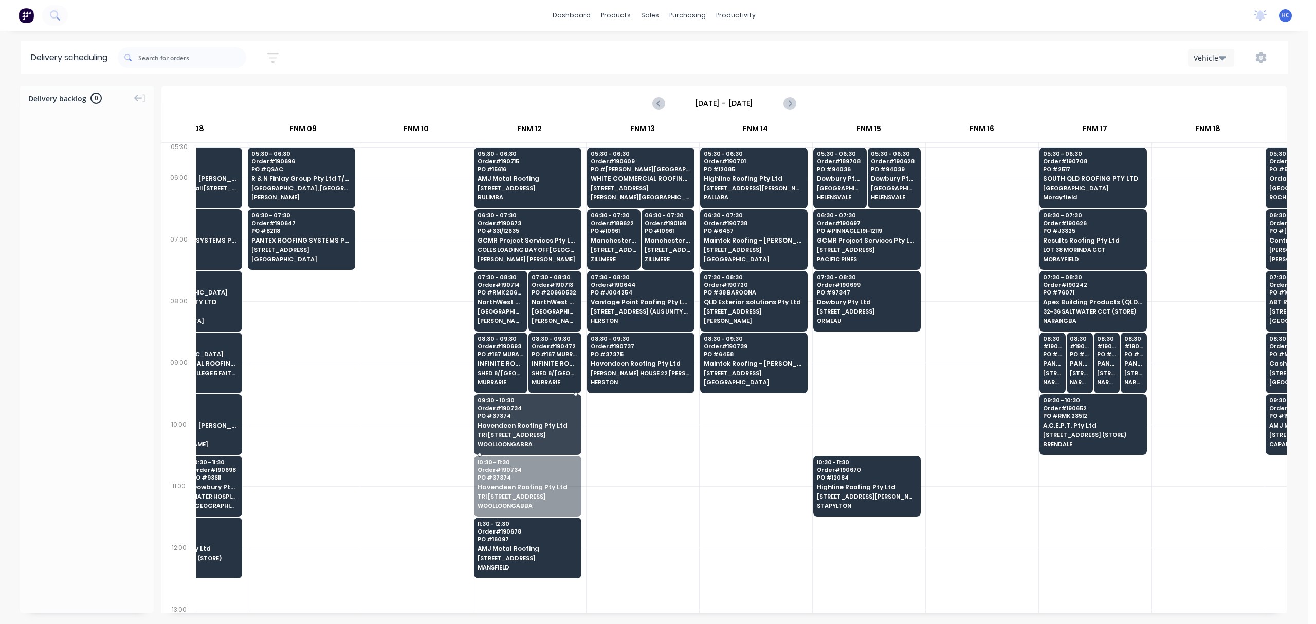
drag, startPoint x: 520, startPoint y: 486, endPoint x: 541, endPoint y: 428, distance: 62.1
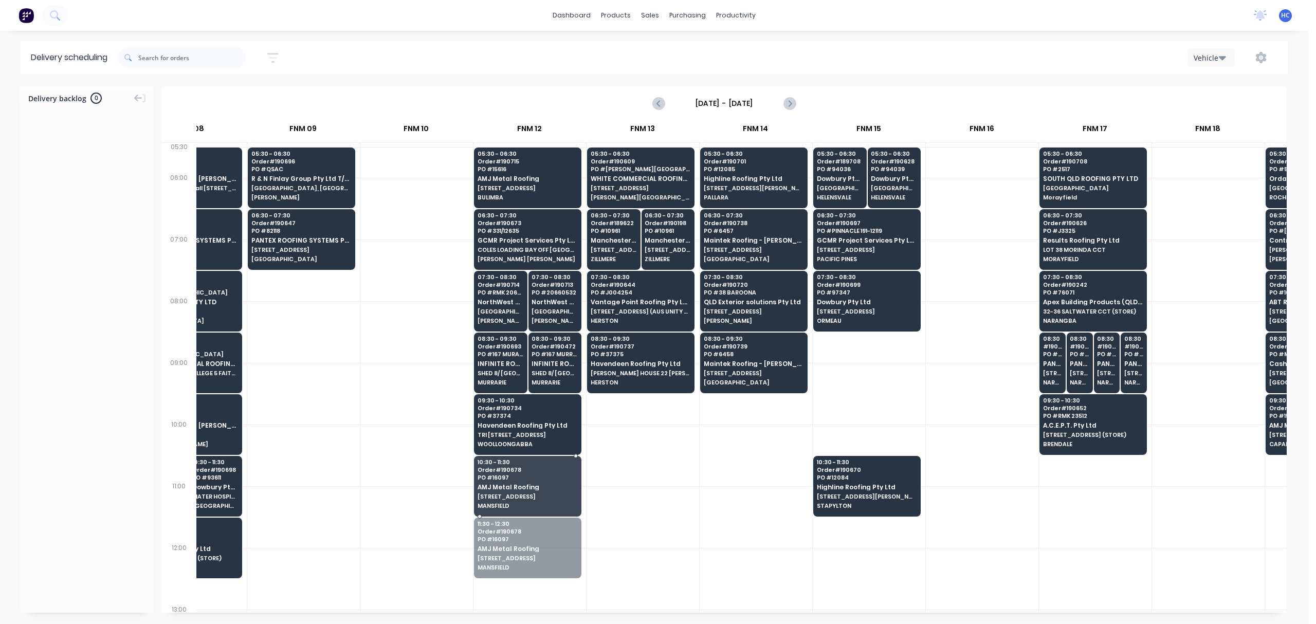
drag, startPoint x: 510, startPoint y: 554, endPoint x: 512, endPoint y: 519, distance: 35.0
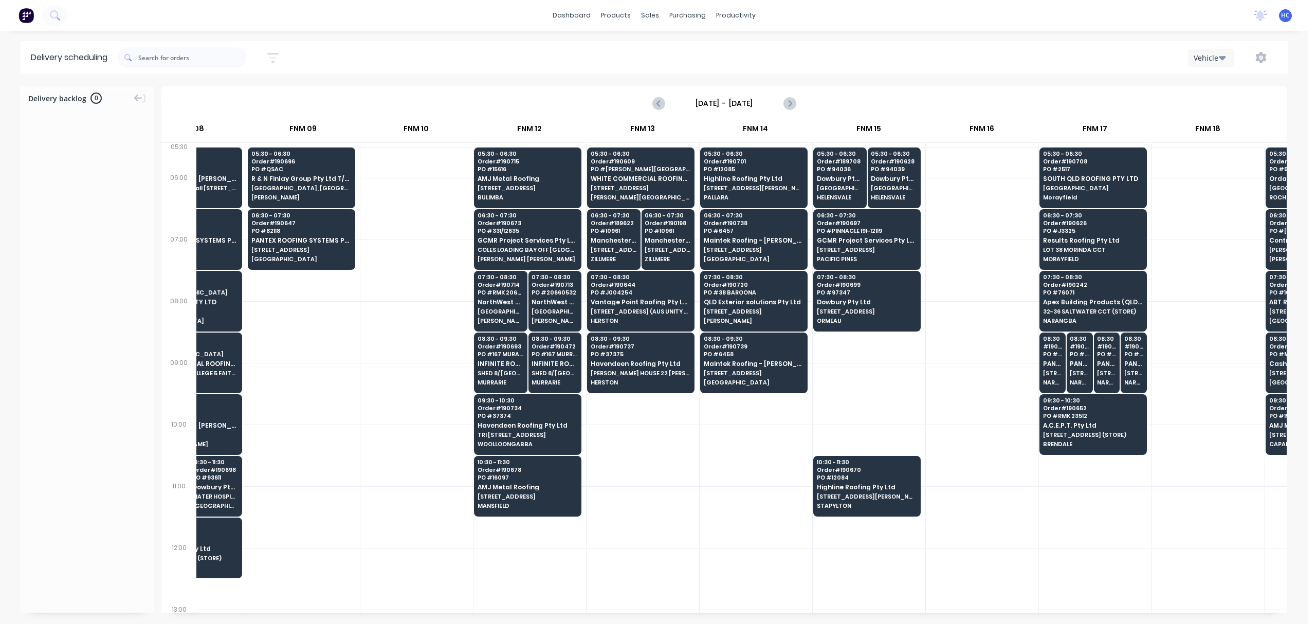
click at [650, 468] on div at bounding box center [643, 517] width 113 height 62
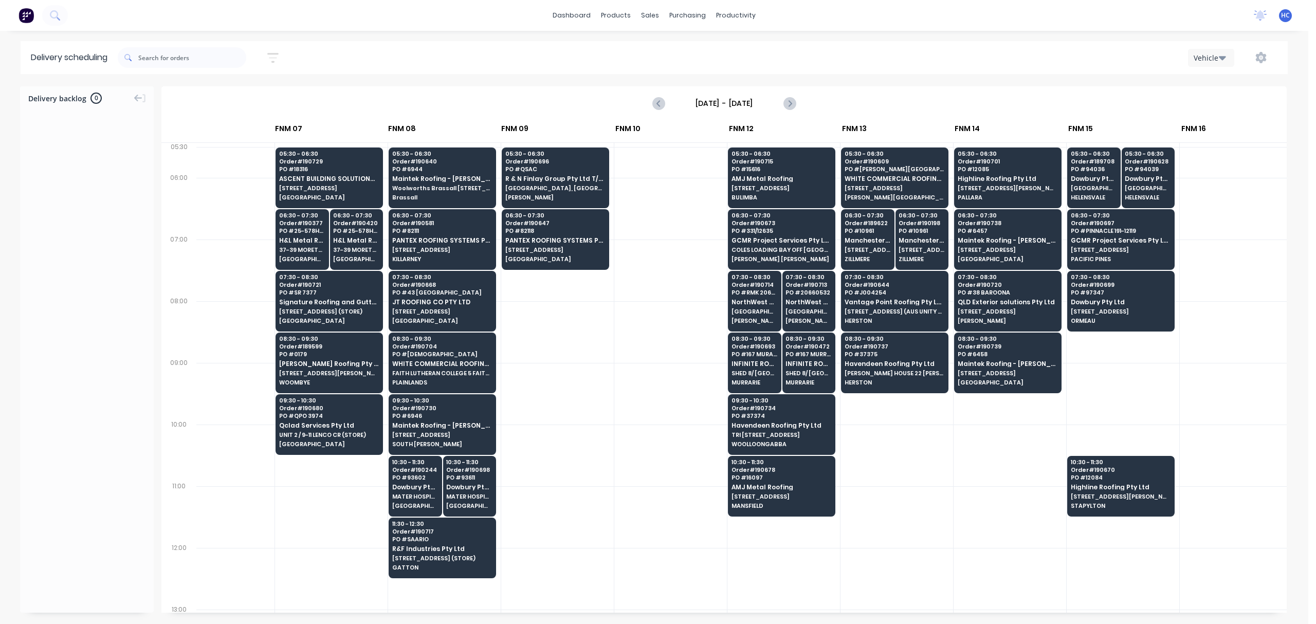
scroll to position [0, 539]
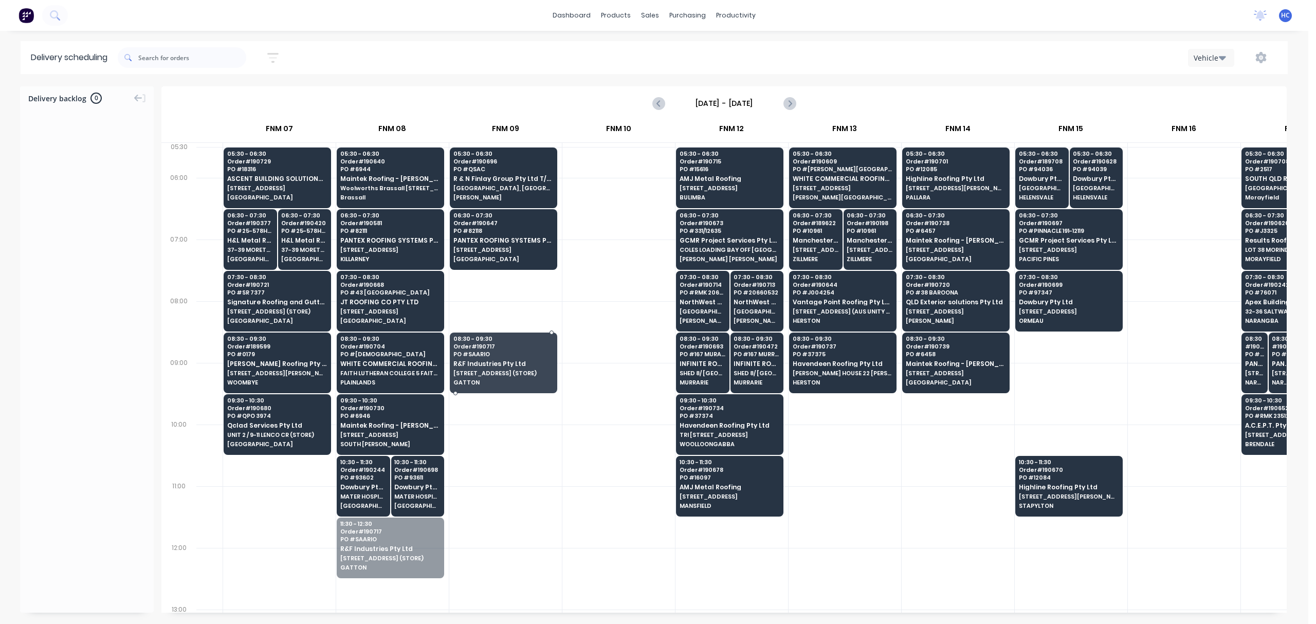
drag, startPoint x: 403, startPoint y: 560, endPoint x: 511, endPoint y: 367, distance: 221.9
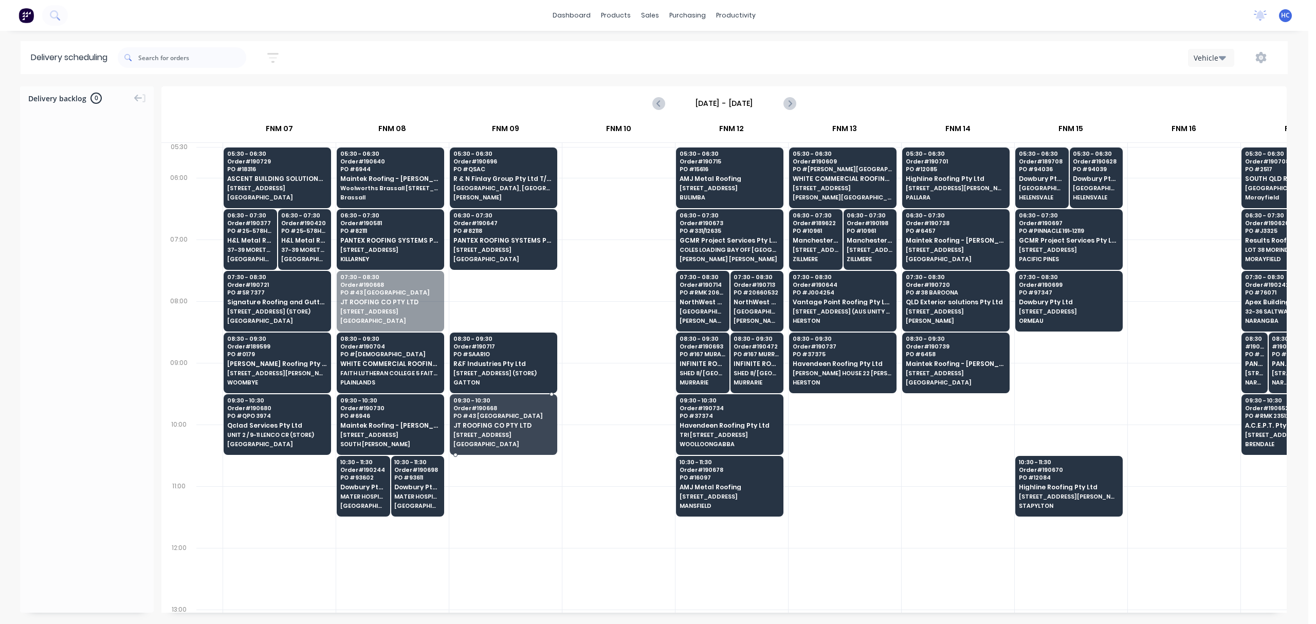
drag, startPoint x: 420, startPoint y: 311, endPoint x: 492, endPoint y: 431, distance: 140.5
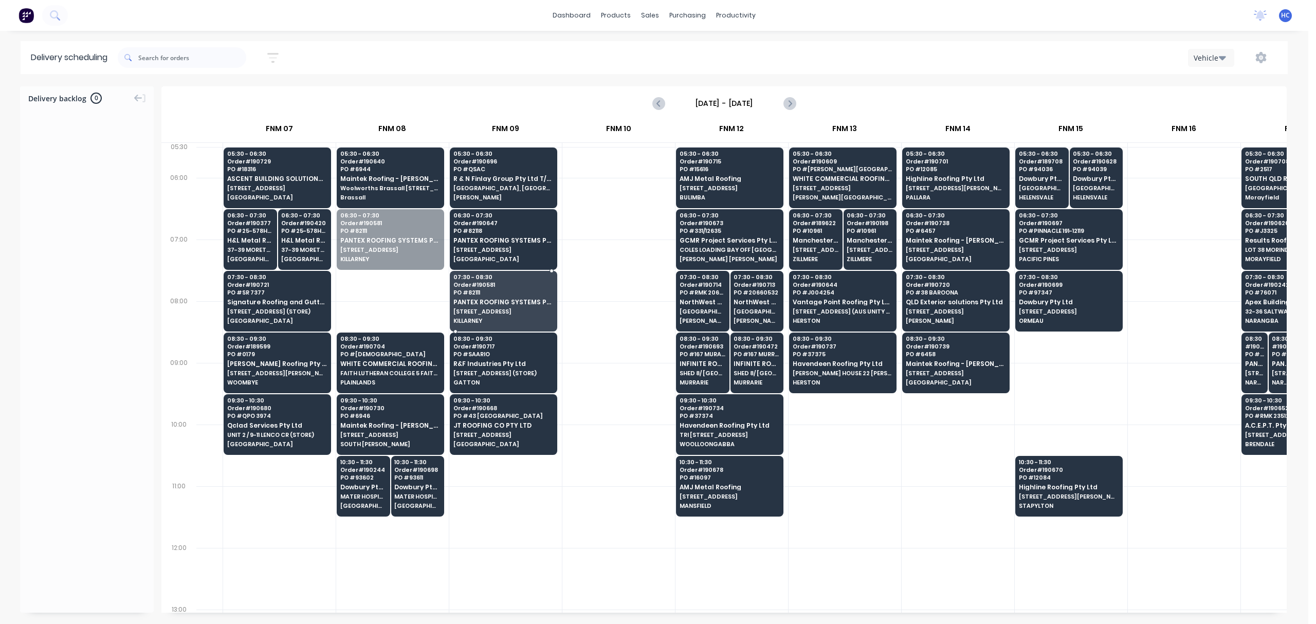
drag, startPoint x: 416, startPoint y: 248, endPoint x: 428, endPoint y: 266, distance: 21.8
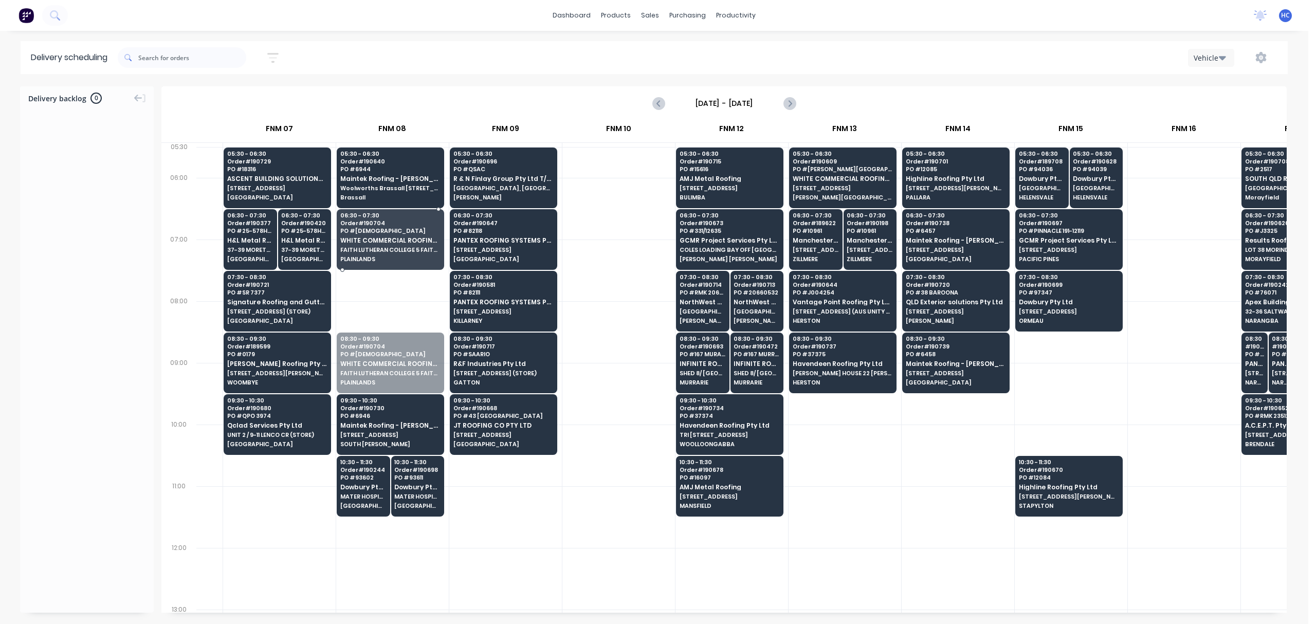
drag, startPoint x: 379, startPoint y: 340, endPoint x: 409, endPoint y: 238, distance: 106.6
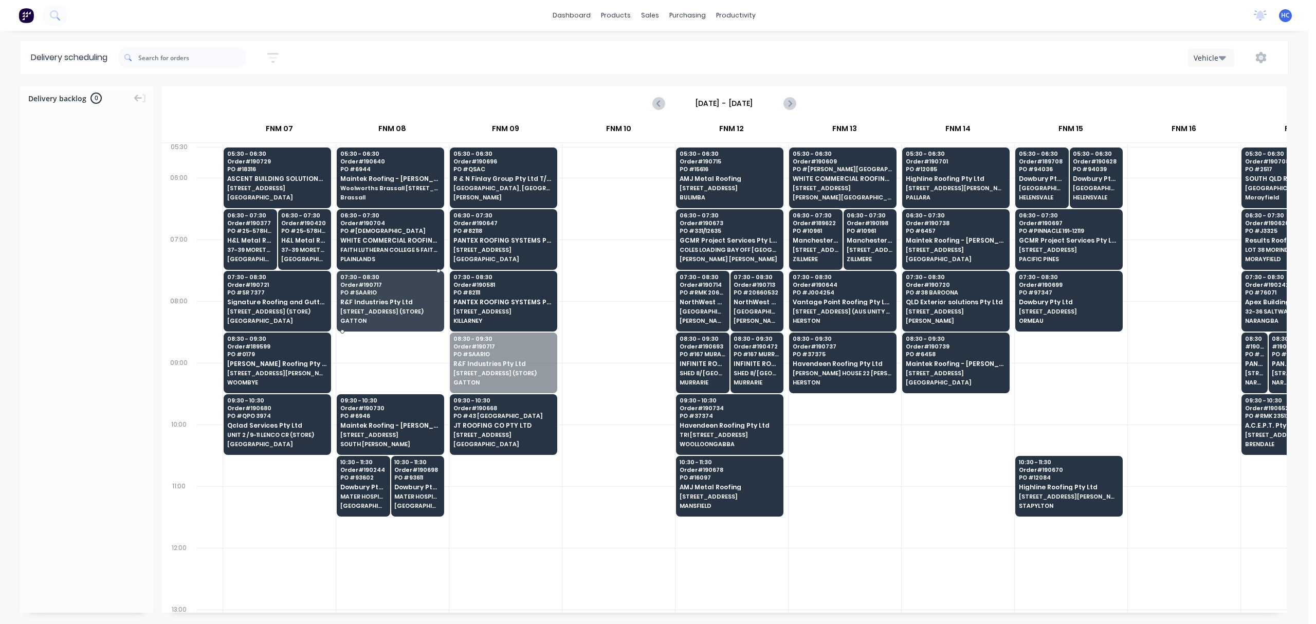
drag, startPoint x: 469, startPoint y: 365, endPoint x: 400, endPoint y: 279, distance: 110.7
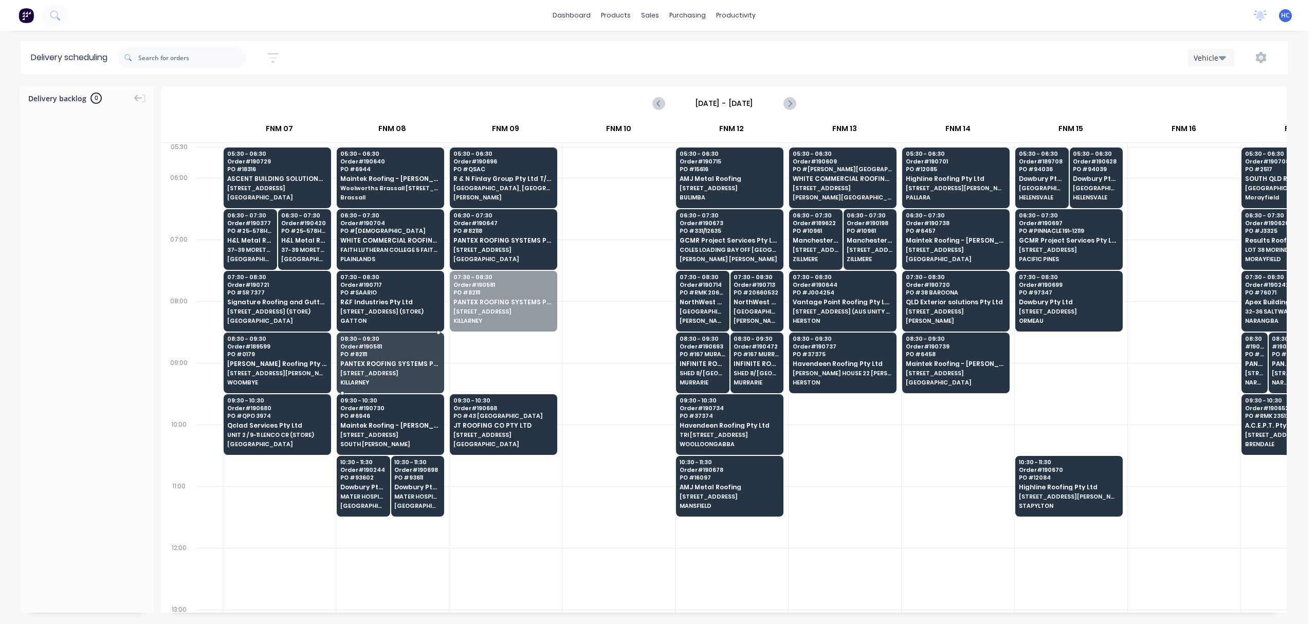
drag, startPoint x: 474, startPoint y: 301, endPoint x: 392, endPoint y: 309, distance: 82.6
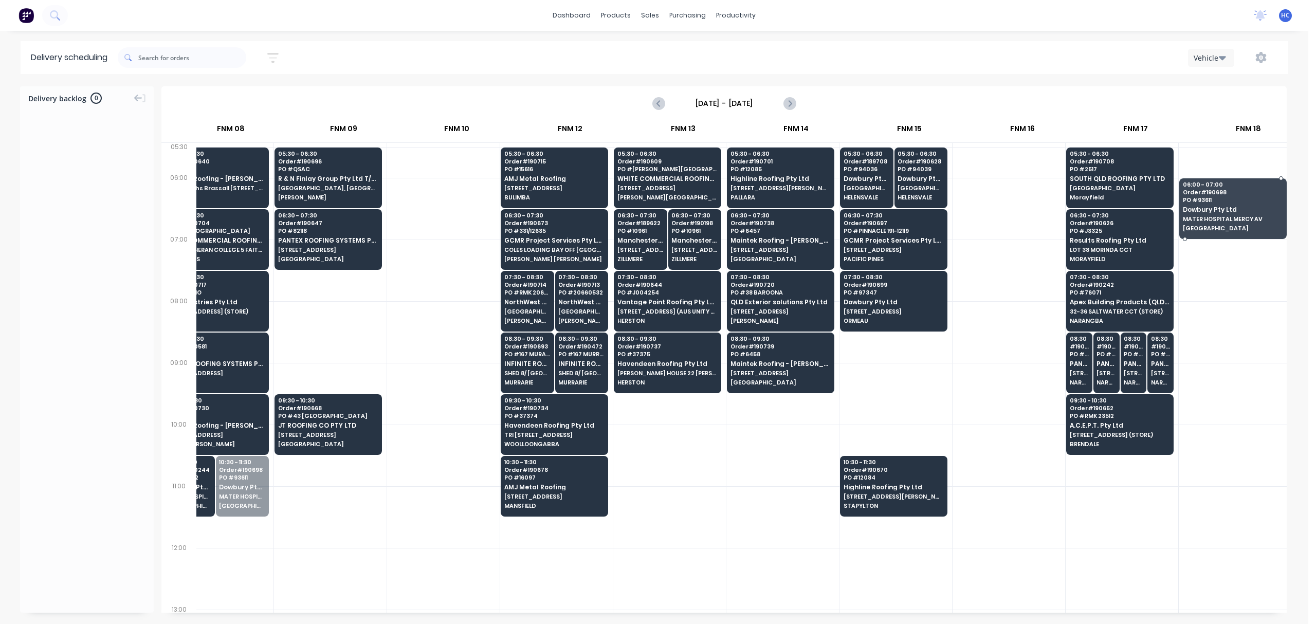
scroll to position [0, 720]
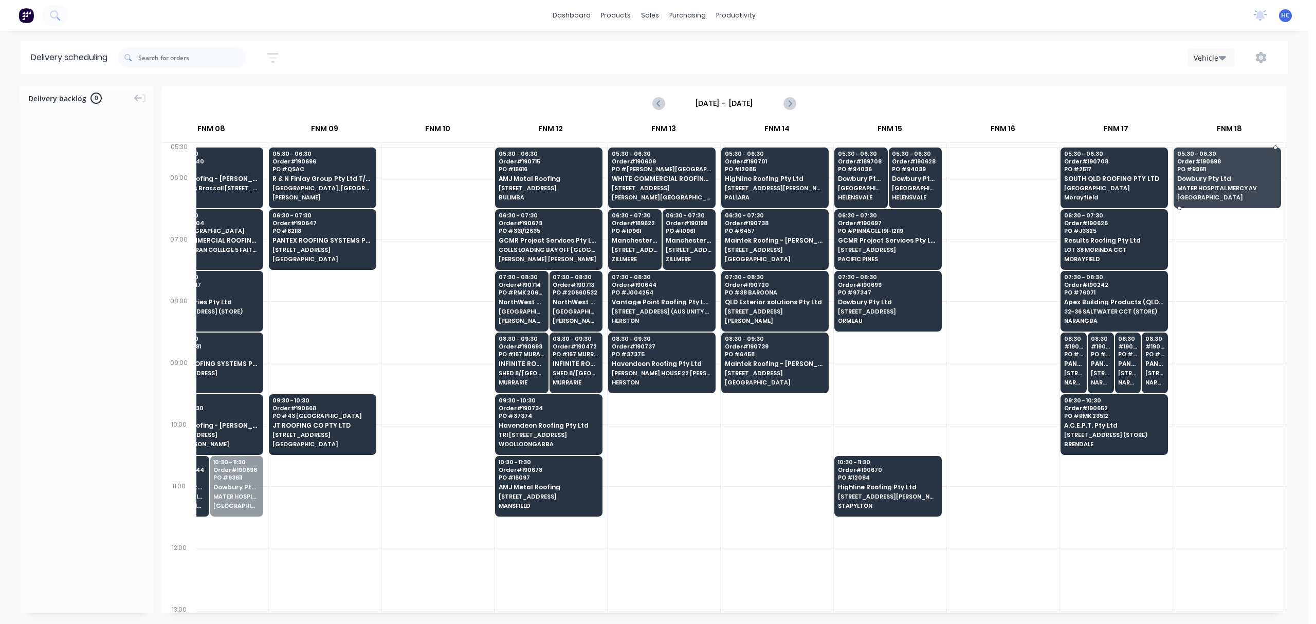
drag, startPoint x: 278, startPoint y: 498, endPoint x: 1235, endPoint y: 175, distance: 1010.1
drag, startPoint x: 238, startPoint y: 472, endPoint x: 1059, endPoint y: 192, distance: 868.0
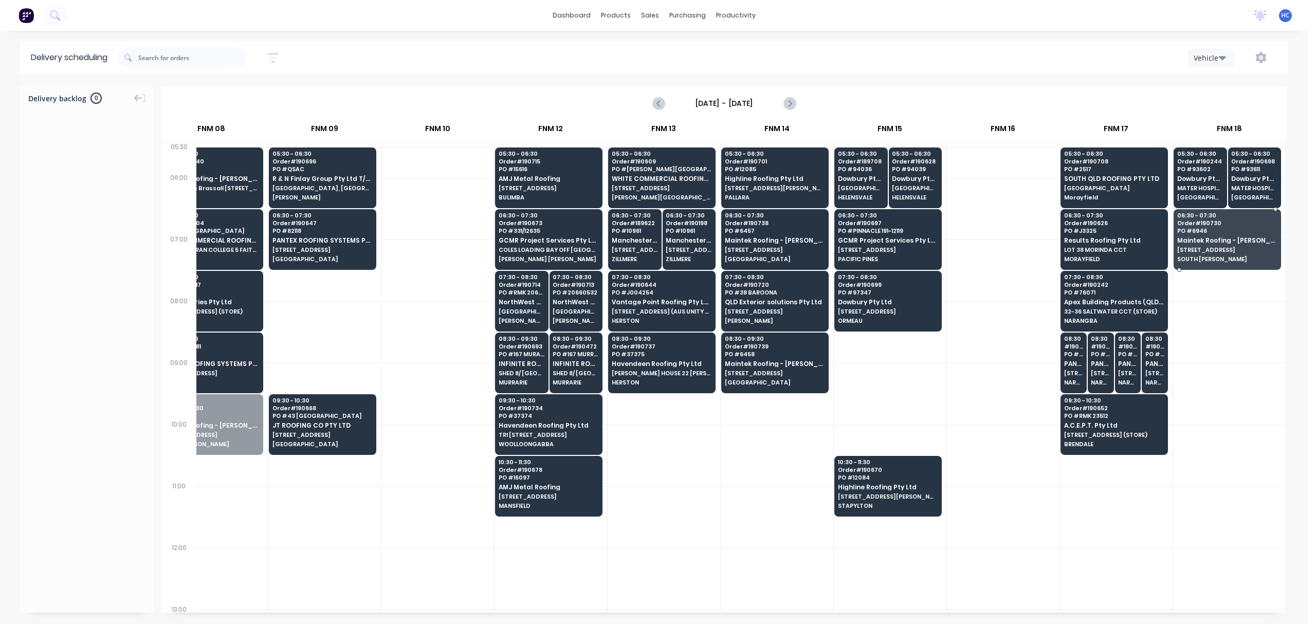
drag, startPoint x: 248, startPoint y: 425, endPoint x: 1255, endPoint y: 241, distance: 1023.3
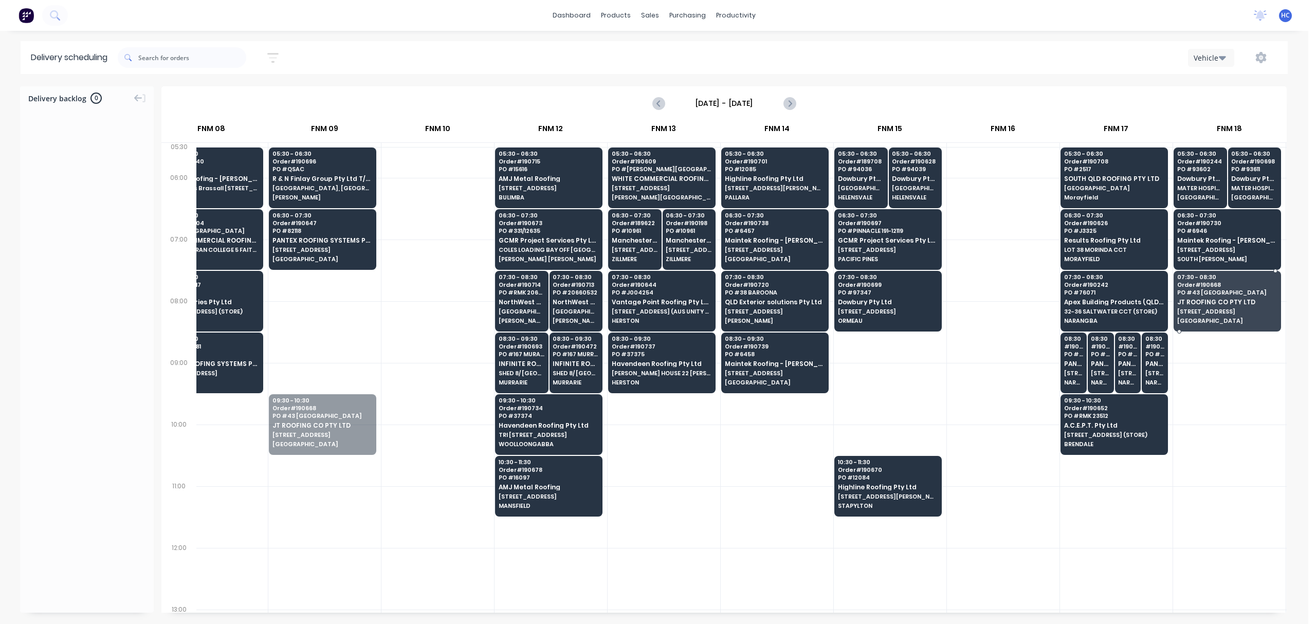
drag, startPoint x: 404, startPoint y: 441, endPoint x: 1235, endPoint y: 312, distance: 840.9
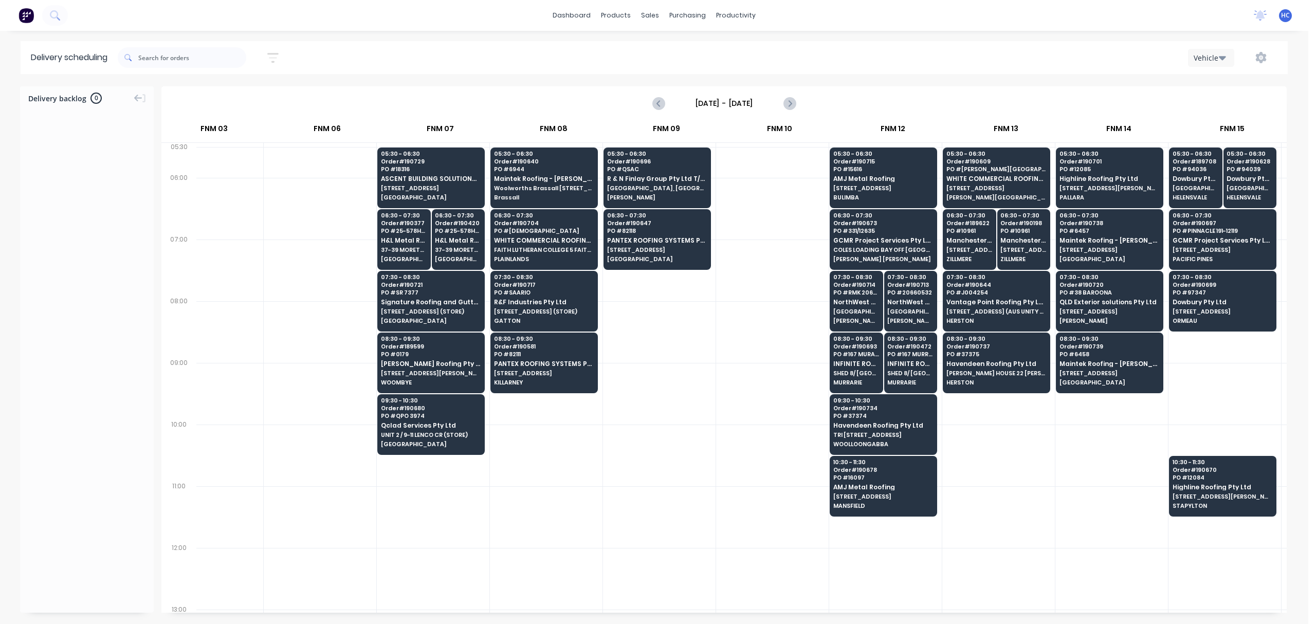
scroll to position [0, 378]
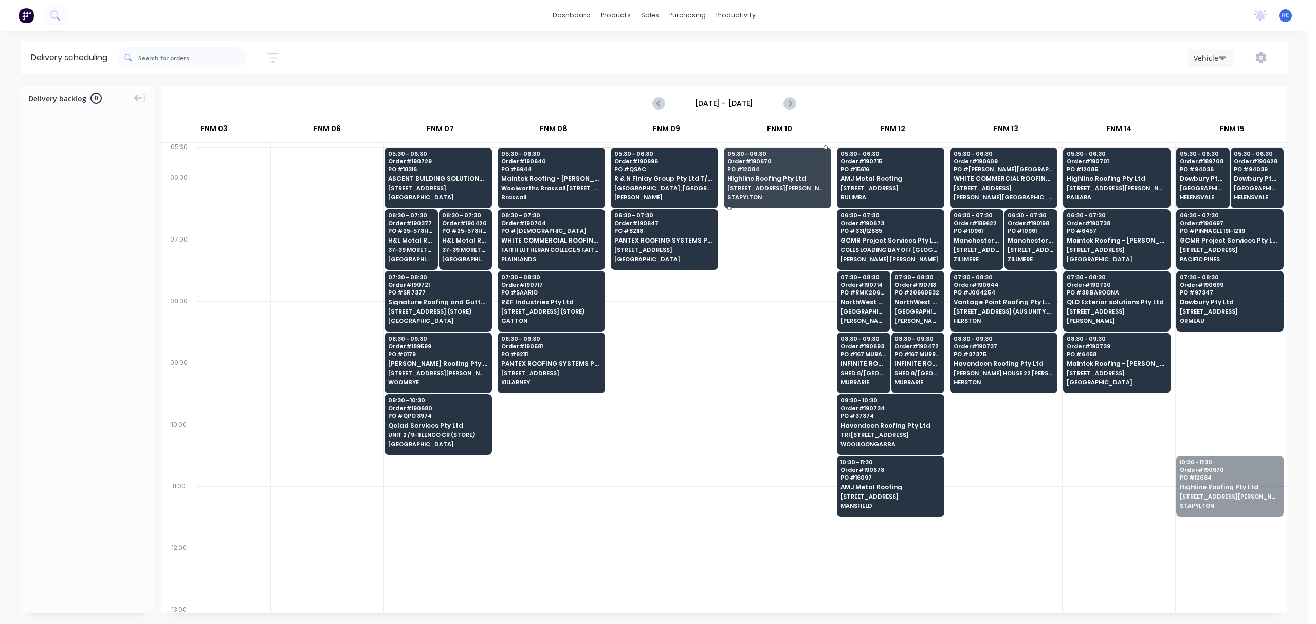
drag, startPoint x: 1195, startPoint y: 496, endPoint x: 757, endPoint y: 183, distance: 537.8
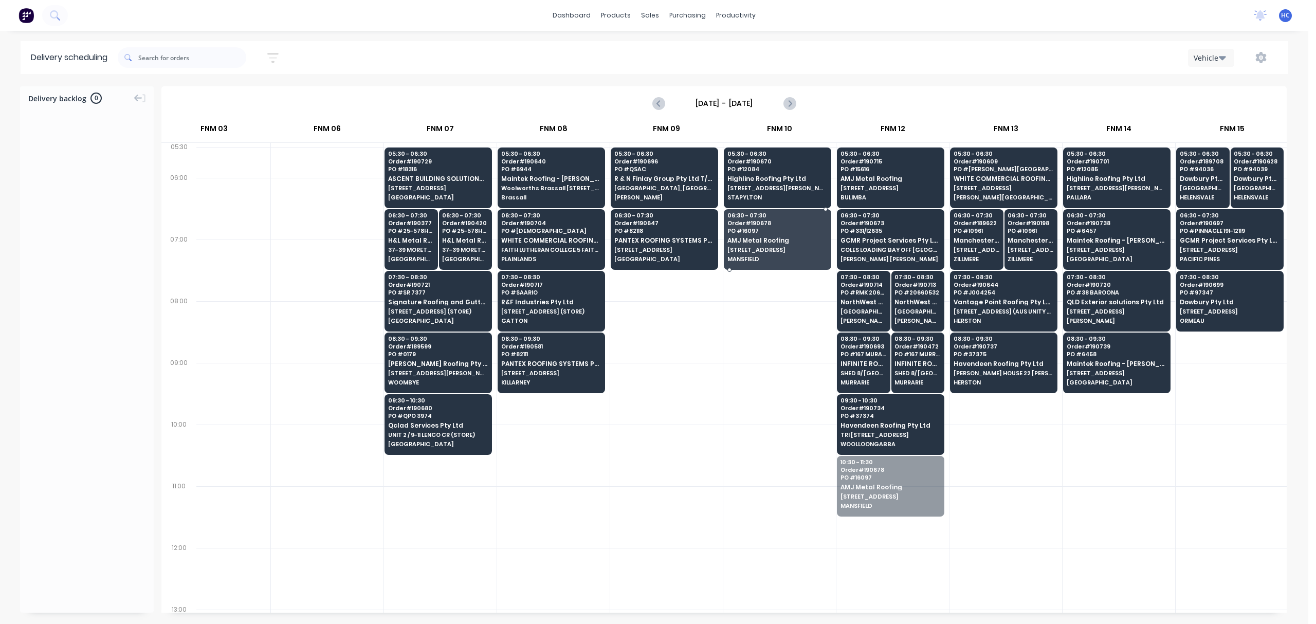
drag, startPoint x: 890, startPoint y: 491, endPoint x: 761, endPoint y: 243, distance: 278.5
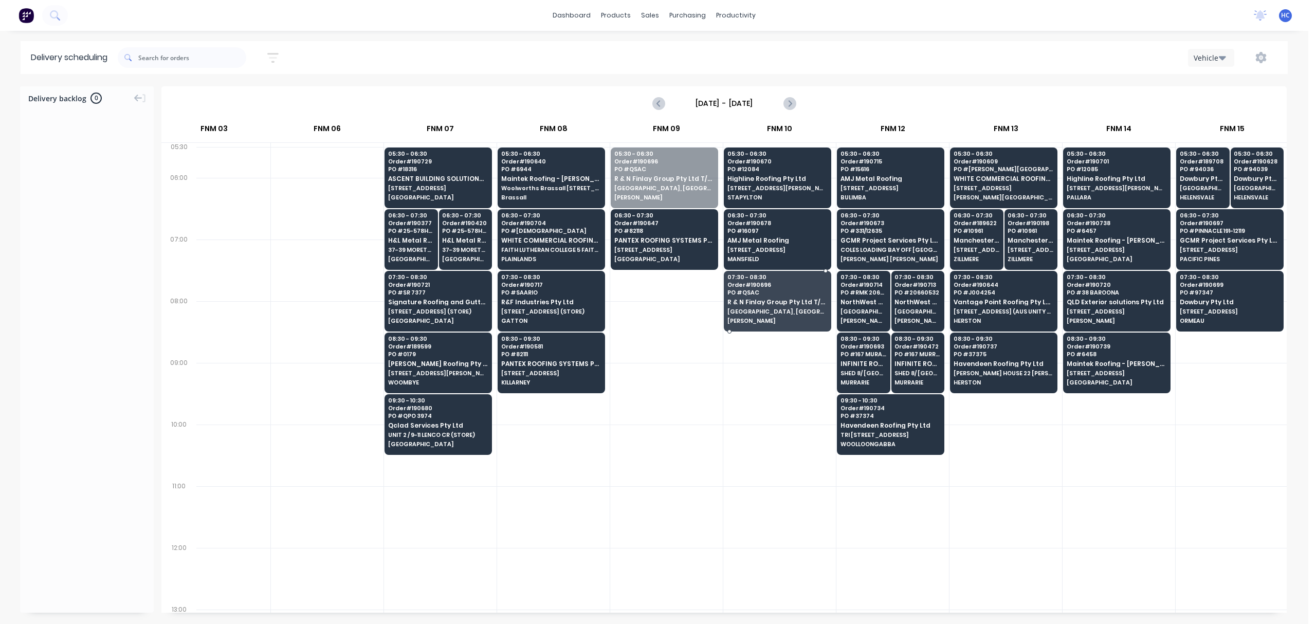
drag, startPoint x: 669, startPoint y: 179, endPoint x: 805, endPoint y: 310, distance: 188.4
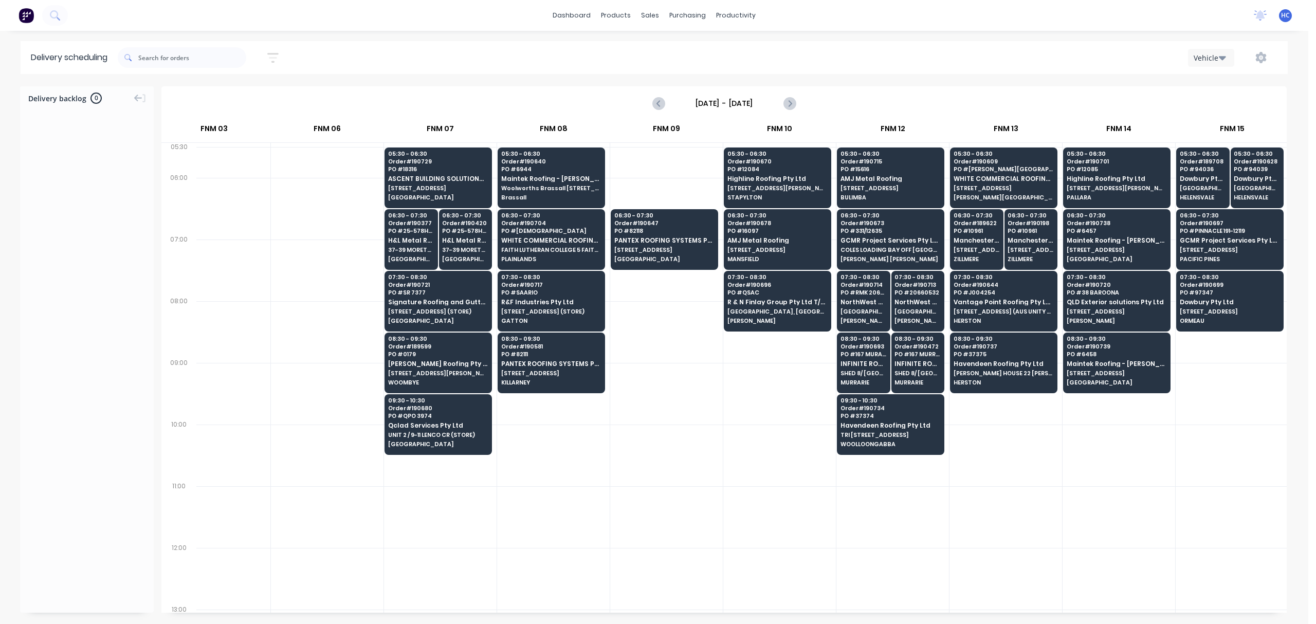
click at [729, 427] on div at bounding box center [779, 456] width 113 height 62
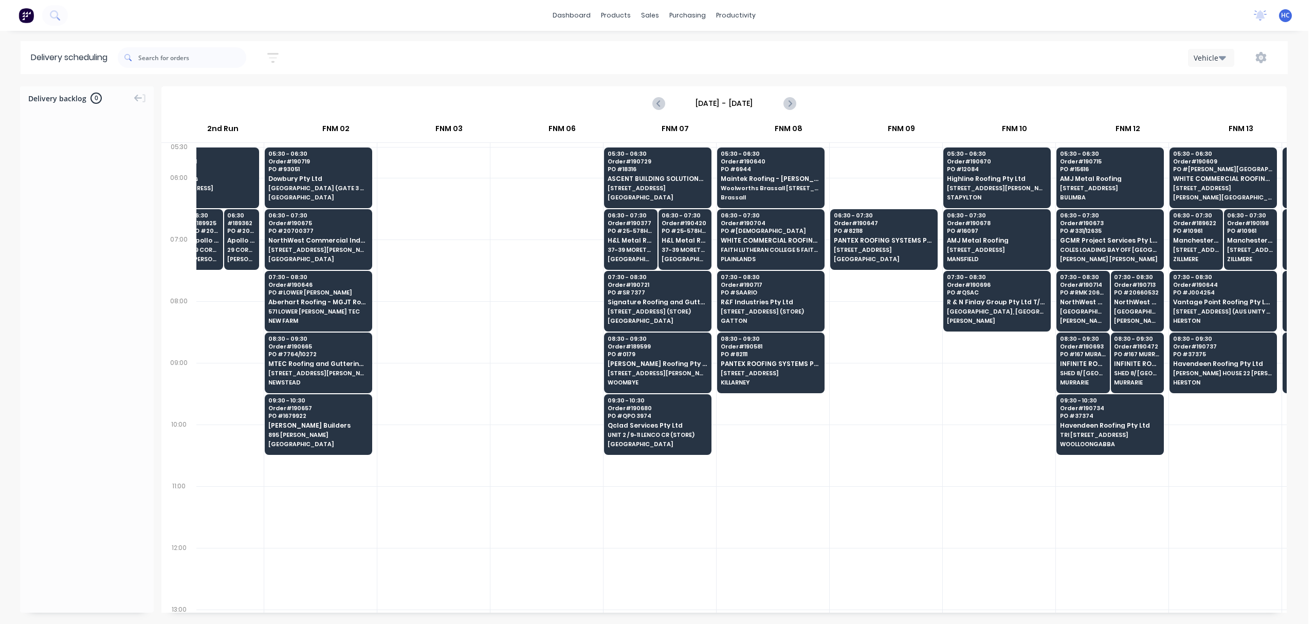
scroll to position [0, 160]
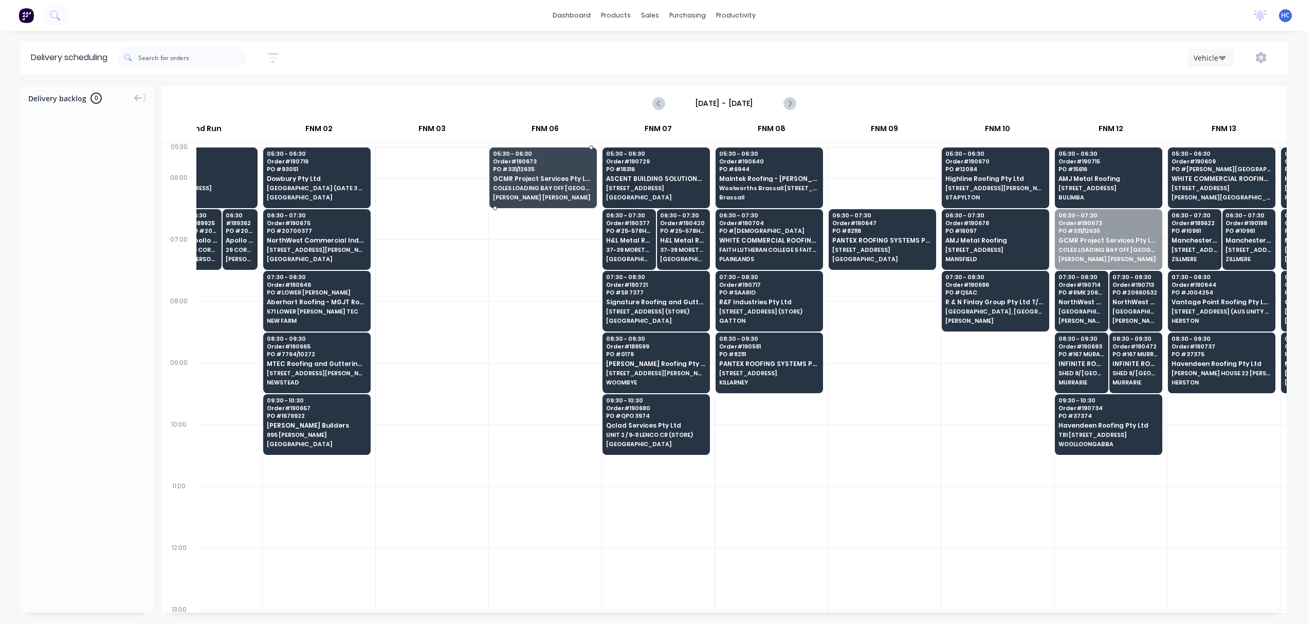
drag, startPoint x: 1128, startPoint y: 243, endPoint x: 563, endPoint y: 175, distance: 569.1
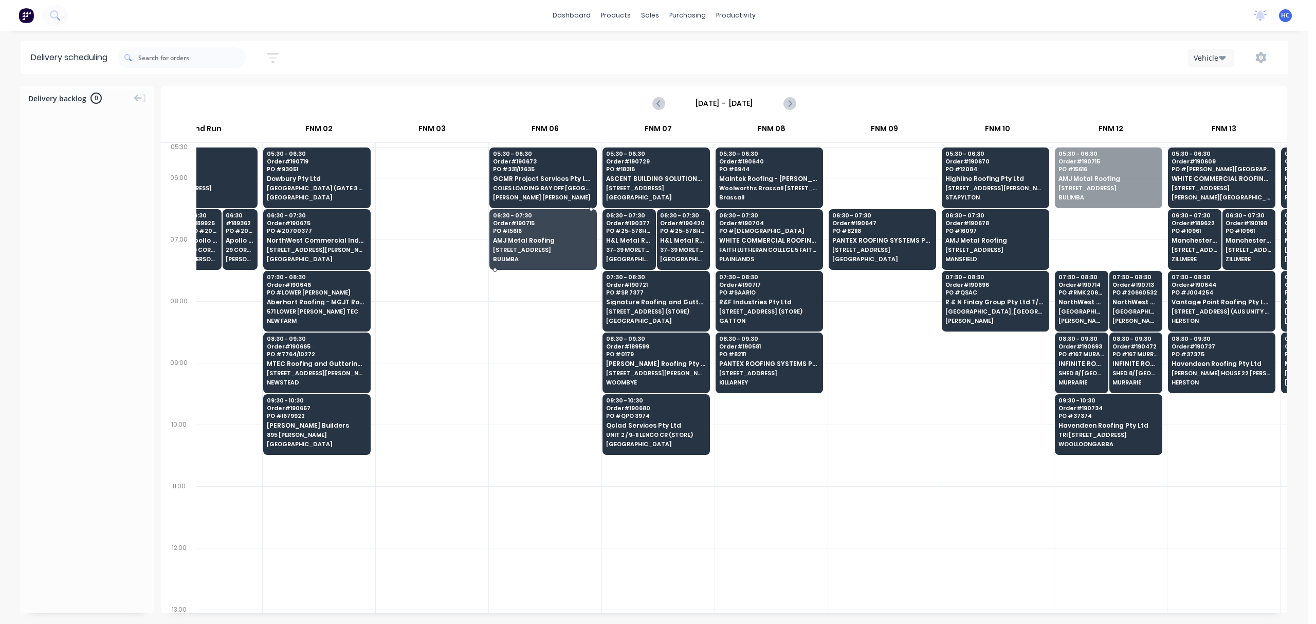
drag, startPoint x: 1106, startPoint y: 175, endPoint x: 500, endPoint y: 249, distance: 610.7
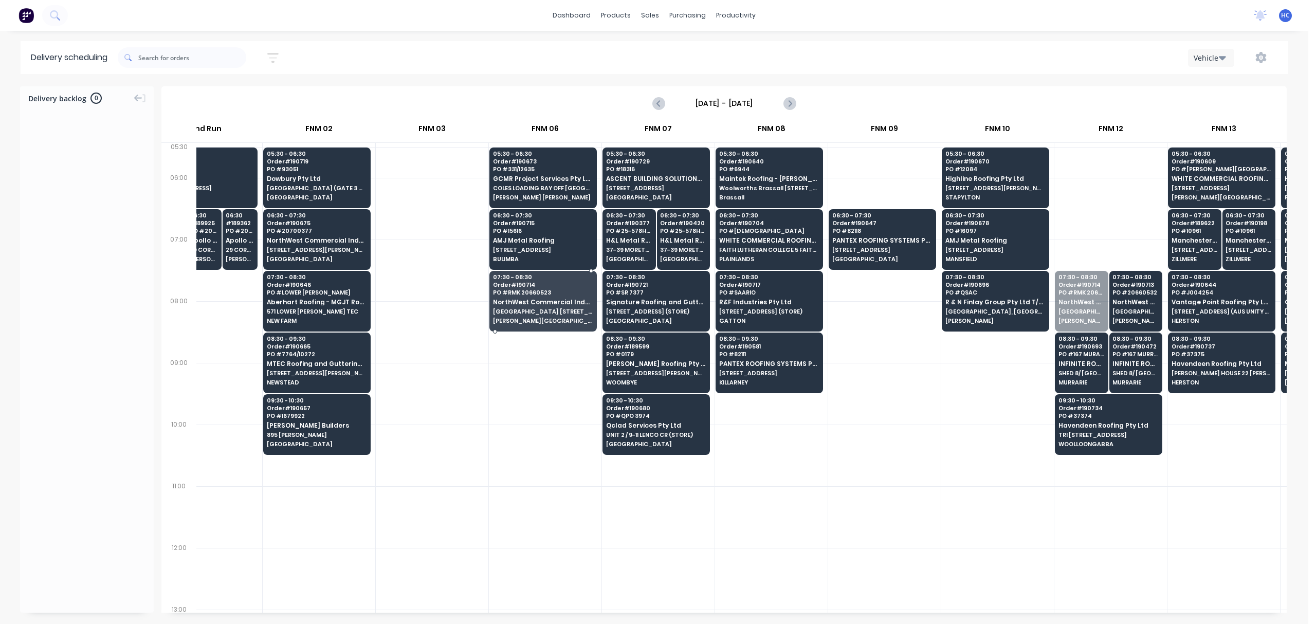
drag, startPoint x: 1032, startPoint y: 325, endPoint x: 535, endPoint y: 314, distance: 497.3
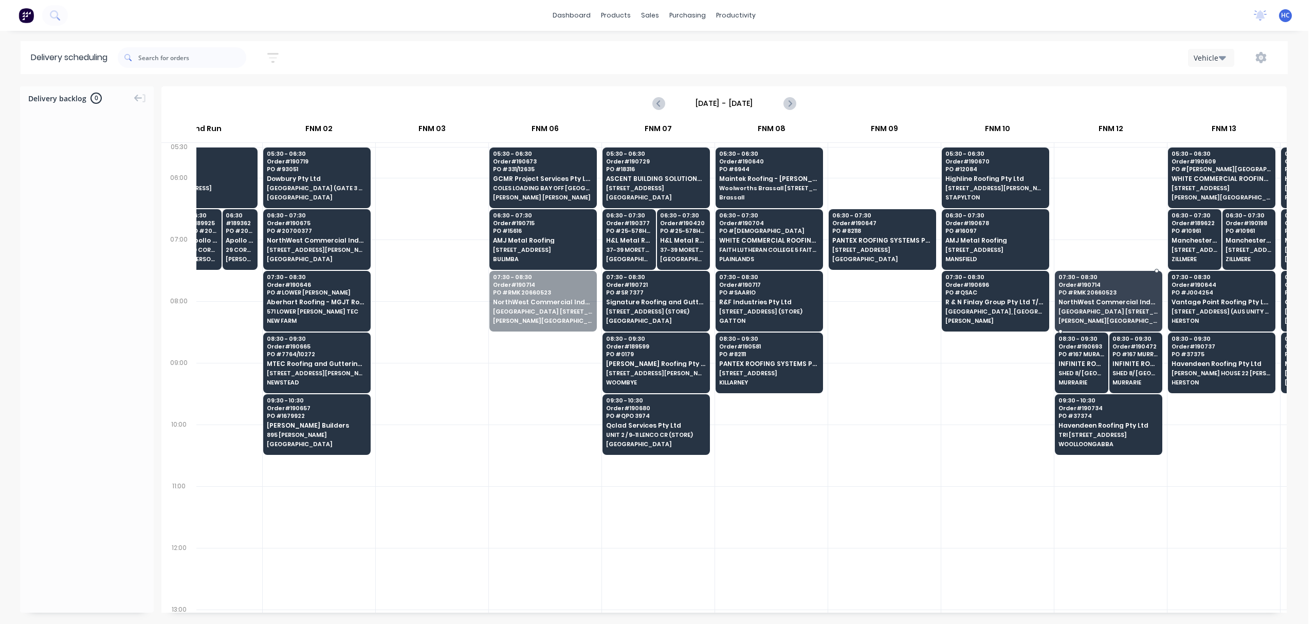
drag, startPoint x: 490, startPoint y: 295, endPoint x: 1124, endPoint y: 290, distance: 634.0
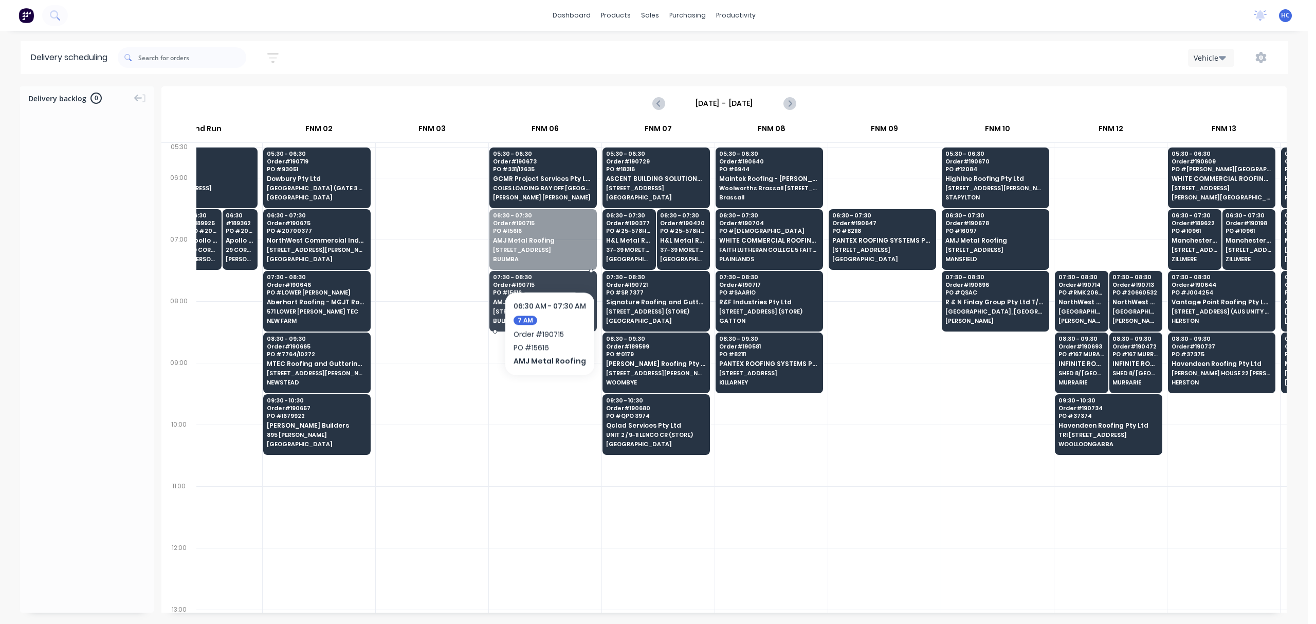
drag, startPoint x: 540, startPoint y: 233, endPoint x: 549, endPoint y: 260, distance: 28.8
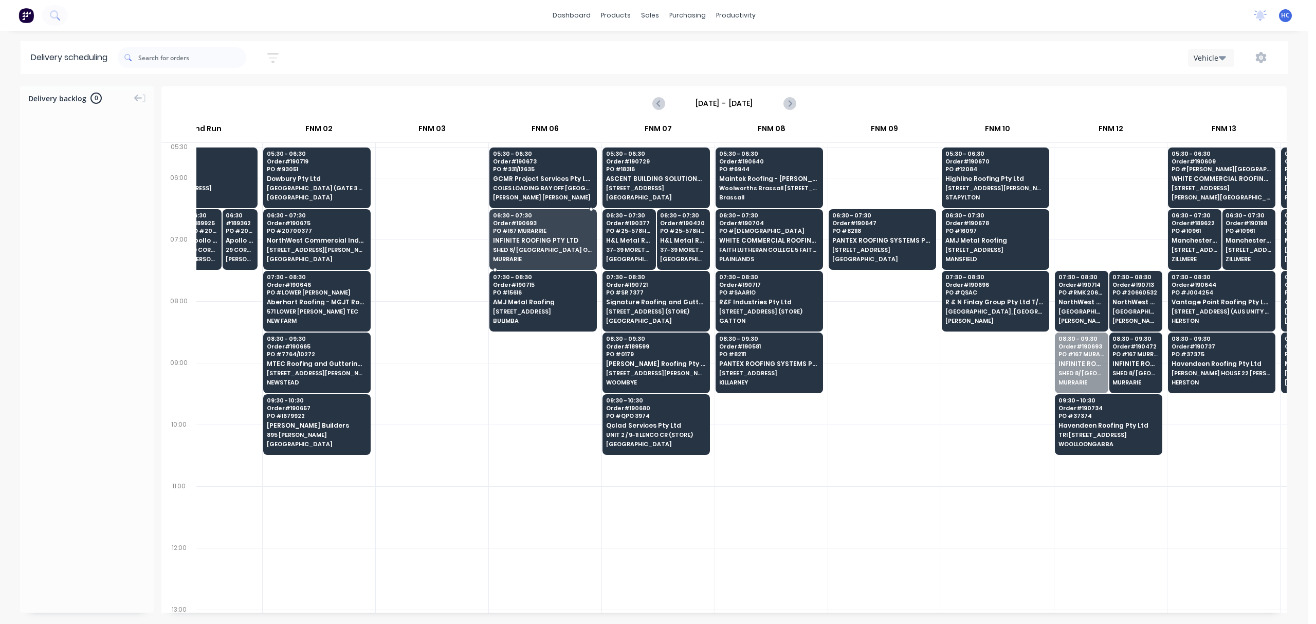
drag, startPoint x: 1072, startPoint y: 367, endPoint x: 864, endPoint y: 303, distance: 217.3
drag, startPoint x: 1114, startPoint y: 367, endPoint x: 535, endPoint y: 237, distance: 592.8
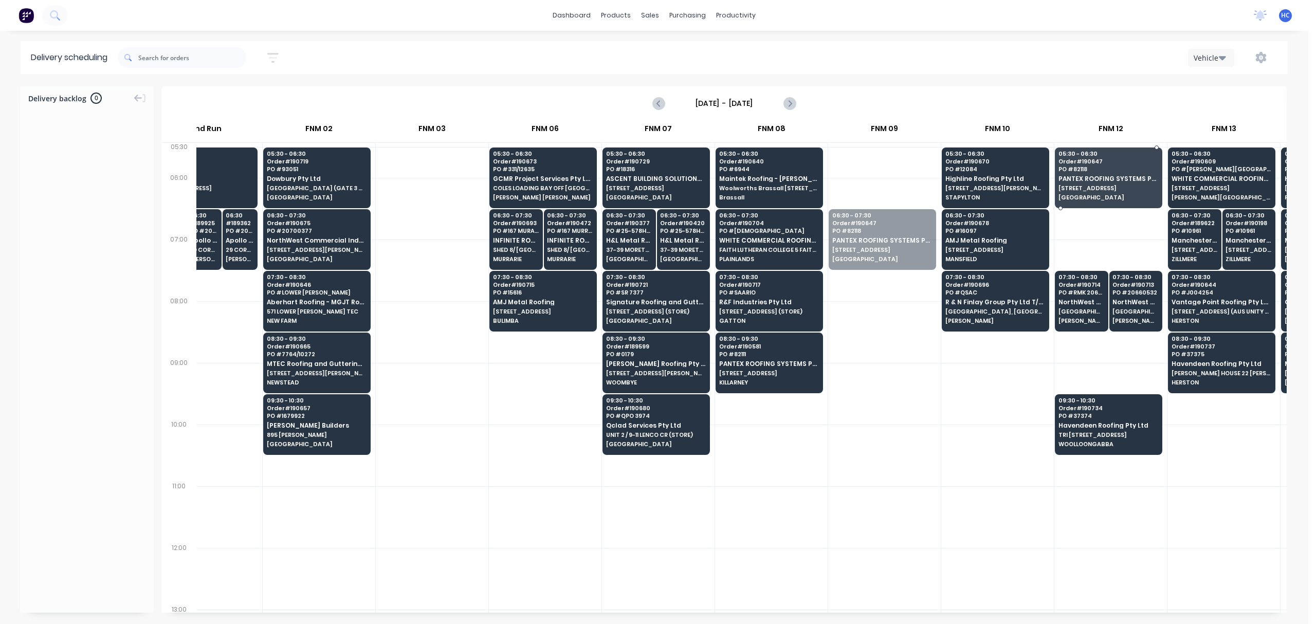
drag, startPoint x: 868, startPoint y: 247, endPoint x: 1073, endPoint y: 191, distance: 211.5
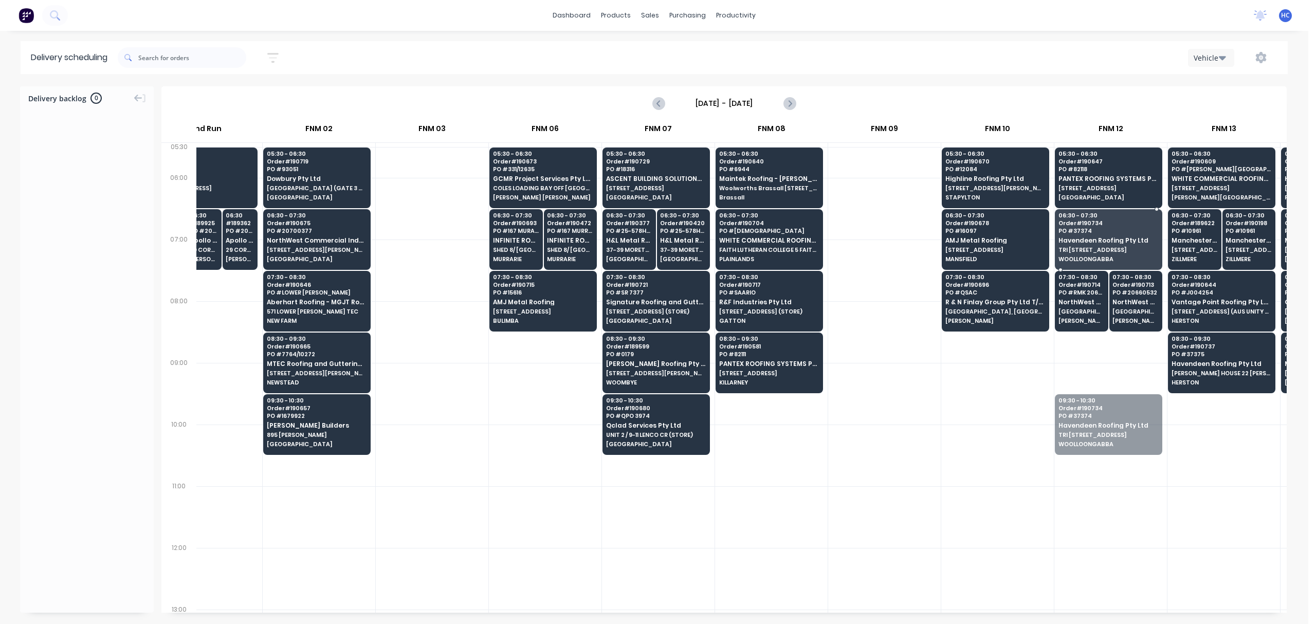
drag, startPoint x: 1093, startPoint y: 425, endPoint x: 1111, endPoint y: 256, distance: 170.2
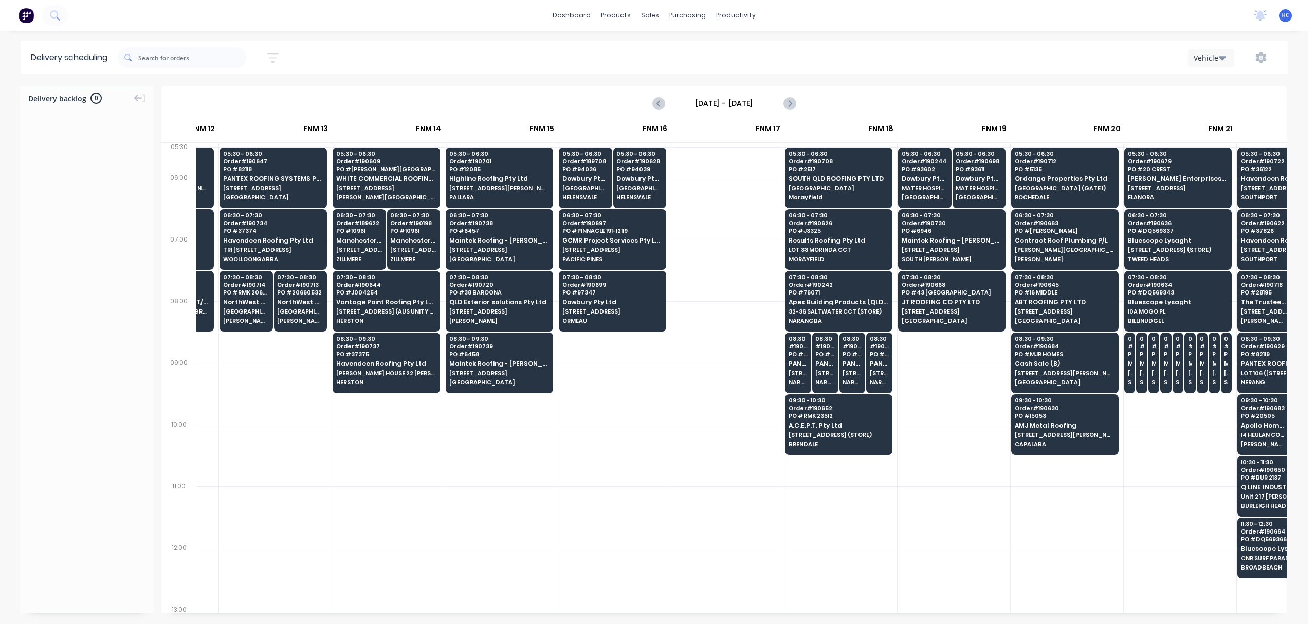
scroll to position [0, 1068]
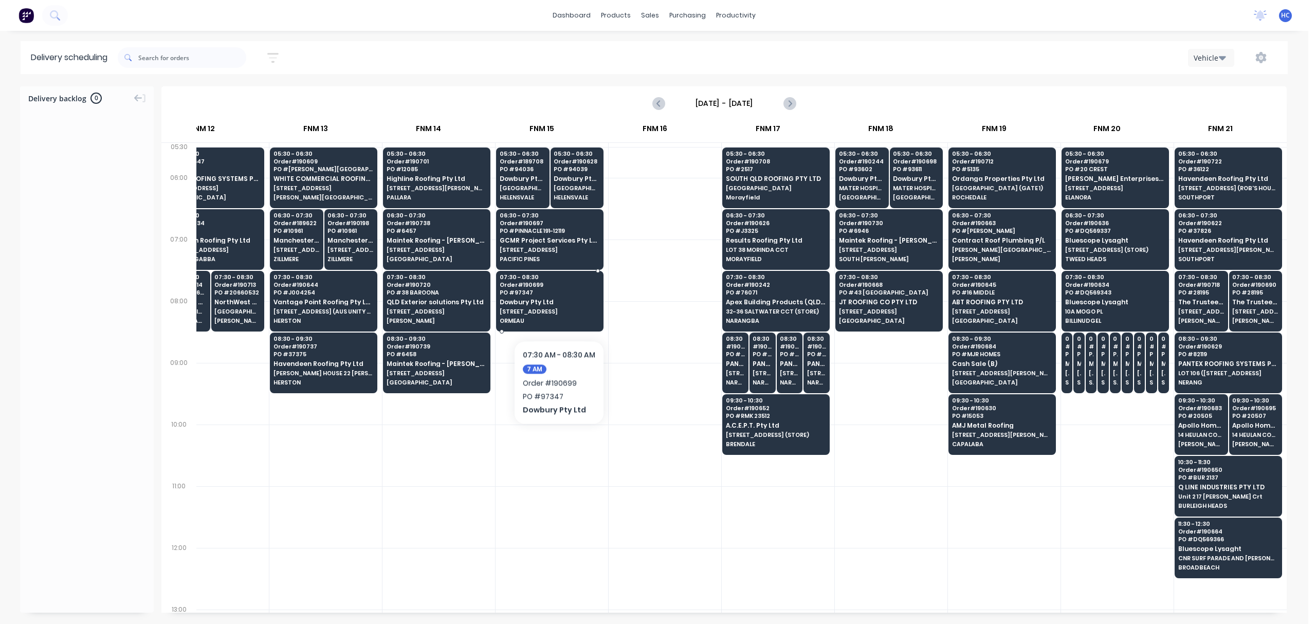
click at [558, 309] on span "[STREET_ADDRESS]" at bounding box center [550, 312] width 100 height 6
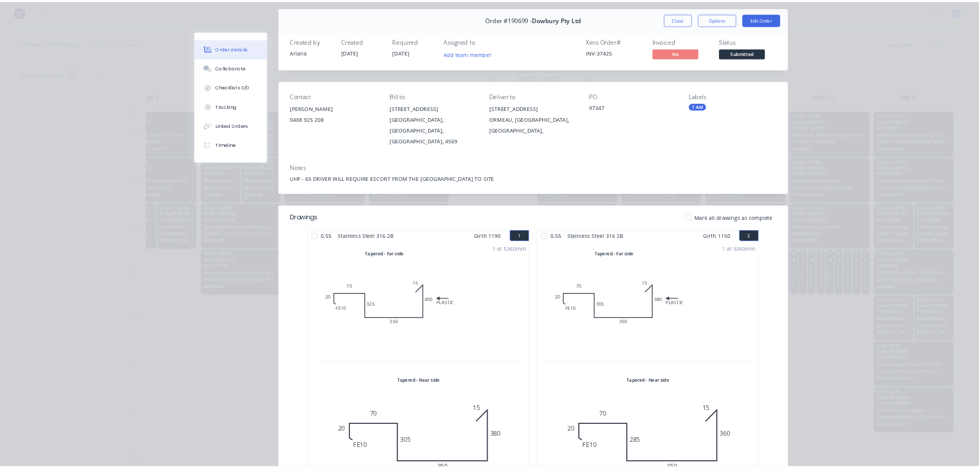
scroll to position [0, 0]
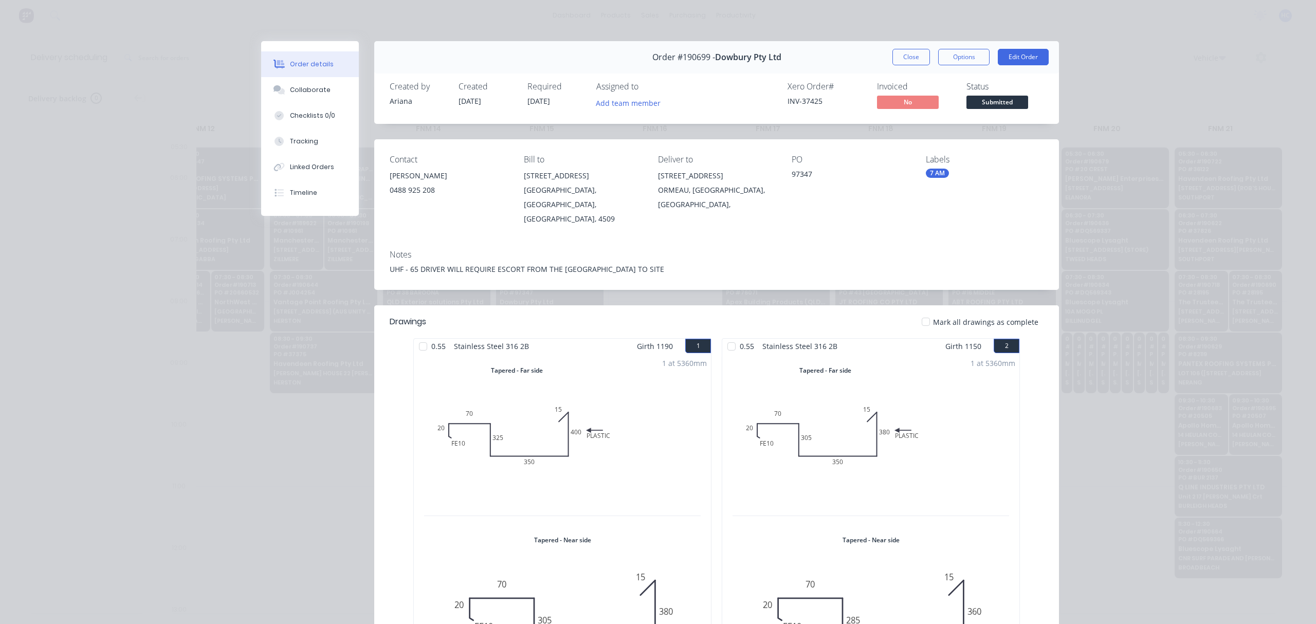
click at [902, 50] on button "Close" at bounding box center [912, 57] width 38 height 16
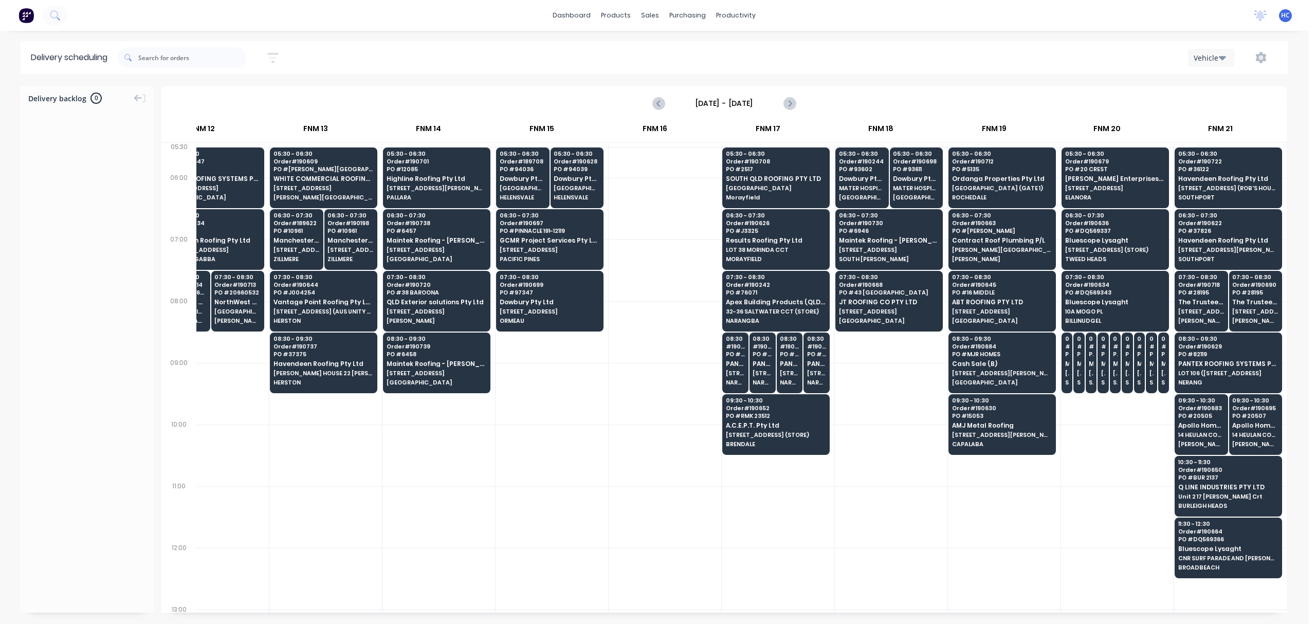
click at [867, 468] on div at bounding box center [891, 517] width 113 height 62
click at [669, 358] on div at bounding box center [665, 332] width 113 height 62
click at [277, 57] on icon "button" at bounding box center [273, 58] width 8 height 2
click at [243, 88] on label "[DATE] - [DATE]" at bounding box center [225, 96] width 97 height 16
click at [243, 89] on input "[DATE] - [DATE]" at bounding box center [226, 96] width 96 height 15
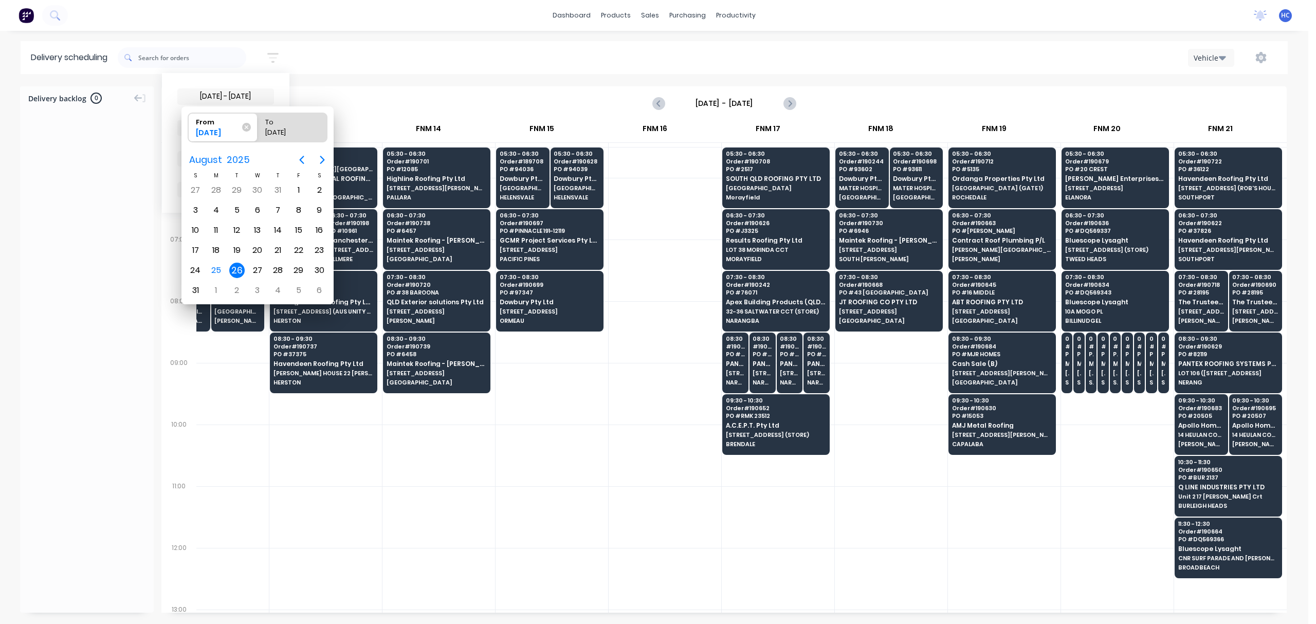
click at [240, 267] on div "26" at bounding box center [236, 270] width 15 height 15
click at [239, 267] on div "26" at bounding box center [236, 270] width 15 height 15
radio input "false"
radio input "true"
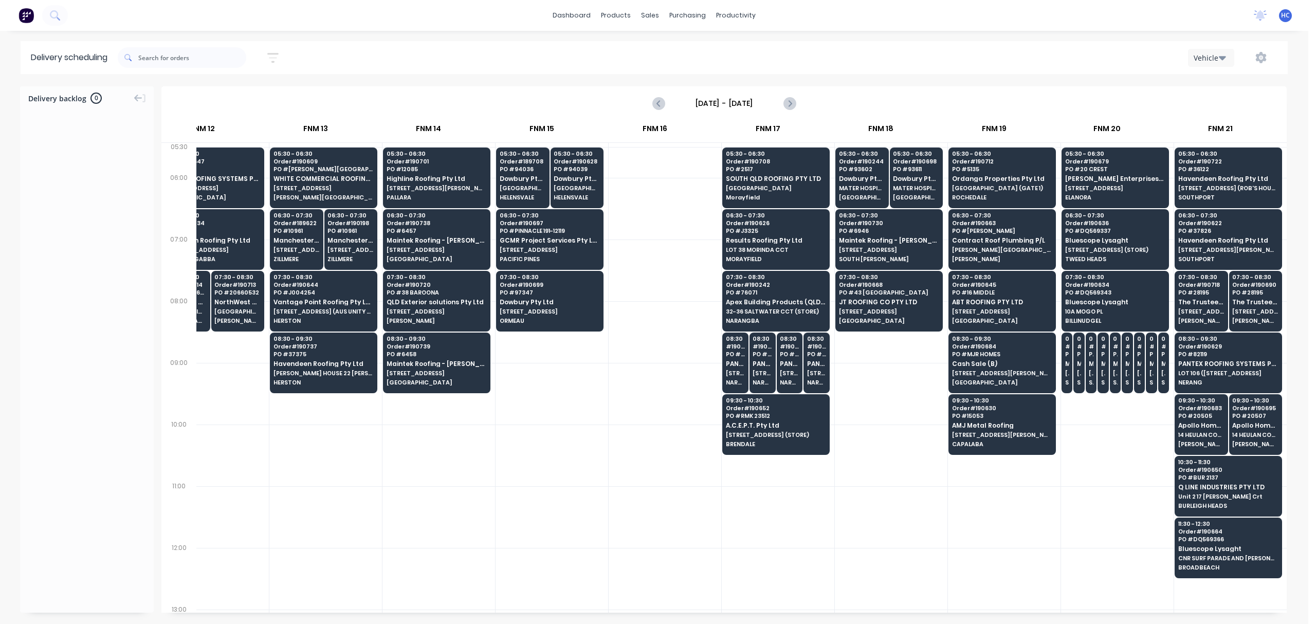
click at [898, 468] on div at bounding box center [891, 517] width 113 height 62
click at [690, 65] on div "Customers" at bounding box center [685, 69] width 37 height 9
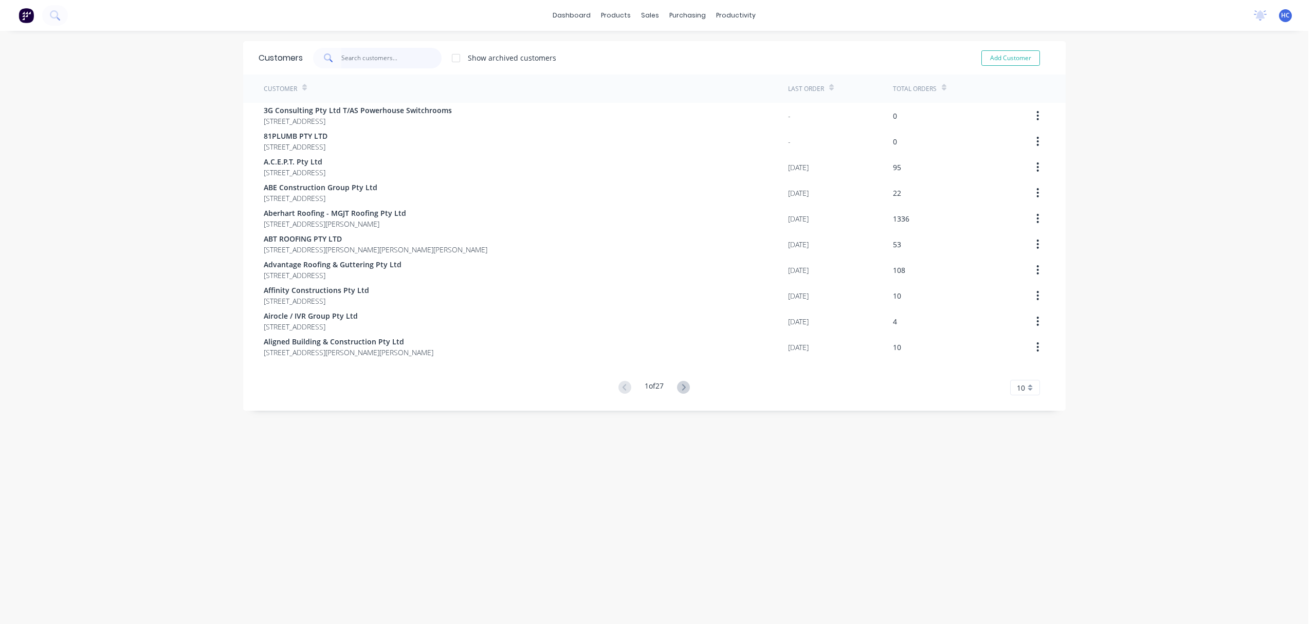
click at [360, 62] on input "text" at bounding box center [391, 58] width 100 height 21
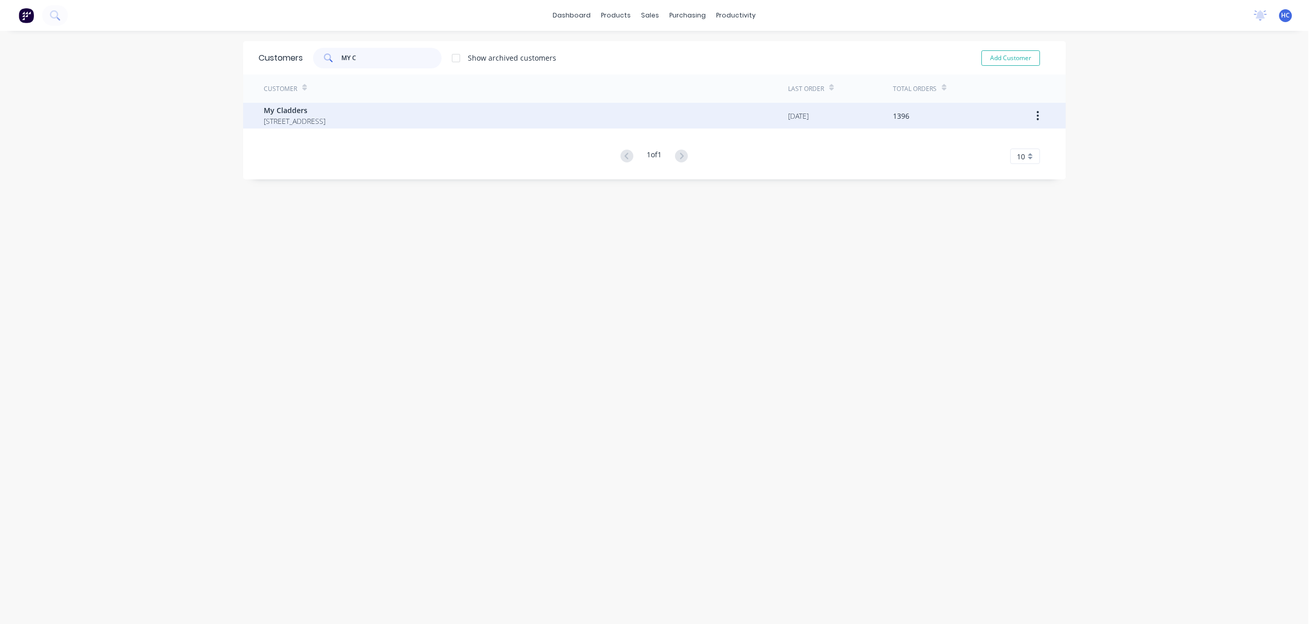
type input "MY C"
click at [325, 116] on span "[STREET_ADDRESS]" at bounding box center [295, 121] width 62 height 11
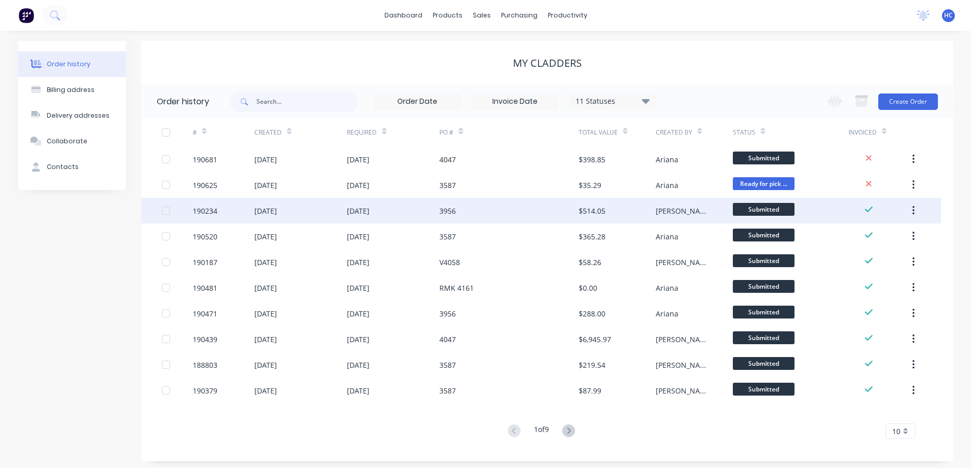
click at [573, 206] on div "3956" at bounding box center [509, 211] width 139 height 26
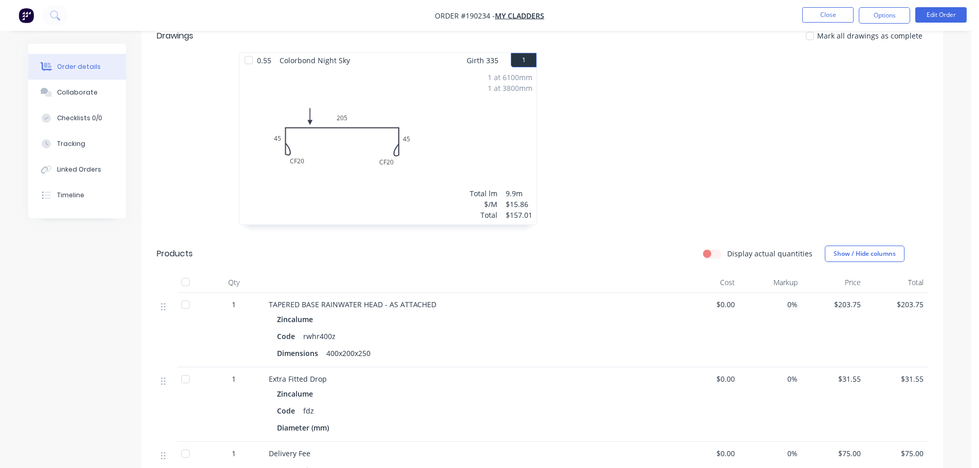
scroll to position [206, 0]
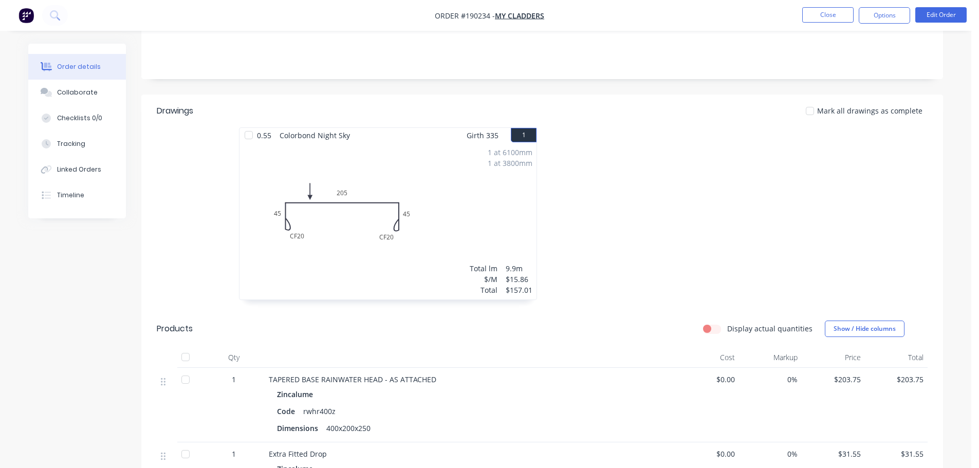
click at [841, 26] on nav "Order #190234 - My Cladders Close Options Edit Order" at bounding box center [489, 15] width 979 height 31
click at [841, 15] on button "Close" at bounding box center [828, 14] width 51 height 15
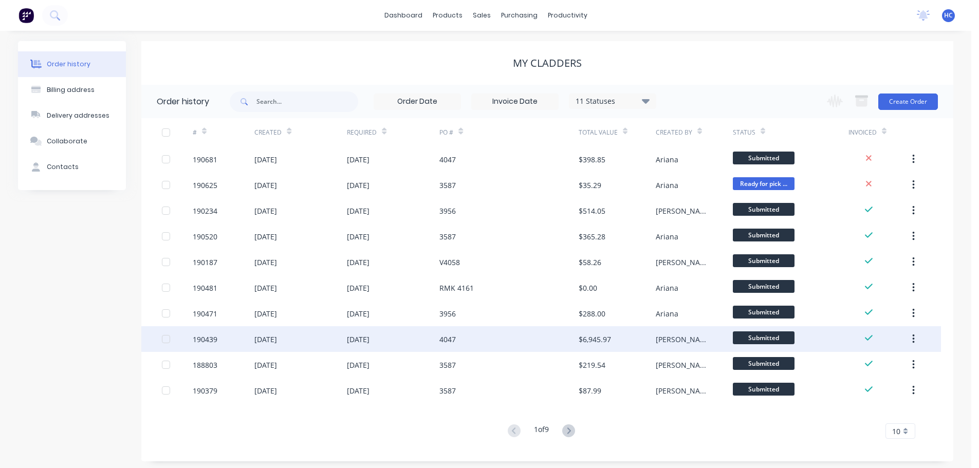
click at [638, 343] on div "$6,945.97" at bounding box center [617, 339] width 77 height 26
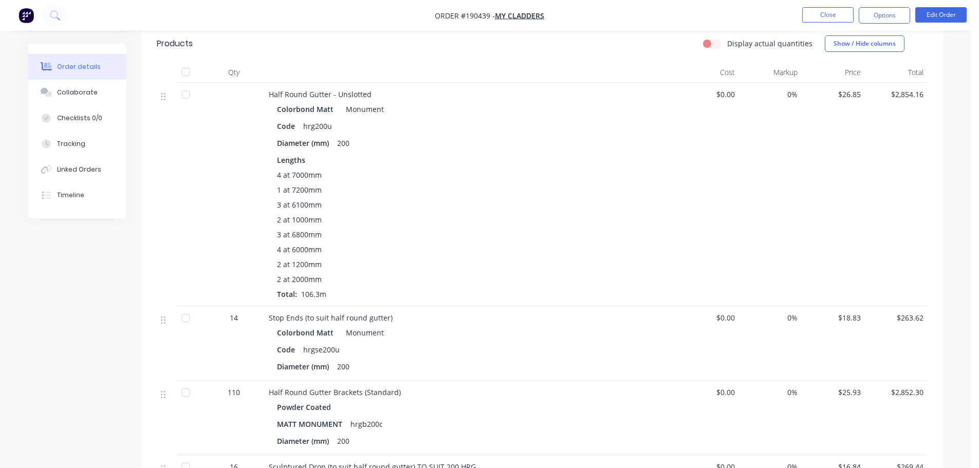
scroll to position [309, 0]
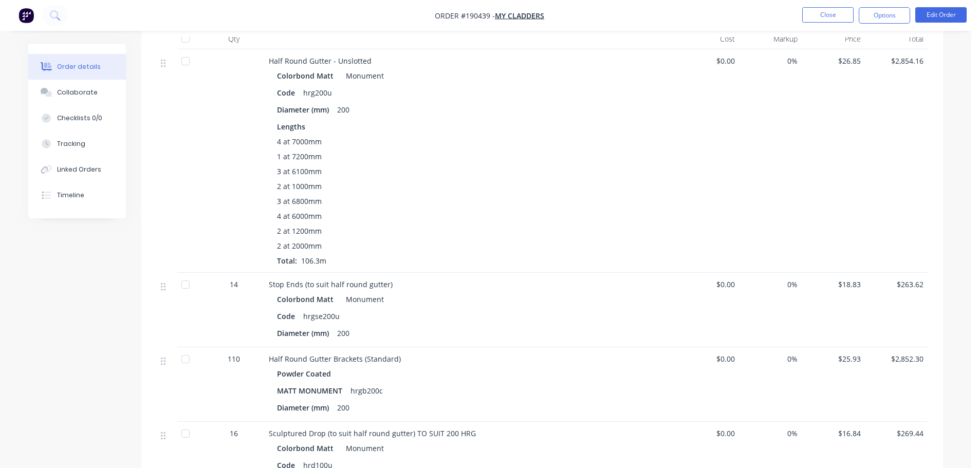
click at [593, 196] on div "3 at 6800mm" at bounding box center [470, 201] width 387 height 11
click at [836, 18] on button "Close" at bounding box center [828, 14] width 51 height 15
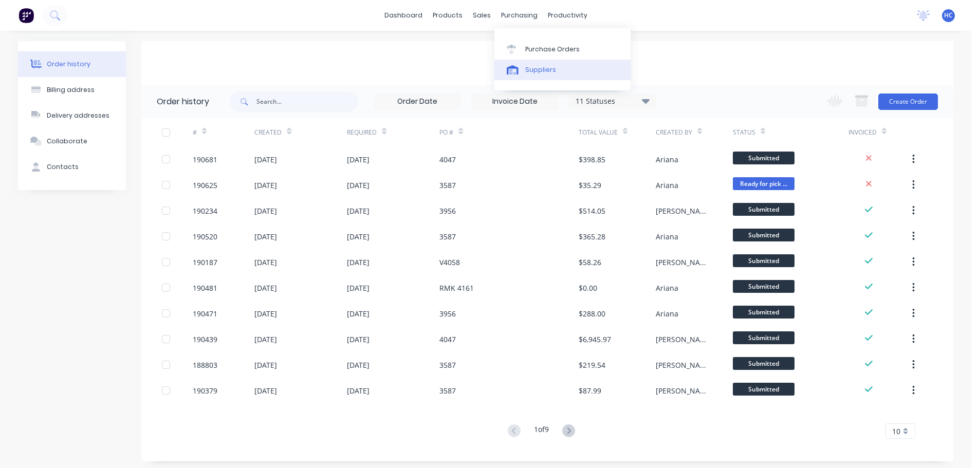
click at [546, 66] on div "Suppliers" at bounding box center [540, 69] width 31 height 9
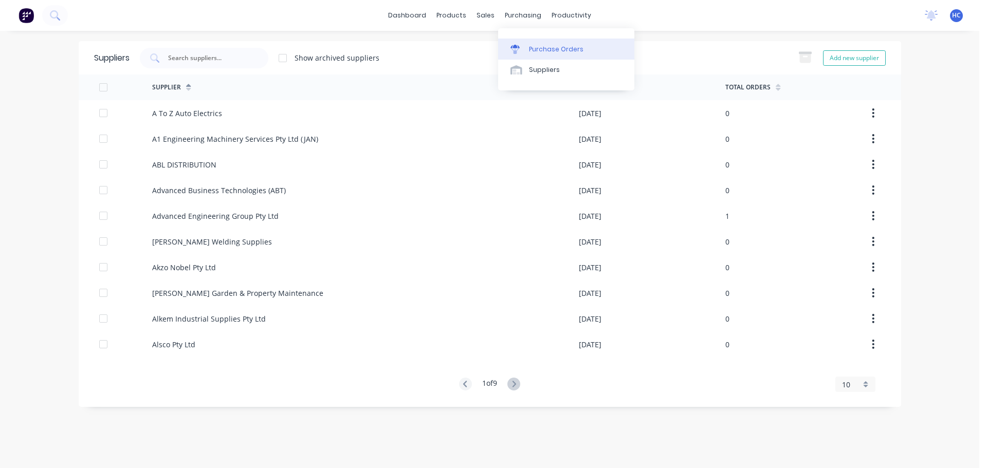
click at [557, 50] on div "Purchase Orders" at bounding box center [556, 49] width 55 height 9
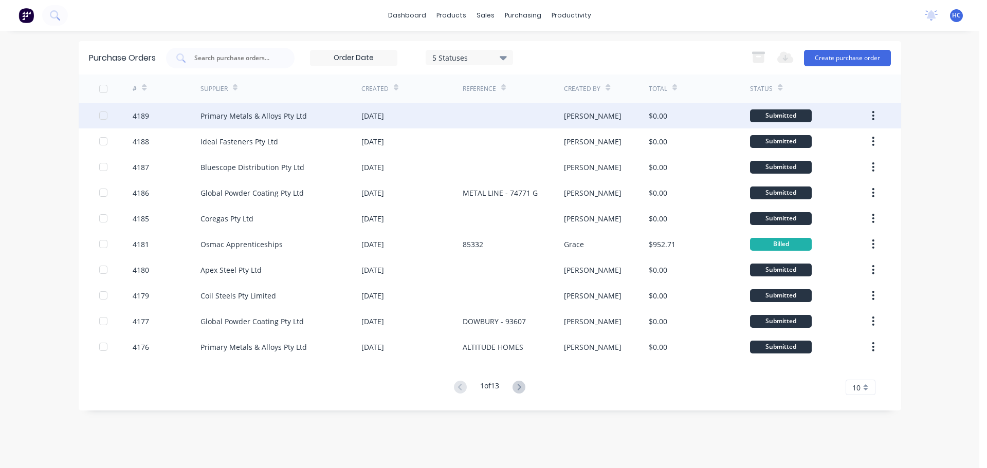
click at [325, 125] on div "Primary Metals & Alloys Pty Ltd" at bounding box center [281, 116] width 161 height 26
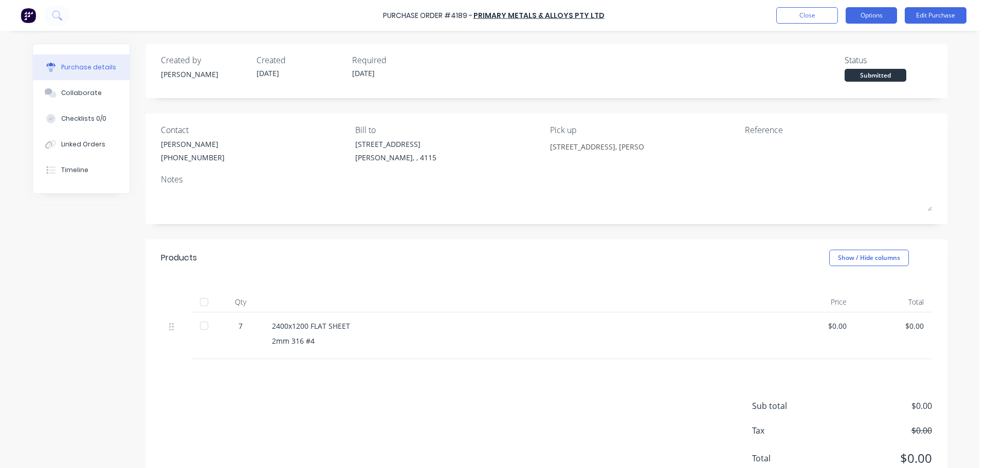
click at [873, 13] on button "Options" at bounding box center [871, 15] width 51 height 16
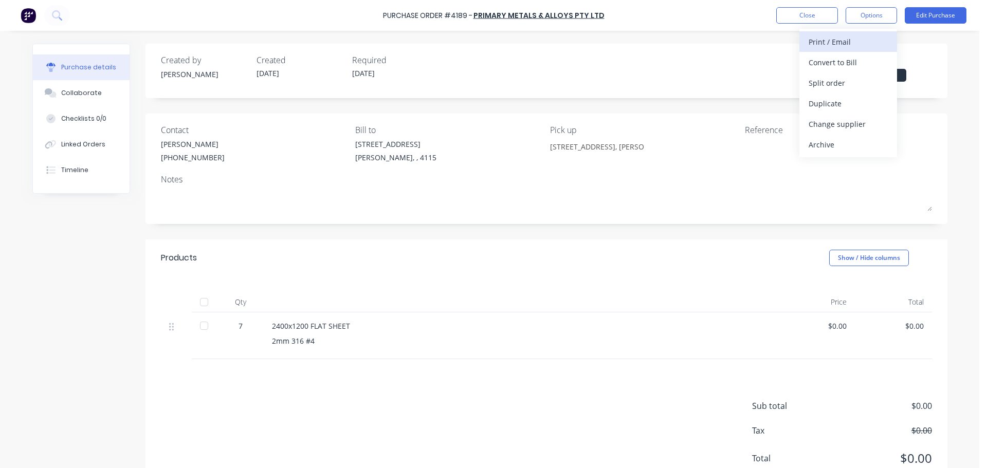
click at [850, 44] on div "Print / Email" at bounding box center [848, 41] width 79 height 15
click at [847, 84] on div "Without pricing" at bounding box center [848, 83] width 79 height 15
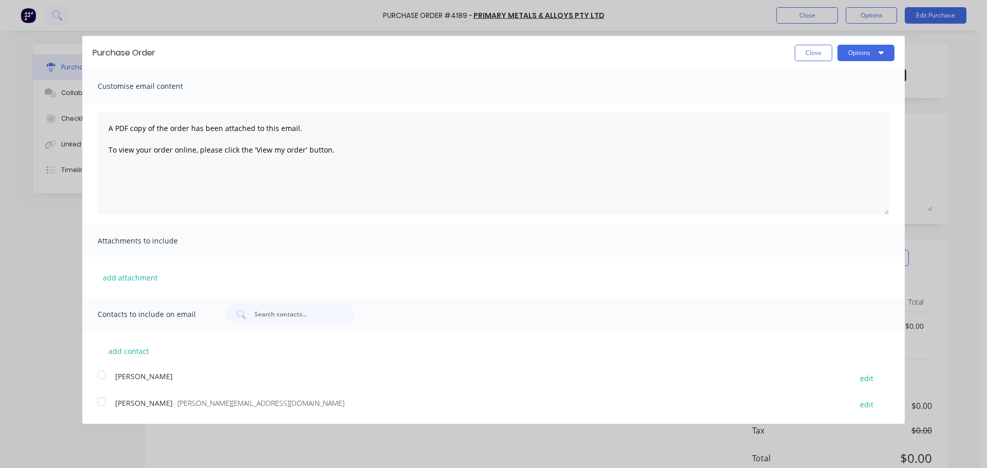
click at [874, 57] on button "Options" at bounding box center [866, 53] width 57 height 16
click at [855, 87] on button "Print" at bounding box center [846, 79] width 98 height 21
click at [809, 55] on button "Close" at bounding box center [814, 53] width 38 height 16
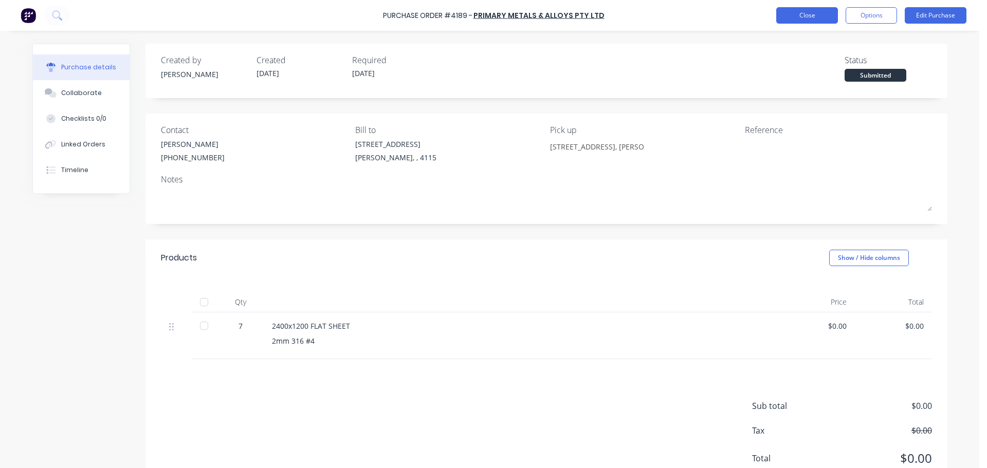
click at [812, 13] on button "Close" at bounding box center [807, 15] width 62 height 16
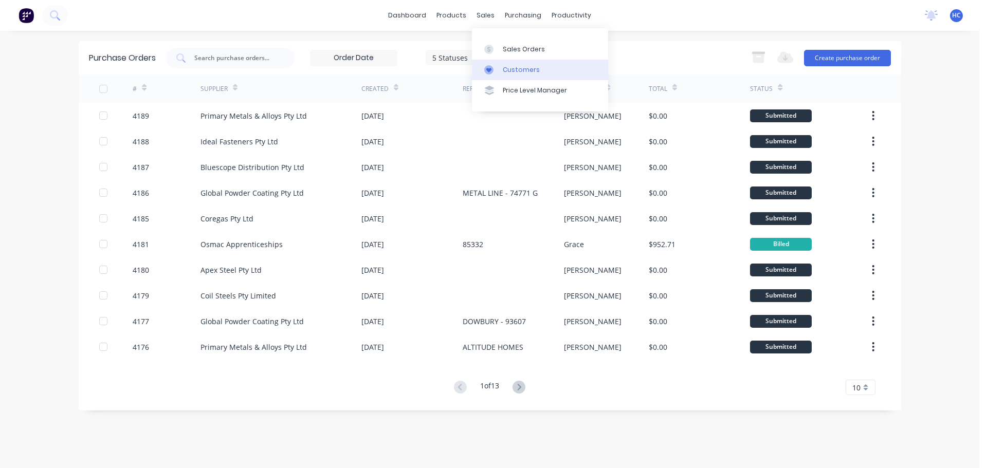
click at [509, 67] on div "Customers" at bounding box center [521, 69] width 37 height 9
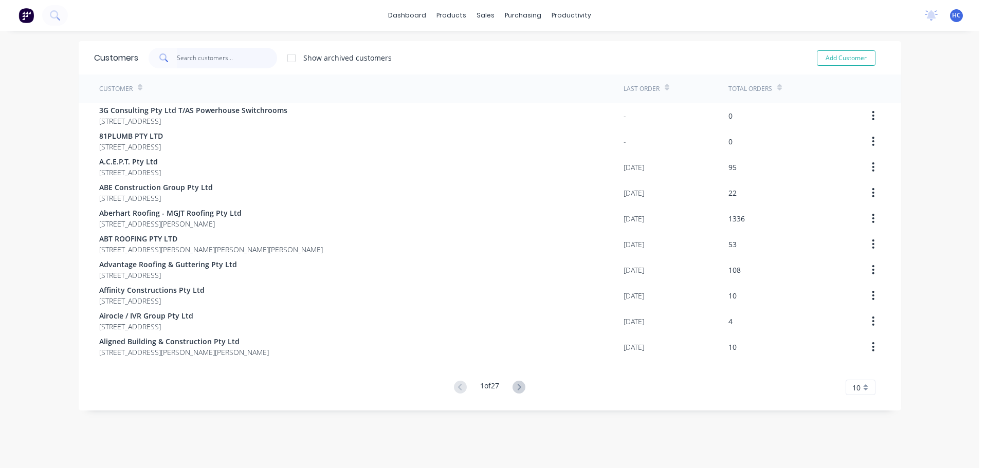
click at [240, 60] on input "text" at bounding box center [227, 58] width 100 height 21
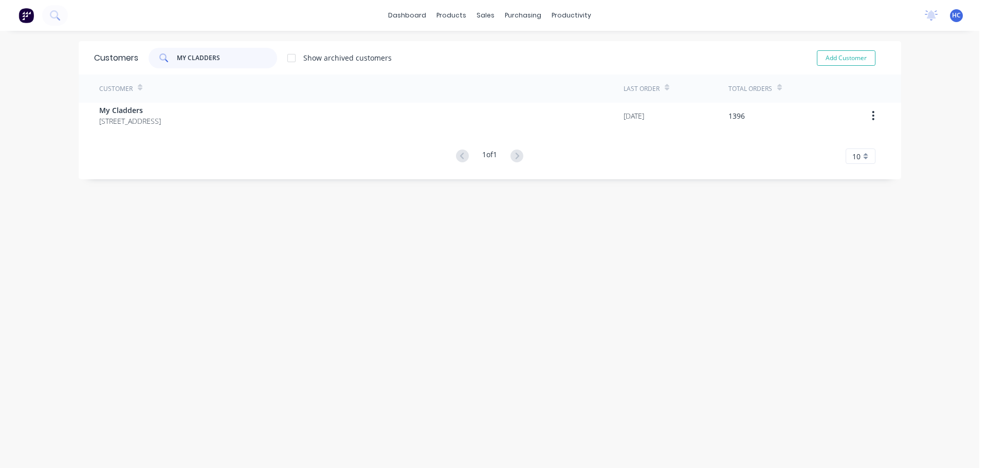
type input "MY CLADDERS"
click at [155, 131] on div "Customer Last Order Total Orders My Cladders [STREET_ADDRESS] 4300 [DATE] 1396 …" at bounding box center [490, 119] width 823 height 89
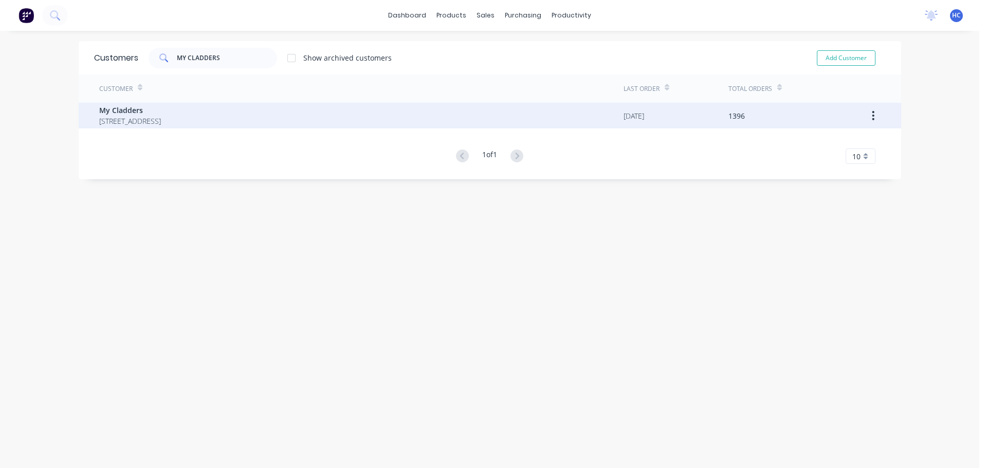
click at [161, 122] on span "[STREET_ADDRESS]" at bounding box center [130, 121] width 62 height 11
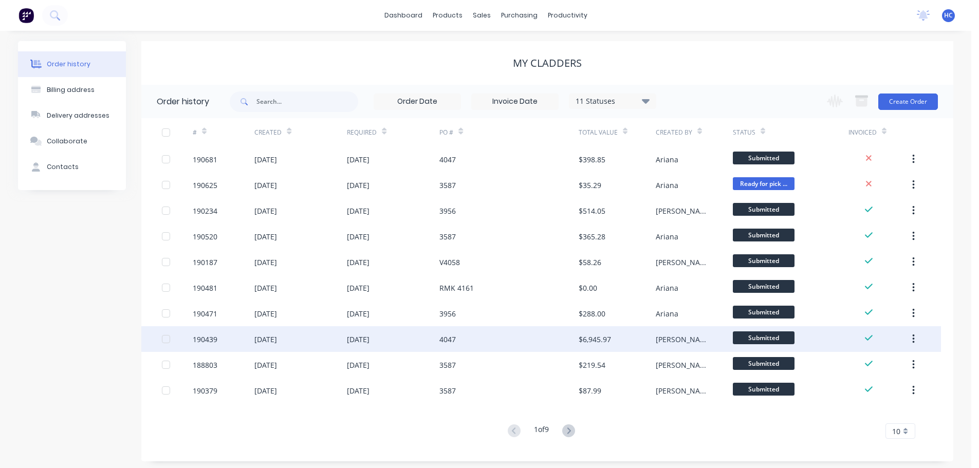
click at [535, 335] on div "4047" at bounding box center [509, 339] width 139 height 26
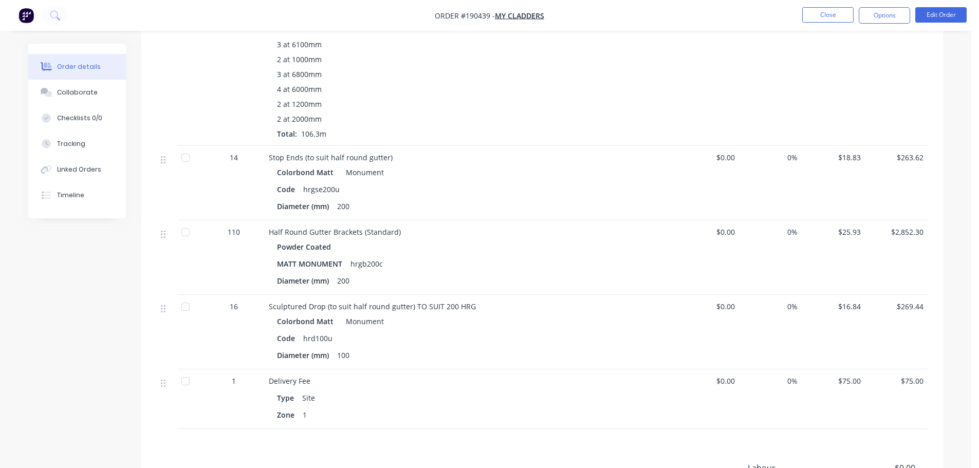
scroll to position [514, 0]
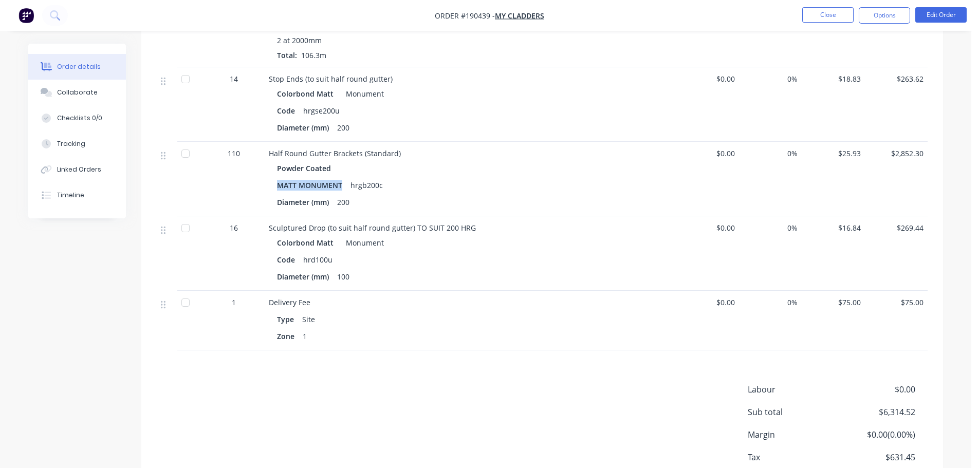
drag, startPoint x: 345, startPoint y: 171, endPoint x: 270, endPoint y: 169, distance: 75.1
click at [270, 169] on div "Powder Coated MATT MONUMENT hrgb200c Diameter (mm) 200" at bounding box center [470, 185] width 403 height 49
click at [812, 11] on button "Close" at bounding box center [828, 14] width 51 height 15
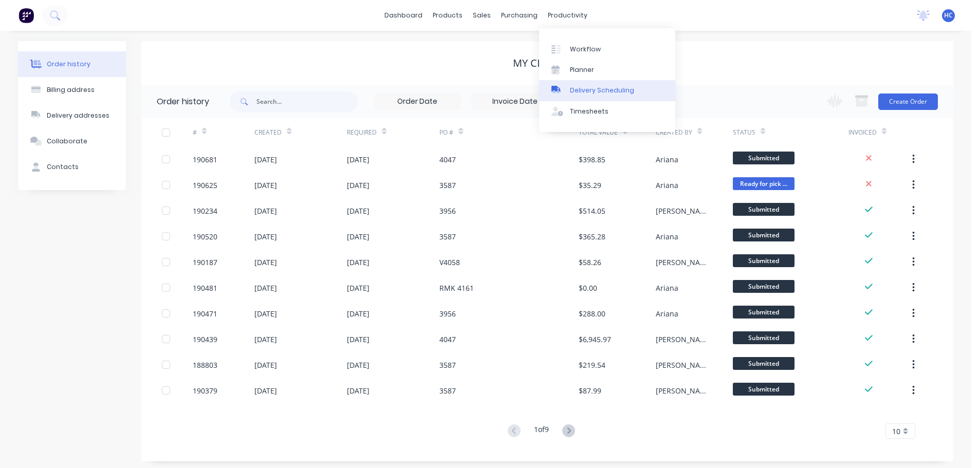
click at [580, 95] on div "Delivery Scheduling" at bounding box center [602, 90] width 64 height 9
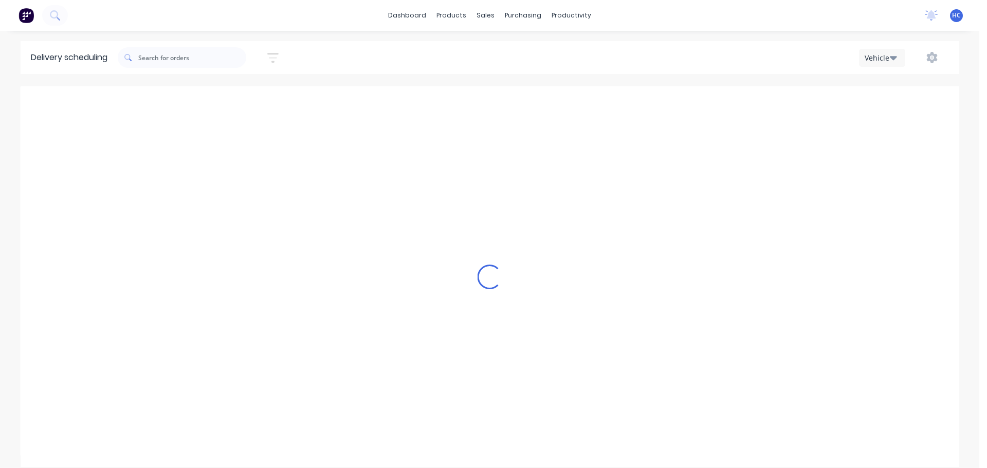
scroll to position [0, 1]
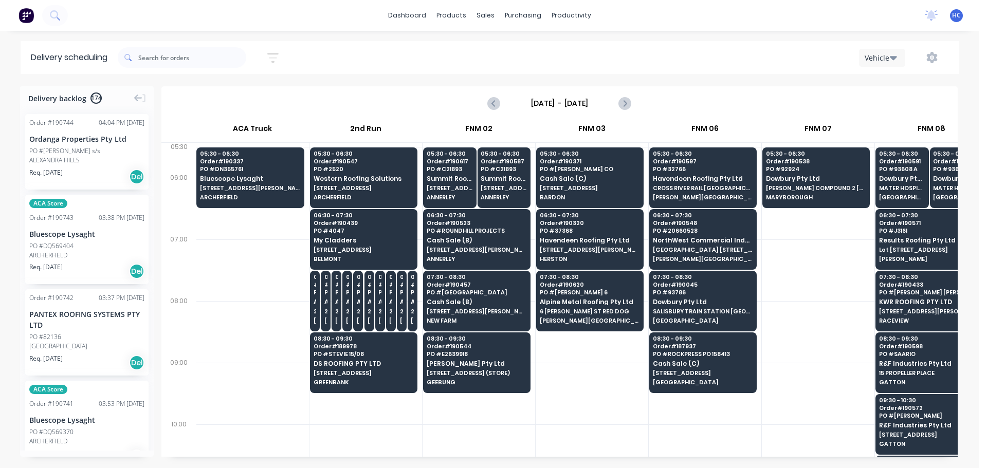
click at [276, 51] on icon "button" at bounding box center [272, 57] width 11 height 13
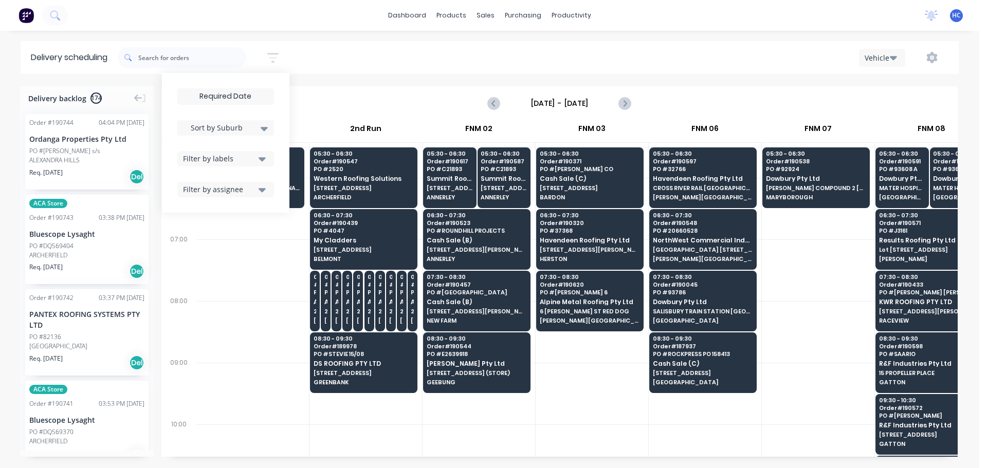
click at [216, 97] on input at bounding box center [226, 96] width 96 height 15
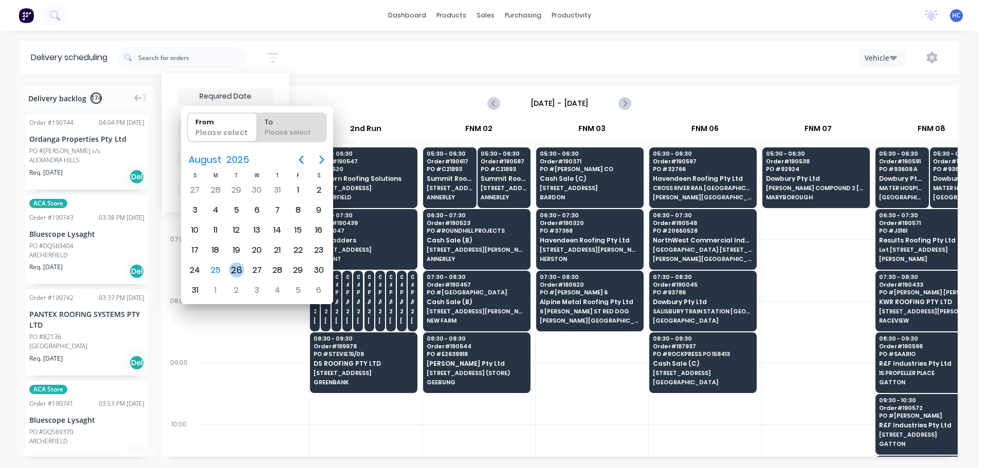
click at [230, 270] on div "26" at bounding box center [236, 270] width 15 height 15
type input "[DATE]"
radio input "false"
radio input "true"
click at [230, 270] on div "26" at bounding box center [236, 270] width 15 height 15
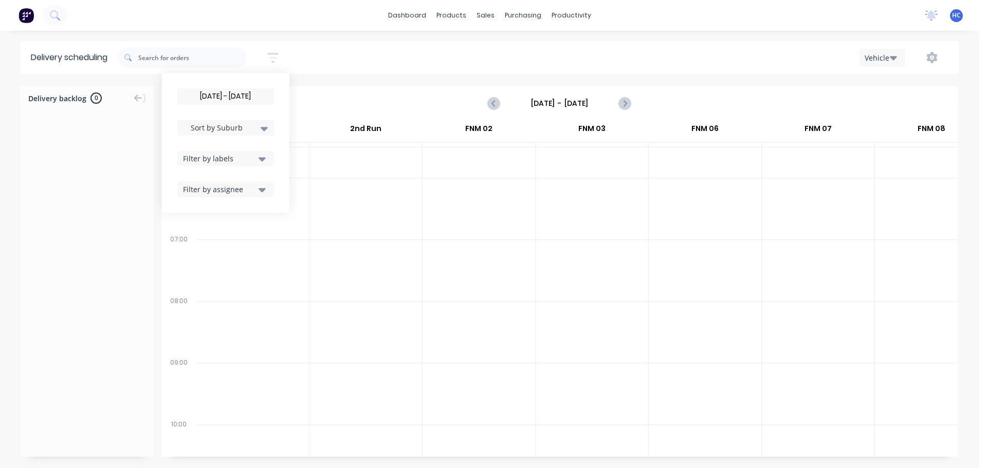
click at [247, 99] on input "[DATE] - [DATE]" at bounding box center [226, 96] width 96 height 15
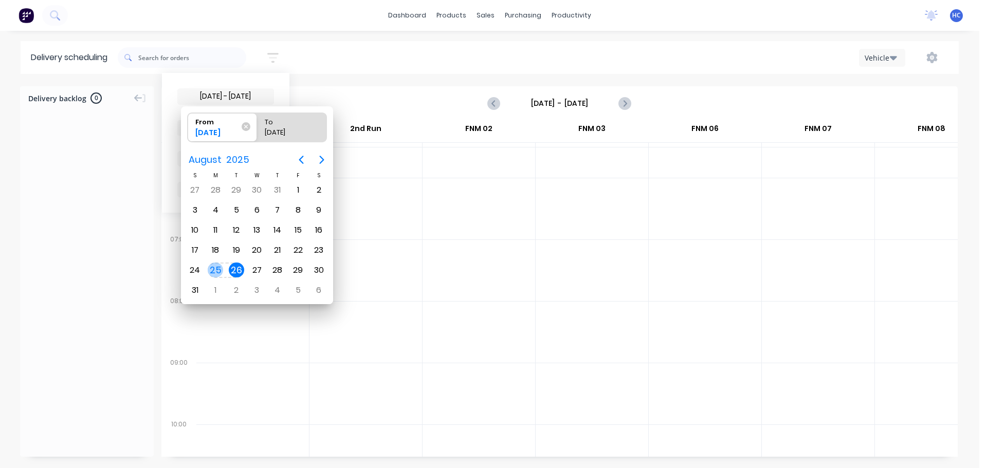
click at [213, 261] on div "25" at bounding box center [215, 271] width 21 height 20
type input "[DATE] - [DATE]"
radio input "false"
radio input "true"
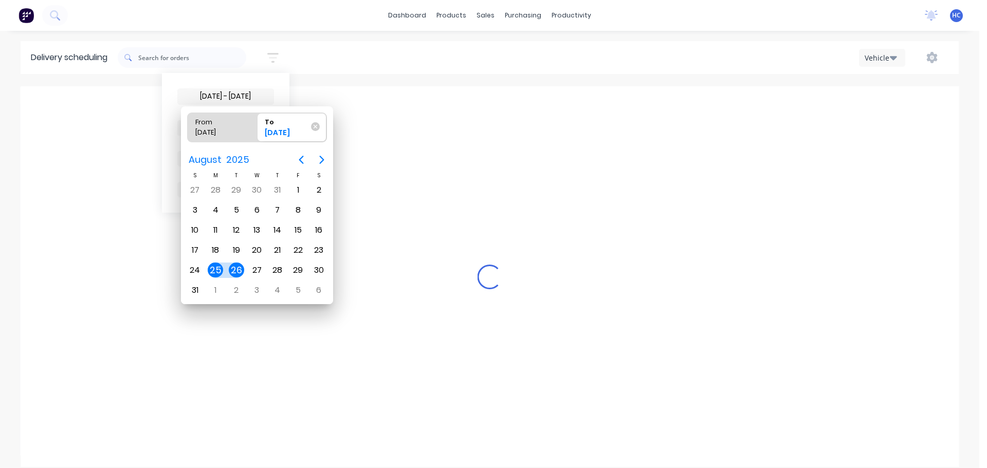
click at [213, 261] on div "25" at bounding box center [215, 271] width 21 height 20
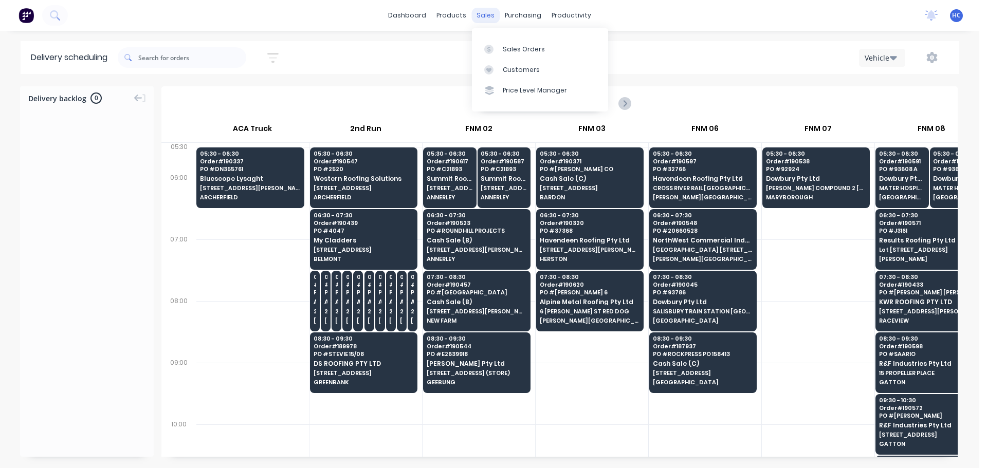
click at [491, 17] on div "sales" at bounding box center [485, 15] width 28 height 15
click at [524, 49] on div "Sales Orders" at bounding box center [524, 49] width 42 height 9
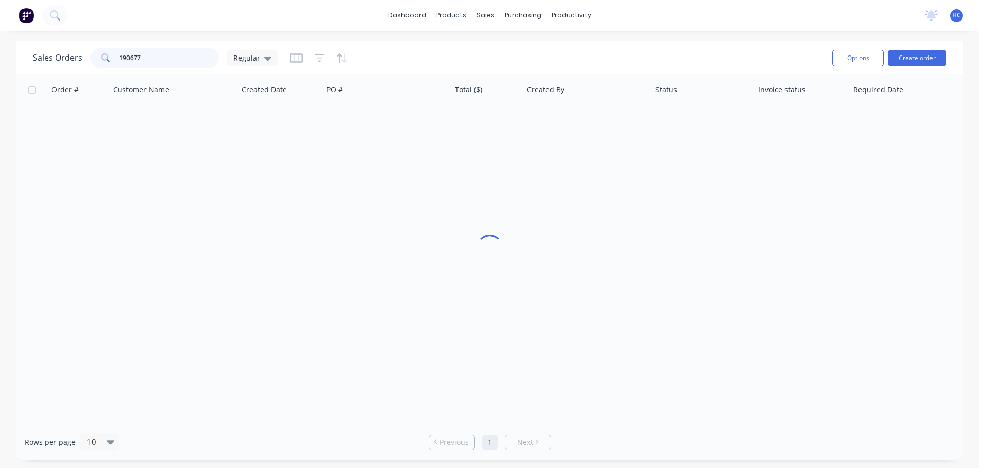
drag, startPoint x: 172, startPoint y: 57, endPoint x: 78, endPoint y: 52, distance: 94.7
click at [78, 52] on div "Sales Orders 190677 Regular" at bounding box center [155, 58] width 245 height 21
click at [230, 58] on div "Regular" at bounding box center [252, 57] width 50 height 15
click at [255, 205] on button "Daily Drafts" at bounding box center [288, 208] width 117 height 12
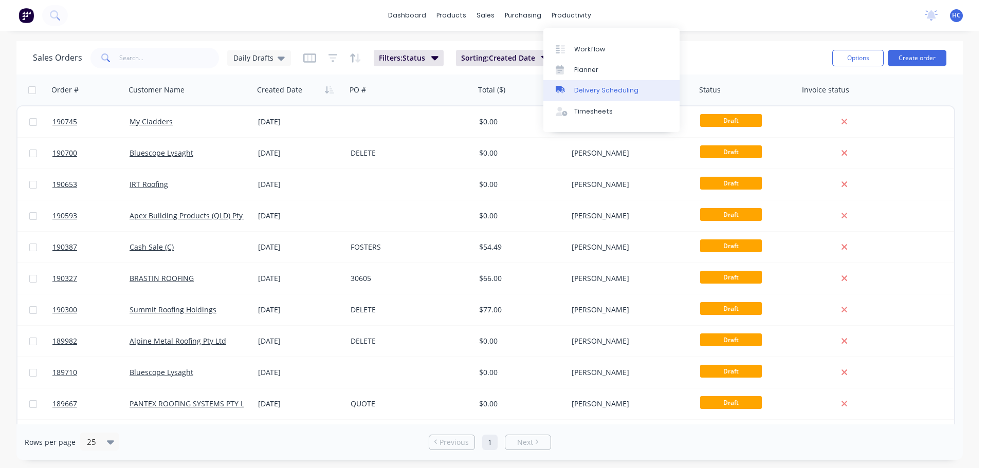
click at [619, 87] on div "Delivery Scheduling" at bounding box center [606, 90] width 64 height 9
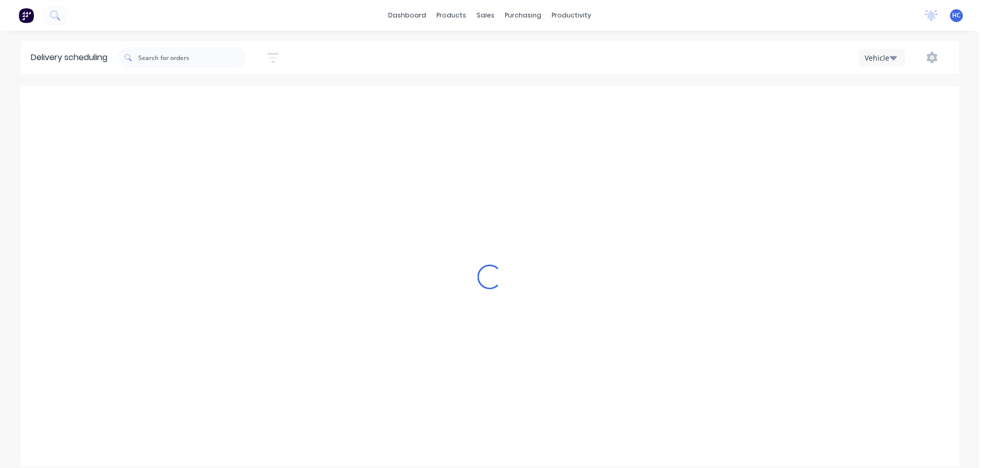
scroll to position [0, 1]
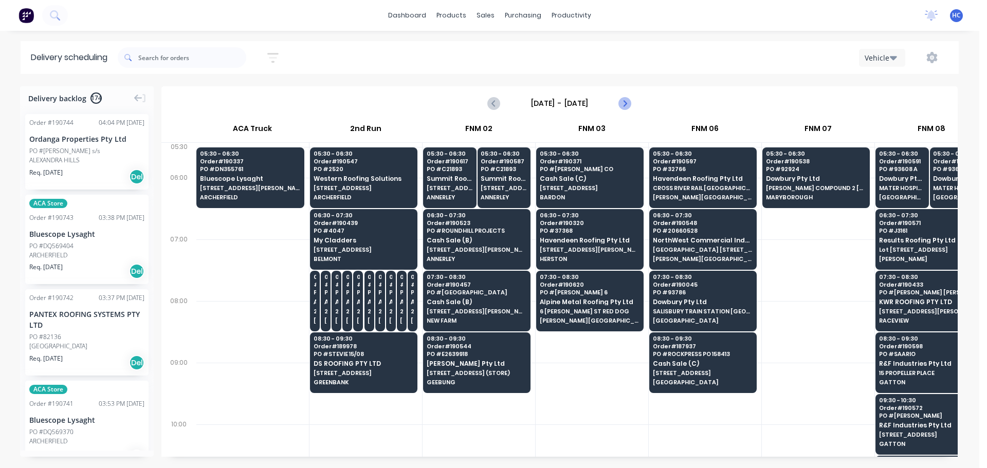
click at [627, 98] on icon "Next page" at bounding box center [625, 103] width 12 height 12
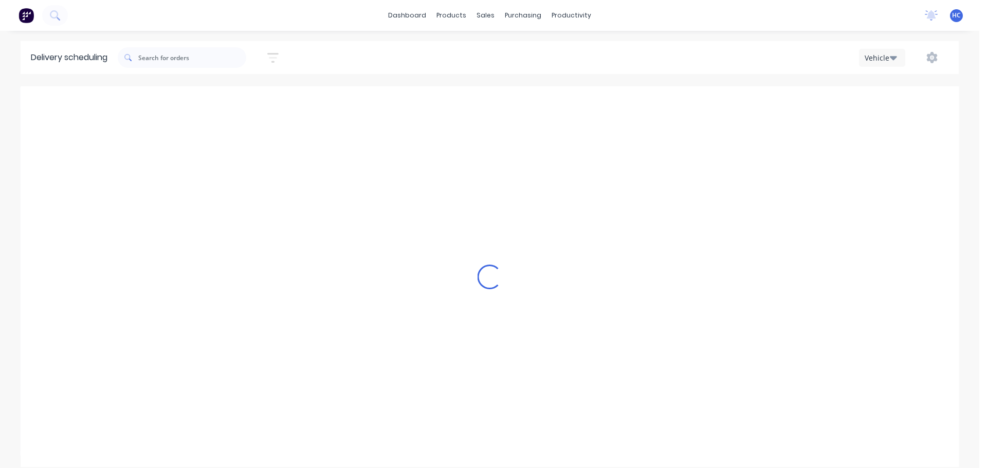
type input "[DATE] - [DATE]"
click at [279, 60] on icon "button" at bounding box center [272, 57] width 11 height 13
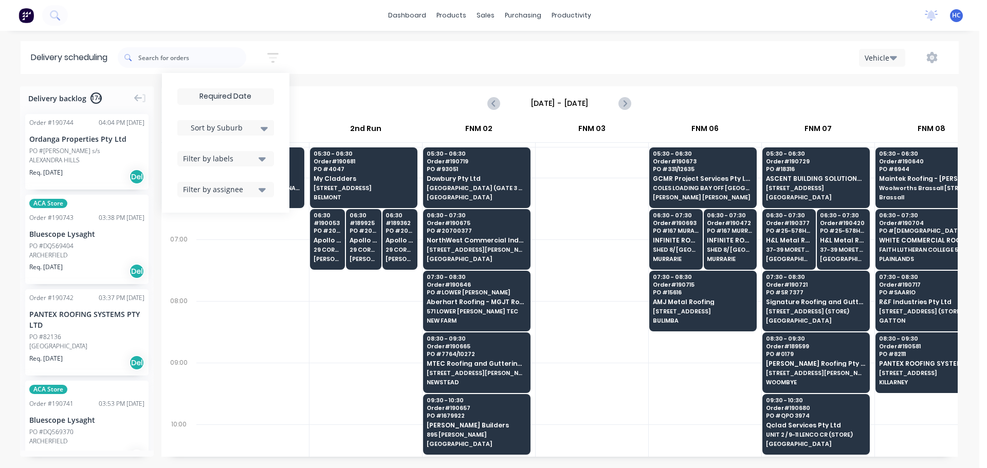
click at [246, 90] on input at bounding box center [226, 96] width 96 height 15
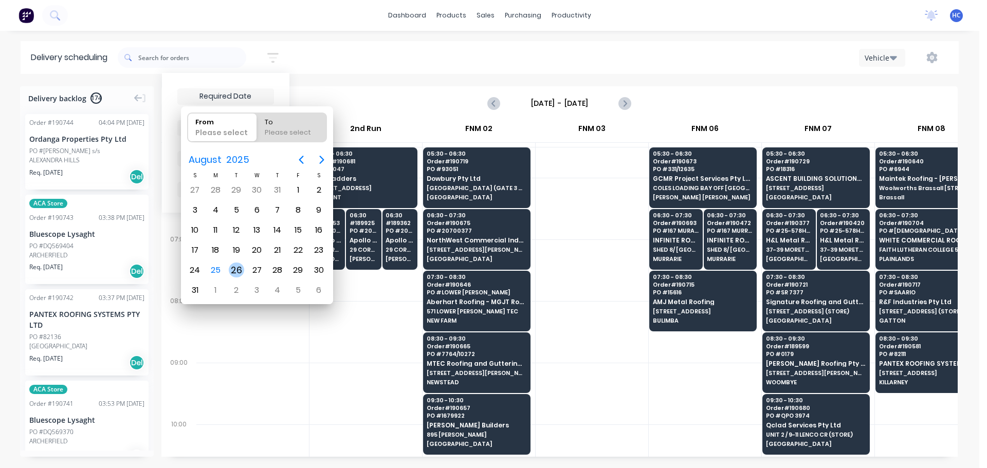
click at [235, 271] on div "26" at bounding box center [236, 270] width 15 height 15
type input "[DATE]"
radio input "false"
radio input "true"
click at [235, 271] on div "26" at bounding box center [236, 270] width 15 height 15
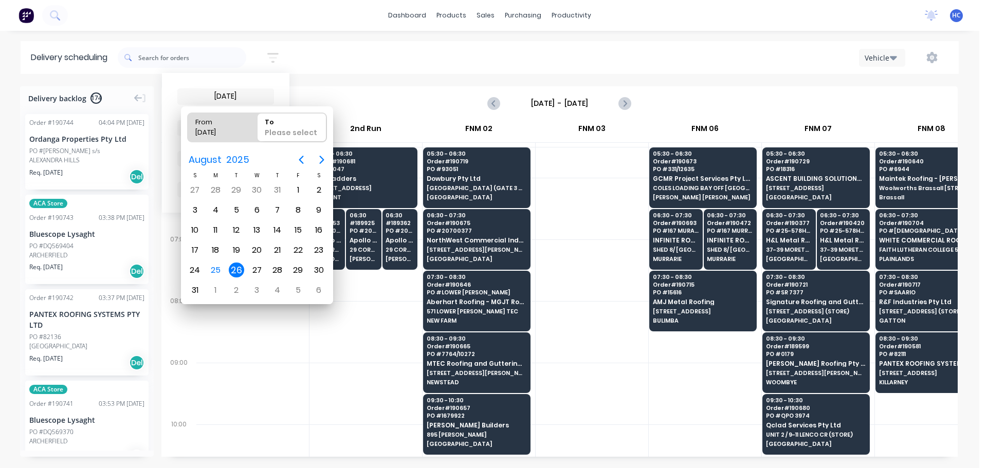
type input "[DATE] - [DATE]"
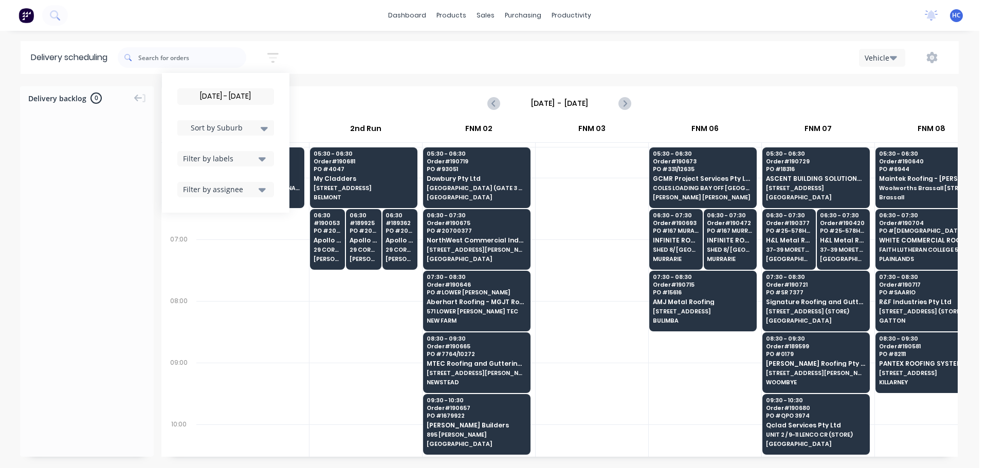
click at [586, 230] on div at bounding box center [592, 209] width 113 height 62
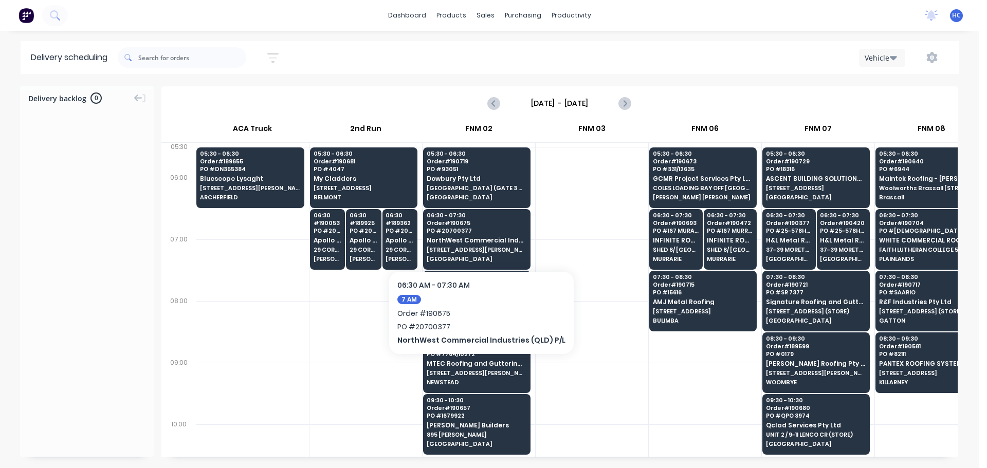
click at [534, 260] on div at bounding box center [479, 271] width 113 height 62
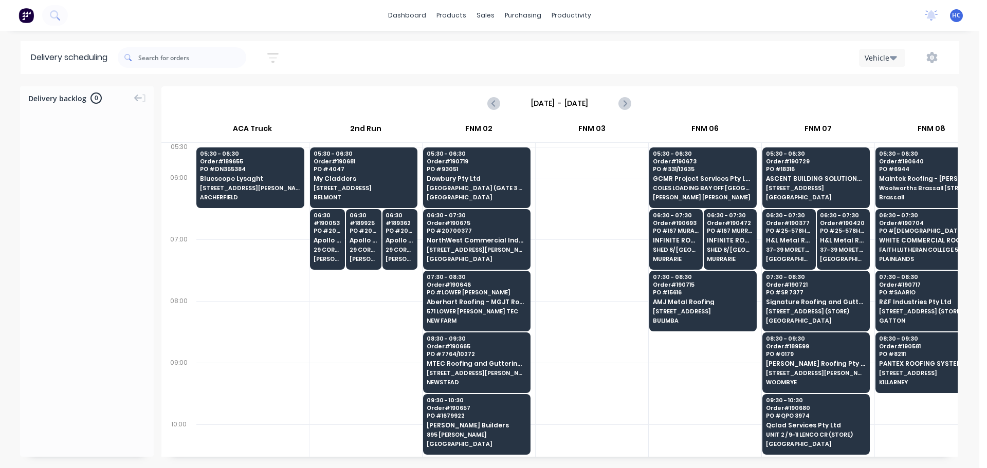
click at [270, 53] on button "button" at bounding box center [273, 58] width 33 height 20
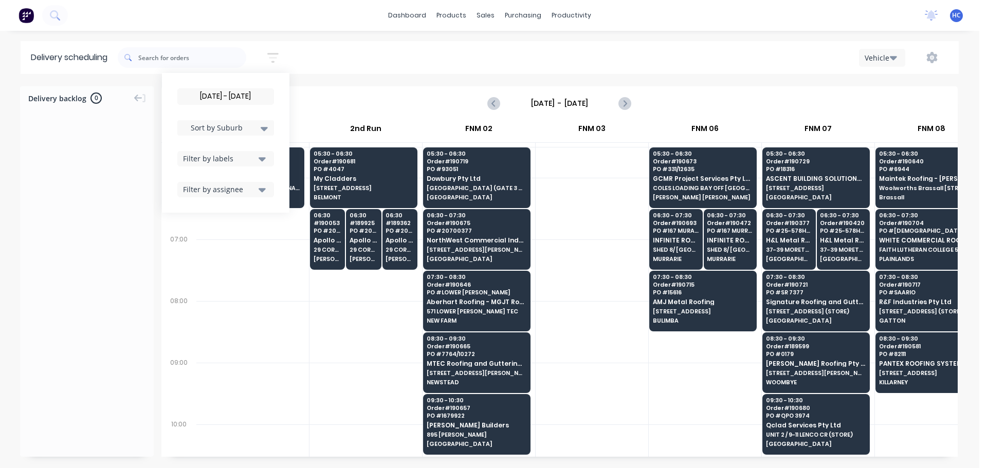
click at [229, 96] on input "[DATE] - [DATE]" at bounding box center [226, 96] width 96 height 15
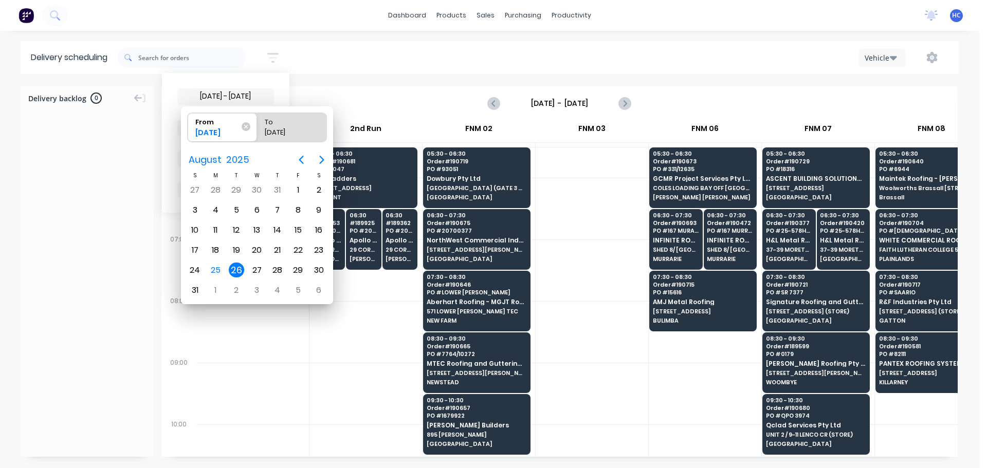
click at [237, 272] on div "26" at bounding box center [236, 270] width 15 height 15
radio input "false"
radio input "true"
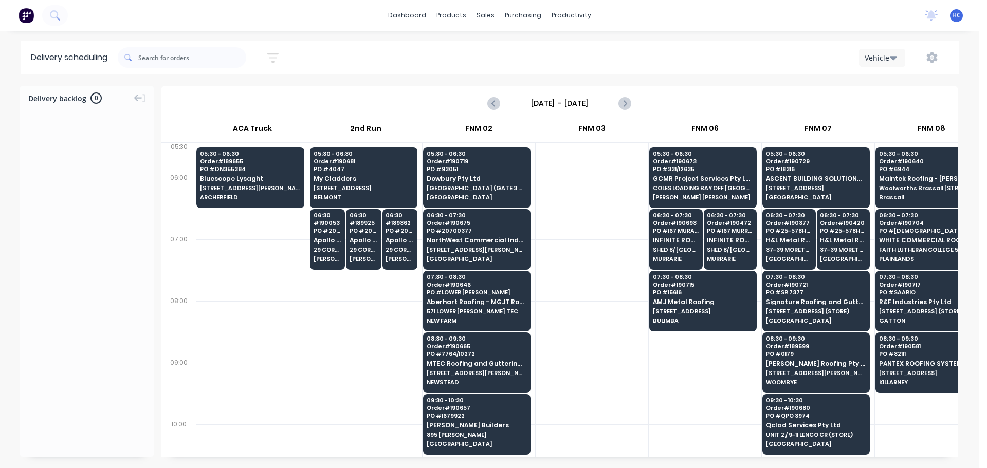
click at [324, 343] on div at bounding box center [366, 332] width 113 height 62
click at [511, 65] on div "Customers" at bounding box center [521, 69] width 37 height 9
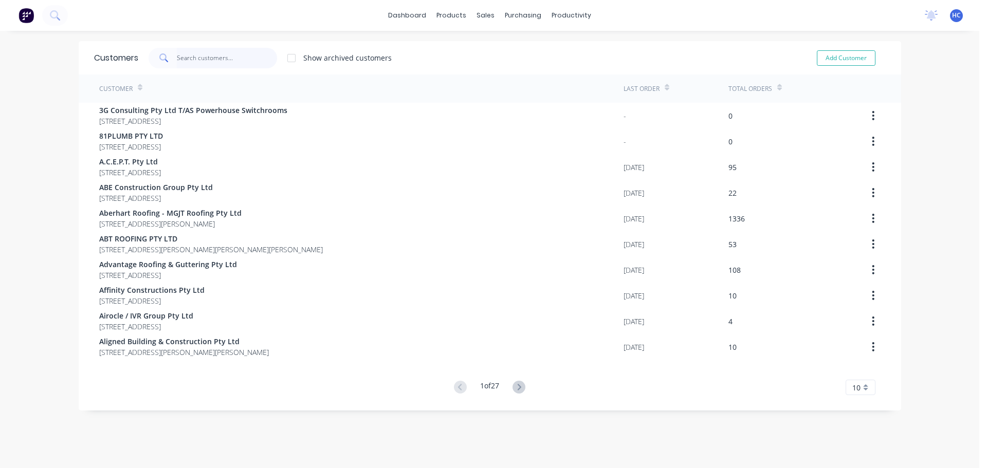
click at [250, 59] on input "text" at bounding box center [227, 58] width 100 height 21
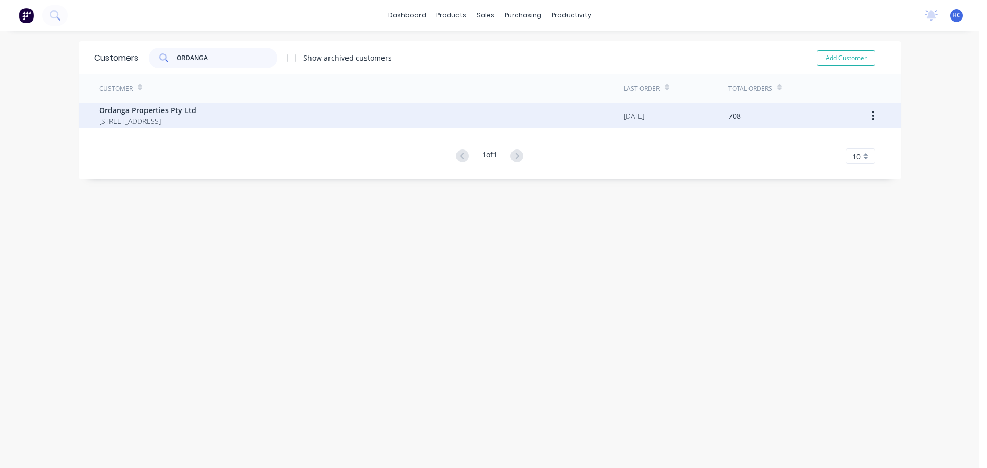
type input "ORDANGA"
click at [196, 121] on span "[STREET_ADDRESS]" at bounding box center [147, 121] width 97 height 11
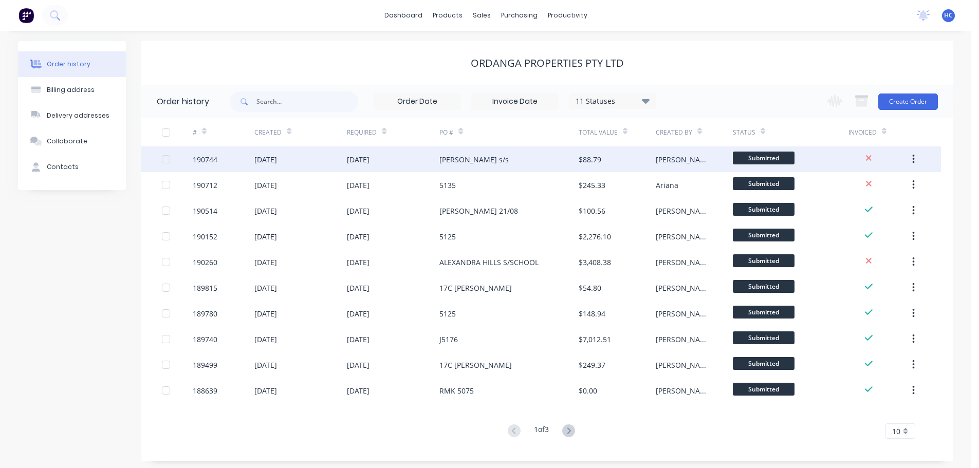
click at [477, 158] on div "[PERSON_NAME] s/s" at bounding box center [474, 159] width 69 height 11
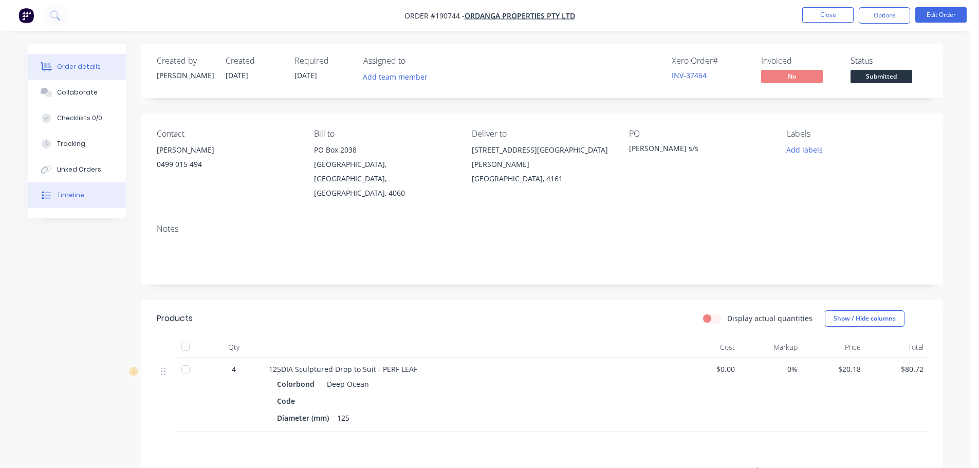
click at [99, 188] on button "Timeline" at bounding box center [77, 196] width 98 height 26
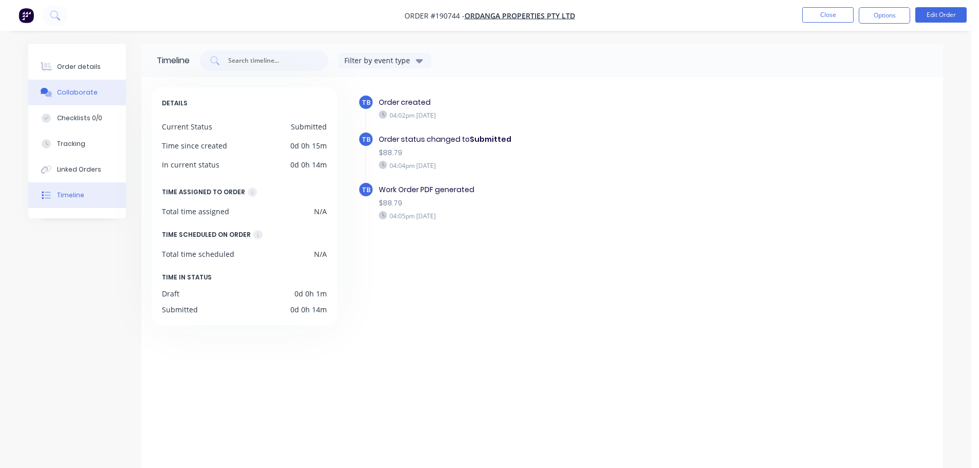
click at [94, 81] on button "Collaborate" at bounding box center [77, 93] width 98 height 26
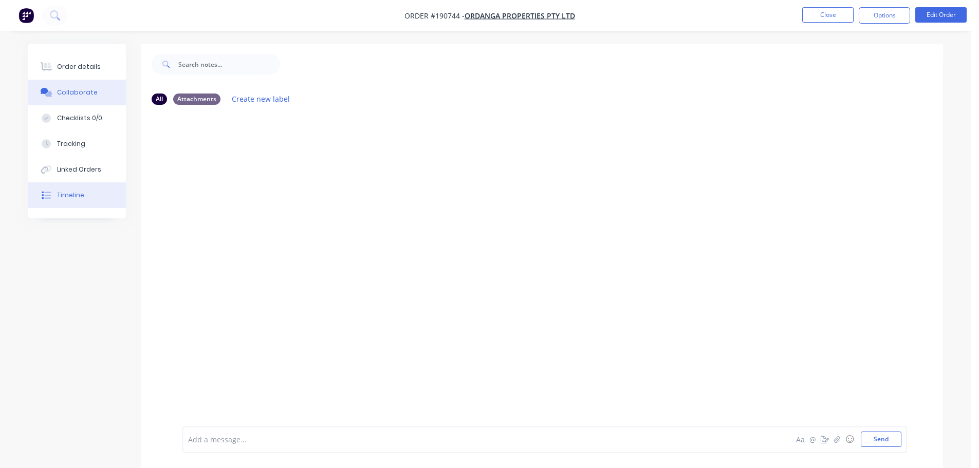
click at [74, 195] on div "Timeline" at bounding box center [70, 195] width 27 height 9
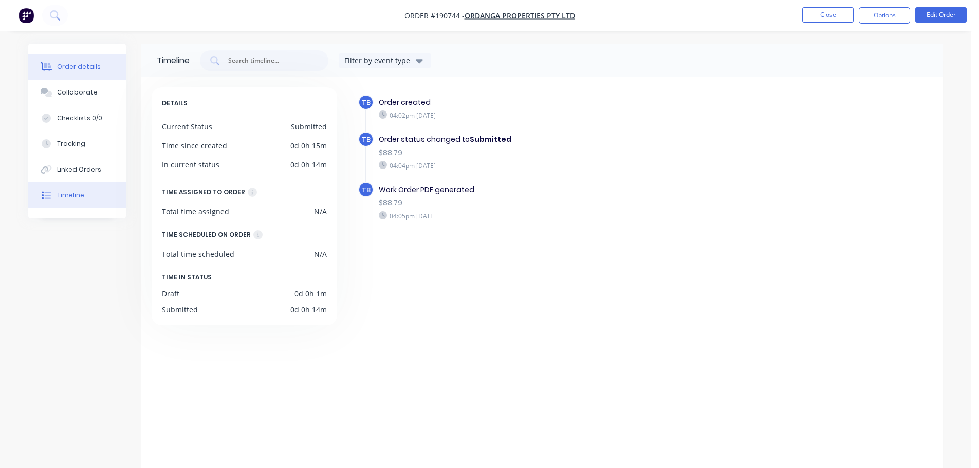
click at [72, 62] on button "Order details" at bounding box center [77, 67] width 98 height 26
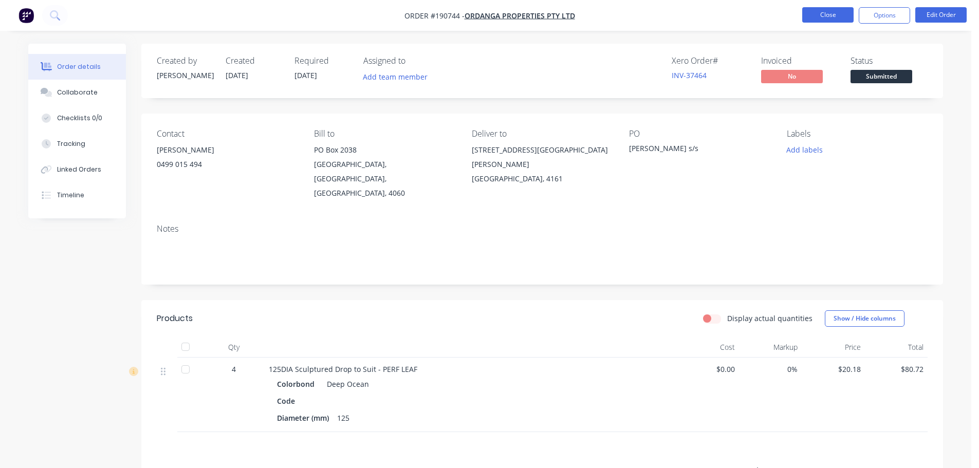
drag, startPoint x: 862, startPoint y: 12, endPoint x: 836, endPoint y: 14, distance: 26.3
click at [862, 12] on button "Options" at bounding box center [884, 15] width 51 height 16
click at [836, 14] on button "Close" at bounding box center [828, 14] width 51 height 15
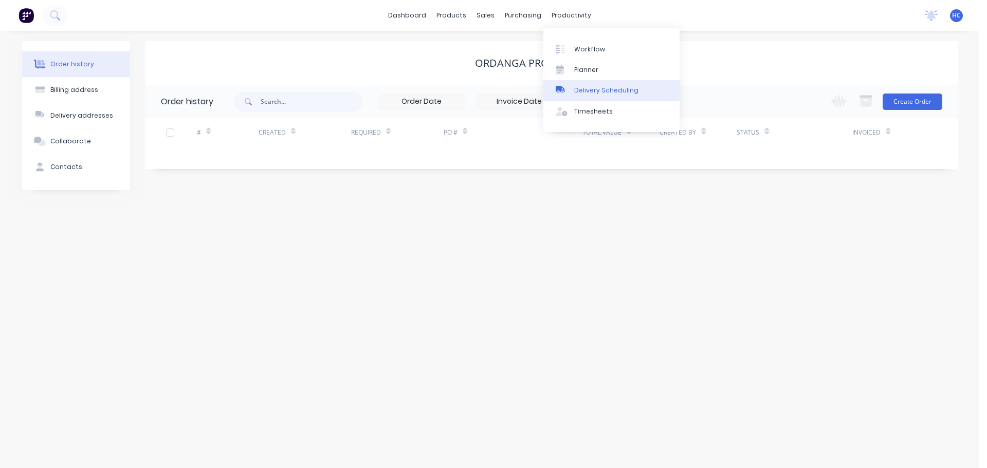
click at [598, 97] on link "Delivery Scheduling" at bounding box center [611, 90] width 136 height 21
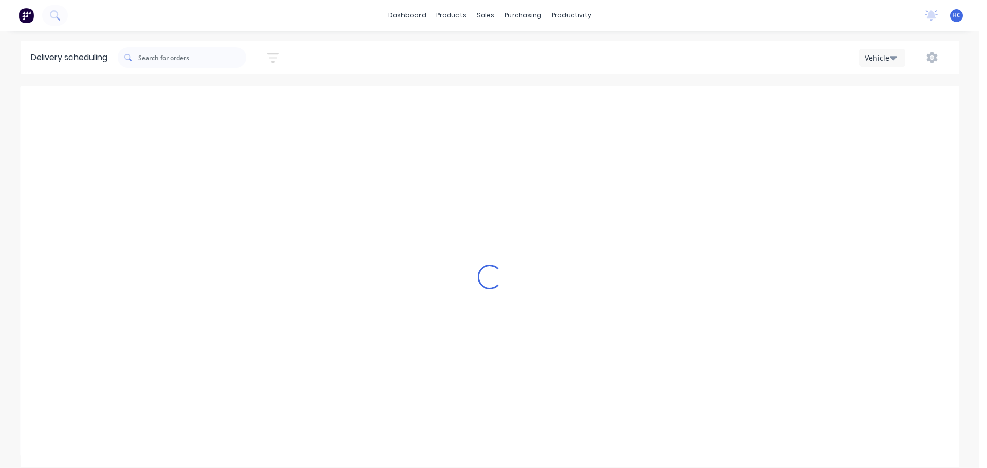
scroll to position [0, 1]
click at [276, 54] on icon "button" at bounding box center [272, 57] width 11 height 13
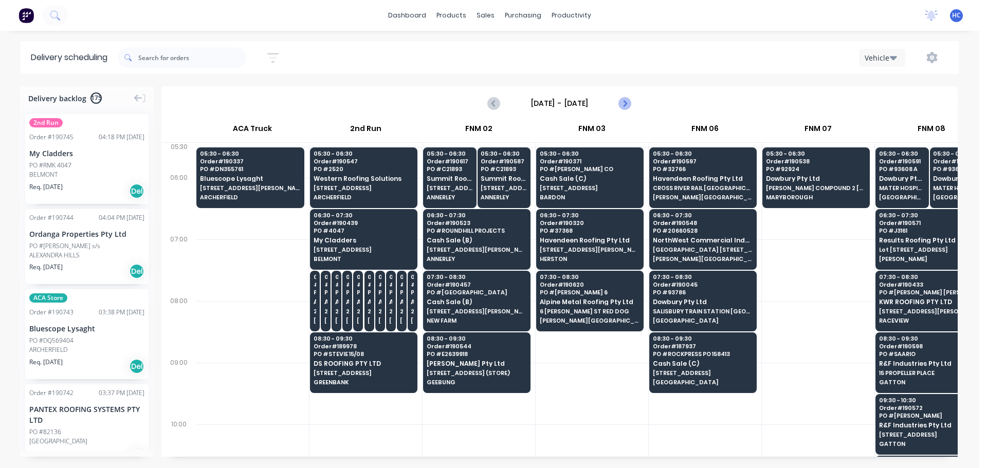
click at [620, 99] on icon "Next page" at bounding box center [625, 103] width 12 height 12
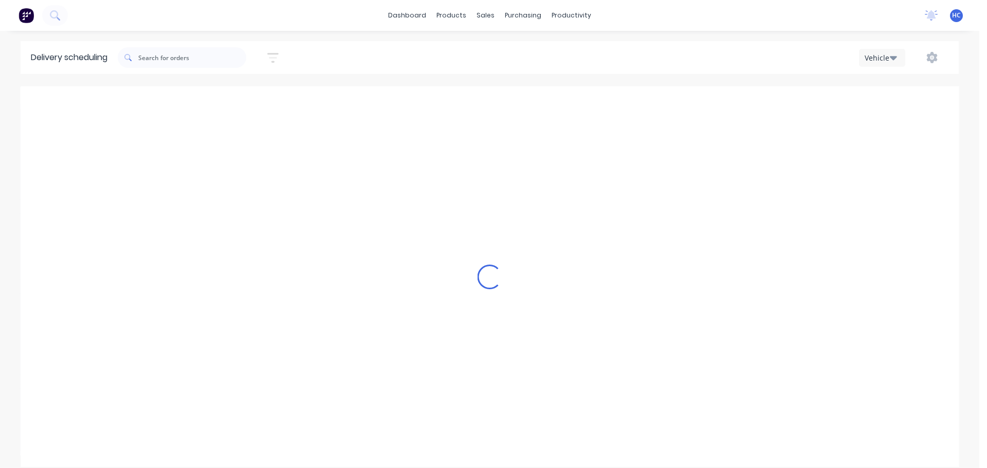
type input "[DATE] - [DATE]"
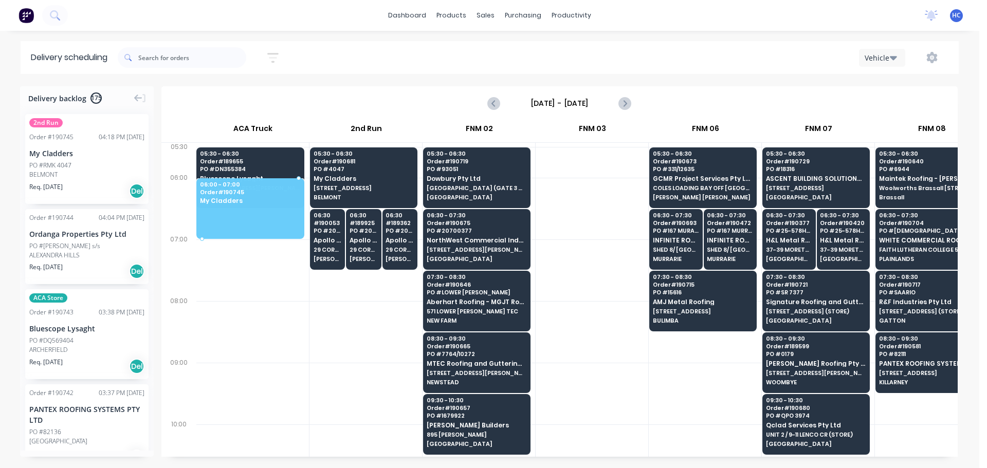
scroll to position [0, 0]
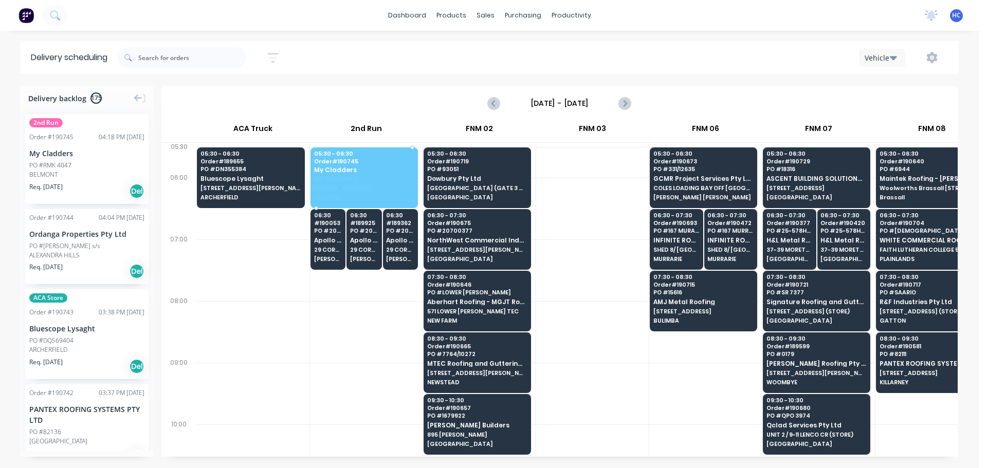
drag, startPoint x: 52, startPoint y: 161, endPoint x: 387, endPoint y: 167, distance: 335.3
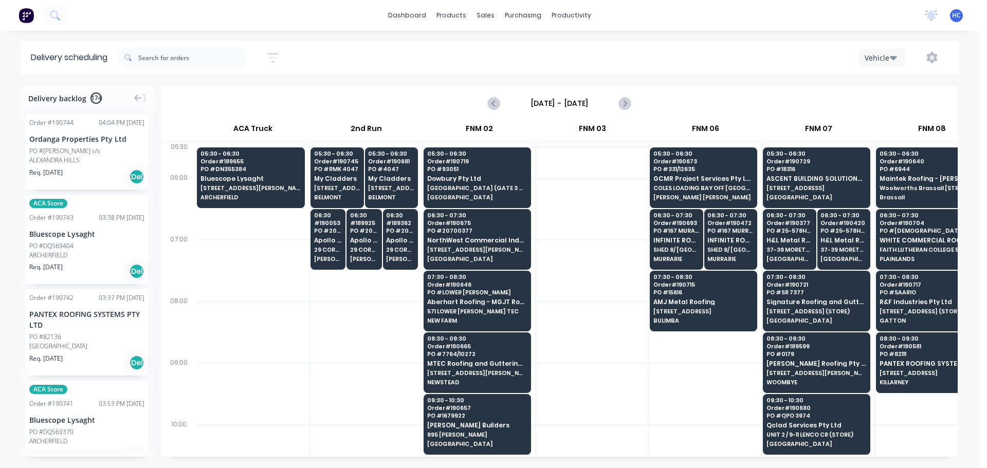
drag, startPoint x: 936, startPoint y: 60, endPoint x: 923, endPoint y: 69, distance: 16.6
click at [936, 60] on icon "button" at bounding box center [932, 57] width 11 height 11
click at [889, 84] on div "Run Sheet" at bounding box center [899, 85] width 79 height 15
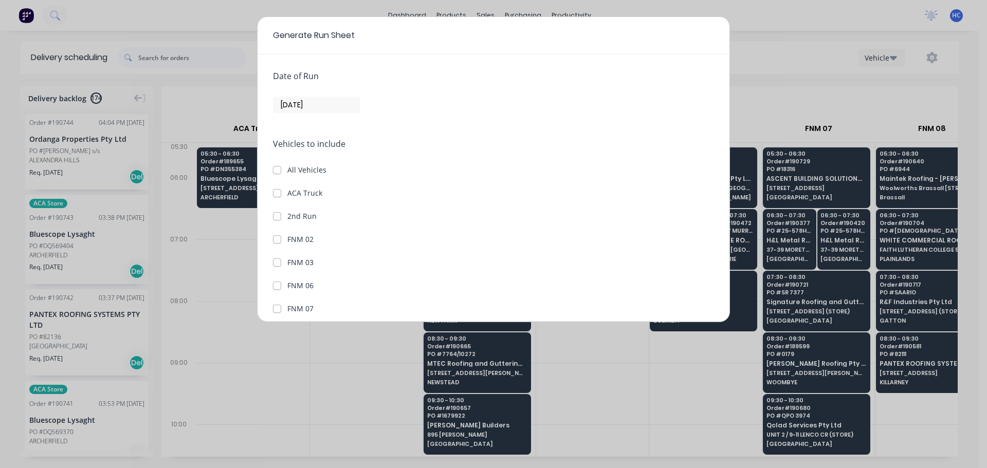
click at [317, 110] on input "[DATE]" at bounding box center [317, 104] width 86 height 15
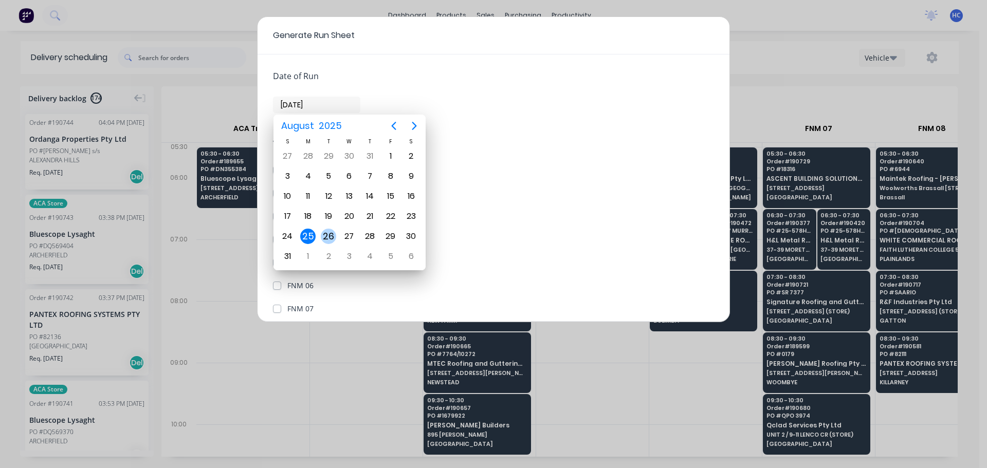
click at [335, 238] on div "26" at bounding box center [328, 236] width 15 height 15
type input "[DATE]"
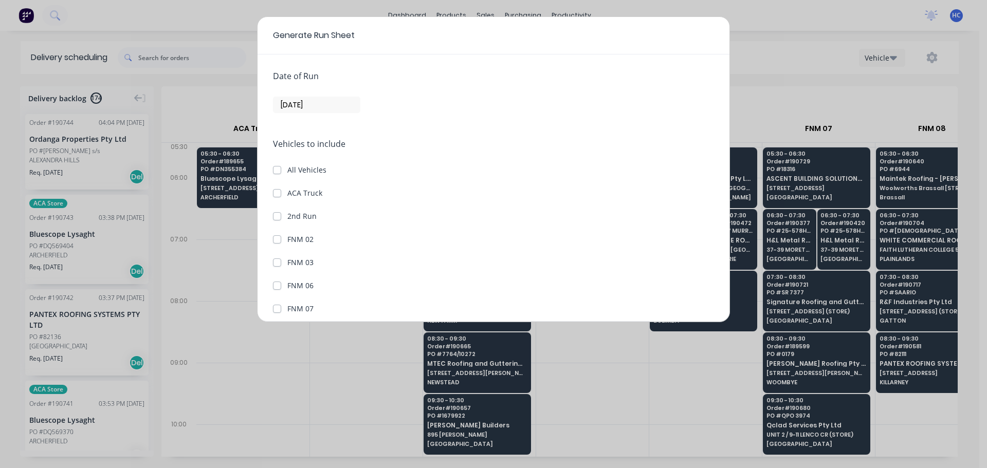
click at [287, 166] on label "All Vehicles" at bounding box center [306, 170] width 39 height 11
click at [274, 166] on input "All Vehicles" at bounding box center [277, 170] width 8 height 10
checkbox input "true"
checkbox Truck "true"
checkbox Run "true"
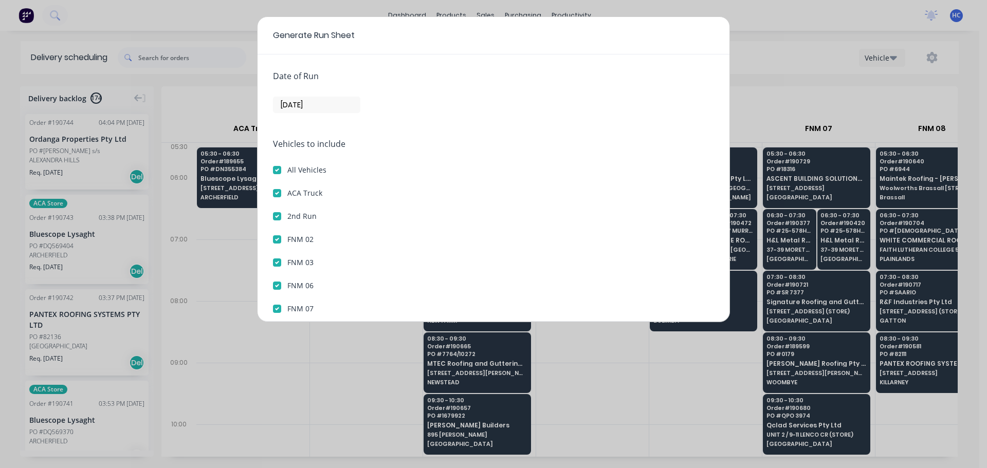
checkbox 02 "true"
checkbox 03 "true"
checkbox 06 "true"
checkbox 07 "true"
checkbox 08 "true"
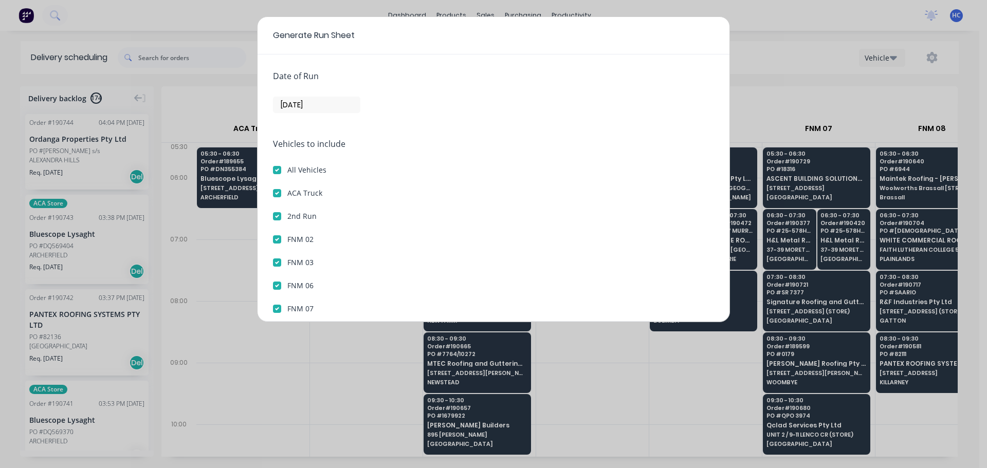
checkbox 09 "true"
checkbox 10 "true"
checkbox 12 "true"
checkbox 13 "true"
checkbox 14 "true"
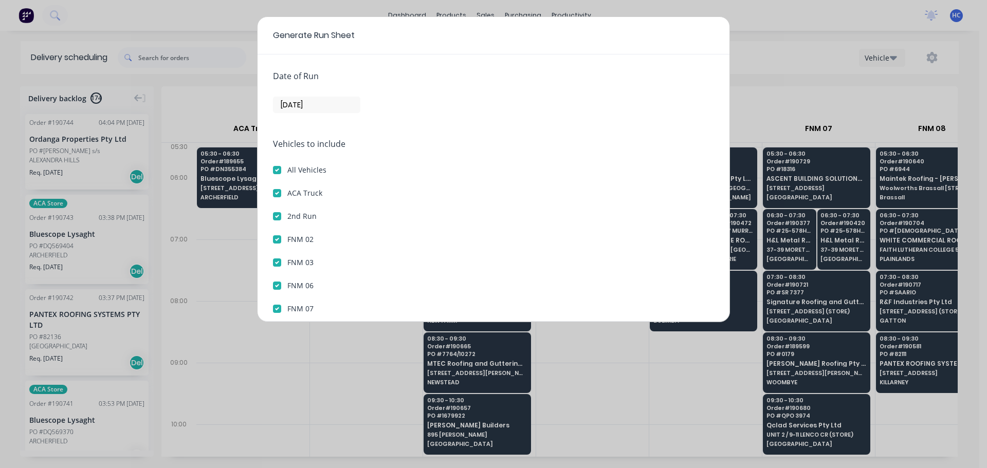
checkbox 15 "true"
checkbox 16 "true"
checkbox 17 "true"
checkbox 18 "true"
checkbox 19 "true"
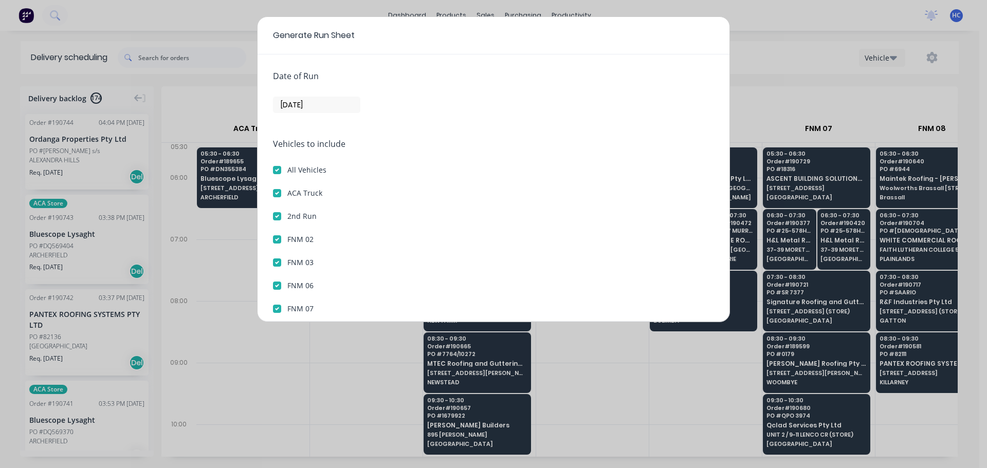
checkbox 20 "true"
checkbox 21 "true"
click at [283, 190] on div "ACA Truck" at bounding box center [493, 193] width 441 height 11
drag, startPoint x: 283, startPoint y: 213, endPoint x: 284, endPoint y: 194, distance: 19.1
click at [282, 213] on div "2nd Run" at bounding box center [493, 216] width 441 height 11
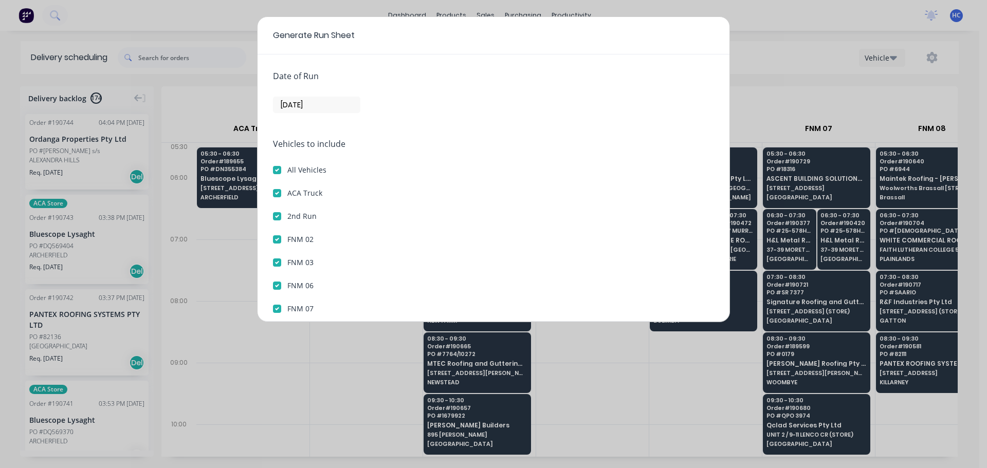
click at [281, 192] on div "ACA Truck" at bounding box center [493, 193] width 441 height 11
click at [287, 215] on label "2nd Run" at bounding box center [301, 216] width 29 height 11
click at [275, 215] on Run "2nd Run" at bounding box center [277, 216] width 8 height 10
checkbox Run "false"
checkbox input "false"
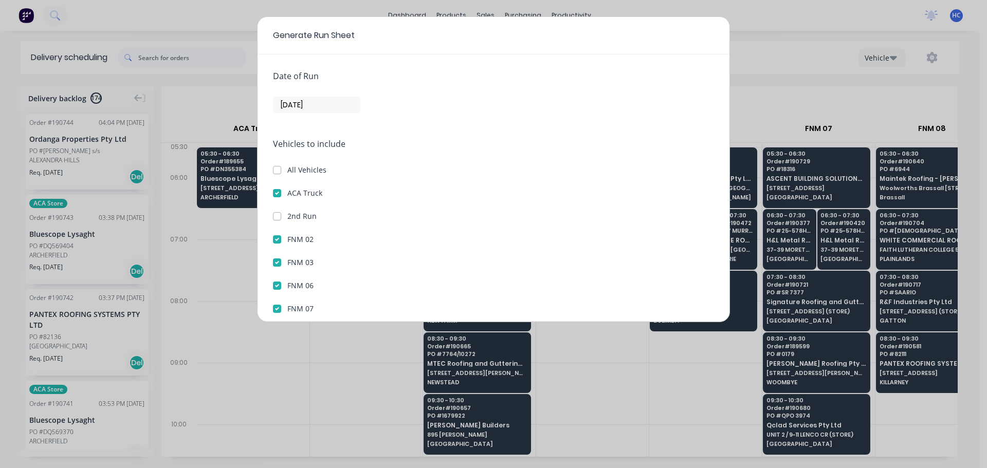
drag, startPoint x: 281, startPoint y: 196, endPoint x: 281, endPoint y: 187, distance: 8.7
click at [287, 196] on label "ACA Truck" at bounding box center [304, 193] width 35 height 11
click at [280, 196] on Truck "ACA Truck" at bounding box center [277, 193] width 8 height 10
checkbox Truck "false"
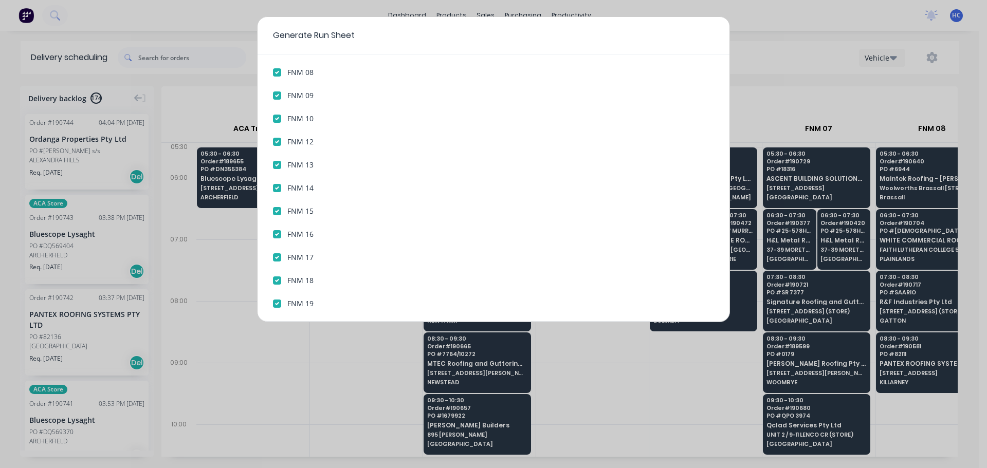
scroll to position [350, 0]
click at [307, 293] on button "Generate run sheet" at bounding box center [312, 298] width 78 height 16
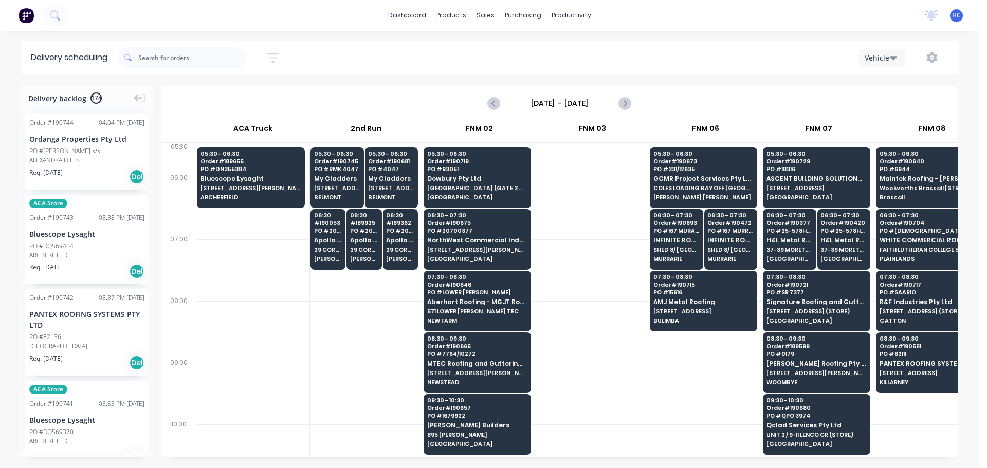
click at [941, 55] on button "button" at bounding box center [932, 57] width 33 height 19
click at [884, 82] on div "Run Sheet" at bounding box center [899, 85] width 79 height 15
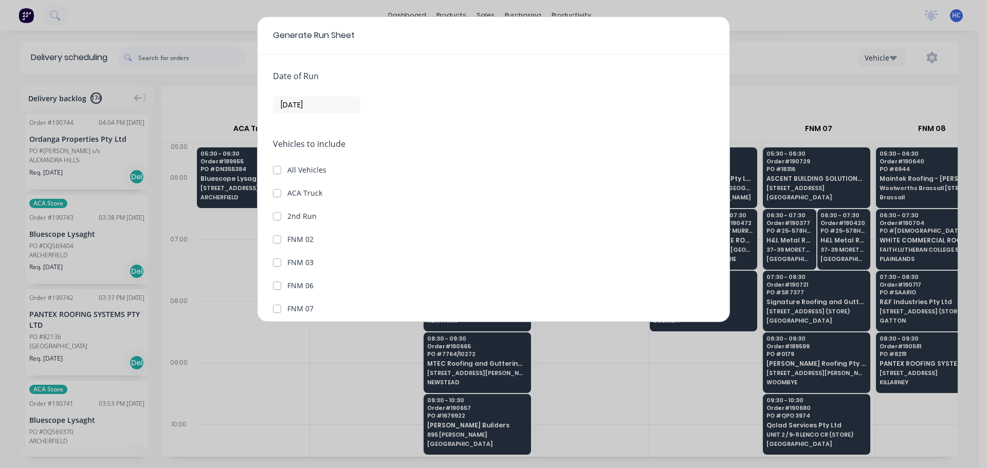
click at [299, 112] on input "[DATE]" at bounding box center [317, 104] width 86 height 15
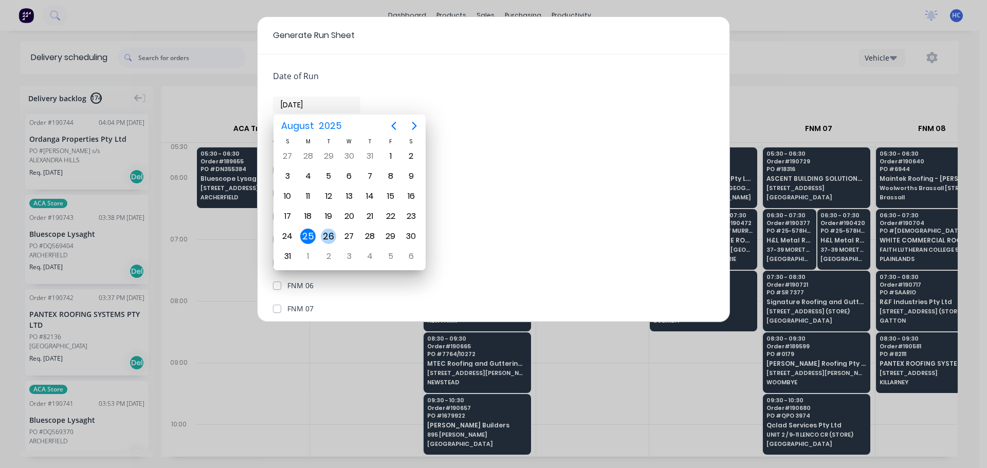
click at [333, 234] on div "26" at bounding box center [328, 236] width 15 height 15
type input "[DATE]"
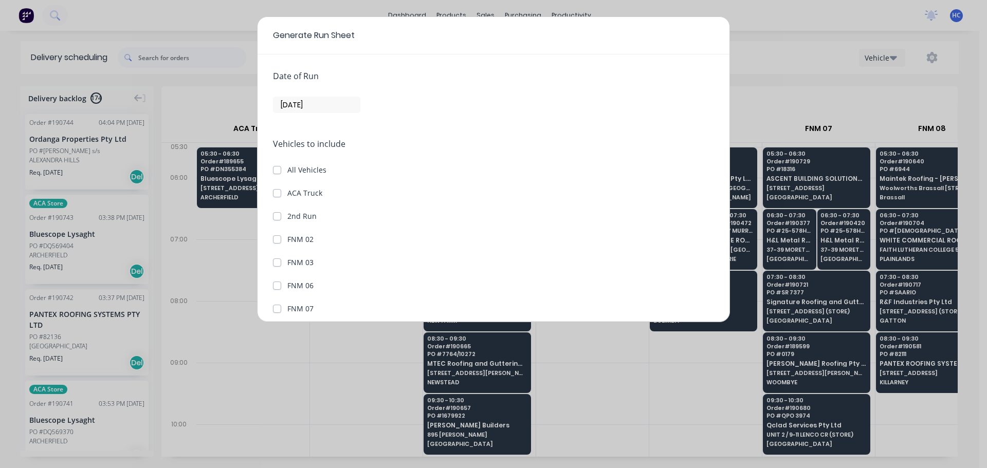
click at [287, 193] on label "ACA Truck" at bounding box center [304, 193] width 35 height 11
click at [275, 193] on Truck "ACA Truck" at bounding box center [277, 193] width 8 height 10
checkbox Truck "true"
click at [287, 219] on label "2nd Run" at bounding box center [301, 216] width 29 height 11
click at [276, 219] on Run "2nd Run" at bounding box center [277, 216] width 8 height 10
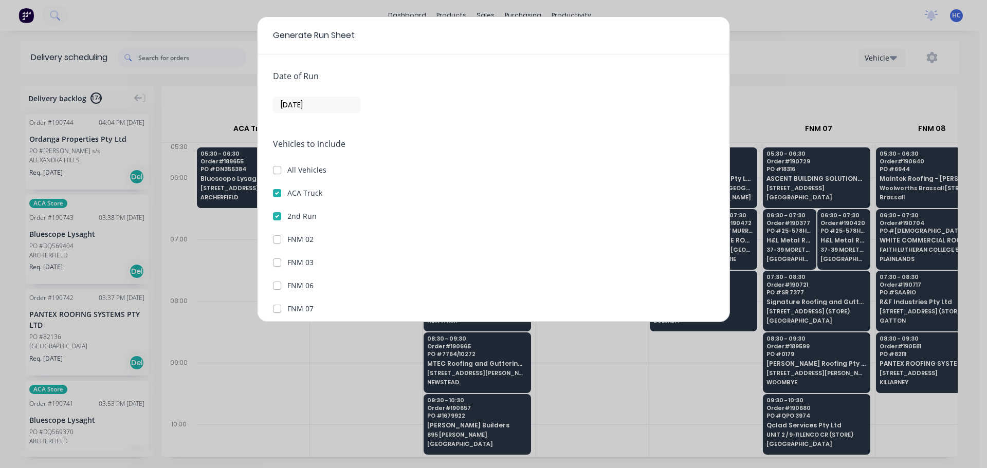
checkbox Run "true"
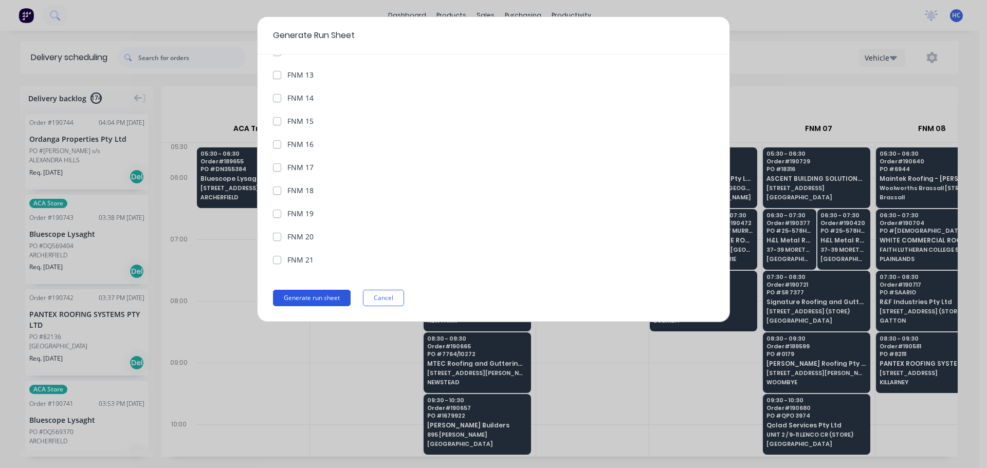
drag, startPoint x: 314, startPoint y: 299, endPoint x: 324, endPoint y: 297, distance: 11.1
click at [314, 300] on button "Generate run sheet" at bounding box center [312, 298] width 78 height 16
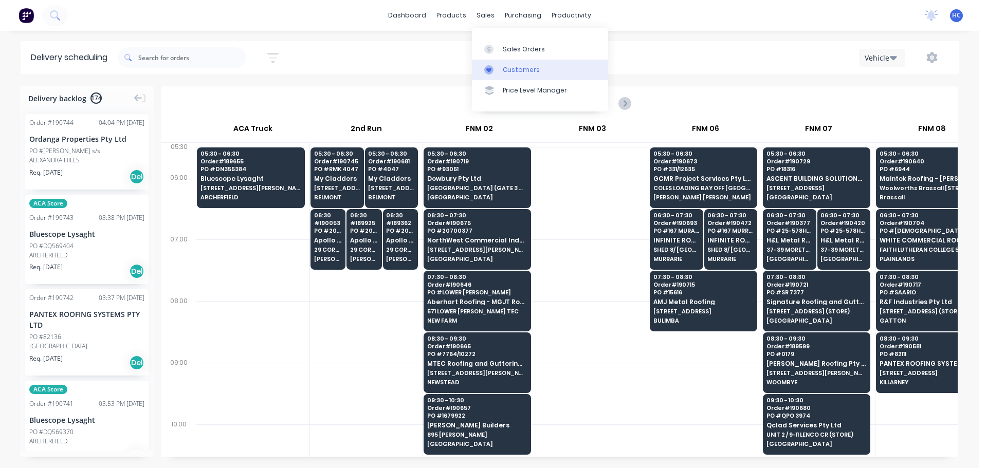
click at [533, 72] on div "Customers" at bounding box center [521, 69] width 37 height 9
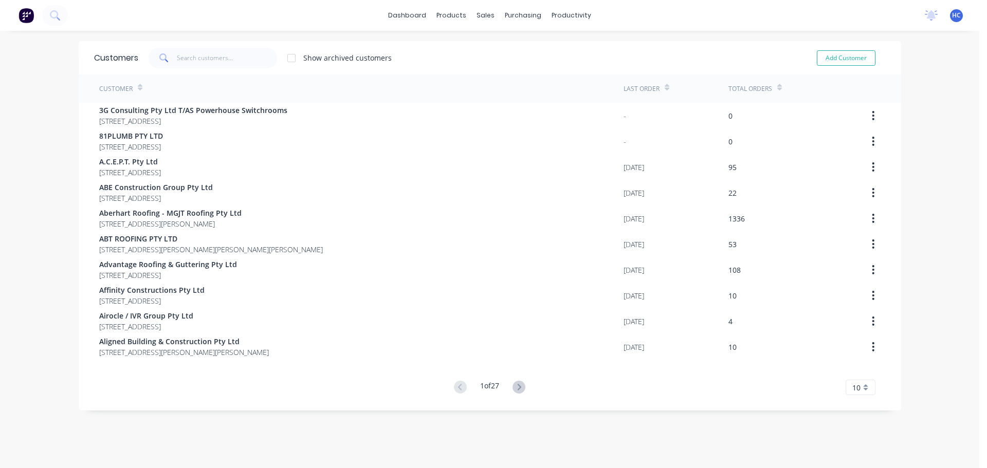
drag, startPoint x: 193, startPoint y: 72, endPoint x: 212, endPoint y: 72, distance: 19.0
click at [204, 72] on div "Customers Show archived customers Add Customer" at bounding box center [490, 57] width 823 height 33
click at [228, 63] on input "text" at bounding box center [227, 58] width 100 height 21
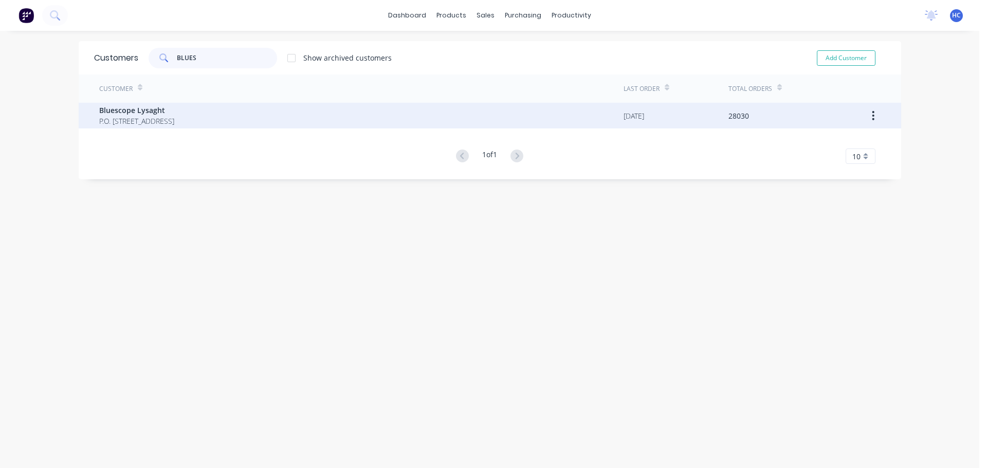
type input "BLUES"
click at [174, 120] on span "P.O. [STREET_ADDRESS]" at bounding box center [136, 121] width 75 height 11
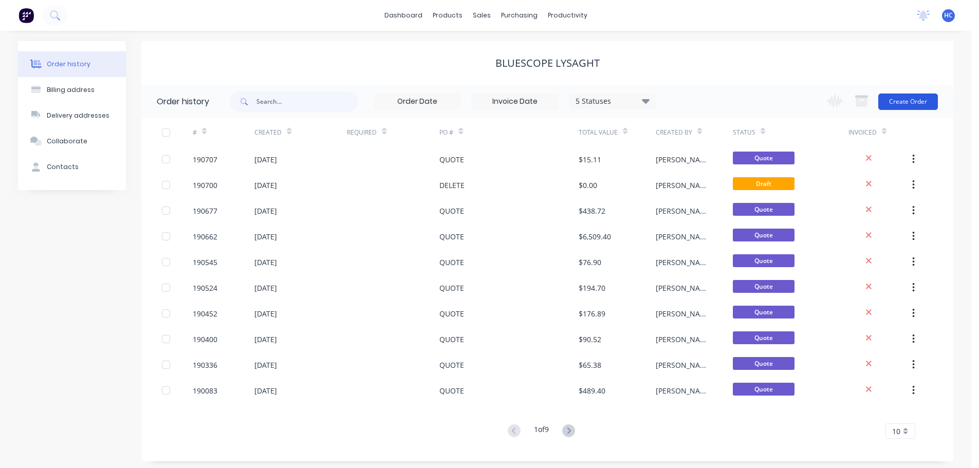
click at [930, 95] on button "Create Order" at bounding box center [909, 102] width 60 height 16
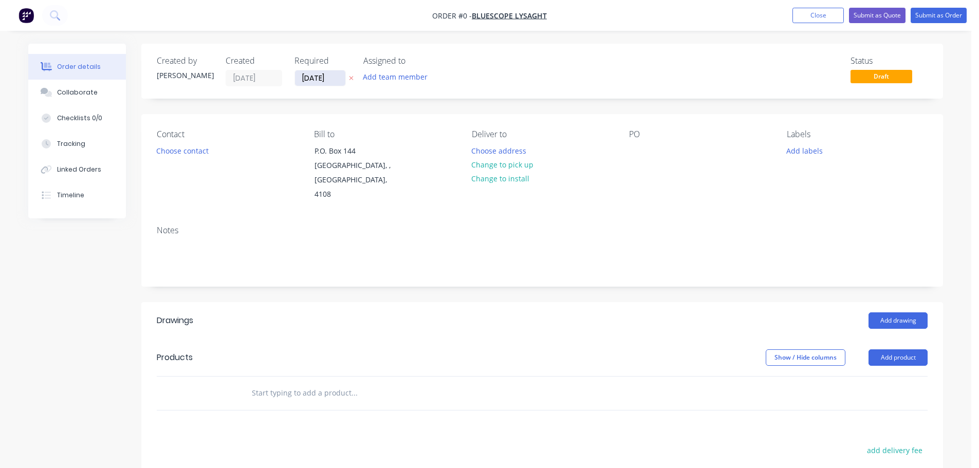
click at [315, 81] on input "[DATE]" at bounding box center [320, 77] width 50 height 15
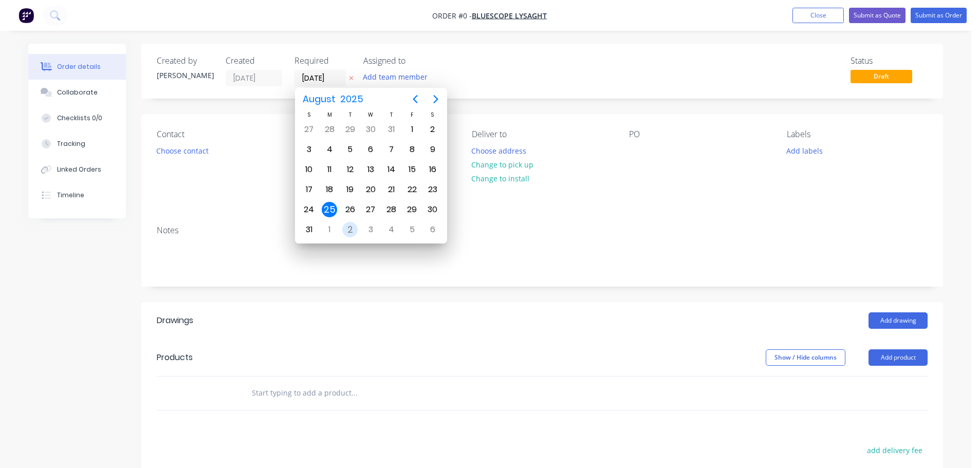
click at [350, 225] on div "2" at bounding box center [349, 229] width 15 height 15
type input "[DATE]"
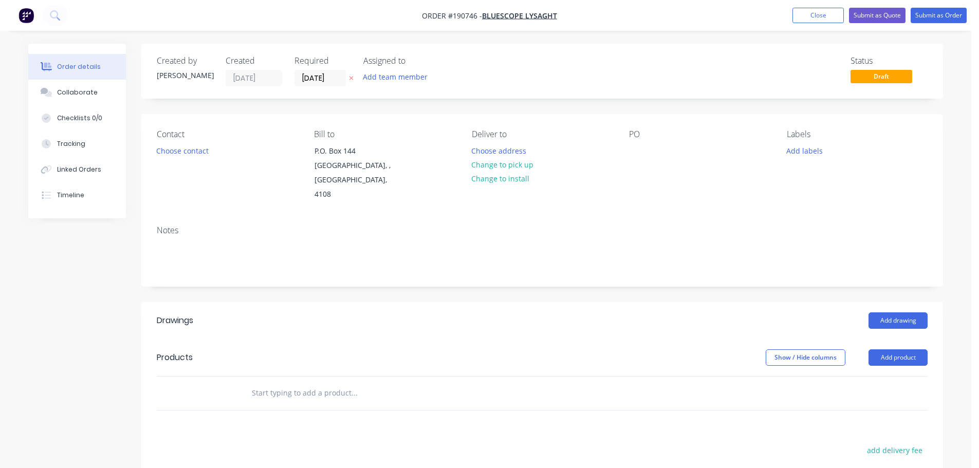
click at [180, 151] on button "Choose contact" at bounding box center [182, 150] width 63 height 14
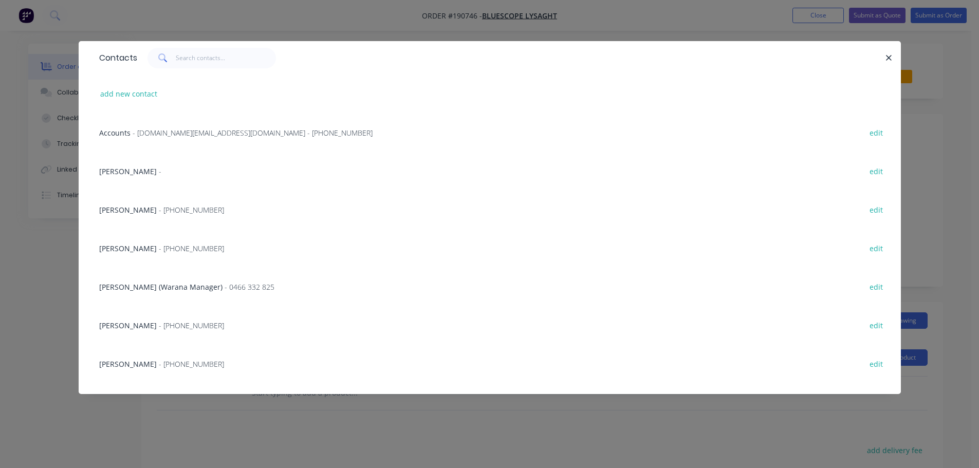
click at [170, 251] on span "- [PHONE_NUMBER]" at bounding box center [191, 249] width 65 height 10
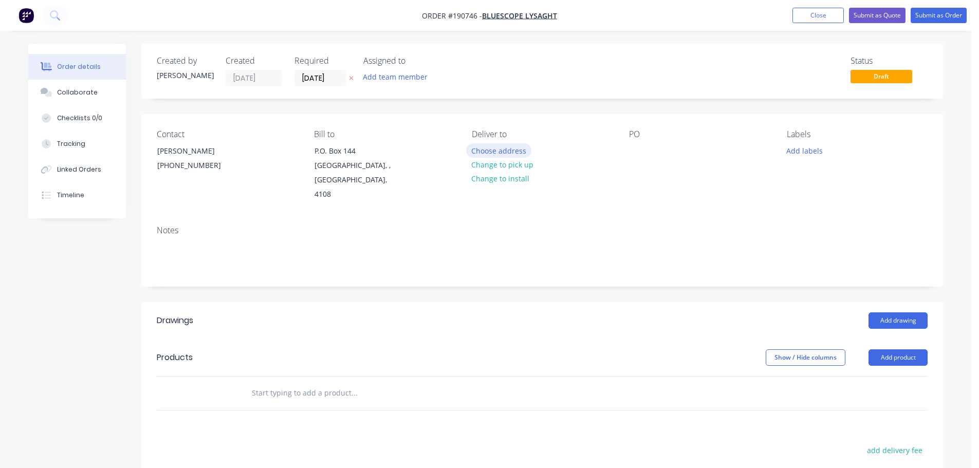
click at [497, 149] on button "Choose address" at bounding box center [499, 150] width 66 height 14
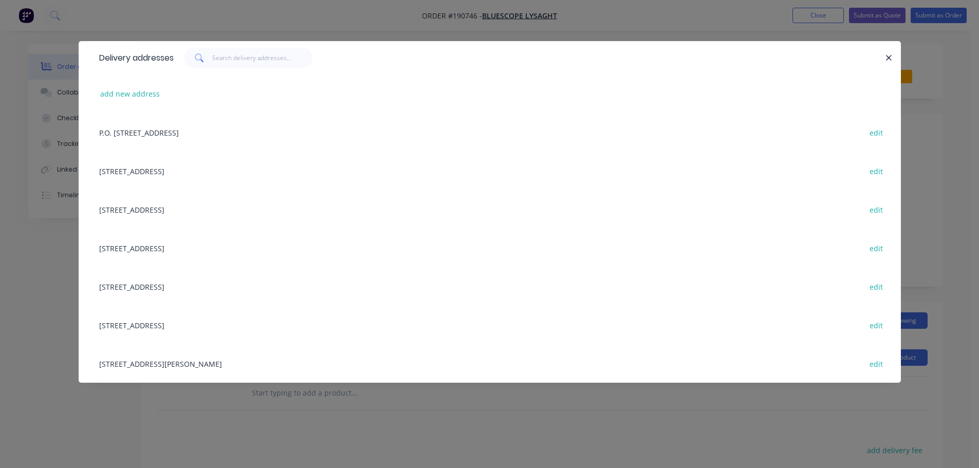
drag, startPoint x: 120, startPoint y: 363, endPoint x: 496, endPoint y: 217, distance: 403.5
click at [121, 363] on div "[STREET_ADDRESS][PERSON_NAME] edit" at bounding box center [490, 363] width 792 height 39
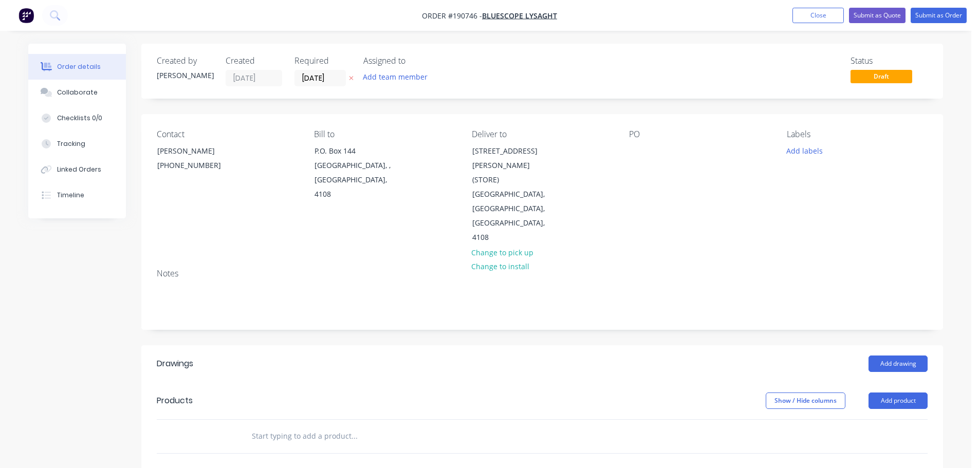
click at [644, 143] on div "PO" at bounding box center [699, 188] width 141 height 116
drag, startPoint x: 641, startPoint y: 146, endPoint x: 709, endPoint y: 118, distance: 74.0
click at [641, 146] on div at bounding box center [637, 150] width 16 height 15
click at [820, 147] on button "Add labels" at bounding box center [804, 150] width 47 height 14
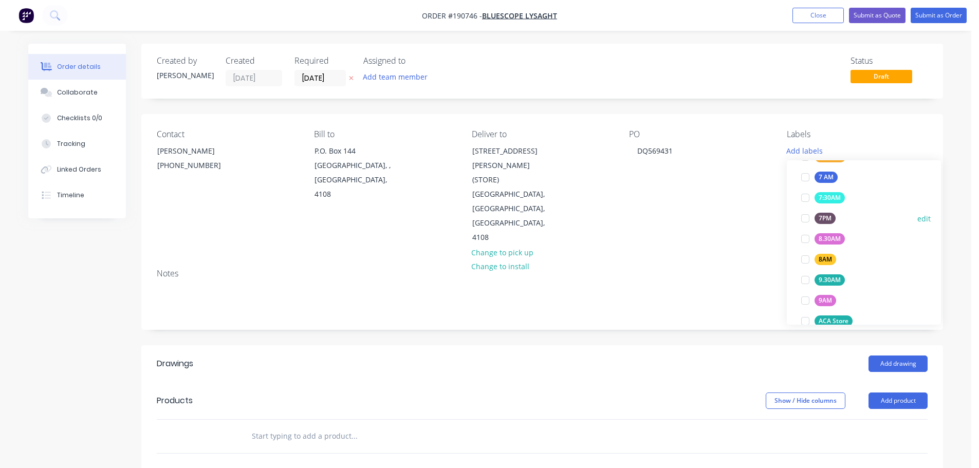
scroll to position [309, 0]
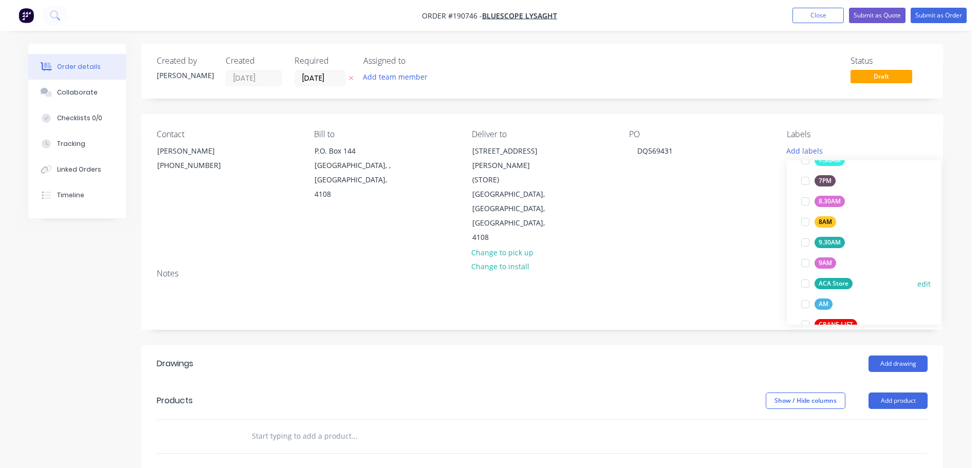
click at [841, 278] on button "ACA Store" at bounding box center [827, 284] width 60 height 14
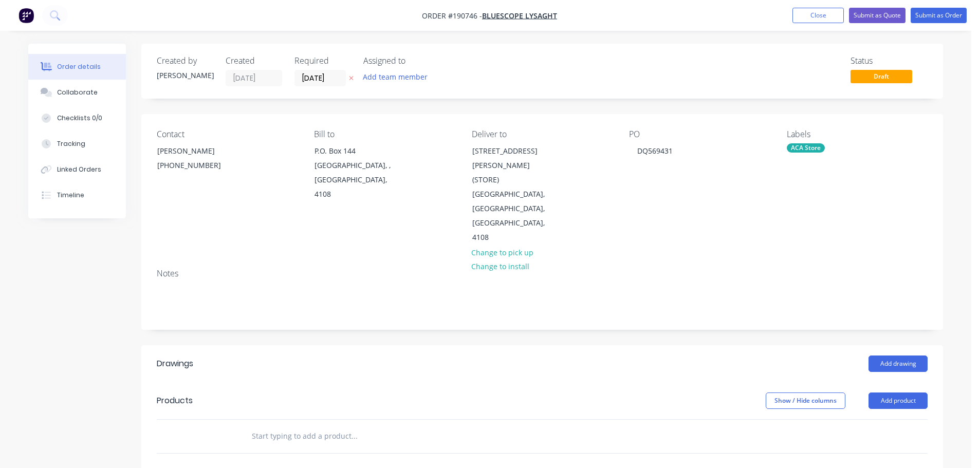
click at [753, 310] on div "Created by [PERSON_NAME] Created [DATE] Required [DATE] Assigned to Add team me…" at bounding box center [542, 372] width 802 height 657
click at [475, 356] on div "Add drawing" at bounding box center [624, 364] width 607 height 16
click at [902, 393] on button "Add product" at bounding box center [898, 401] width 59 height 16
click at [862, 420] on div "Product catalogue" at bounding box center [879, 427] width 79 height 15
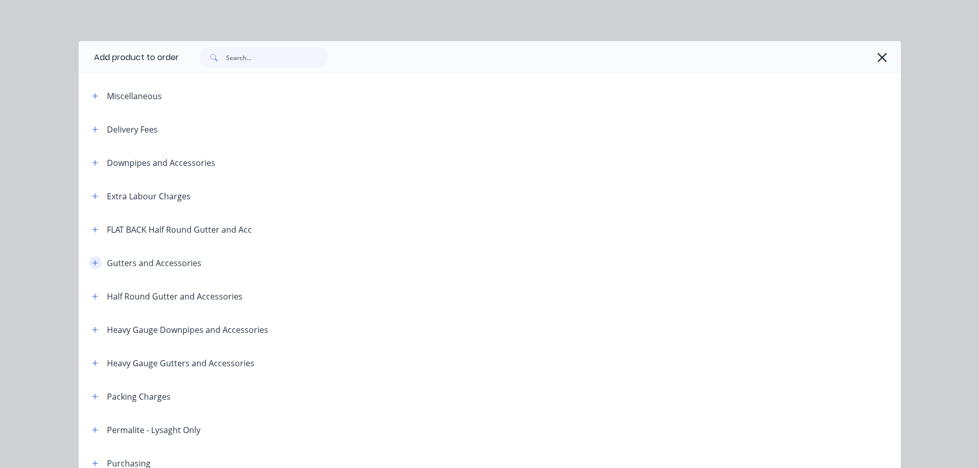
click at [92, 260] on icon "button" at bounding box center [95, 263] width 6 height 7
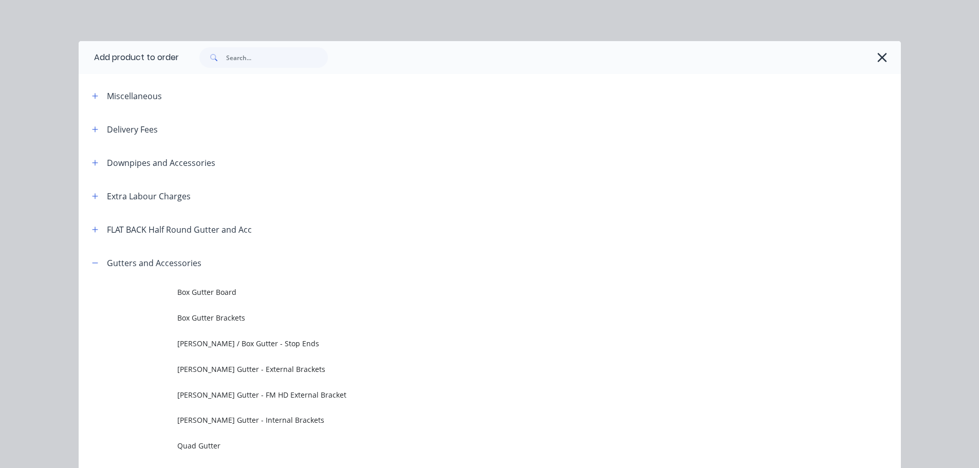
click at [92, 255] on header "Gutters and Accessories" at bounding box center [490, 262] width 823 height 33
click at [89, 261] on button "button" at bounding box center [95, 263] width 13 height 13
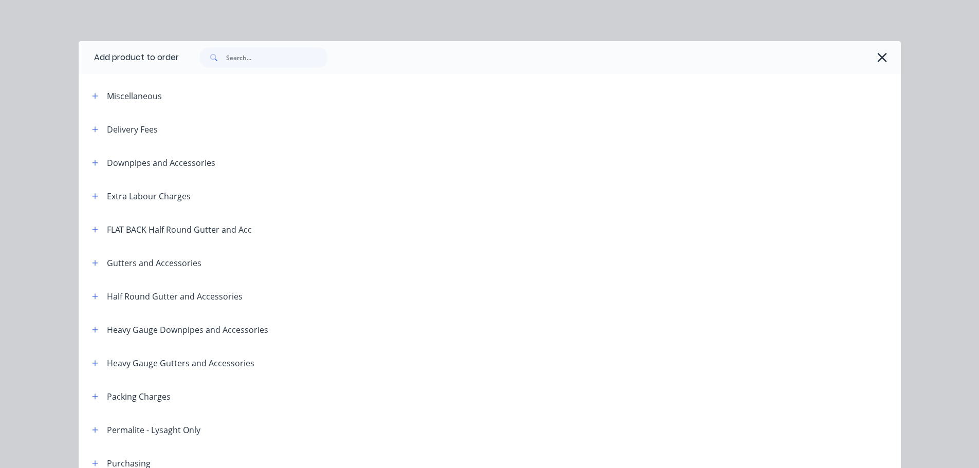
click at [107, 294] on div "Half Round Gutter and Accessories" at bounding box center [175, 297] width 136 height 12
click at [97, 299] on button "button" at bounding box center [95, 296] width 13 height 13
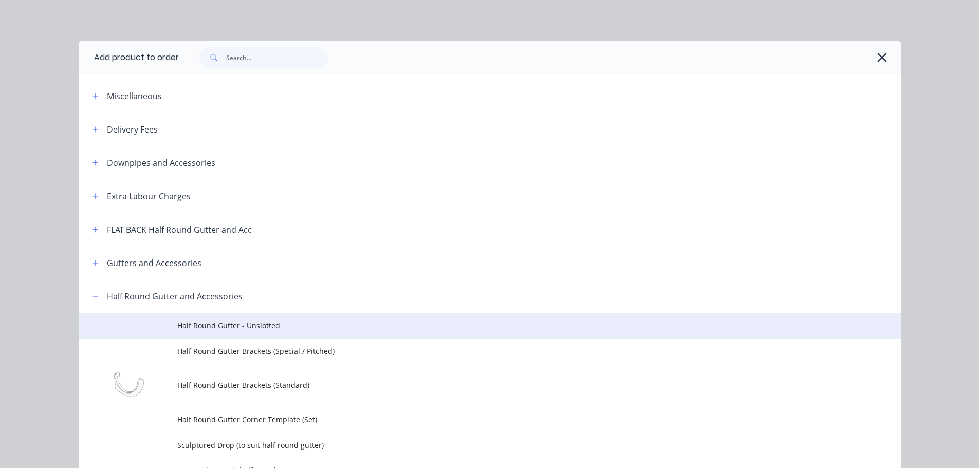
click at [250, 332] on td "Half Round Gutter - Unslotted" at bounding box center [539, 326] width 724 height 26
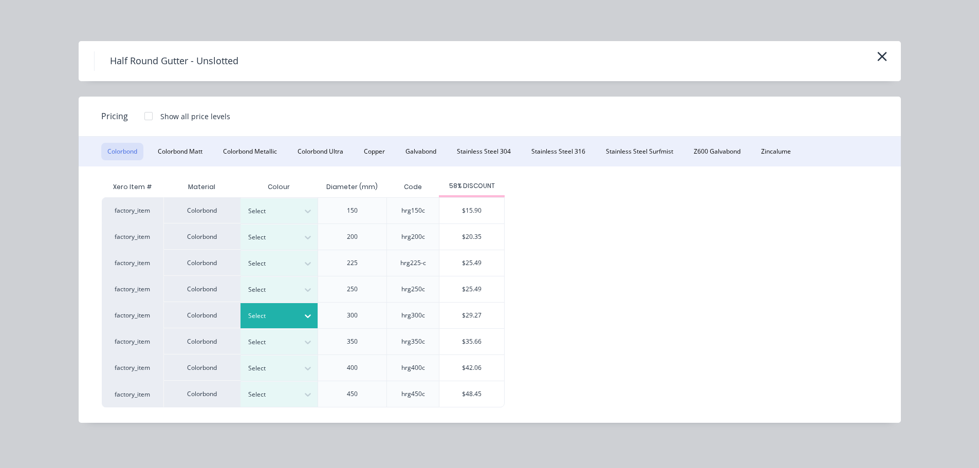
click at [291, 316] on div at bounding box center [271, 316] width 46 height 11
click at [497, 315] on div "$29.27" at bounding box center [472, 316] width 65 height 26
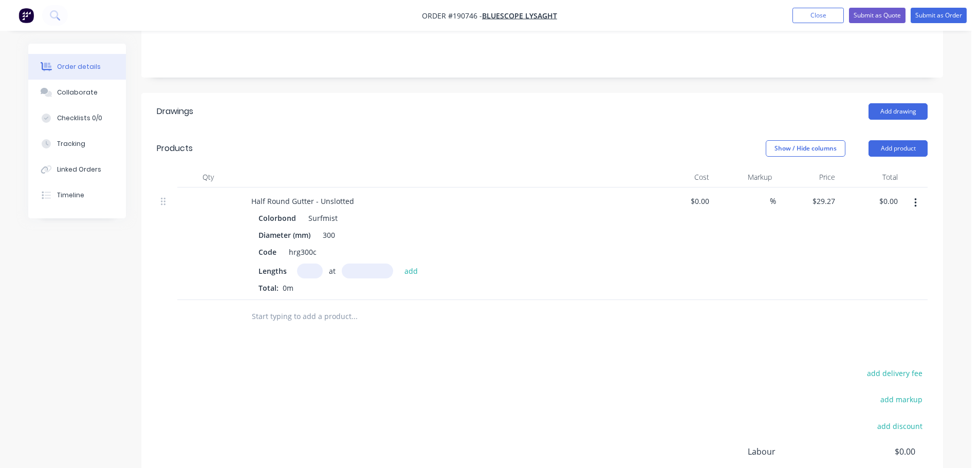
scroll to position [309, 0]
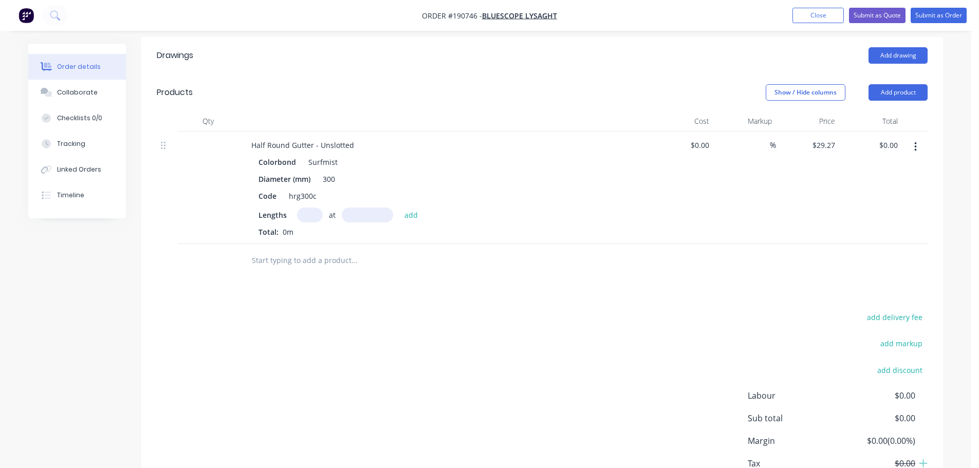
click at [305, 208] on input "text" at bounding box center [310, 215] width 26 height 15
type input "3"
type input "5200"
click at [400, 208] on button "add" at bounding box center [412, 215] width 24 height 14
type input "$456.61"
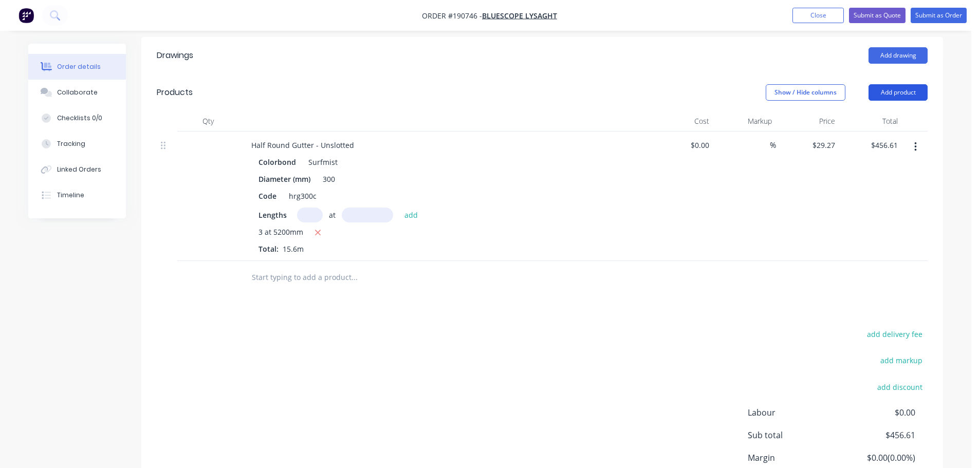
click at [898, 84] on button "Add product" at bounding box center [898, 92] width 59 height 16
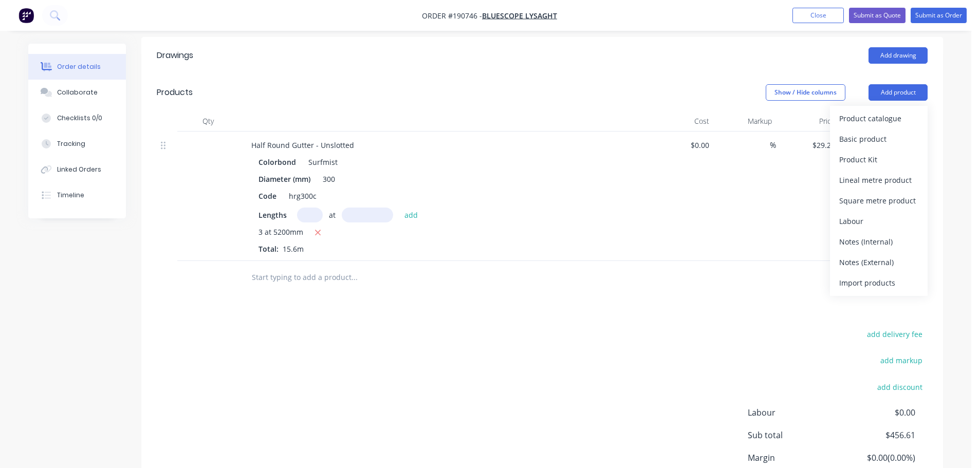
click at [891, 108] on button "Product catalogue" at bounding box center [879, 118] width 98 height 21
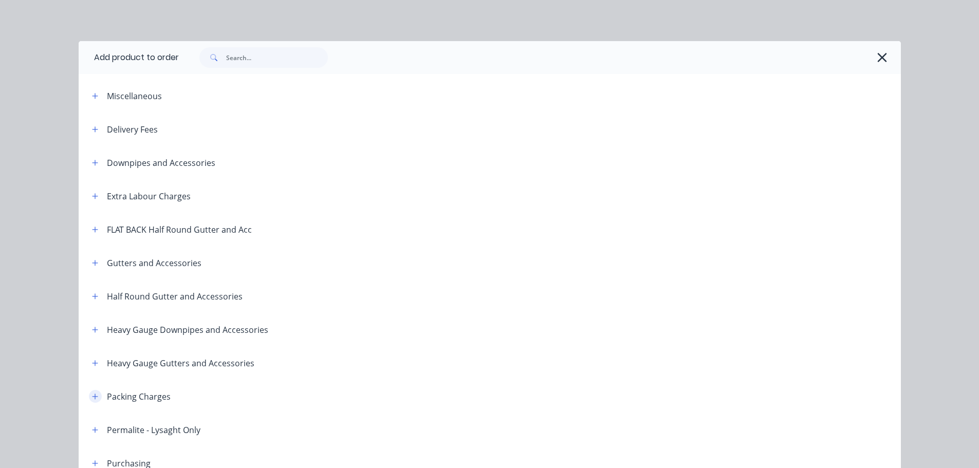
click at [92, 395] on icon "button" at bounding box center [95, 396] width 6 height 7
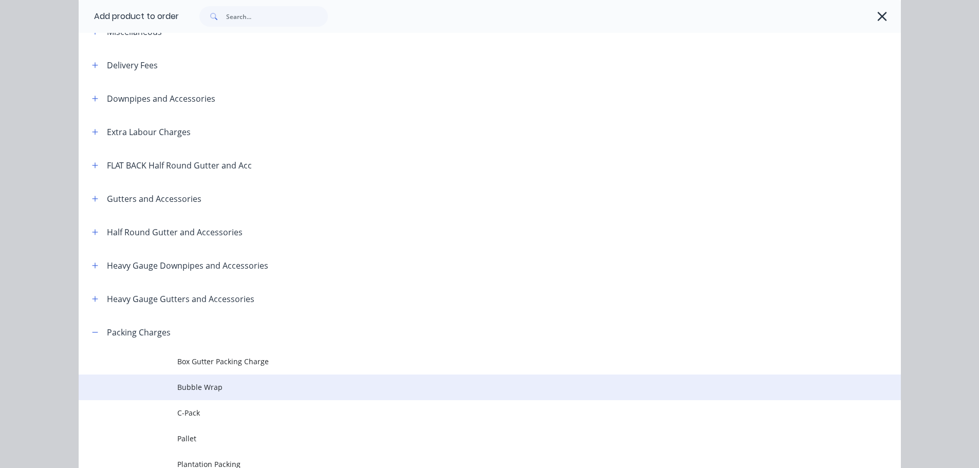
scroll to position [103, 0]
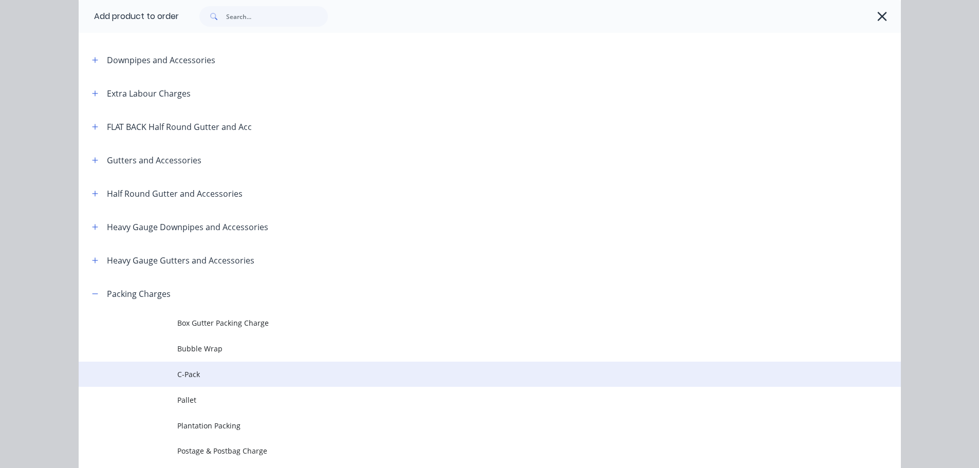
click at [192, 377] on span "C-Pack" at bounding box center [466, 374] width 579 height 11
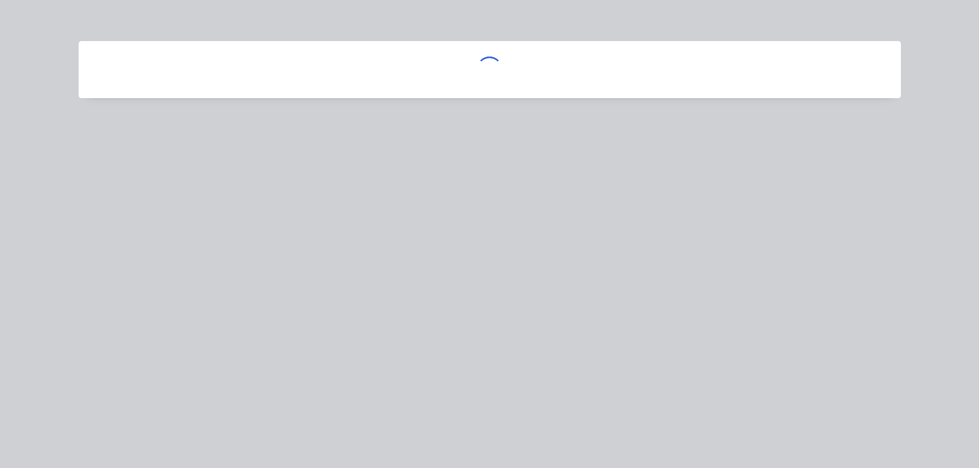
scroll to position [0, 0]
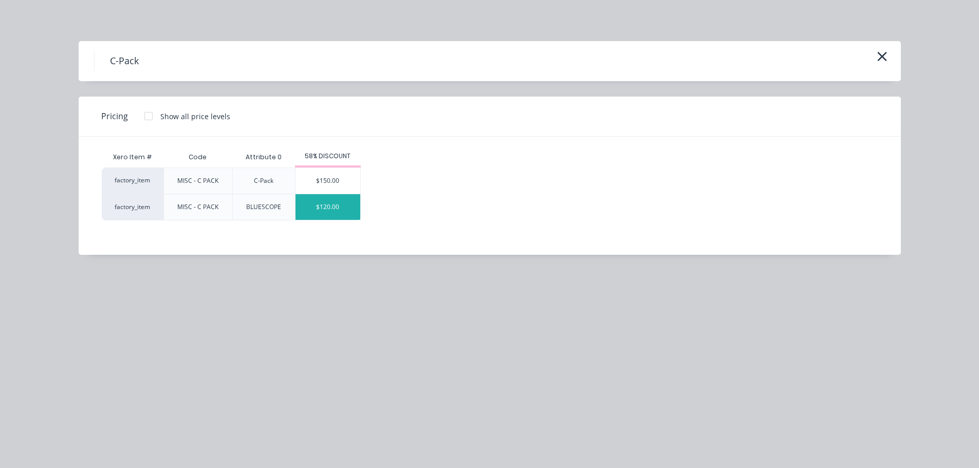
click at [336, 210] on div "$120.00" at bounding box center [328, 207] width 65 height 26
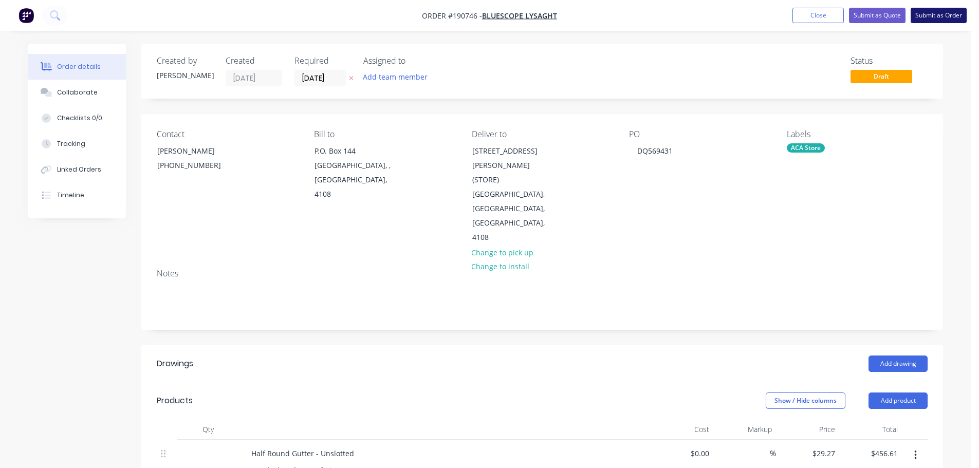
click at [937, 19] on button "Submit as Order" at bounding box center [939, 15] width 56 height 15
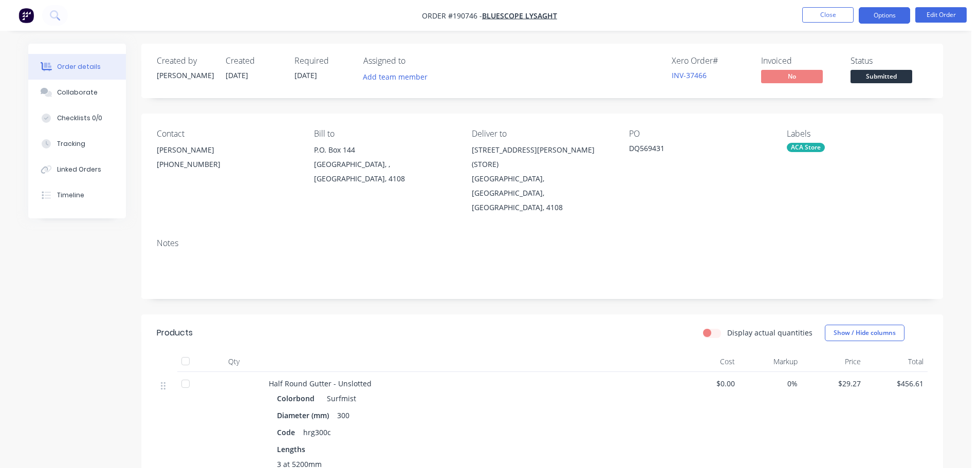
click at [883, 23] on button "Options" at bounding box center [884, 15] width 51 height 16
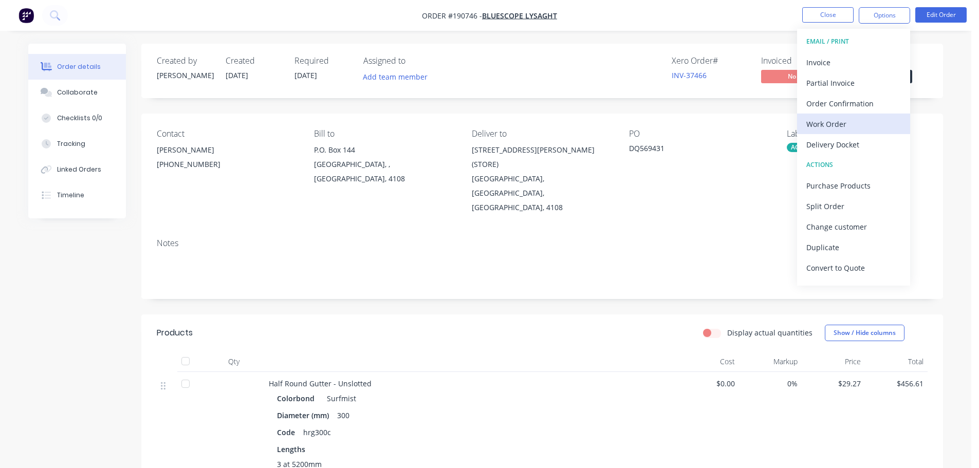
click at [830, 119] on div "Work Order" at bounding box center [854, 124] width 95 height 15
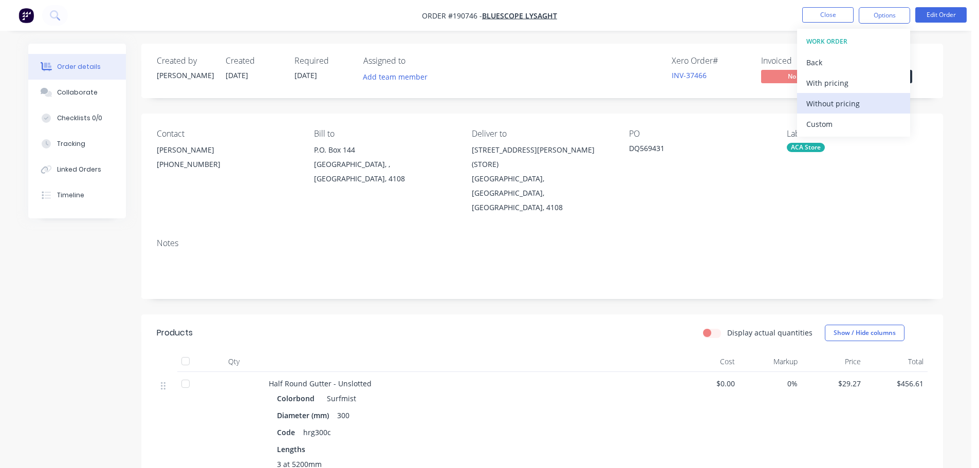
click at [835, 107] on div "Without pricing" at bounding box center [854, 103] width 95 height 15
